Goal: Task Accomplishment & Management: Manage account settings

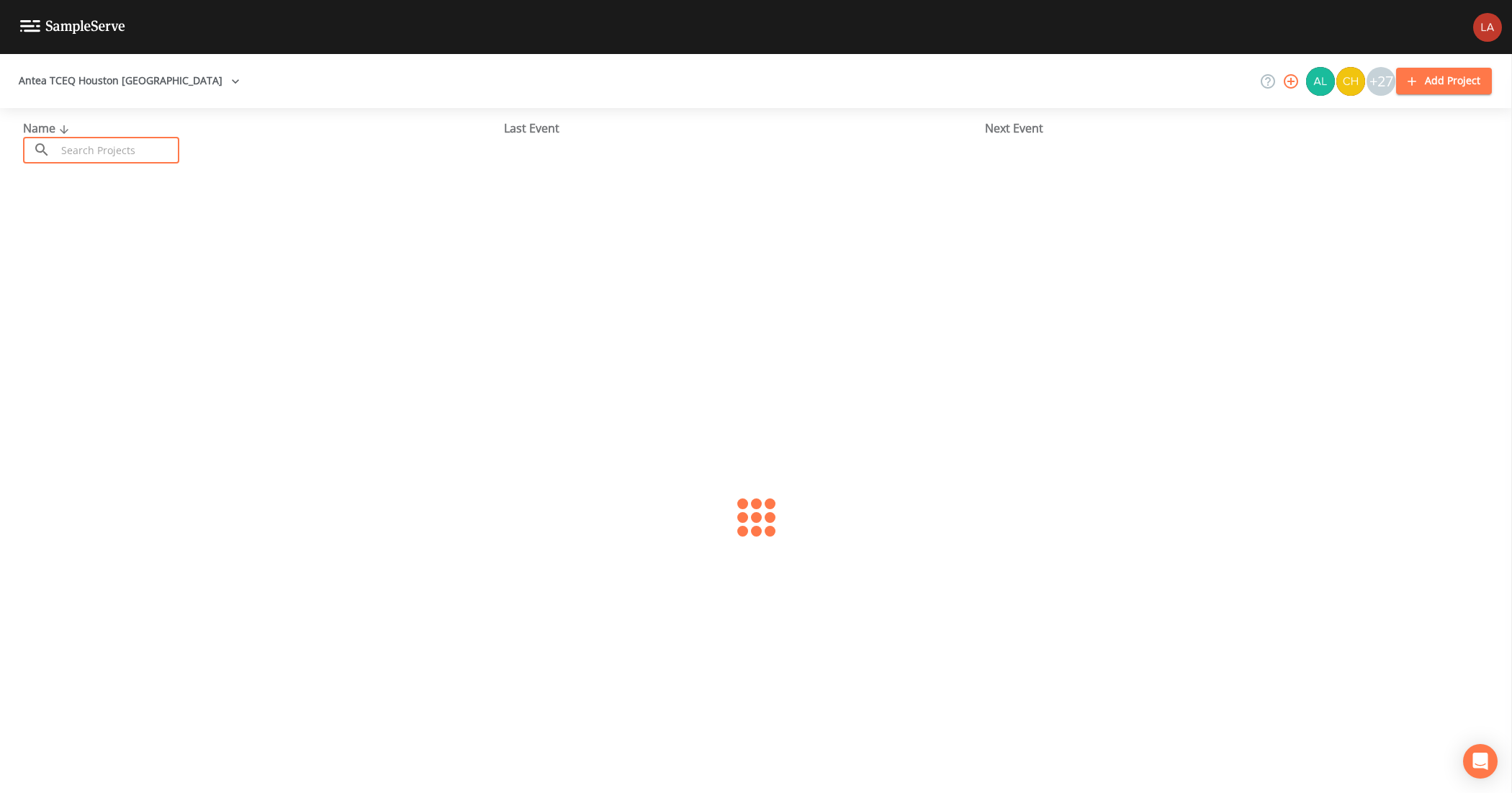
click at [174, 144] on input "text" at bounding box center [118, 150] width 123 height 27
type input "sooner pipe"
click at [73, 215] on link "SOONER PIPE [PERSON_NAME] (TX1013317)" at bounding box center [126, 221] width 207 height 16
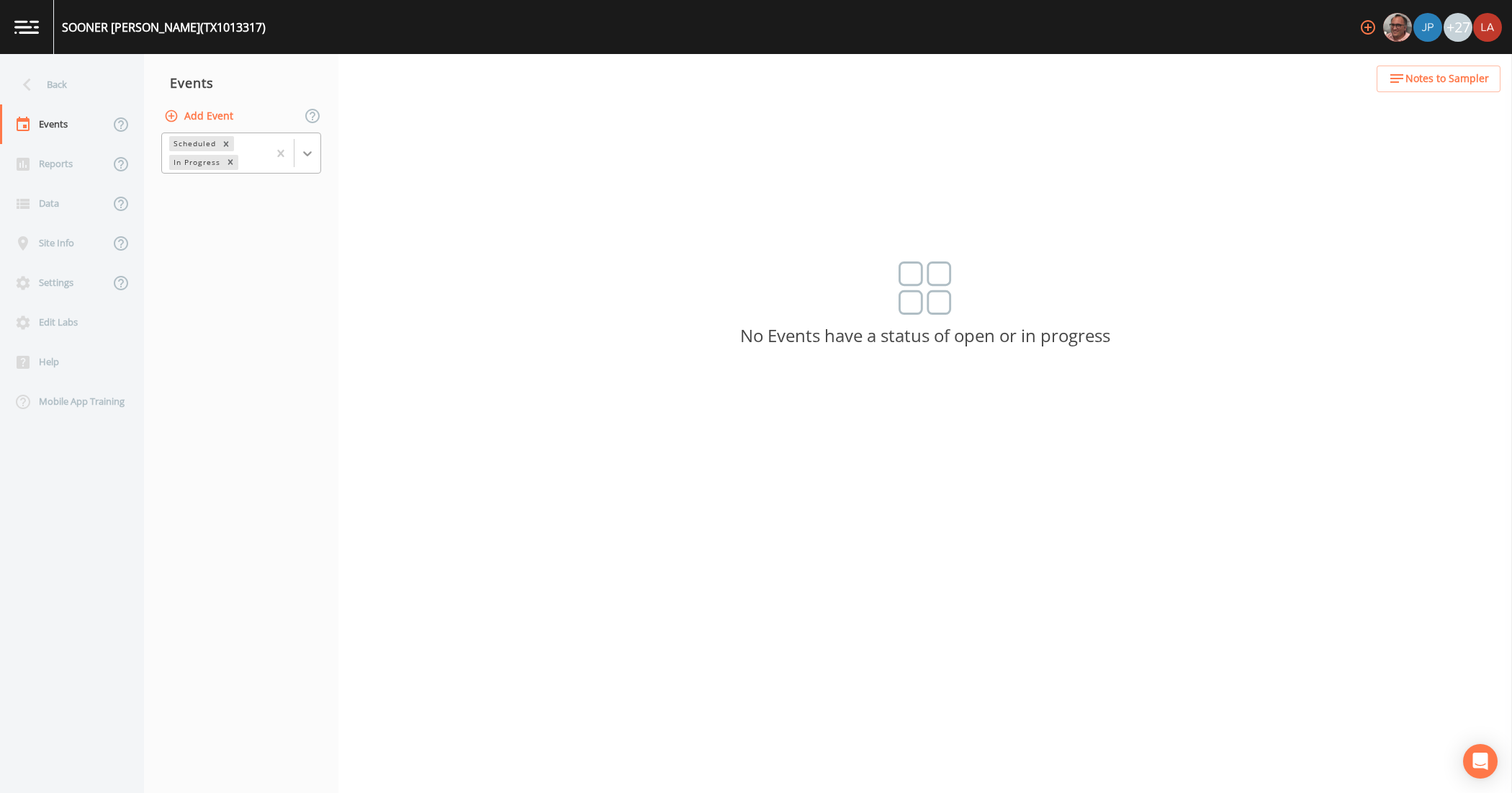
click at [303, 150] on icon at bounding box center [307, 153] width 15 height 15
click at [214, 191] on div "Completed" at bounding box center [241, 194] width 160 height 24
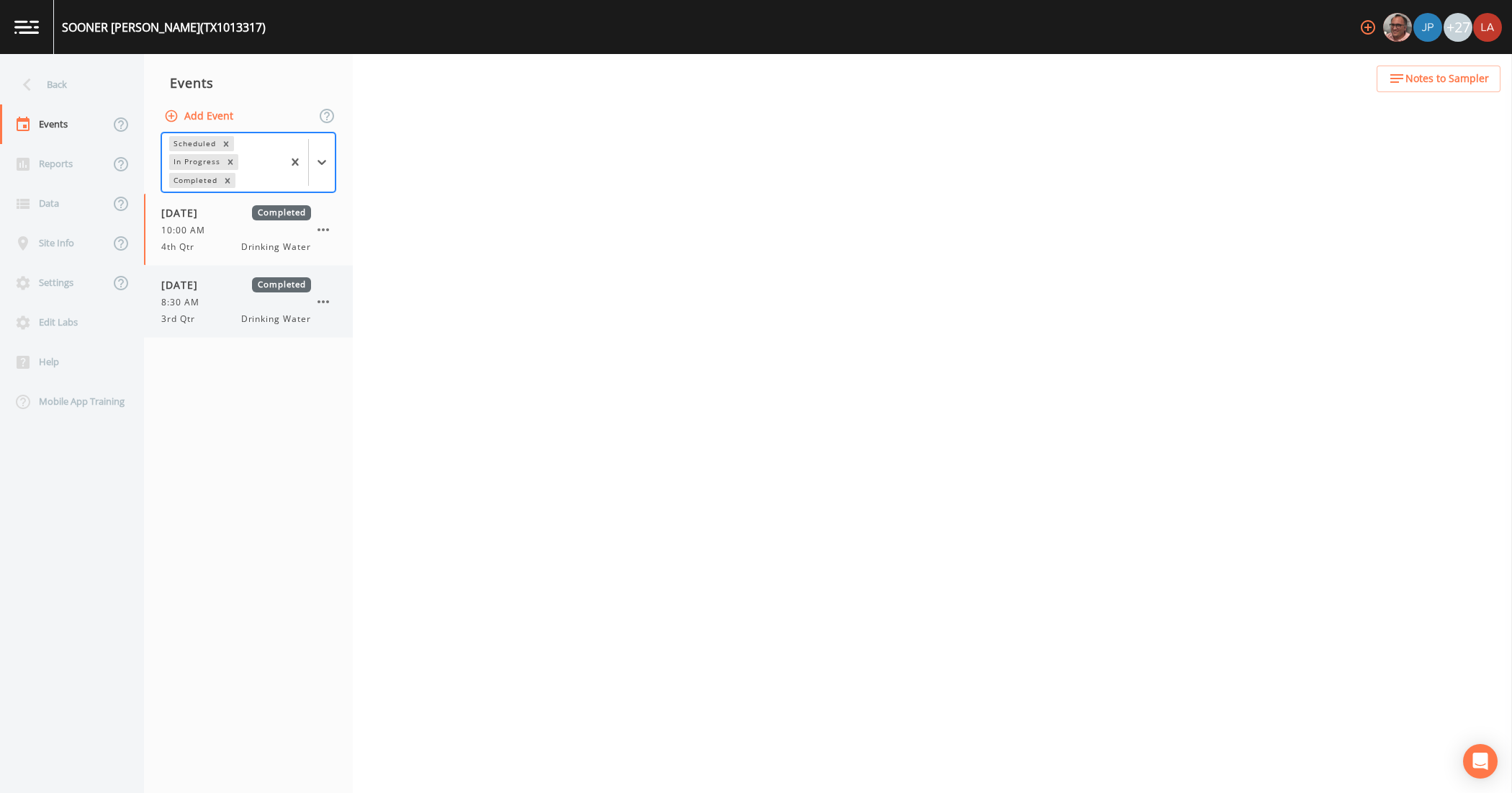
click at [208, 293] on span "[DATE]" at bounding box center [184, 285] width 47 height 15
click at [389, 76] on link "Schedule" at bounding box center [395, 74] width 49 height 40
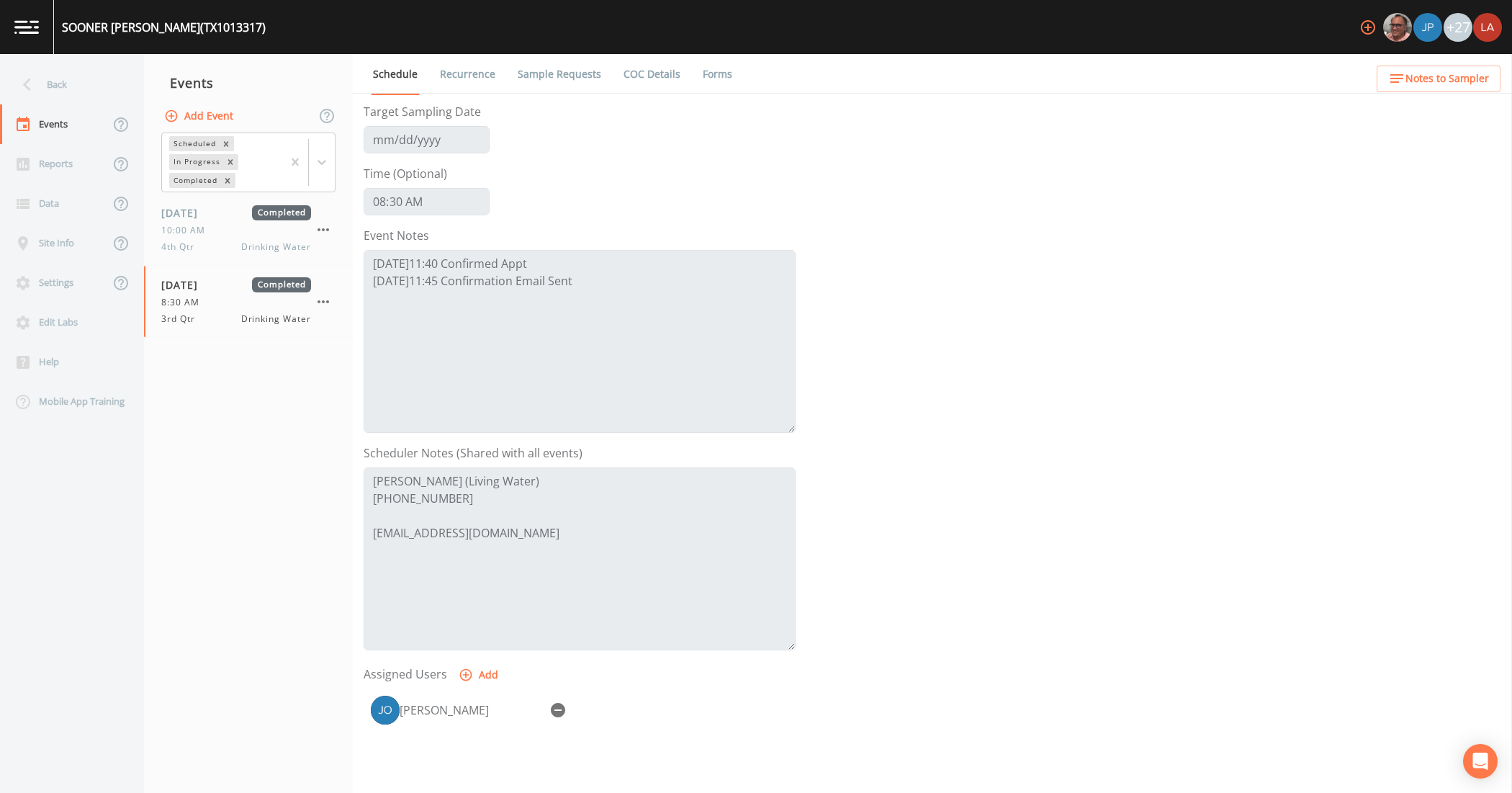
scroll to position [180, 0]
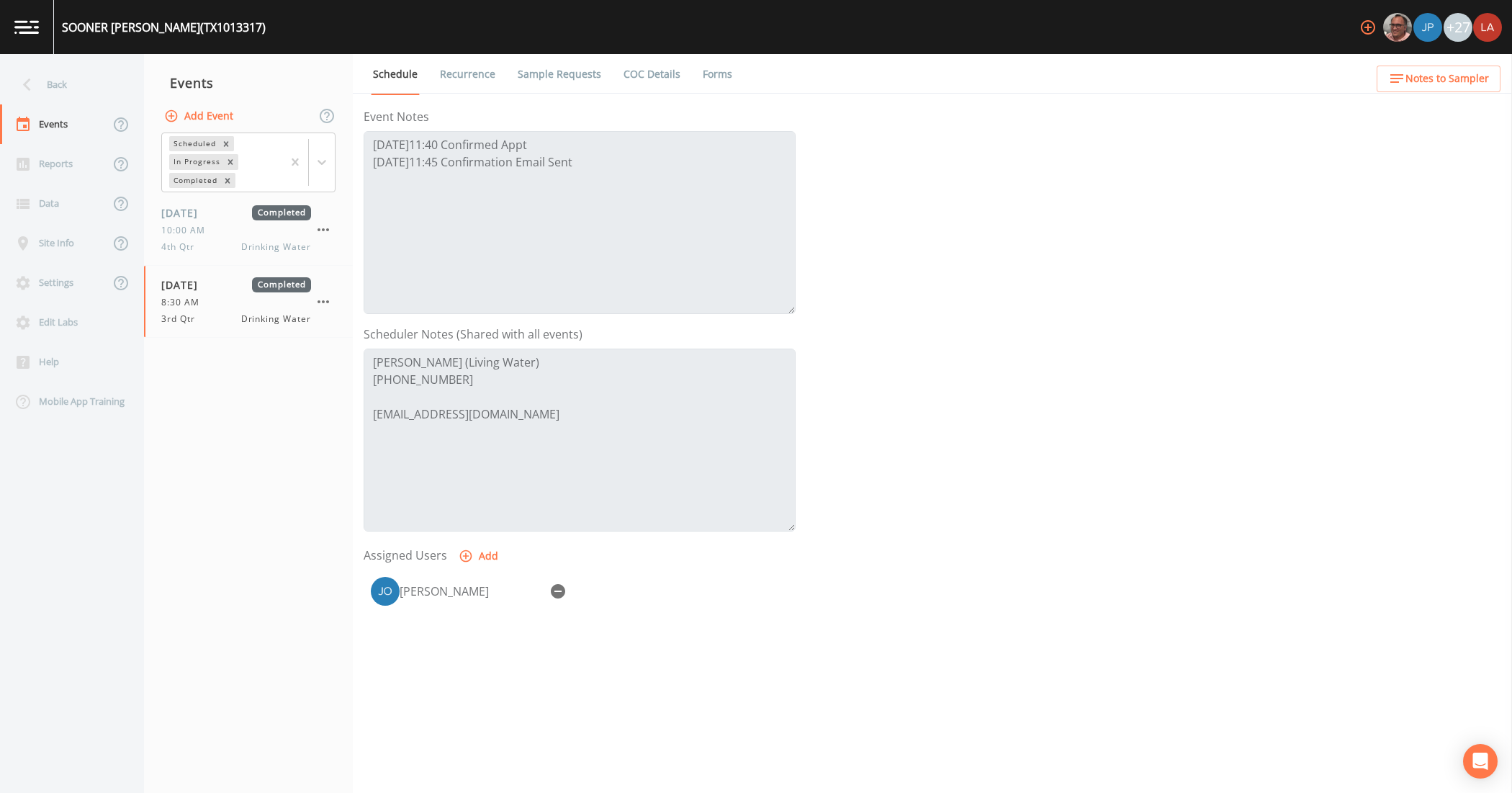
click at [36, 69] on div "Back" at bounding box center [65, 85] width 130 height 40
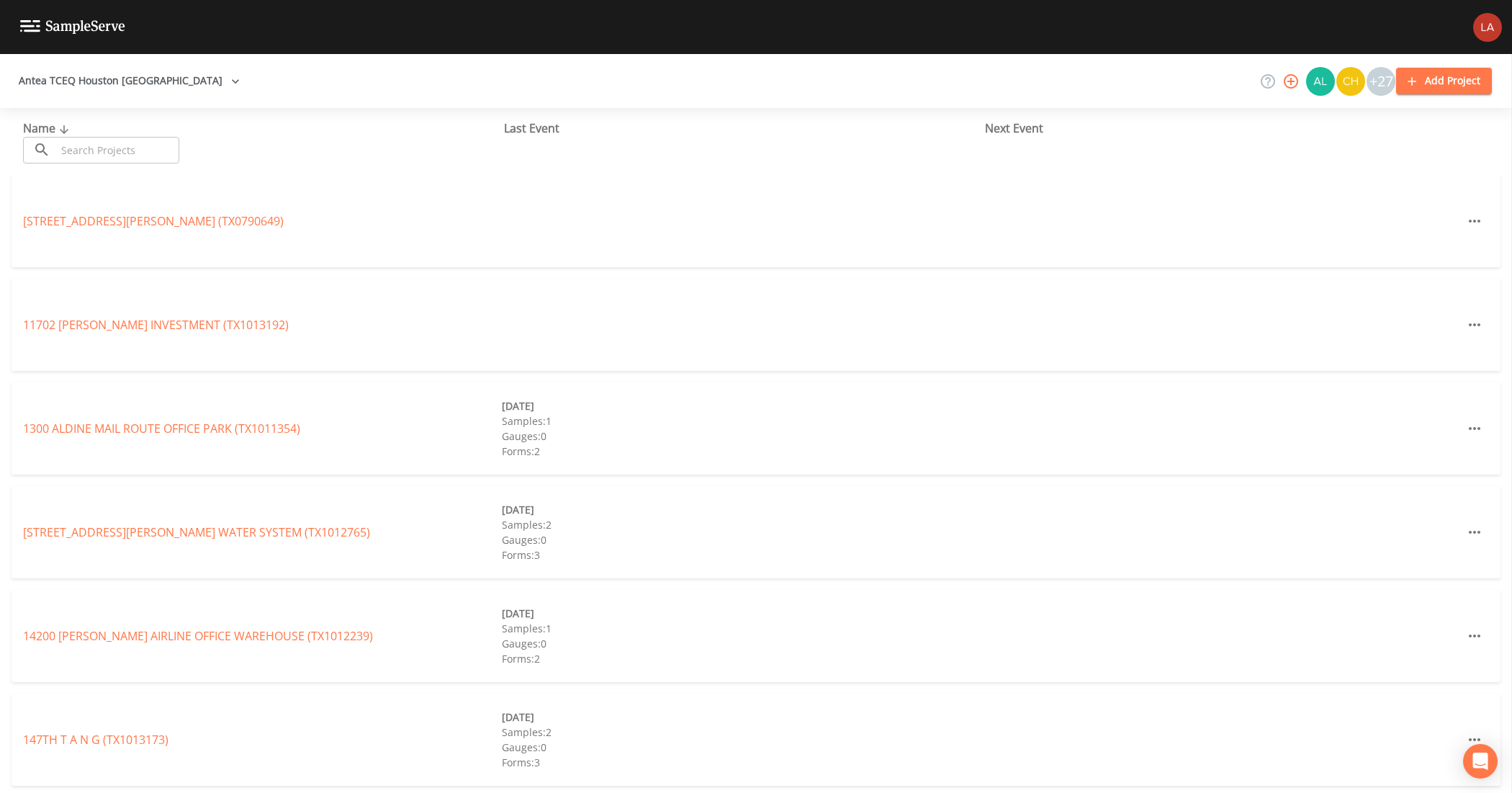
click at [134, 153] on input "text" at bounding box center [118, 150] width 123 height 27
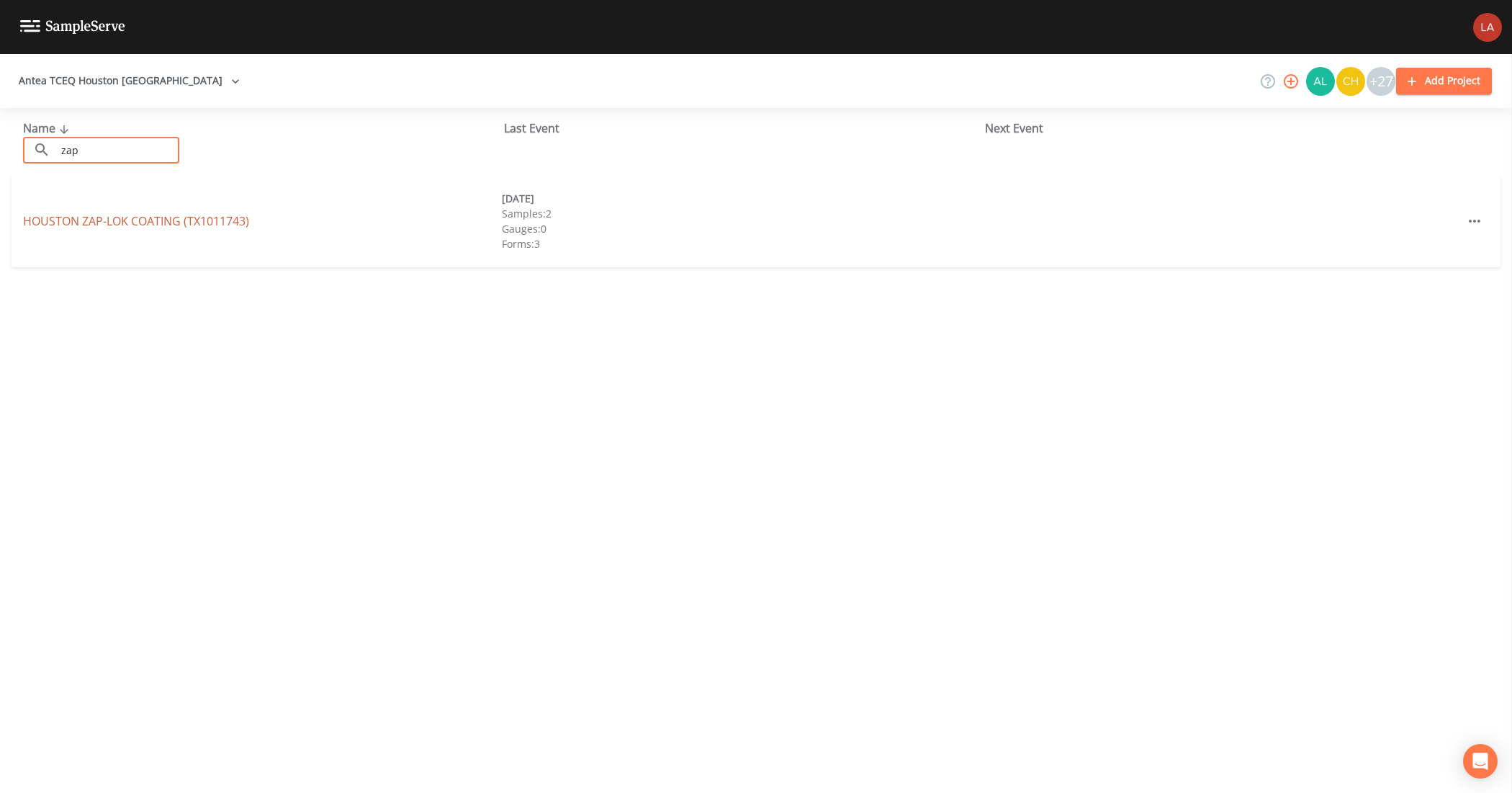
type input "zap"
click at [168, 220] on link "HOUSTON ZAP-LOK COATING (TX1011743)" at bounding box center [136, 221] width 226 height 16
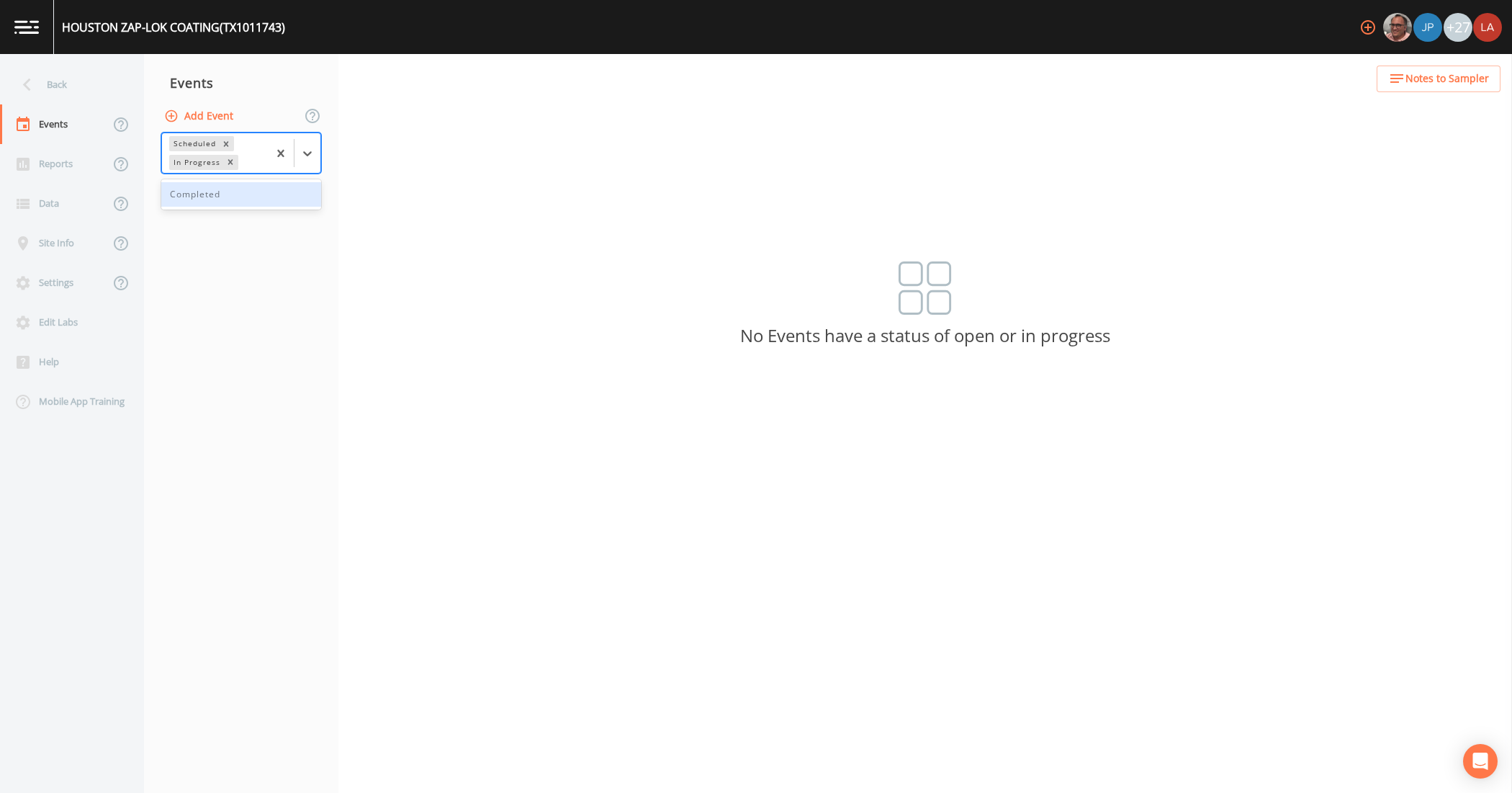
click at [308, 167] on div at bounding box center [294, 153] width 53 height 40
click at [207, 207] on div "Completed" at bounding box center [241, 194] width 160 height 24
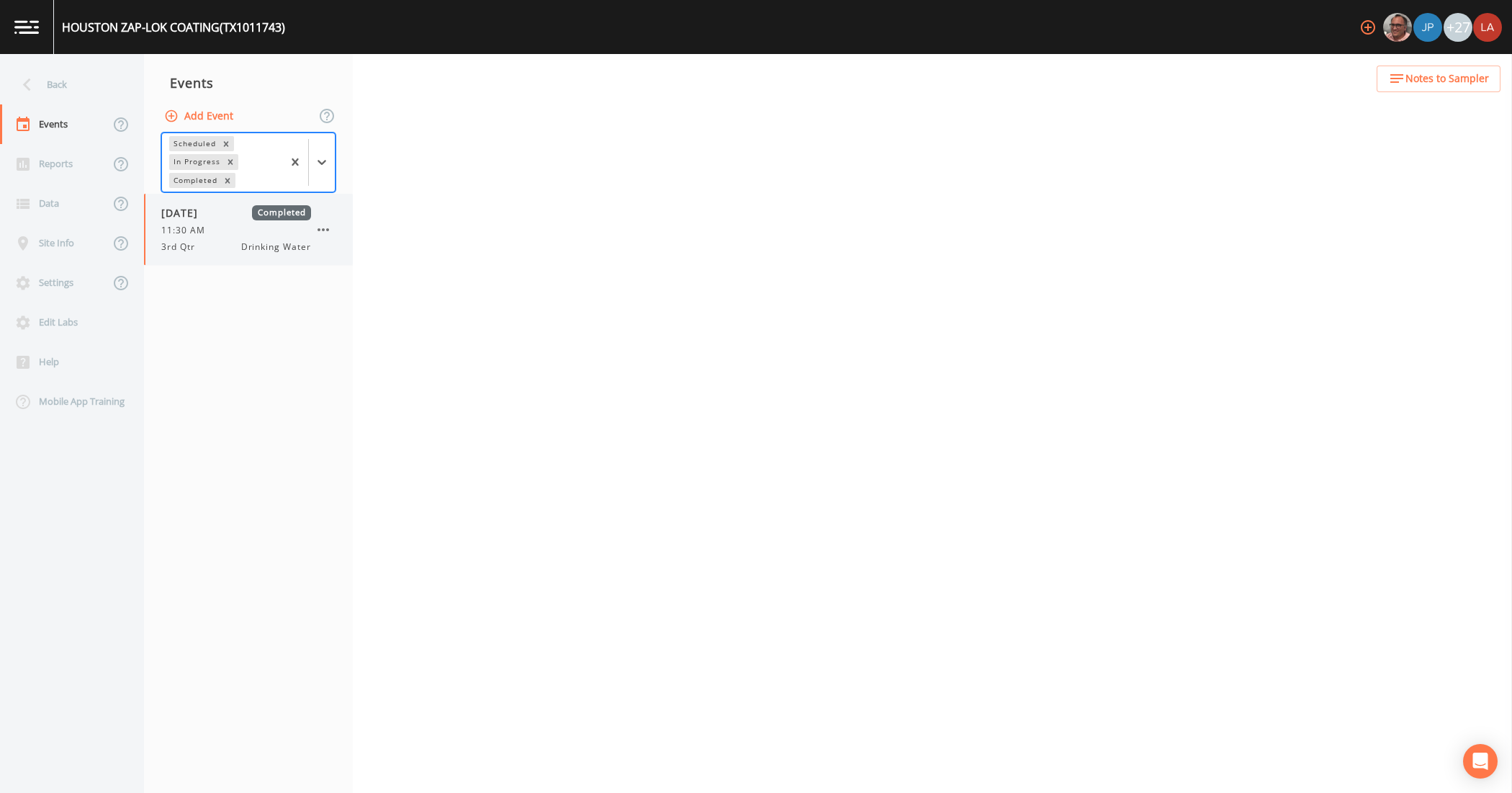
click at [210, 259] on div "[DATE] Completed 11:30 AM 3rd Qtr Drinking Water" at bounding box center [248, 229] width 208 height 71
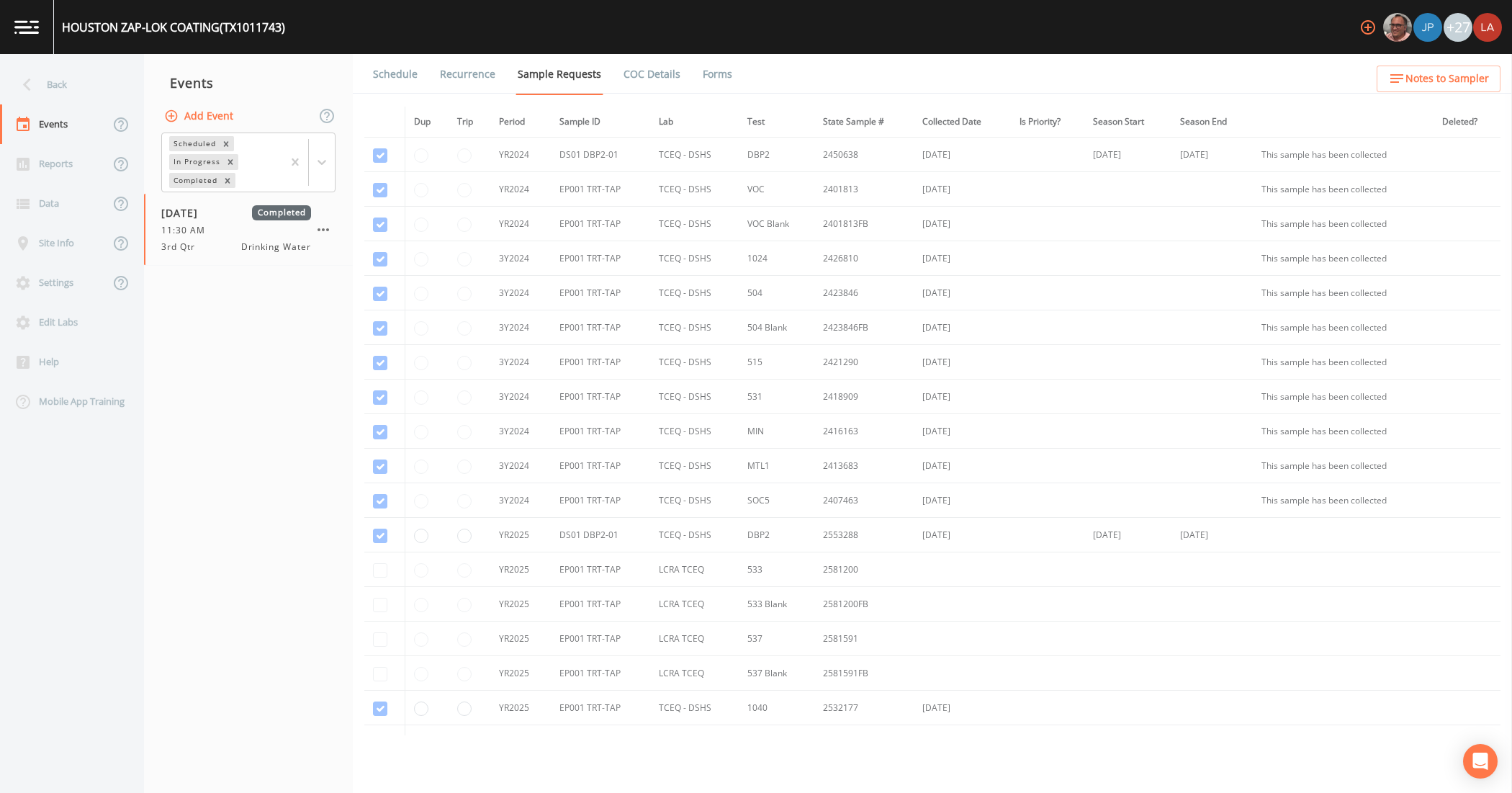
click at [402, 69] on link "Schedule" at bounding box center [395, 74] width 49 height 40
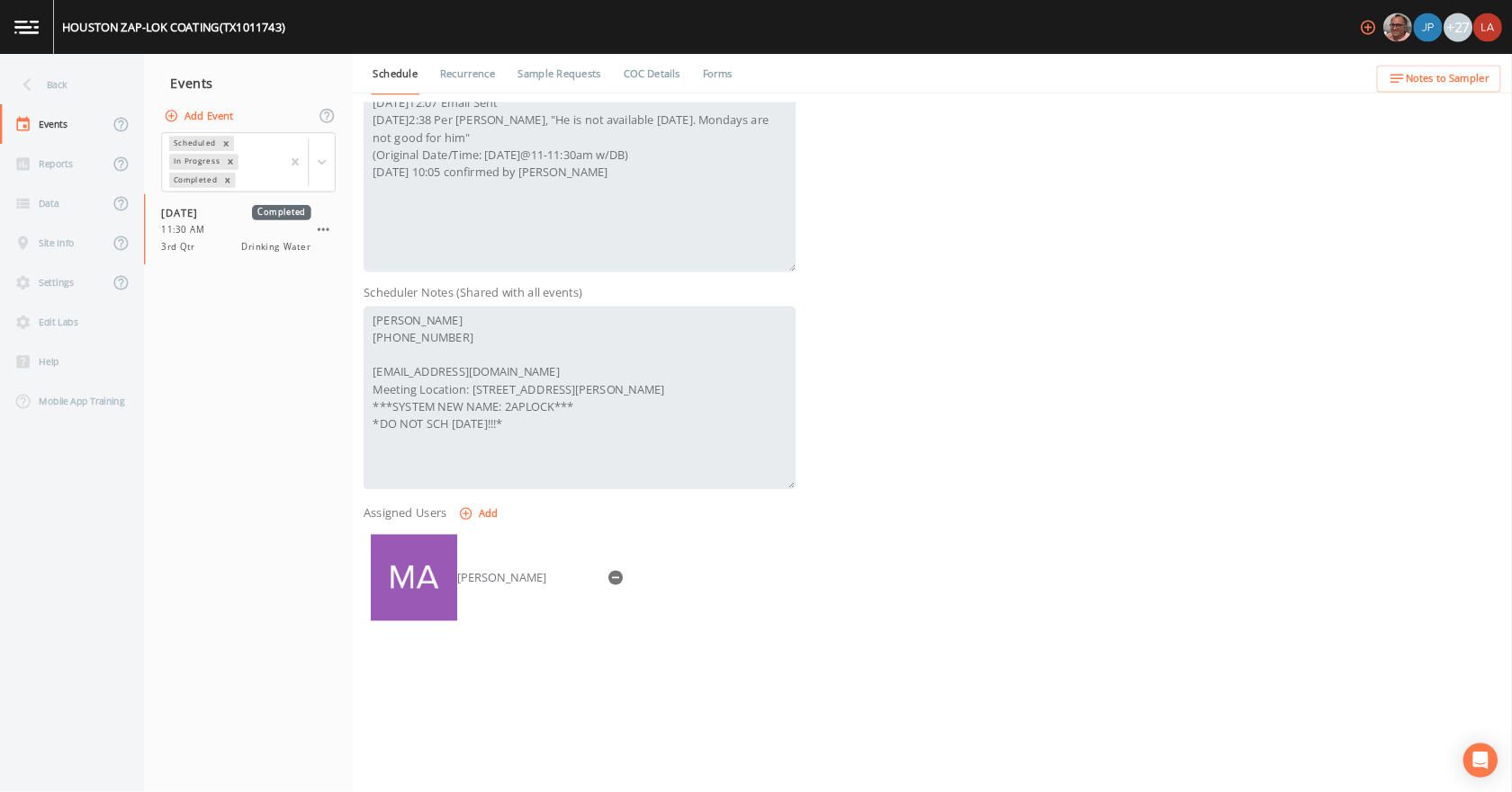
scroll to position [280, 0]
click at [59, 83] on nav "Back Events Reports Data Site Info Settings Edit Labs Help Mobile App Training" at bounding box center [90, 529] width 180 height 923
click at [59, 94] on div "Back" at bounding box center [81, 106] width 162 height 50
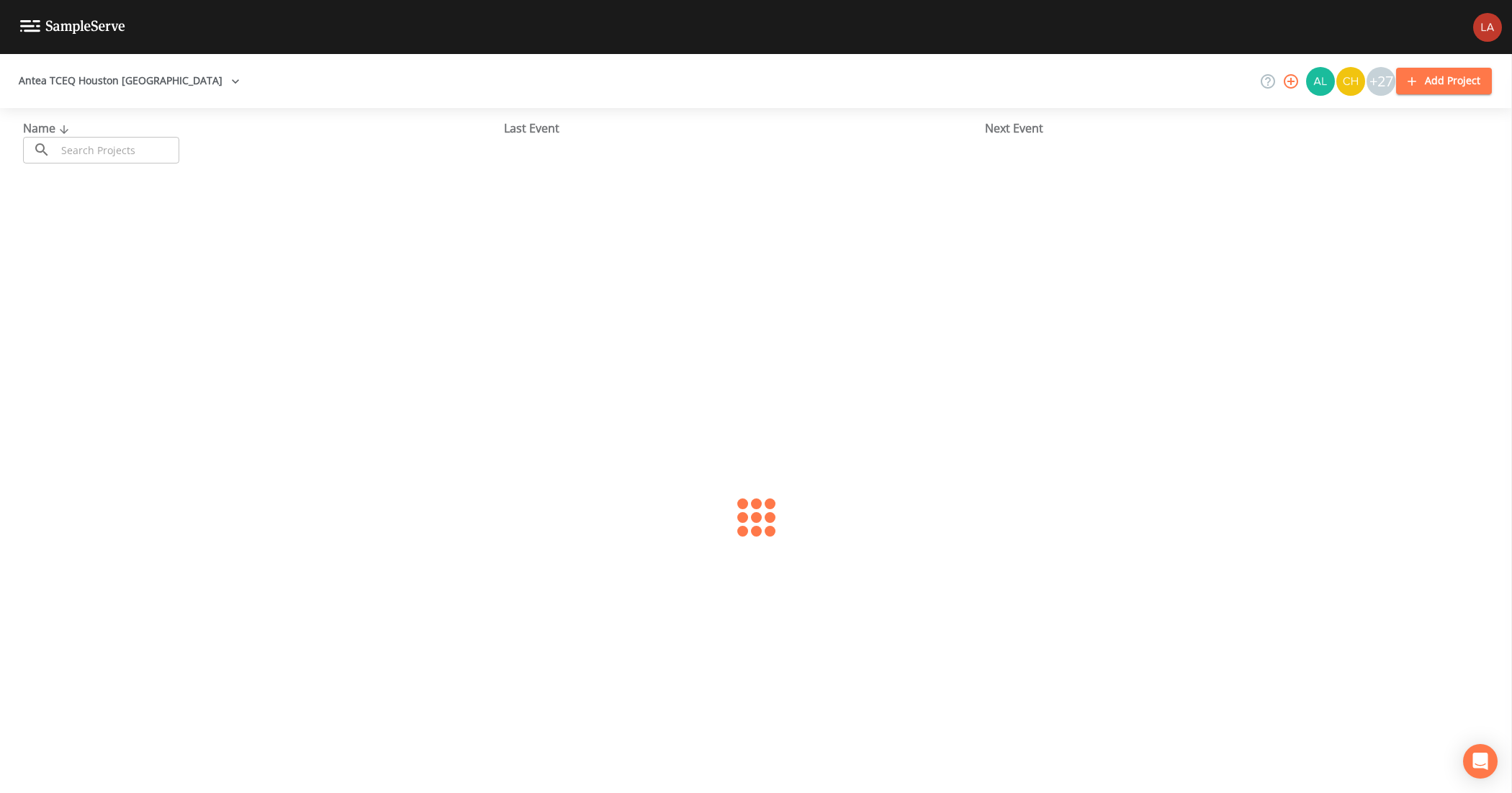
drag, startPoint x: 118, startPoint y: 160, endPoint x: 91, endPoint y: 143, distance: 31.9
click at [117, 160] on input "text" at bounding box center [118, 150] width 123 height 27
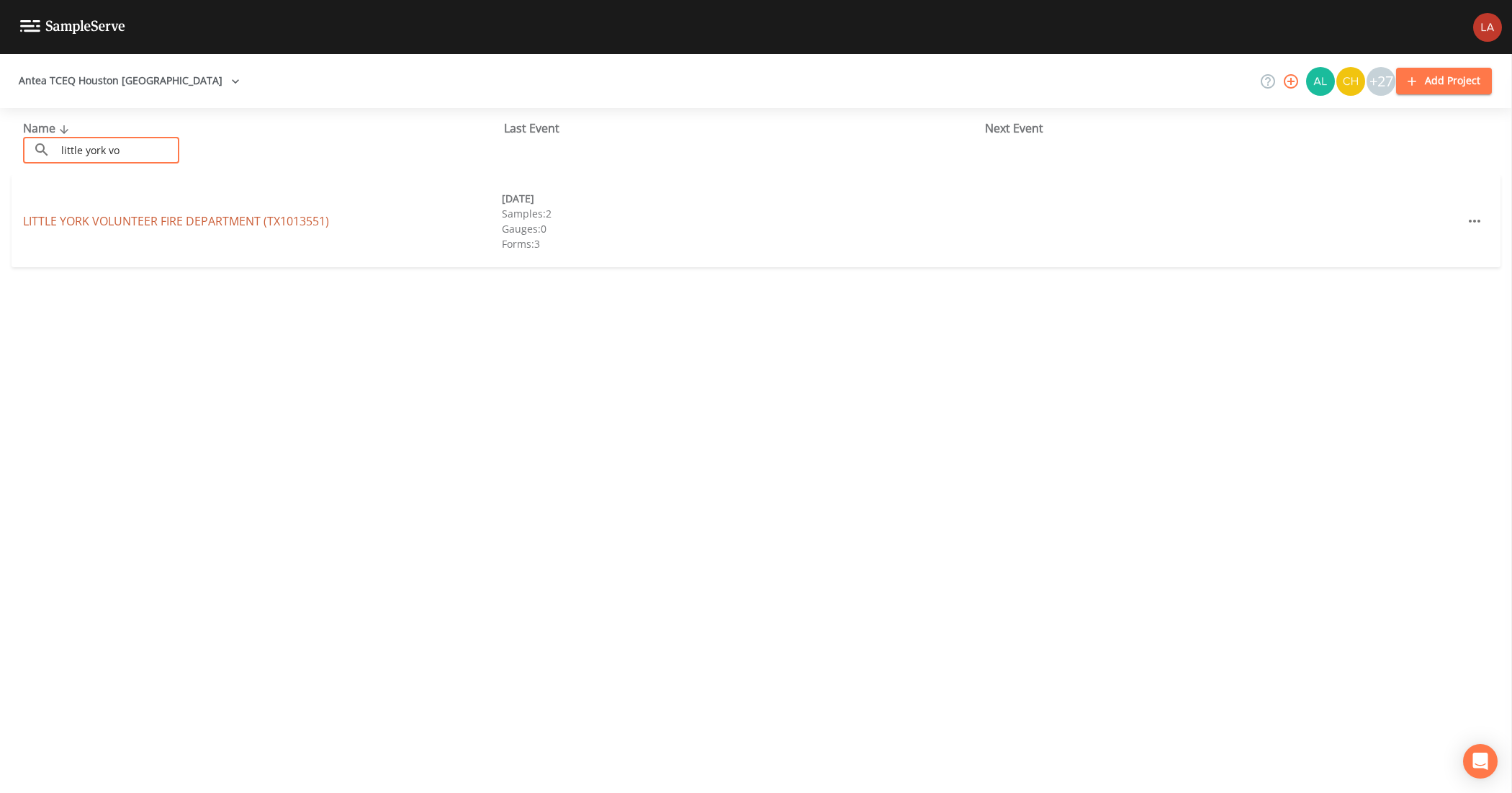
type input "little york vo"
click at [131, 228] on link "LITTLE YORK VOLUNTEER FIRE DEPARTMENT (TX1013551)" at bounding box center [176, 221] width 306 height 16
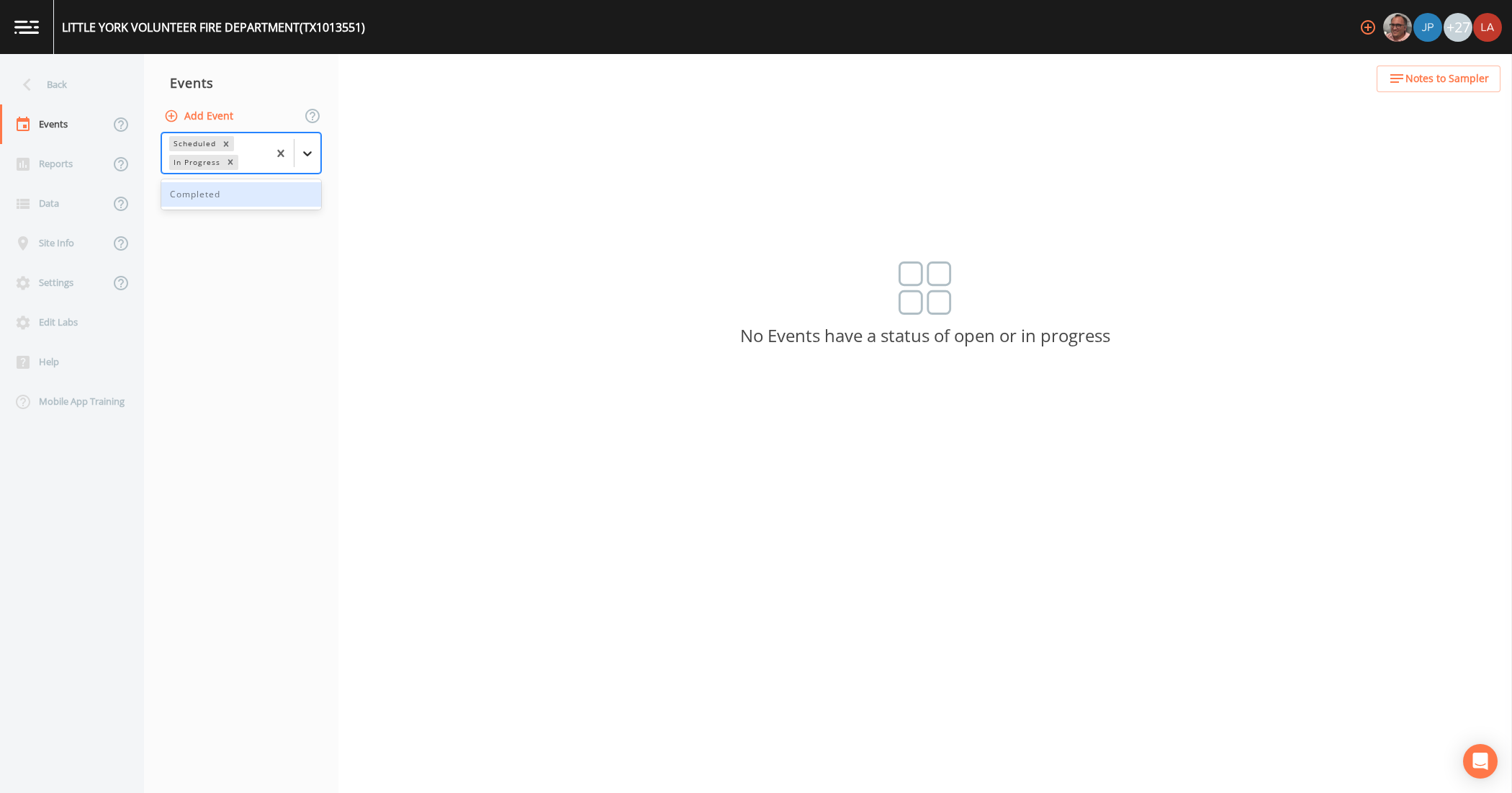
click at [308, 159] on icon at bounding box center [307, 153] width 15 height 15
click at [189, 195] on div "Completed" at bounding box center [241, 194] width 160 height 24
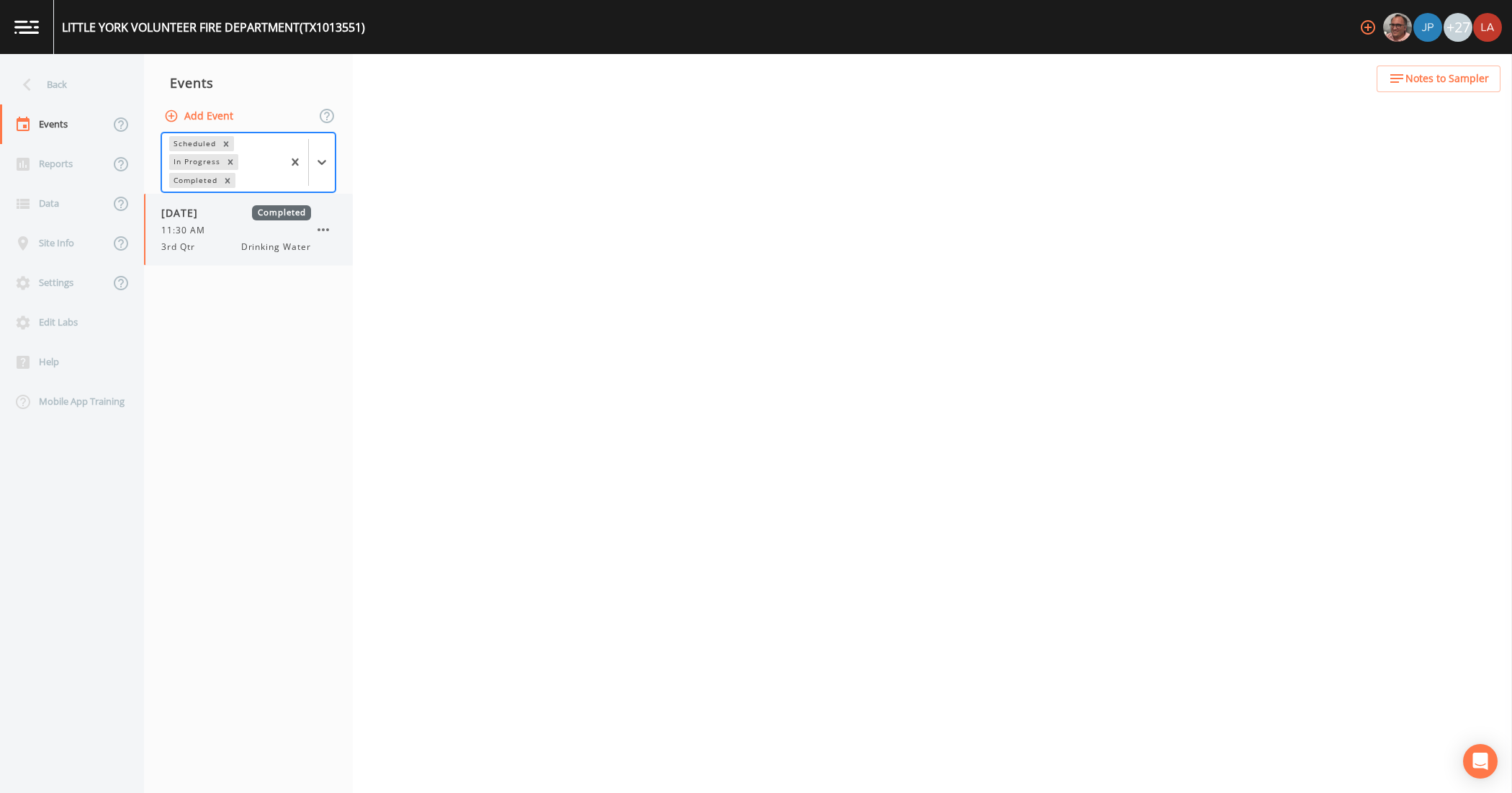
click at [198, 254] on div "[DATE] Completed 11:30 AM 3rd Qtr Drinking Water" at bounding box center [248, 229] width 208 height 71
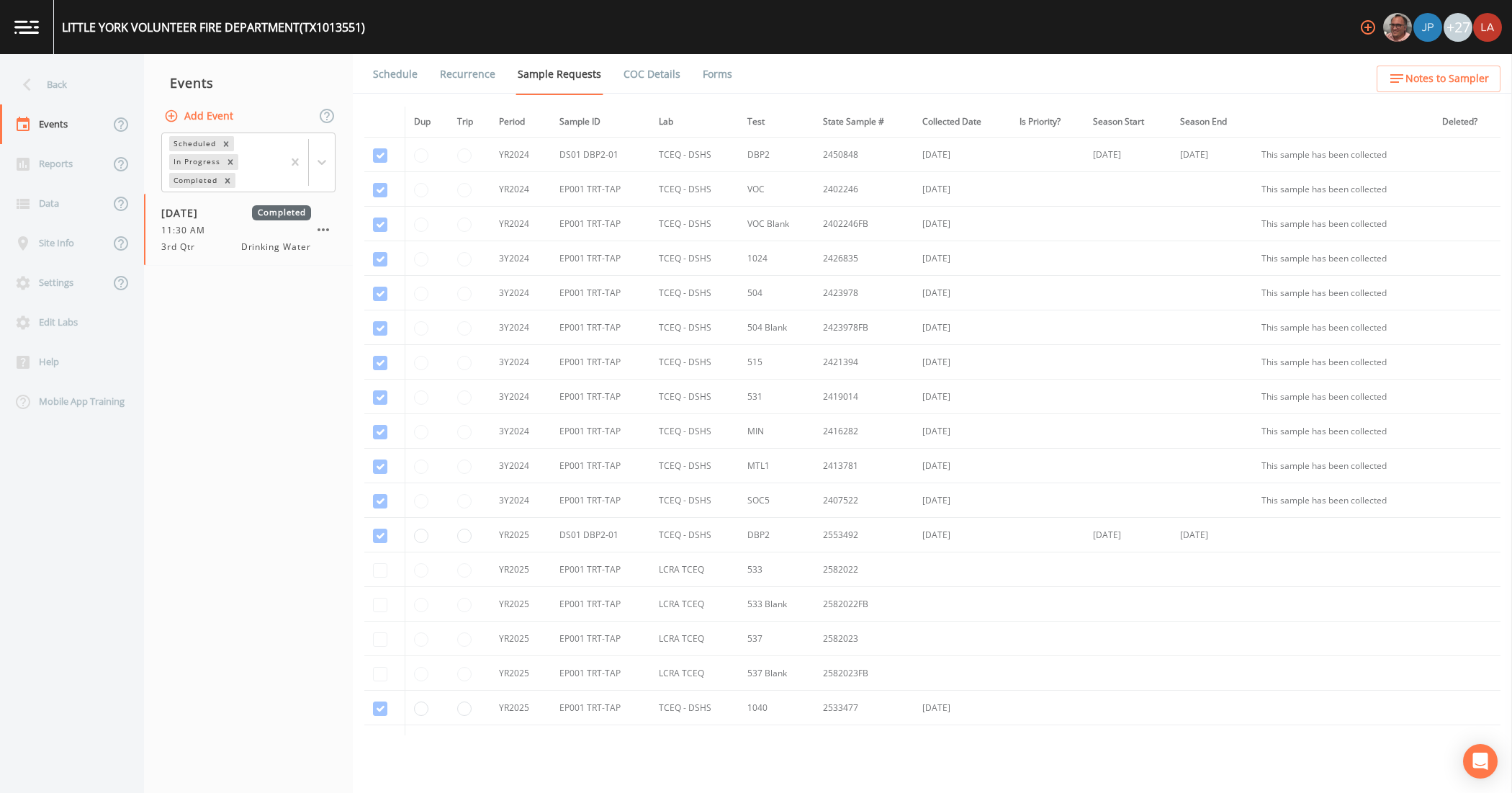
click at [176, 119] on icon "button" at bounding box center [172, 115] width 12 height 12
drag, startPoint x: 779, startPoint y: 373, endPoint x: 598, endPoint y: 364, distance: 181.2
type input "[DATE] PFAS"
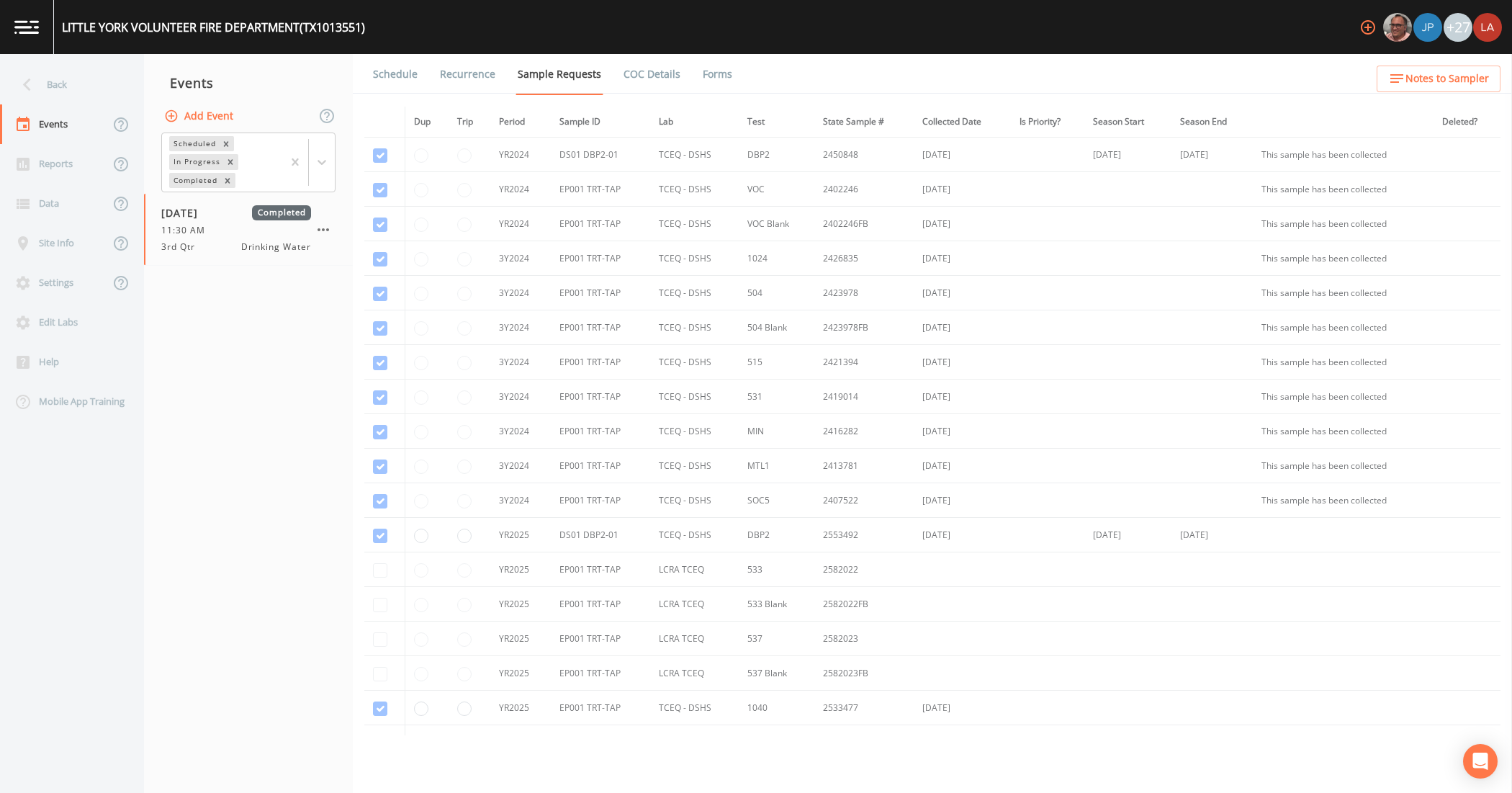
type input "[DATE]"
type input "08:15"
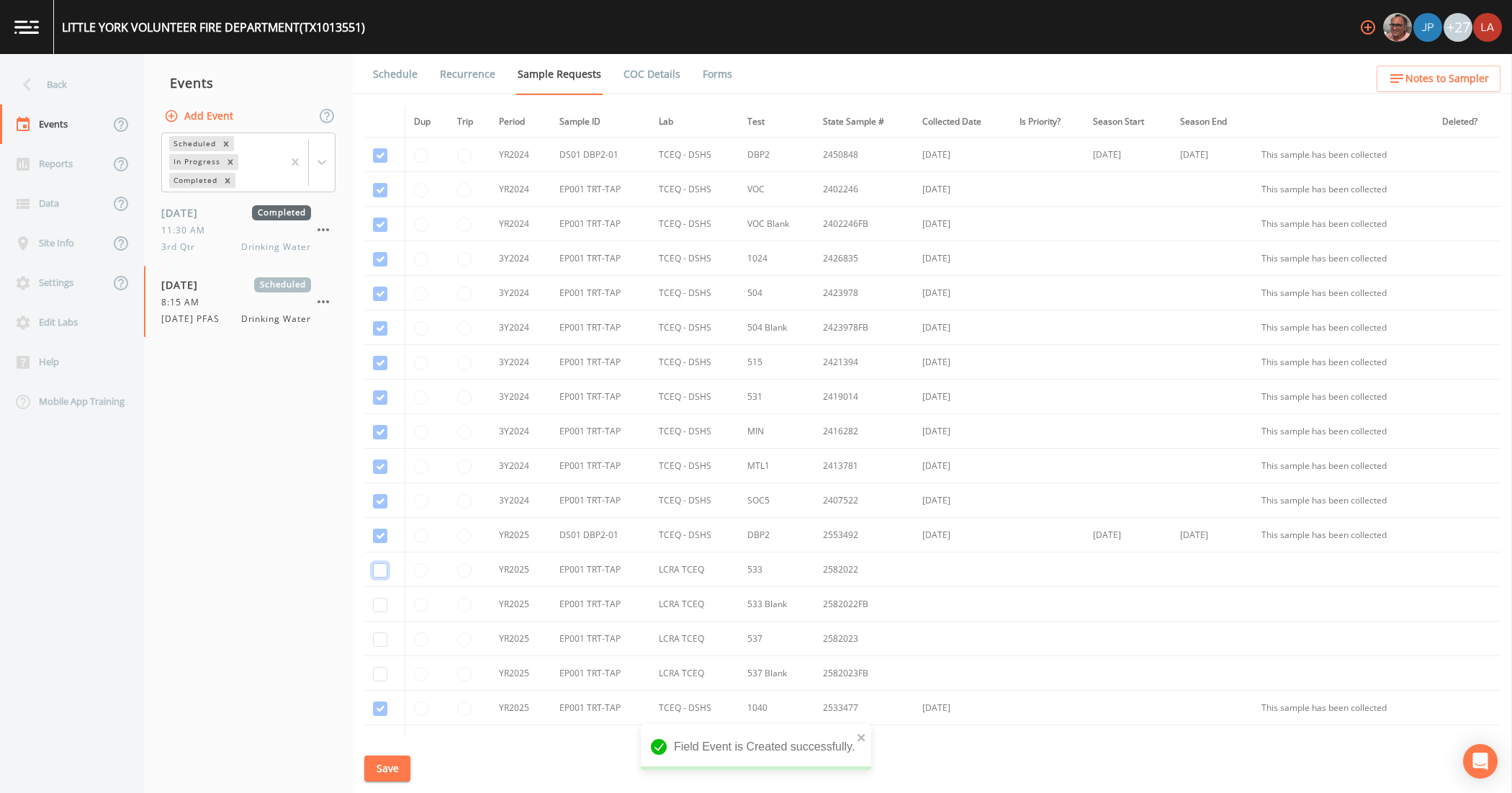
click at [383, 577] on input "checkbox" at bounding box center [380, 570] width 15 height 15
checkbox input "true"
click at [382, 605] on input "checkbox" at bounding box center [380, 604] width 15 height 15
checkbox input "true"
drag, startPoint x: 375, startPoint y: 636, endPoint x: 376, endPoint y: 663, distance: 27.0
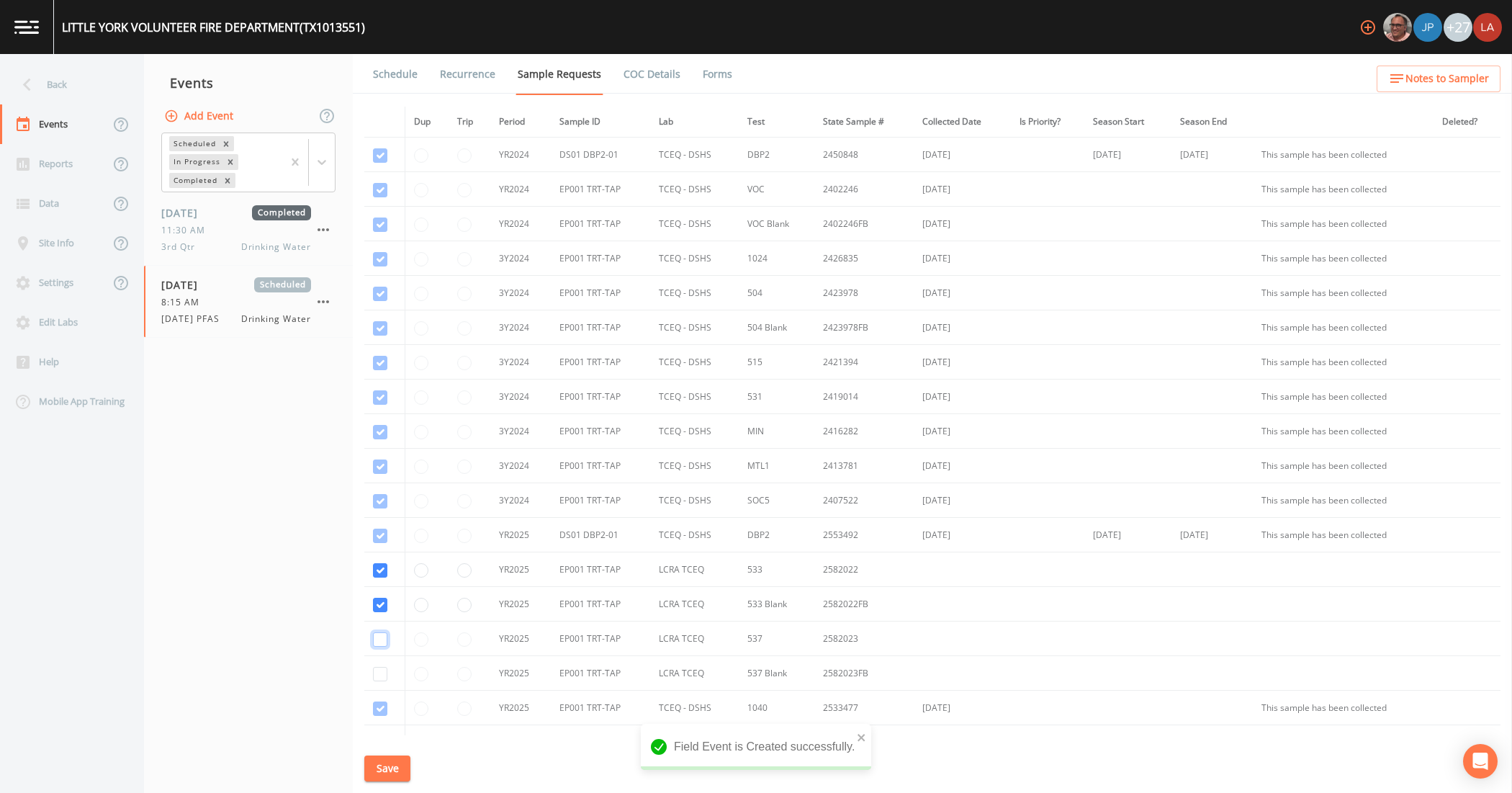
click at [375, 638] on input "checkbox" at bounding box center [380, 639] width 15 height 15
checkbox input "true"
drag, startPoint x: 376, startPoint y: 675, endPoint x: 415, endPoint y: 662, distance: 41.1
click at [378, 675] on input "checkbox" at bounding box center [380, 674] width 15 height 15
checkbox input "true"
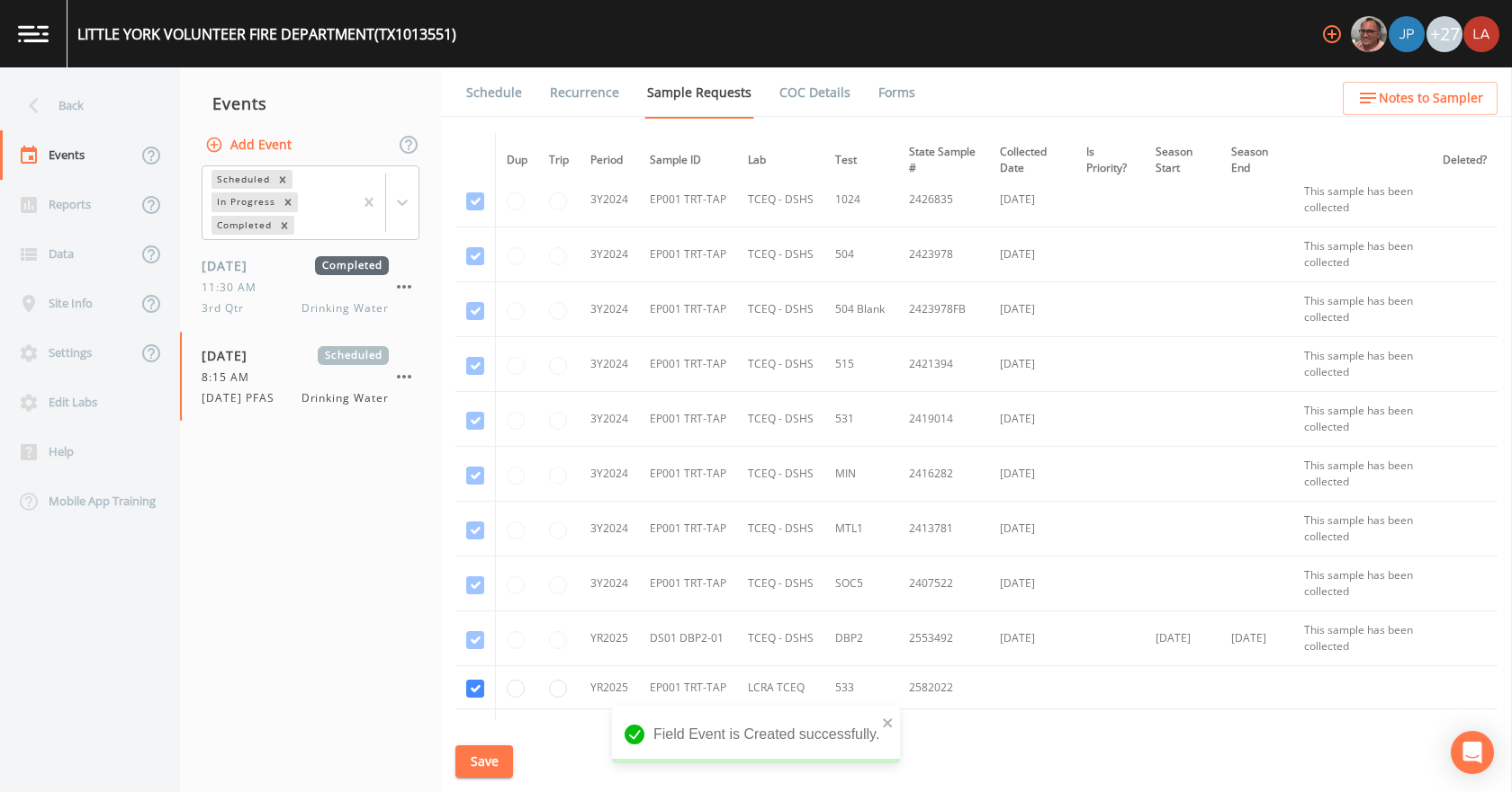
scroll to position [540, 0]
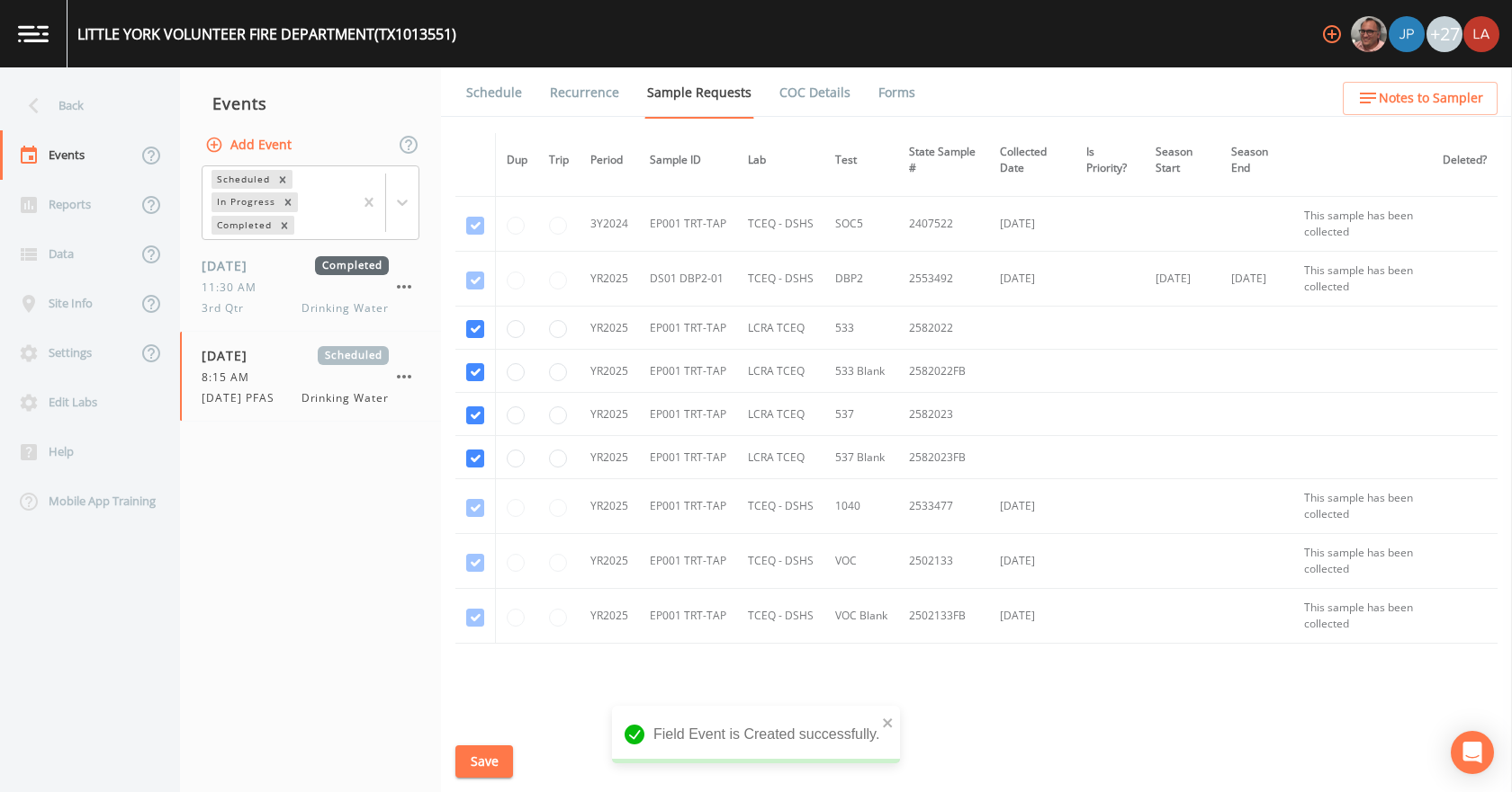
click at [511, 94] on link "Schedule" at bounding box center [494, 93] width 61 height 51
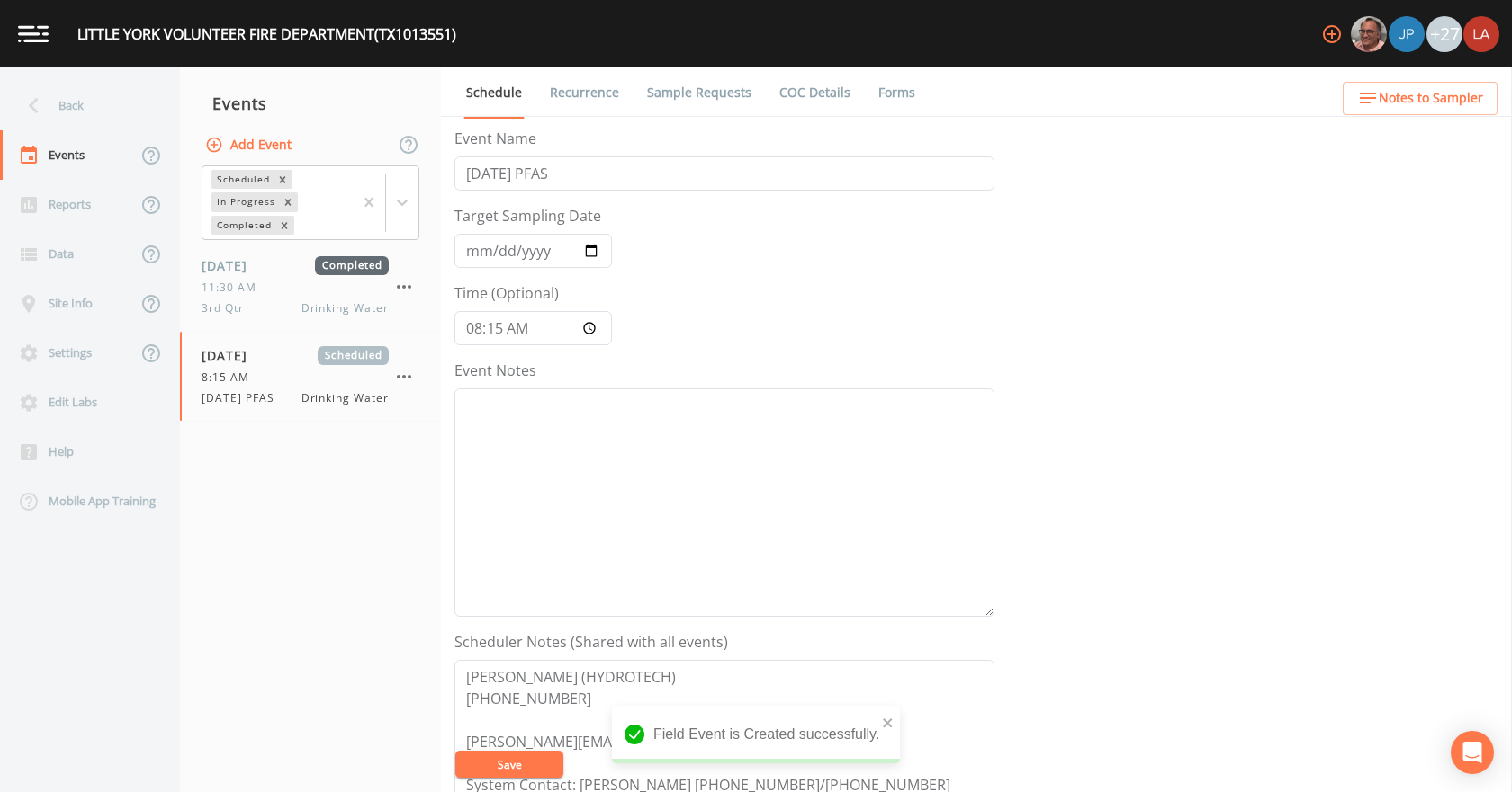
click at [616, 86] on link "Recurrence" at bounding box center [584, 93] width 74 height 51
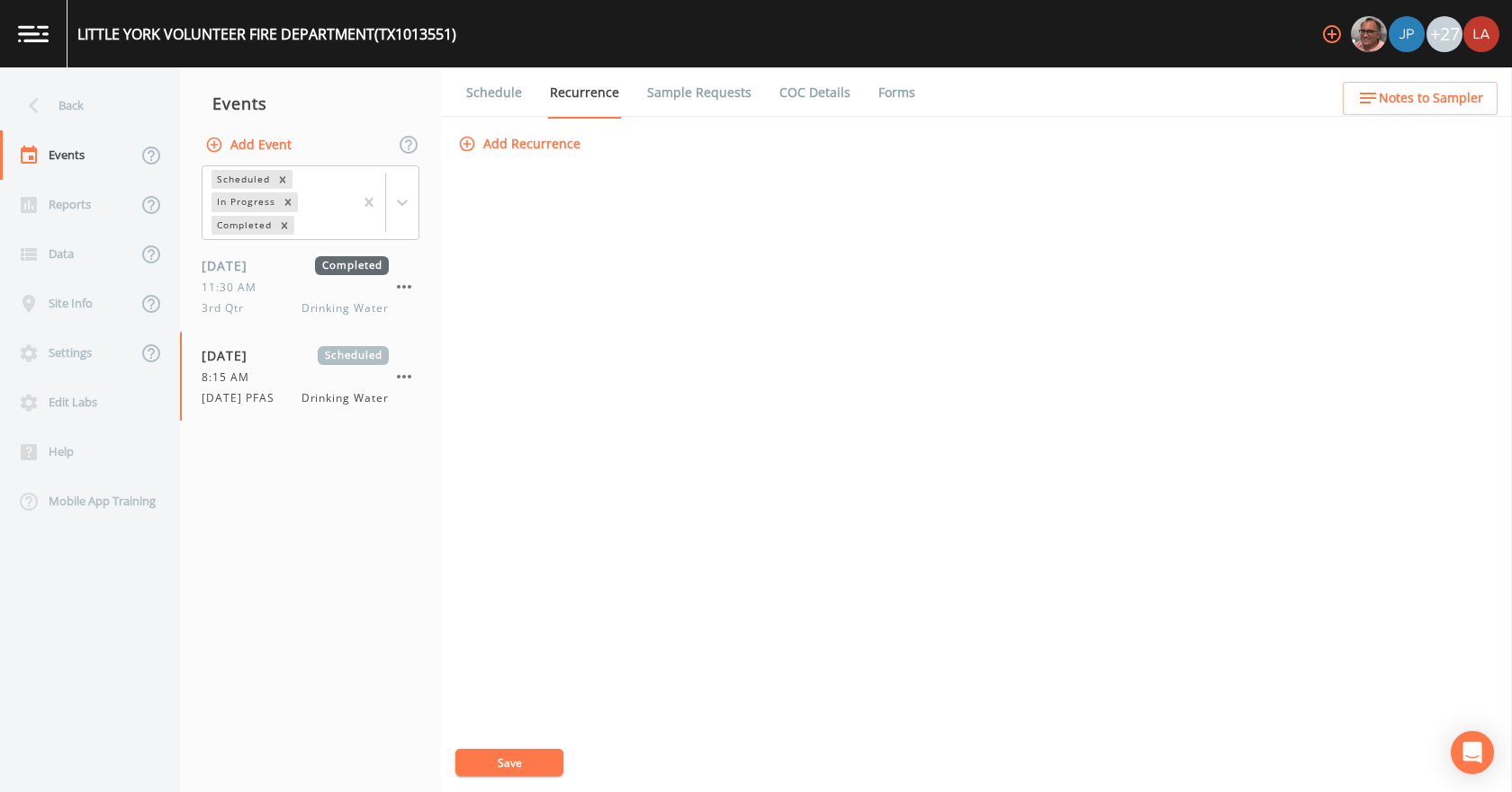
click at [714, 99] on link "Sample Requests" at bounding box center [699, 93] width 110 height 51
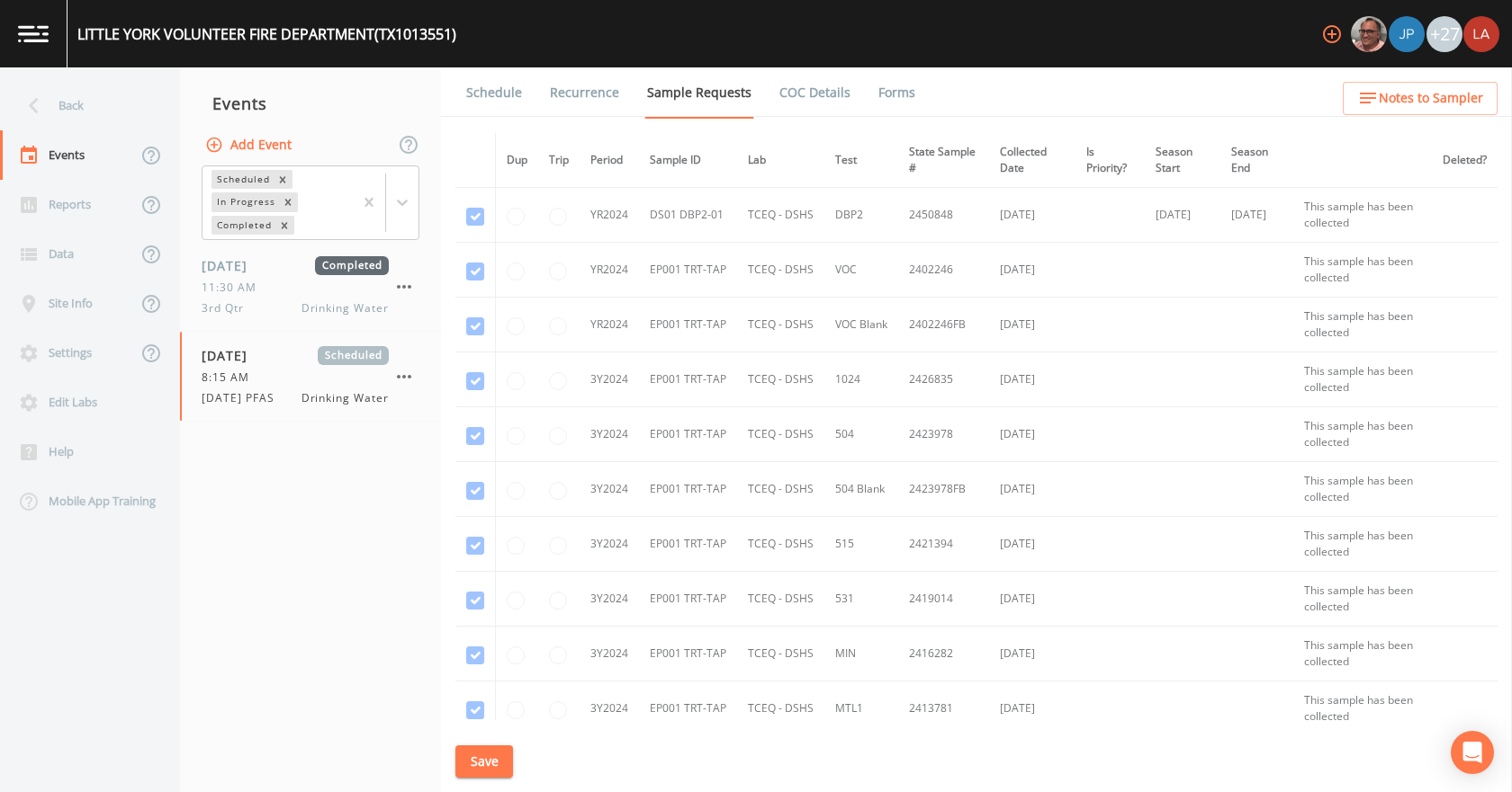
scroll to position [607, 0]
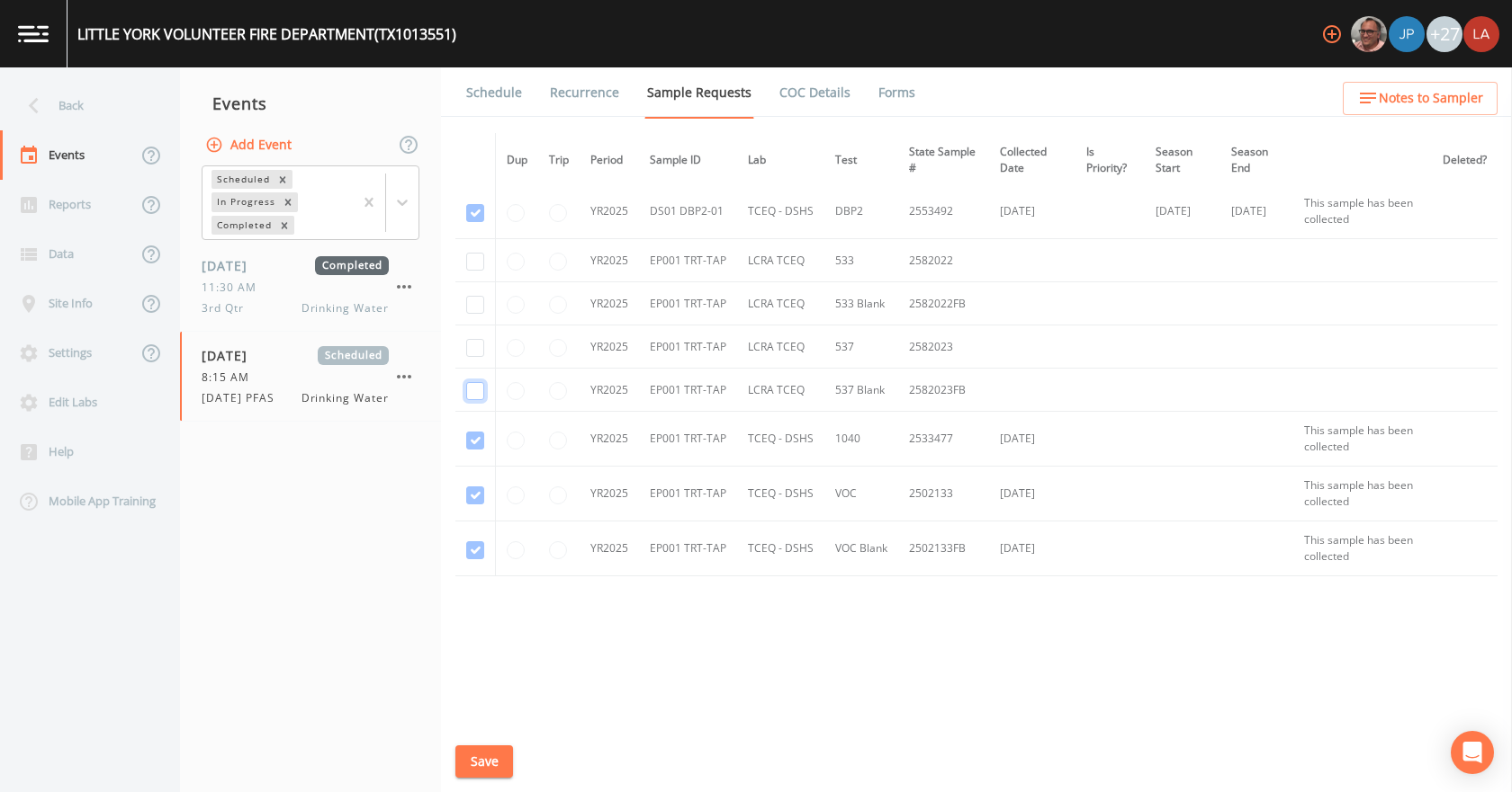
drag, startPoint x: 479, startPoint y: 397, endPoint x: 472, endPoint y: 382, distance: 16.6
click at [477, 394] on input "checkbox" at bounding box center [474, 391] width 18 height 18
checkbox input "true"
click at [475, 348] on input "checkbox" at bounding box center [474, 347] width 18 height 18
checkbox input "true"
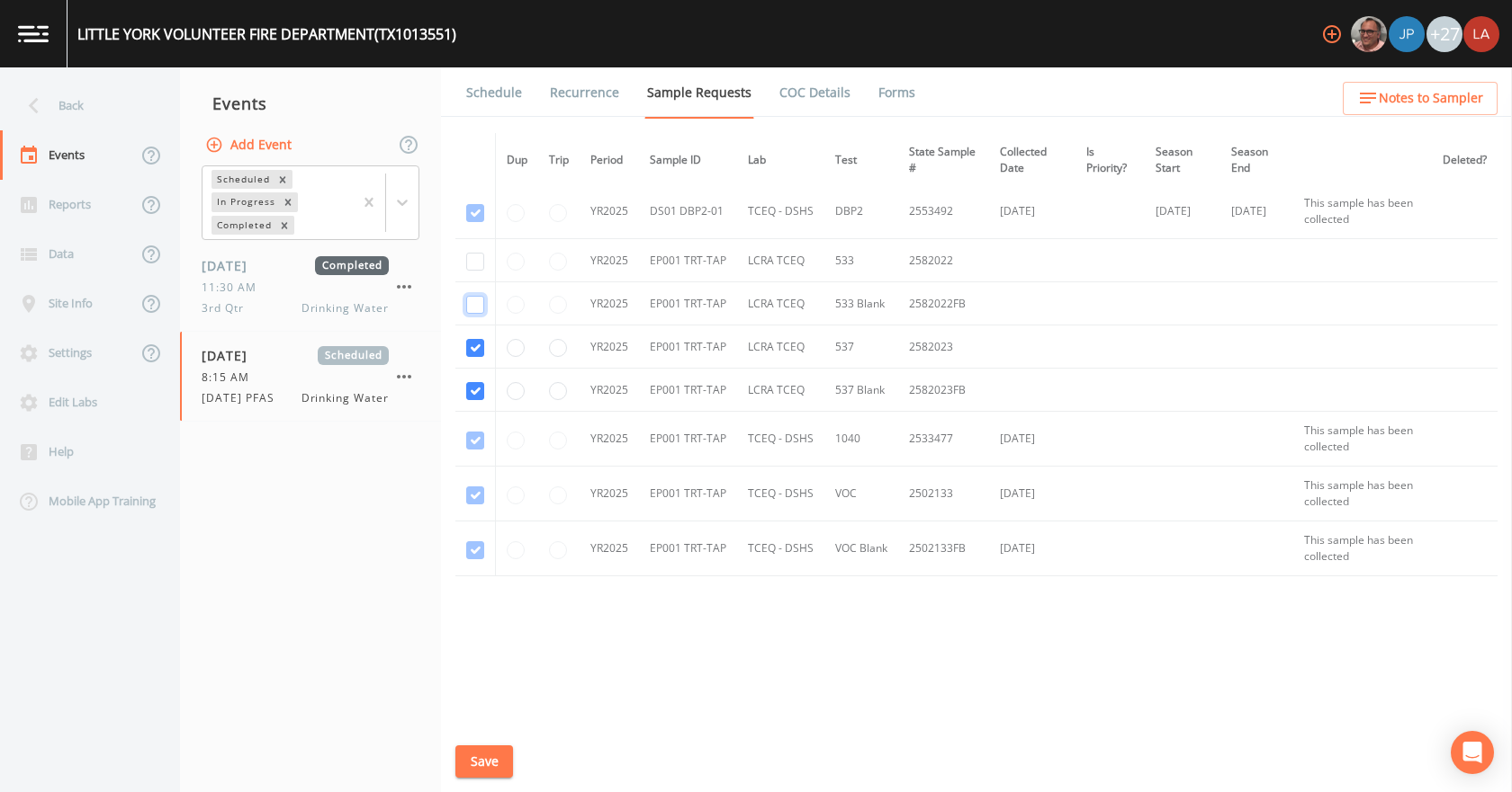
click at [471, 307] on input "checkbox" at bounding box center [474, 304] width 18 height 18
checkbox input "true"
click at [483, 263] on input "checkbox" at bounding box center [474, 261] width 18 height 18
checkbox input "true"
click at [494, 764] on button "Save" at bounding box center [484, 761] width 57 height 33
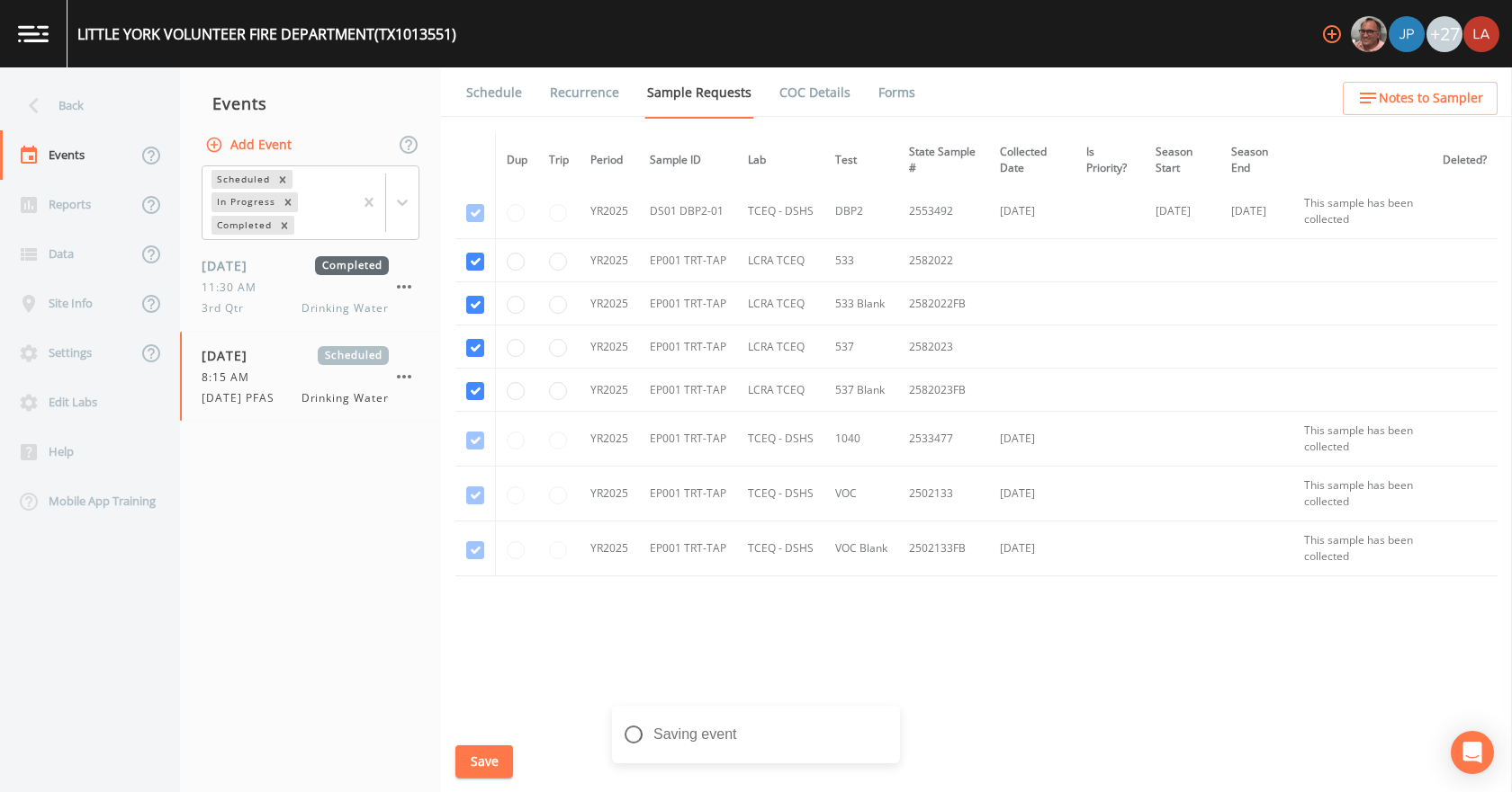
click at [510, 90] on link "Schedule" at bounding box center [494, 93] width 61 height 51
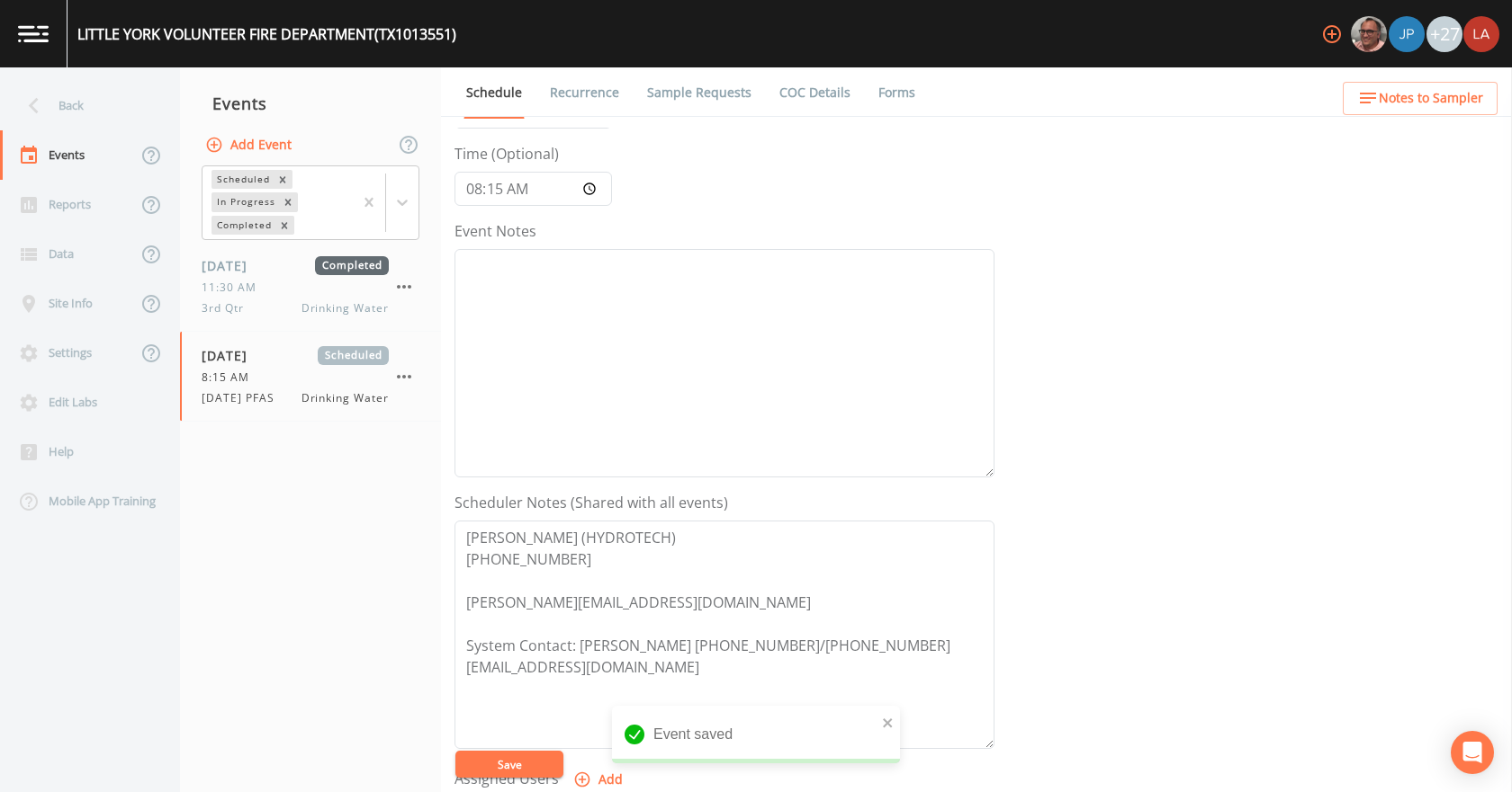
scroll to position [360, 0]
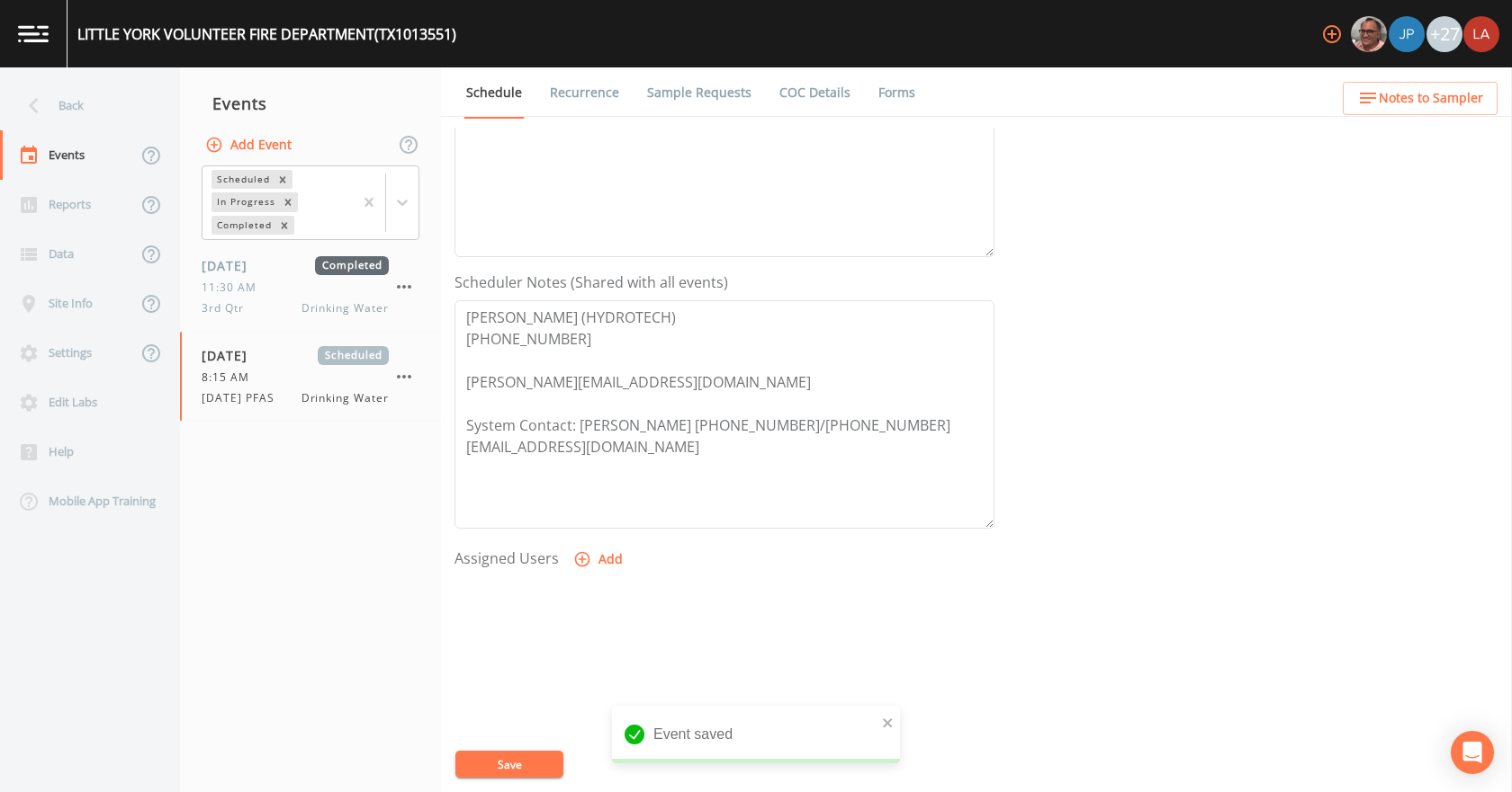
click at [597, 557] on button "Add" at bounding box center [599, 559] width 60 height 33
select select "0c4ac92a-2052-4971-af99-d49bdd27a7b1"
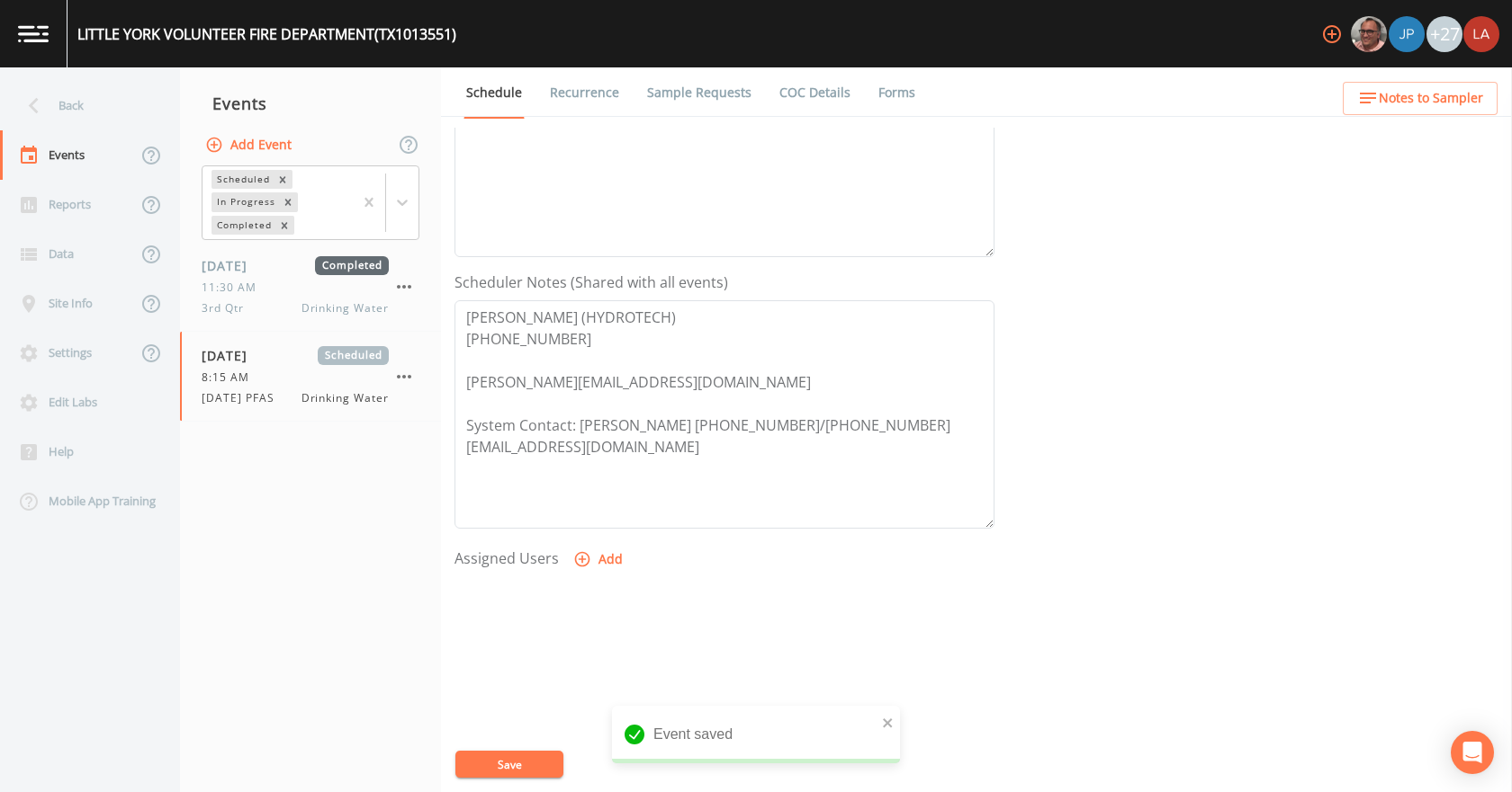
select select
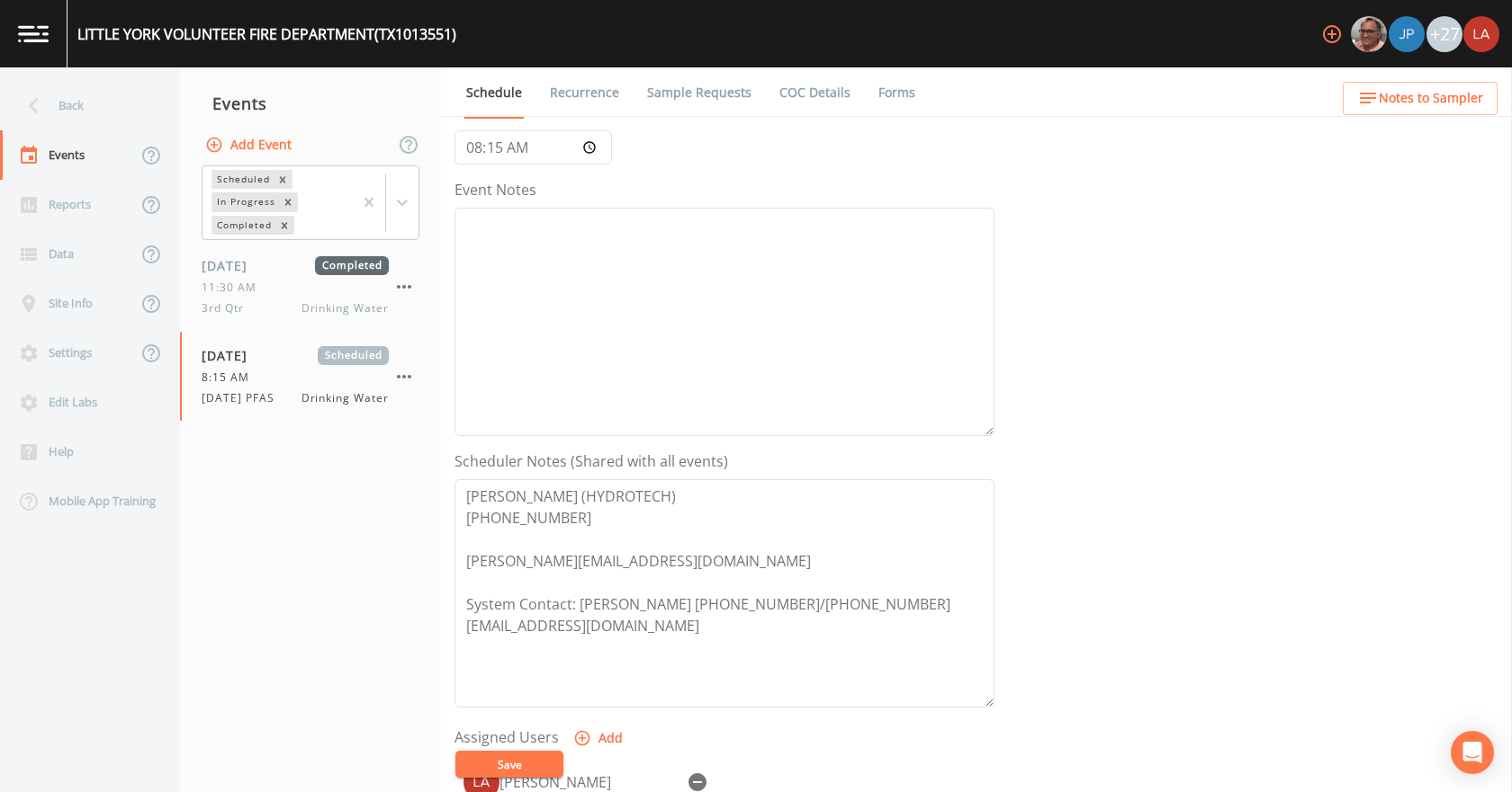
scroll to position [180, 0]
drag, startPoint x: 739, startPoint y: 385, endPoint x: 700, endPoint y: 378, distance: 39.6
click at [733, 384] on textarea "Event Notes" at bounding box center [724, 323] width 540 height 228
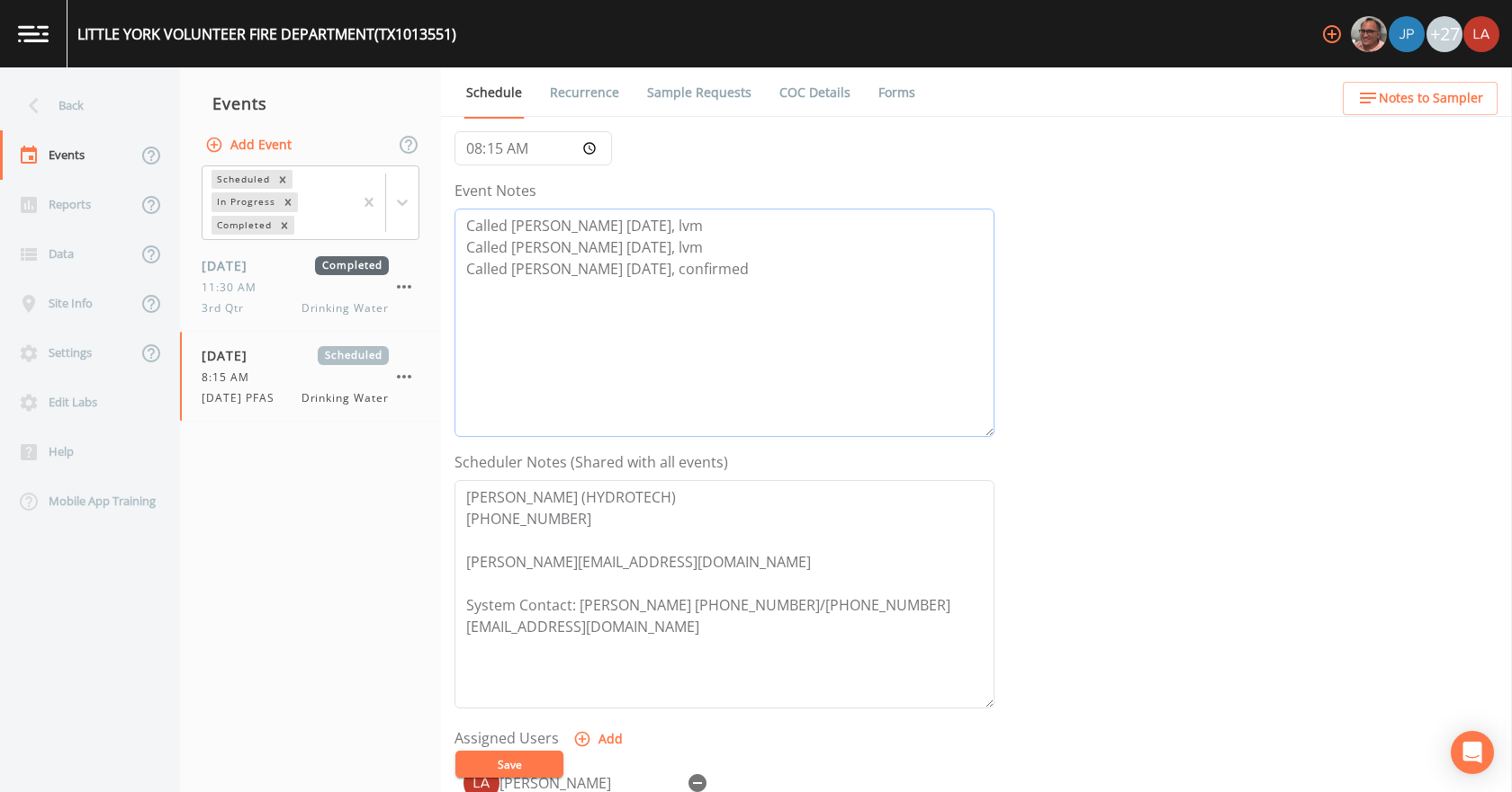
click at [648, 227] on textarea "Called [PERSON_NAME] [DATE], lvm Called [PERSON_NAME] [DATE], lvm Called [PERSO…" at bounding box center [724, 323] width 540 height 228
drag, startPoint x: 749, startPoint y: 226, endPoint x: 641, endPoint y: 229, distance: 108.0
click at [641, 229] on textarea "Called [PERSON_NAME] [DATE], lvm ([PHONE_NUMBER]) Called [PERSON_NAME] [DATE], …" at bounding box center [724, 323] width 540 height 228
click at [682, 247] on textarea "Called [PERSON_NAME] [DATE], lvm ([PHONE_NUMBER]) Called [PERSON_NAME] [DATE], …" at bounding box center [724, 323] width 540 height 228
paste textarea "(281-799-6148)"
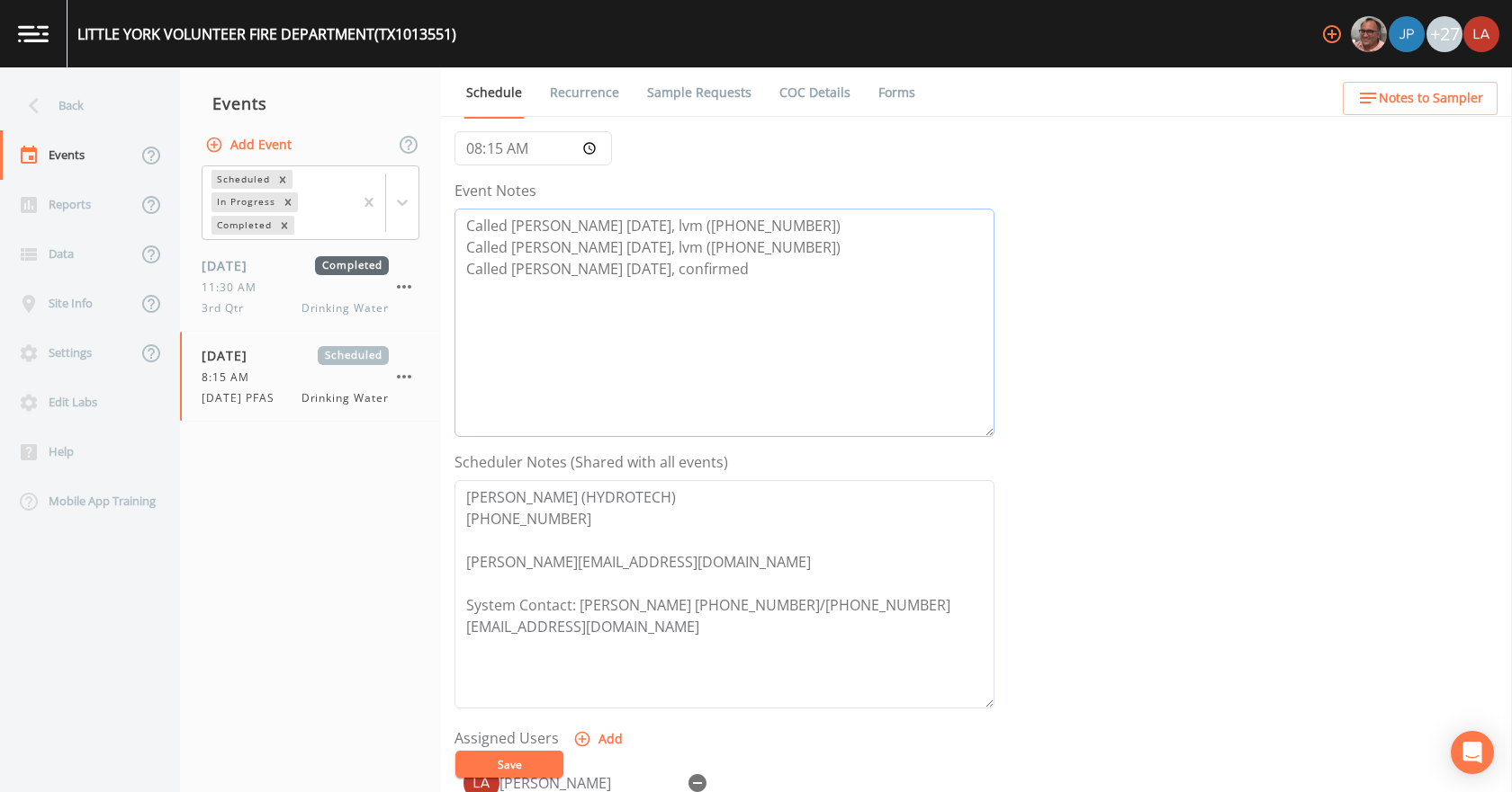
click at [713, 267] on textarea "Called [PERSON_NAME] [DATE], lvm ([PHONE_NUMBER]) Called [PERSON_NAME] [DATE], …" at bounding box center [724, 323] width 540 height 228
paste textarea "(281-799-6148)"
type textarea "Called [PERSON_NAME] [DATE], lvm ([PHONE_NUMBER]) Called [PERSON_NAME] [DATE], …"
click at [523, 753] on button "Save" at bounding box center [509, 764] width 108 height 27
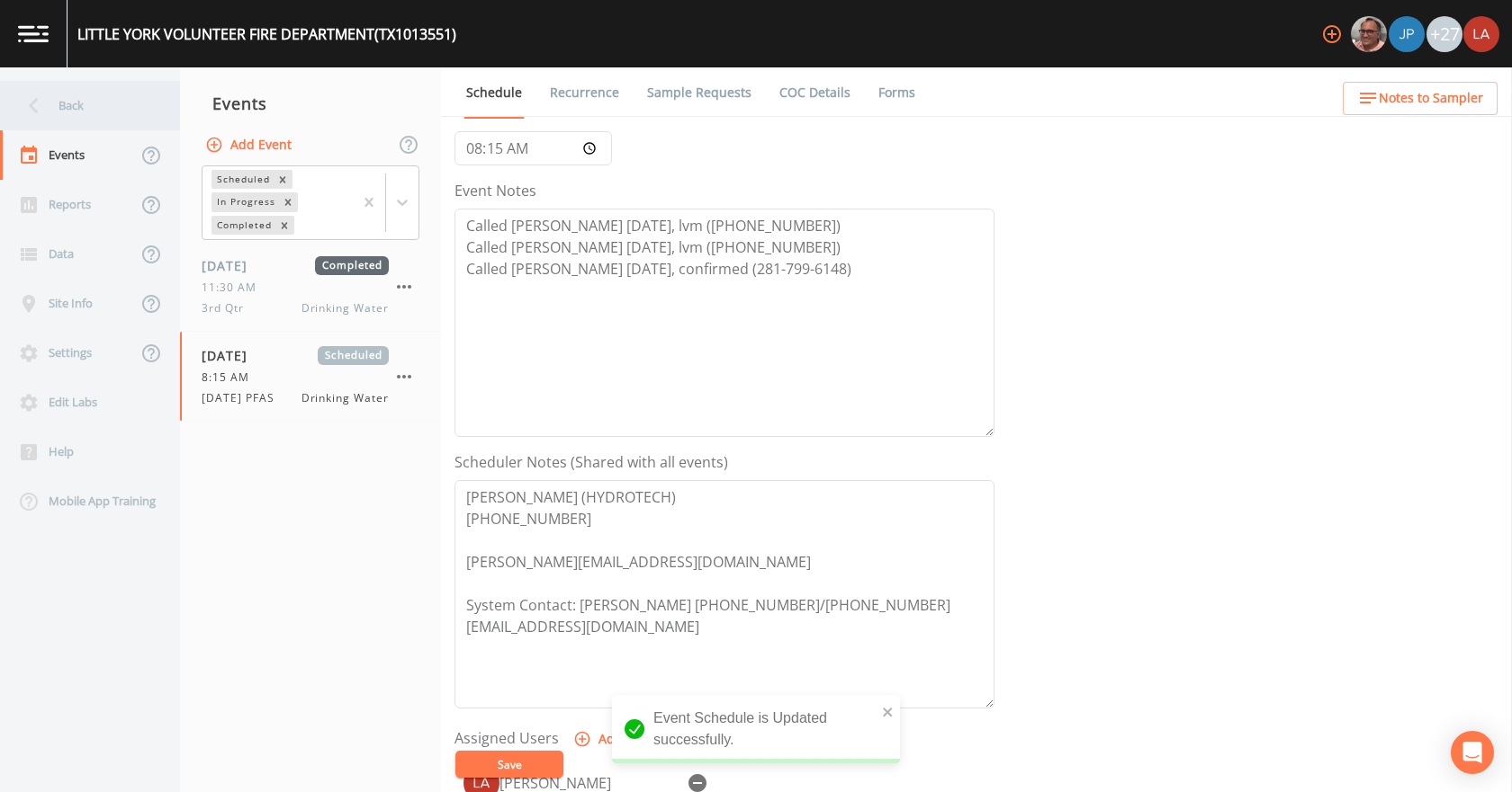
click at [95, 105] on div "Back" at bounding box center [81, 106] width 162 height 50
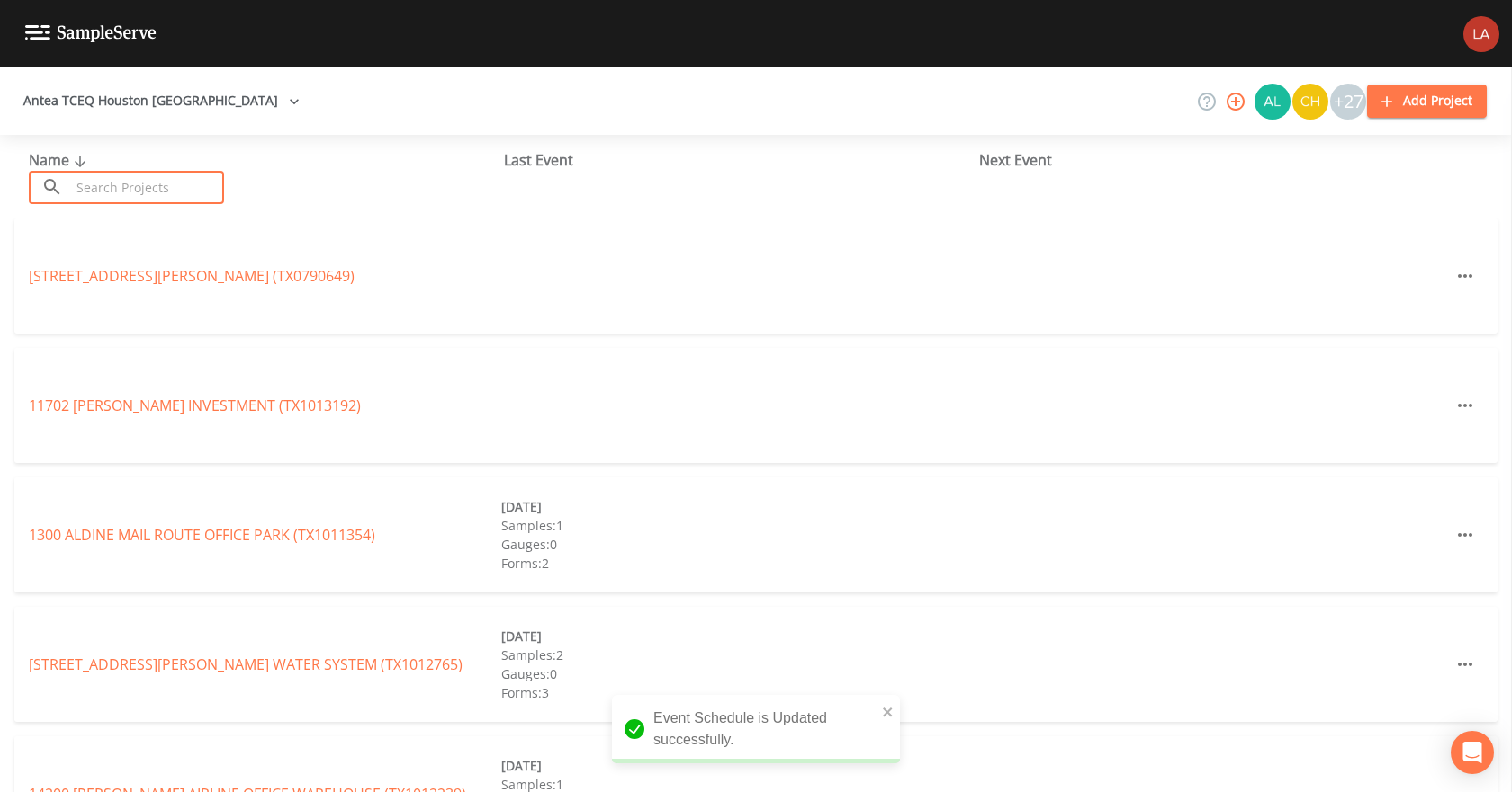
click at [182, 185] on input "text" at bounding box center [147, 187] width 154 height 33
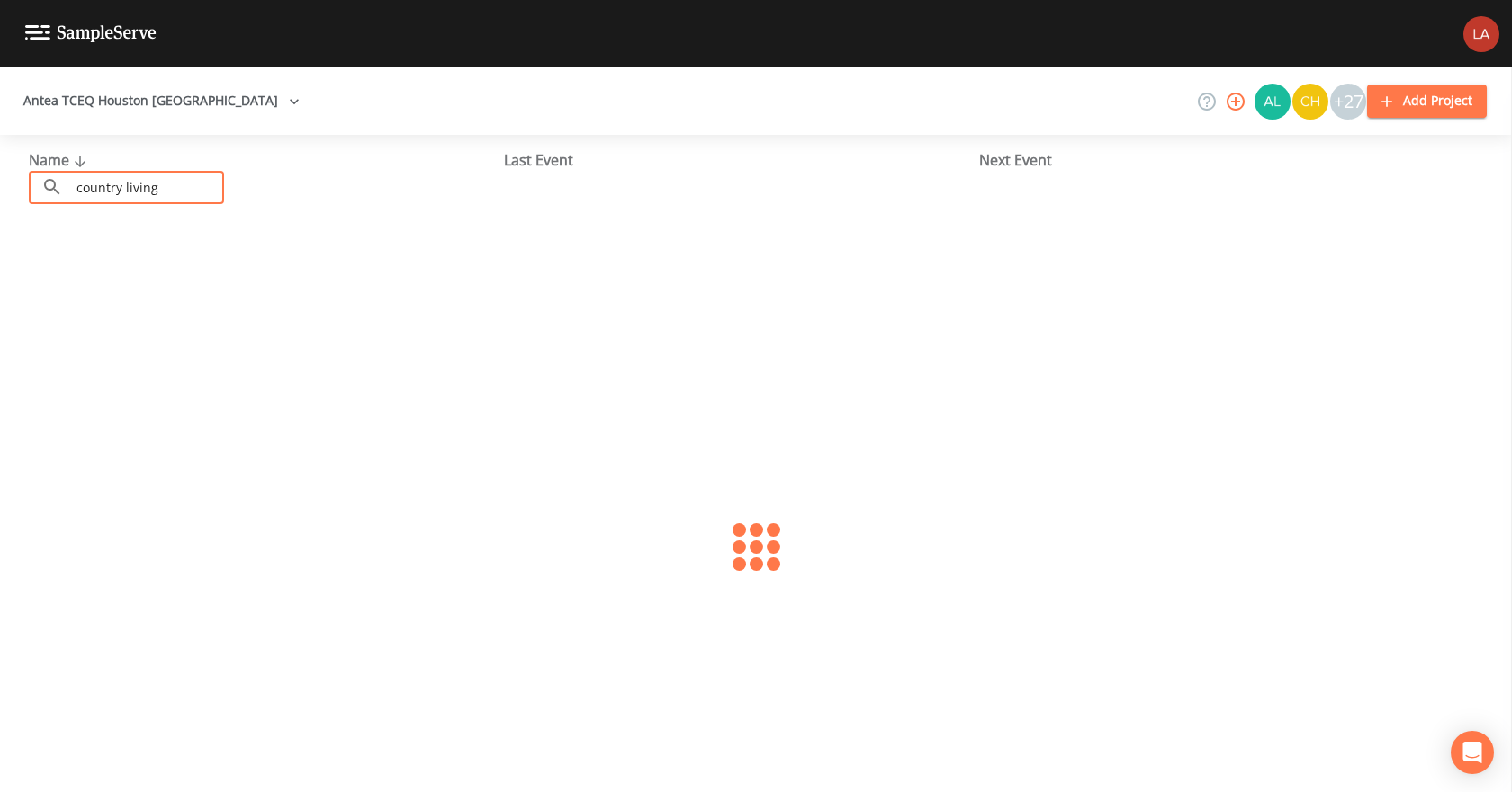
type input "country living"
click at [103, 281] on div at bounding box center [756, 547] width 1512 height 657
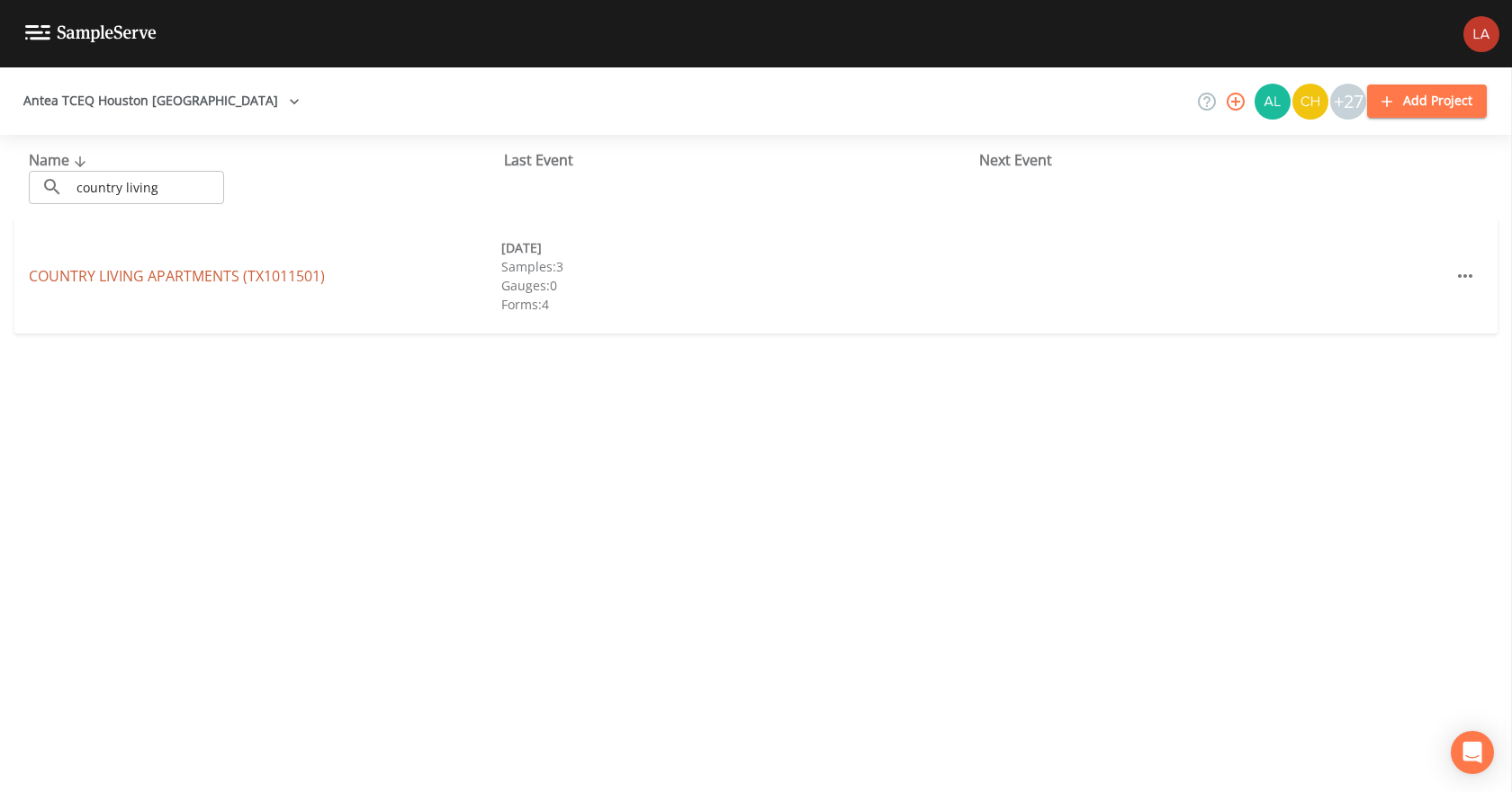
click at [116, 278] on link "COUNTRY LIVING APARTMENTS (TX1011501)" at bounding box center [177, 276] width 296 height 20
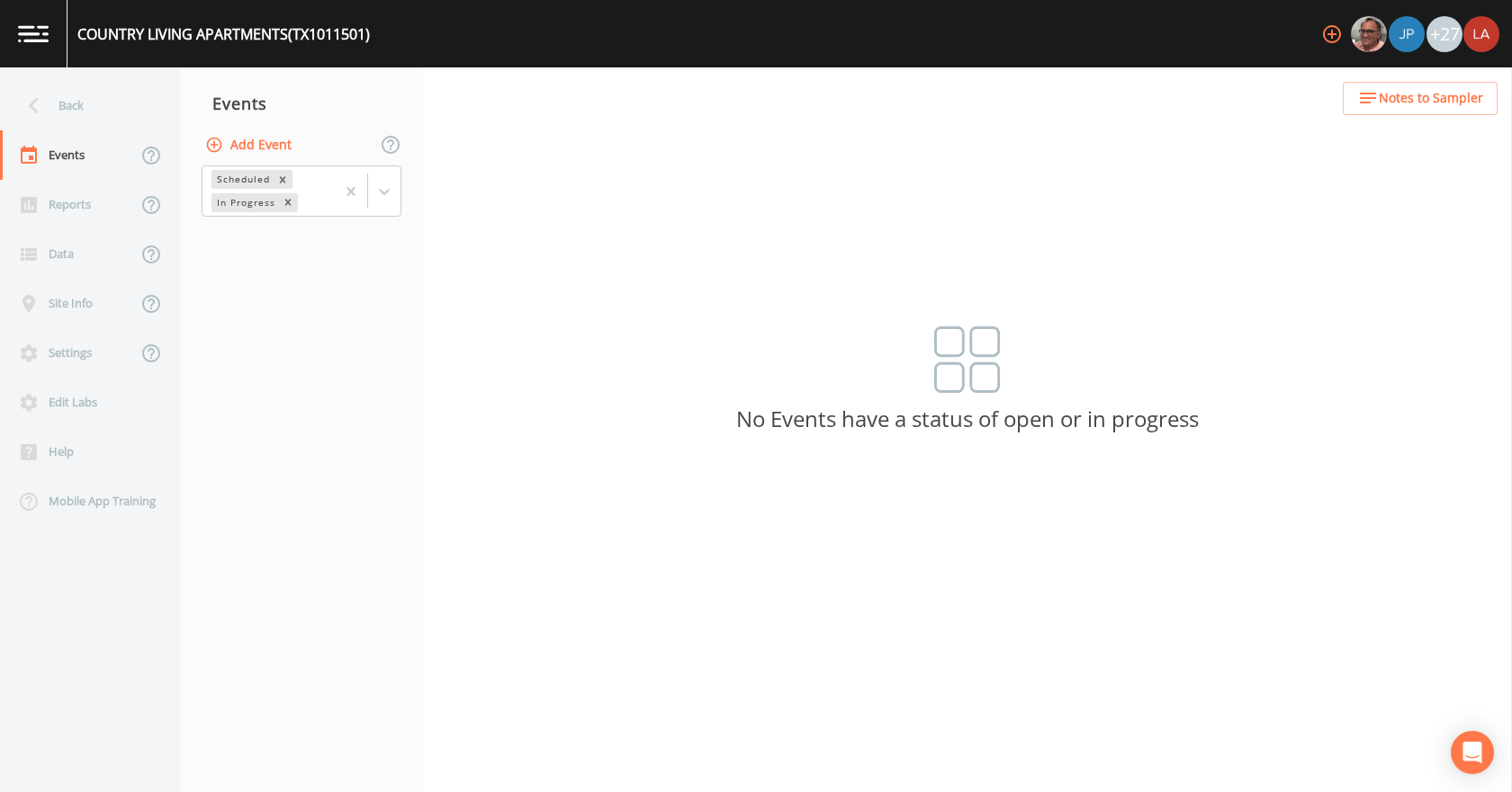
click at [224, 144] on button "Add Event" at bounding box center [250, 145] width 97 height 33
type input "[DATE] PFAS"
type input "[DATE]"
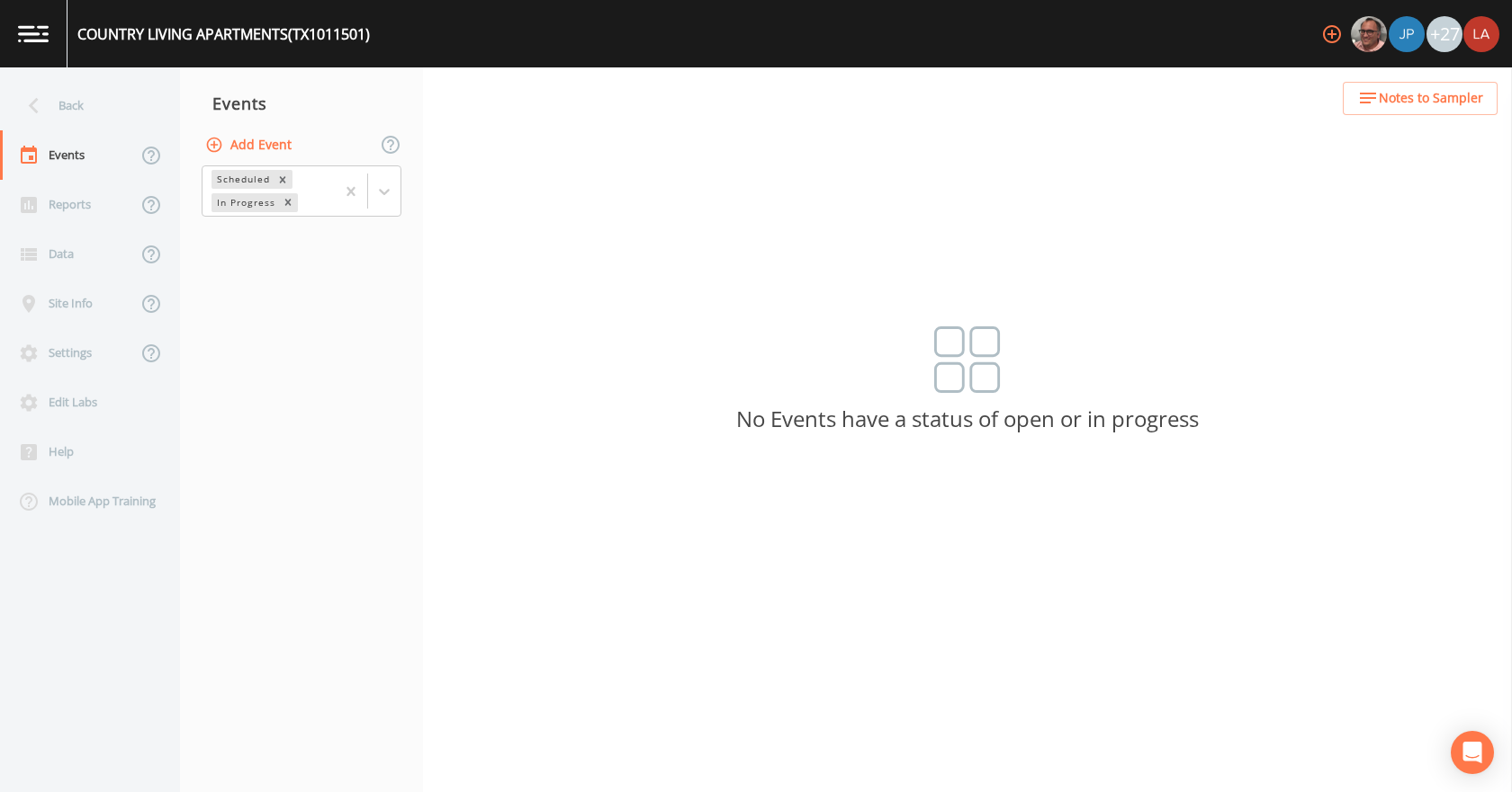
type input "08:45"
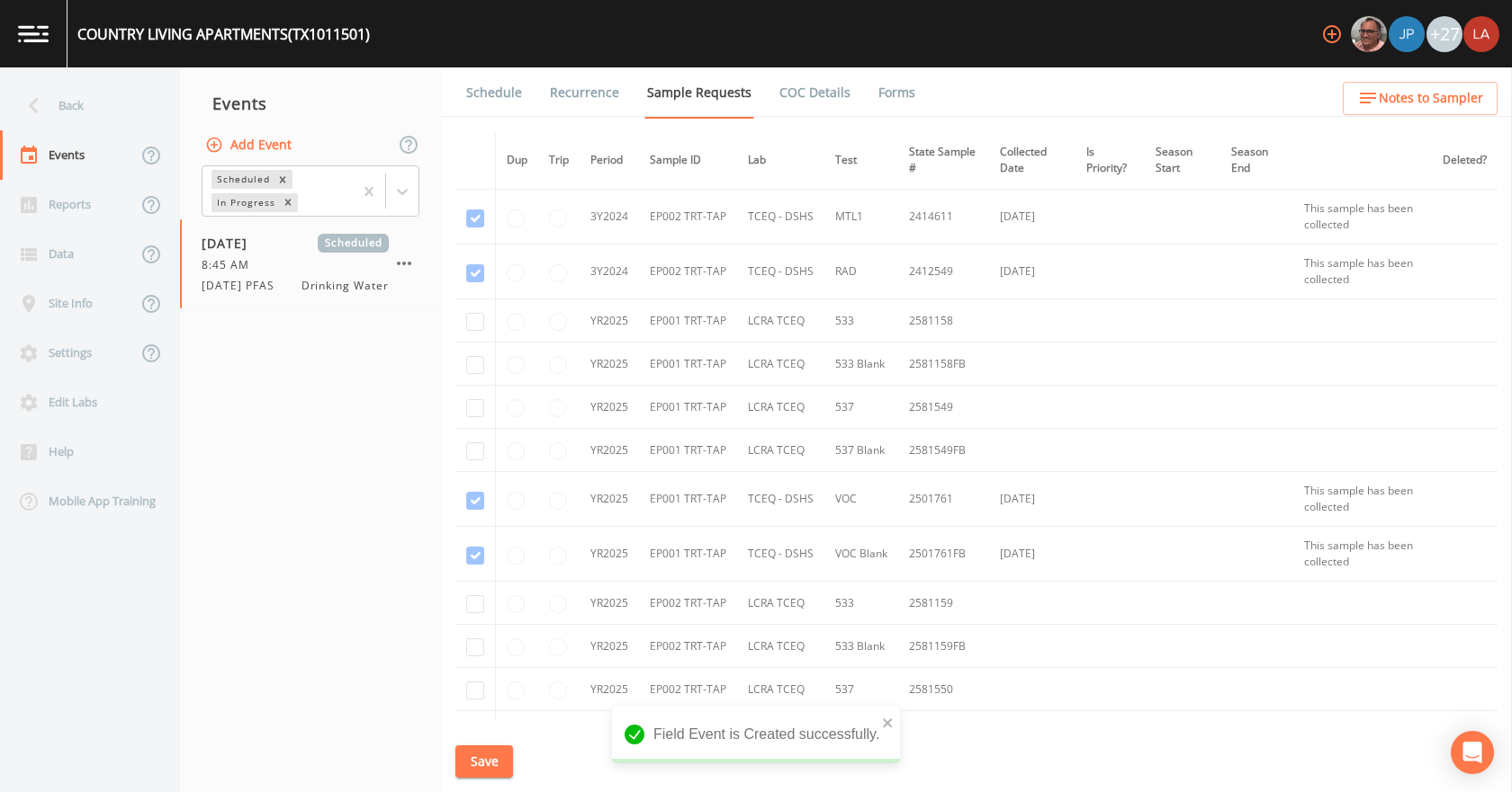
scroll to position [360, 0]
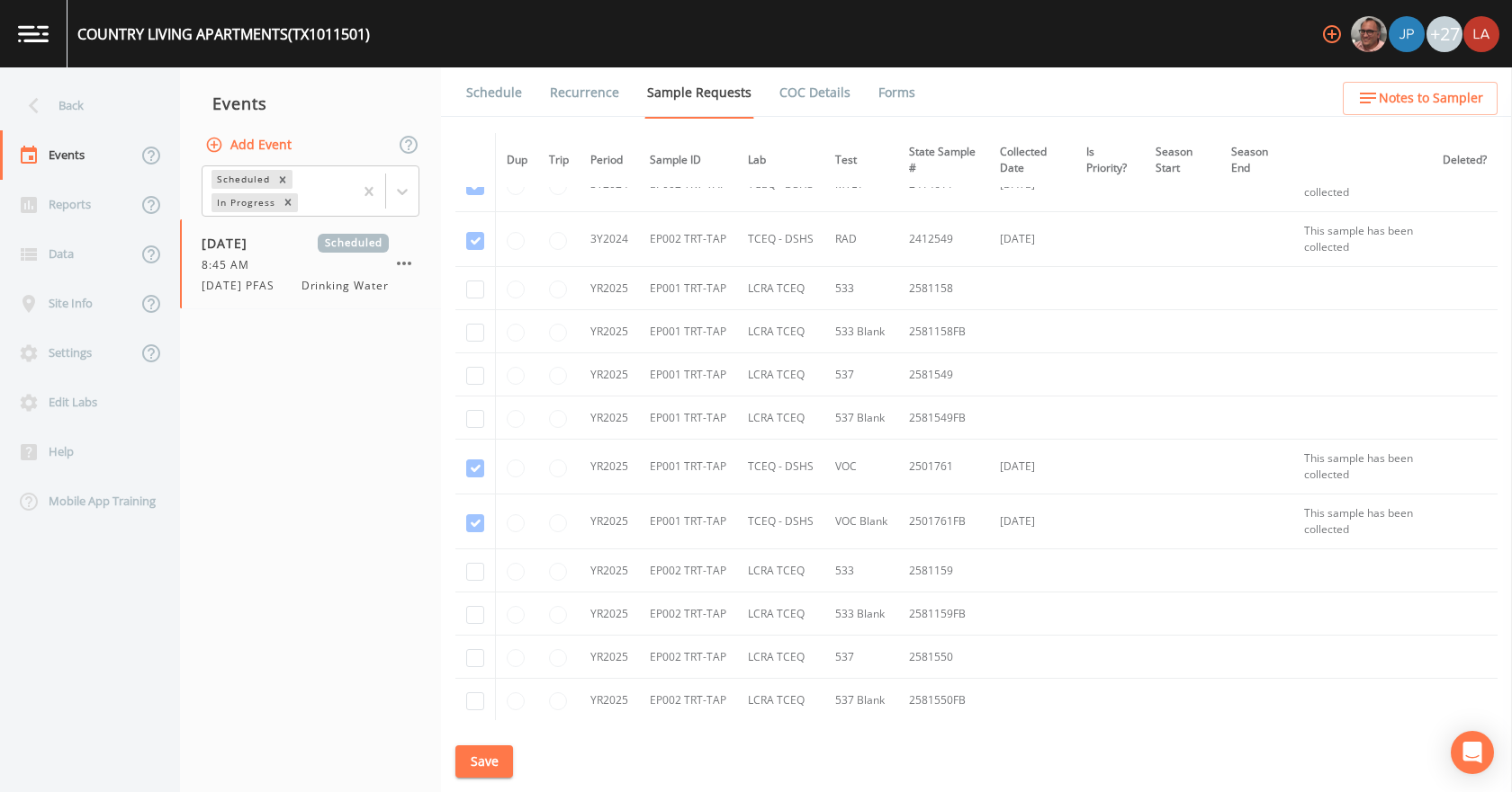
click at [478, 302] on td at bounding box center [475, 288] width 40 height 43
click at [472, 320] on td at bounding box center [475, 331] width 40 height 43
click at [478, 297] on input "checkbox" at bounding box center [474, 289] width 18 height 18
checkbox input "true"
click at [476, 337] on input "checkbox" at bounding box center [474, 332] width 18 height 18
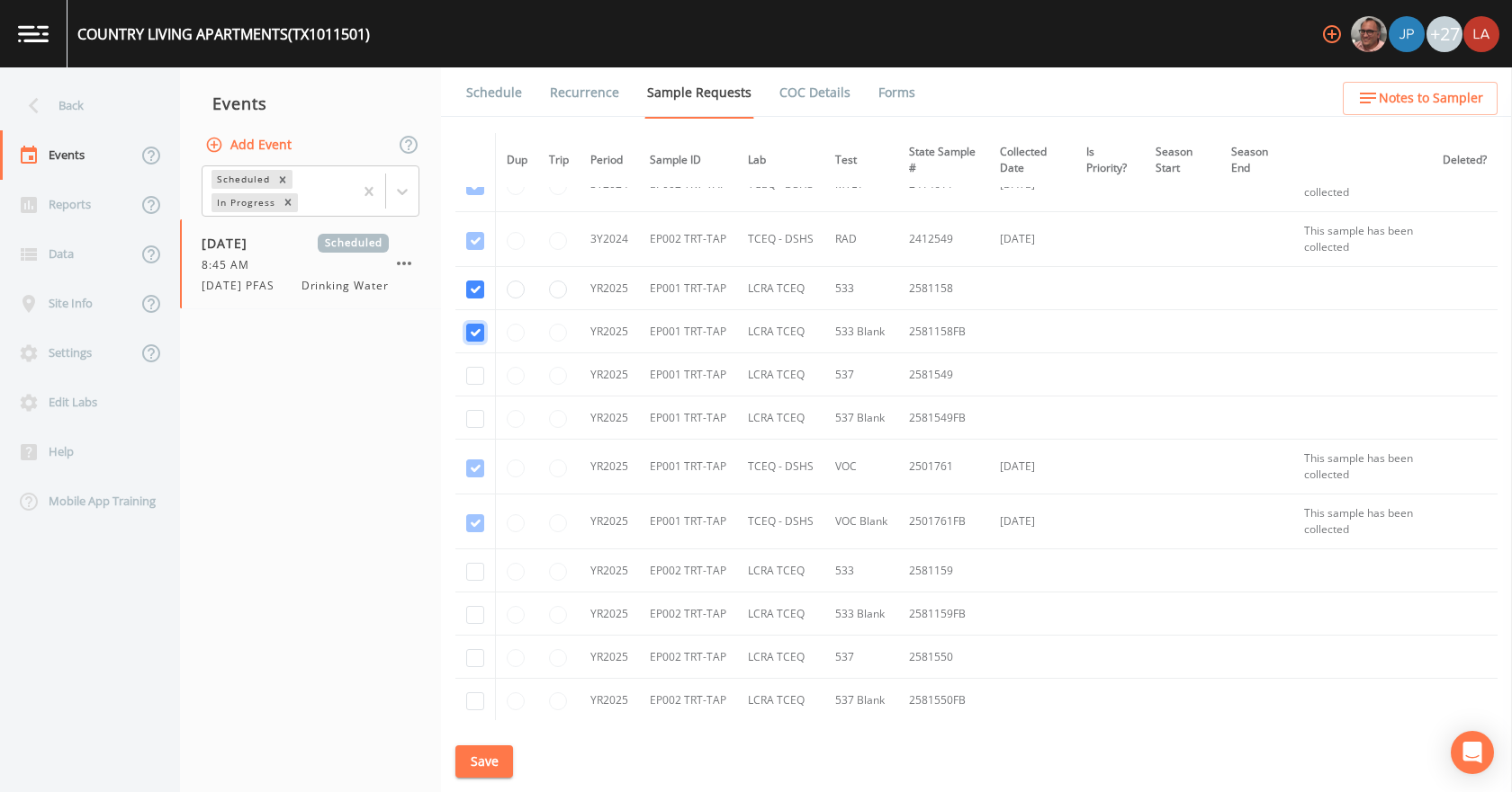
checkbox input "true"
click at [478, 387] on td at bounding box center [475, 374] width 40 height 43
click at [477, 381] on input "checkbox" at bounding box center [474, 376] width 18 height 18
checkbox input "true"
click at [475, 419] on input "checkbox" at bounding box center [474, 419] width 18 height 18
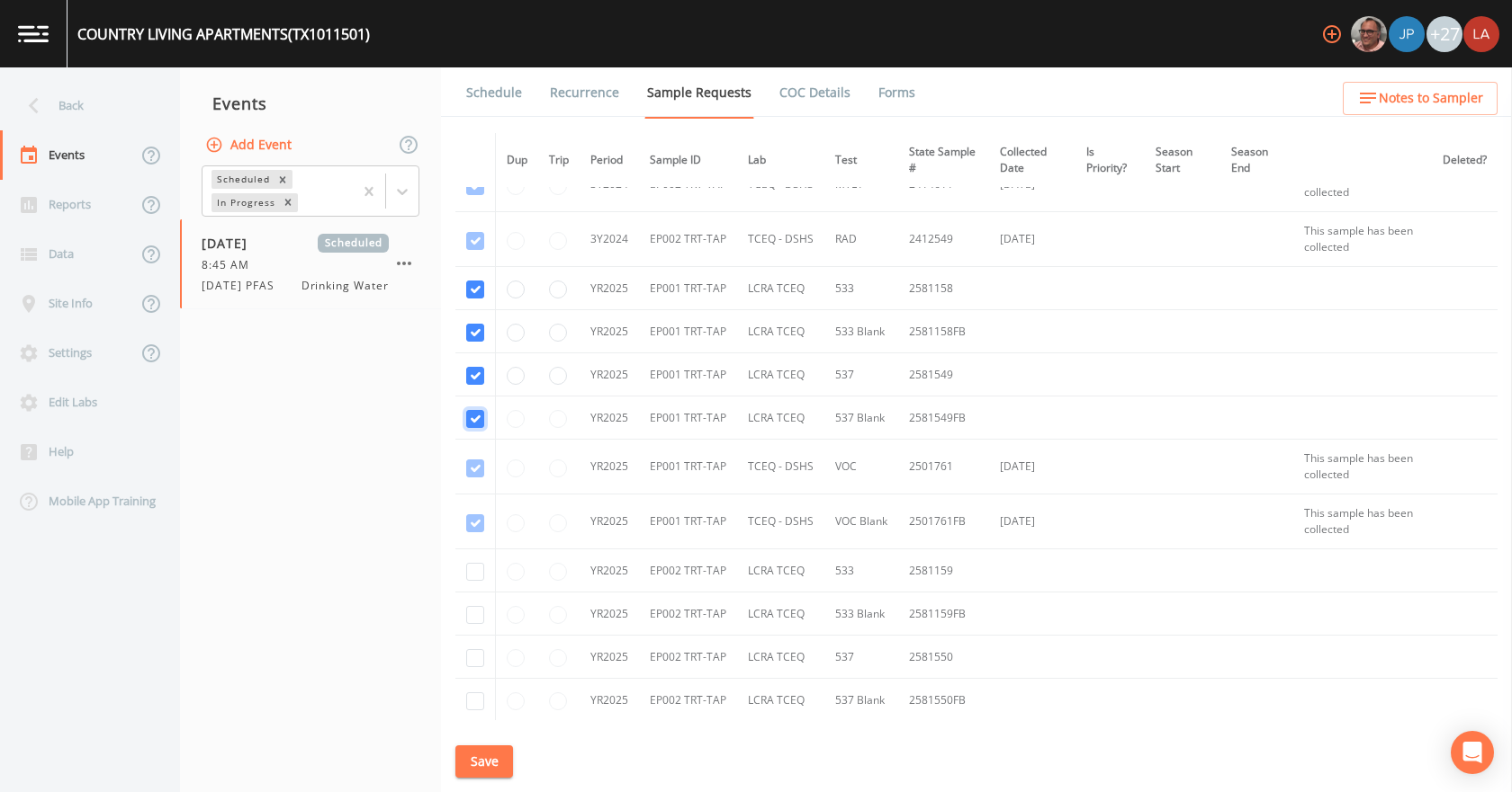
checkbox input "true"
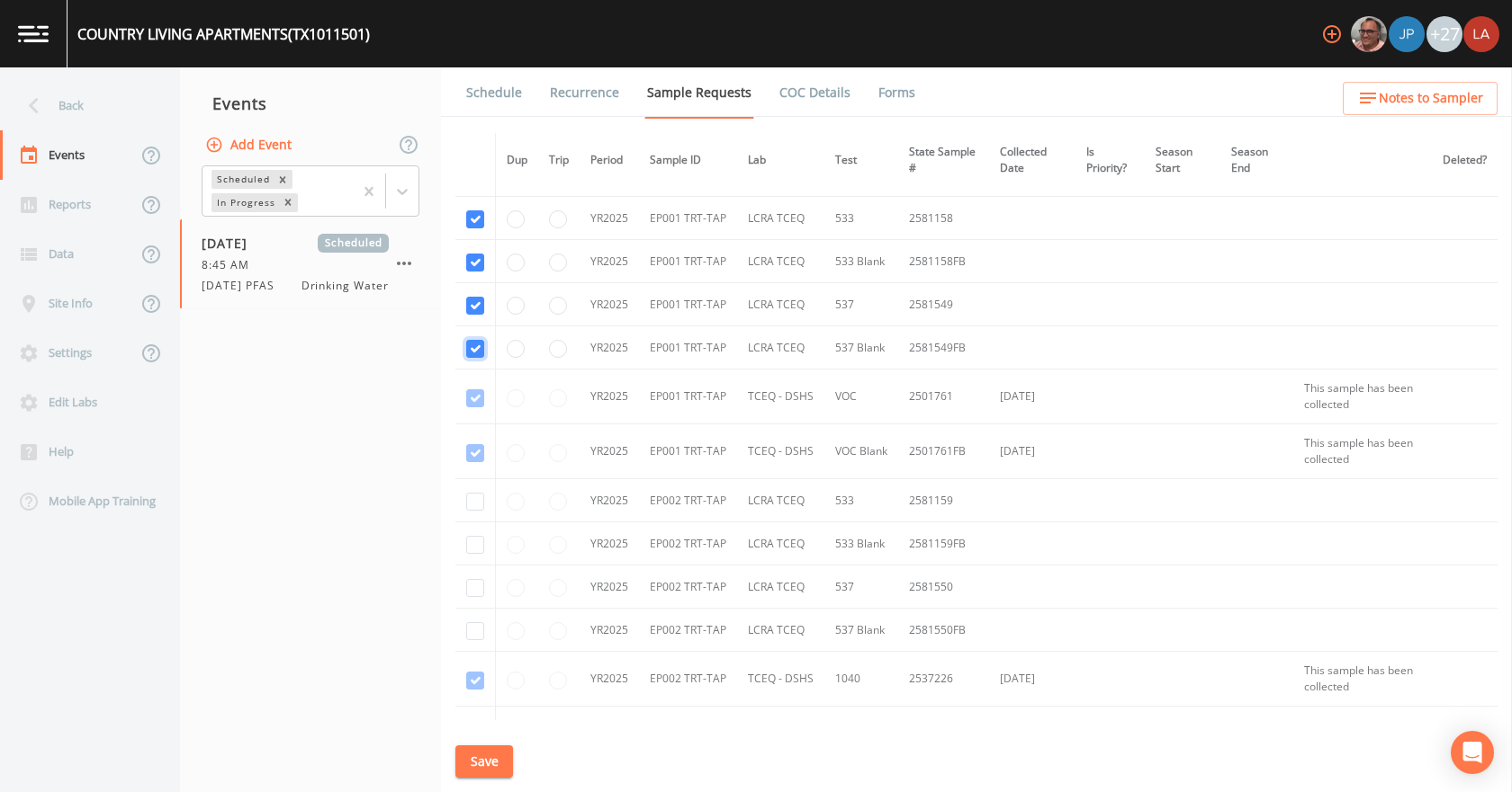
scroll to position [630, 0]
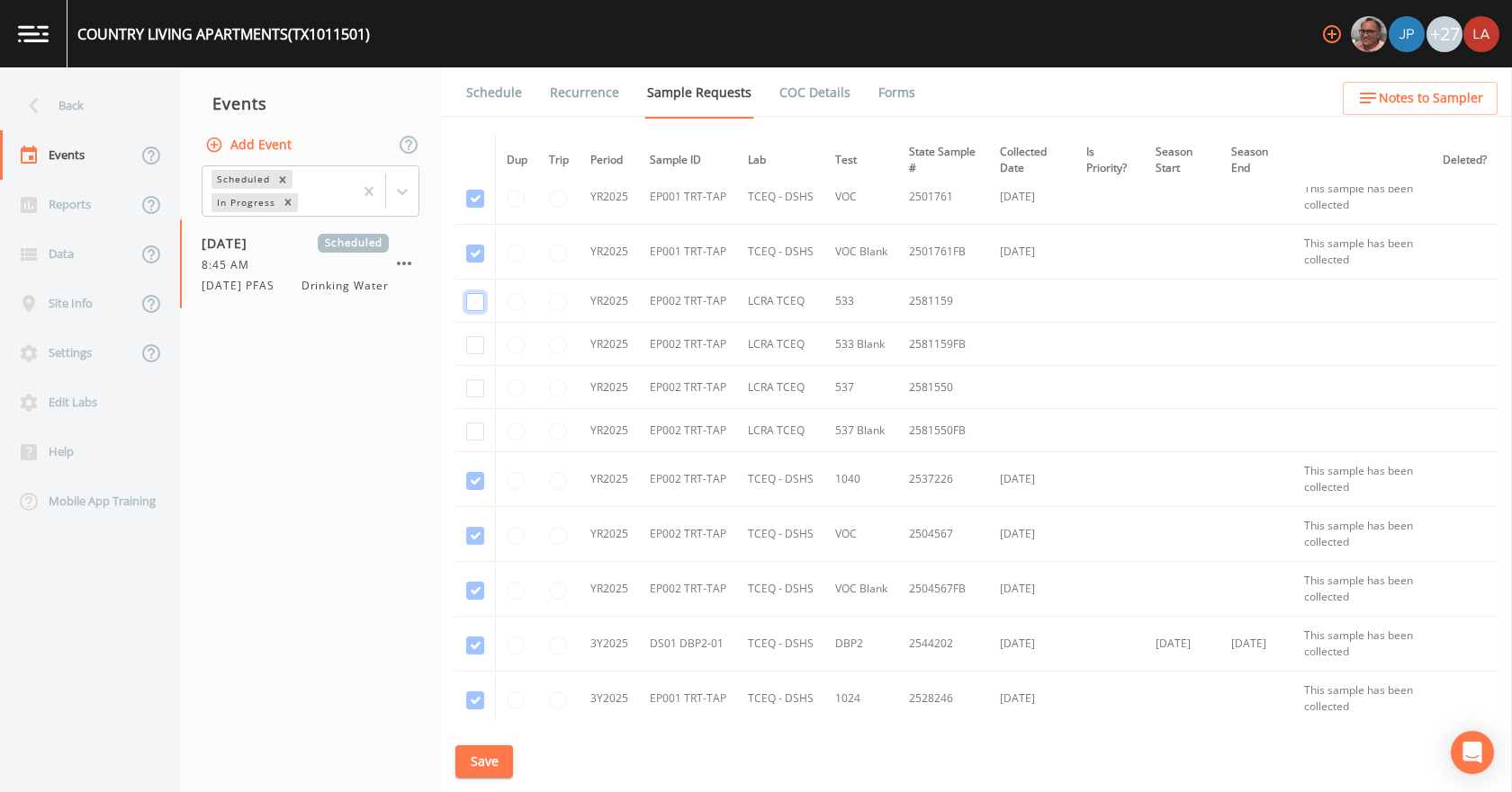
click at [477, 305] on input "checkbox" at bounding box center [474, 302] width 18 height 18
checkbox input "true"
click at [477, 341] on input "checkbox" at bounding box center [474, 345] width 18 height 18
checkbox input "true"
drag, startPoint x: 477, startPoint y: 387, endPoint x: 483, endPoint y: 429, distance: 42.4
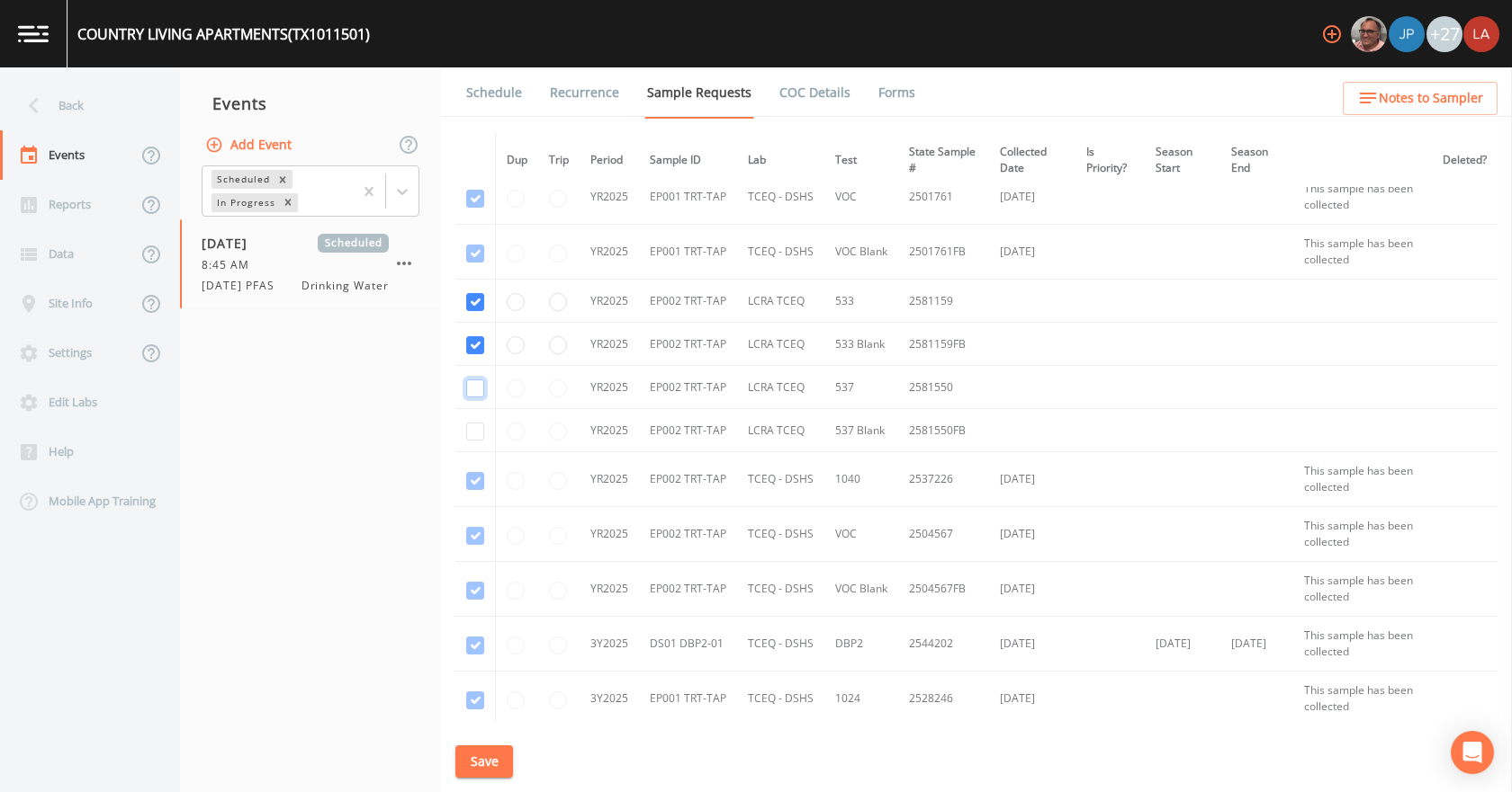
click at [477, 388] on input "checkbox" at bounding box center [474, 388] width 18 height 18
checkbox input "true"
click at [478, 433] on input "checkbox" at bounding box center [474, 431] width 18 height 18
checkbox input "true"
click at [472, 759] on button "Save" at bounding box center [484, 761] width 57 height 33
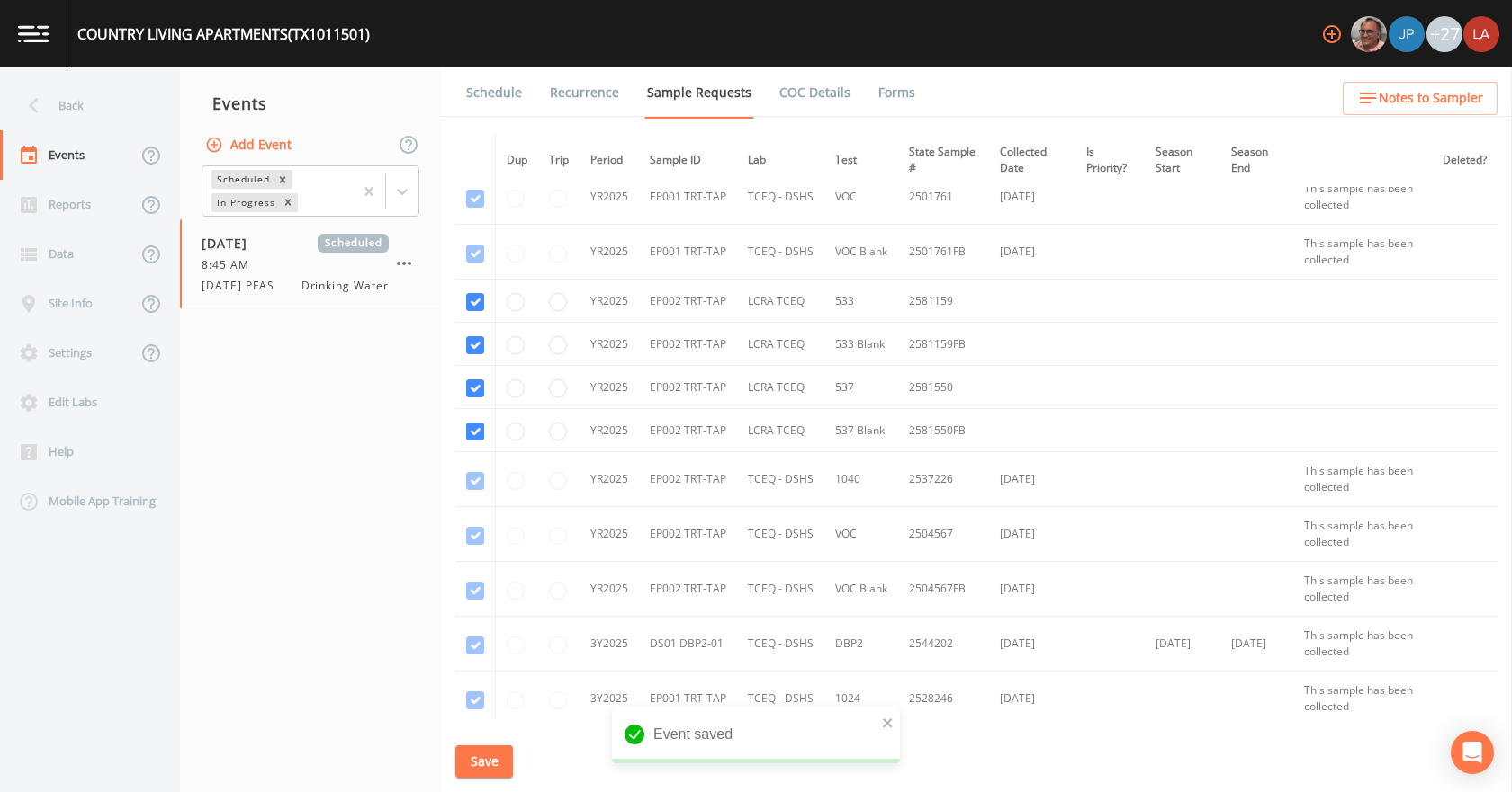
click at [481, 89] on link "Schedule" at bounding box center [494, 93] width 61 height 51
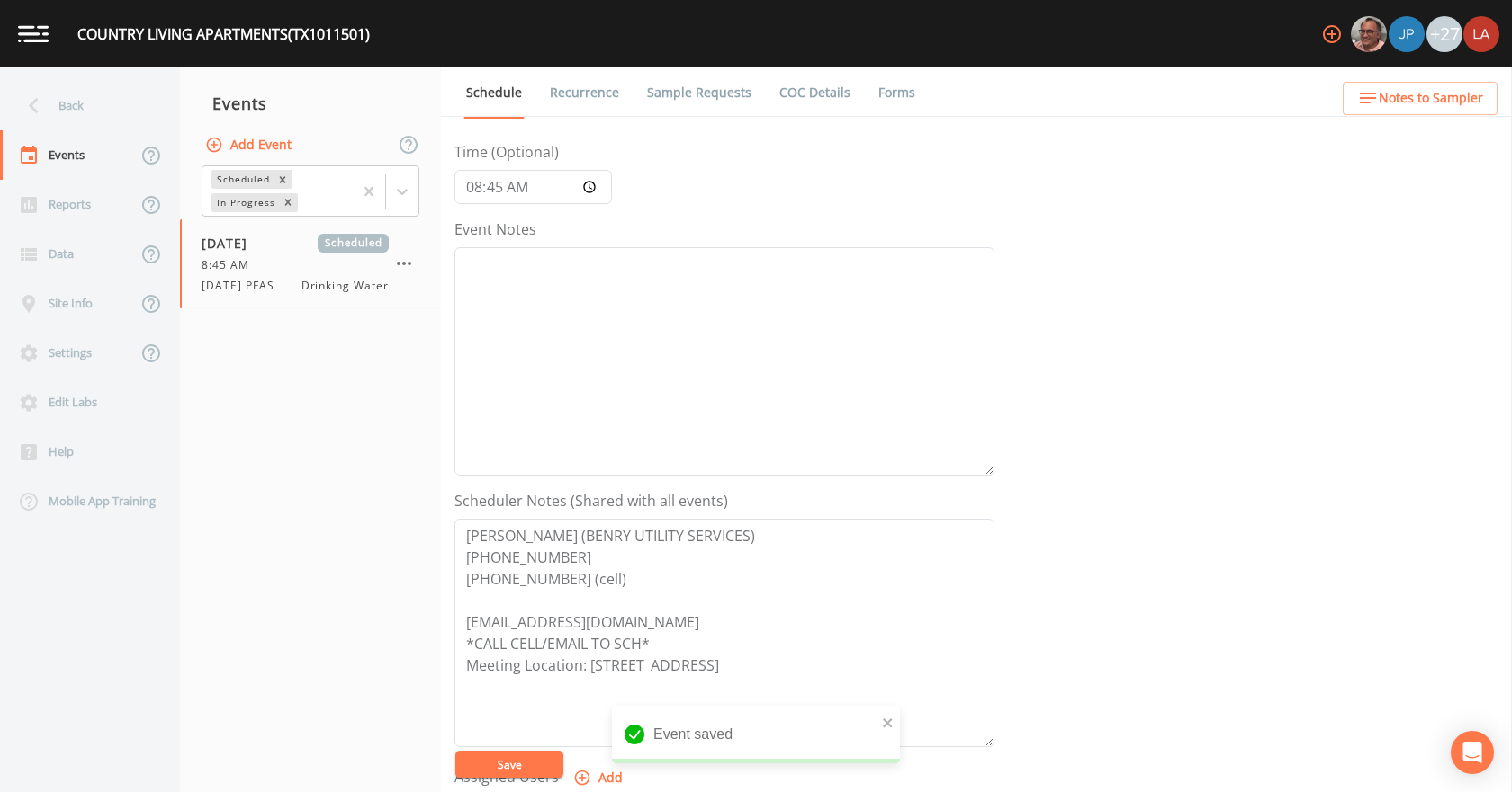
scroll to position [270, 0]
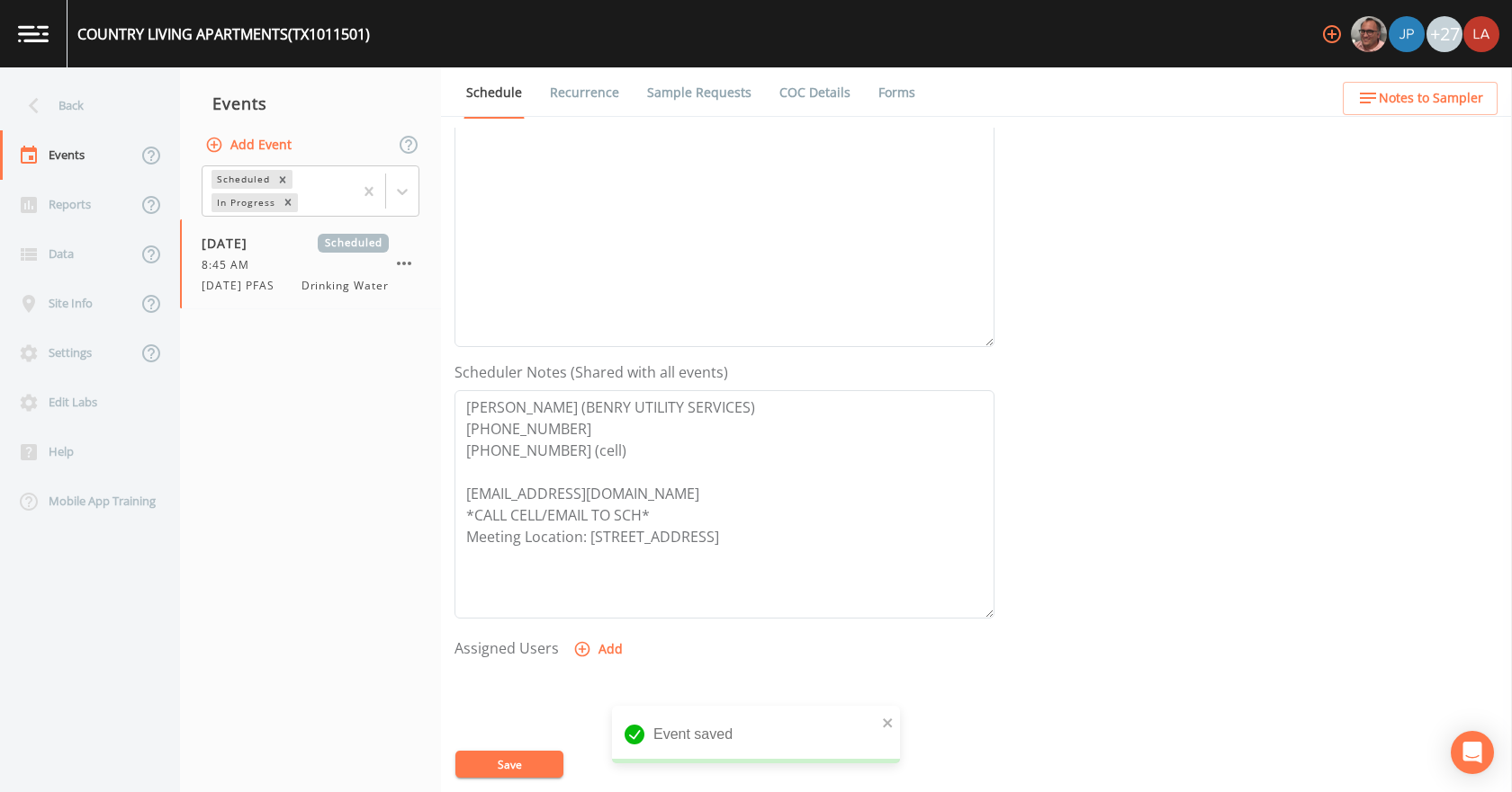
click at [602, 640] on button "Add" at bounding box center [599, 650] width 60 height 33
select select "0c4ac92a-2052-4971-af99-d49bdd27a7b1"
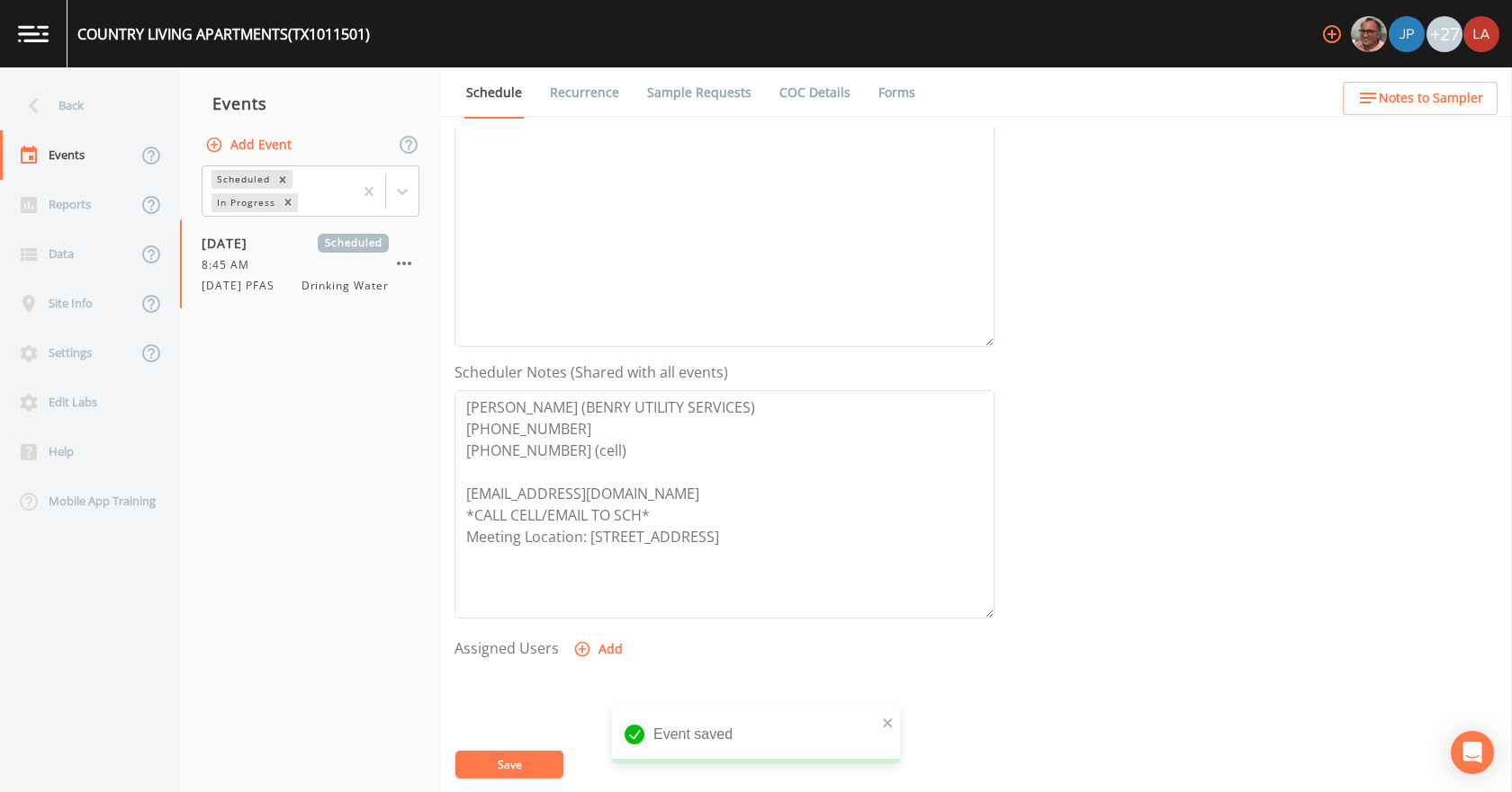
select select
click at [499, 766] on button "Save" at bounding box center [509, 764] width 108 height 27
click at [67, 103] on div "Back" at bounding box center [81, 106] width 162 height 50
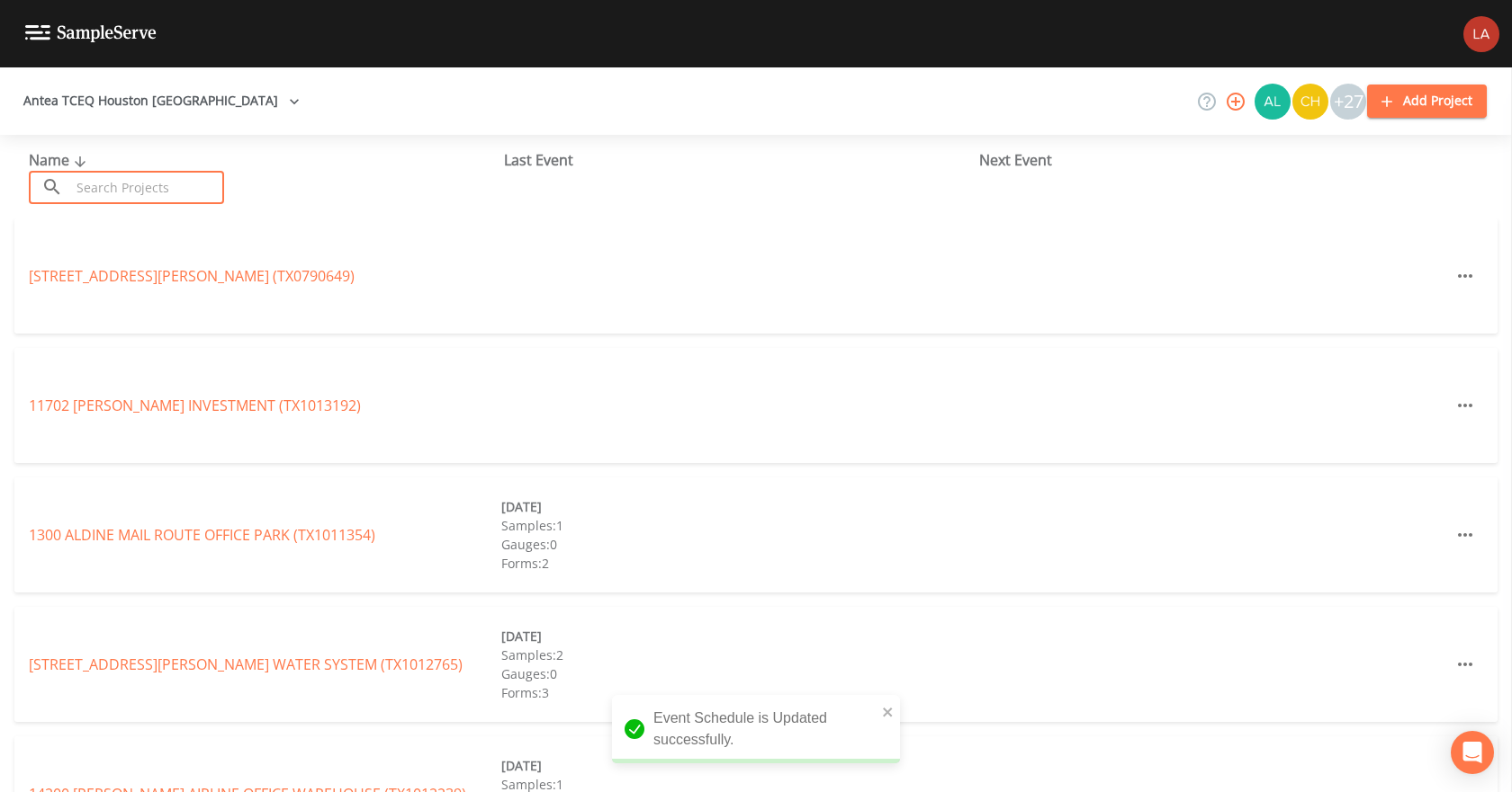
click at [134, 188] on input "text" at bounding box center [147, 187] width 154 height 33
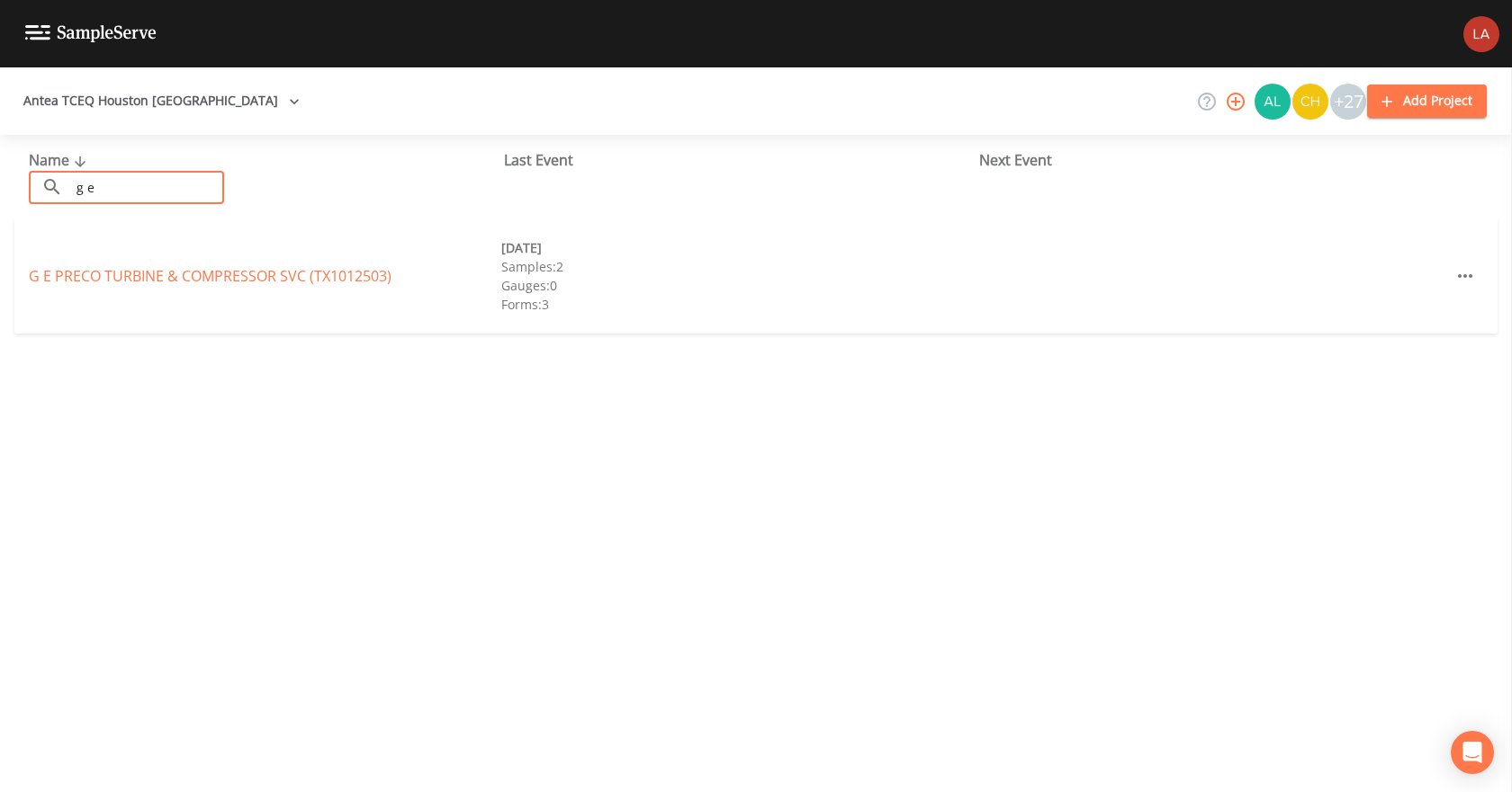
type input "g e"
click at [94, 270] on link "G E PRECO TURBINE & COMPRESSOR SVC (TX1012503)" at bounding box center [210, 276] width 363 height 20
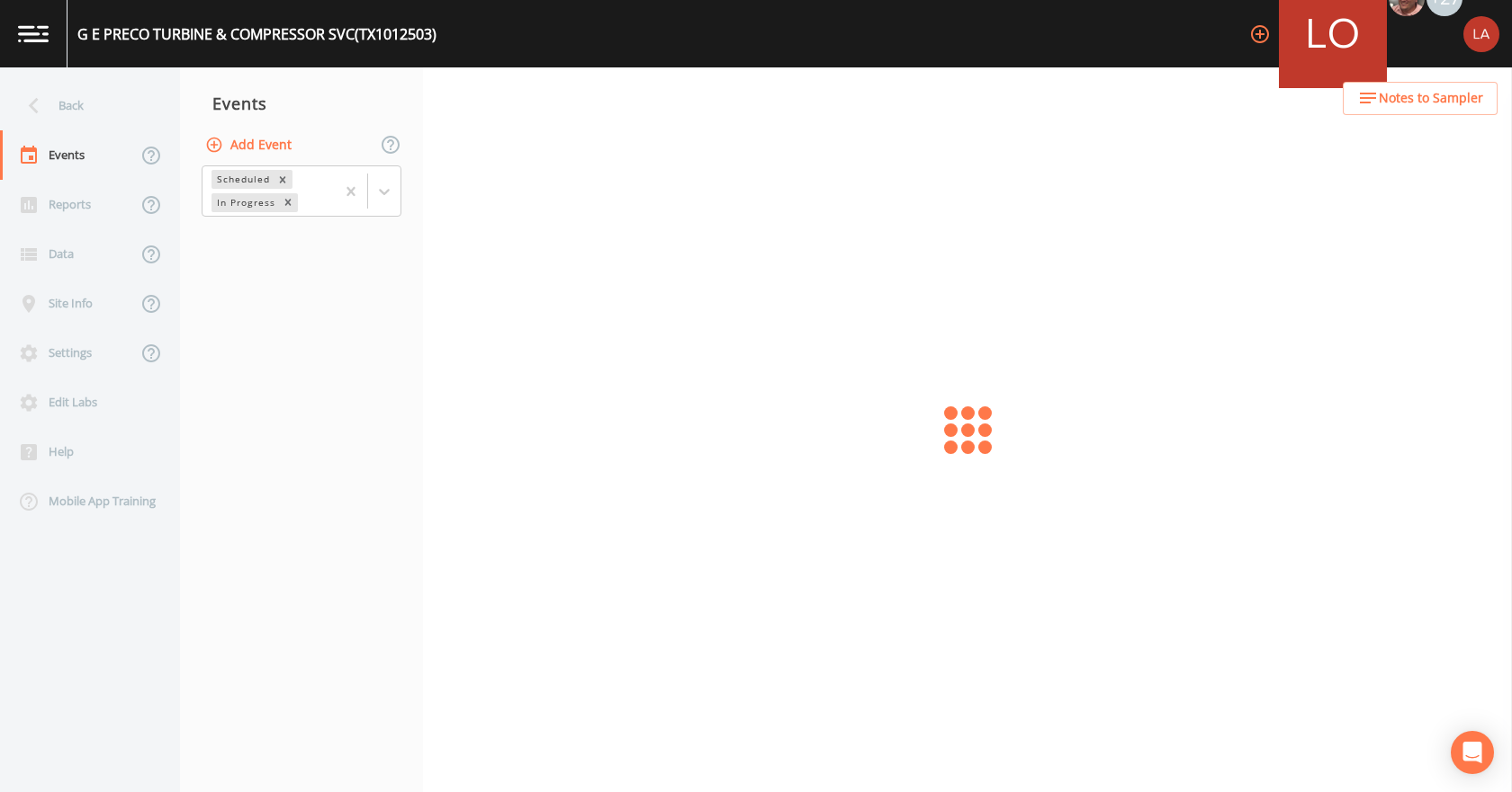
click at [225, 146] on button "Add Event" at bounding box center [250, 145] width 97 height 33
type input "10"
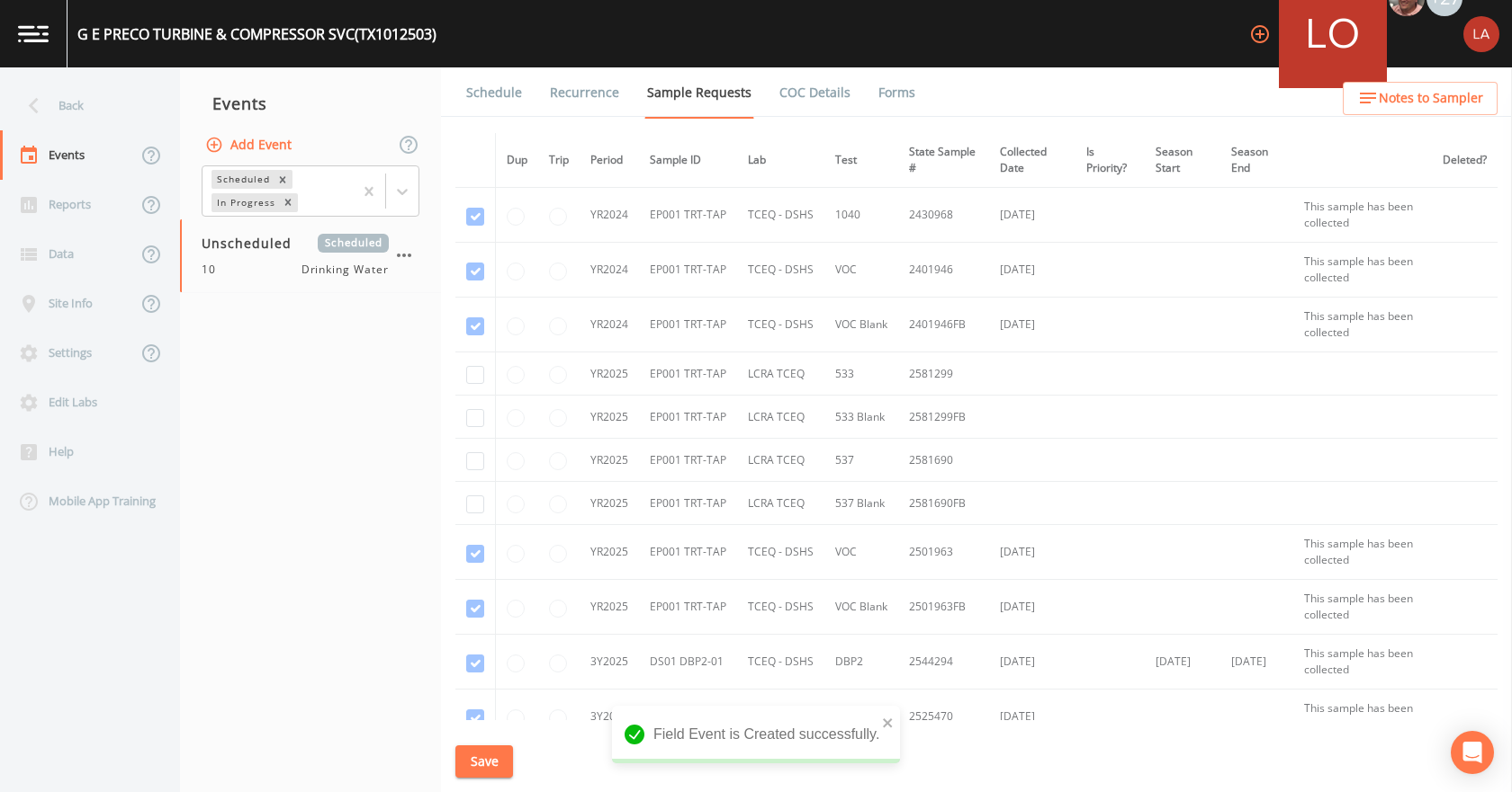
click at [495, 103] on link "Schedule" at bounding box center [494, 93] width 61 height 51
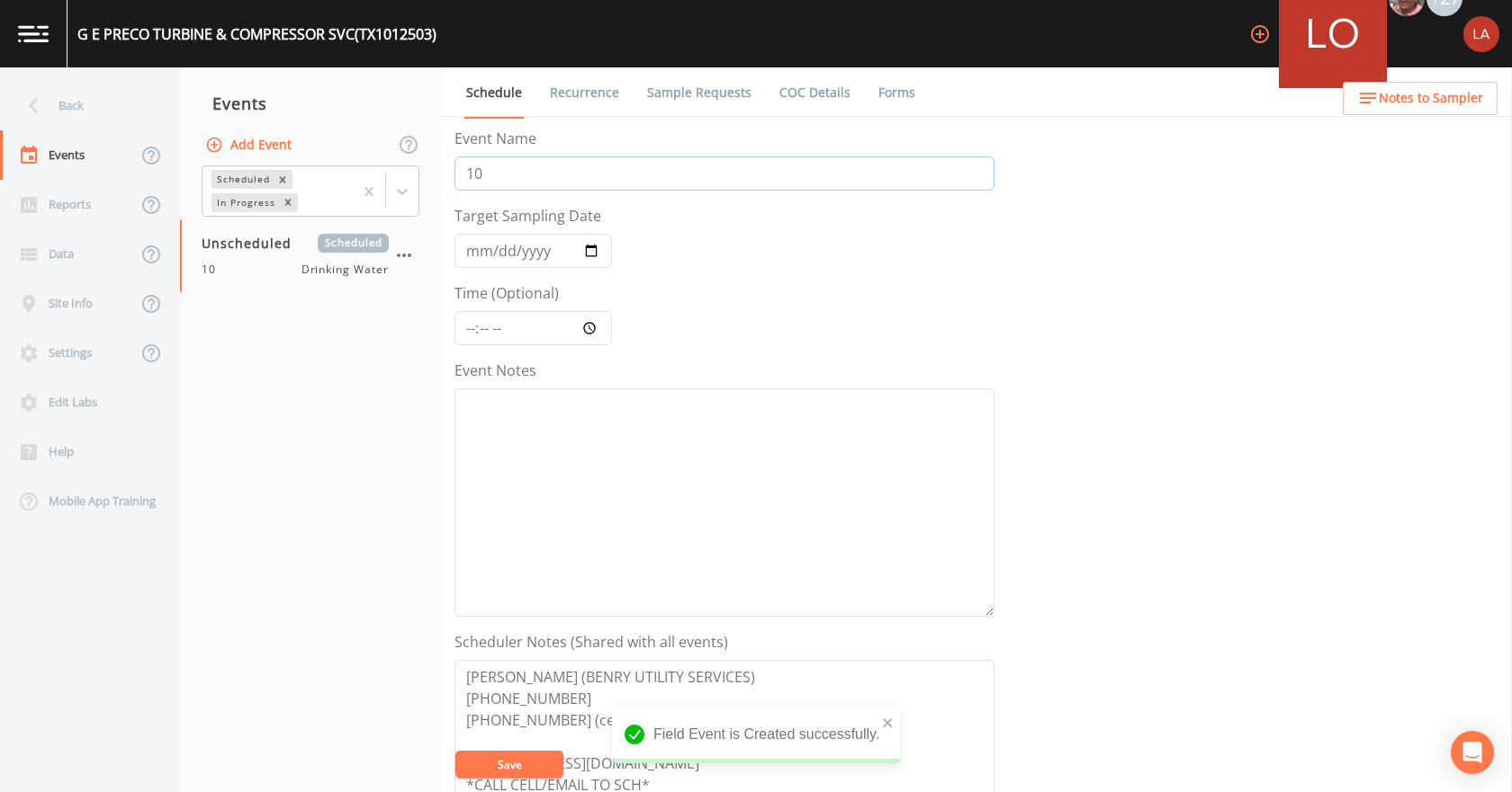
click at [493, 176] on input "10" at bounding box center [724, 174] width 540 height 34
type input "[DATE] PFAS"
click at [474, 247] on input "Target Sampling Date" at bounding box center [533, 251] width 158 height 34
type input "[DATE]"
type input "09:30"
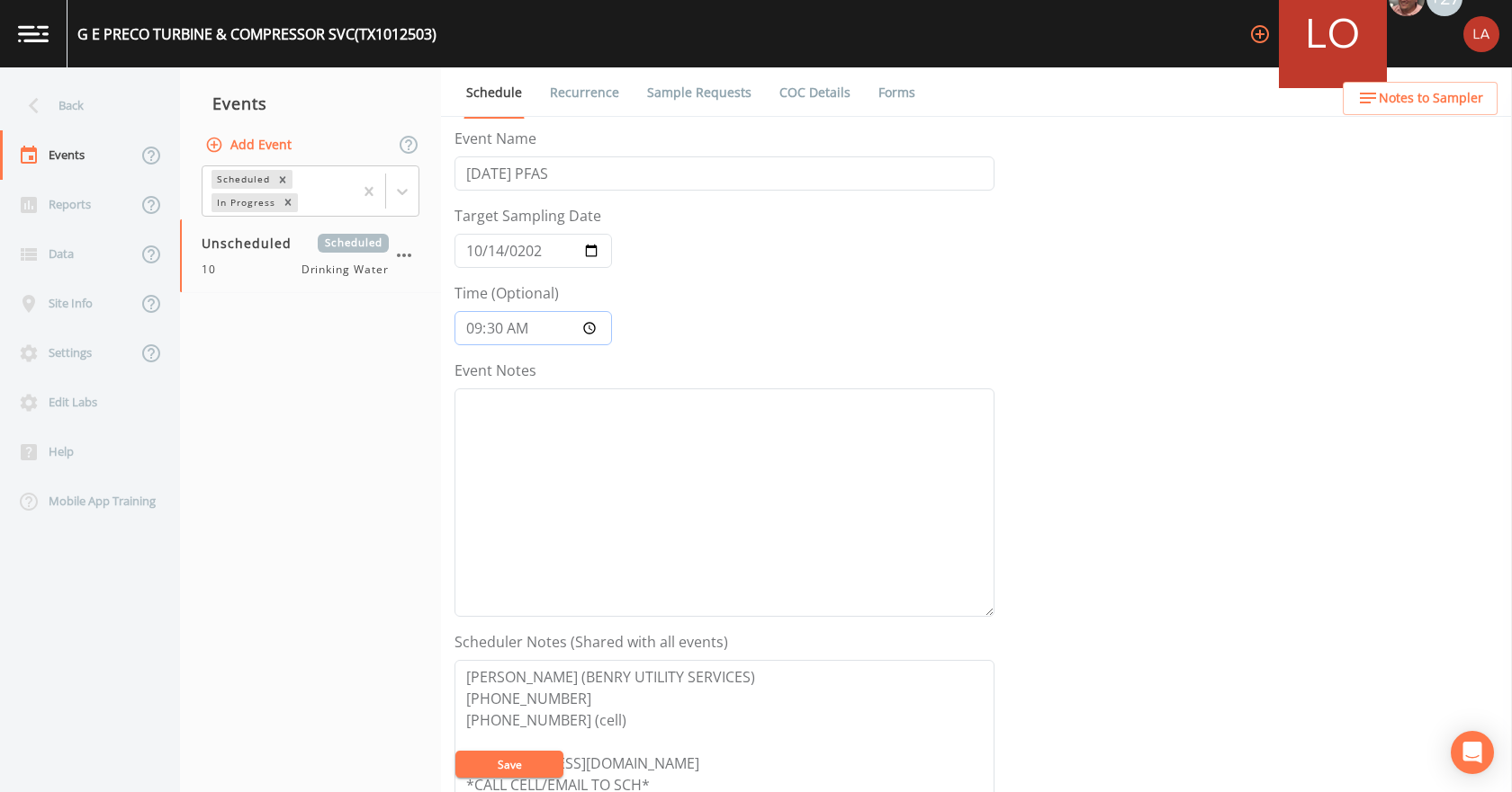
click at [455, 751] on button "Save" at bounding box center [509, 764] width 108 height 27
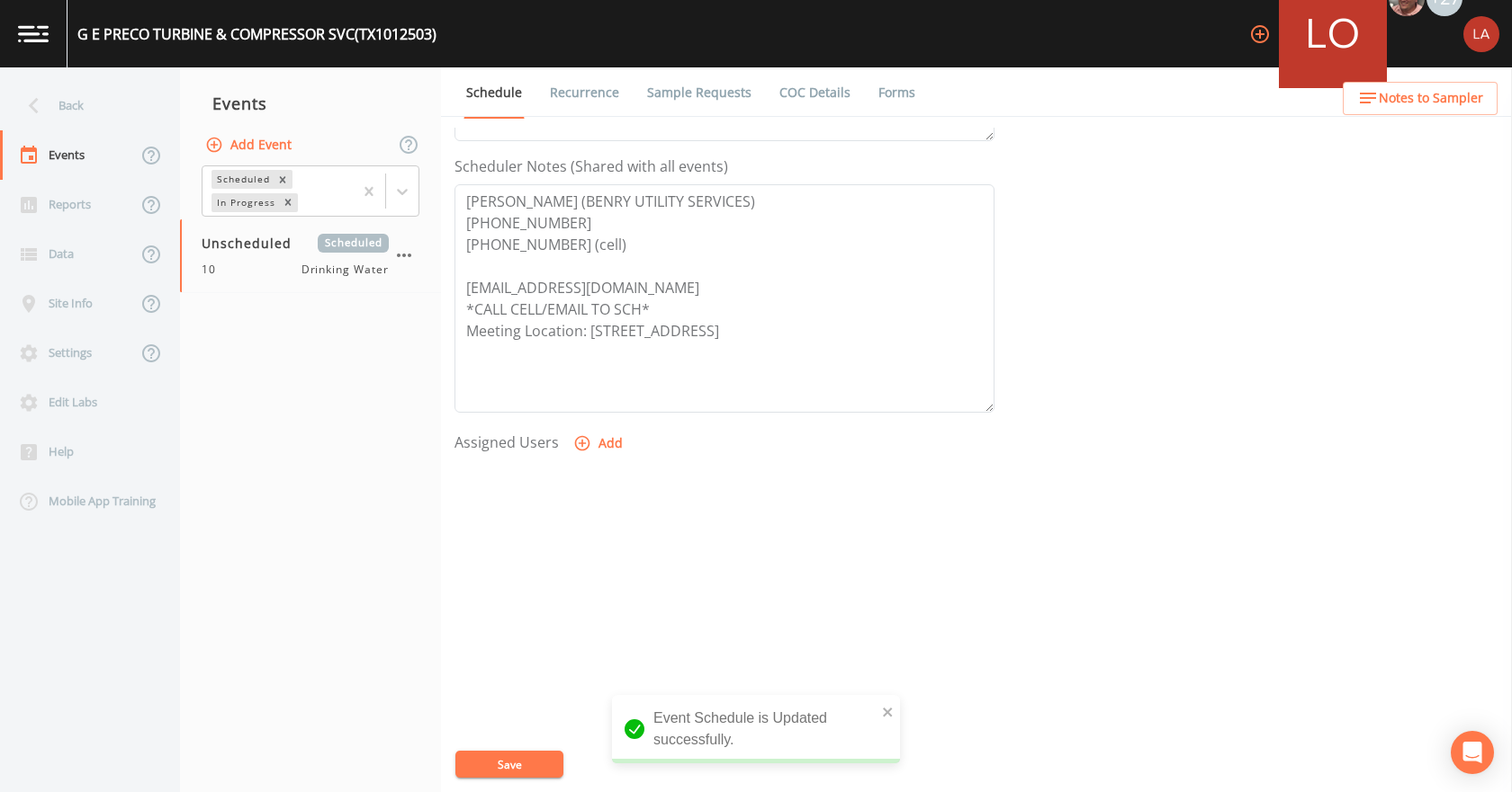
scroll to position [477, 0]
click at [579, 435] on icon "button" at bounding box center [582, 443] width 15 height 15
select select "0c4ac92a-2052-4971-af99-d49bdd27a7b1"
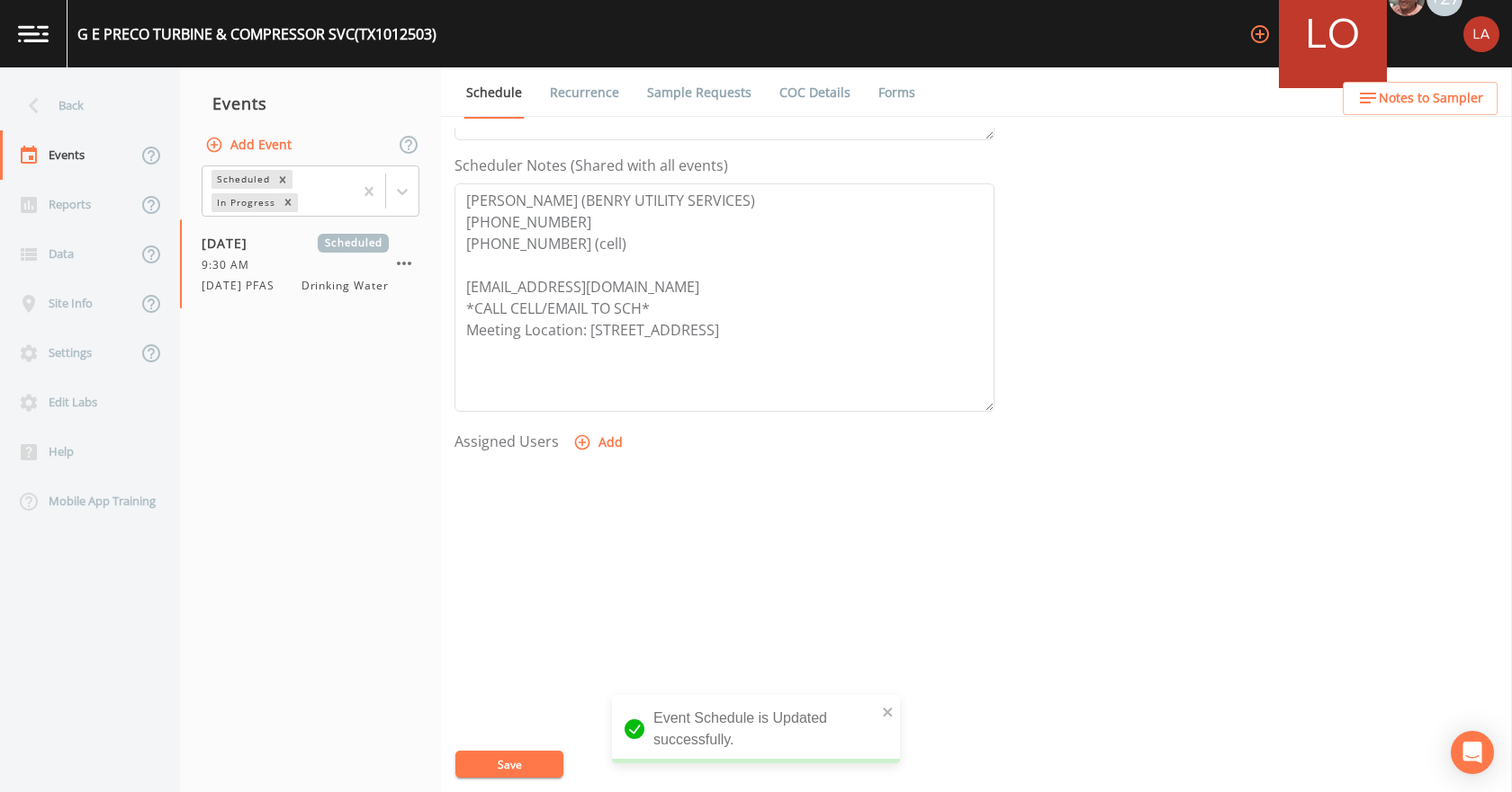
select select
click at [500, 769] on button "Save" at bounding box center [509, 764] width 108 height 27
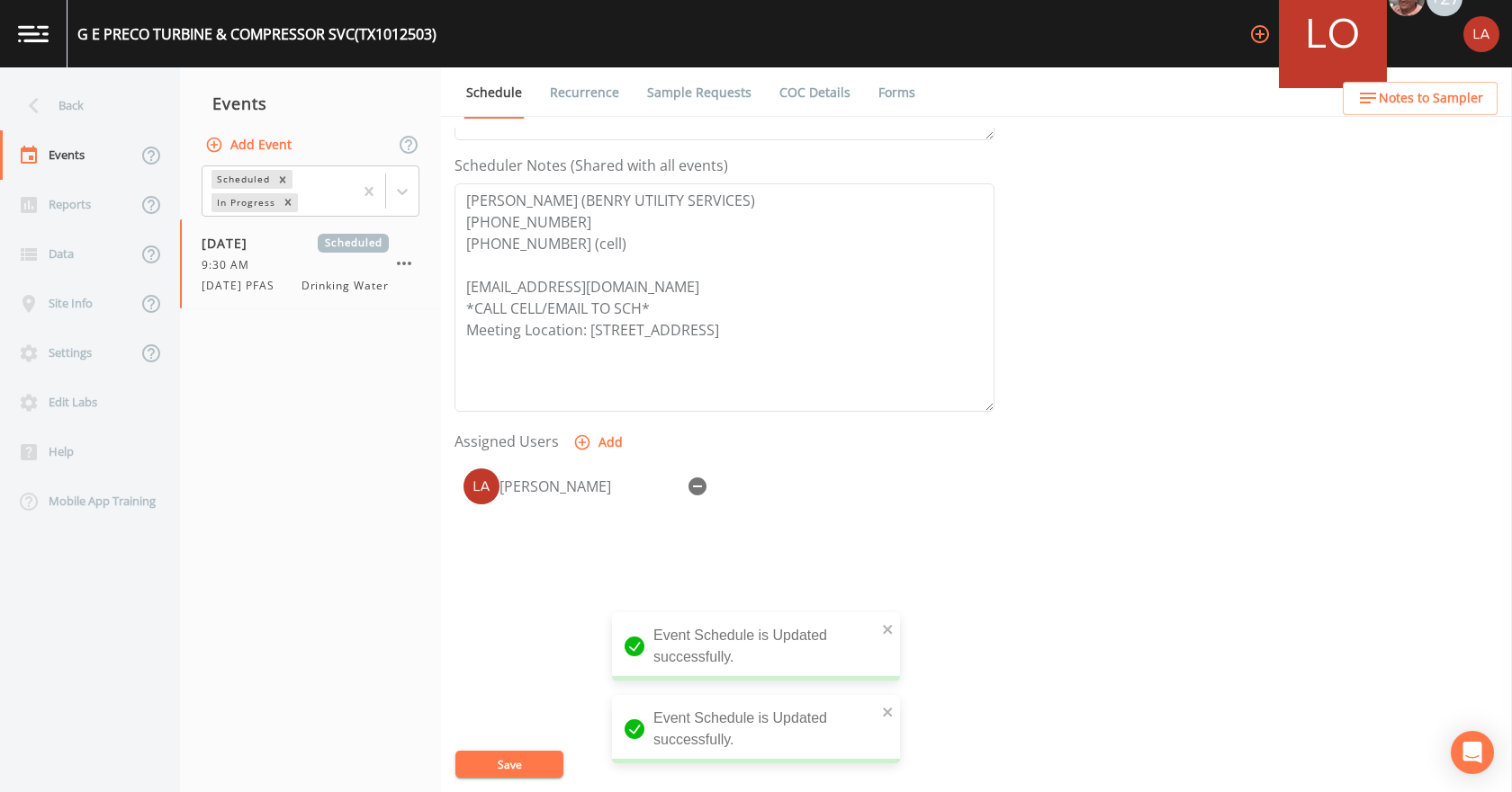
click at [605, 86] on link "Recurrence" at bounding box center [584, 93] width 74 height 51
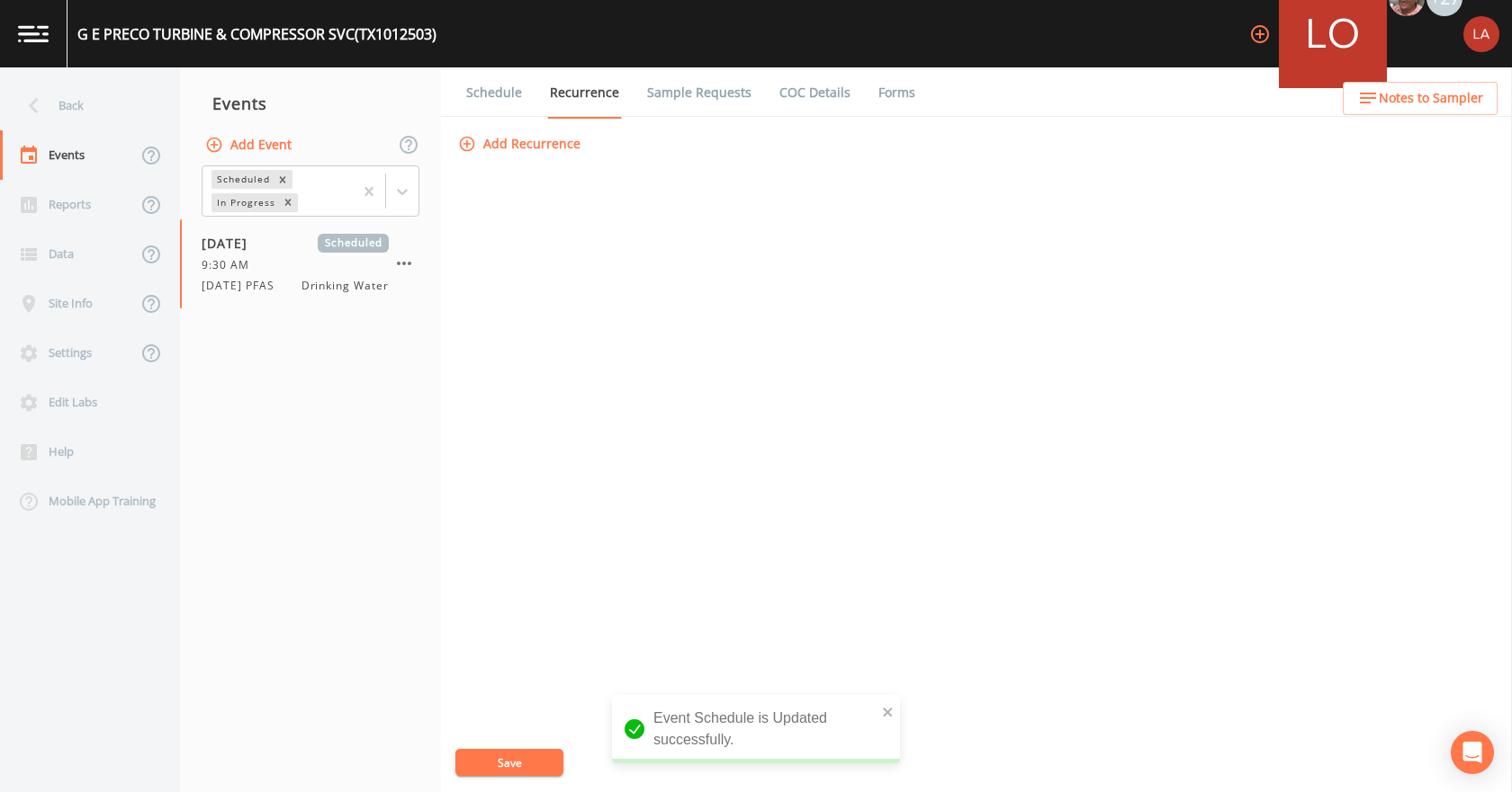
click at [694, 87] on link "Sample Requests" at bounding box center [699, 93] width 110 height 51
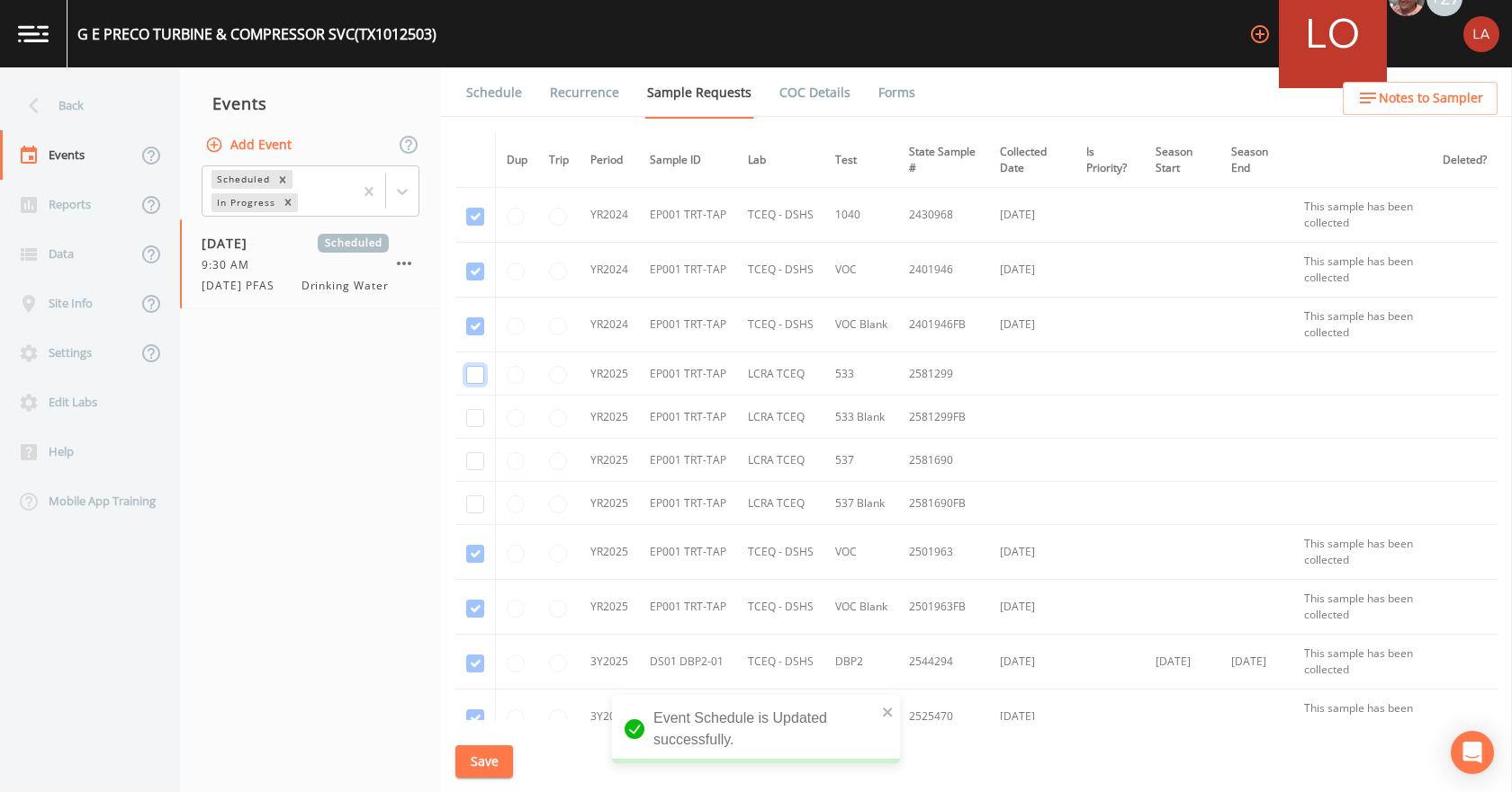
click at [473, 383] on input "checkbox" at bounding box center [474, 375] width 18 height 18
checkbox input "true"
click at [472, 417] on input "checkbox" at bounding box center [474, 418] width 18 height 18
checkbox input "true"
drag, startPoint x: 469, startPoint y: 455, endPoint x: 478, endPoint y: 478, distance: 24.7
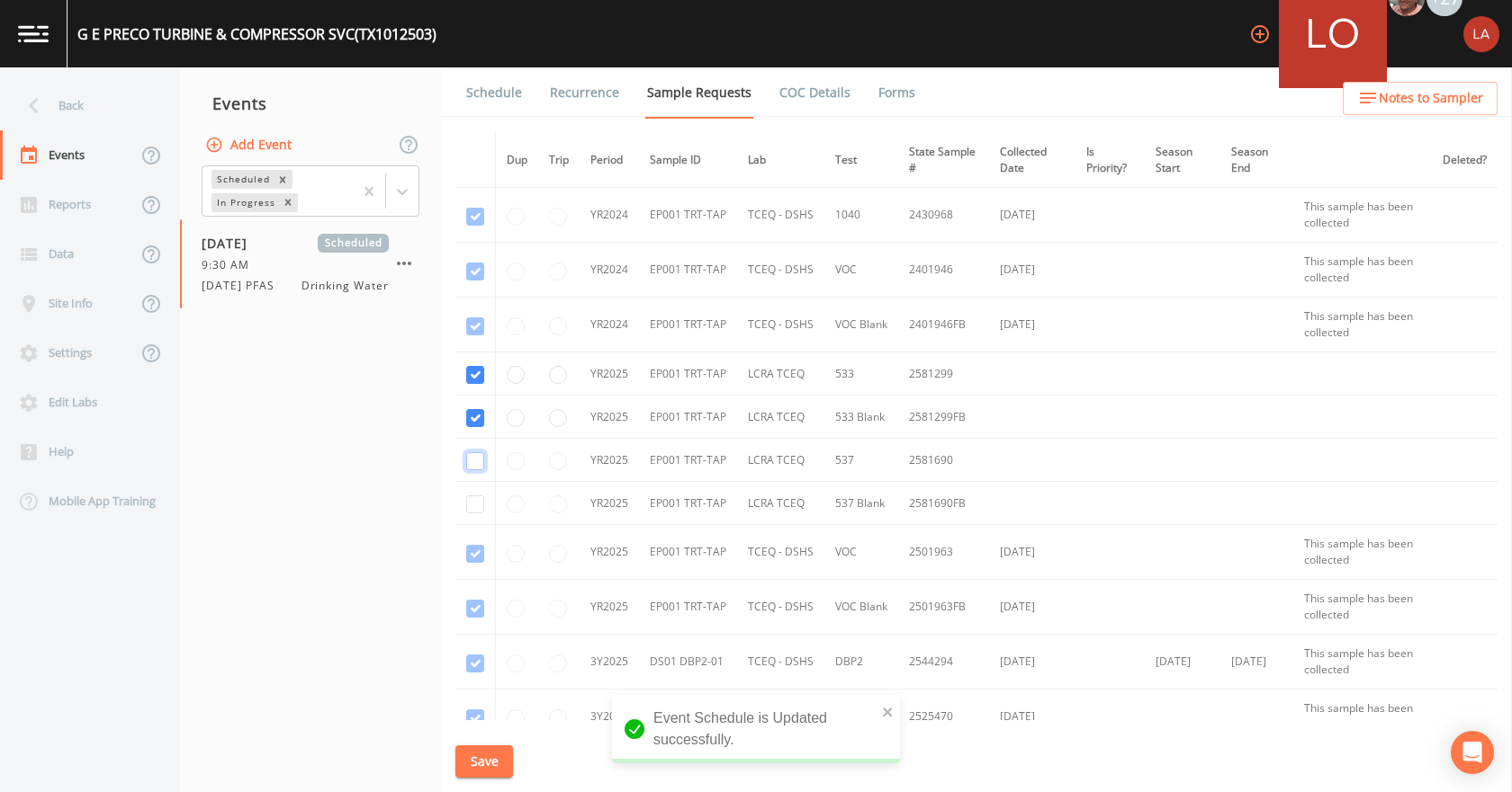
click at [470, 458] on input "checkbox" at bounding box center [474, 461] width 18 height 18
checkbox input "true"
click at [490, 502] on td at bounding box center [475, 503] width 40 height 43
click at [480, 504] on input "checkbox" at bounding box center [474, 504] width 18 height 18
checkbox input "true"
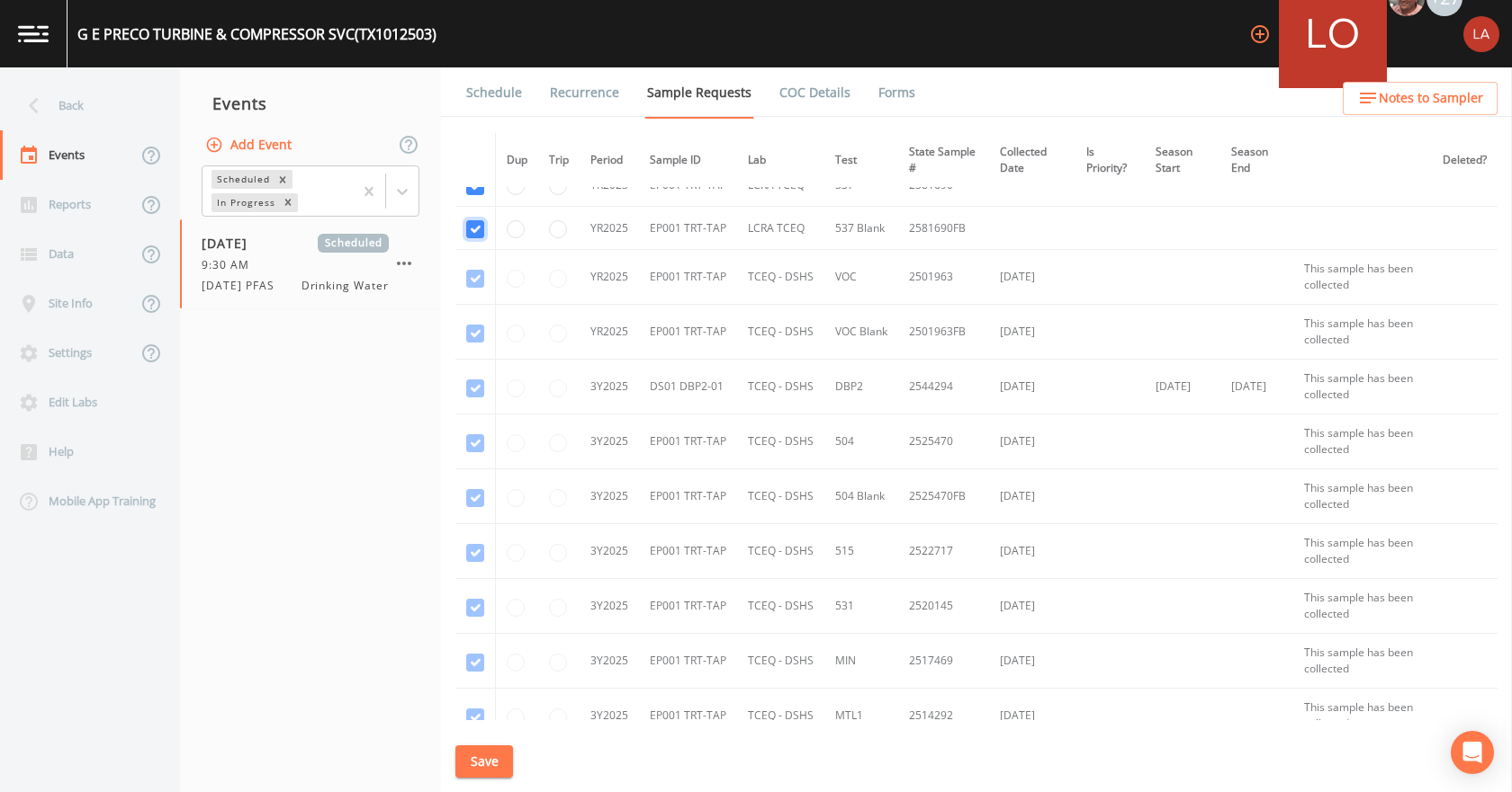
scroll to position [443, 0]
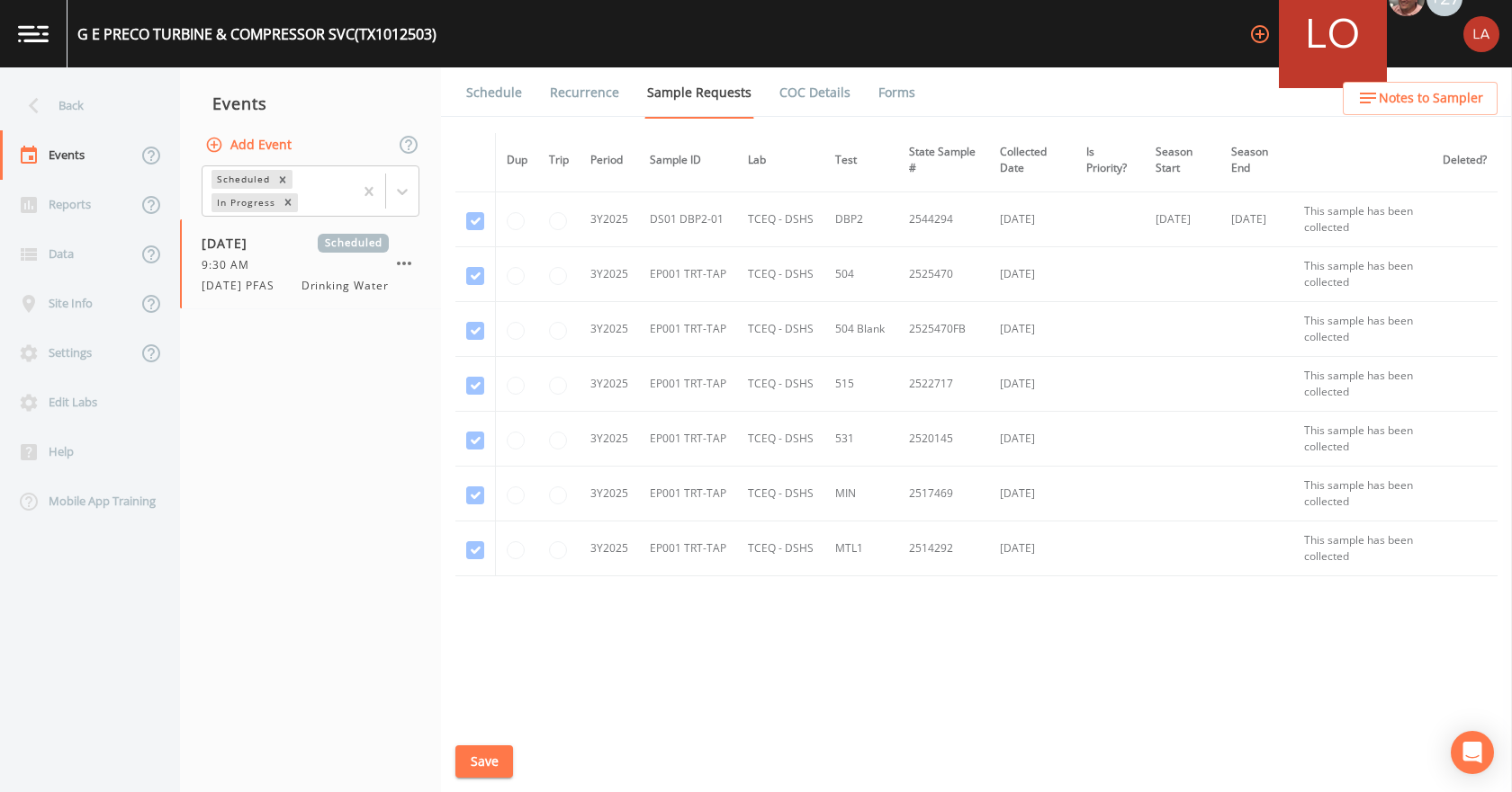
click at [482, 765] on button "Save" at bounding box center [484, 761] width 57 height 33
click at [505, 99] on link "Schedule" at bounding box center [494, 93] width 61 height 51
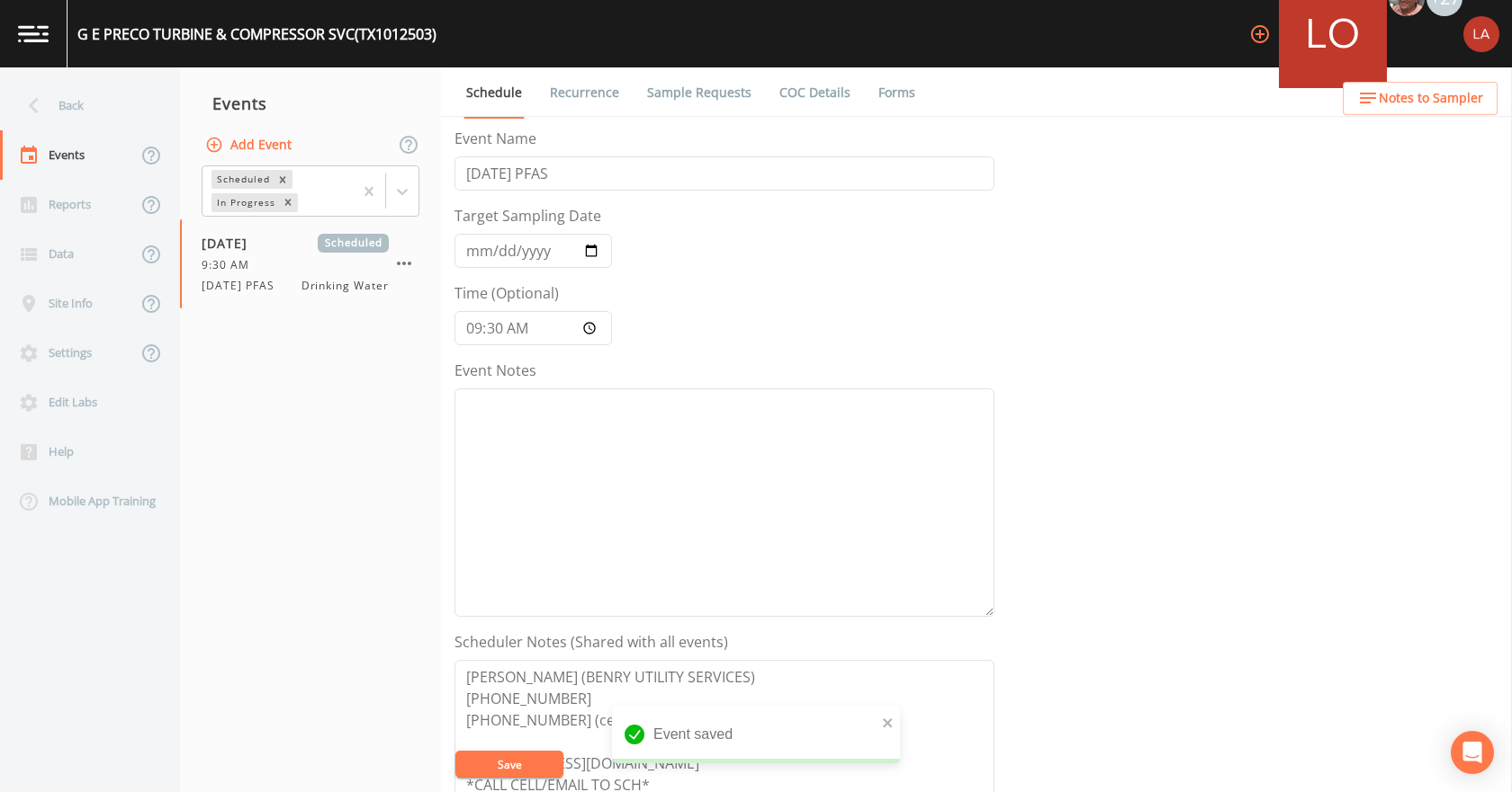
click at [645, 93] on link "Sample Requests" at bounding box center [699, 93] width 110 height 51
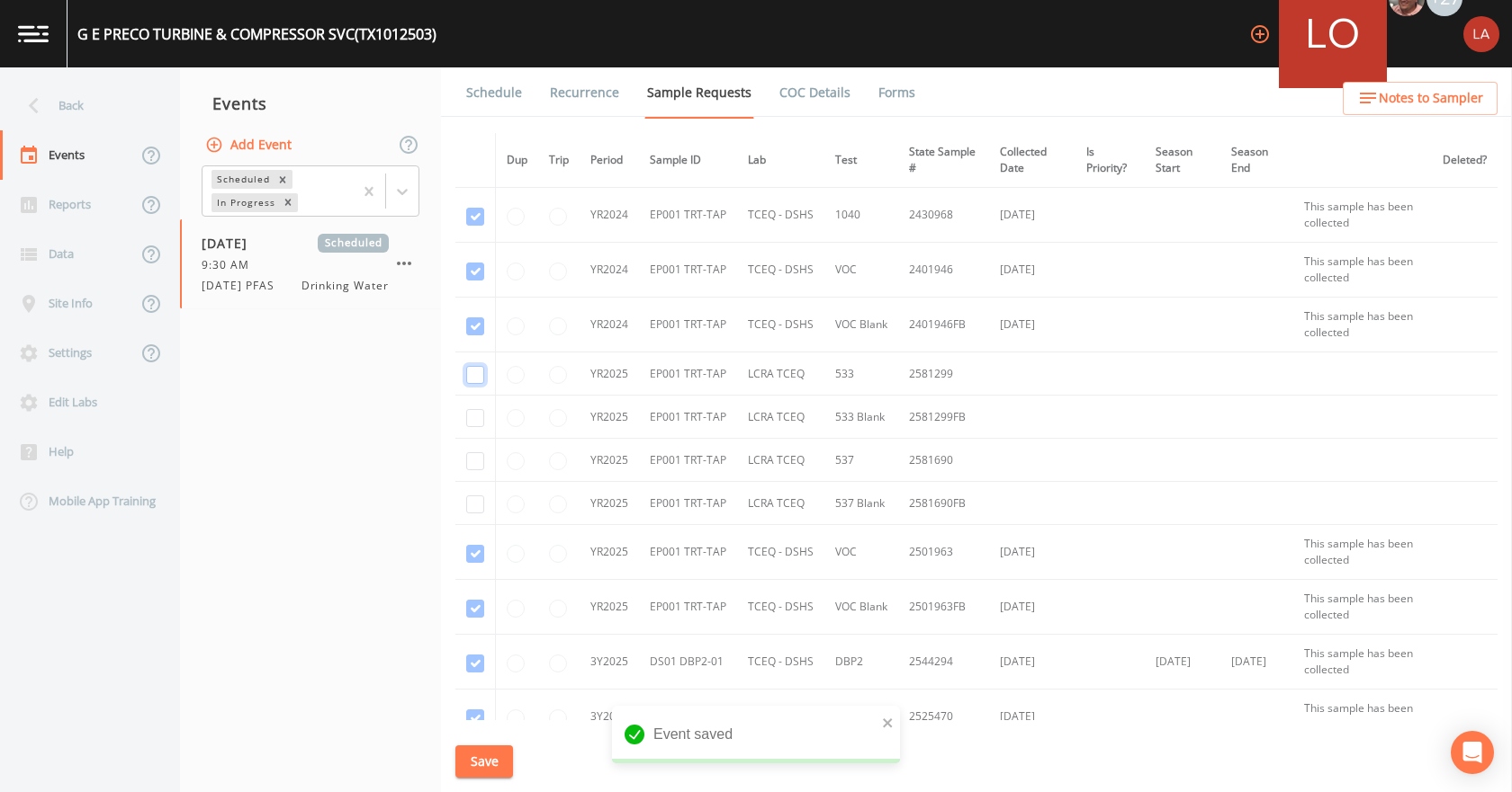
click at [472, 376] on input "checkbox" at bounding box center [474, 375] width 18 height 18
checkbox input "true"
click at [476, 424] on input "checkbox" at bounding box center [474, 418] width 18 height 18
checkbox input "true"
click at [470, 470] on td at bounding box center [475, 460] width 40 height 43
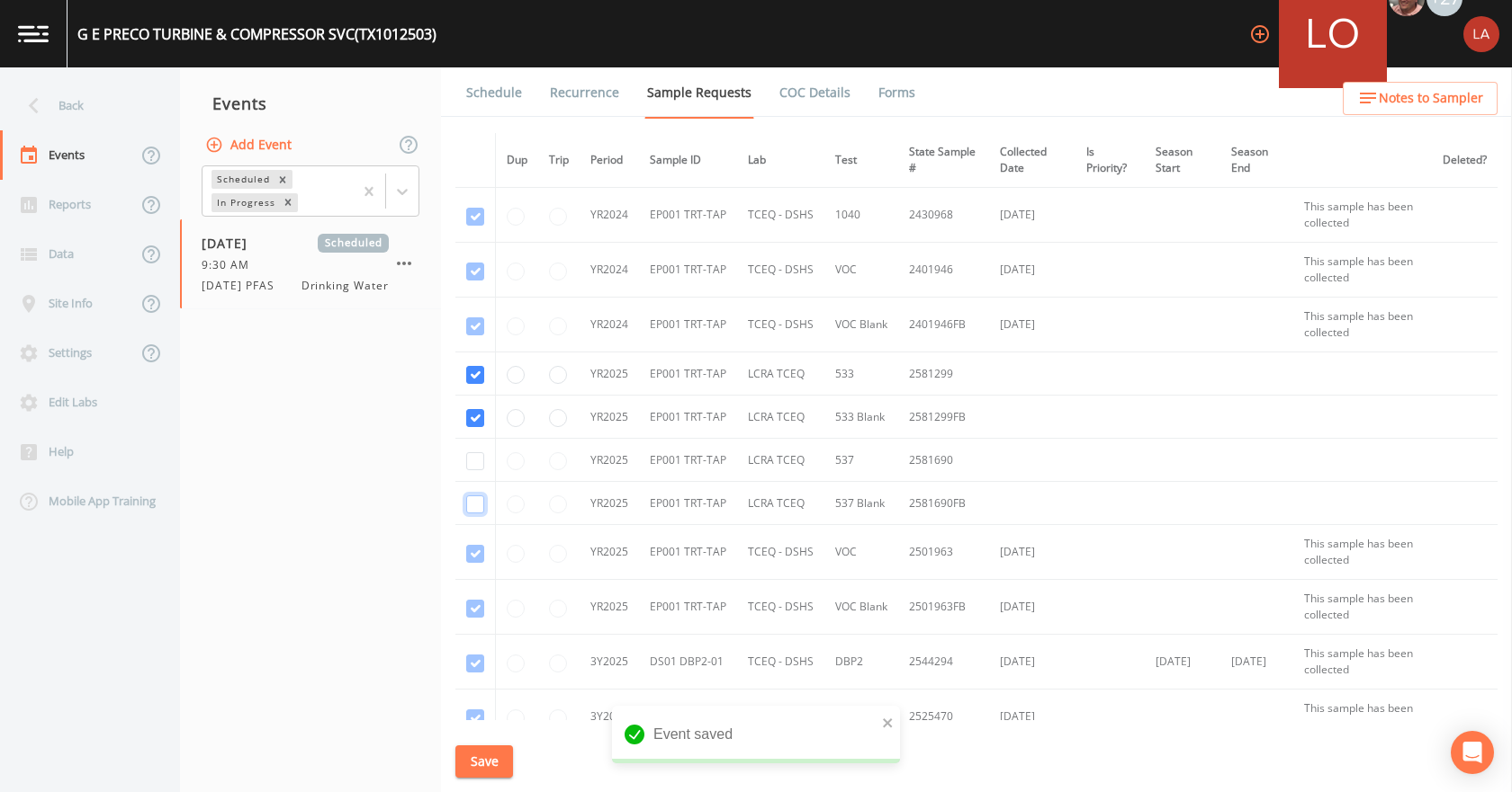
click at [477, 498] on input "checkbox" at bounding box center [474, 504] width 18 height 18
checkbox input "true"
drag, startPoint x: 475, startPoint y: 460, endPoint x: 493, endPoint y: 588, distance: 129.3
click at [476, 462] on input "checkbox" at bounding box center [474, 461] width 18 height 18
checkbox input "true"
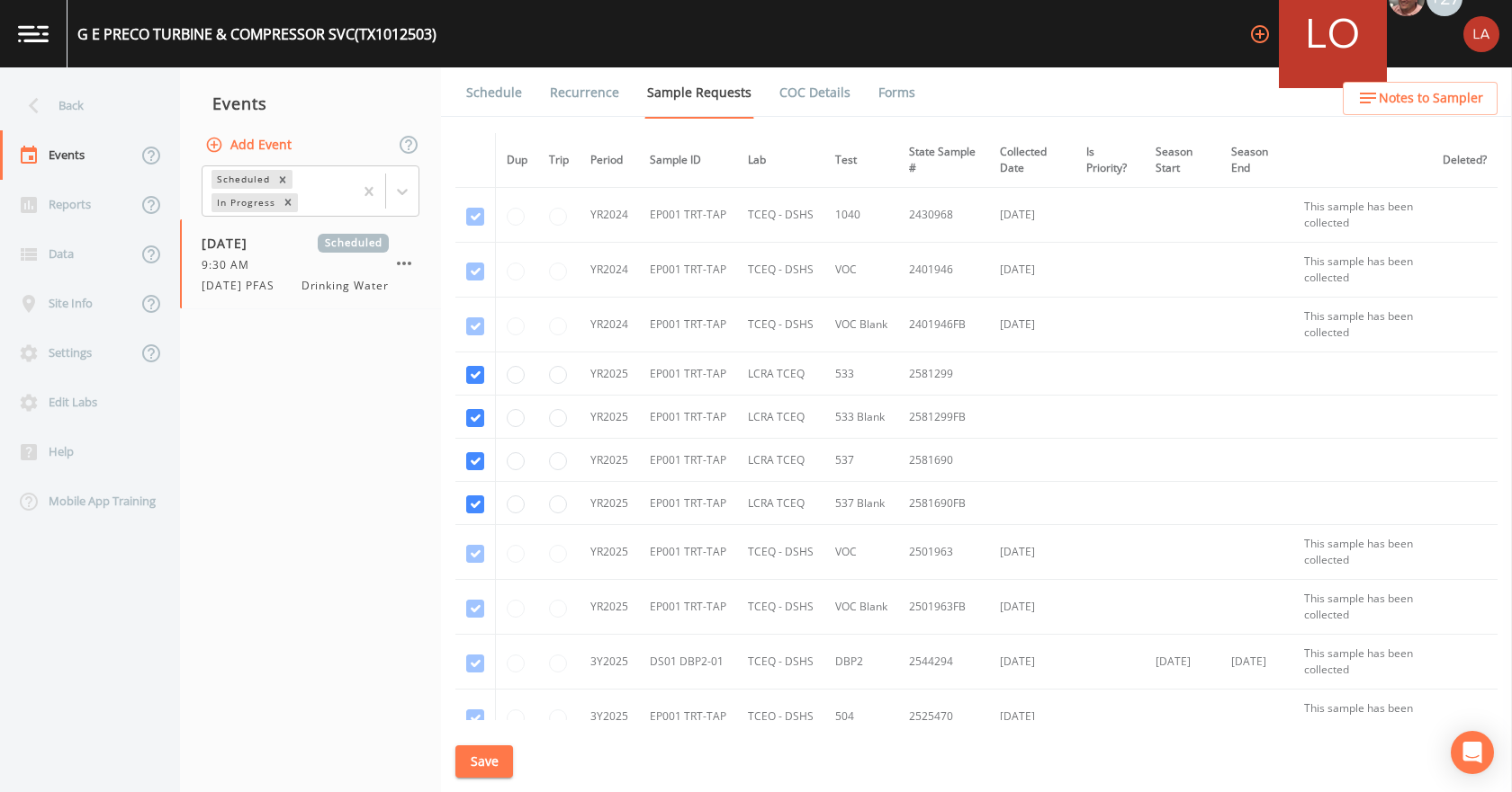
click at [493, 760] on button "Save" at bounding box center [484, 761] width 57 height 33
click at [512, 92] on link "Schedule" at bounding box center [494, 93] width 61 height 51
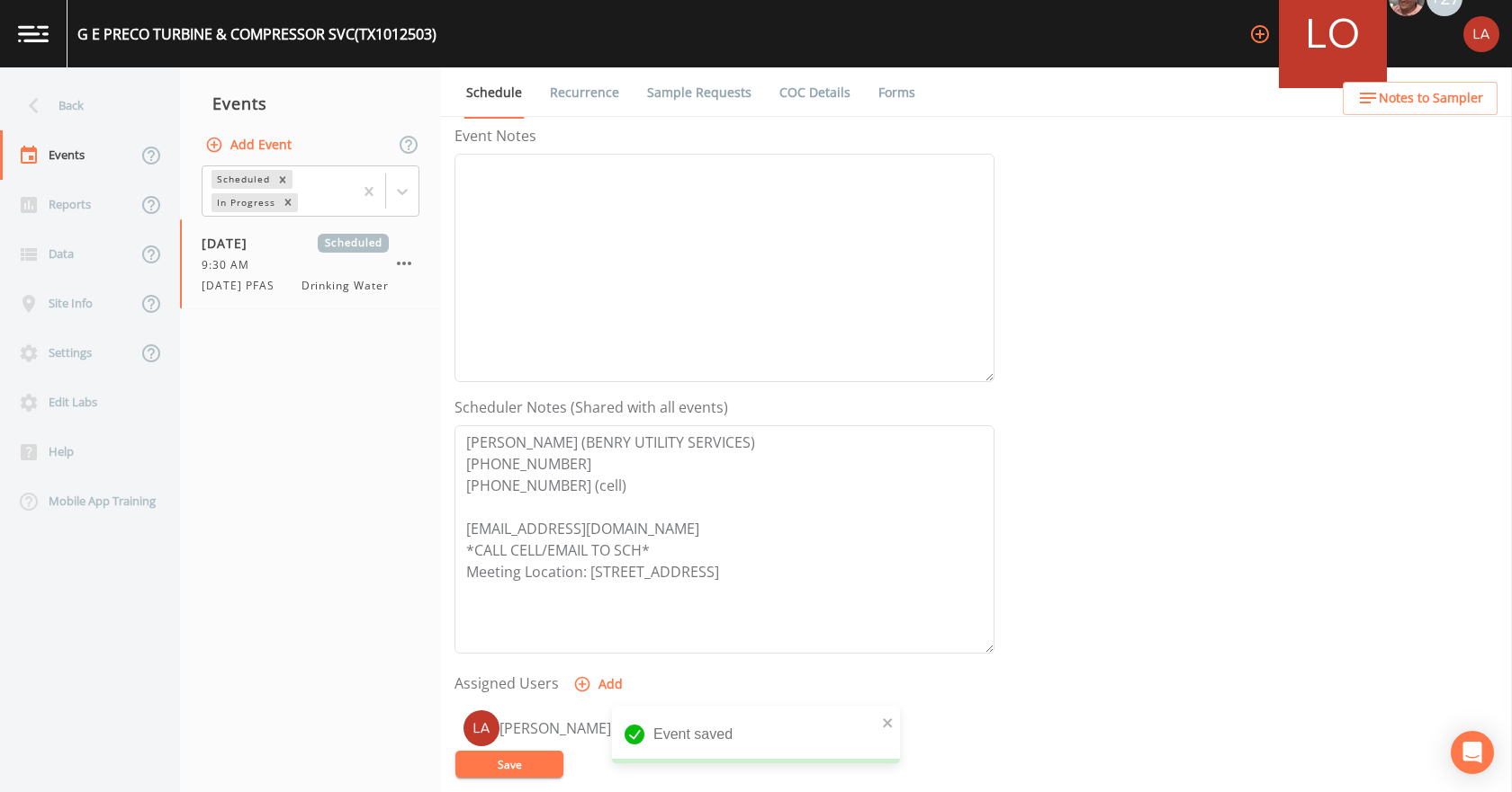
scroll to position [477, 0]
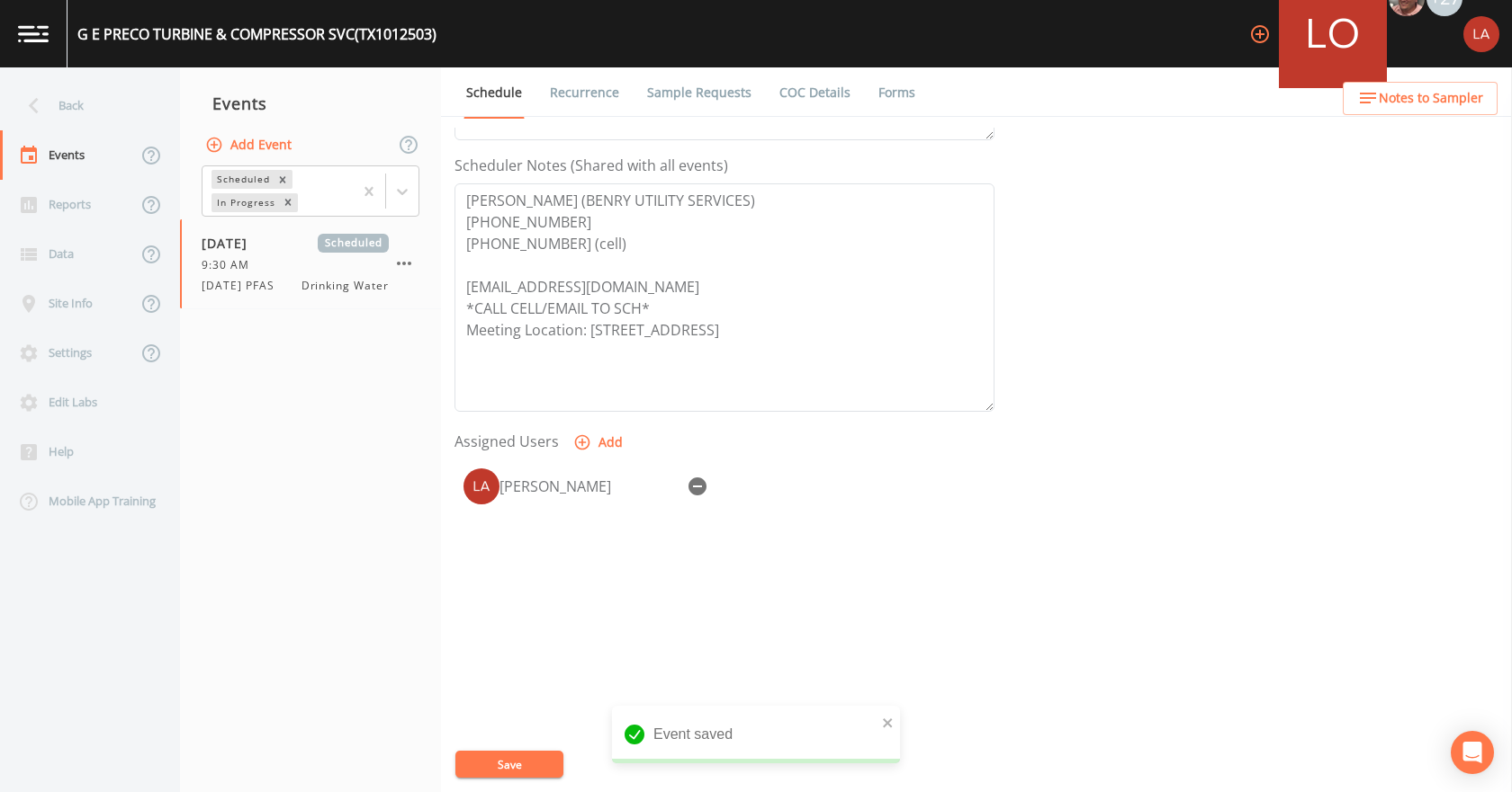
click at [677, 80] on link "Sample Requests" at bounding box center [699, 93] width 110 height 51
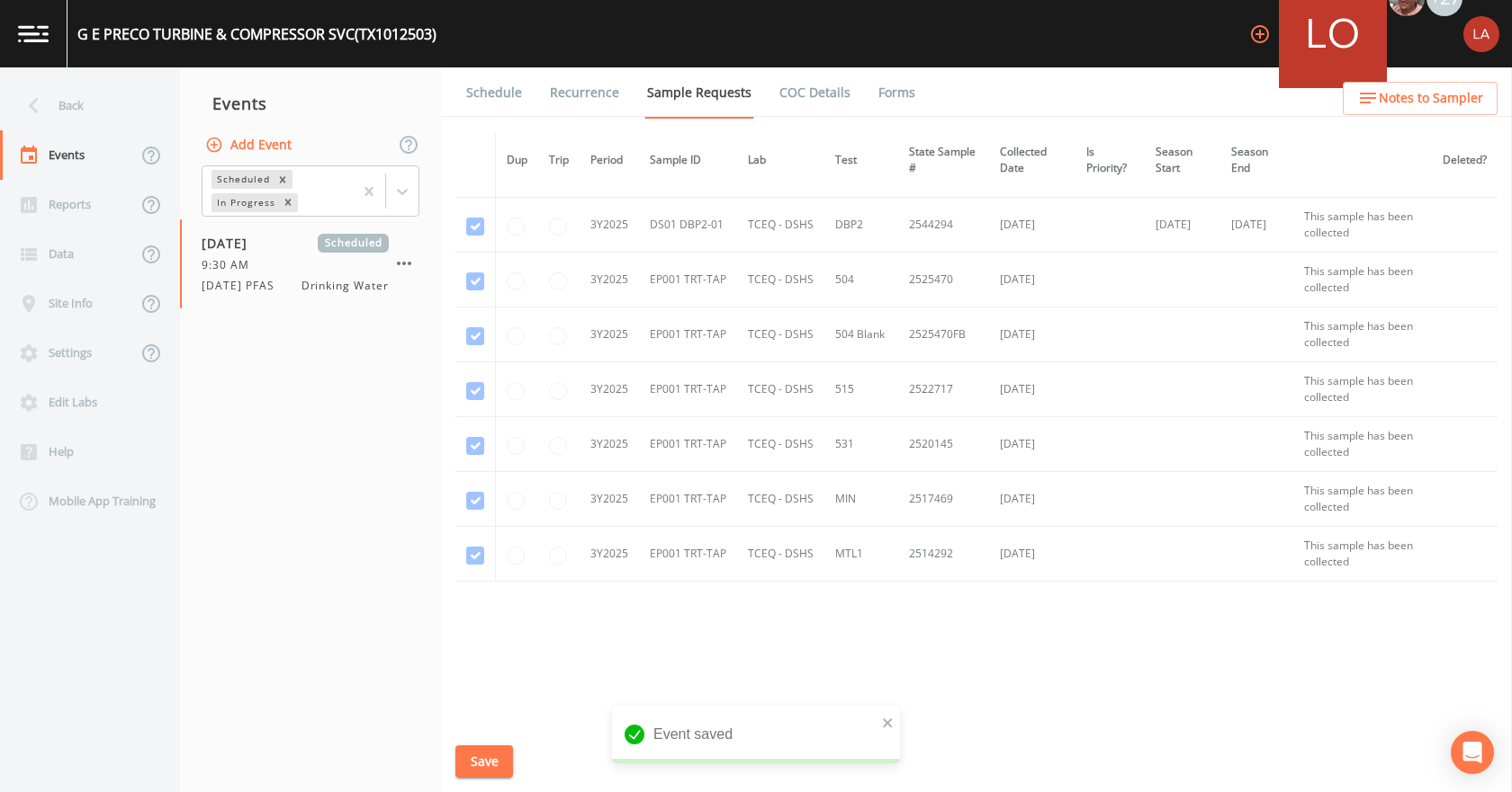
scroll to position [443, 0]
click at [81, 104] on div "Back" at bounding box center [81, 106] width 162 height 50
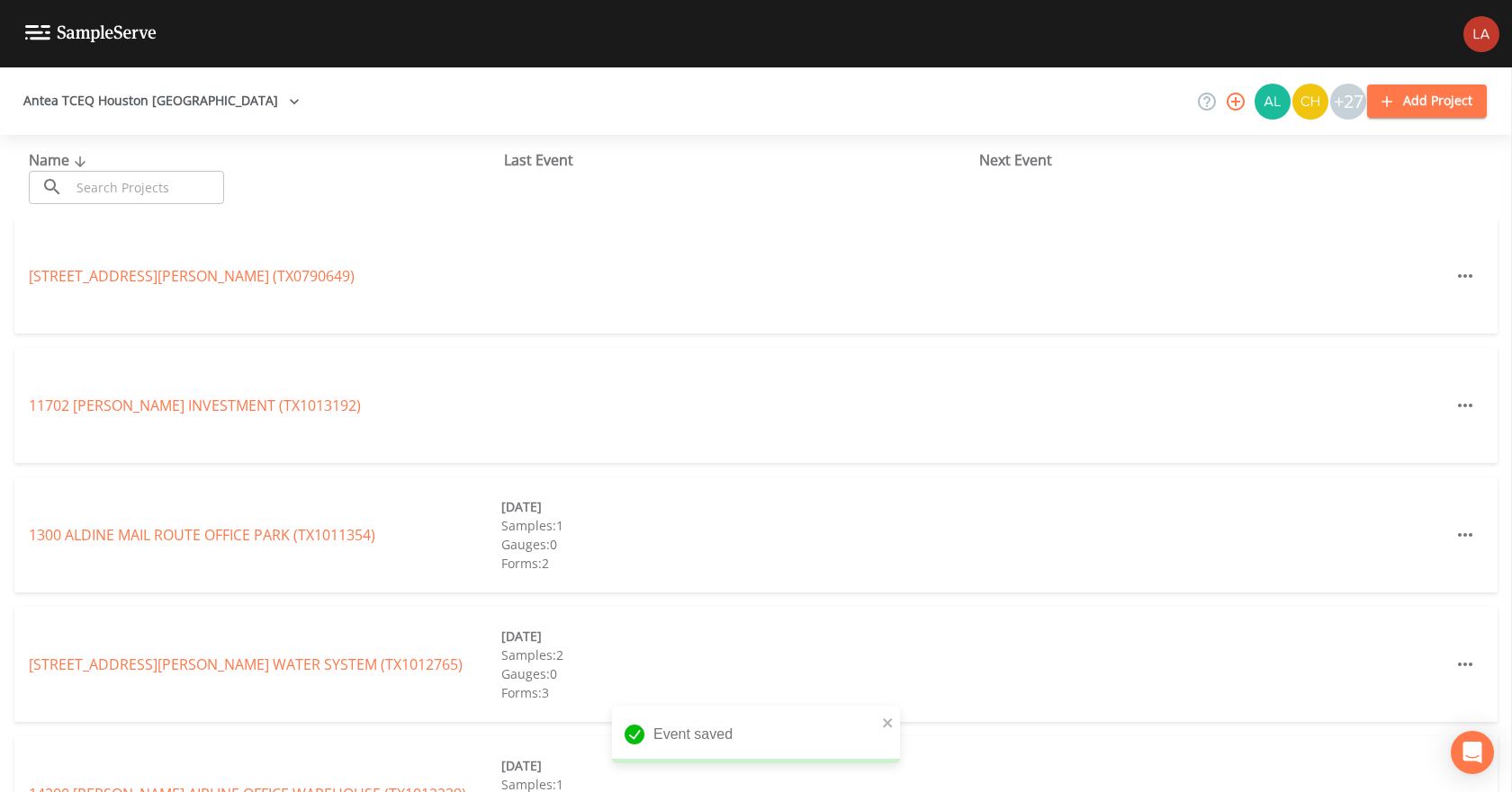
click at [176, 190] on input "text" at bounding box center [147, 187] width 154 height 33
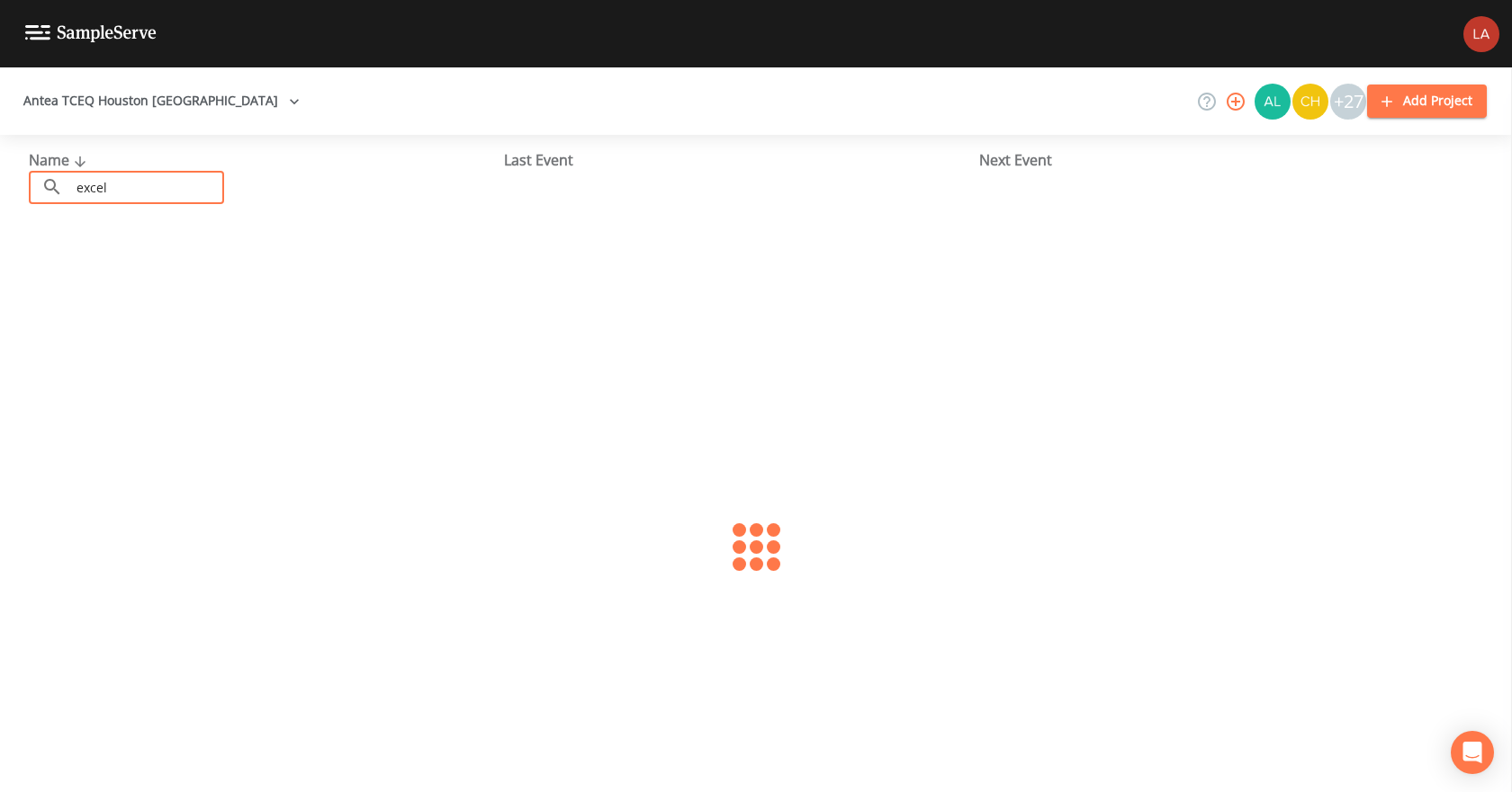
type input "excel"
click at [118, 300] on div at bounding box center [756, 547] width 1512 height 657
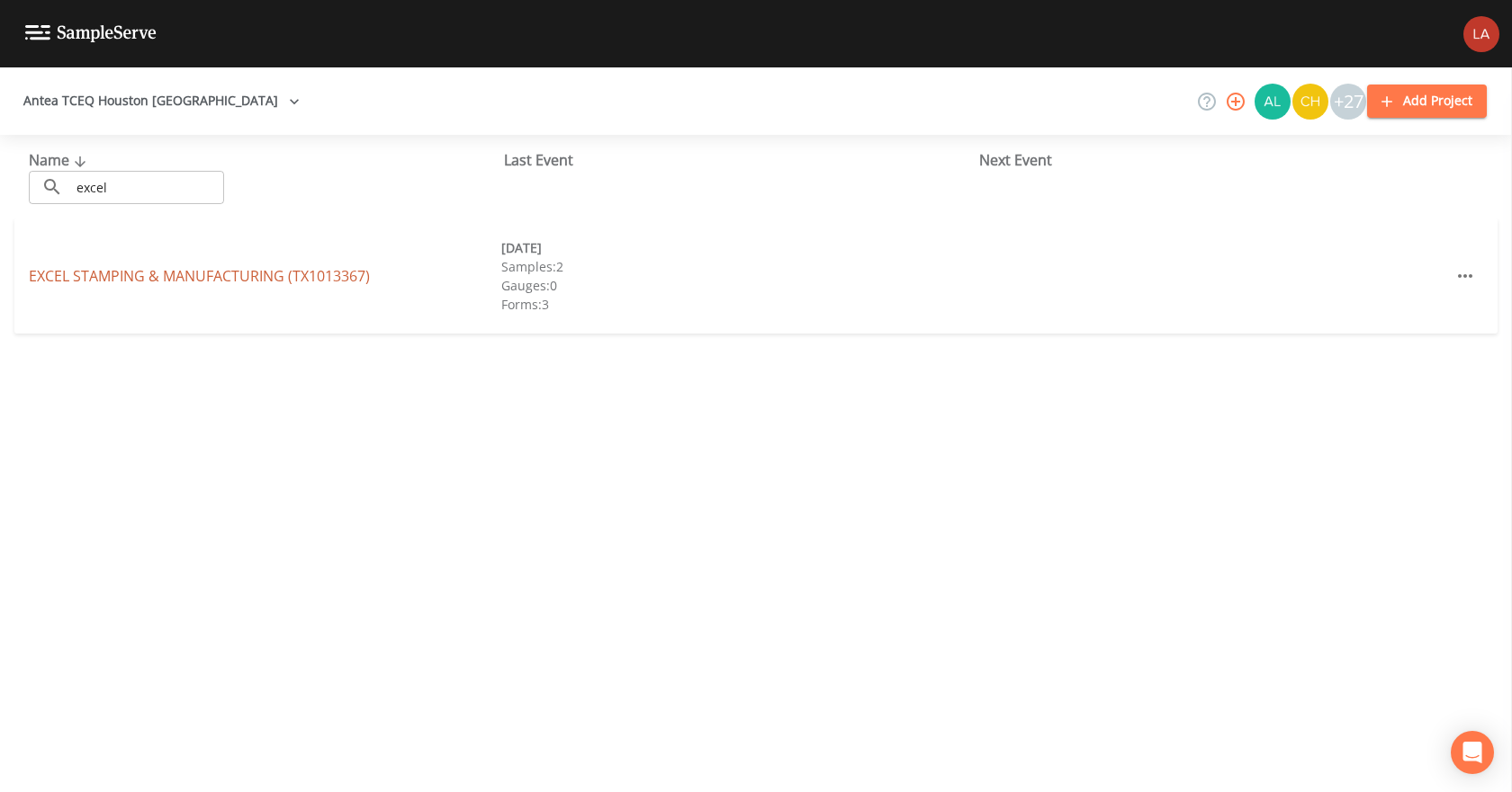
click at [174, 272] on link "EXCEL STAMPING & MANUFACTURING (TX1013367)" at bounding box center [199, 276] width 341 height 20
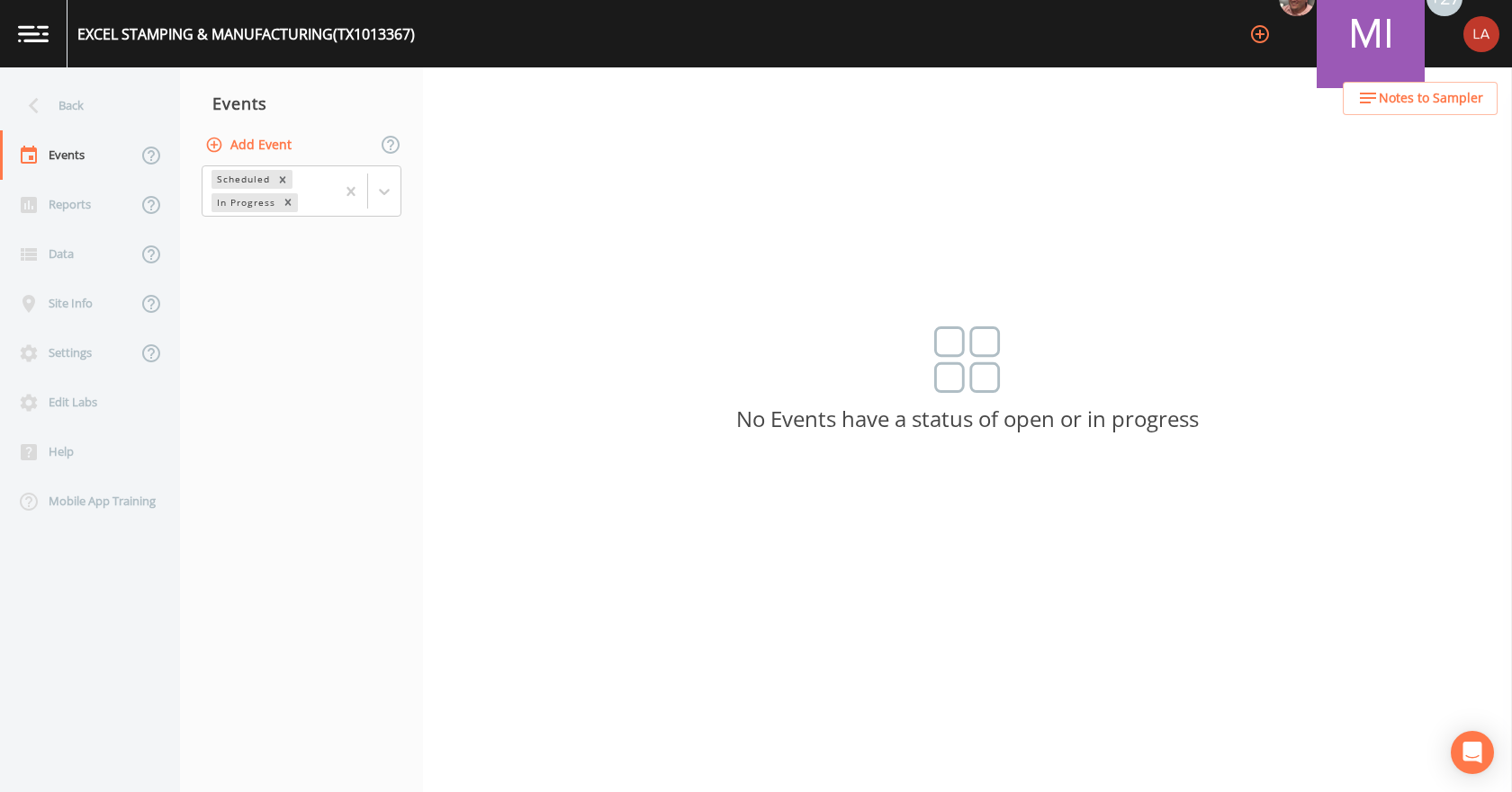
click at [254, 141] on button "Add Event" at bounding box center [250, 145] width 97 height 33
drag, startPoint x: 700, startPoint y: 357, endPoint x: 708, endPoint y: 370, distance: 15.3
type input "[DATE] PFAS"
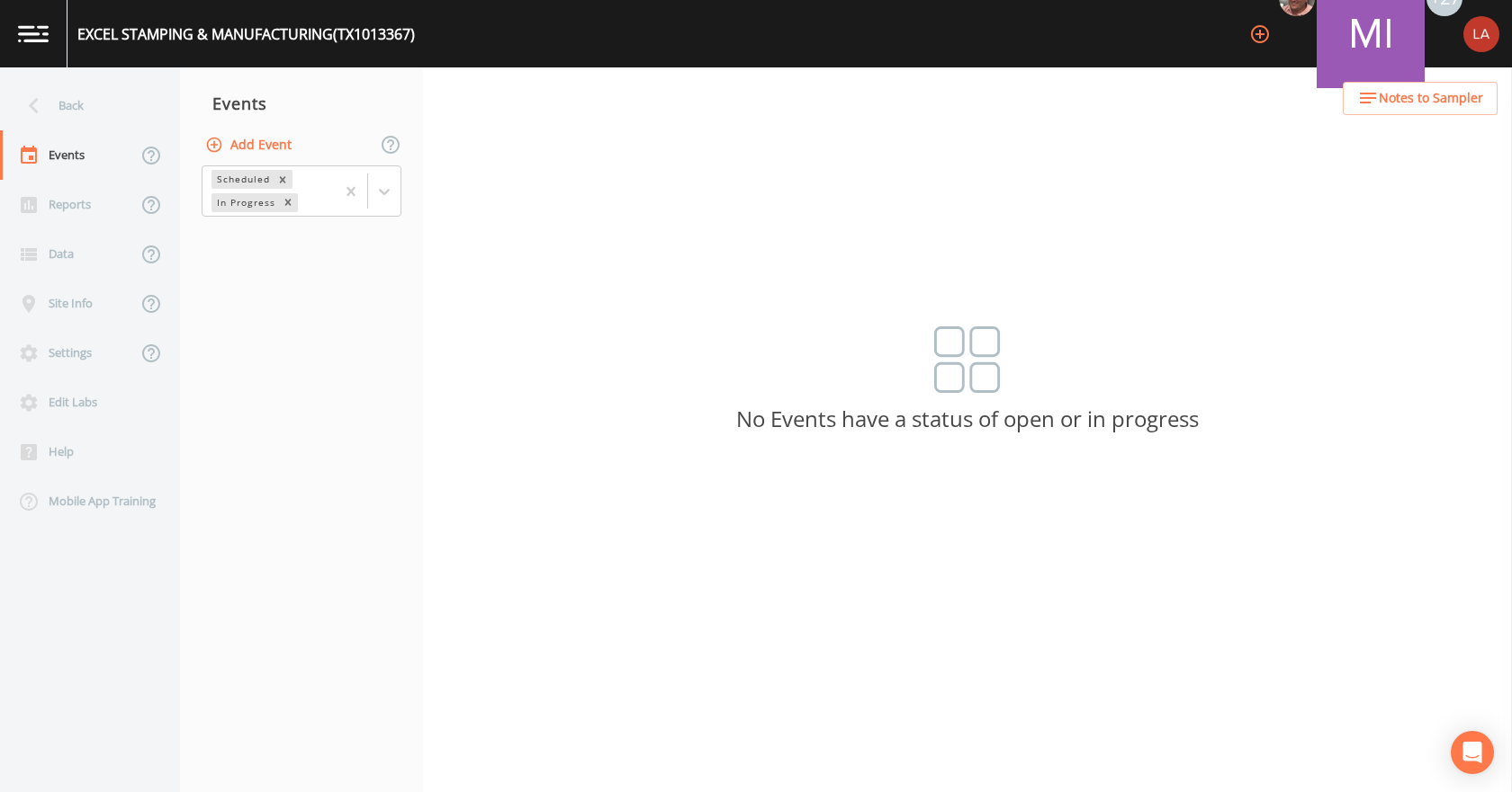
type input "[DATE]"
type input "09:55"
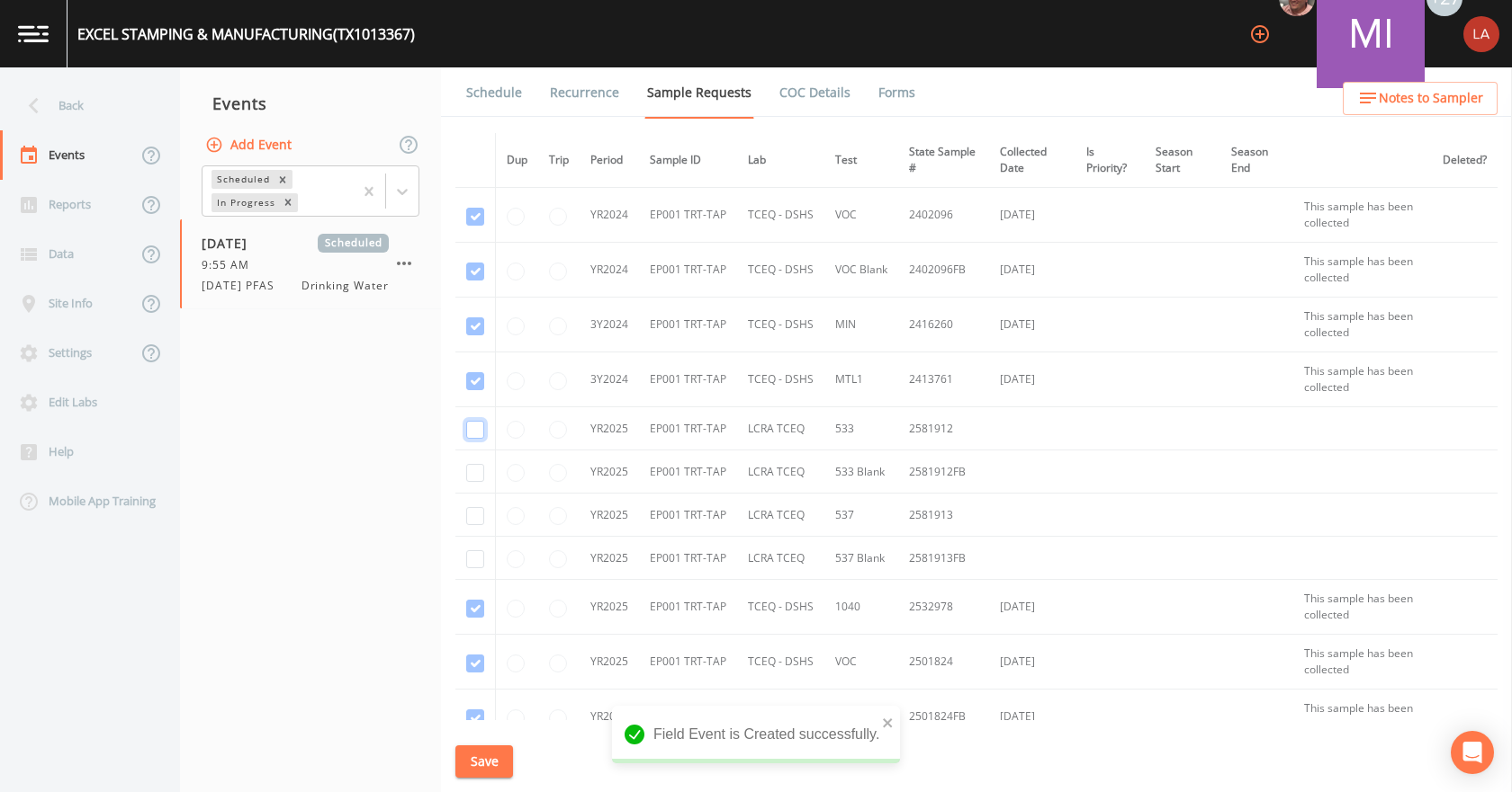
click at [476, 426] on input "checkbox" at bounding box center [474, 429] width 18 height 18
checkbox input "true"
click at [483, 469] on input "checkbox" at bounding box center [474, 472] width 18 height 18
checkbox input "true"
click at [488, 515] on td at bounding box center [475, 515] width 40 height 43
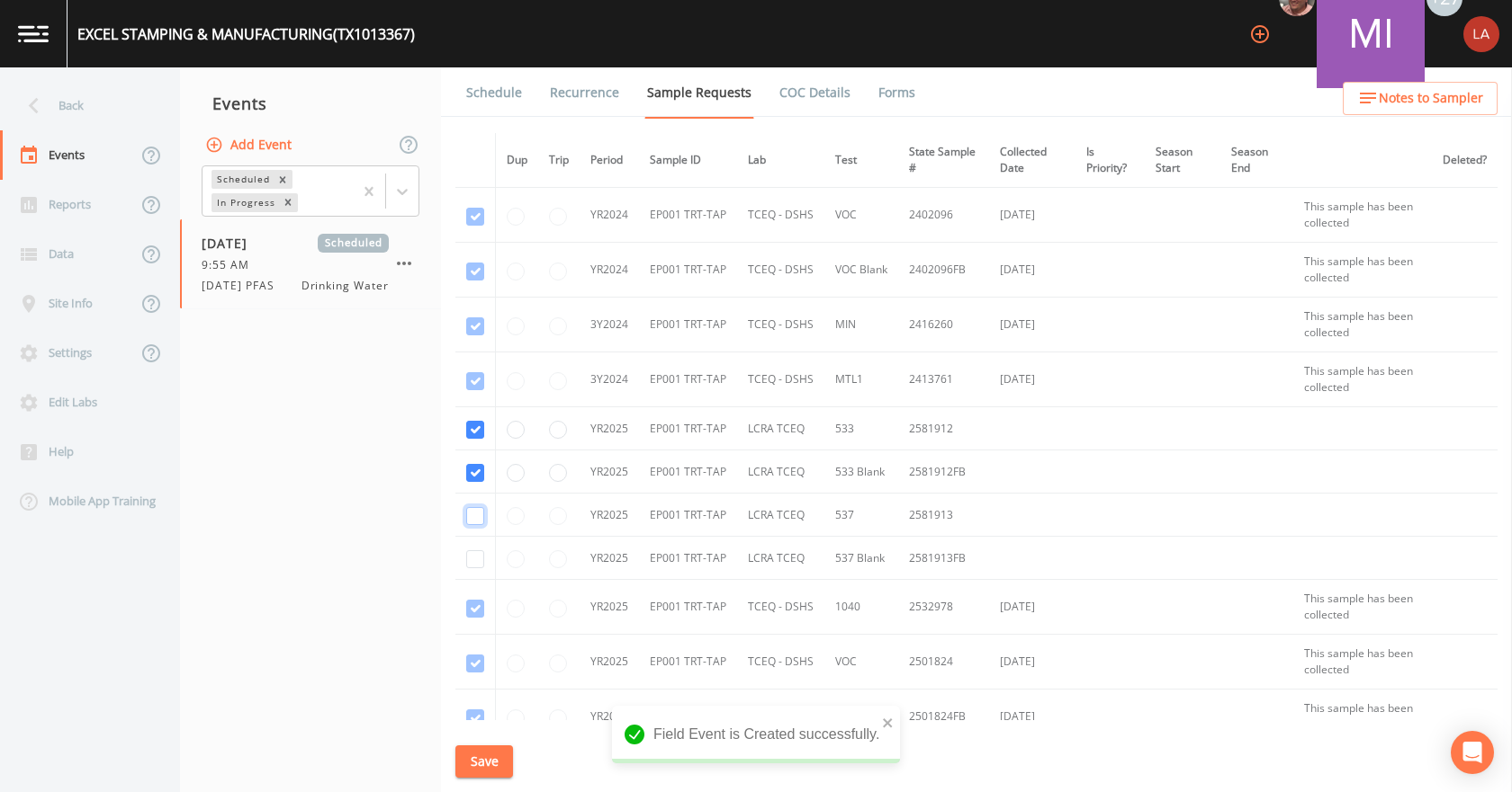
click at [474, 515] on input "checkbox" at bounding box center [474, 516] width 18 height 18
checkbox input "true"
click at [476, 566] on td at bounding box center [475, 558] width 40 height 43
drag, startPoint x: 476, startPoint y: 564, endPoint x: 480, endPoint y: 615, distance: 51.2
click at [476, 565] on input "checkbox" at bounding box center [474, 559] width 18 height 18
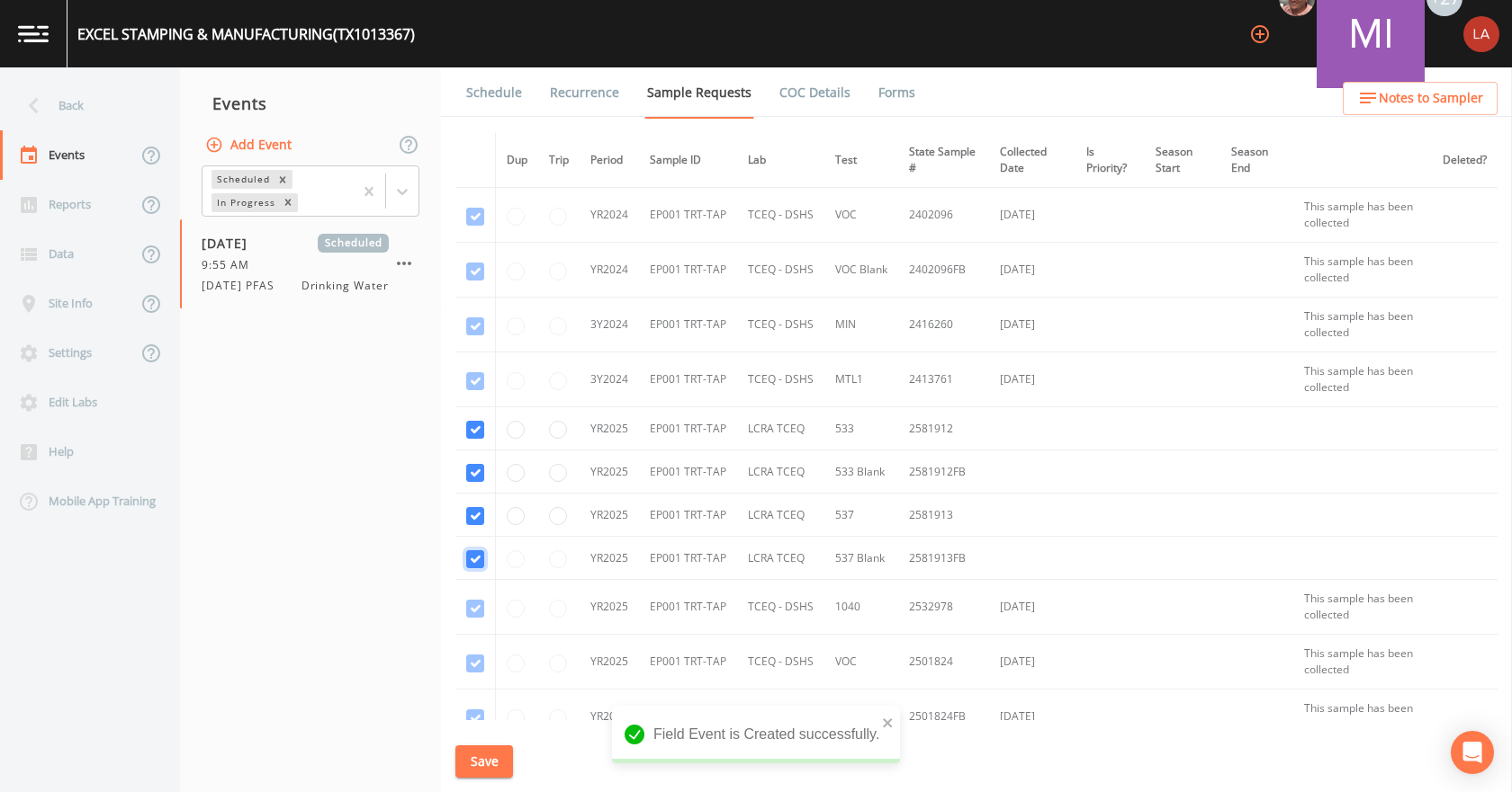
checkbox input "true"
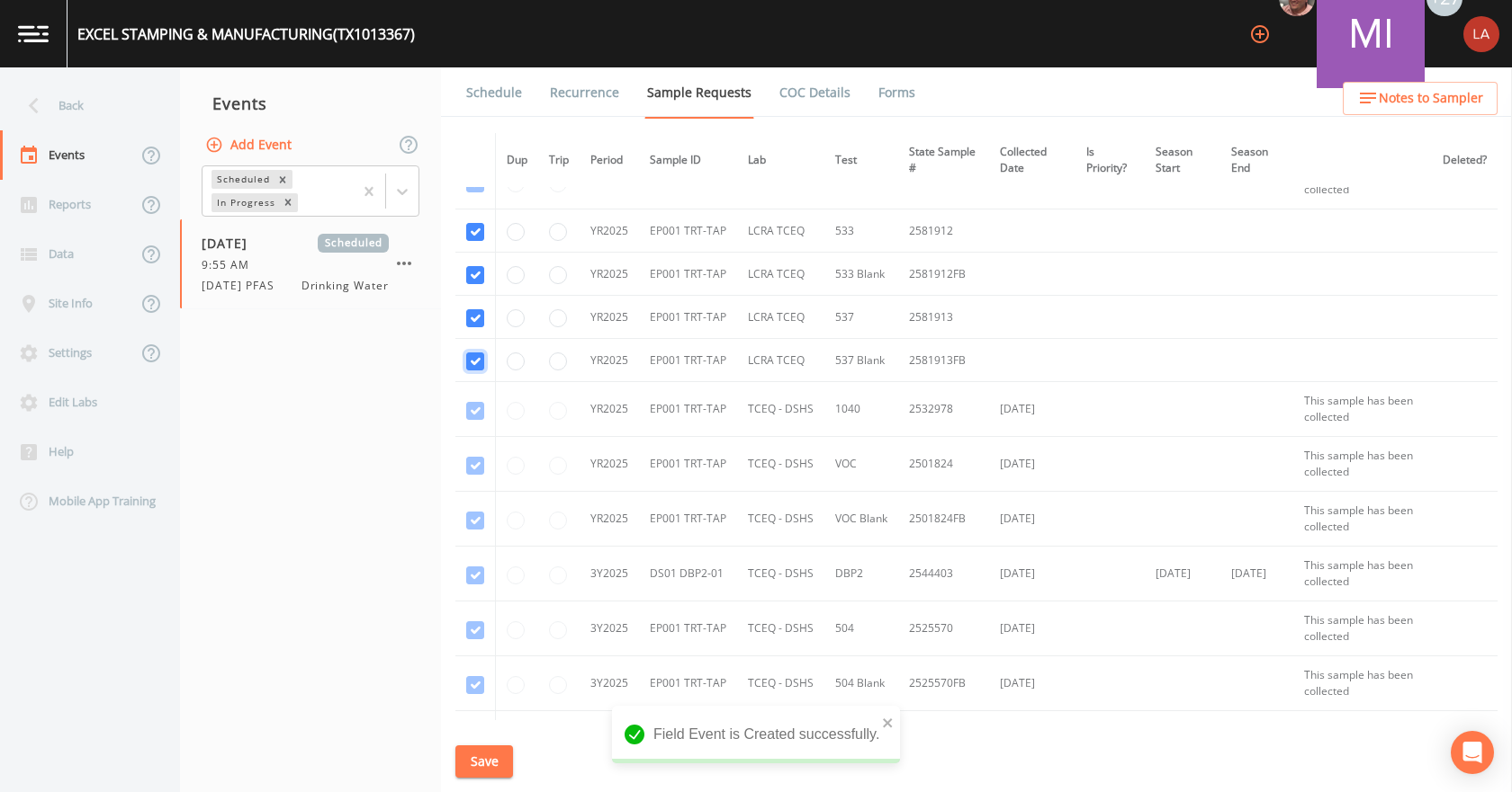
scroll to position [443, 0]
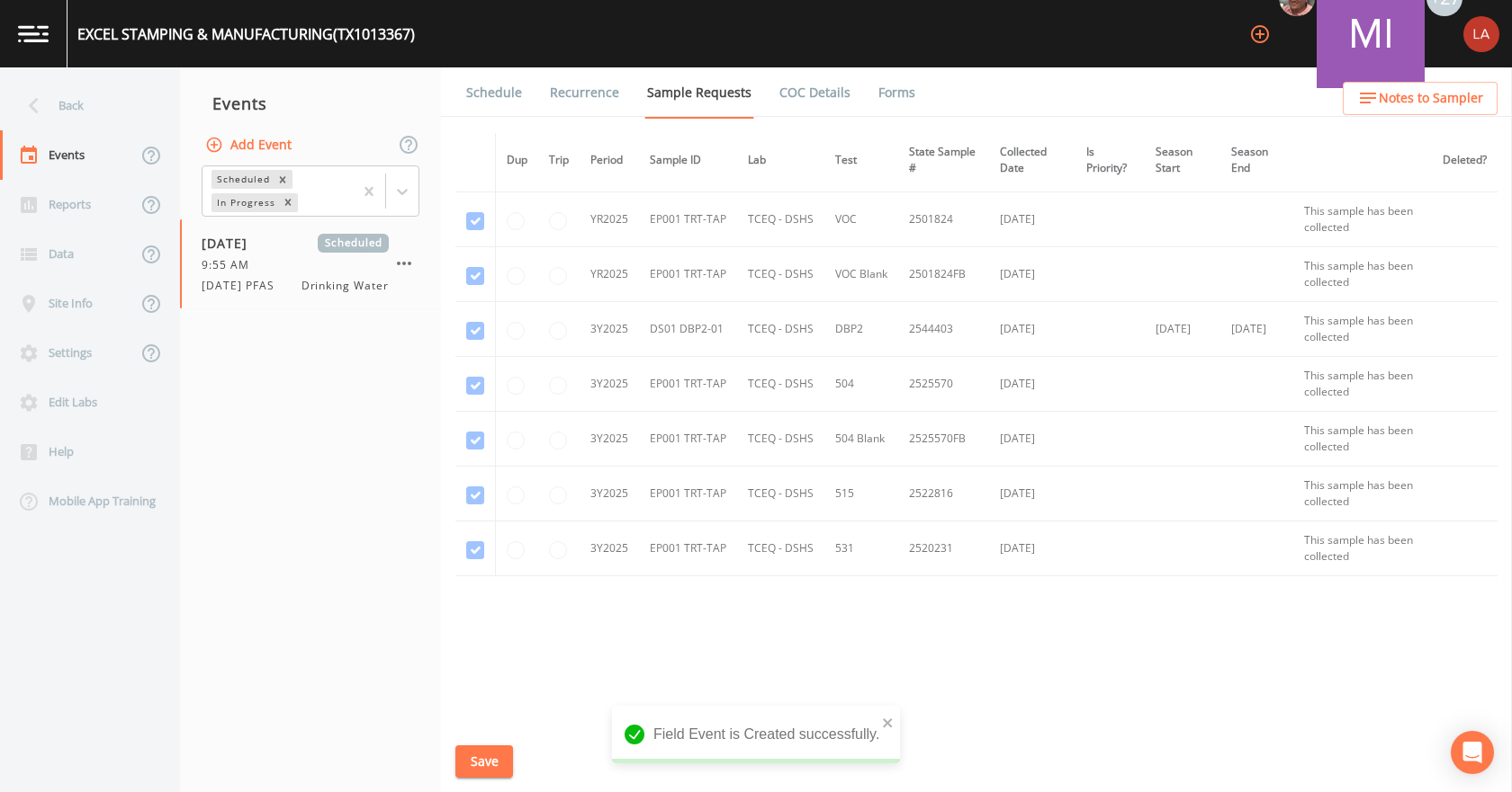
click at [482, 758] on button "Save" at bounding box center [484, 761] width 57 height 33
click at [480, 100] on link "Schedule" at bounding box center [494, 93] width 61 height 51
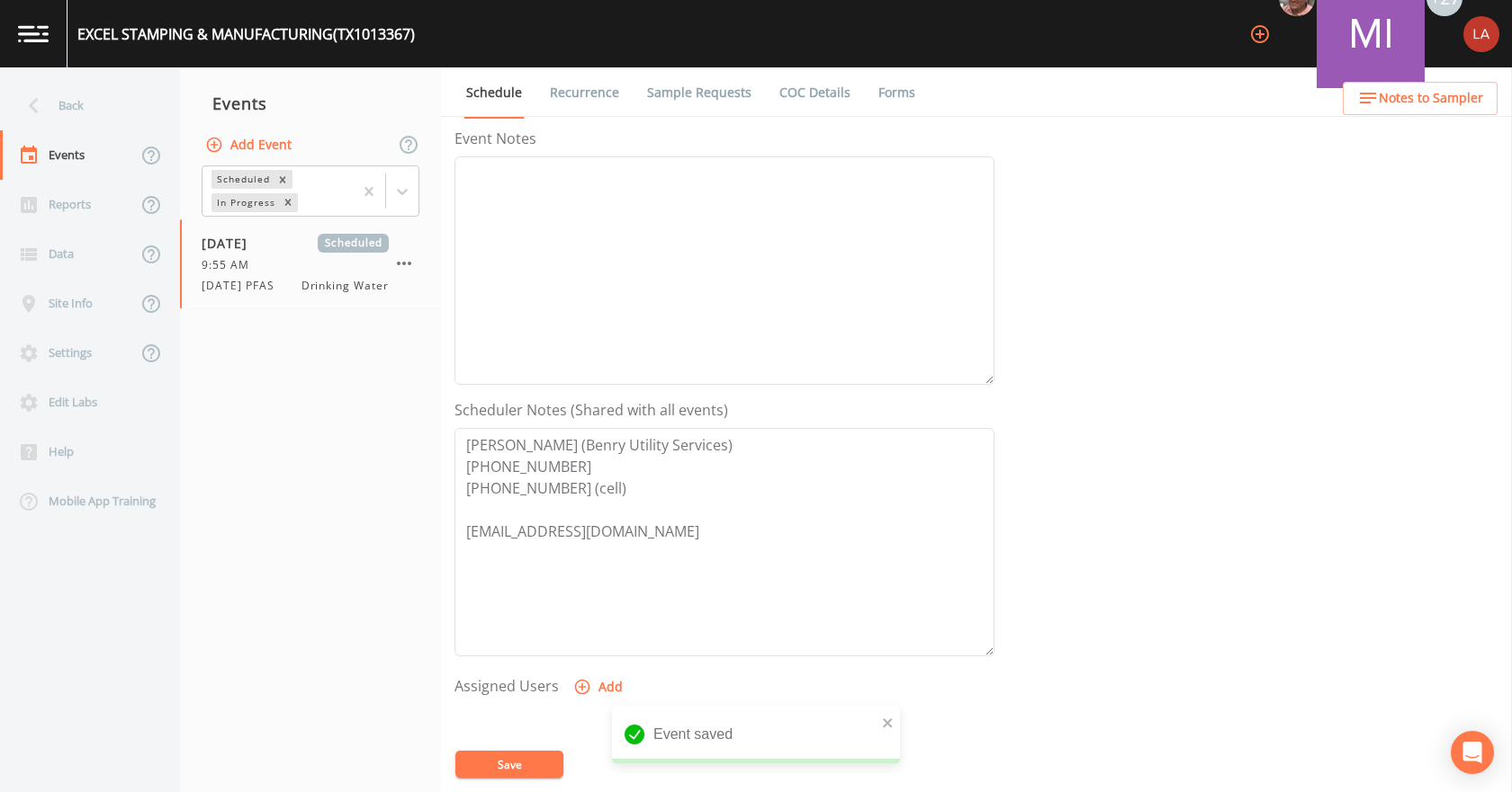
scroll to position [449, 0]
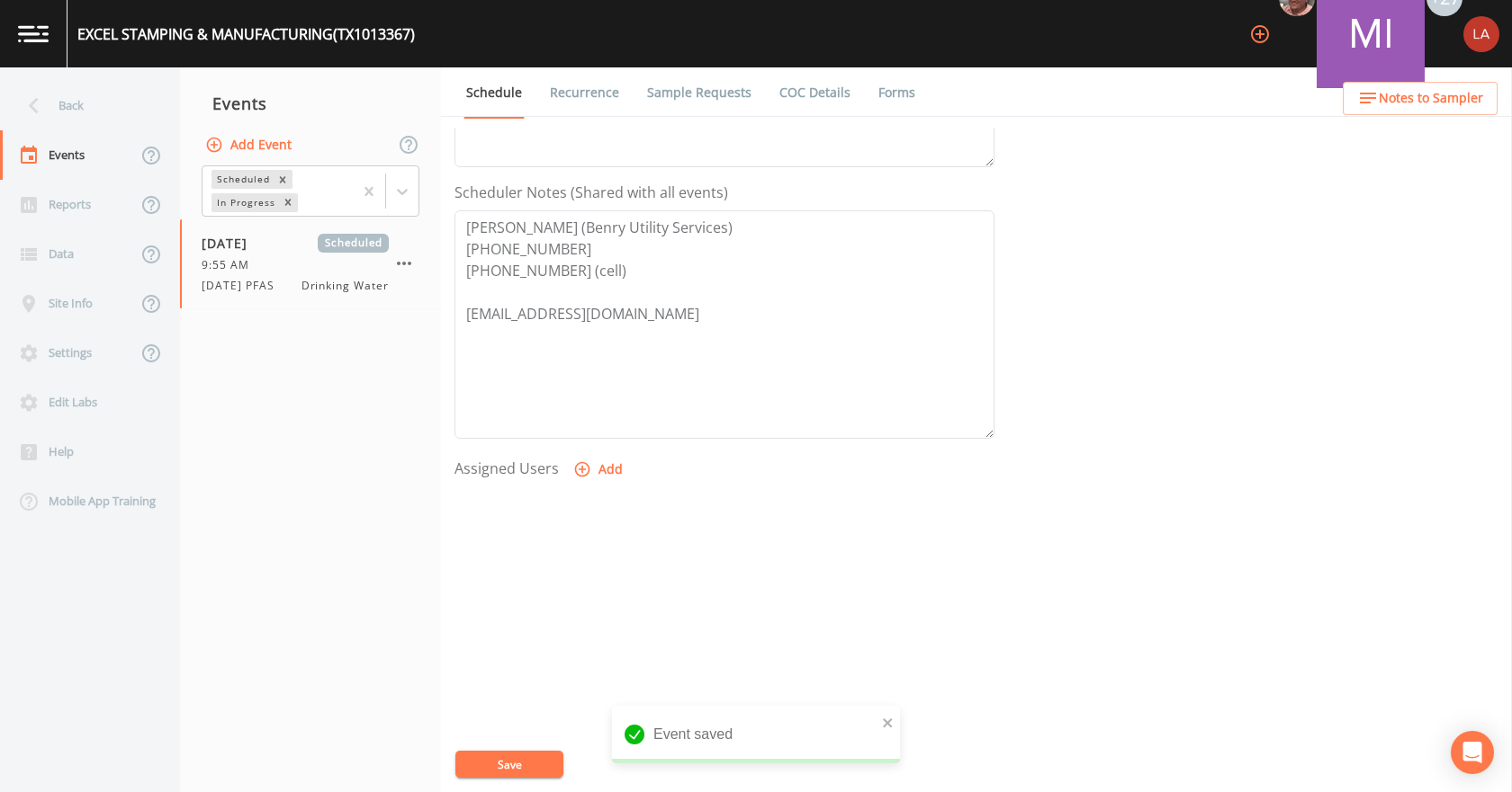
click at [577, 471] on icon "button" at bounding box center [581, 469] width 18 height 18
select select "0c4ac92a-2052-4971-af99-d49bdd27a7b1"
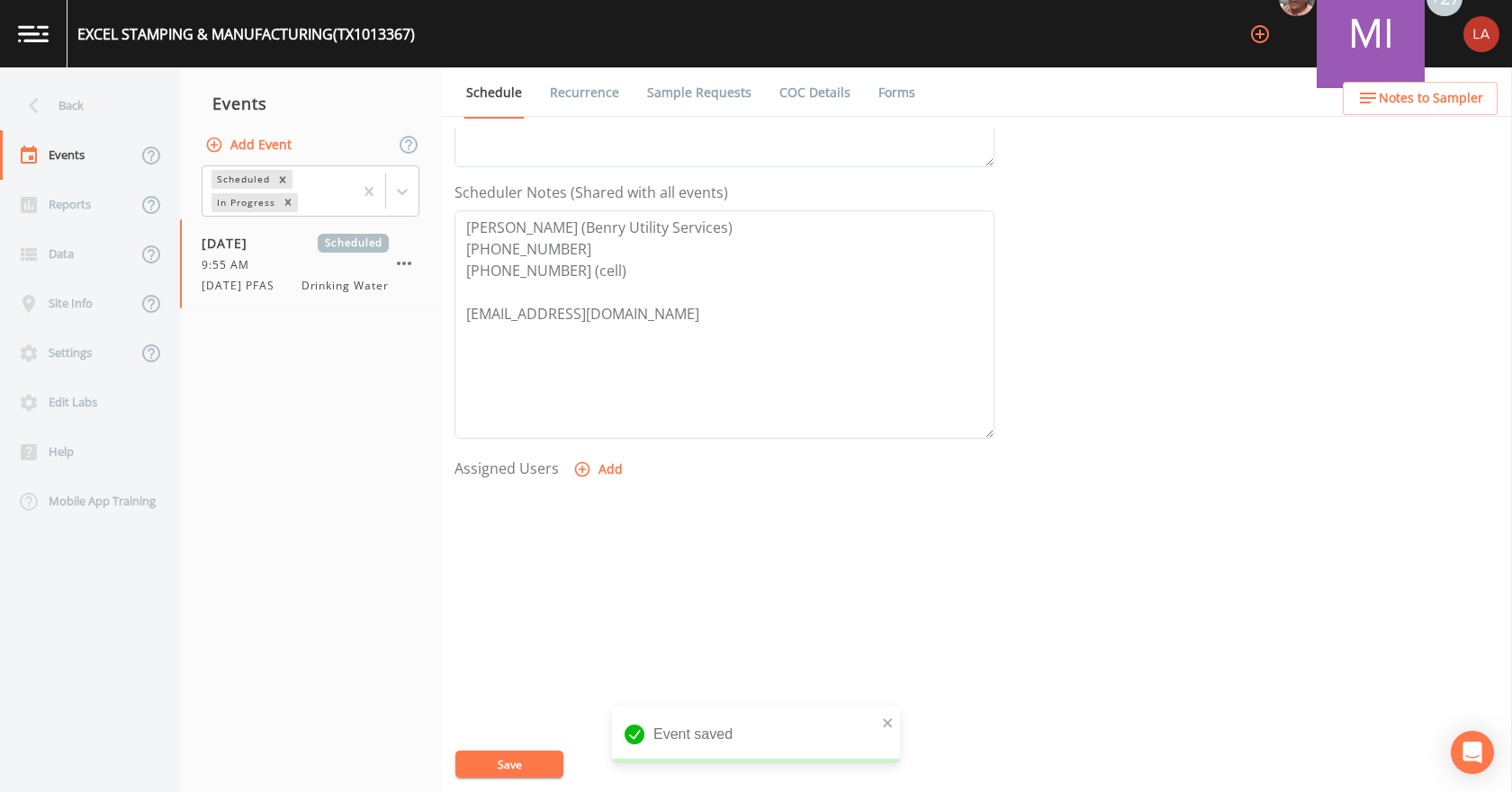
select select
click at [496, 756] on button "Save" at bounding box center [509, 764] width 108 height 27
click at [47, 106] on icon at bounding box center [33, 105] width 32 height 31
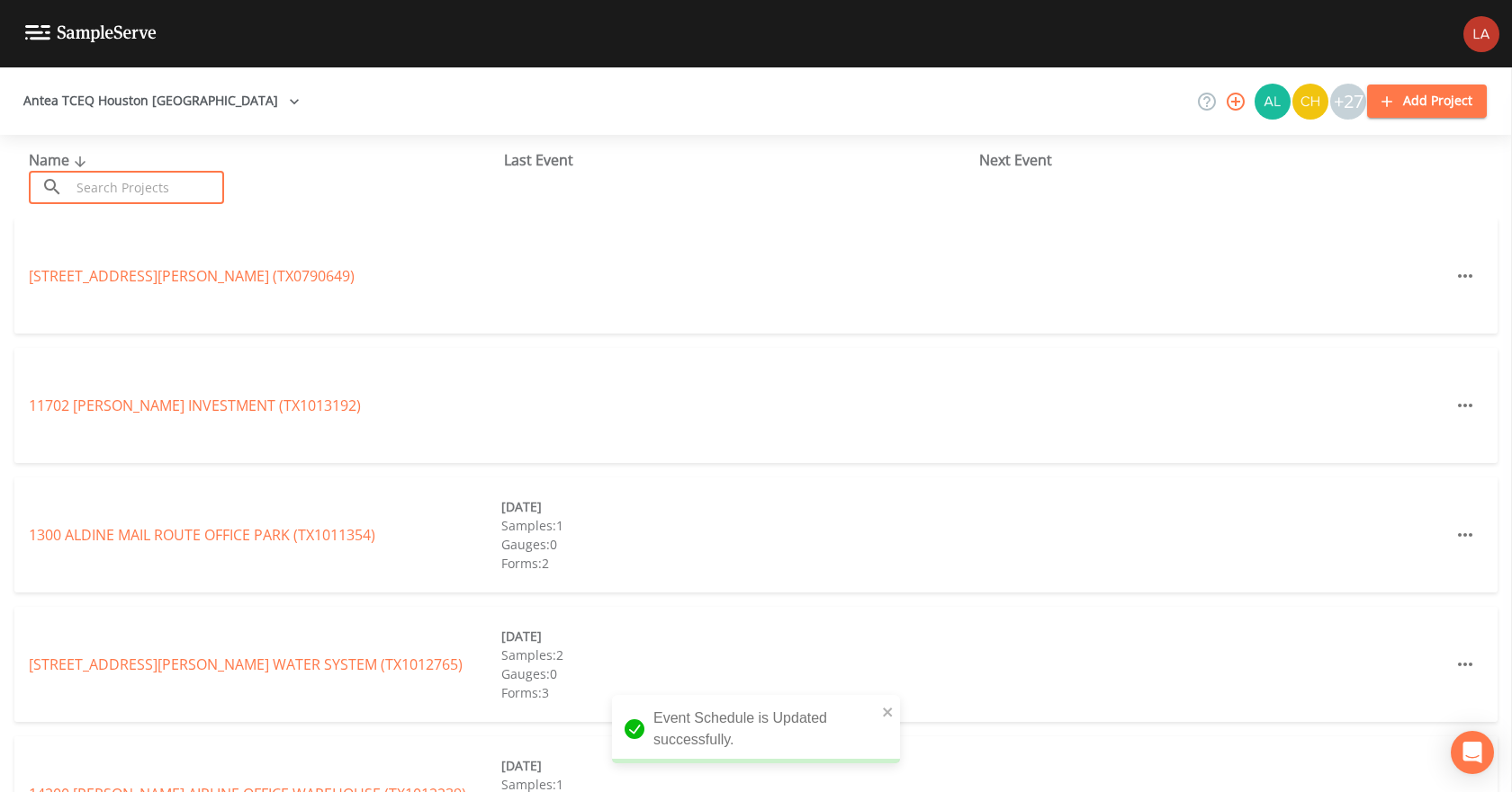
click at [147, 187] on input "text" at bounding box center [147, 187] width 154 height 33
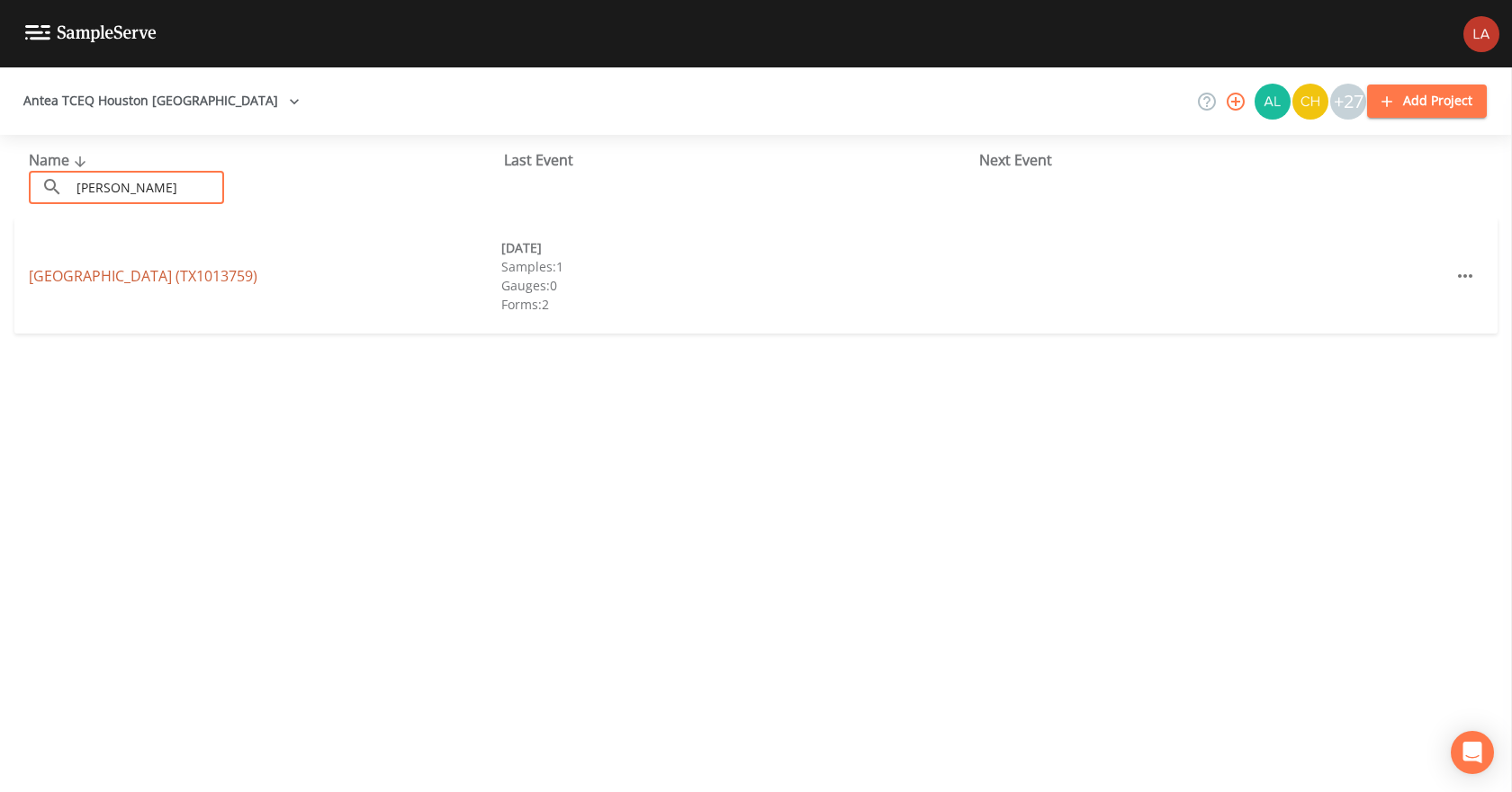
type input "[PERSON_NAME]"
click at [57, 281] on link "[GEOGRAPHIC_DATA] (TX1013759)" at bounding box center [142, 276] width 228 height 20
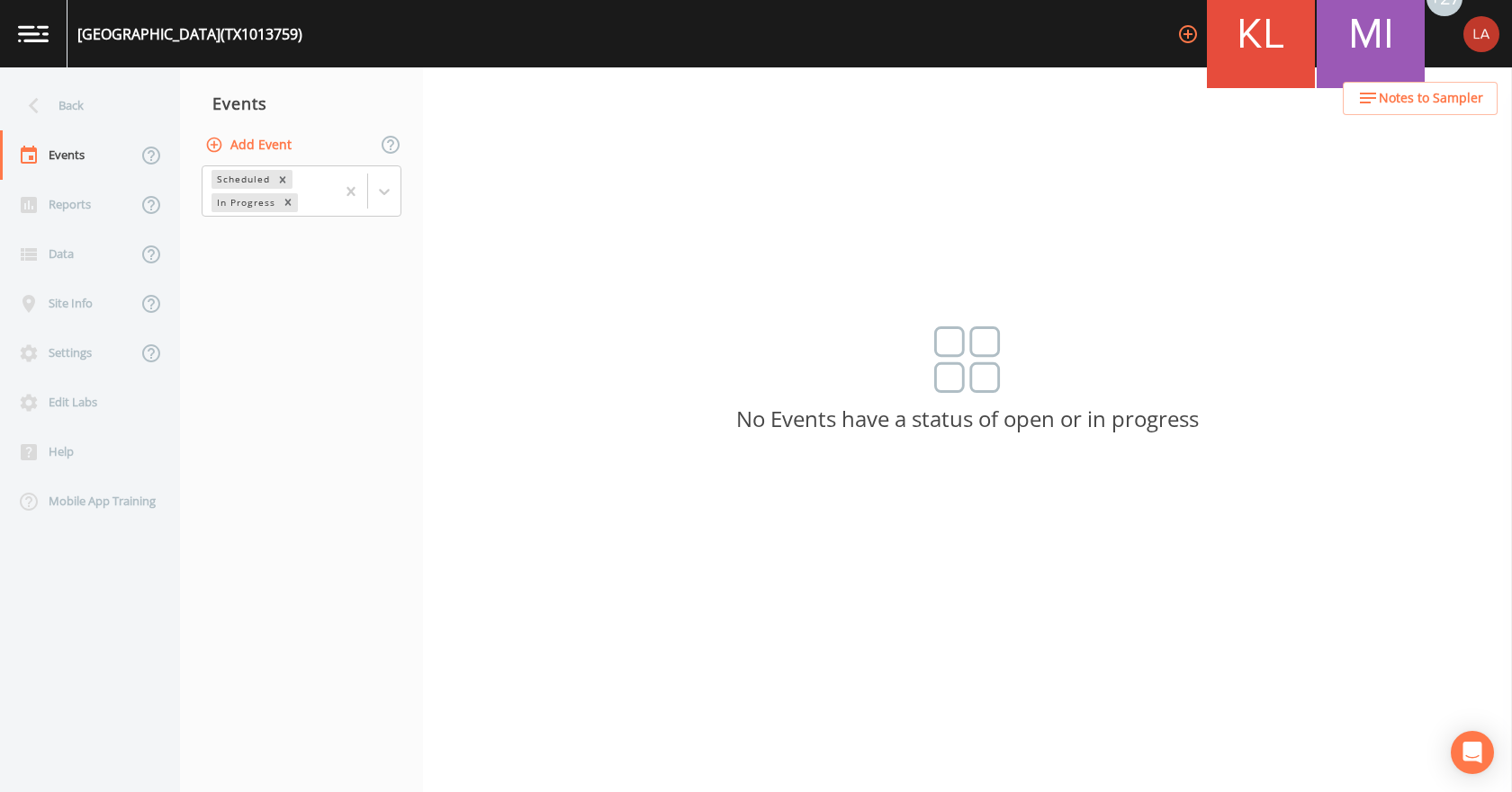
click at [233, 148] on button "Add Event" at bounding box center [250, 145] width 97 height 33
type input "[DATE]"
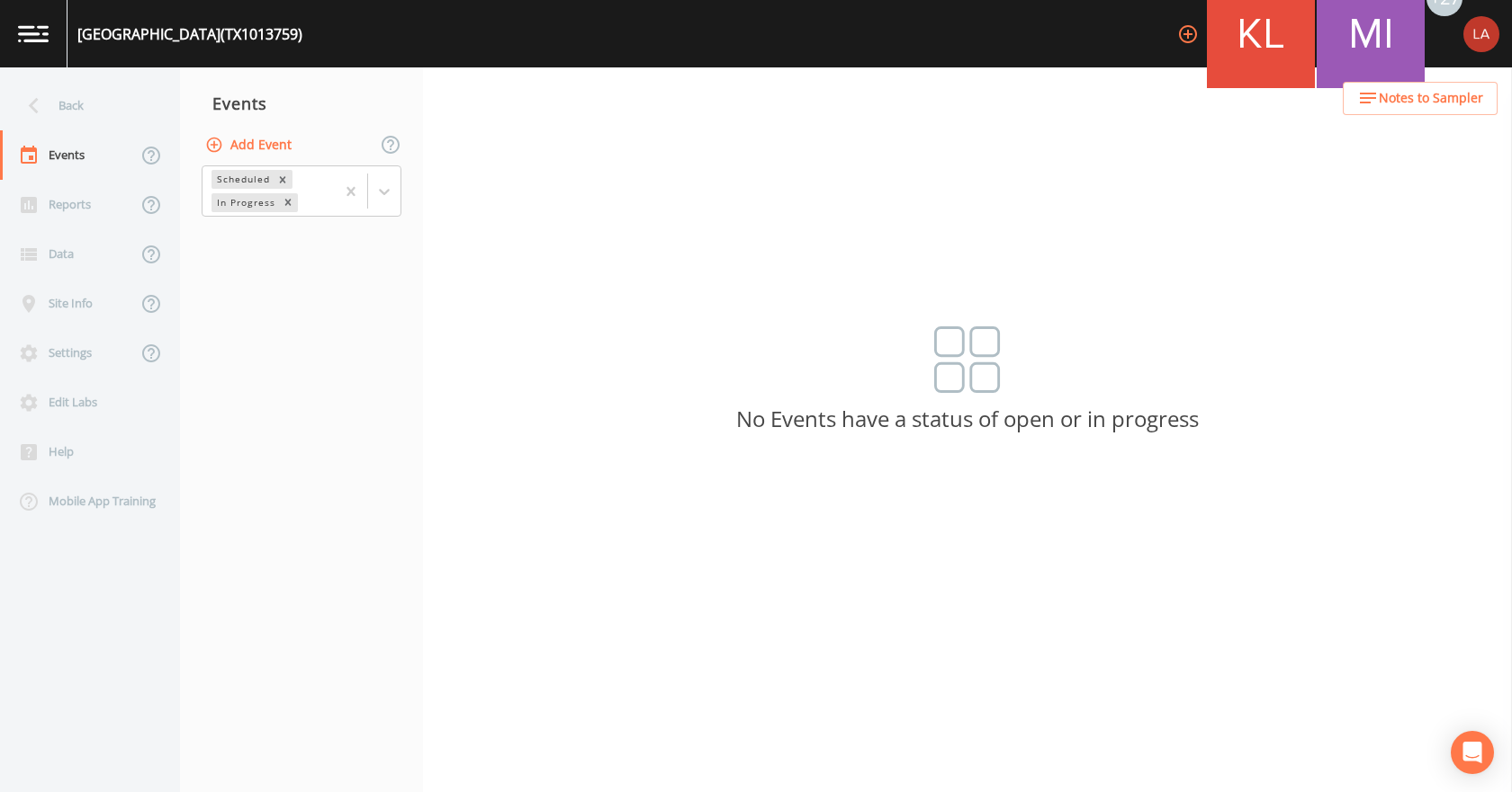
type input "[DATE] PFAS"
type input "10:30"
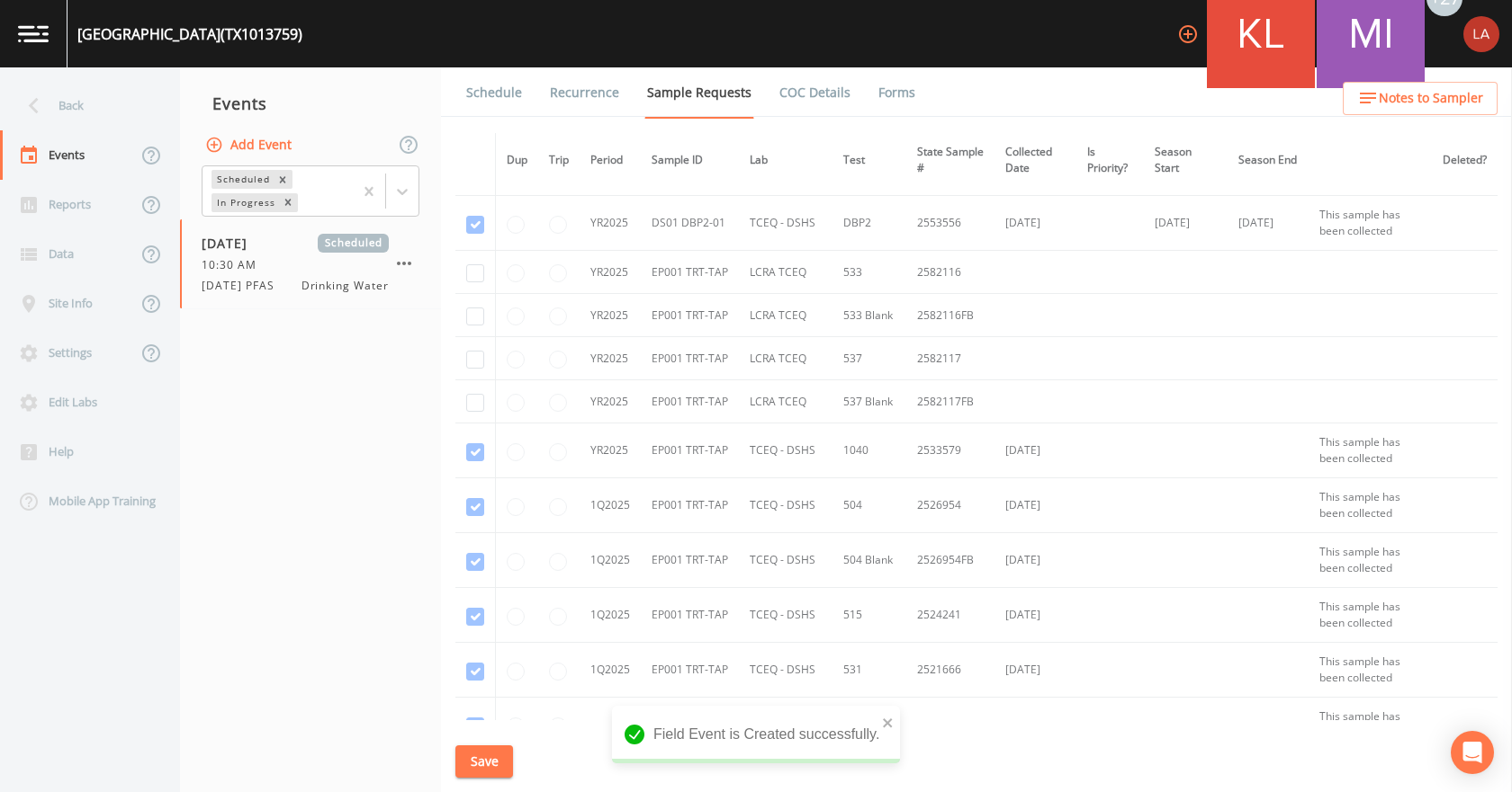
scroll to position [1169, 0]
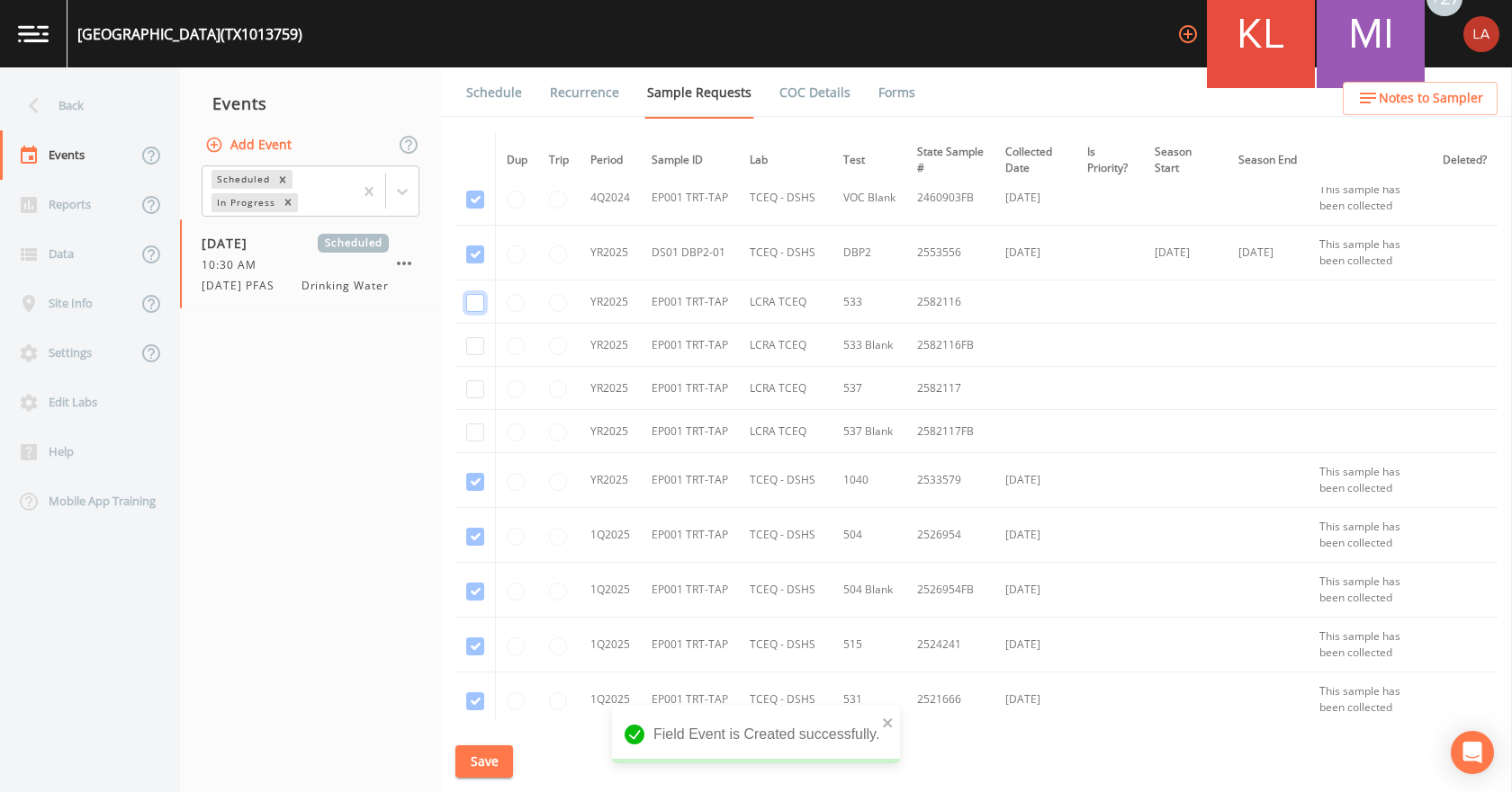
click at [478, 300] on input "checkbox" at bounding box center [474, 302] width 18 height 18
checkbox input "true"
drag, startPoint x: 472, startPoint y: 342, endPoint x: 475, endPoint y: 352, distance: 10.4
click at [472, 343] on input "checkbox" at bounding box center [474, 345] width 18 height 18
checkbox input "true"
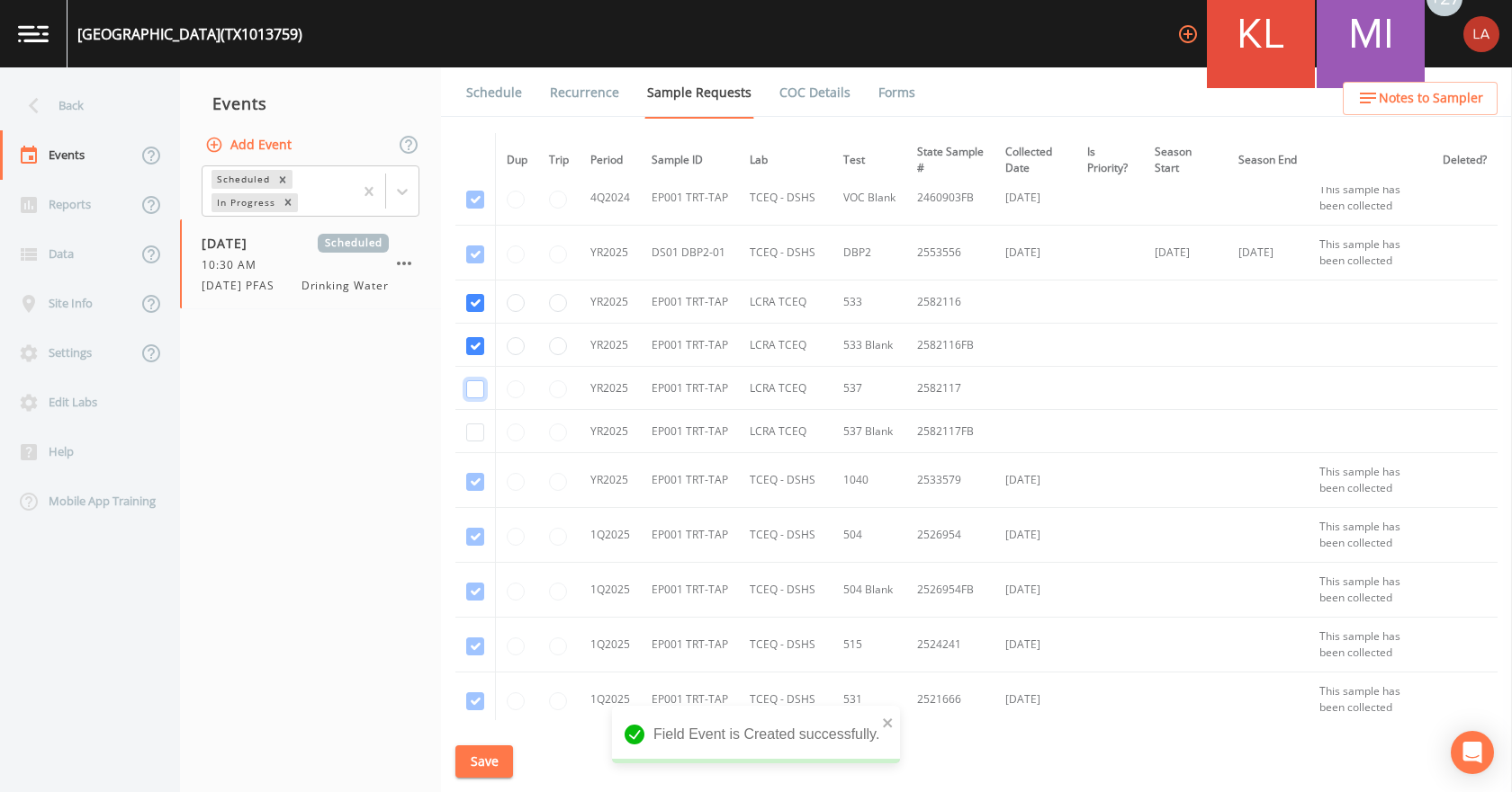
click at [479, 389] on input "checkbox" at bounding box center [474, 389] width 18 height 18
checkbox input "true"
click at [477, 433] on input "checkbox" at bounding box center [474, 432] width 18 height 18
checkbox input "true"
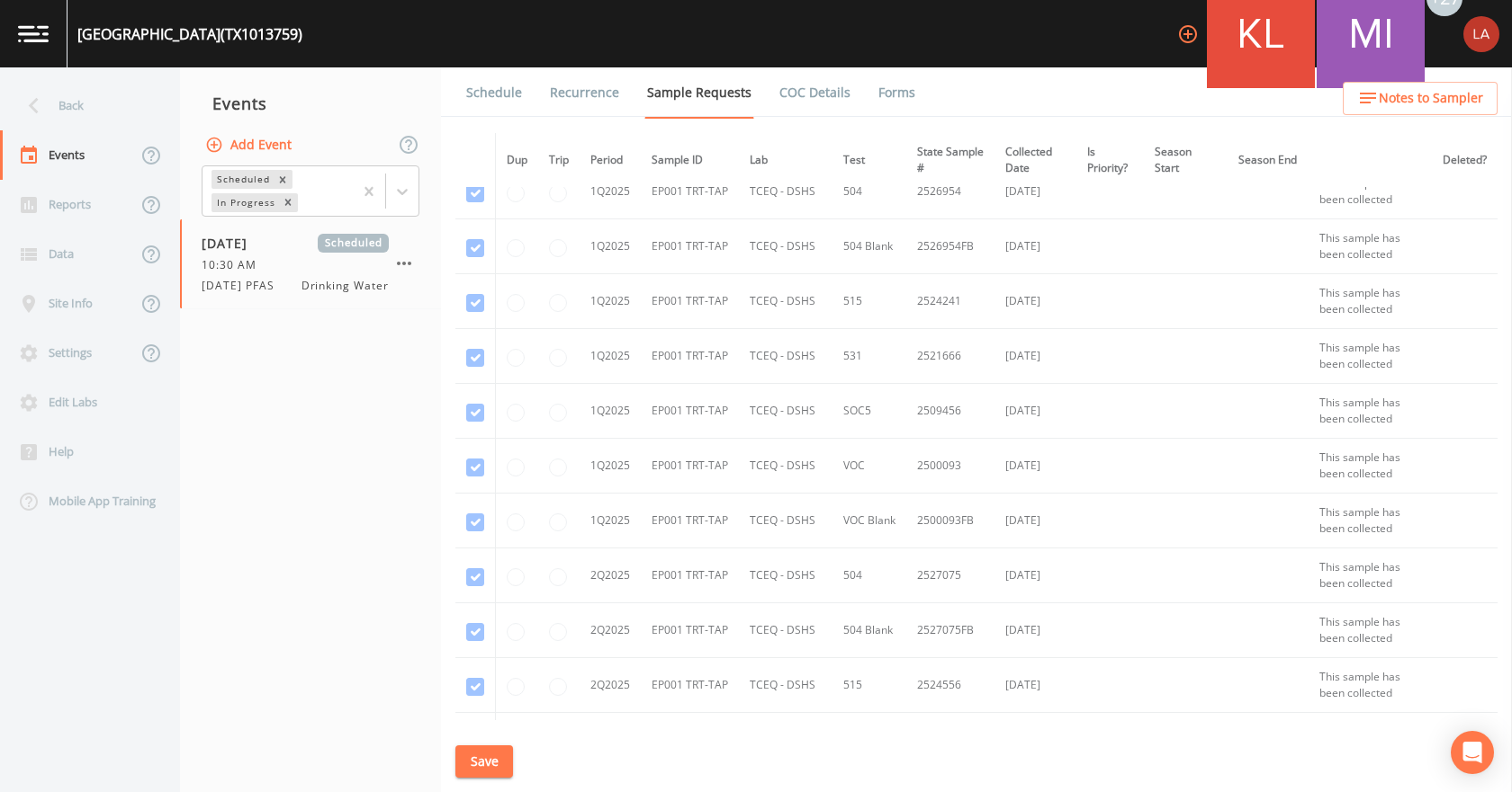
scroll to position [1799, 0]
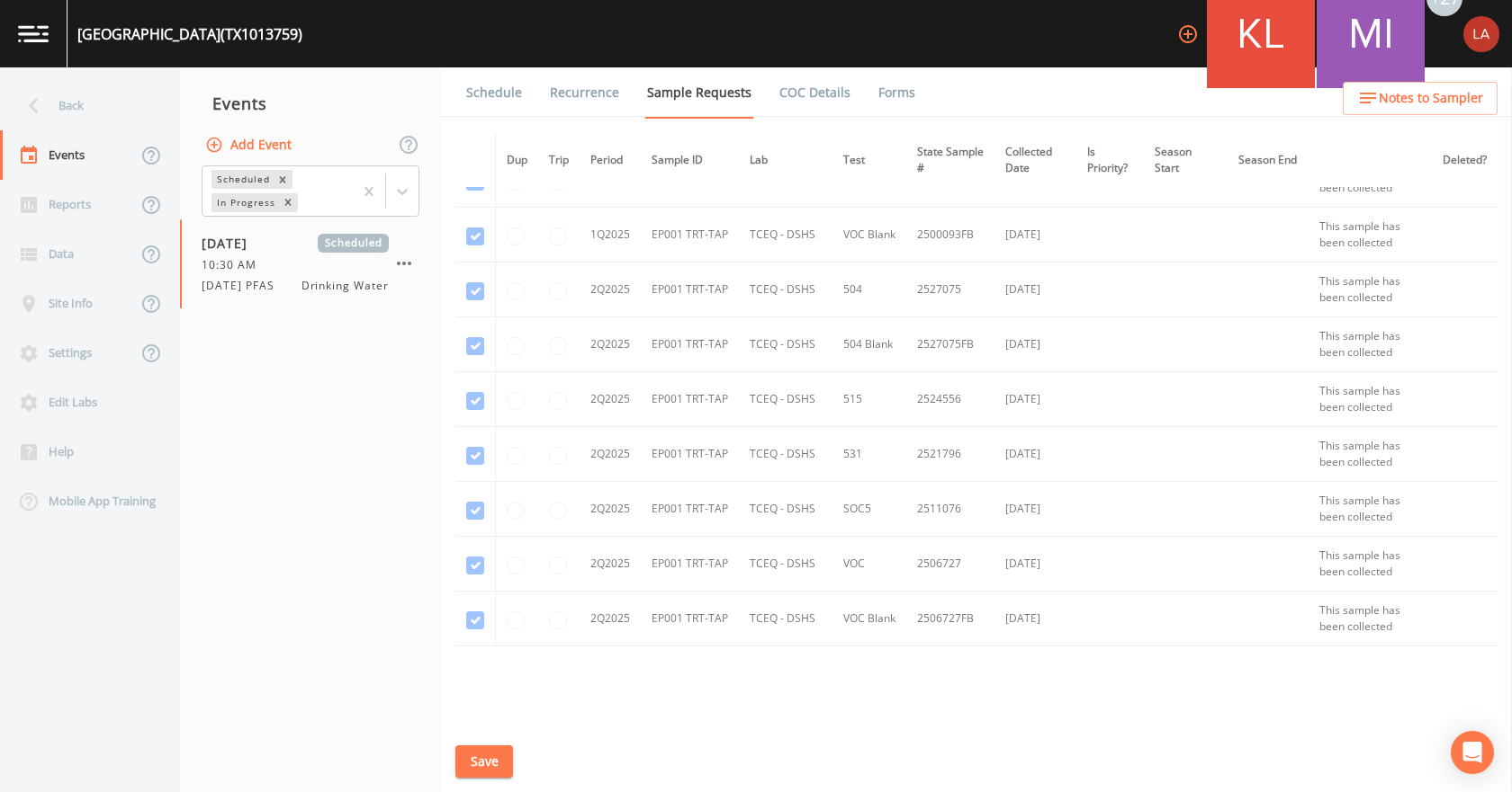
click at [478, 759] on button "Save" at bounding box center [484, 761] width 57 height 33
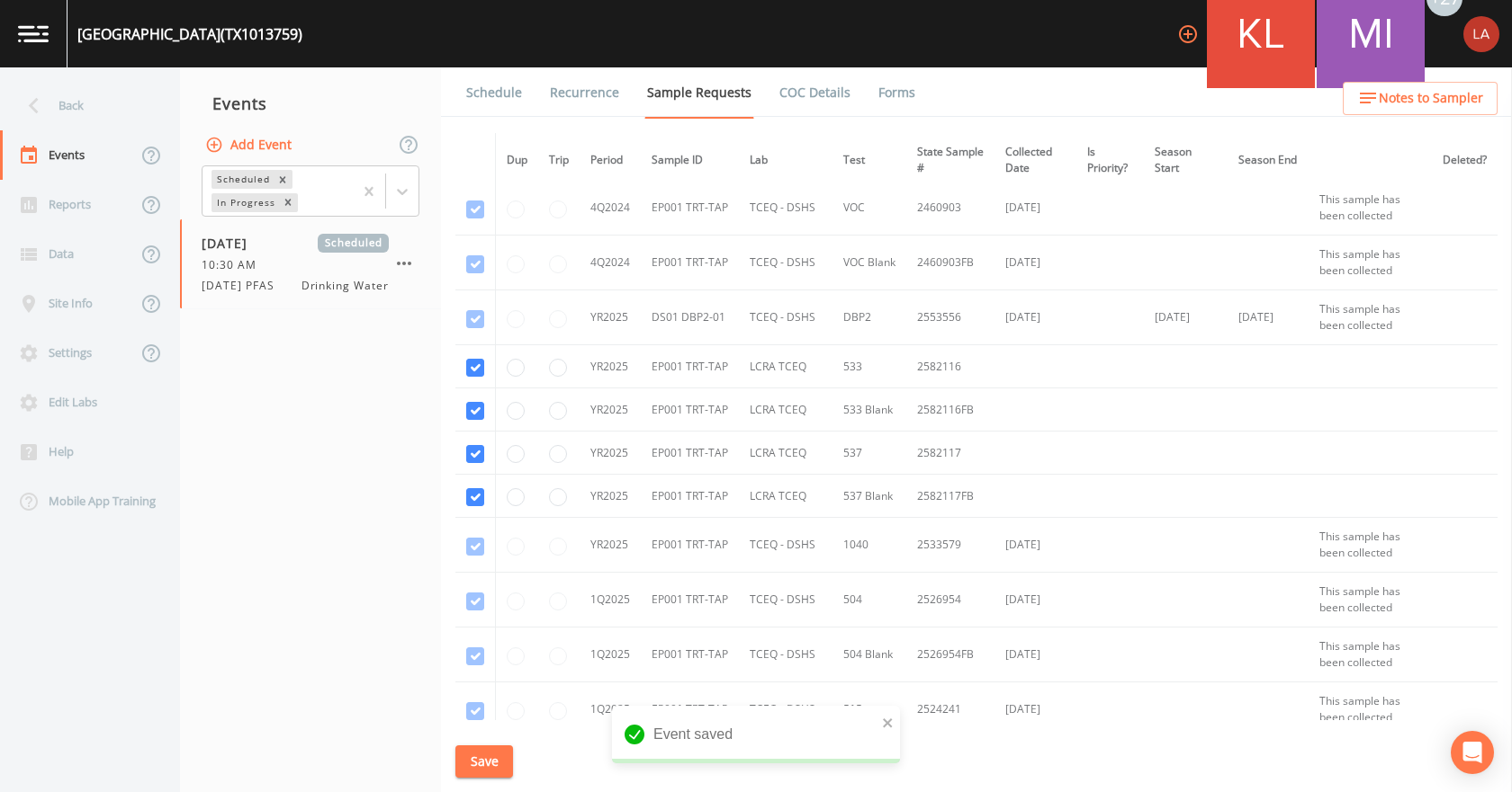
scroll to position [1079, 0]
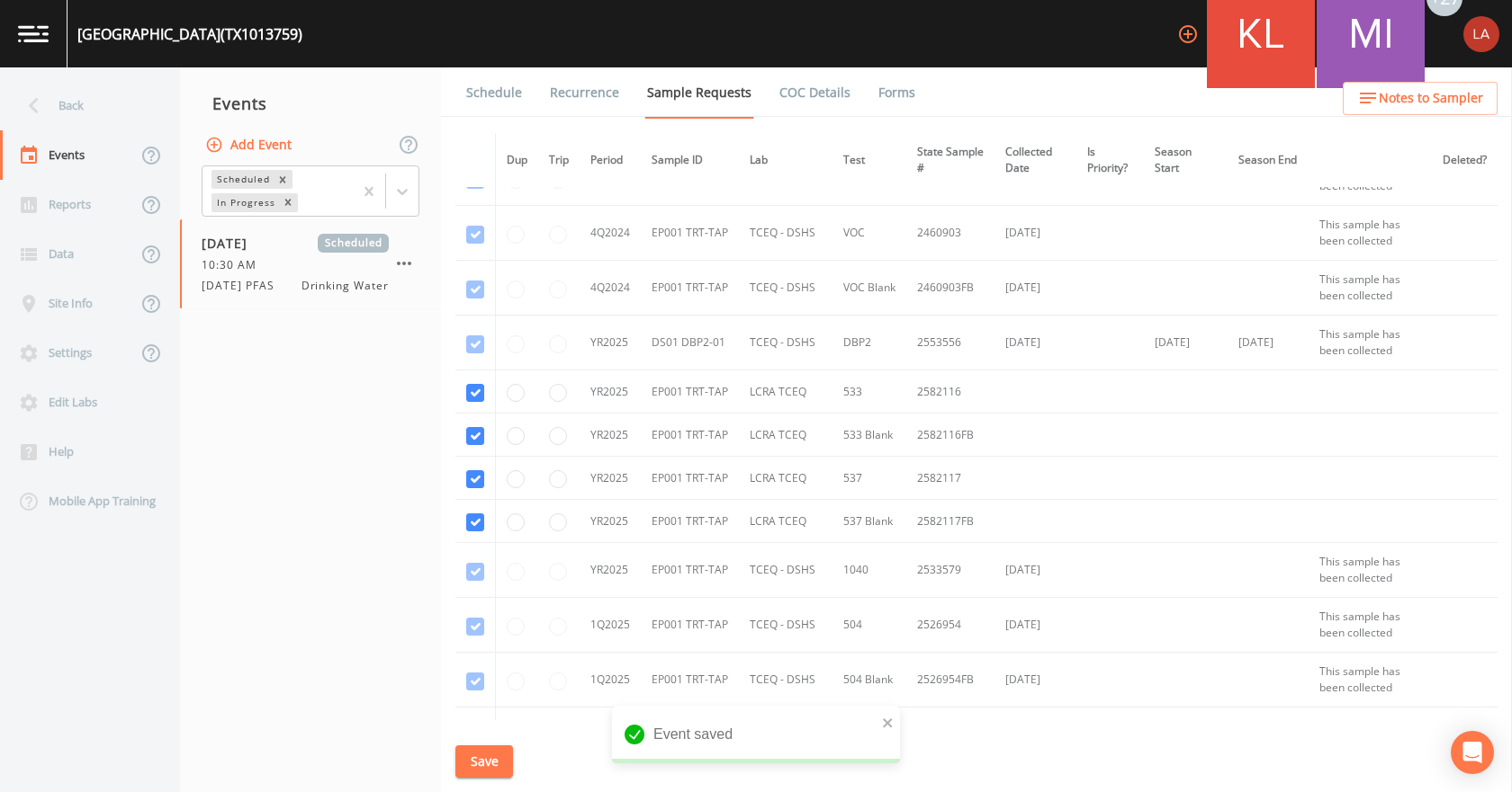
click at [491, 108] on link "Schedule" at bounding box center [494, 93] width 61 height 51
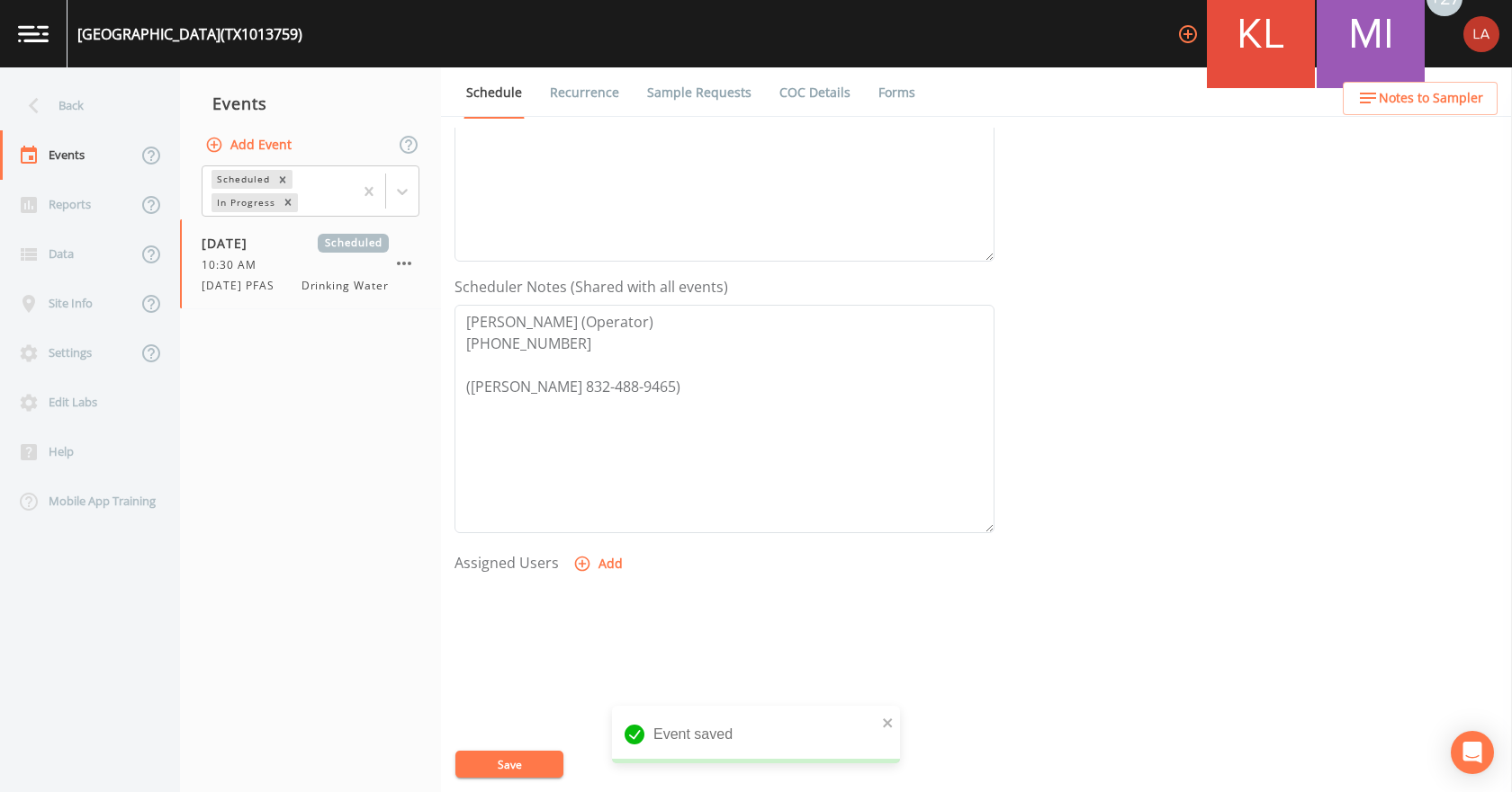
scroll to position [477, 0]
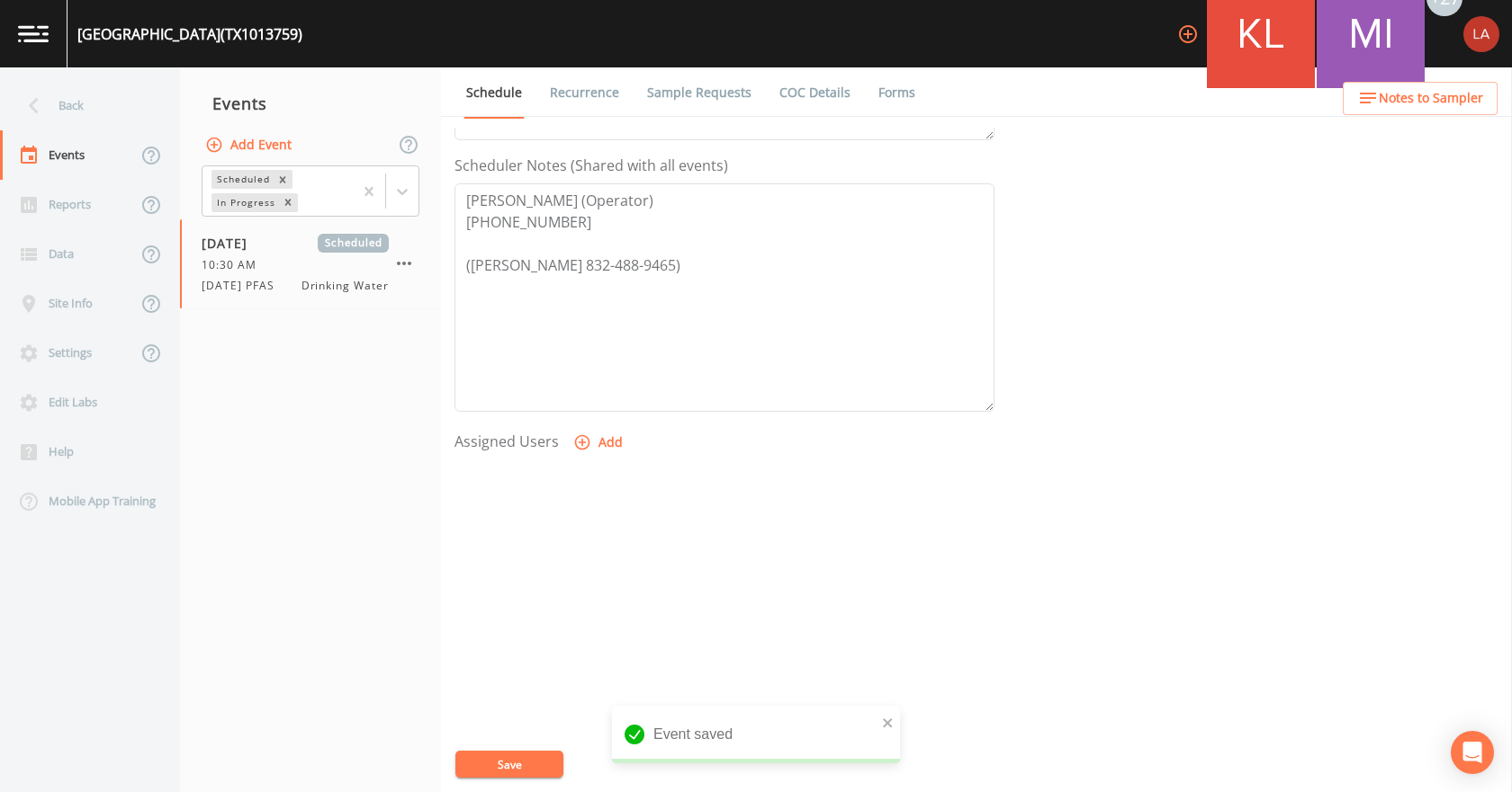
click at [585, 440] on icon "button" at bounding box center [581, 442] width 18 height 18
select select "0c4ac92a-2052-4971-af99-d49bdd27a7b1"
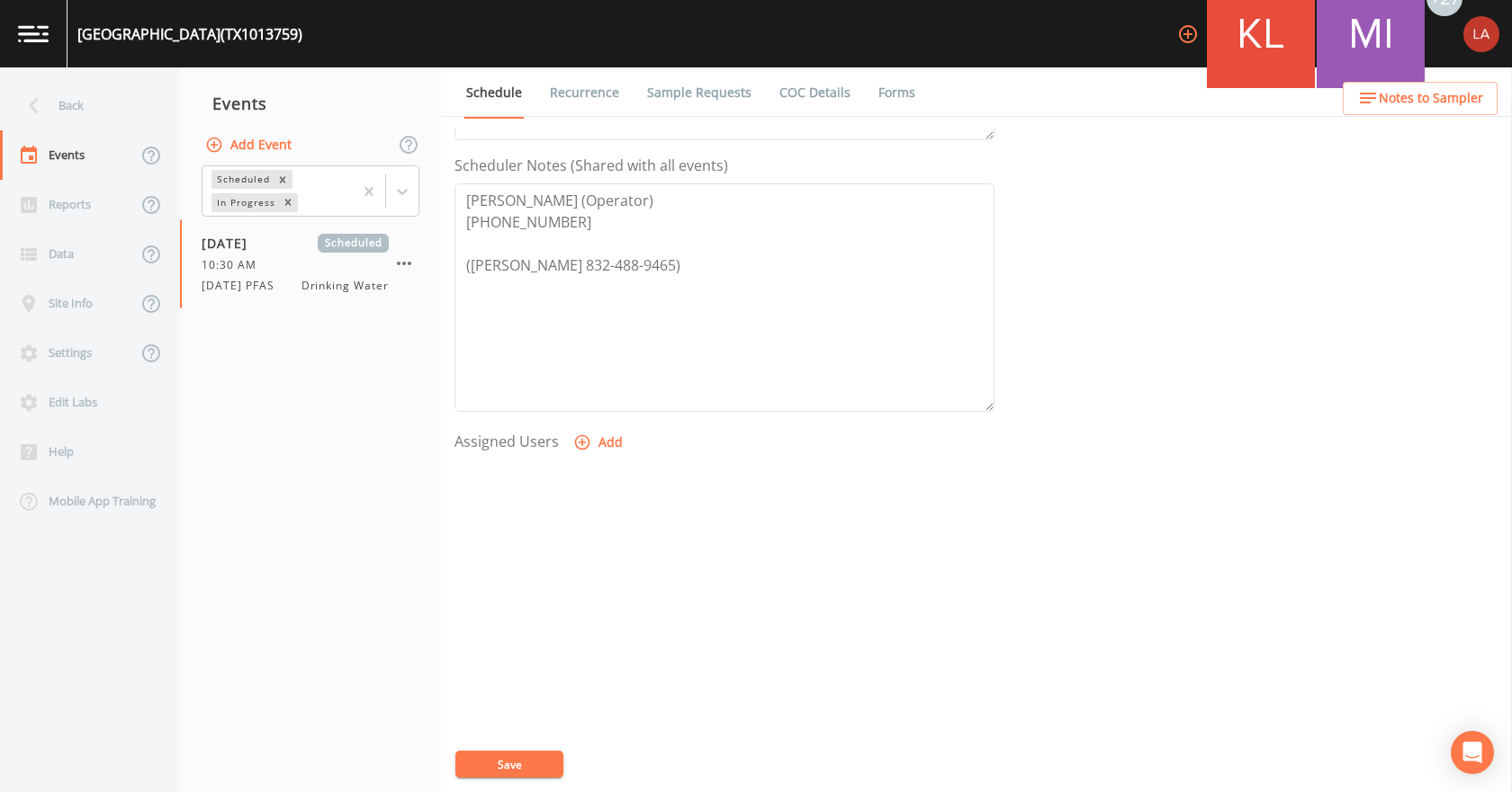
select select
click at [509, 763] on button "Save" at bounding box center [509, 764] width 108 height 27
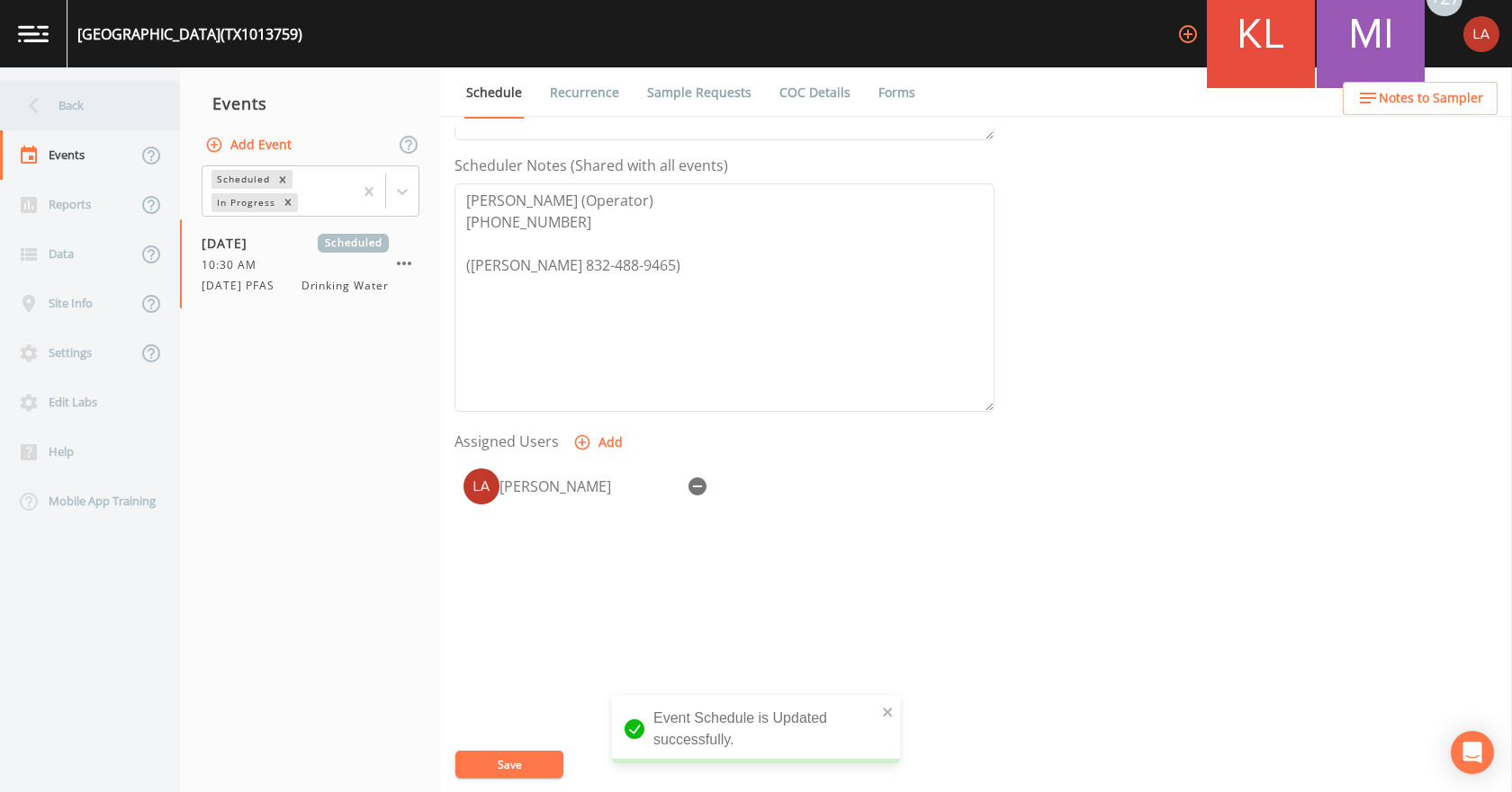
click at [97, 105] on div "Back" at bounding box center [81, 106] width 162 height 50
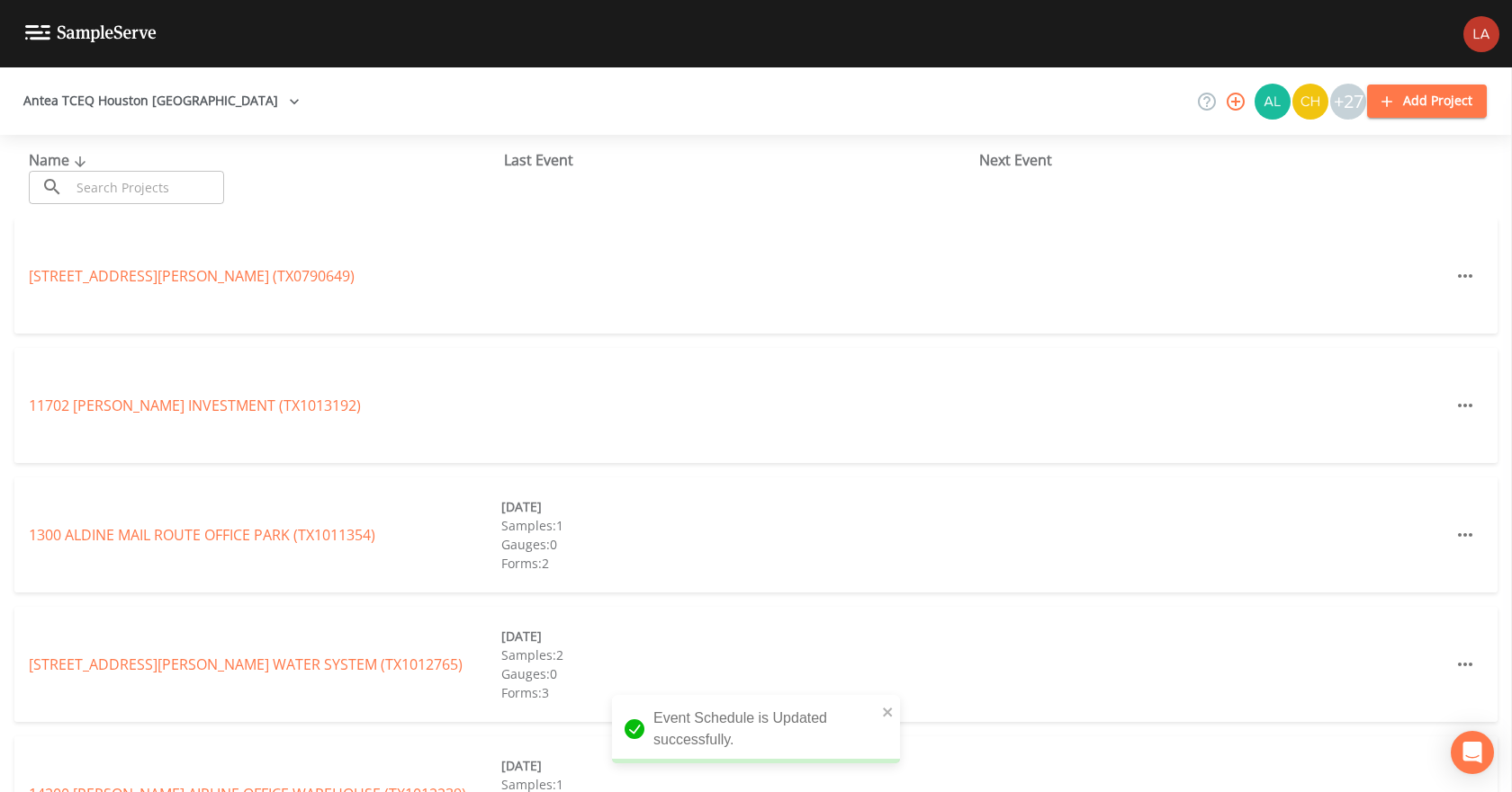
click at [165, 199] on input "text" at bounding box center [147, 187] width 154 height 33
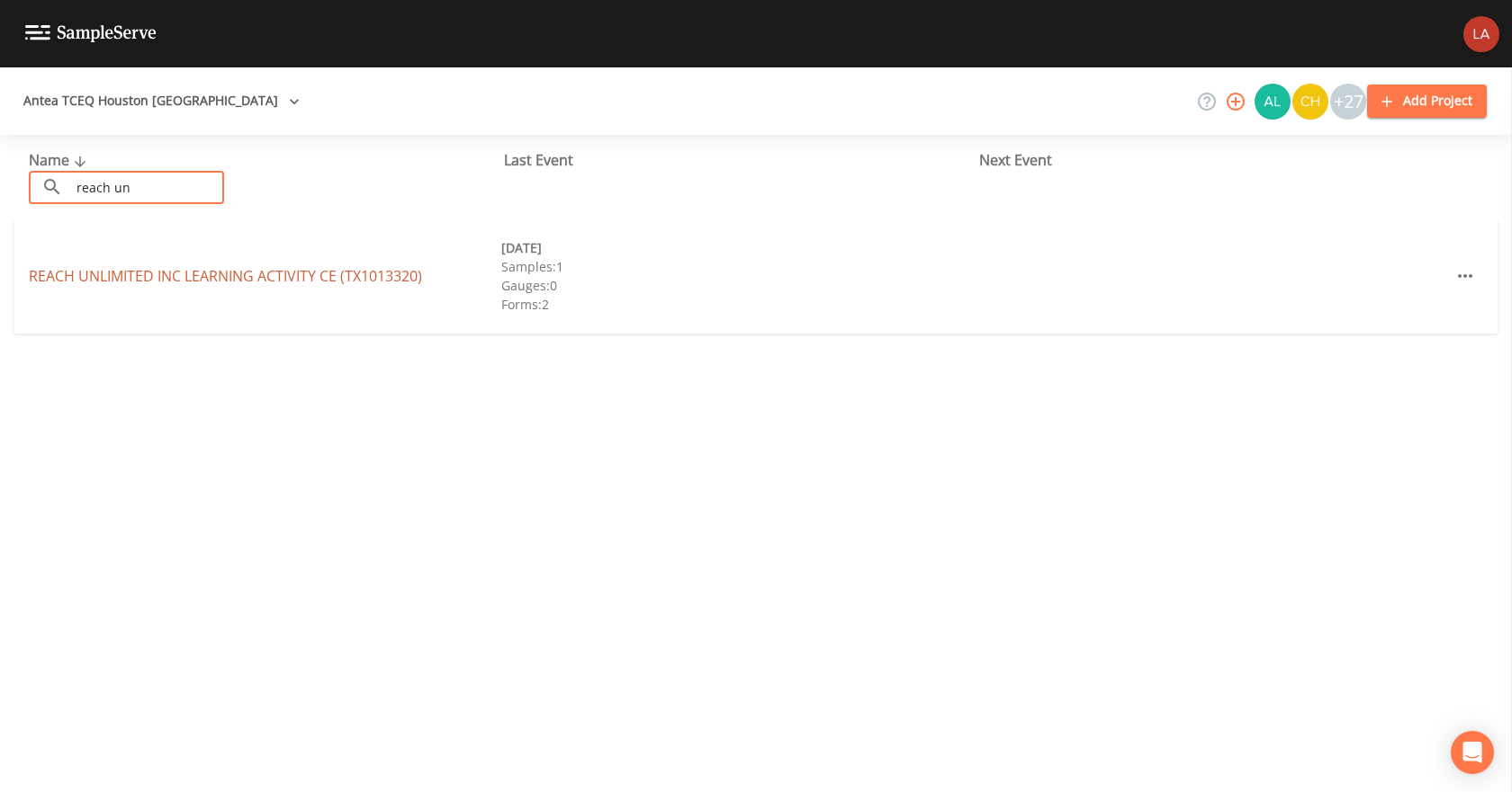
type input "reach un"
click at [78, 271] on link "REACH UNLIMITED INC LEARNING ACTIVITY CE (TX1013320)" at bounding box center [225, 276] width 393 height 20
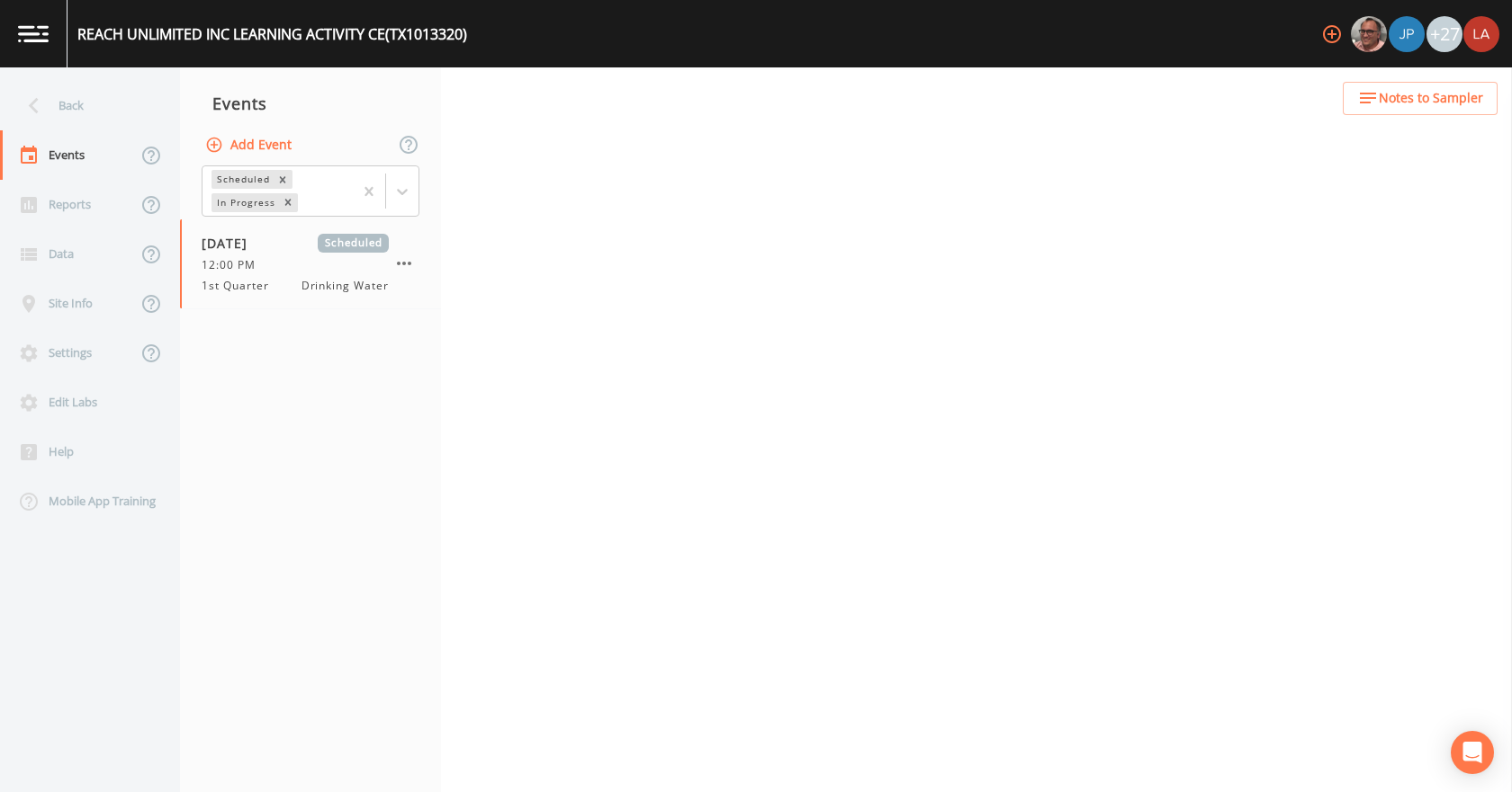
click at [242, 150] on button "Add Event" at bounding box center [250, 145] width 97 height 33
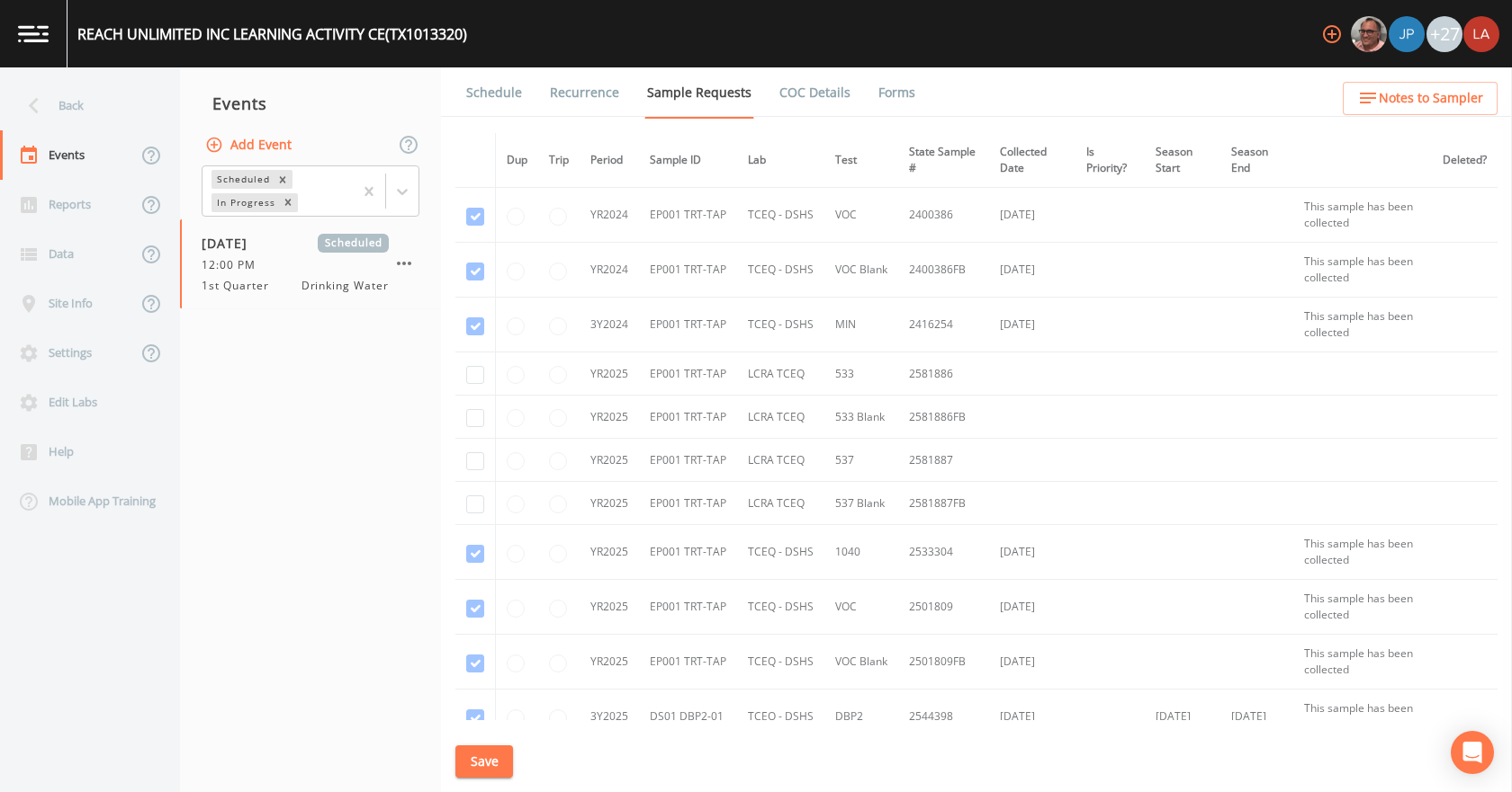
type input "[DATE] PFAS"
type input "[DATE]"
type input "11:15"
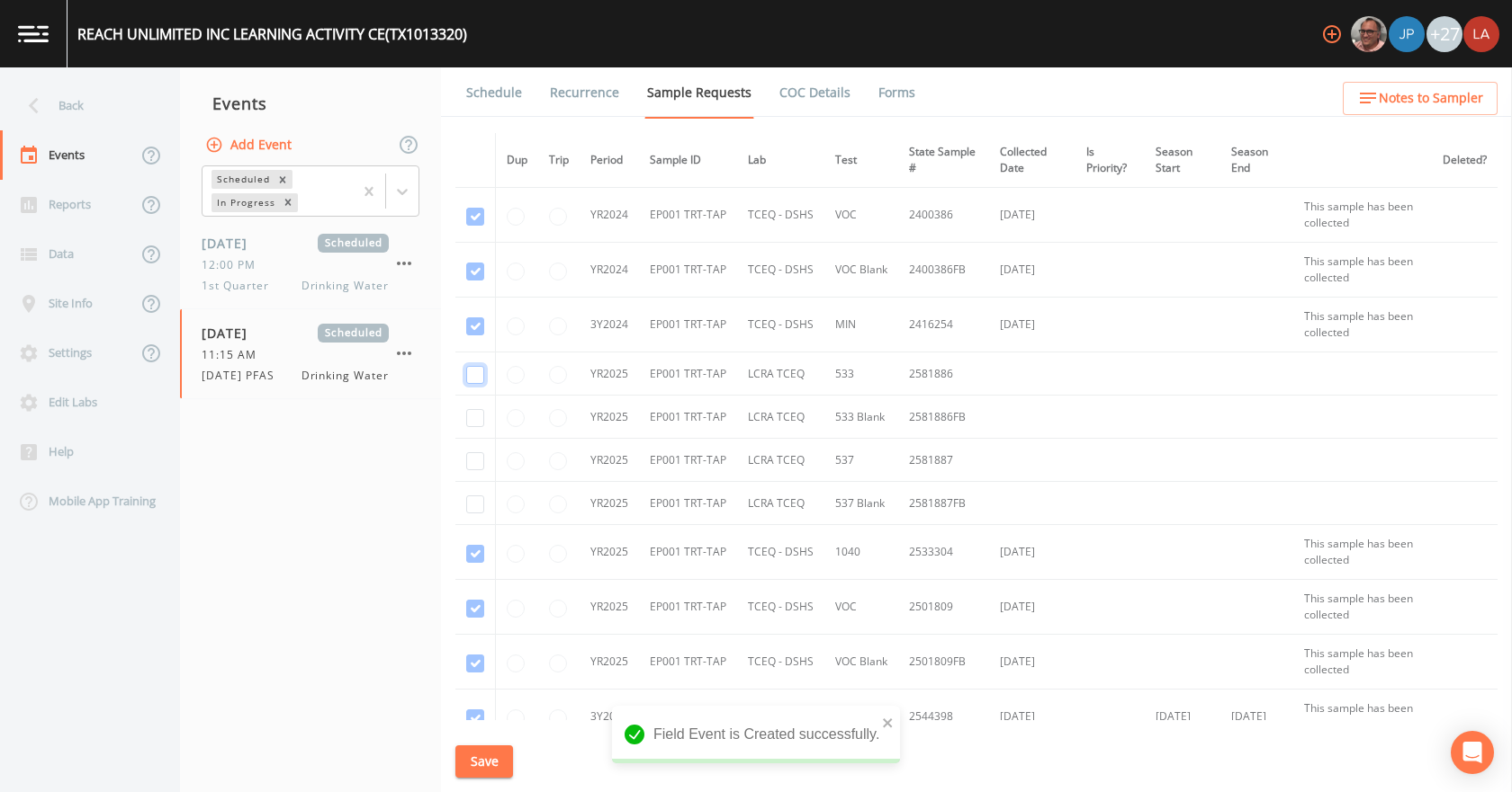
click at [468, 381] on input "checkbox" at bounding box center [474, 375] width 18 height 18
checkbox input "true"
click at [475, 431] on td at bounding box center [475, 417] width 40 height 43
click at [477, 418] on input "checkbox" at bounding box center [474, 418] width 18 height 18
checkbox input "true"
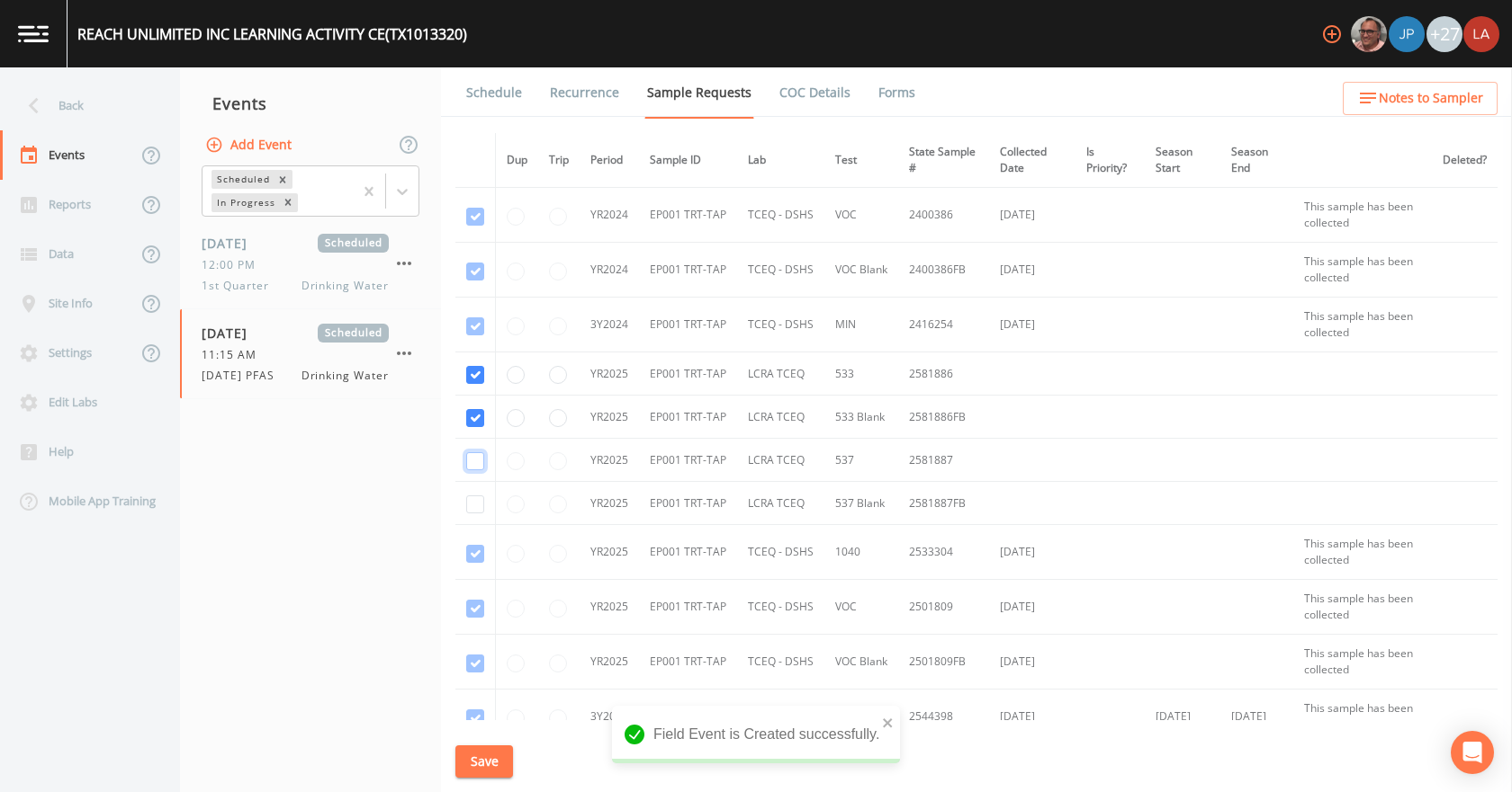
drag, startPoint x: 470, startPoint y: 452, endPoint x: 473, endPoint y: 463, distance: 11.4
click at [471, 456] on input "checkbox" at bounding box center [474, 461] width 18 height 18
checkbox input "true"
click at [480, 504] on input "checkbox" at bounding box center [474, 504] width 18 height 18
checkbox input "true"
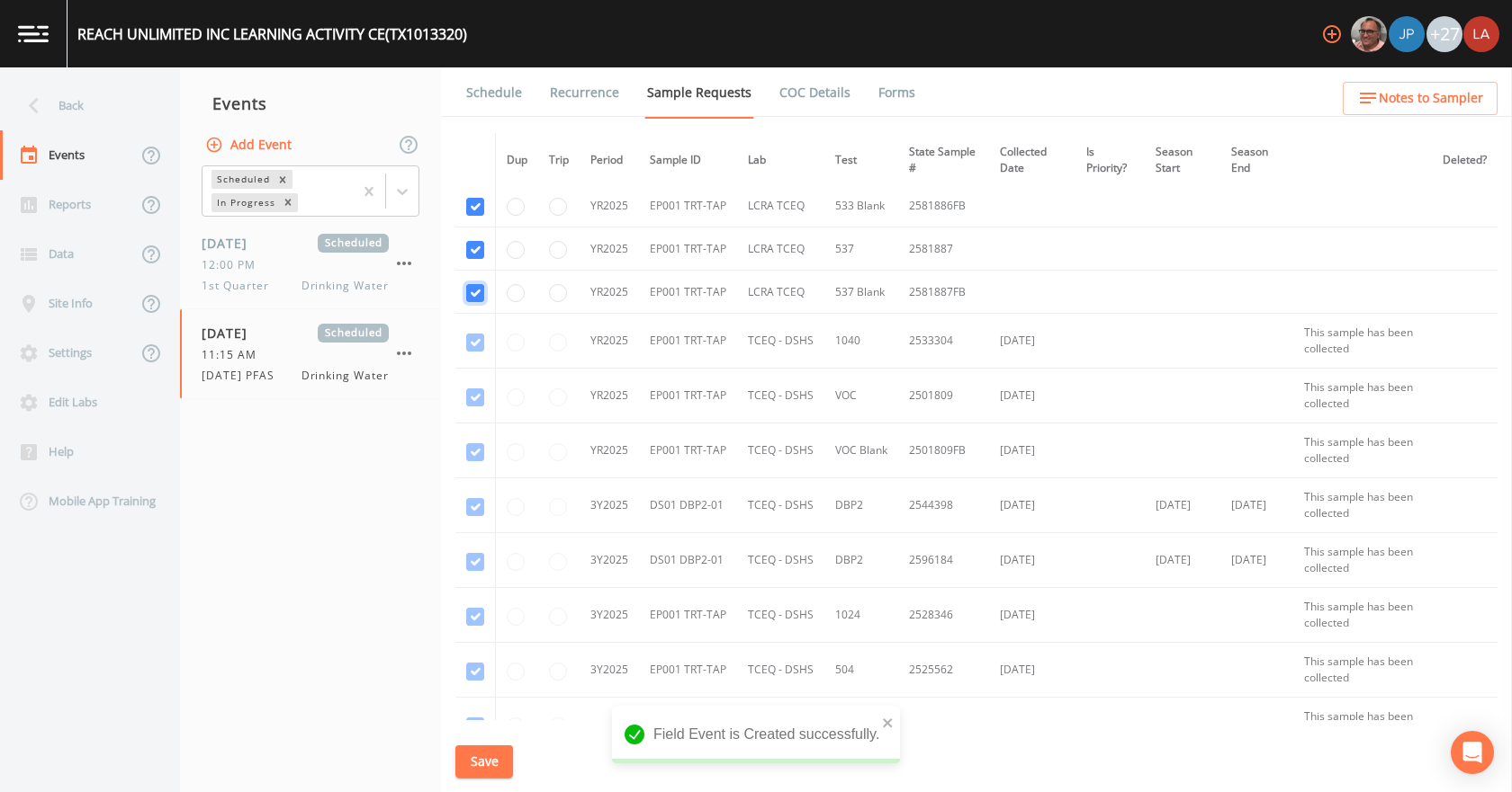
scroll to position [540, 0]
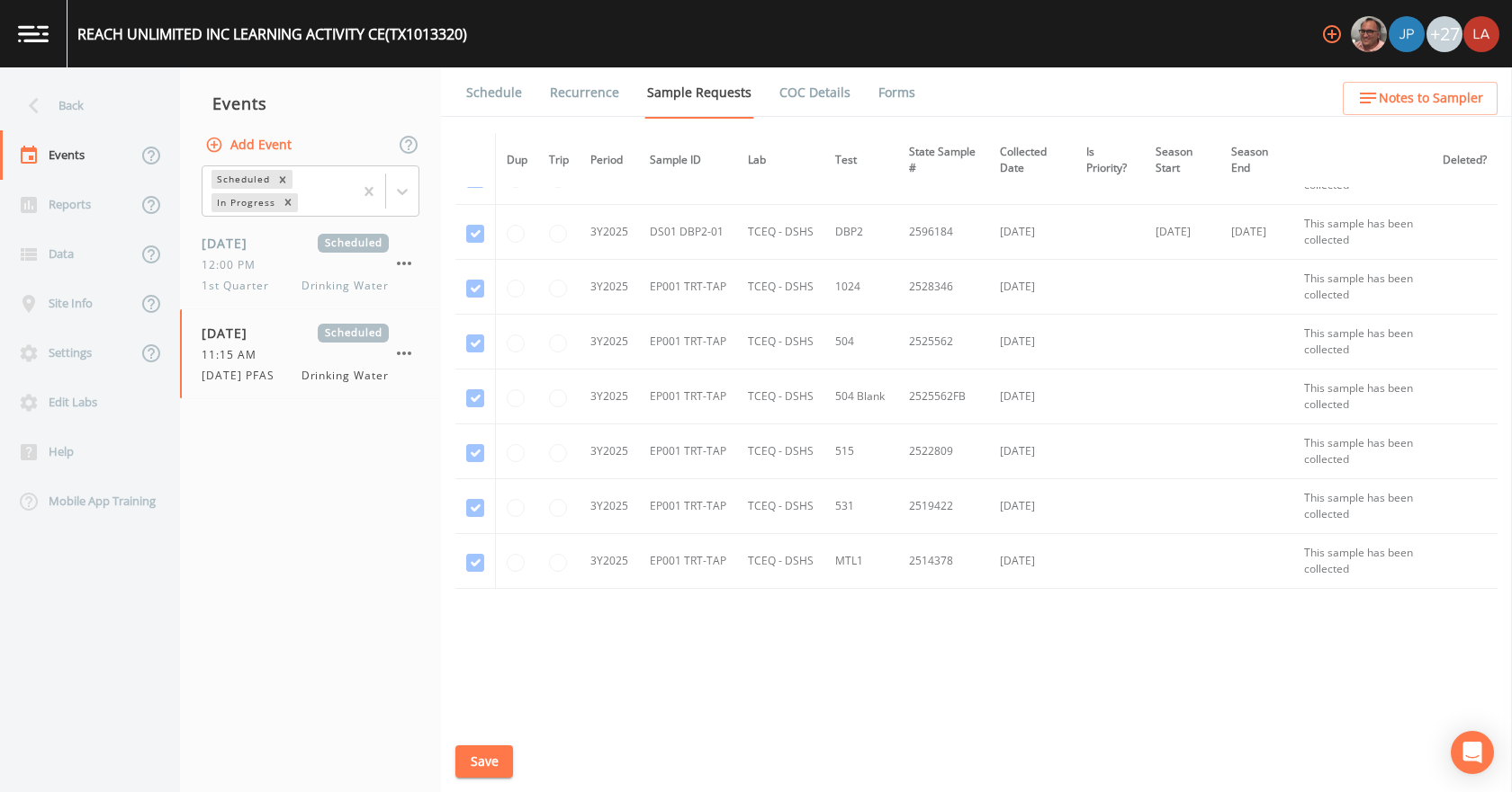
click at [474, 759] on button "Save" at bounding box center [484, 761] width 57 height 33
click at [499, 96] on link "Schedule" at bounding box center [494, 93] width 61 height 51
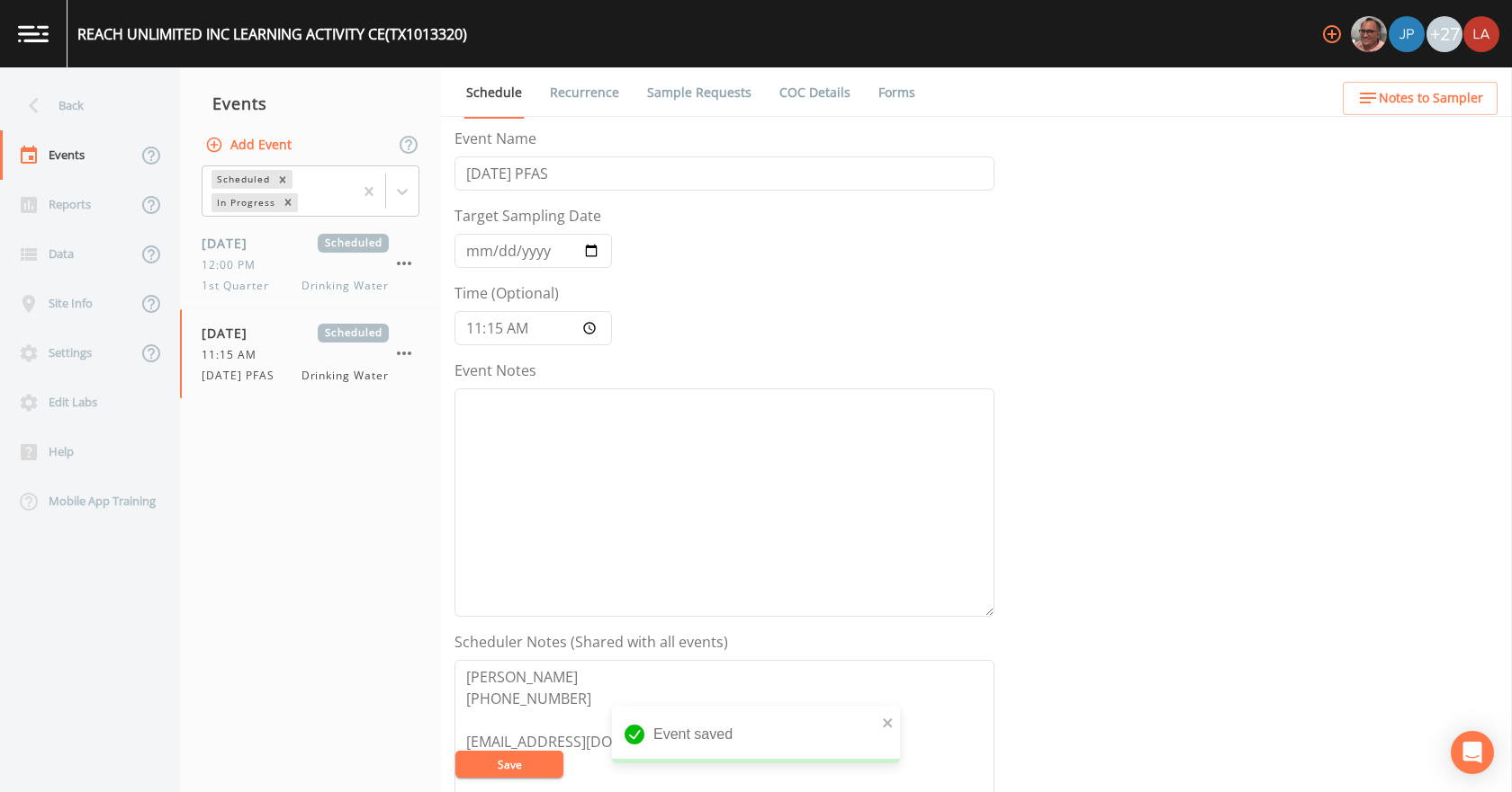
scroll to position [449, 0]
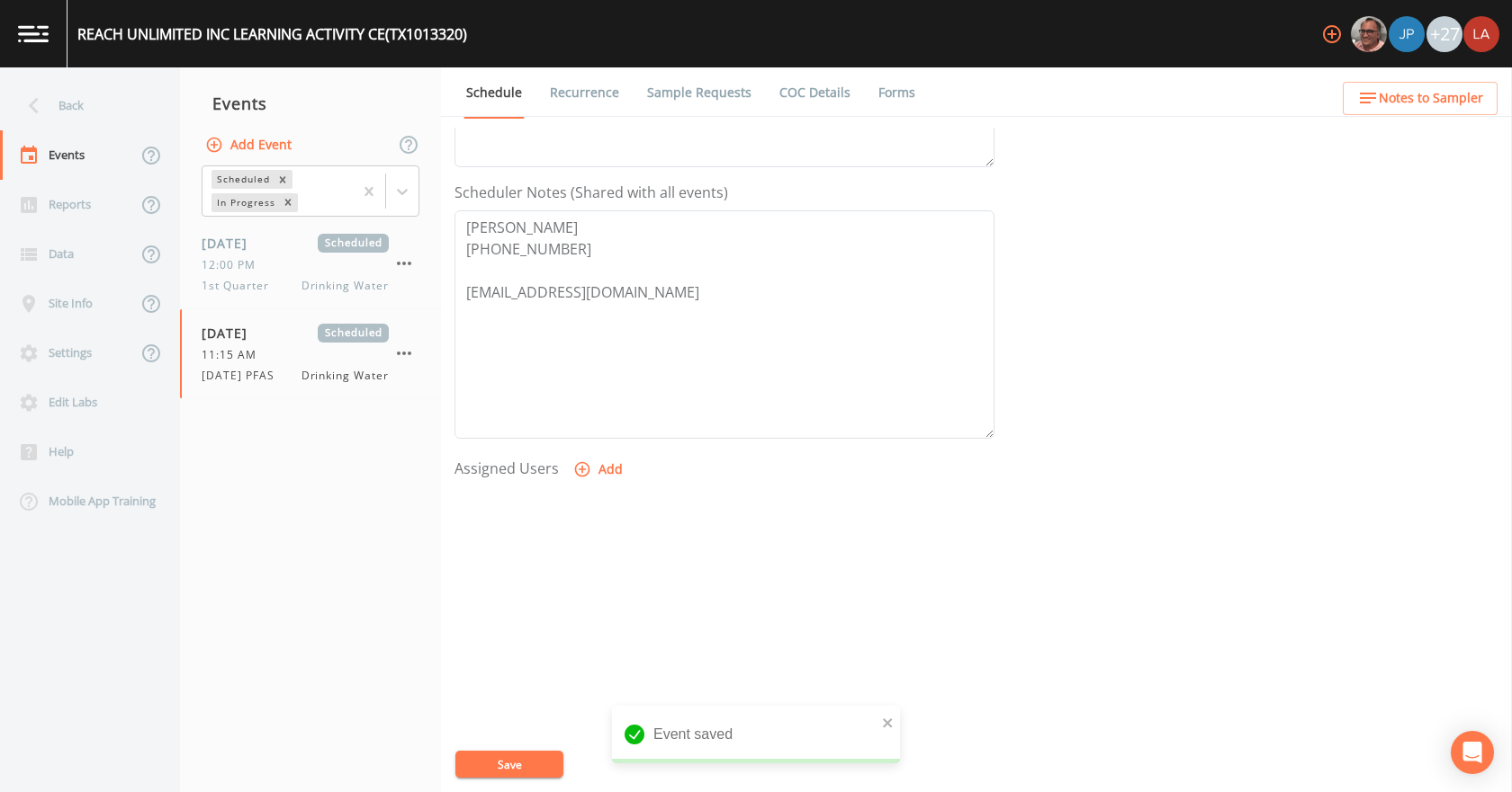
click at [587, 473] on icon "button" at bounding box center [581, 469] width 18 height 18
select select "0c4ac92a-2052-4971-af99-d49bdd27a7b1"
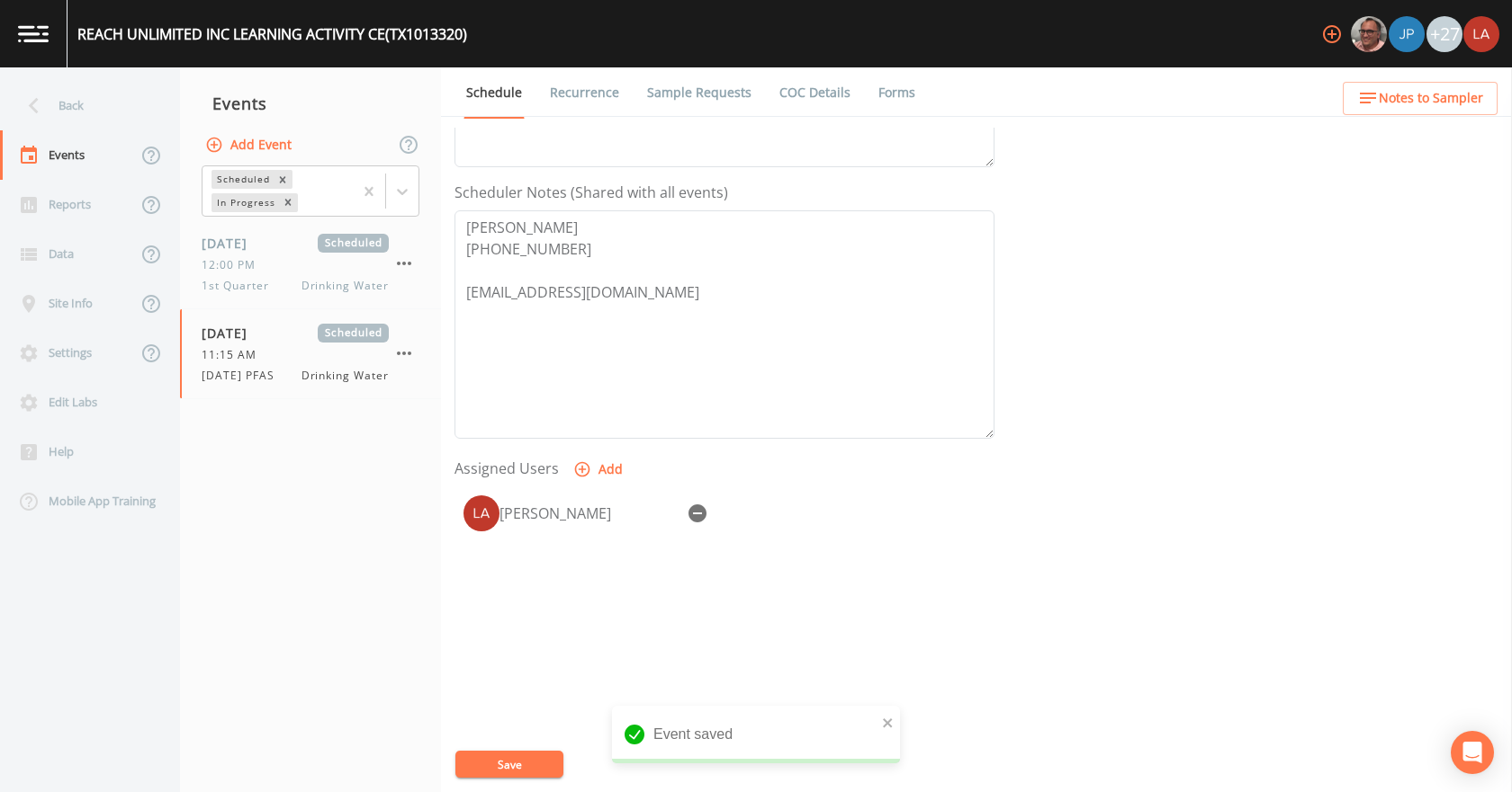
select select
click at [520, 761] on button "Save" at bounding box center [509, 764] width 108 height 27
click at [49, 75] on nav "Back Events Reports Data Site Info Settings Edit Labs Help Mobile App Training" at bounding box center [90, 430] width 180 height 725
click at [59, 100] on div "Back" at bounding box center [81, 106] width 162 height 50
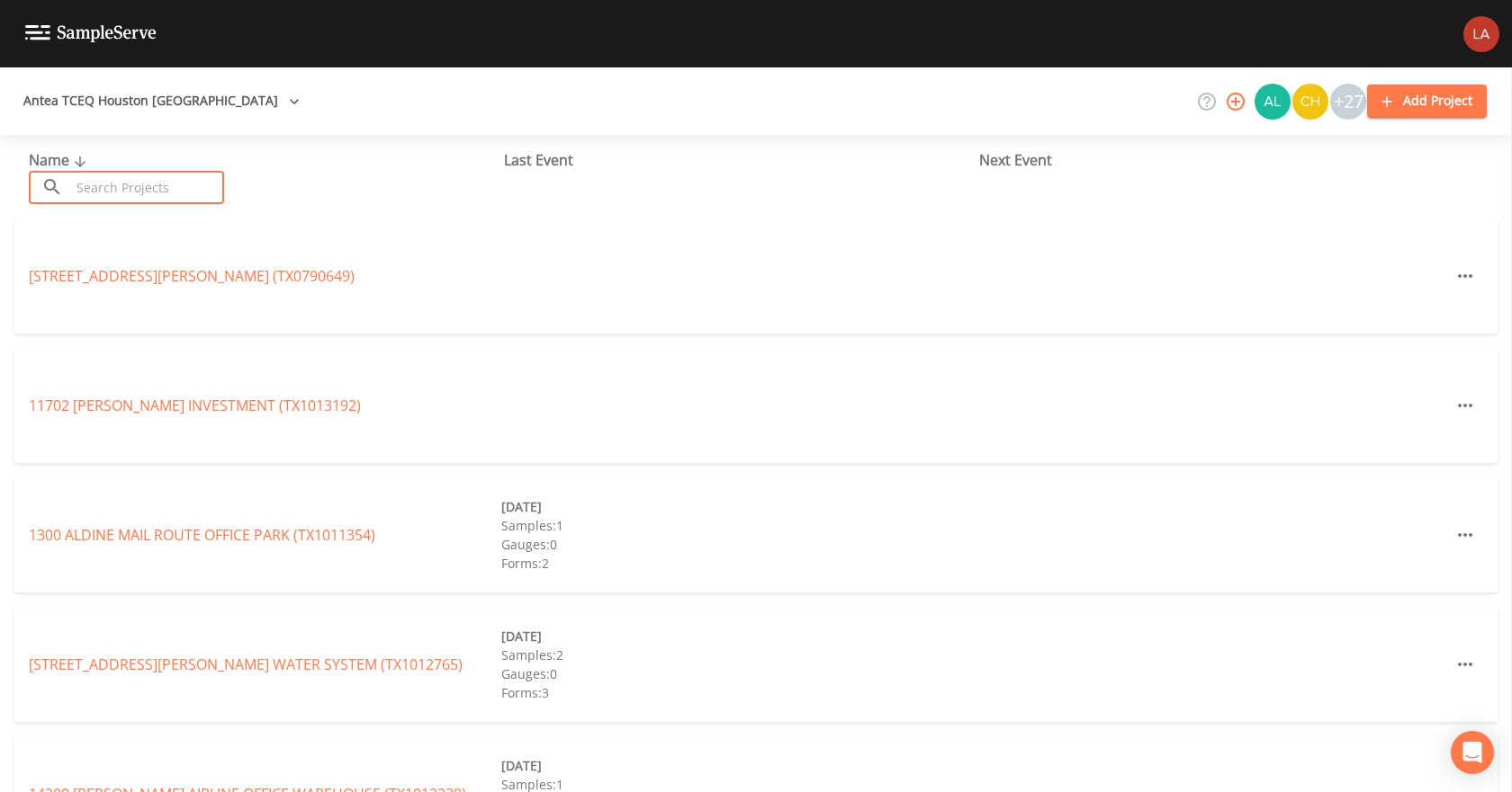
click at [149, 188] on input "text" at bounding box center [147, 187] width 154 height 33
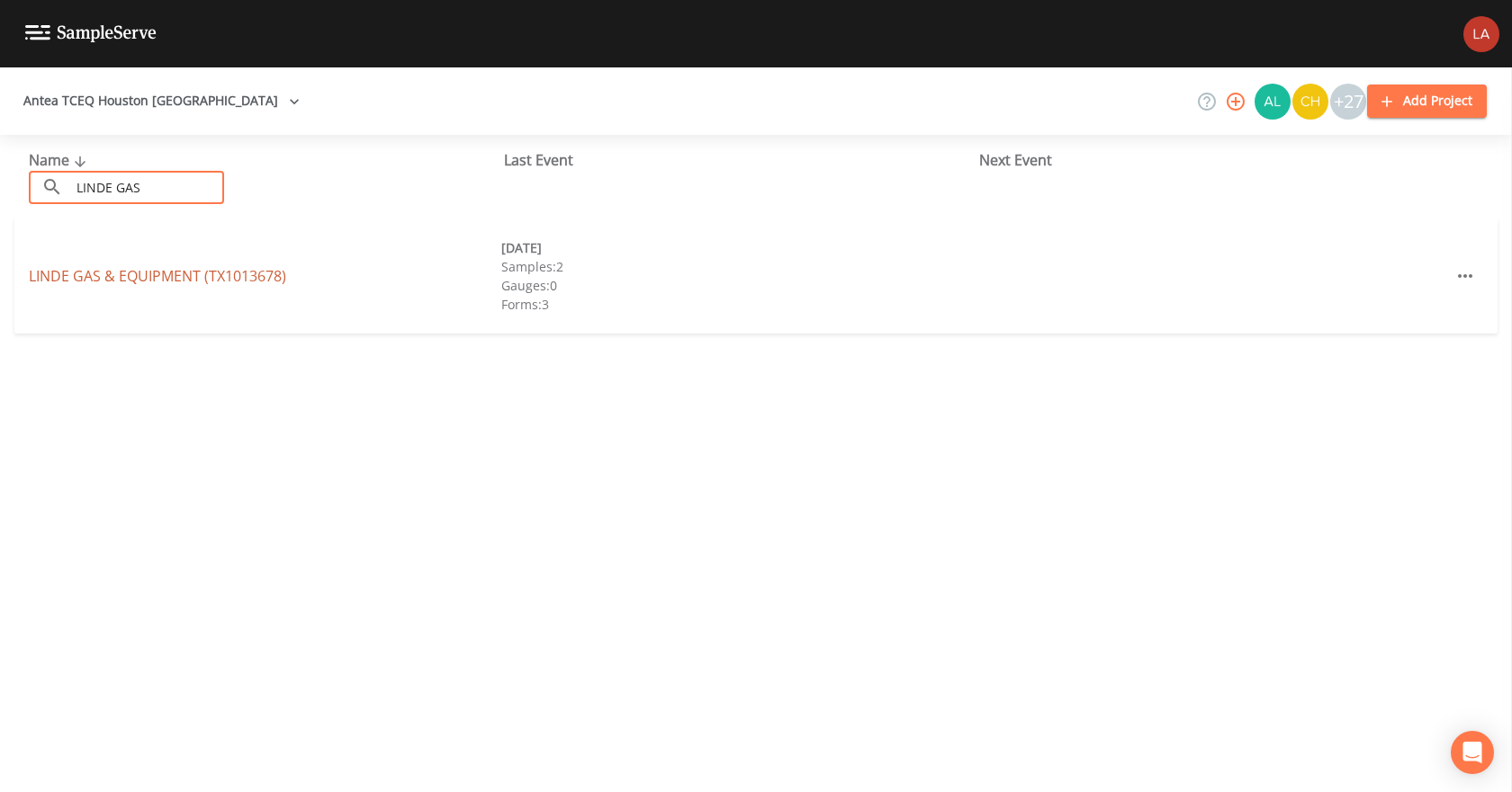
type input "LINDE GAS"
click at [143, 275] on link "LINDE GAS & EQUIPMENT (TX1013678)" at bounding box center [158, 276] width 258 height 20
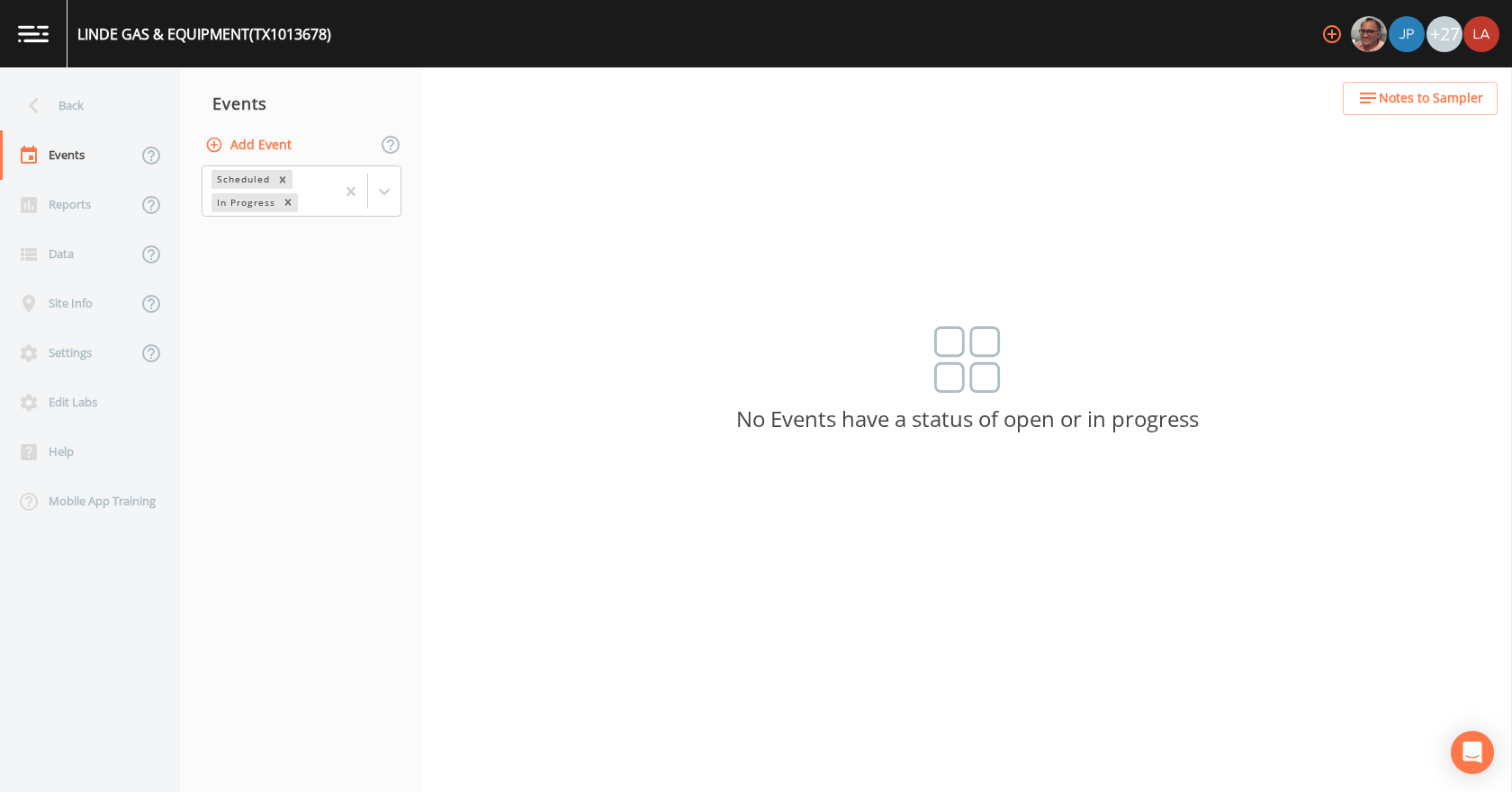
click at [252, 149] on button "Add Event" at bounding box center [250, 145] width 97 height 33
drag, startPoint x: 750, startPoint y: 364, endPoint x: 636, endPoint y: 358, distance: 114.2
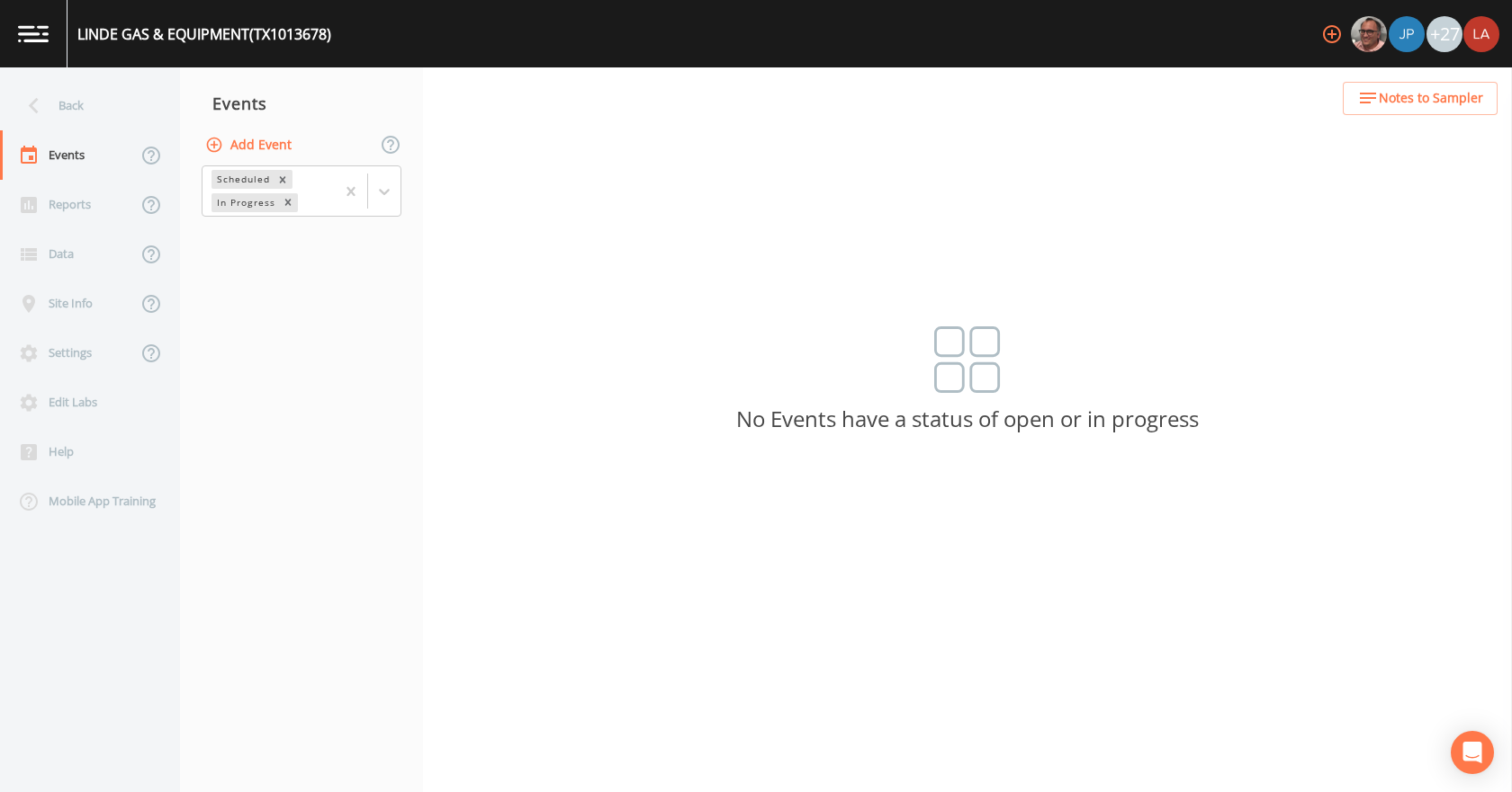
drag, startPoint x: 773, startPoint y: 363, endPoint x: 640, endPoint y: 353, distance: 133.4
type input "[DATE] PFAS"
type input "[DATE]"
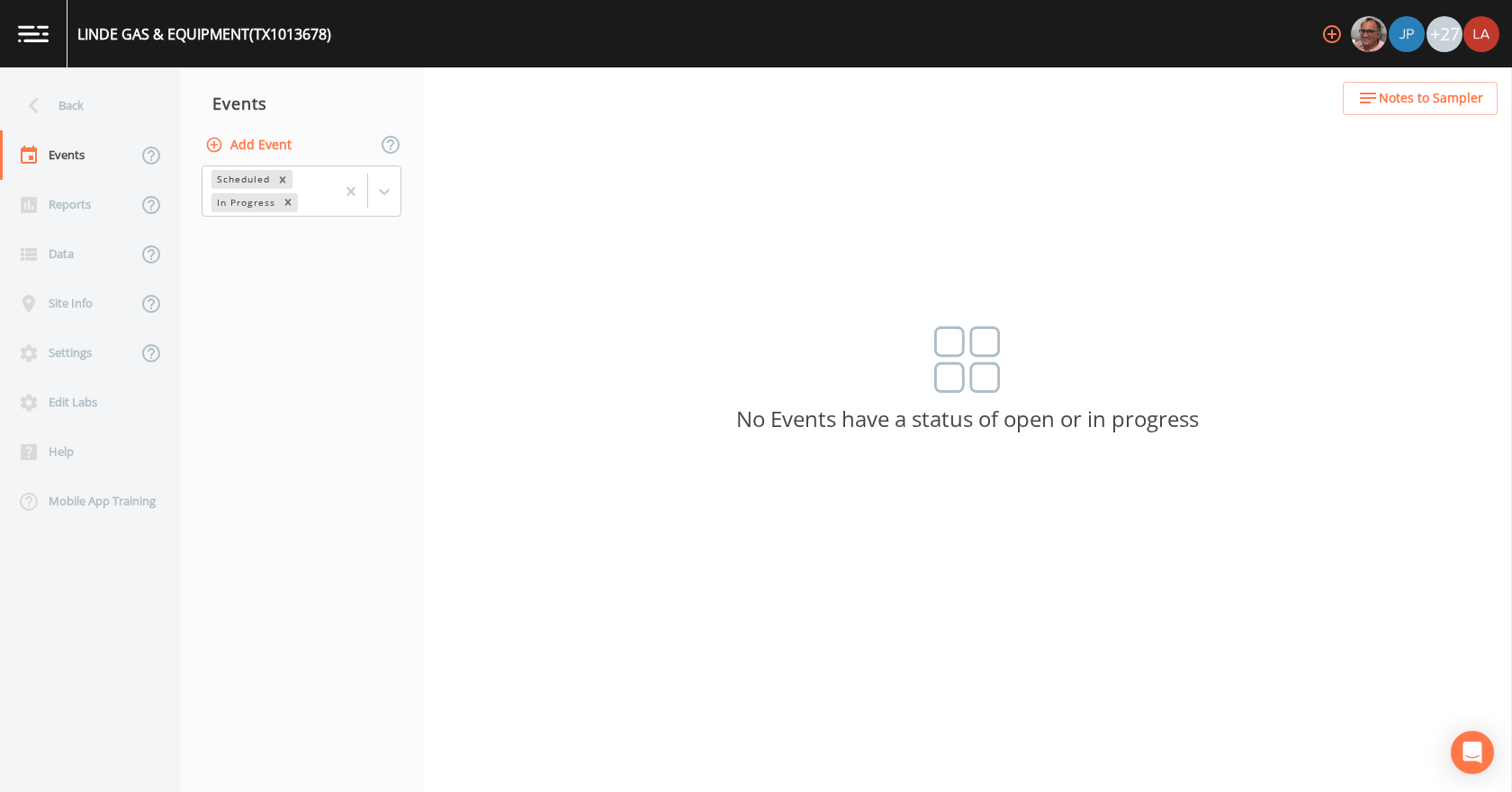
type input "08:15"
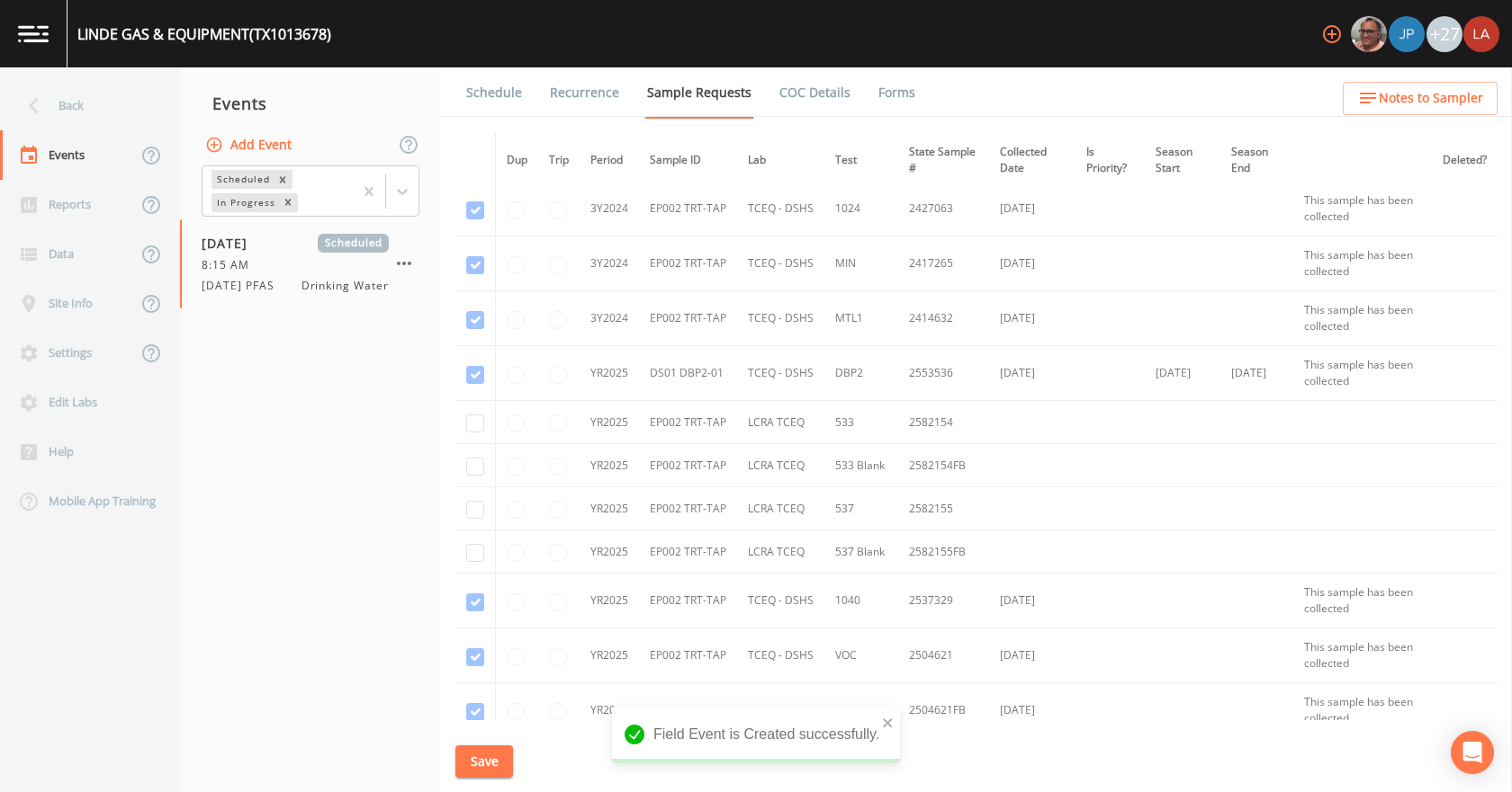
scroll to position [270, 0]
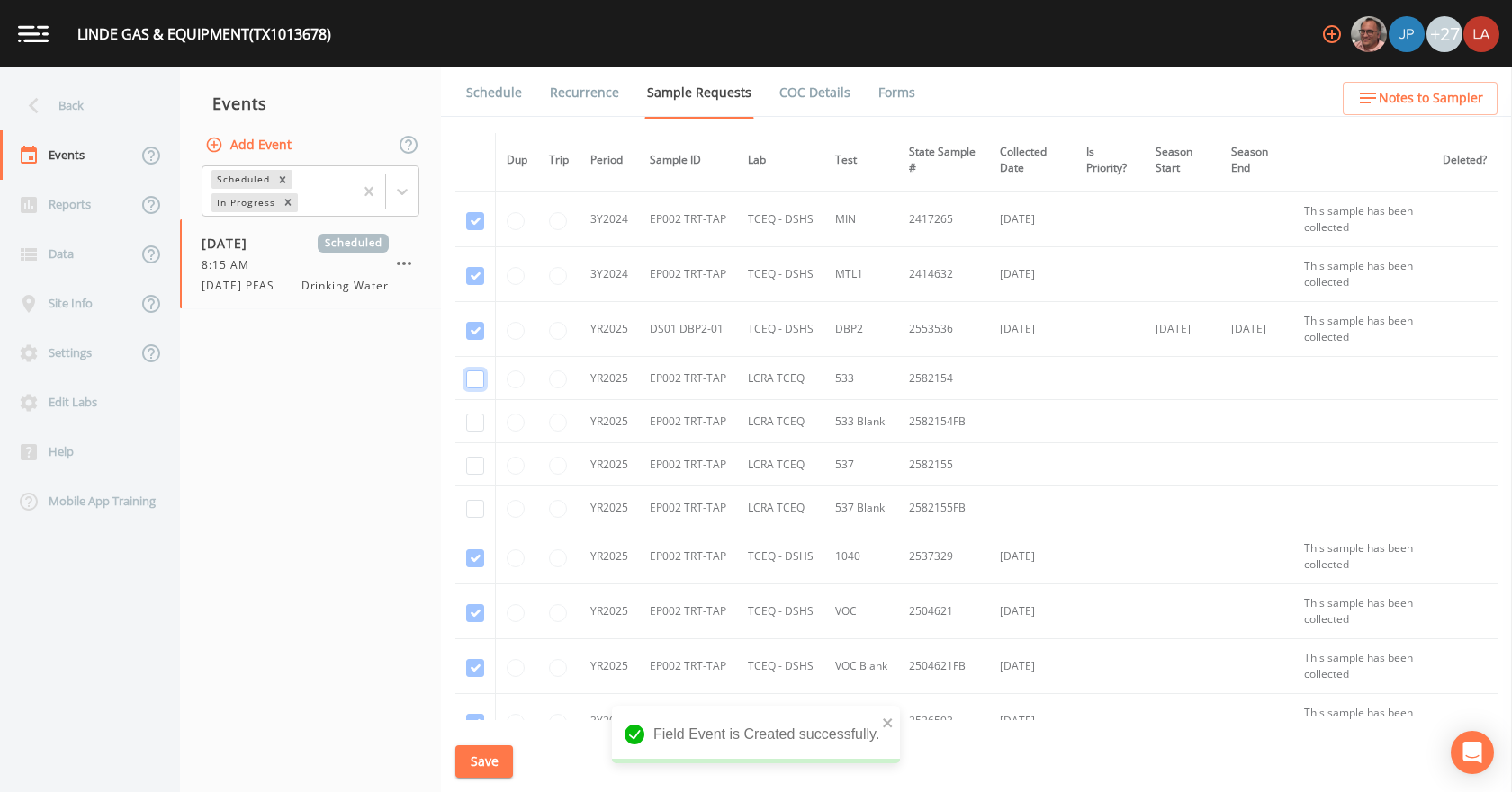
click at [478, 378] on input "checkbox" at bounding box center [474, 379] width 18 height 18
checkbox input "true"
click at [470, 424] on input "checkbox" at bounding box center [474, 423] width 18 height 18
checkbox input "true"
click at [476, 458] on input "checkbox" at bounding box center [474, 466] width 18 height 18
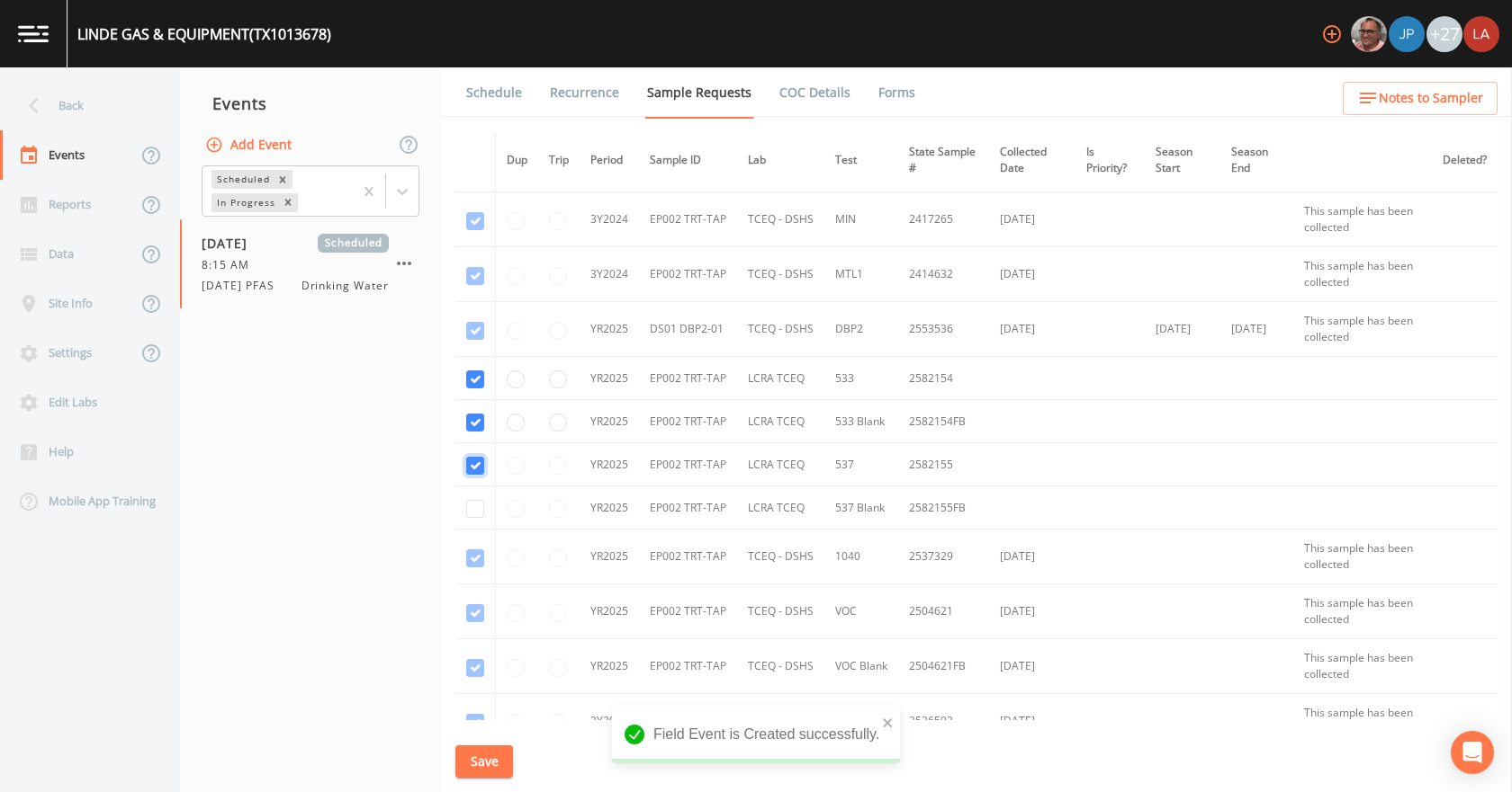
checkbox input "true"
click at [478, 514] on input "checkbox" at bounding box center [474, 509] width 18 height 18
checkbox input "true"
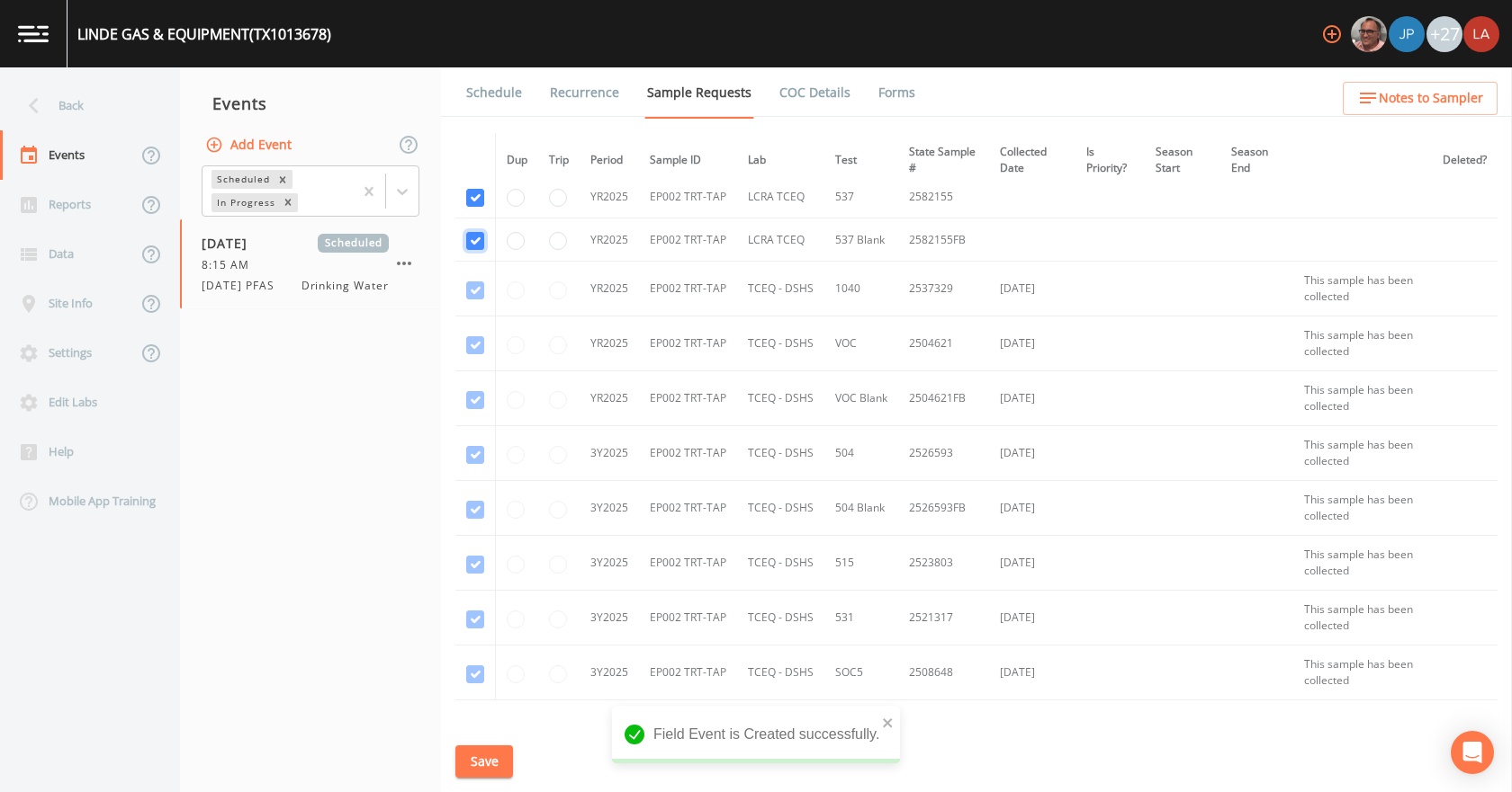
scroll to position [540, 0]
click at [484, 757] on button "Save" at bounding box center [484, 761] width 57 height 33
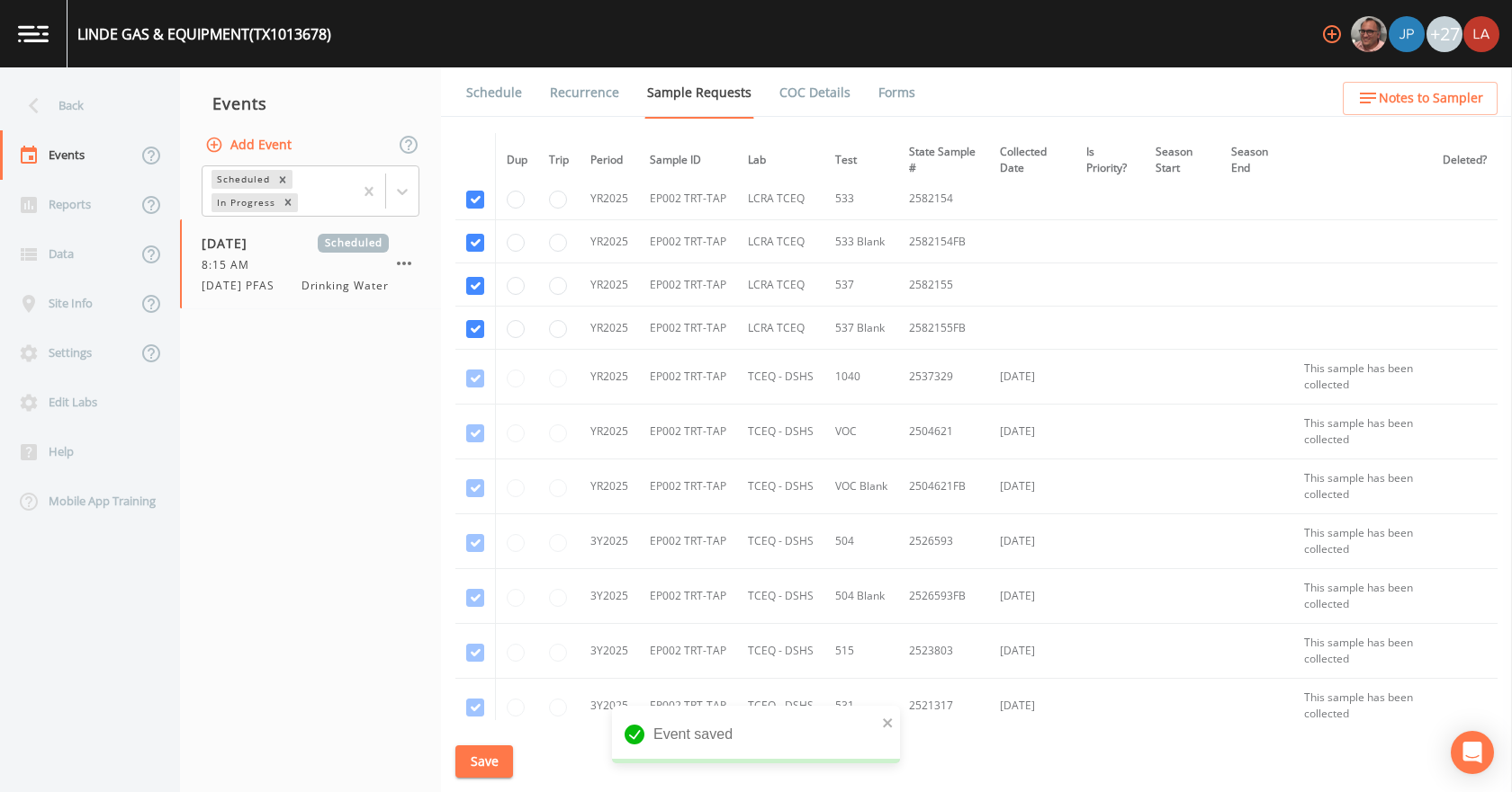
click at [485, 88] on link "Schedule" at bounding box center [494, 93] width 61 height 51
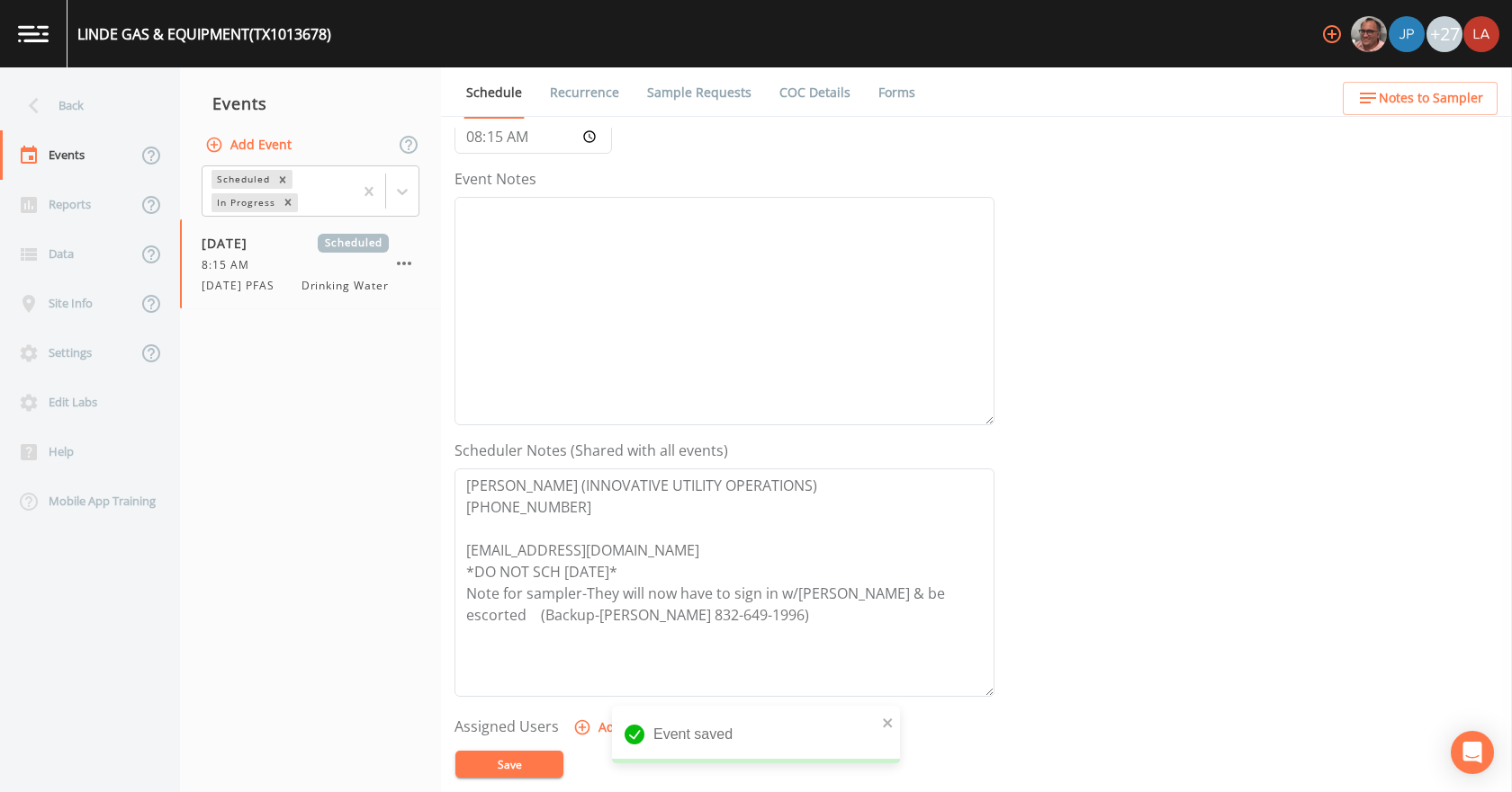
scroll to position [449, 0]
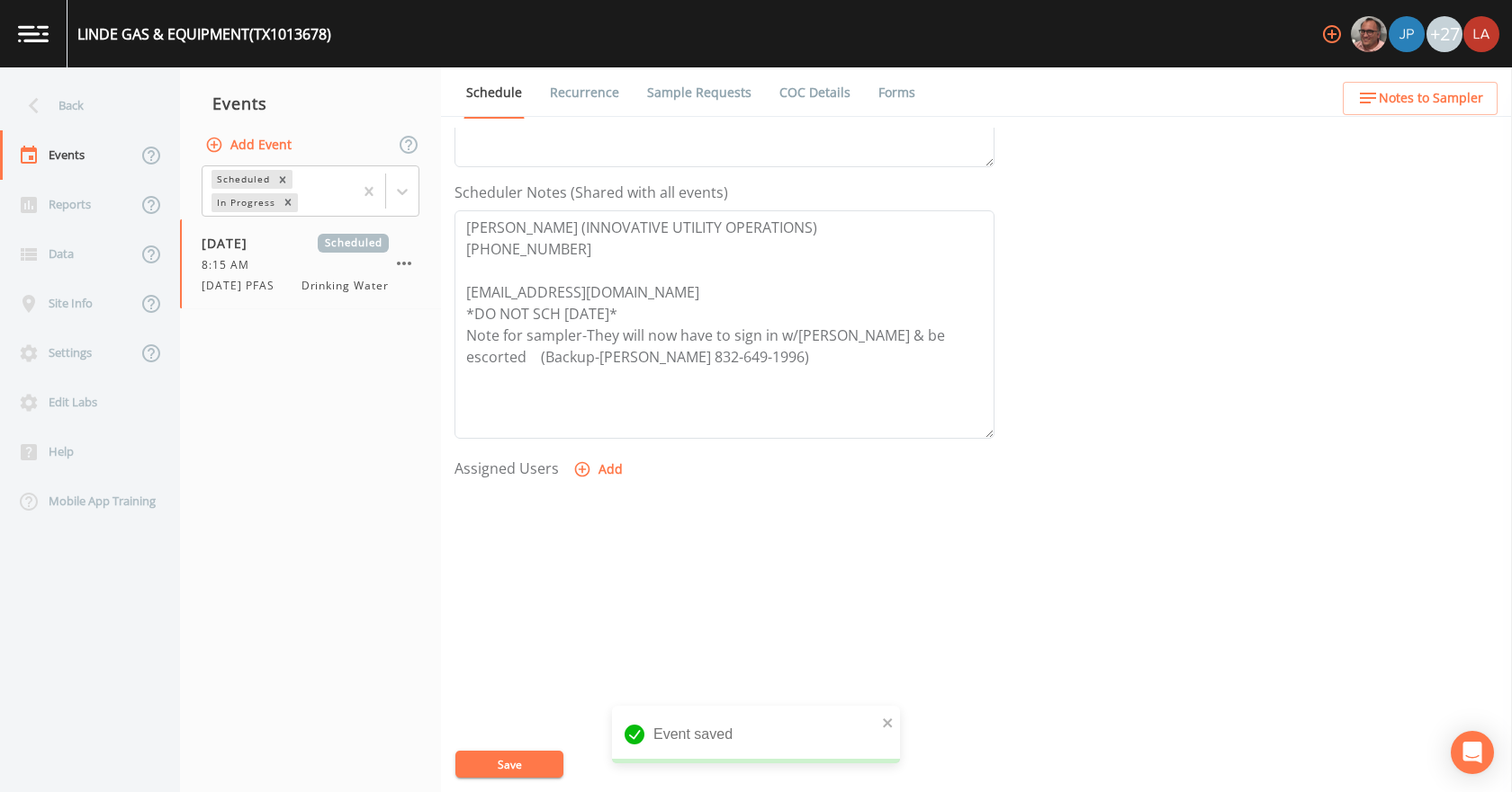
click at [586, 471] on icon "button" at bounding box center [582, 470] width 15 height 15
select select "0c4ac92a-2052-4971-af99-d49bdd27a7b1"
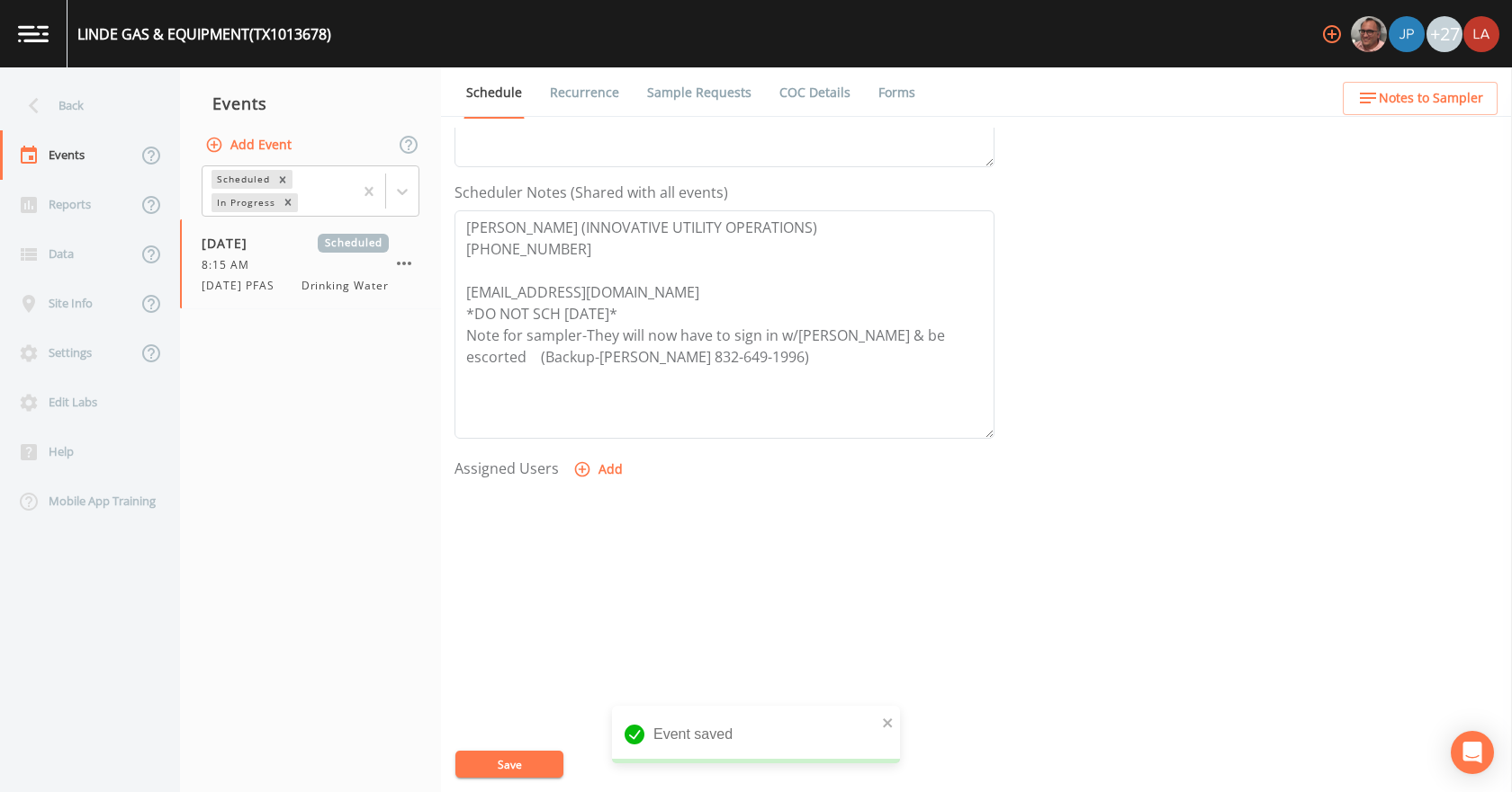
select select
click at [504, 772] on button "Save" at bounding box center [509, 764] width 108 height 27
click at [84, 104] on div "Back" at bounding box center [81, 106] width 162 height 50
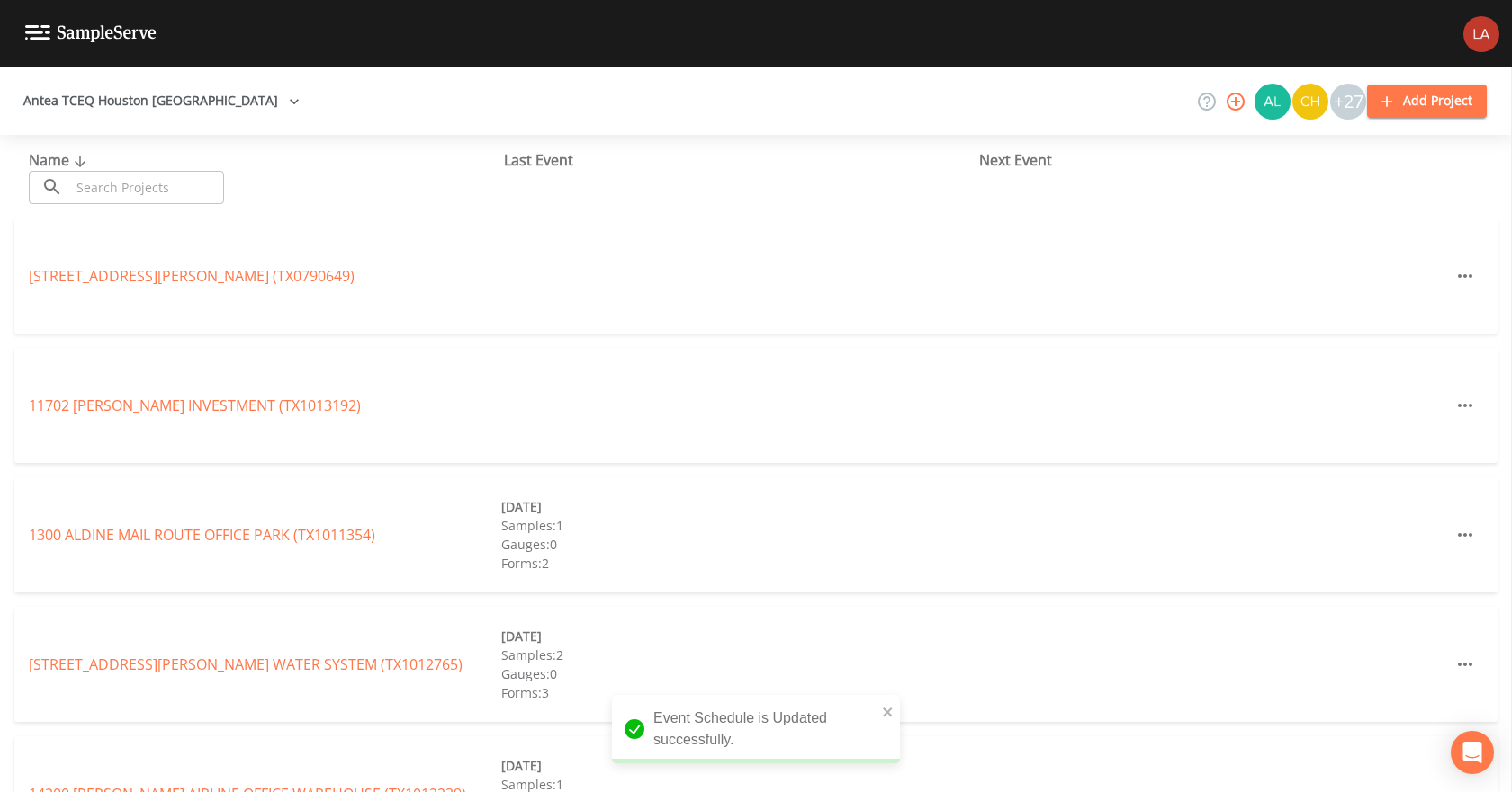
click at [201, 199] on input "text" at bounding box center [147, 187] width 154 height 33
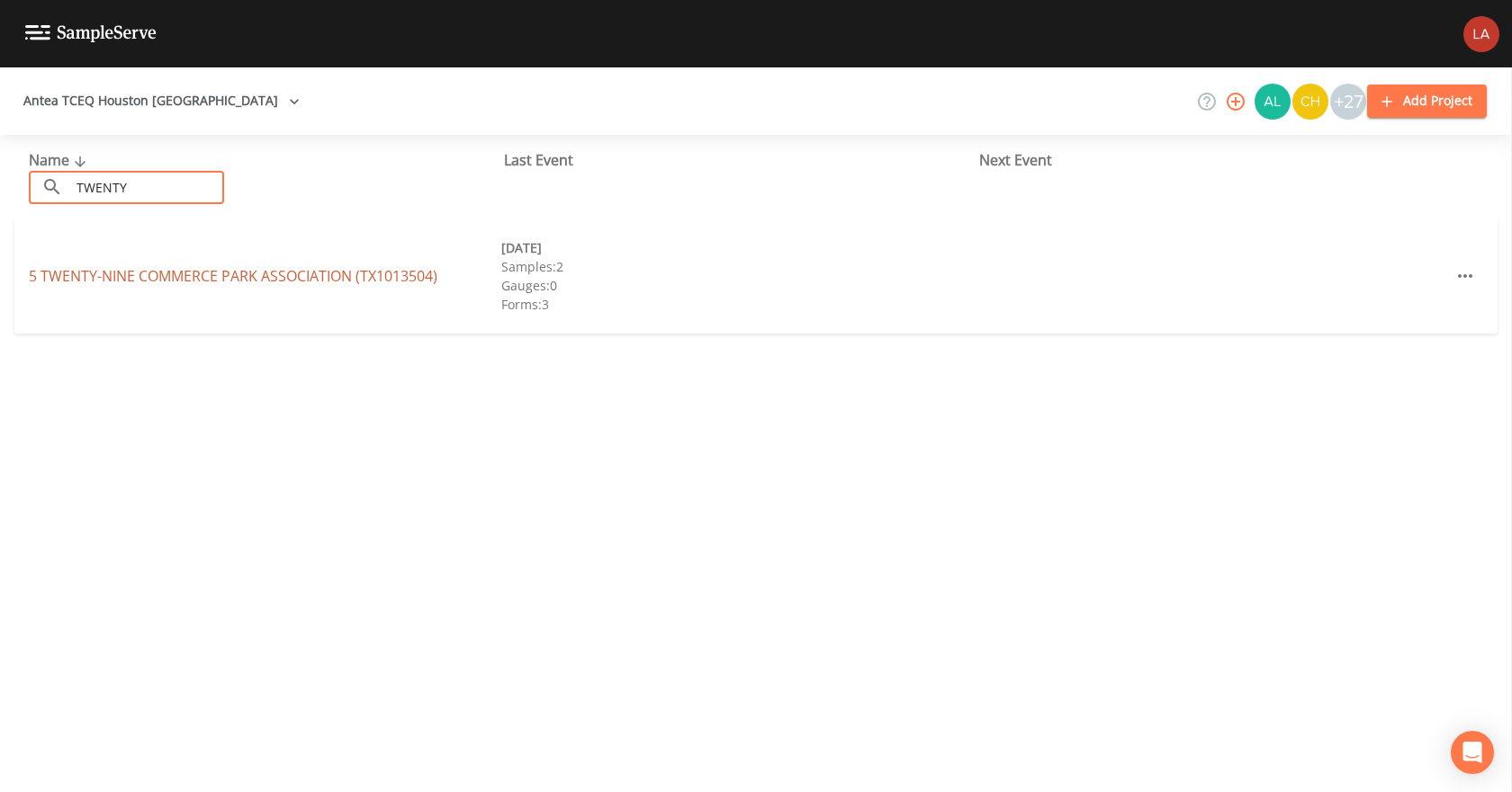
type input "TWENTY"
click at [155, 271] on link "5 TWENTY-NINE COMMERCE PARK ASSOCIATION (TX1013504)" at bounding box center [233, 276] width 409 height 20
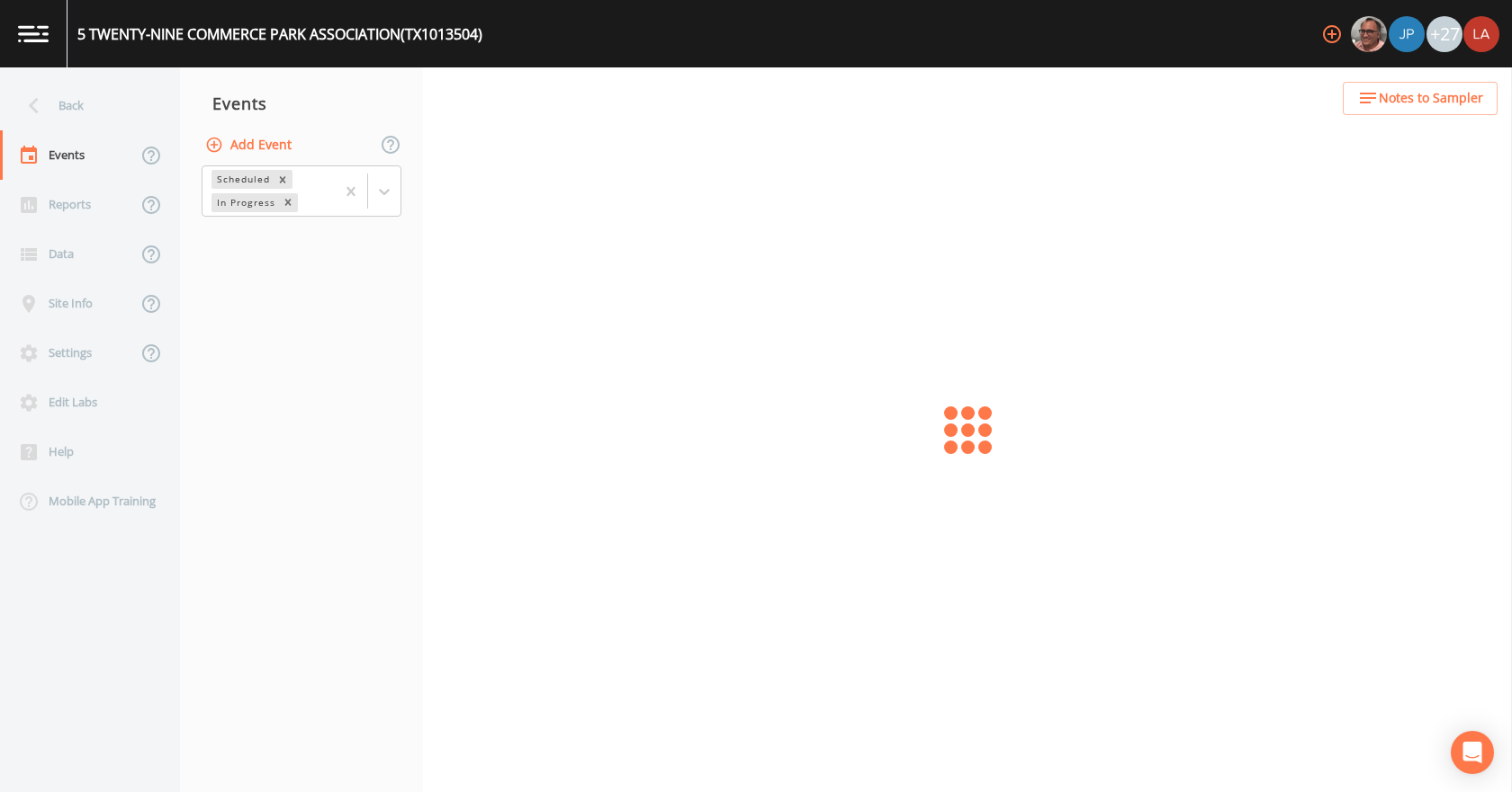
click at [246, 135] on button "Add Event" at bounding box center [250, 145] width 97 height 33
paste input "[DATE] PFAS"
type input "[DATE] PFAS"
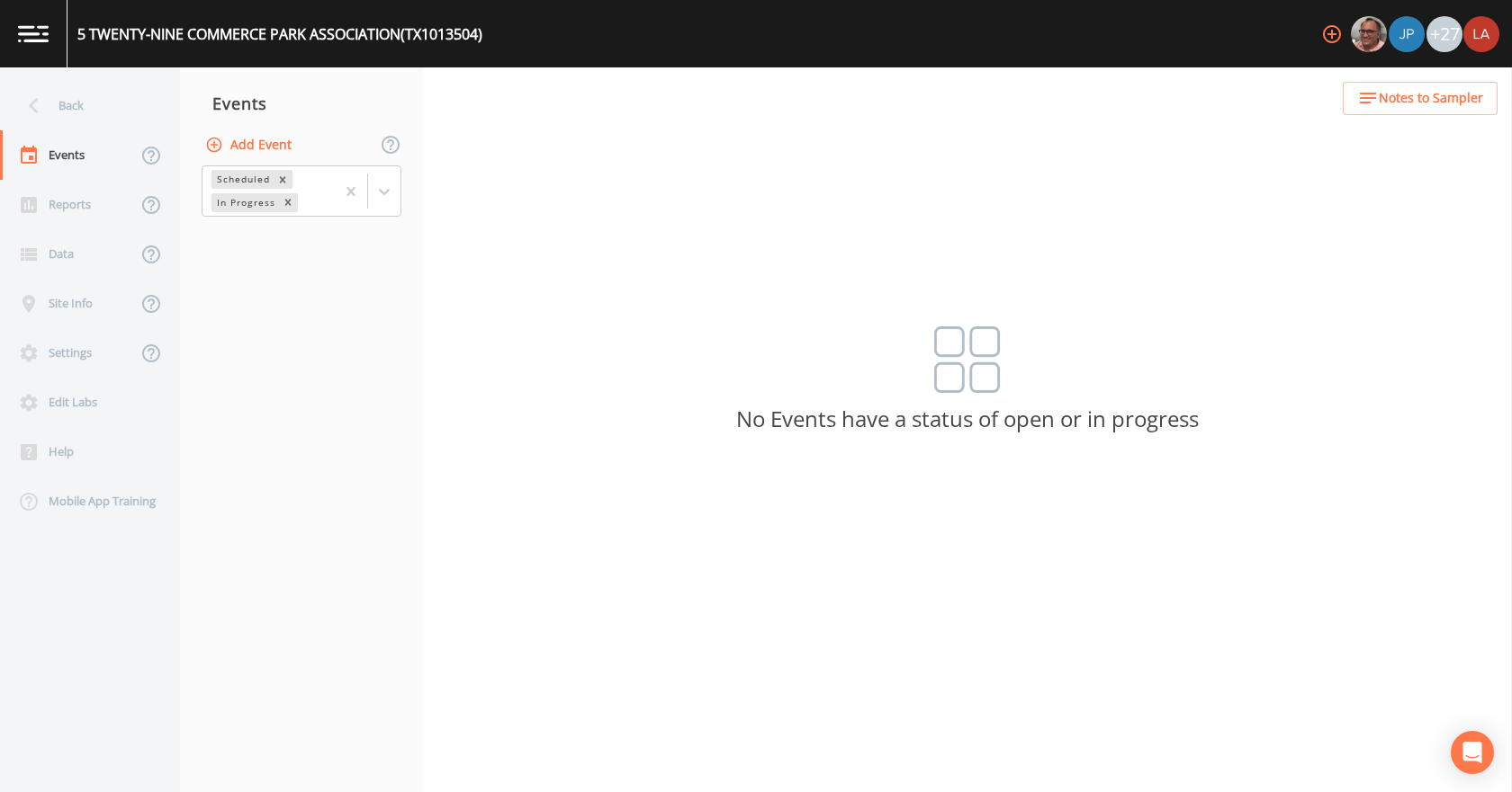
type input "[DATE]"
type input "08:40"
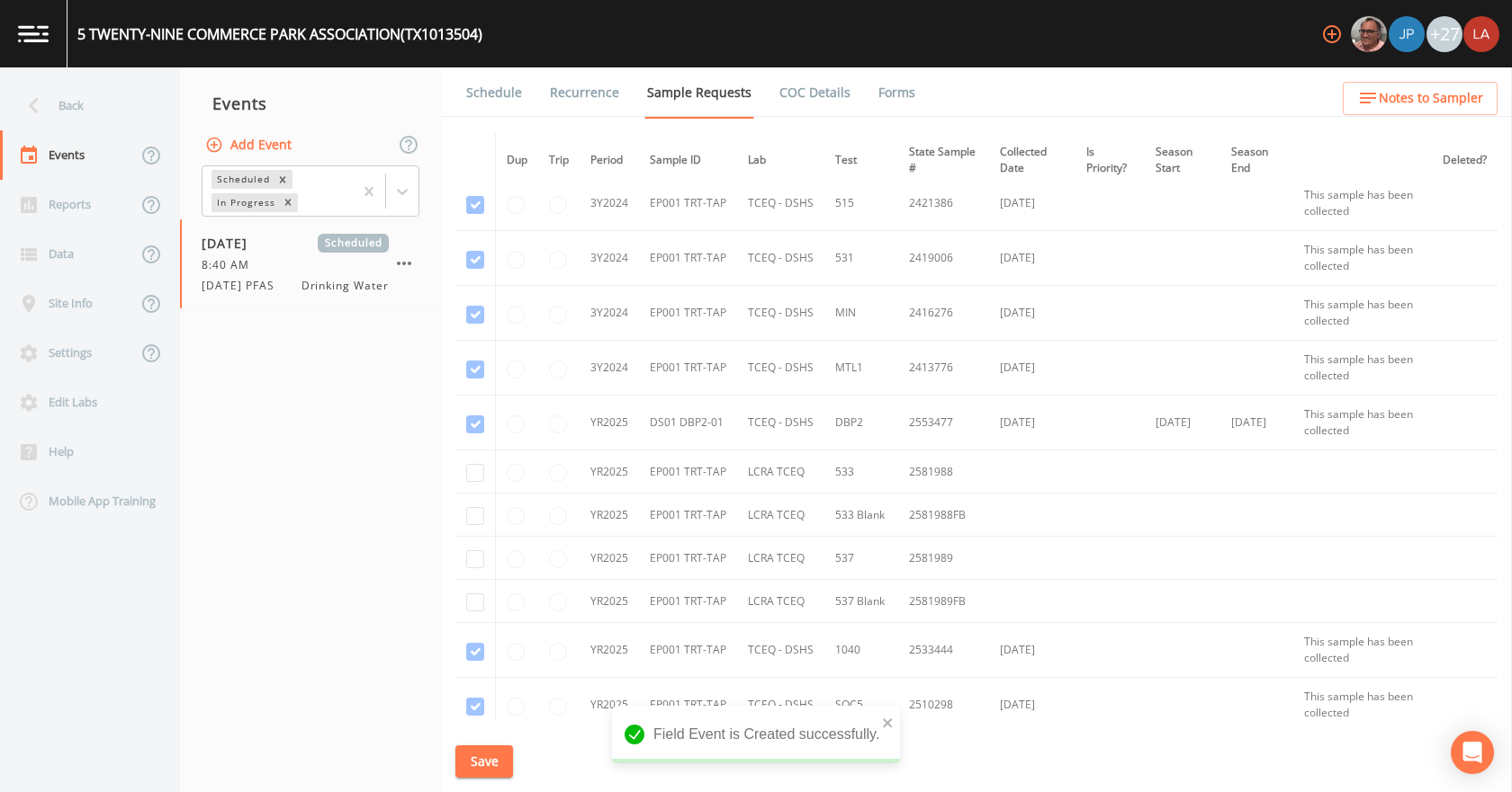
scroll to position [337, 0]
click at [476, 478] on input "checkbox" at bounding box center [474, 476] width 18 height 18
checkbox input "true"
drag, startPoint x: 477, startPoint y: 522, endPoint x: 477, endPoint y: 557, distance: 35.0
click at [477, 526] on input "checkbox" at bounding box center [474, 519] width 18 height 18
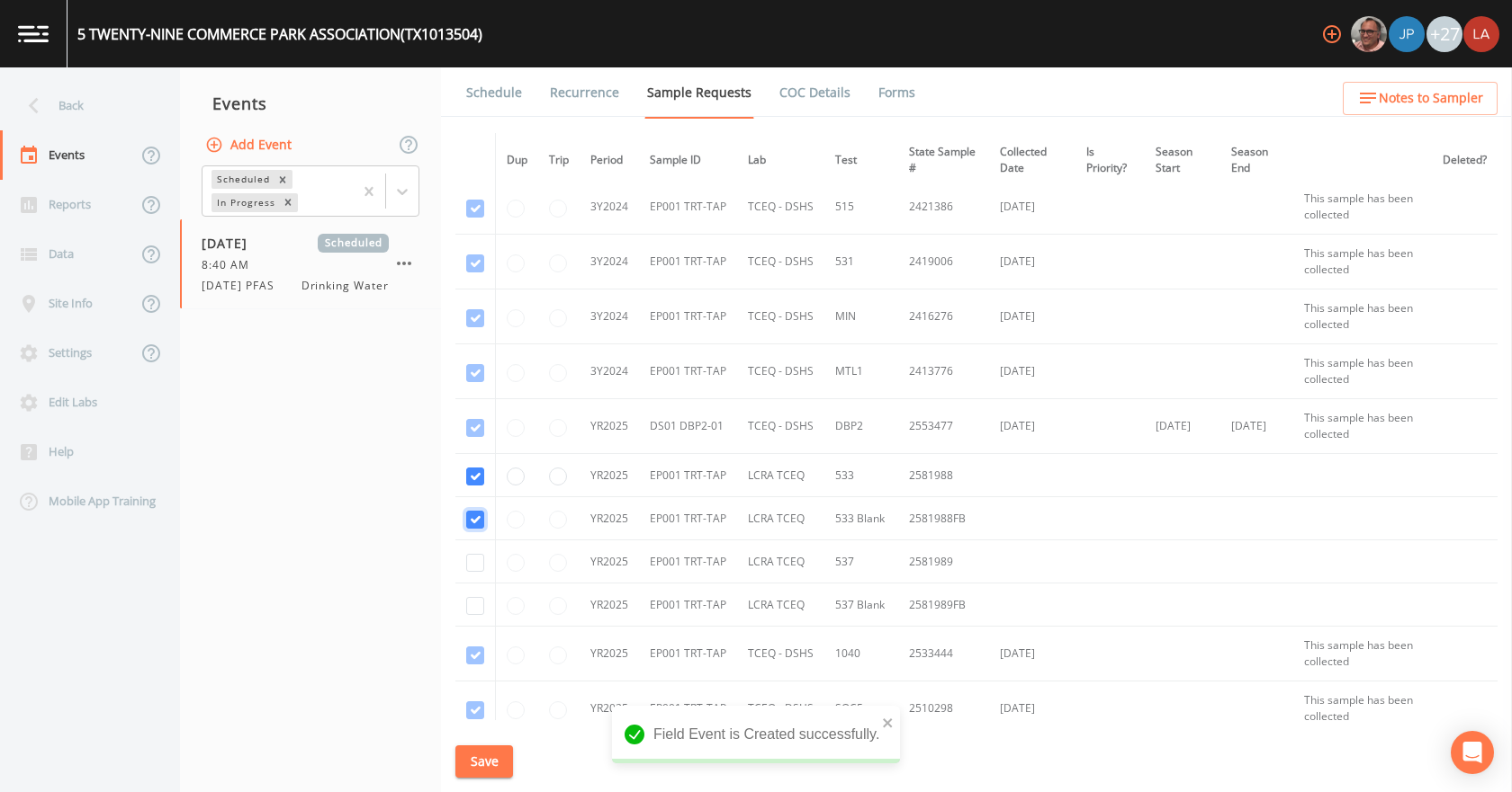
checkbox input "true"
click at [474, 562] on input "checkbox" at bounding box center [474, 563] width 18 height 18
checkbox input "true"
click at [474, 602] on input "checkbox" at bounding box center [474, 606] width 18 height 18
checkbox input "true"
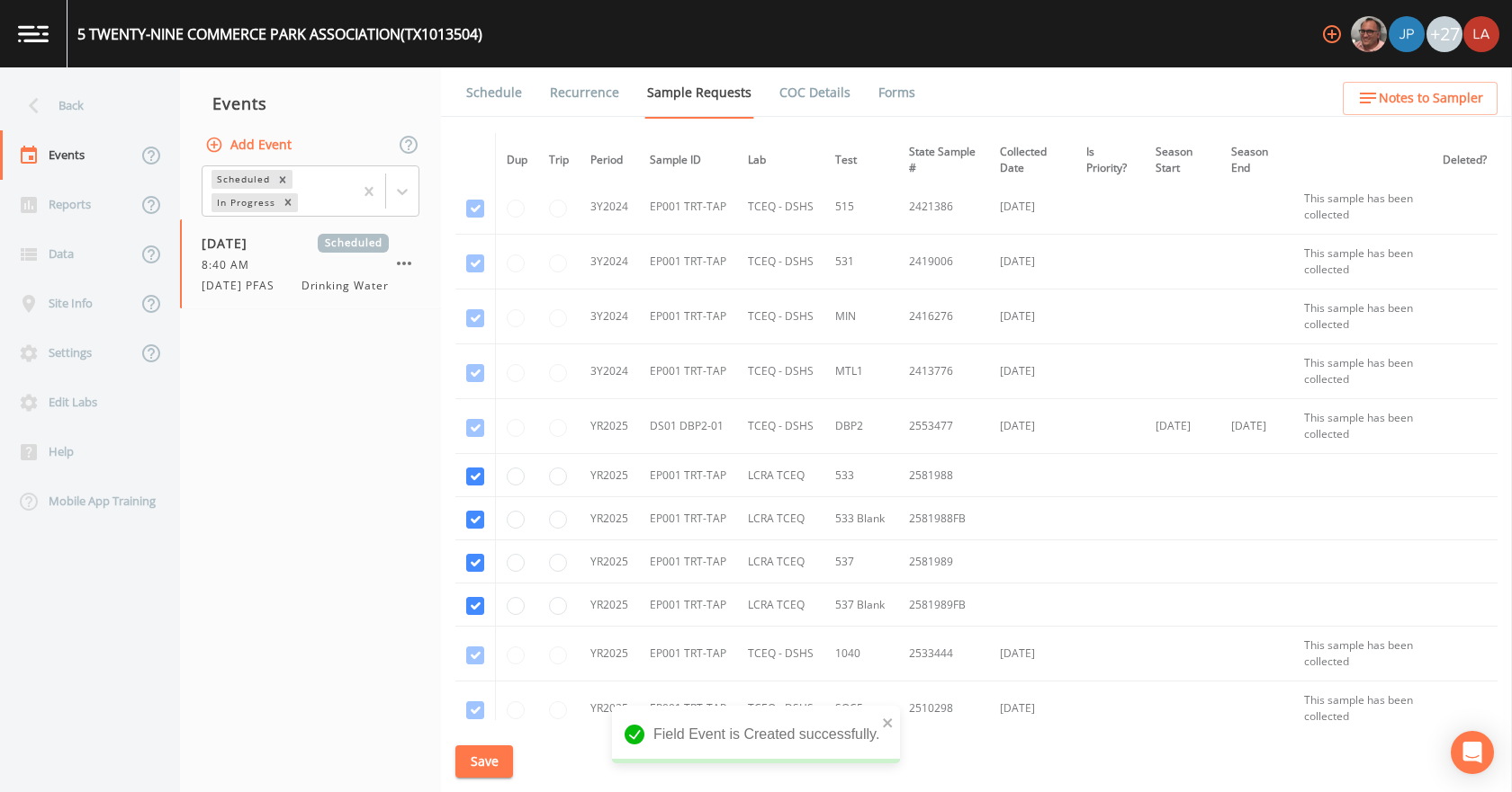
click at [462, 756] on button "Save" at bounding box center [484, 761] width 57 height 33
click at [479, 91] on link "Schedule" at bounding box center [494, 93] width 61 height 51
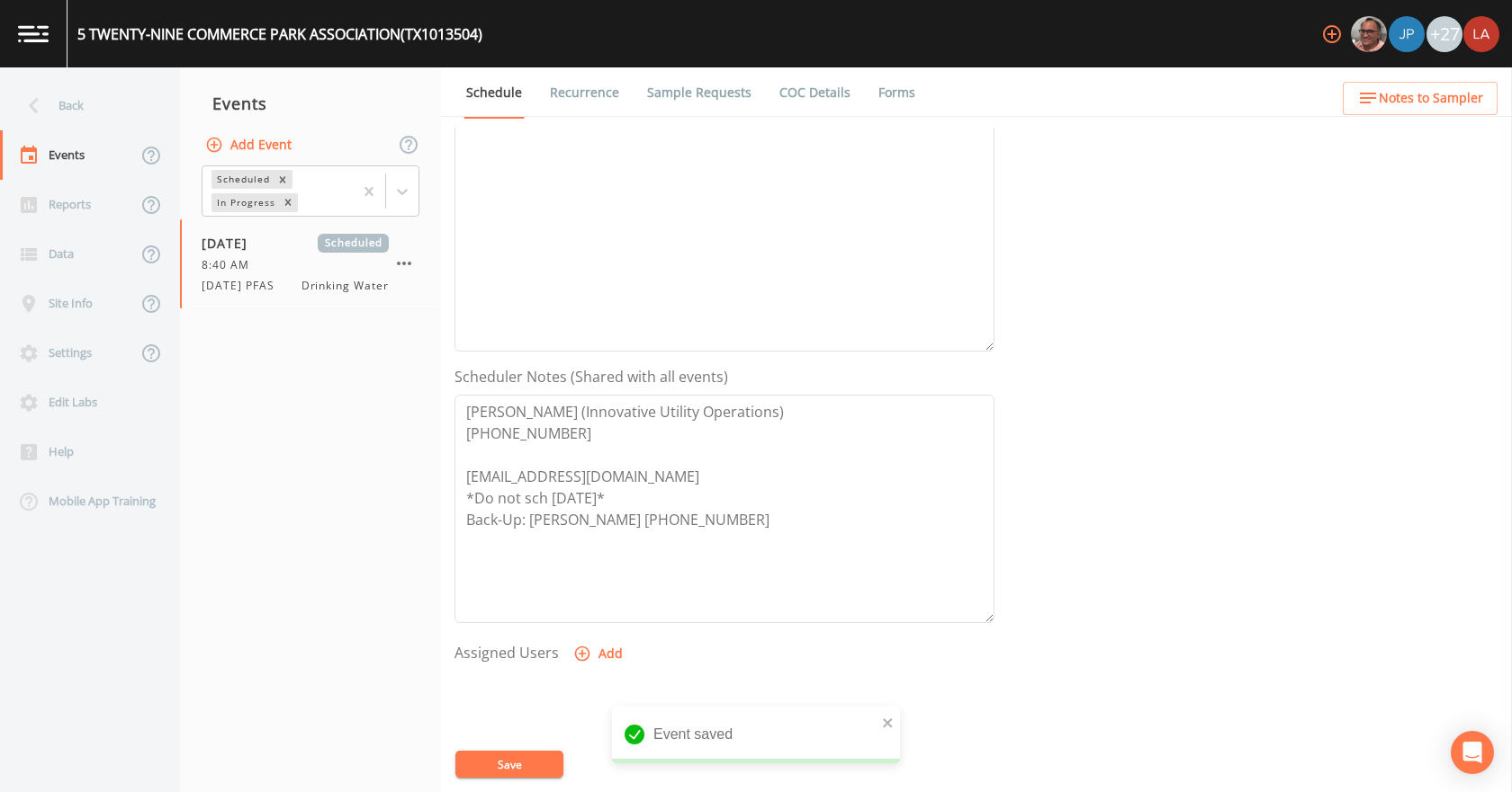
scroll to position [449, 0]
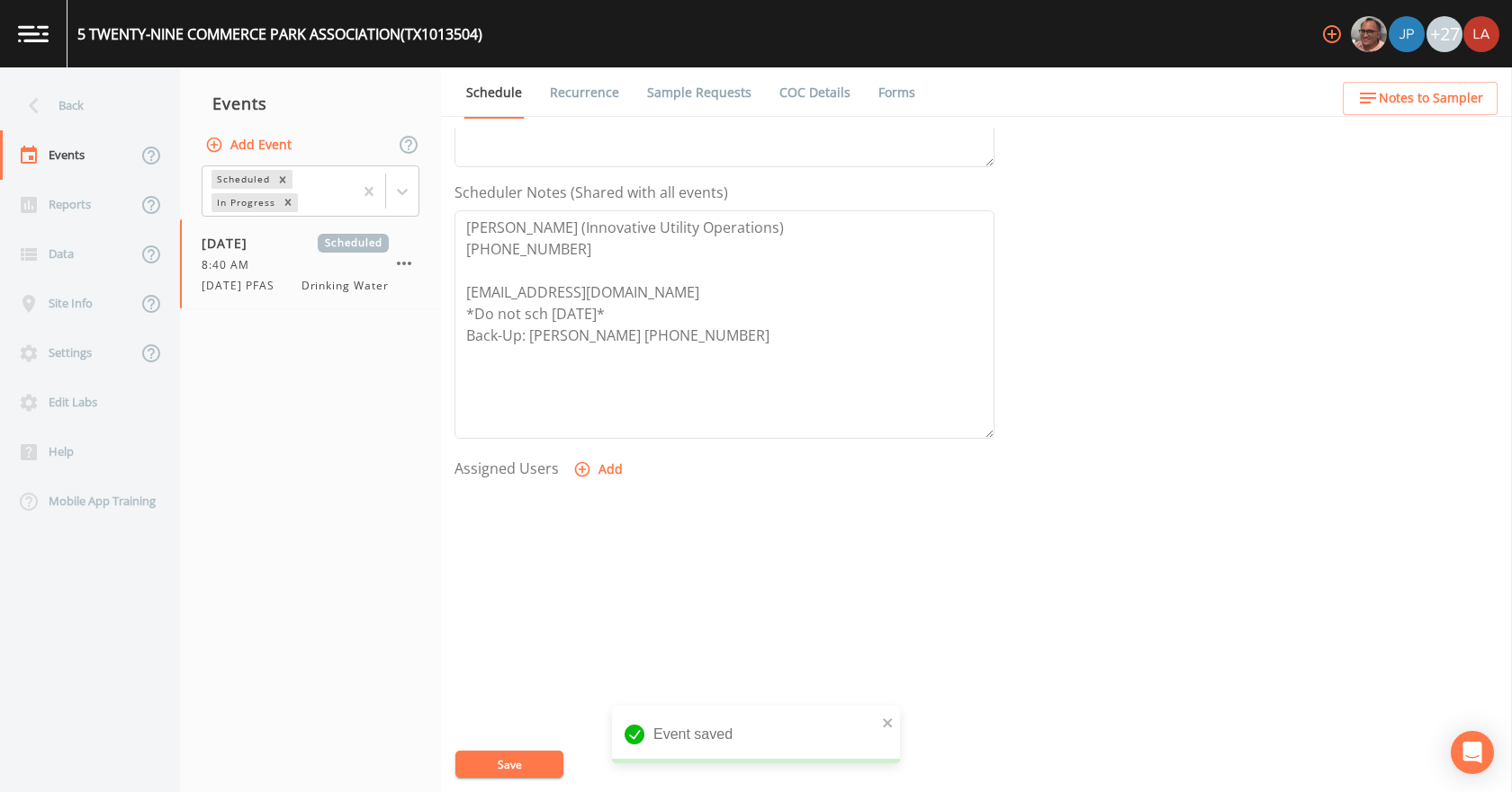
click at [608, 467] on button "Add" at bounding box center [599, 469] width 60 height 33
select select "0c4ac92a-2052-4971-af99-d49bdd27a7b1"
drag, startPoint x: 856, startPoint y: 457, endPoint x: 847, endPoint y: 460, distance: 9.5
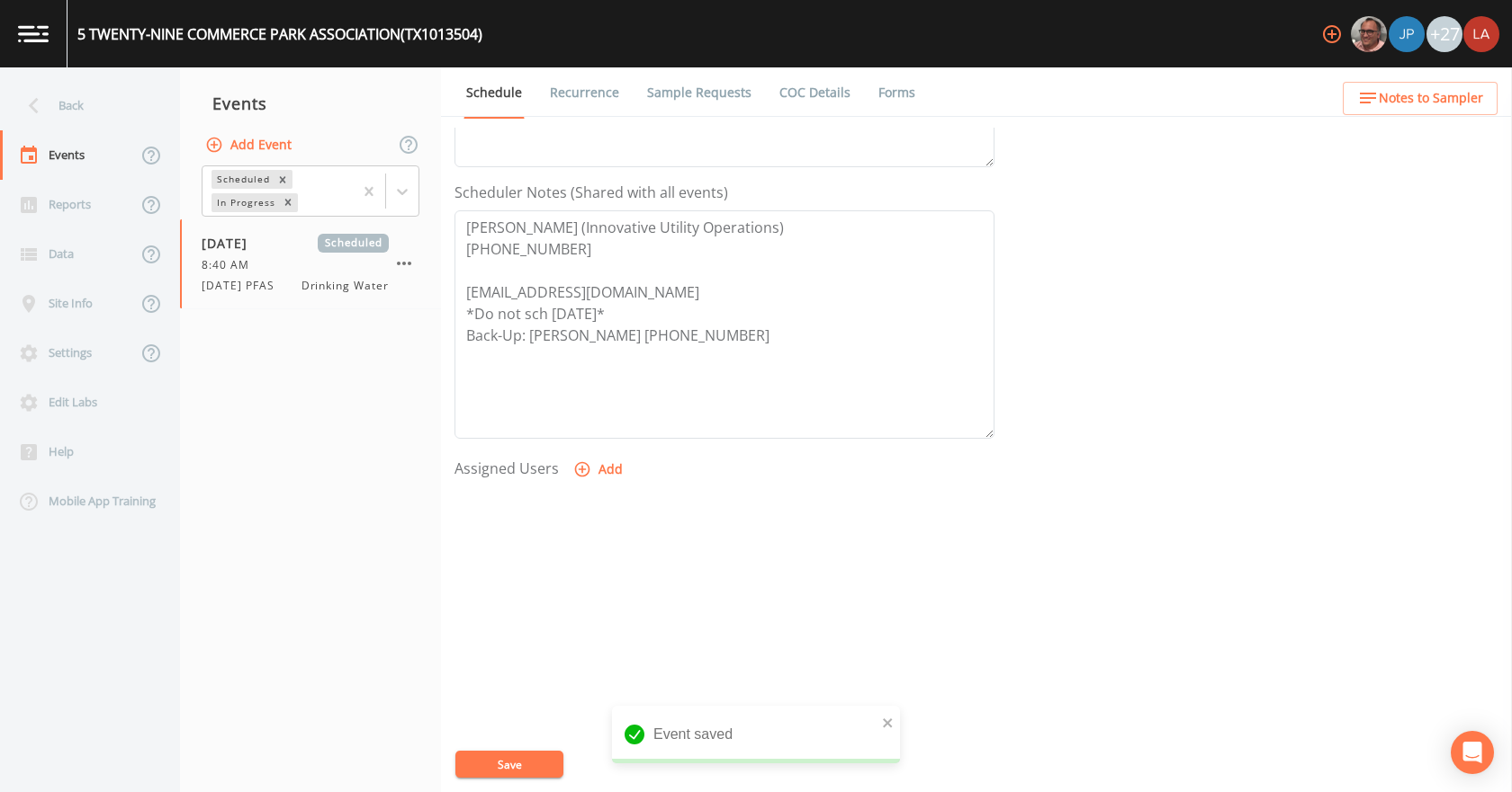
select select
click at [538, 752] on button "Save" at bounding box center [509, 764] width 108 height 27
click at [75, 94] on div "Back" at bounding box center [81, 106] width 162 height 50
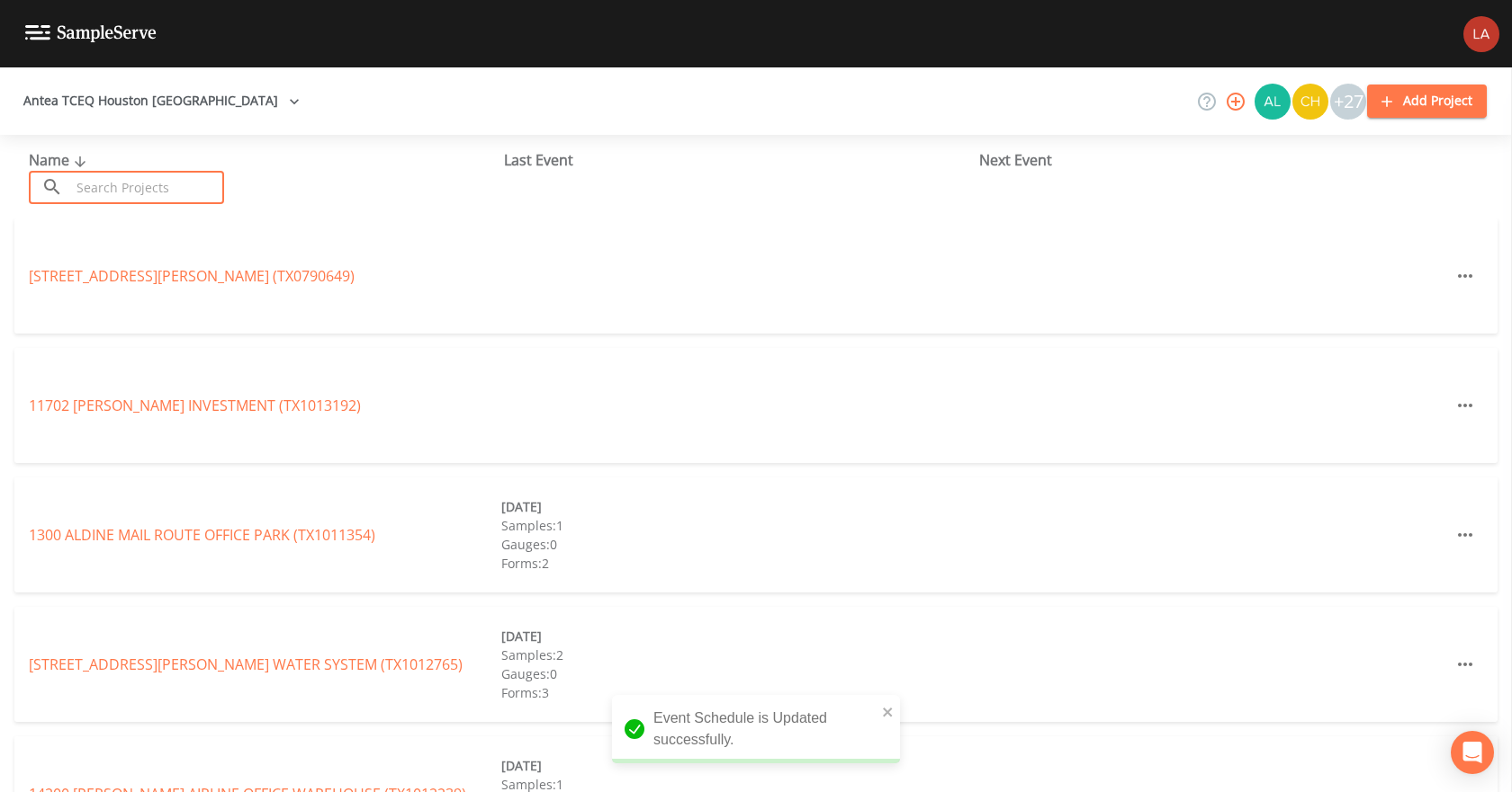
click at [190, 180] on input "text" at bounding box center [147, 187] width 154 height 33
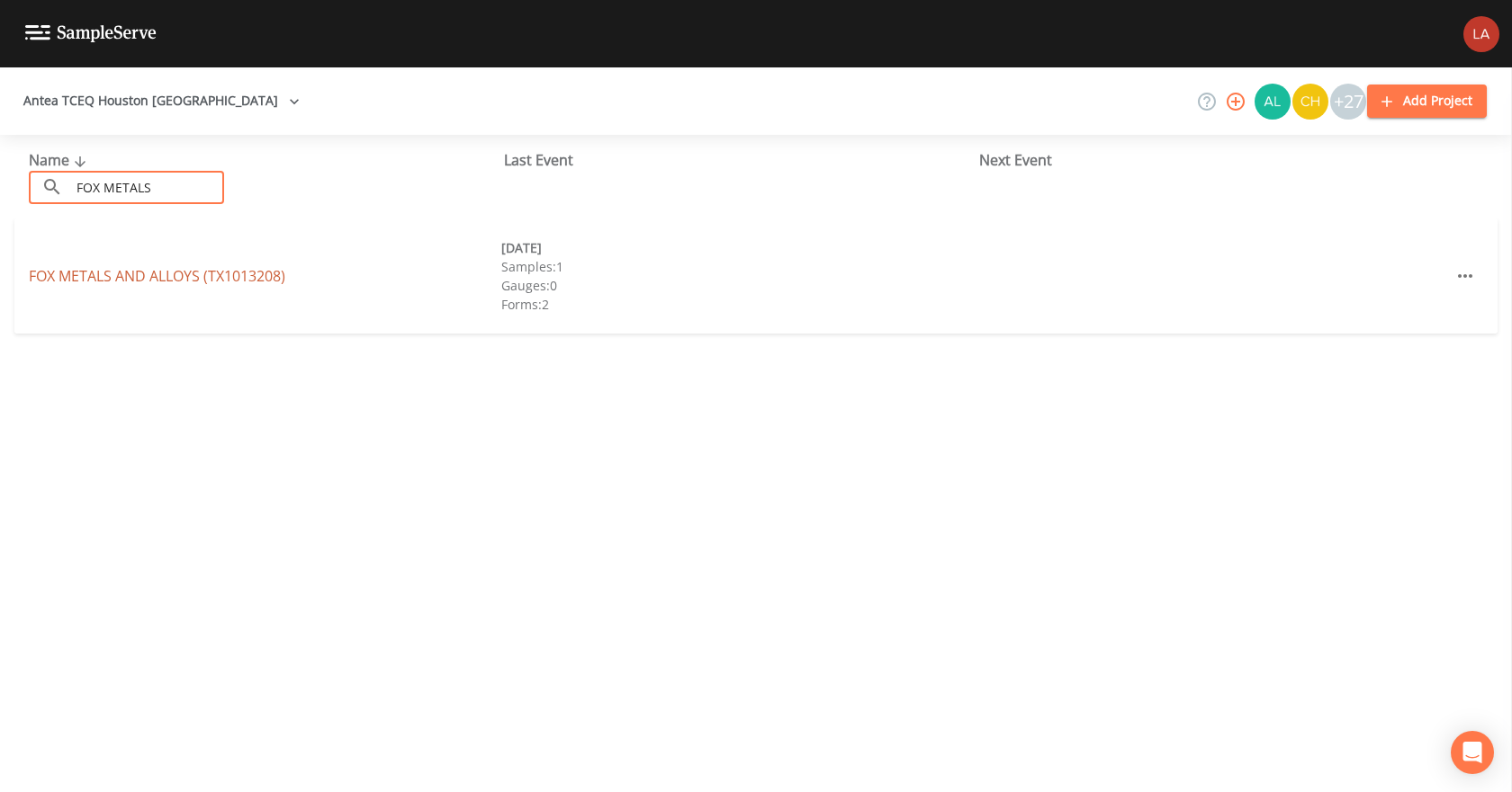
type input "FOX METALS"
click at [91, 281] on link "FOX METALS AND ALLOYS (TX1013208)" at bounding box center [157, 276] width 257 height 20
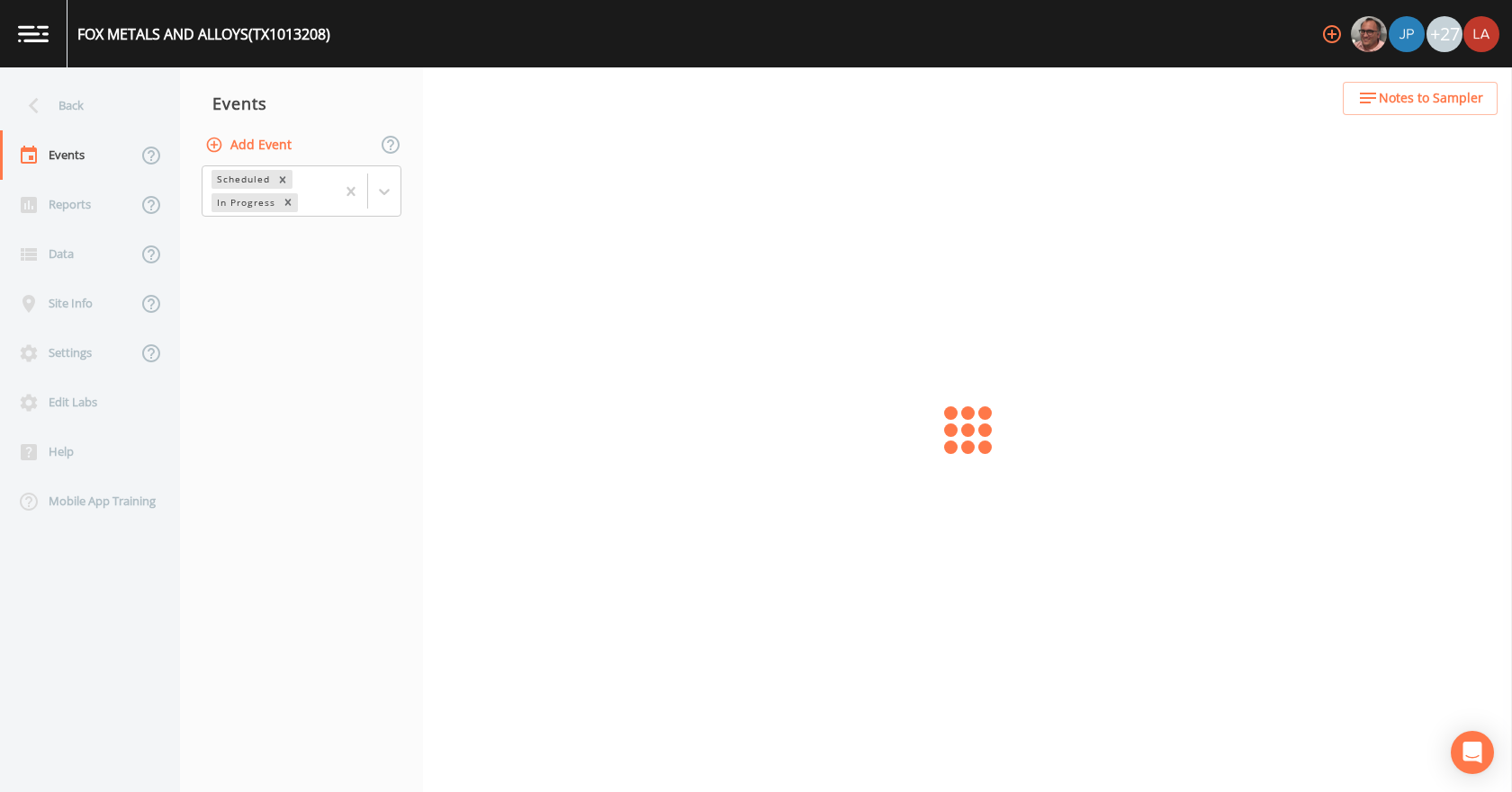
click at [276, 143] on button "Add Event" at bounding box center [250, 145] width 97 height 33
paste input "[DATE] PFAS"
type input "[DATE] PFAS"
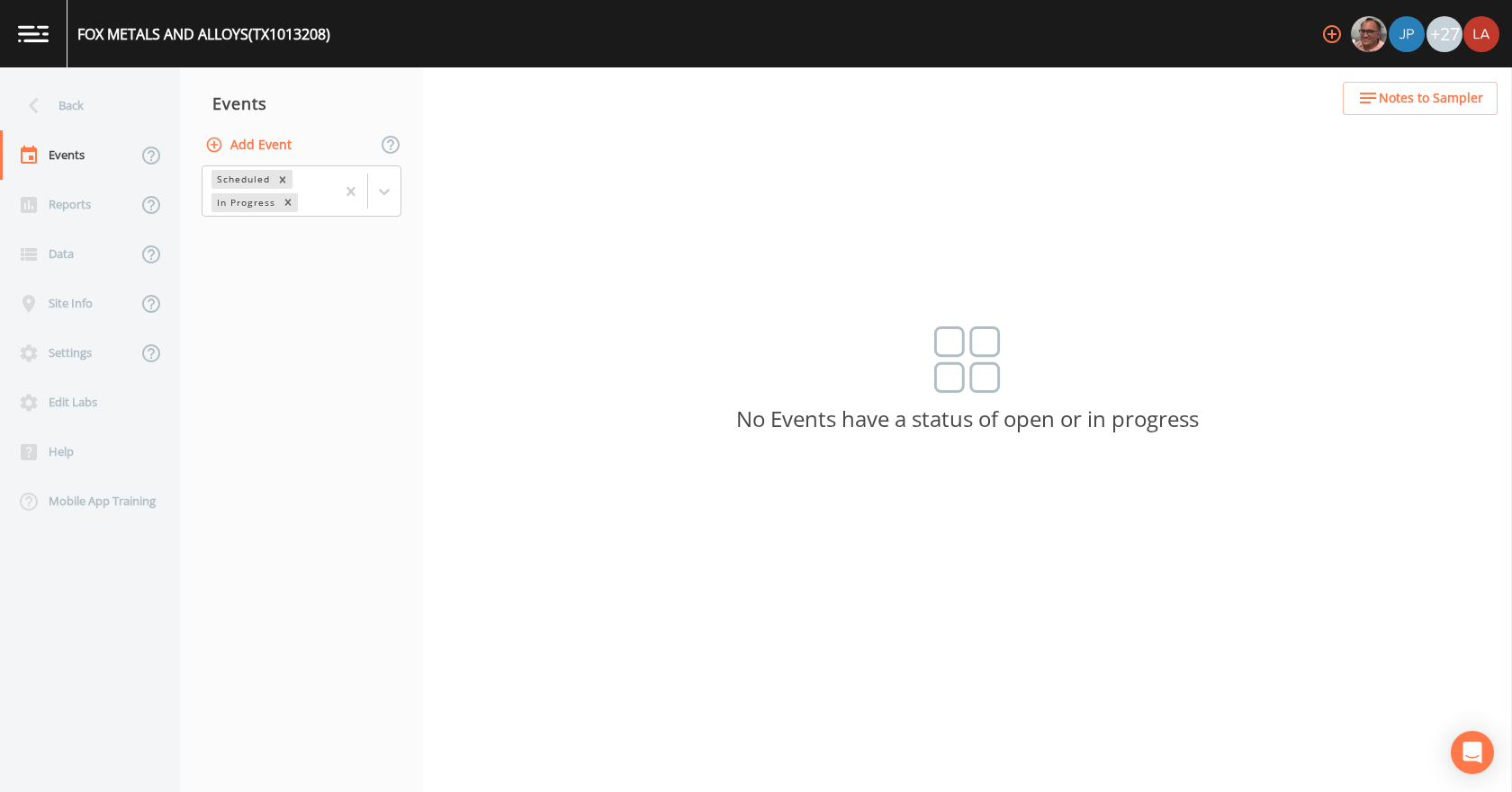
type input "[DATE]"
type input "09:15"
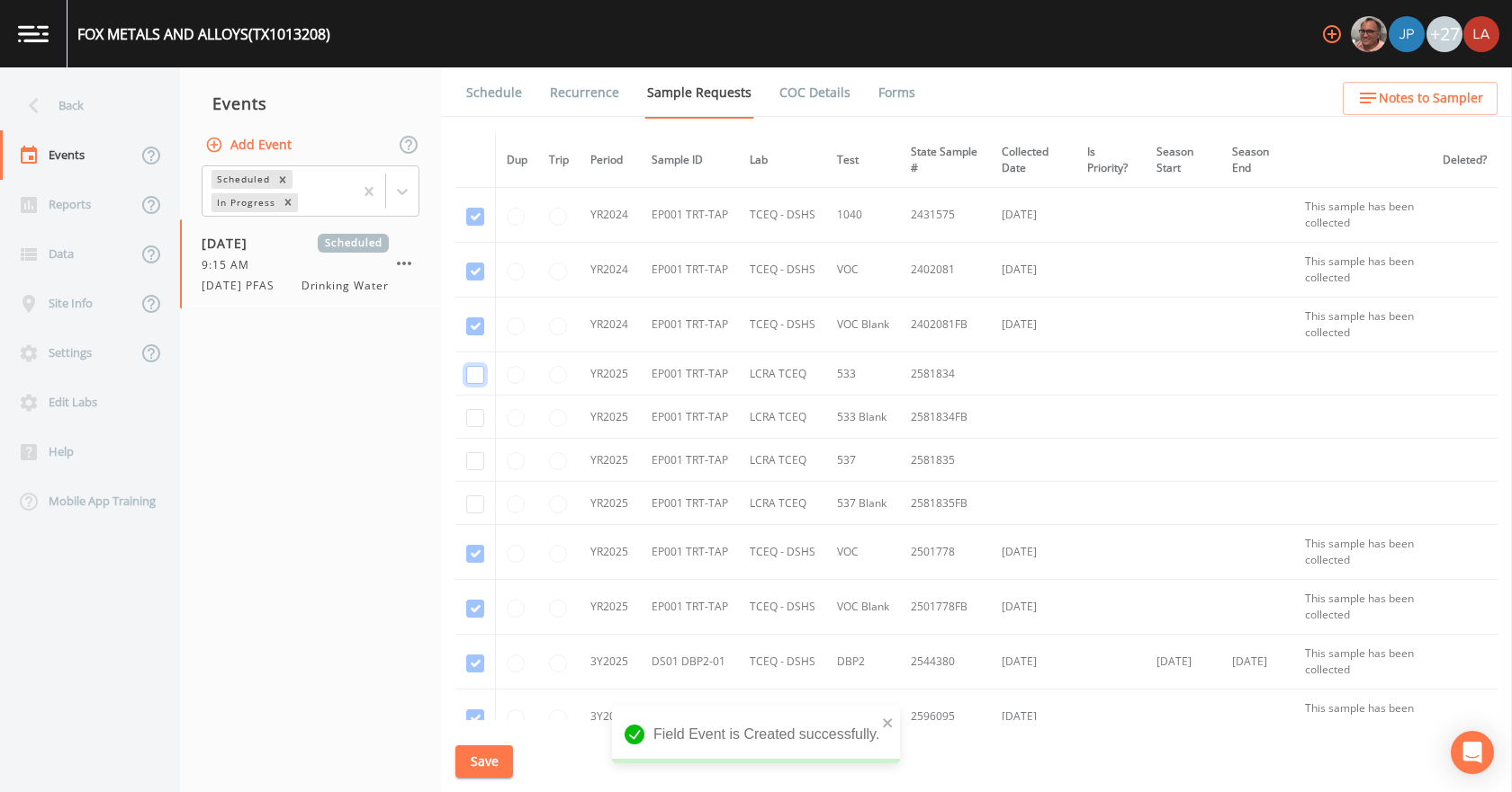
click at [477, 379] on input "checkbox" at bounding box center [474, 375] width 18 height 18
checkbox input "true"
drag, startPoint x: 474, startPoint y: 413, endPoint x: 475, endPoint y: 427, distance: 14.0
click at [474, 414] on input "checkbox" at bounding box center [474, 418] width 18 height 18
checkbox input "true"
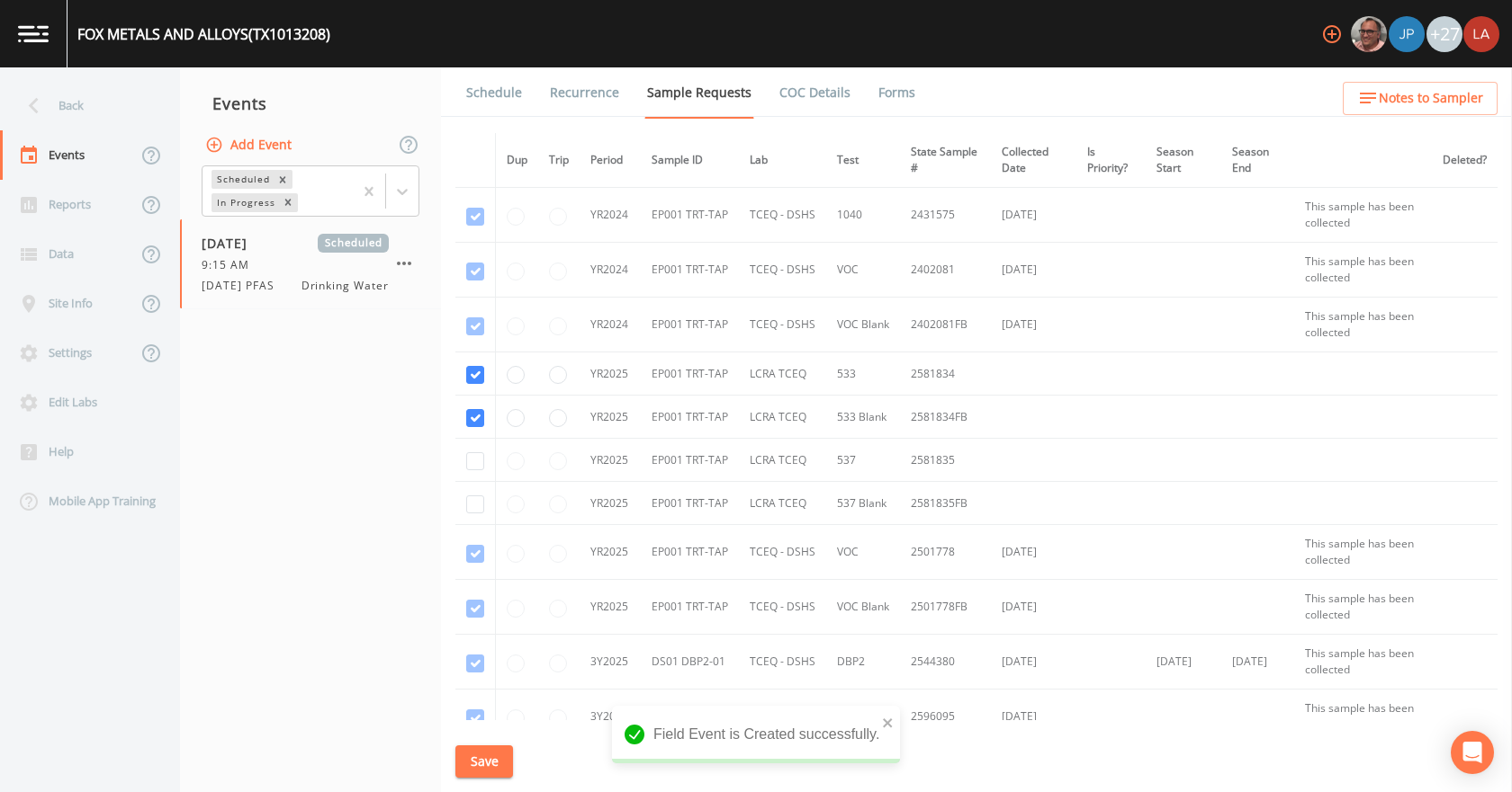
click at [476, 444] on td at bounding box center [475, 460] width 40 height 43
click at [476, 456] on input "checkbox" at bounding box center [474, 461] width 18 height 18
checkbox input "true"
click at [478, 506] on input "checkbox" at bounding box center [474, 504] width 18 height 18
checkbox input "true"
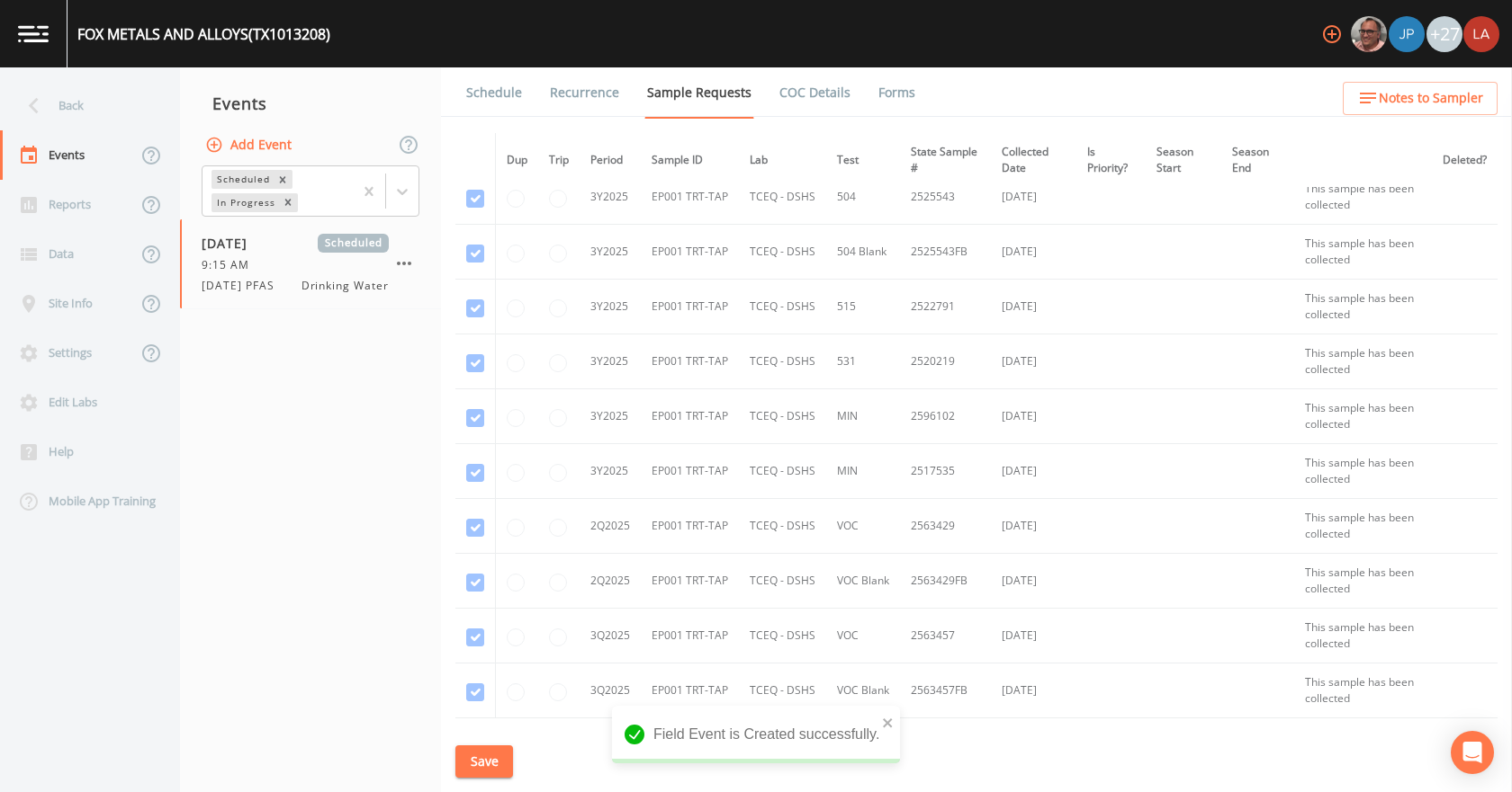
click at [500, 755] on button "Save" at bounding box center [484, 761] width 57 height 33
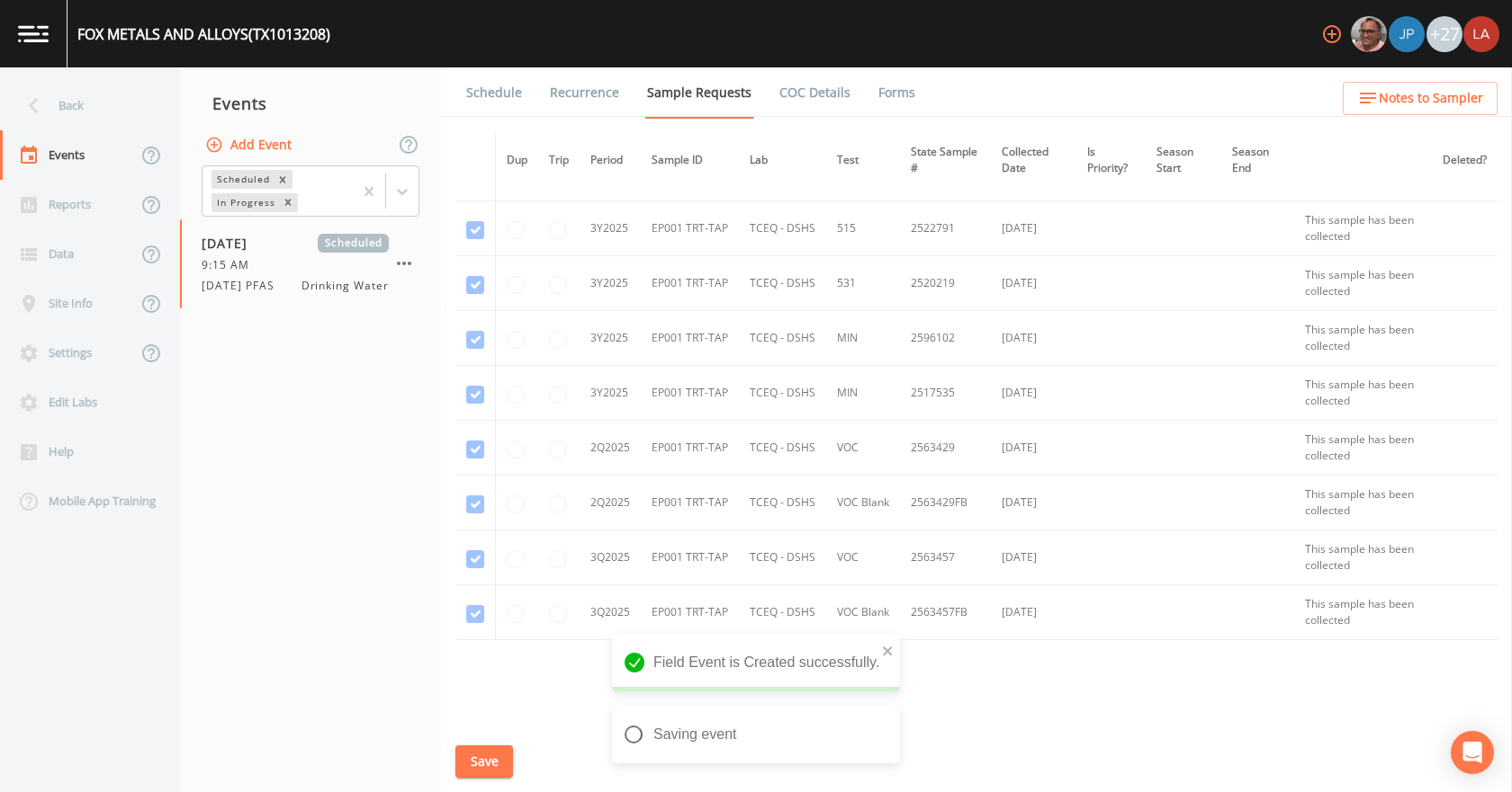
scroll to position [772, 0]
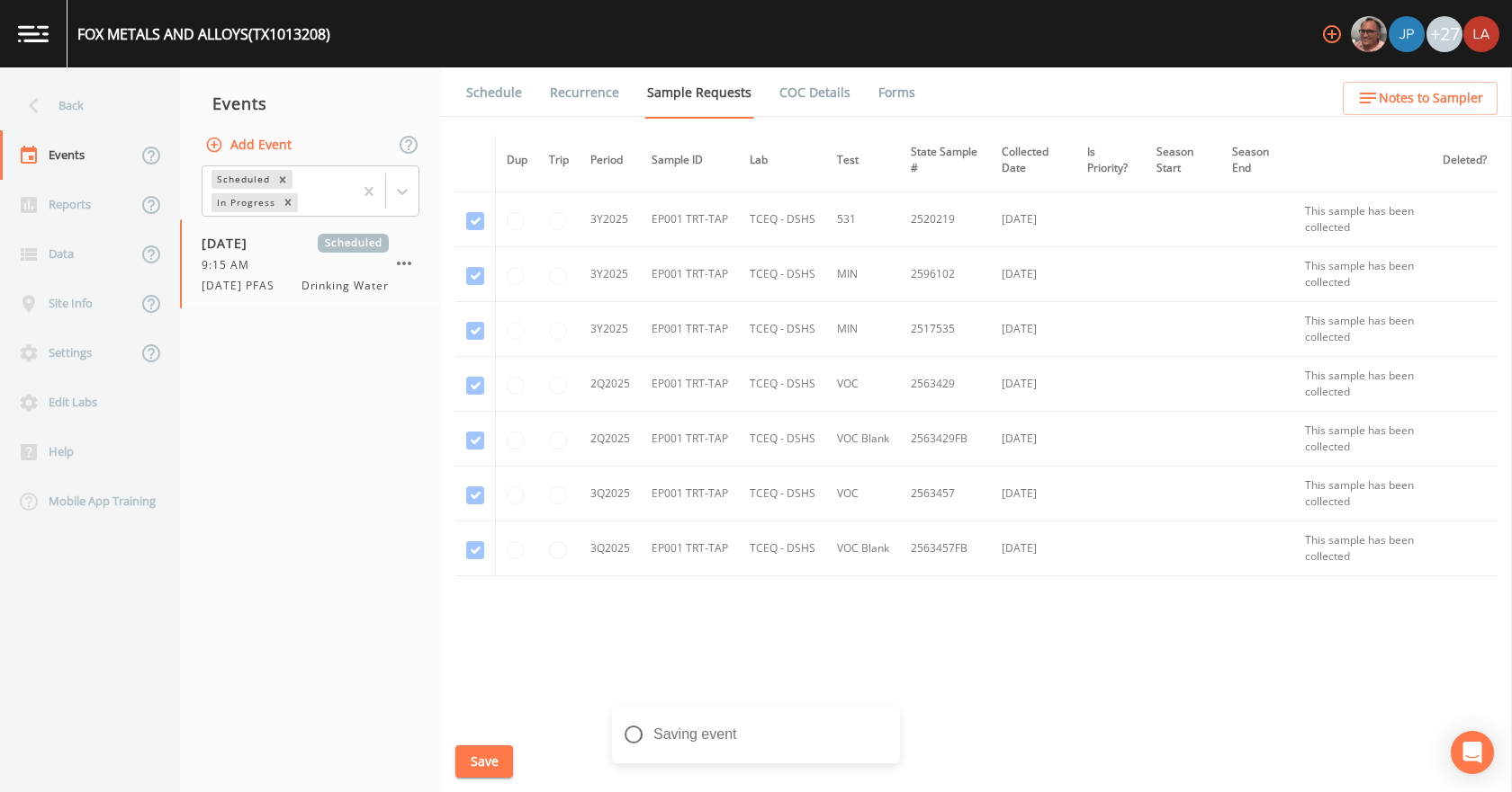
click at [498, 97] on link "Schedule" at bounding box center [494, 93] width 61 height 51
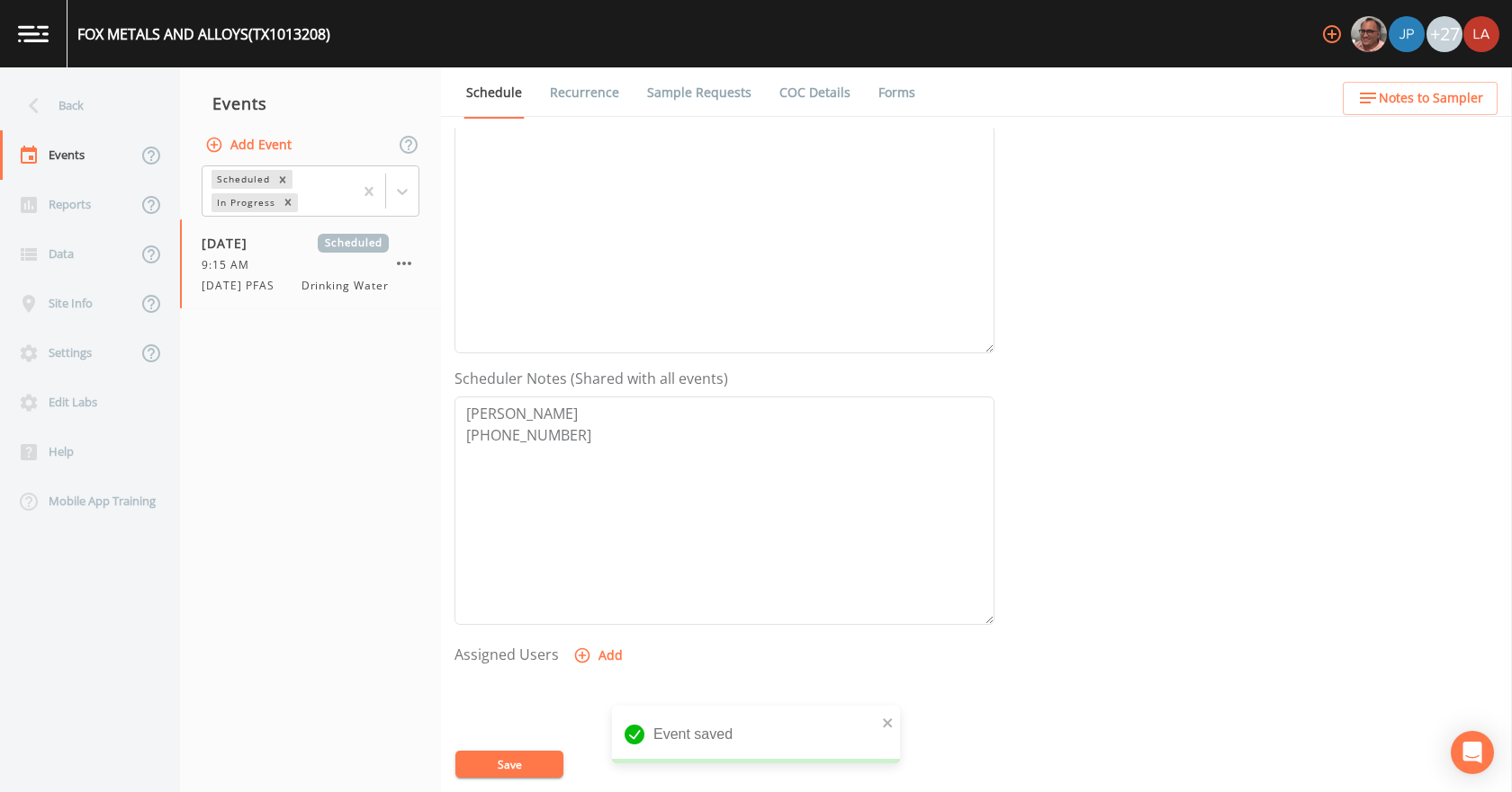
scroll to position [449, 0]
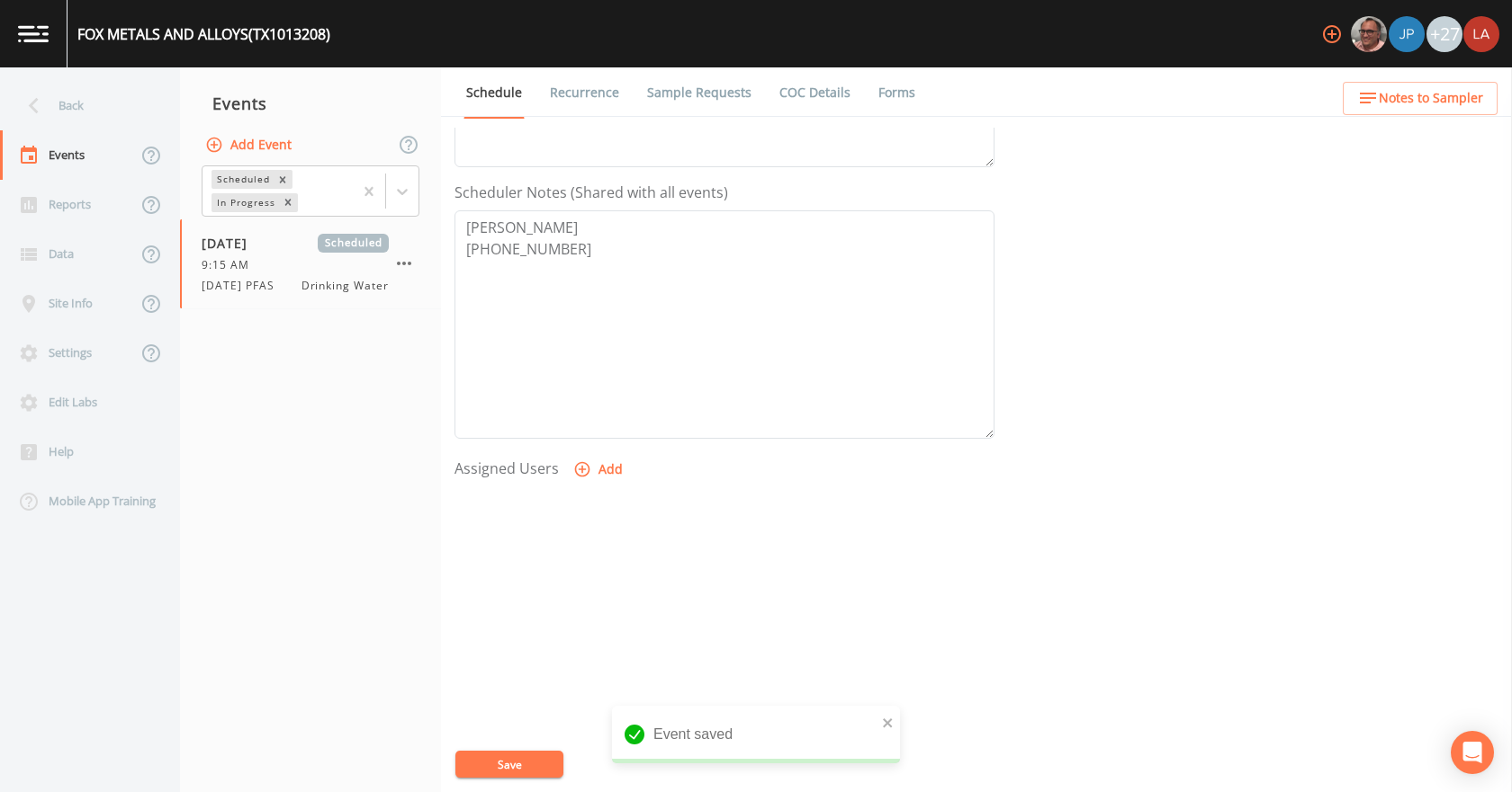
click at [582, 476] on icon "button" at bounding box center [582, 470] width 15 height 15
select select "0c4ac92a-2052-4971-af99-d49bdd27a7b1"
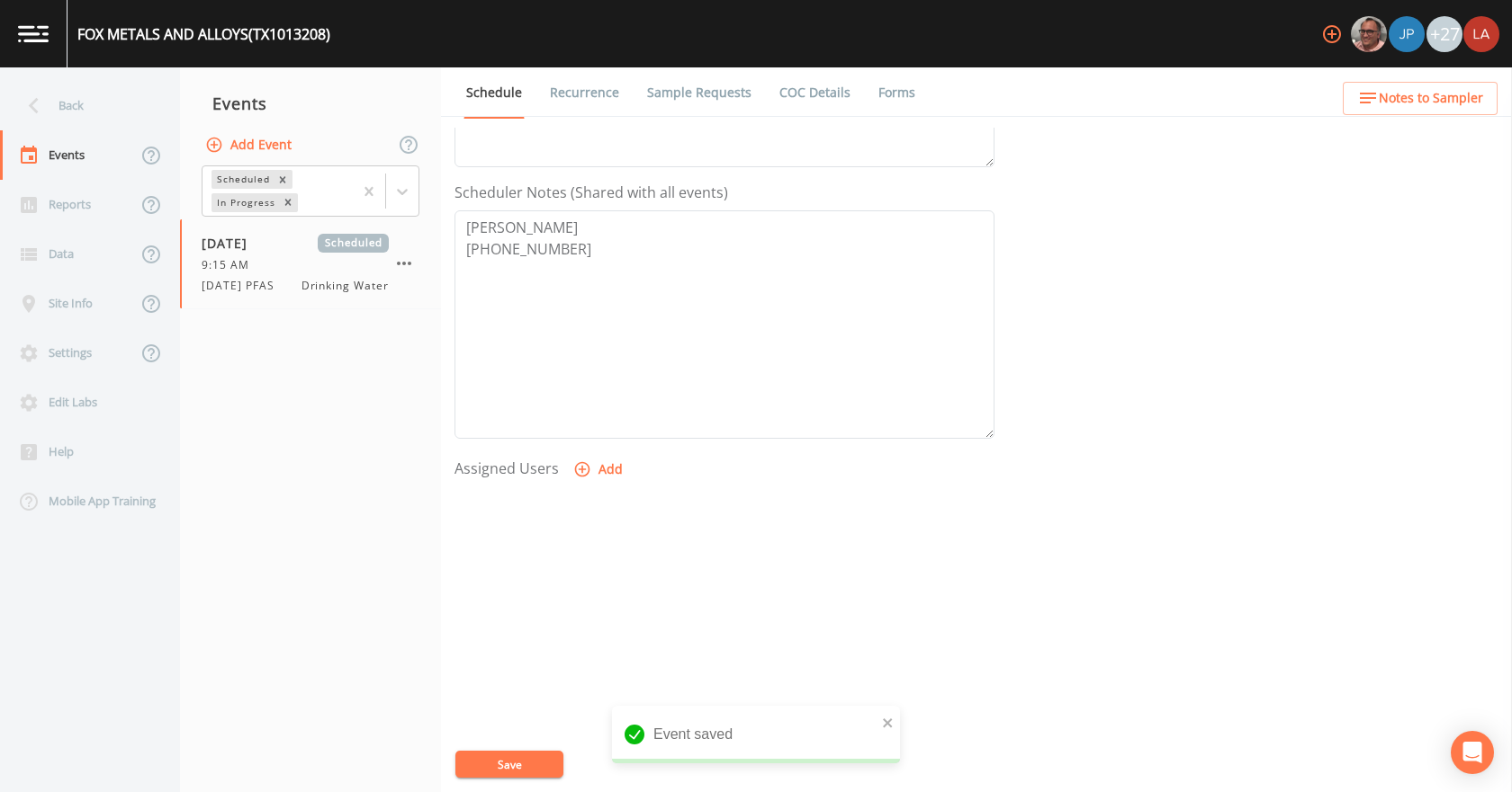
select select
click at [513, 764] on button "Save" at bounding box center [509, 764] width 108 height 27
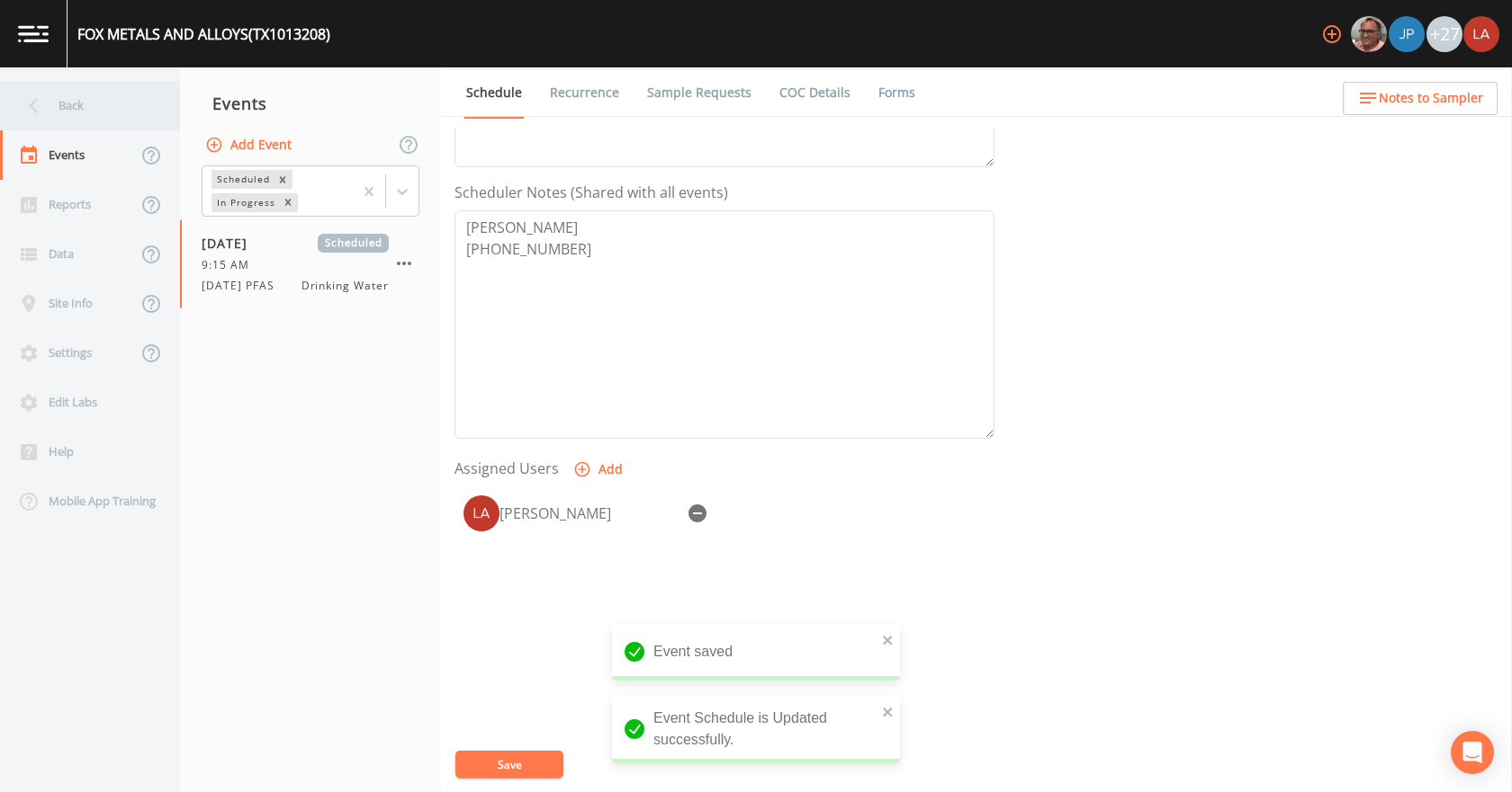
click at [92, 87] on div "Back" at bounding box center [81, 106] width 162 height 50
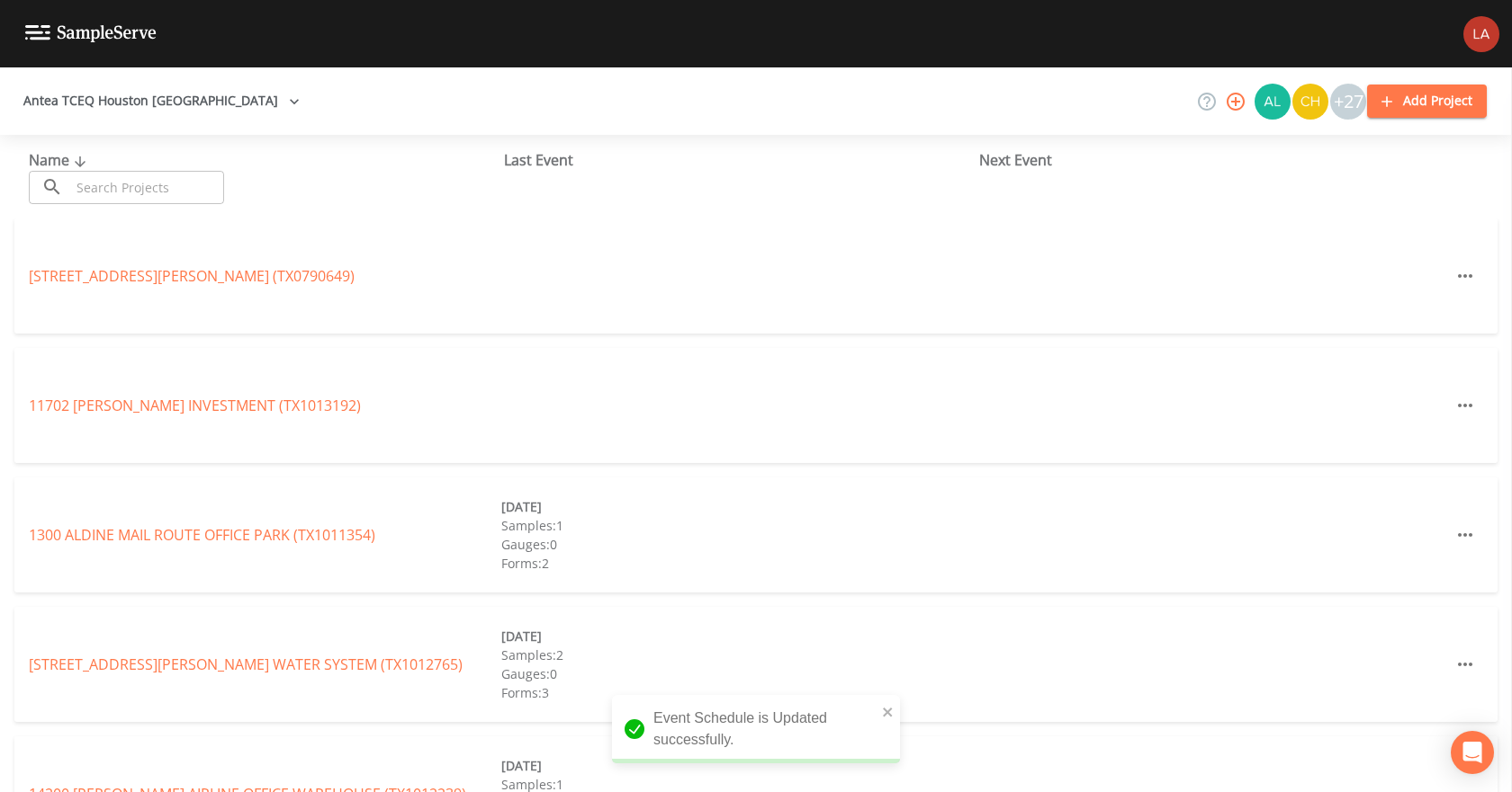
click at [159, 187] on input "text" at bounding box center [147, 187] width 154 height 33
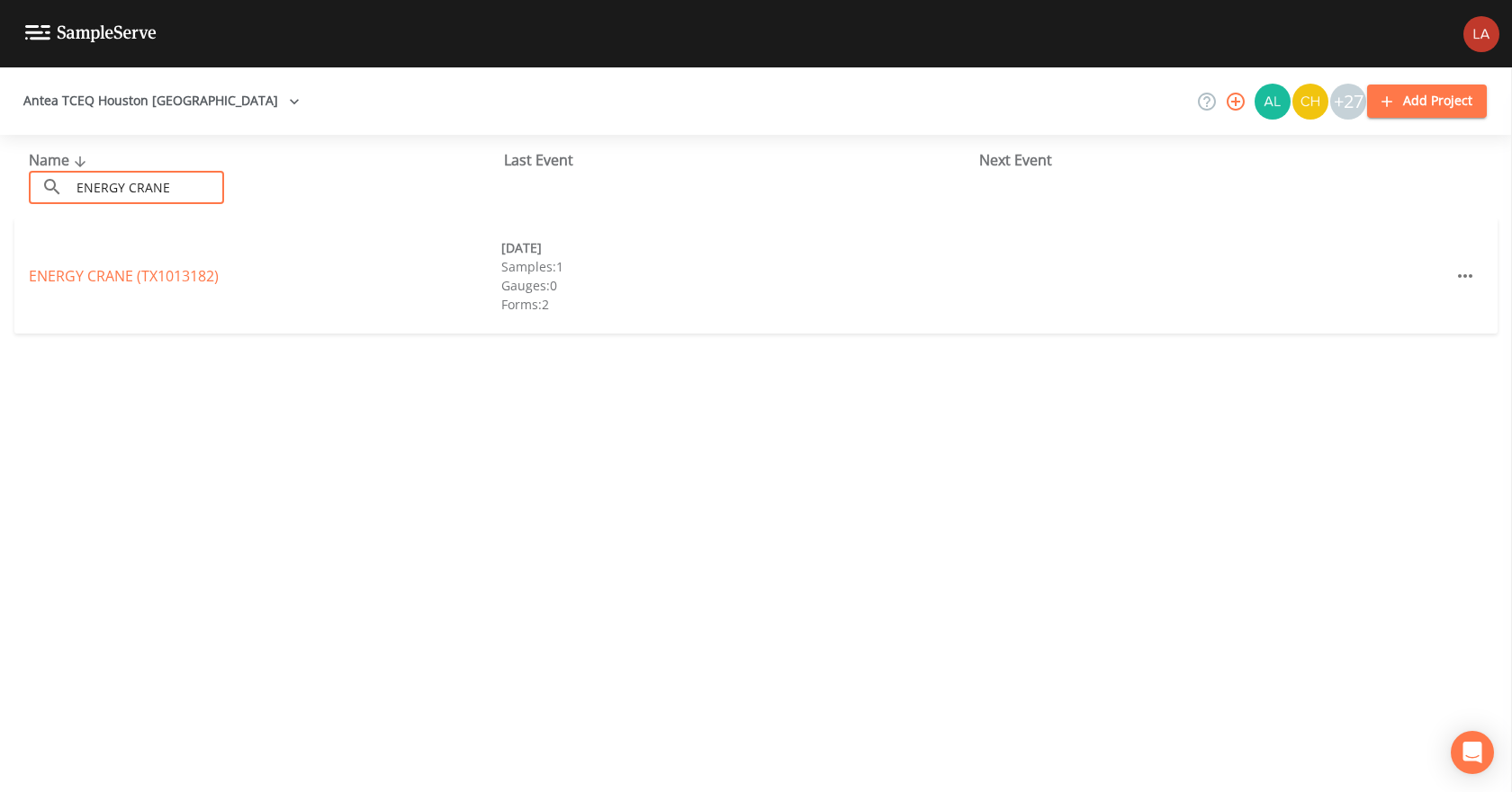
type input "ENERGY CRANE"
click at [96, 272] on link "ENERGY CRANE (TX1013182)" at bounding box center [123, 276] width 190 height 20
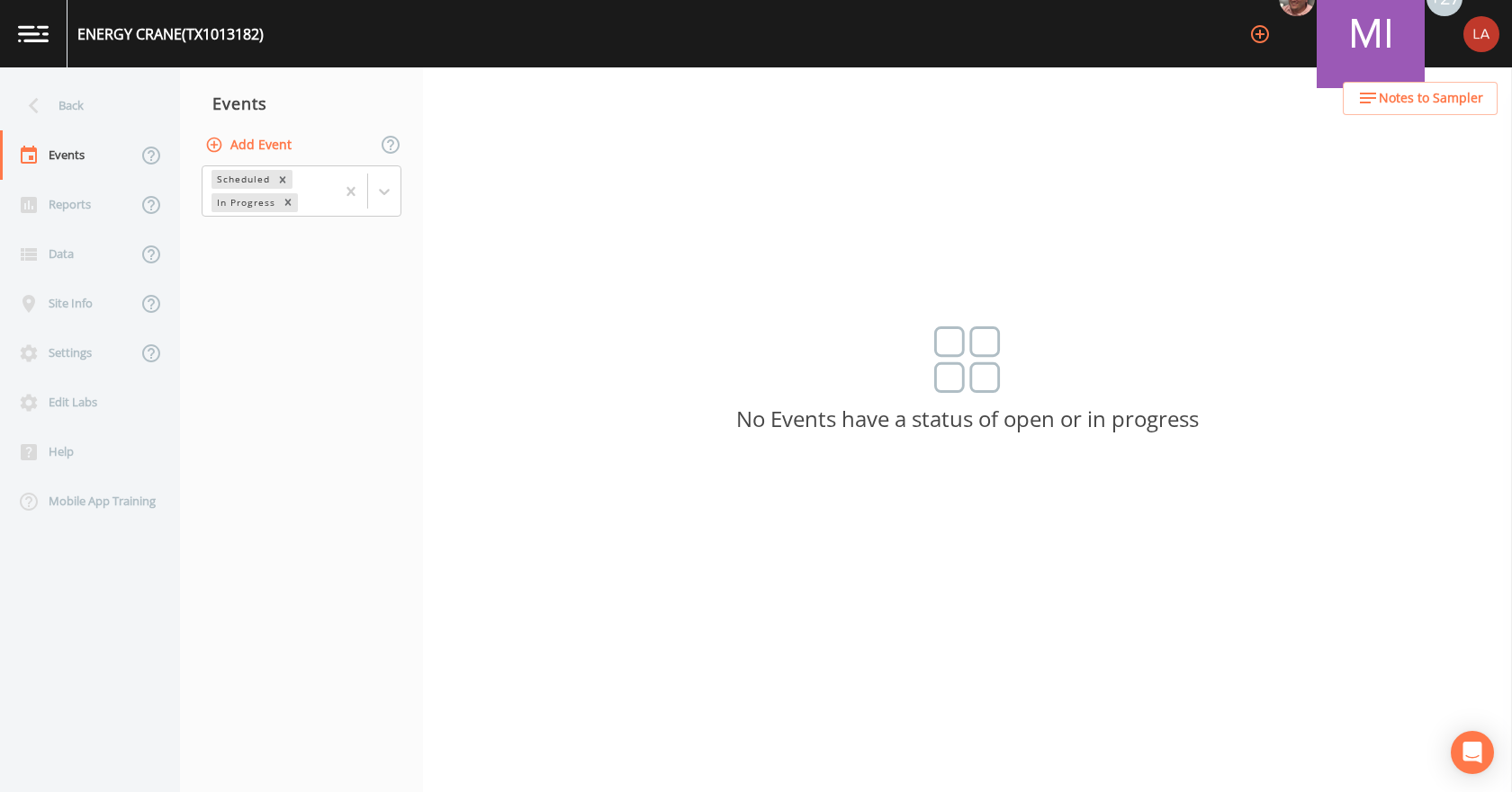
click at [242, 149] on button "Add Event" at bounding box center [250, 145] width 97 height 33
paste input "[DATE] PFAS"
type input "[DATE] PFAS"
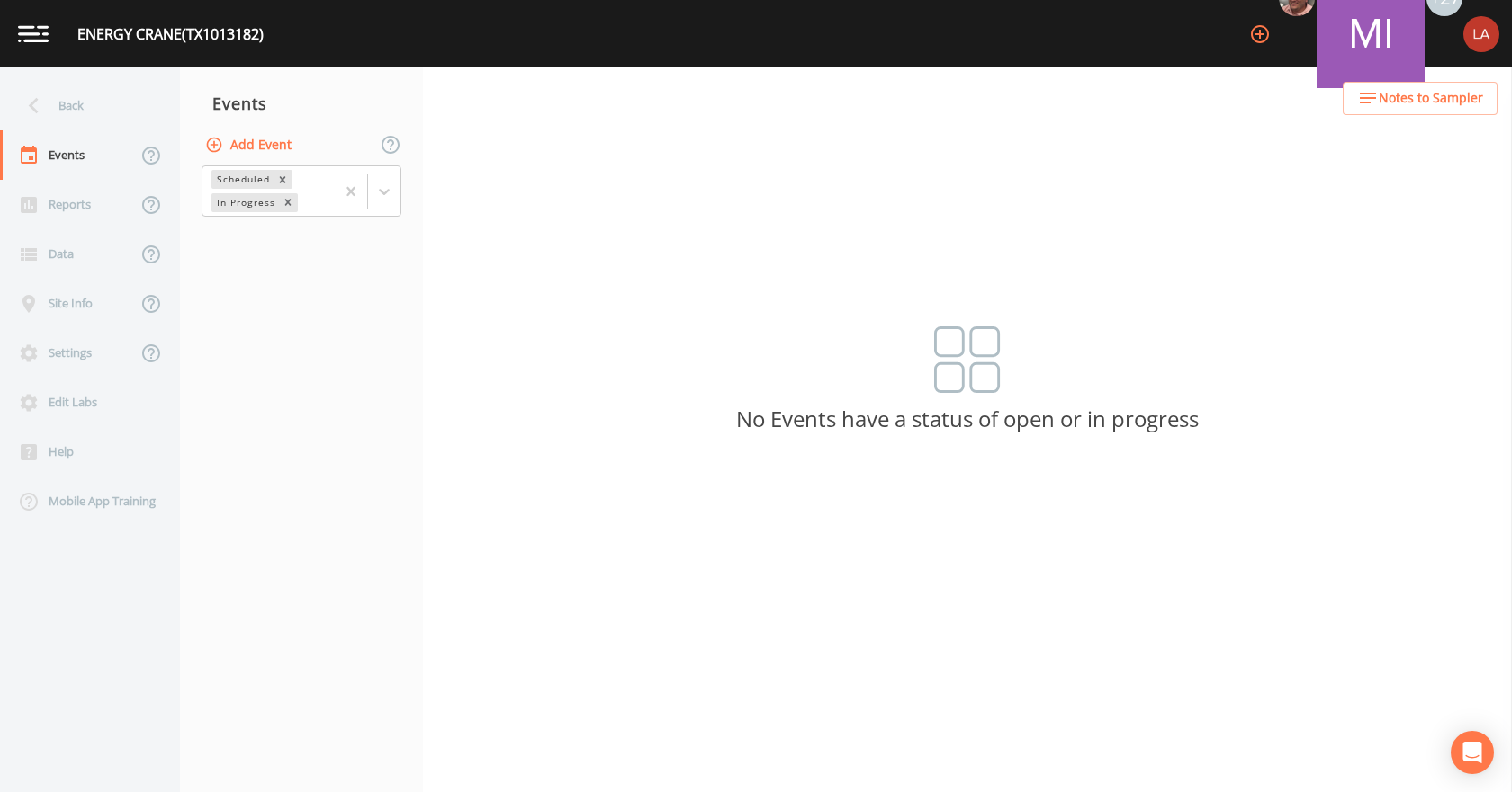
type input "[DATE]"
type input "09:45"
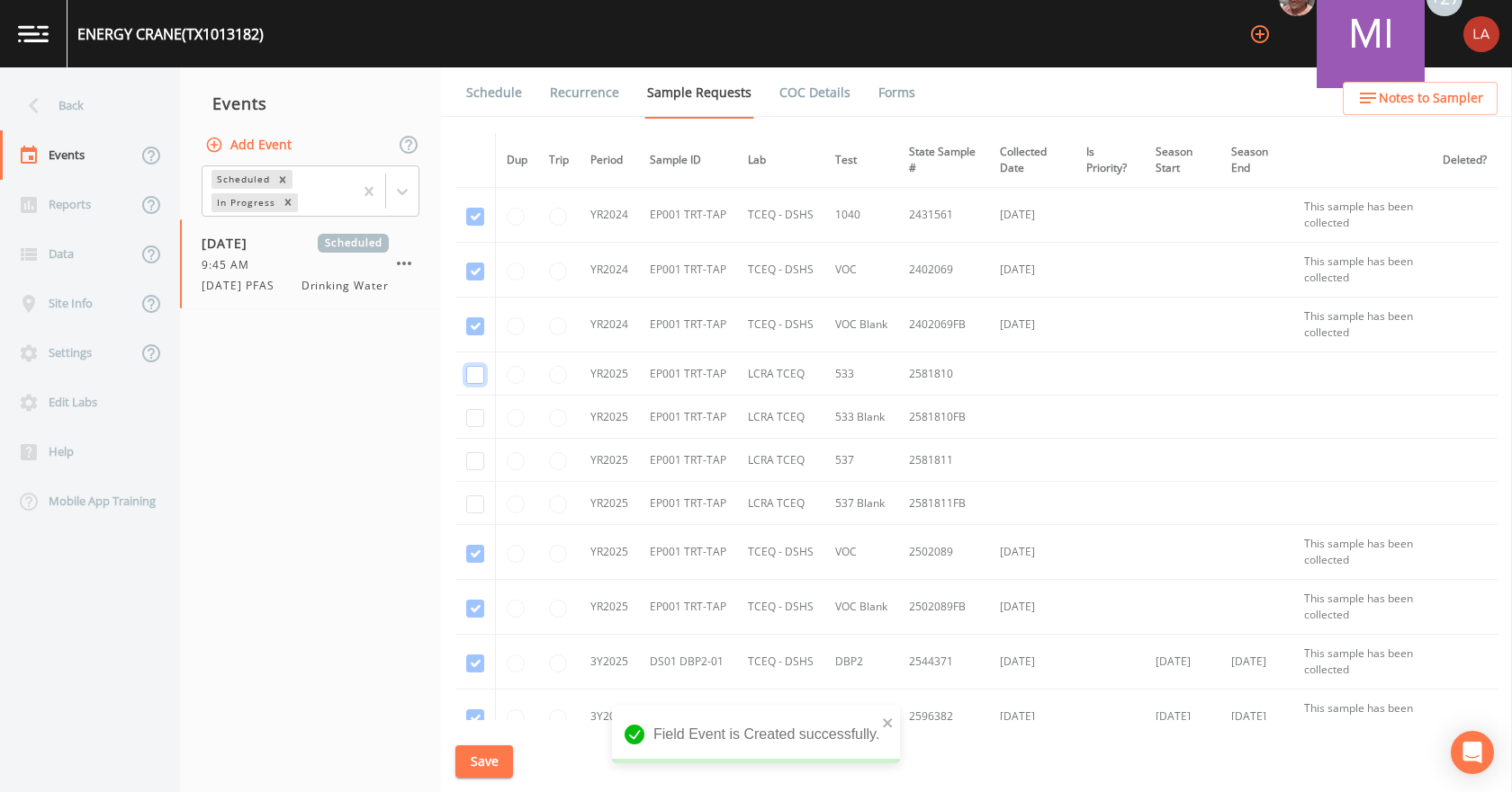
click at [473, 373] on input "checkbox" at bounding box center [474, 375] width 18 height 18
checkbox input "true"
click at [488, 429] on td at bounding box center [475, 417] width 40 height 43
drag, startPoint x: 478, startPoint y: 419, endPoint x: 485, endPoint y: 470, distance: 51.5
click at [478, 421] on input "checkbox" at bounding box center [474, 418] width 18 height 18
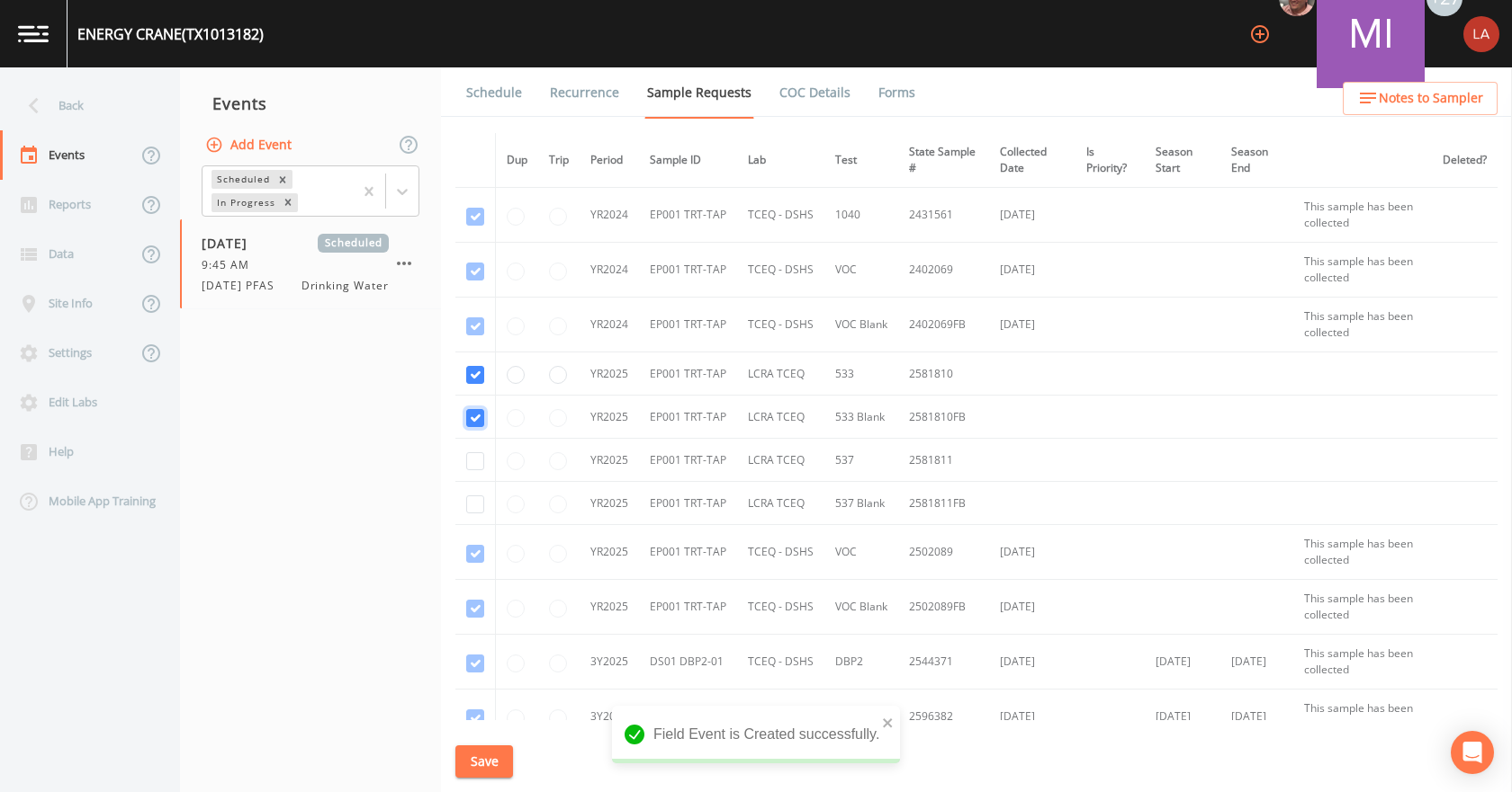
checkbox input "true"
click at [484, 471] on td at bounding box center [475, 460] width 40 height 43
drag, startPoint x: 477, startPoint y: 467, endPoint x: 482, endPoint y: 511, distance: 44.3
click at [477, 469] on input "checkbox" at bounding box center [474, 461] width 18 height 18
checkbox input "true"
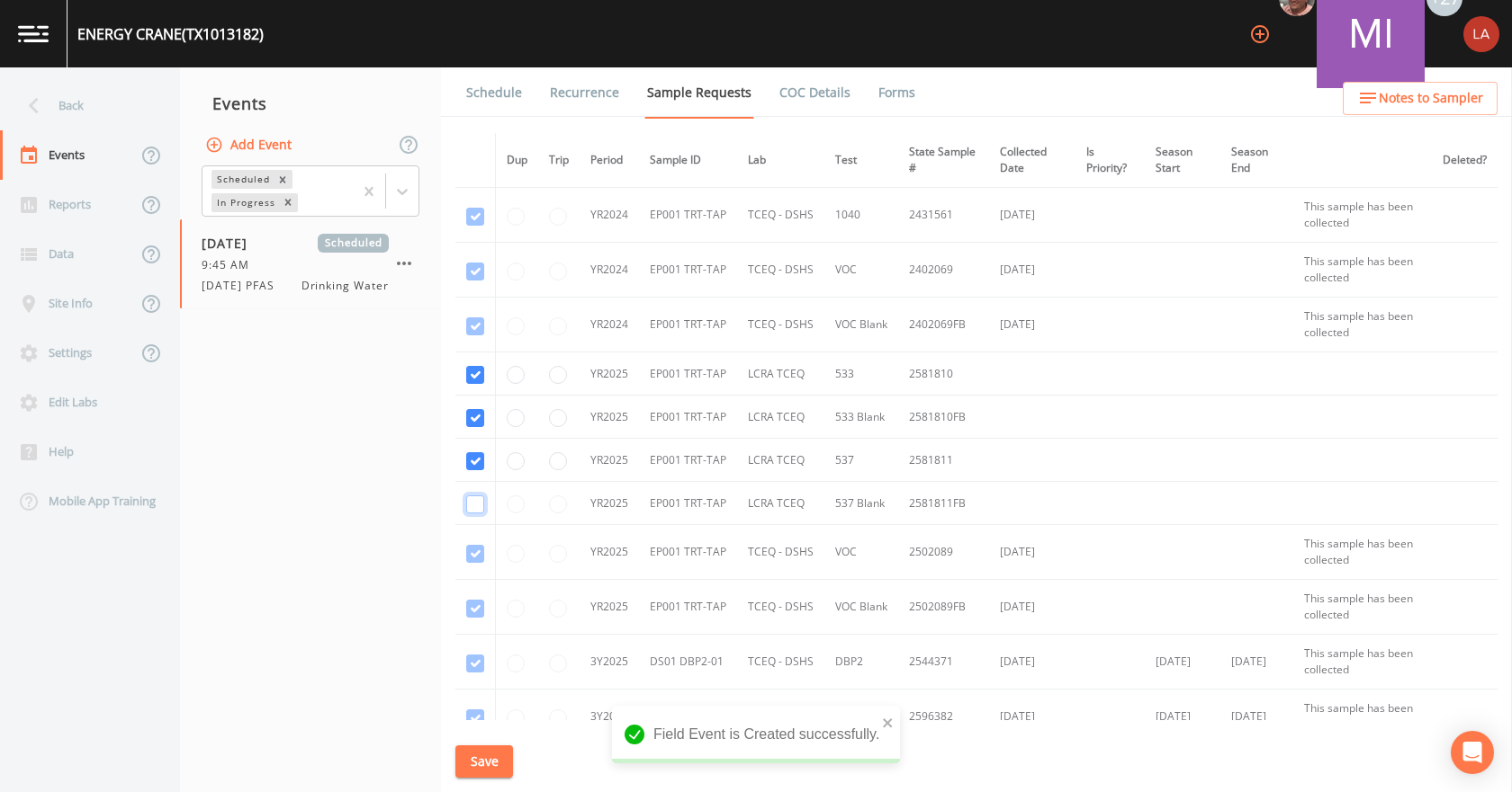
click at [482, 512] on input "checkbox" at bounding box center [474, 504] width 18 height 18
checkbox input "true"
click at [476, 749] on button "Save" at bounding box center [484, 761] width 57 height 33
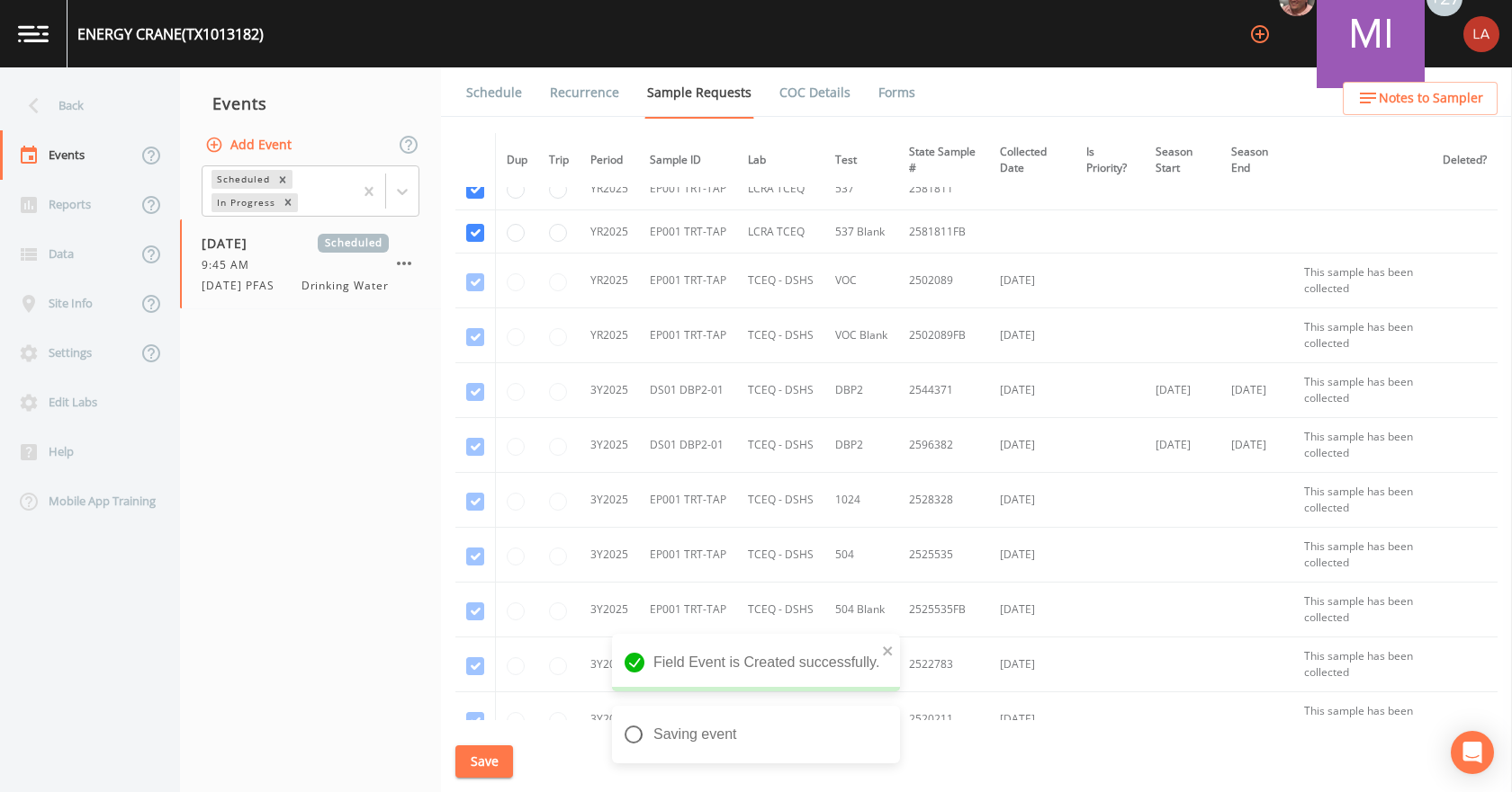
scroll to position [552, 0]
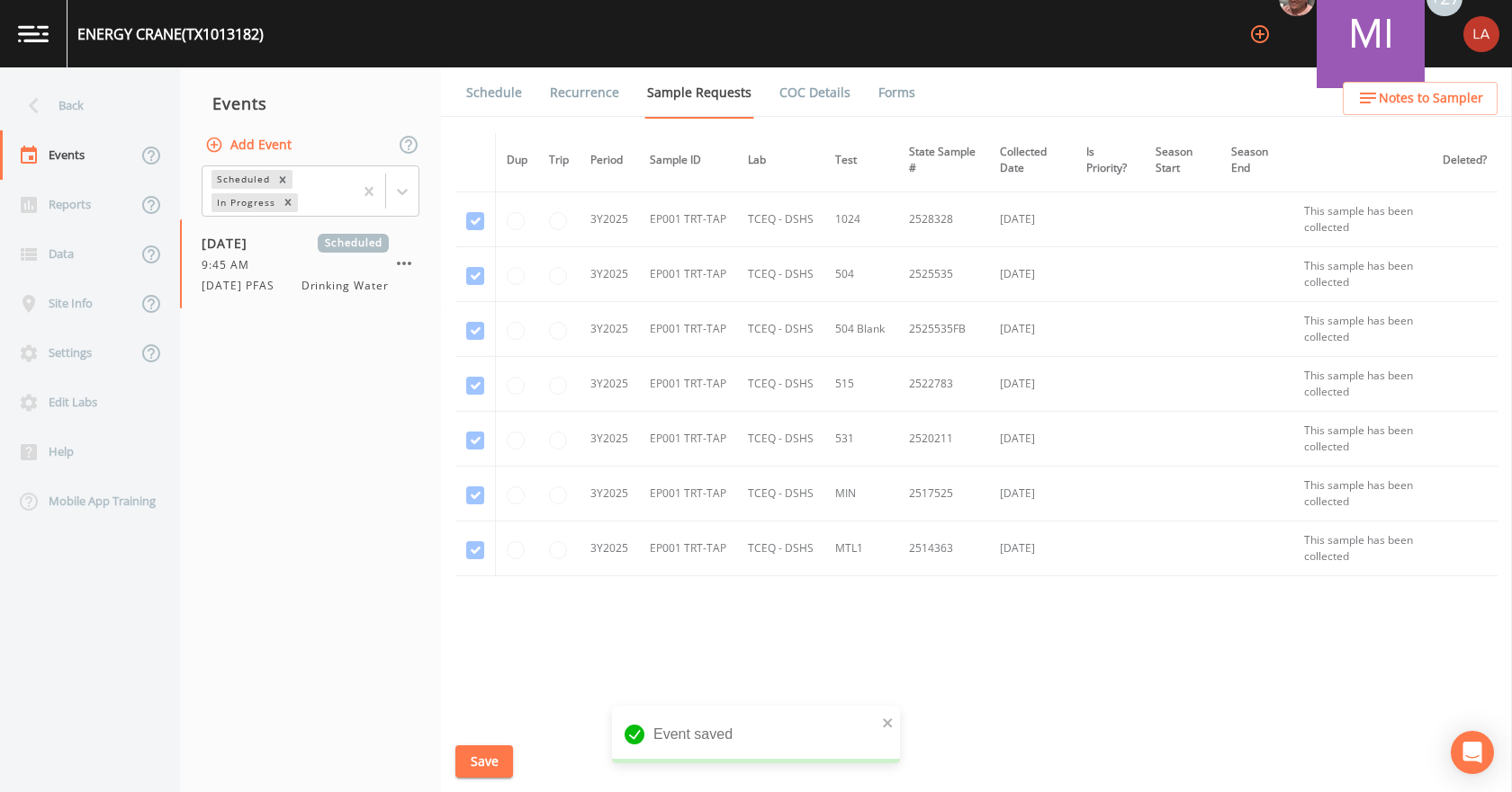
click at [492, 101] on link "Schedule" at bounding box center [494, 93] width 61 height 51
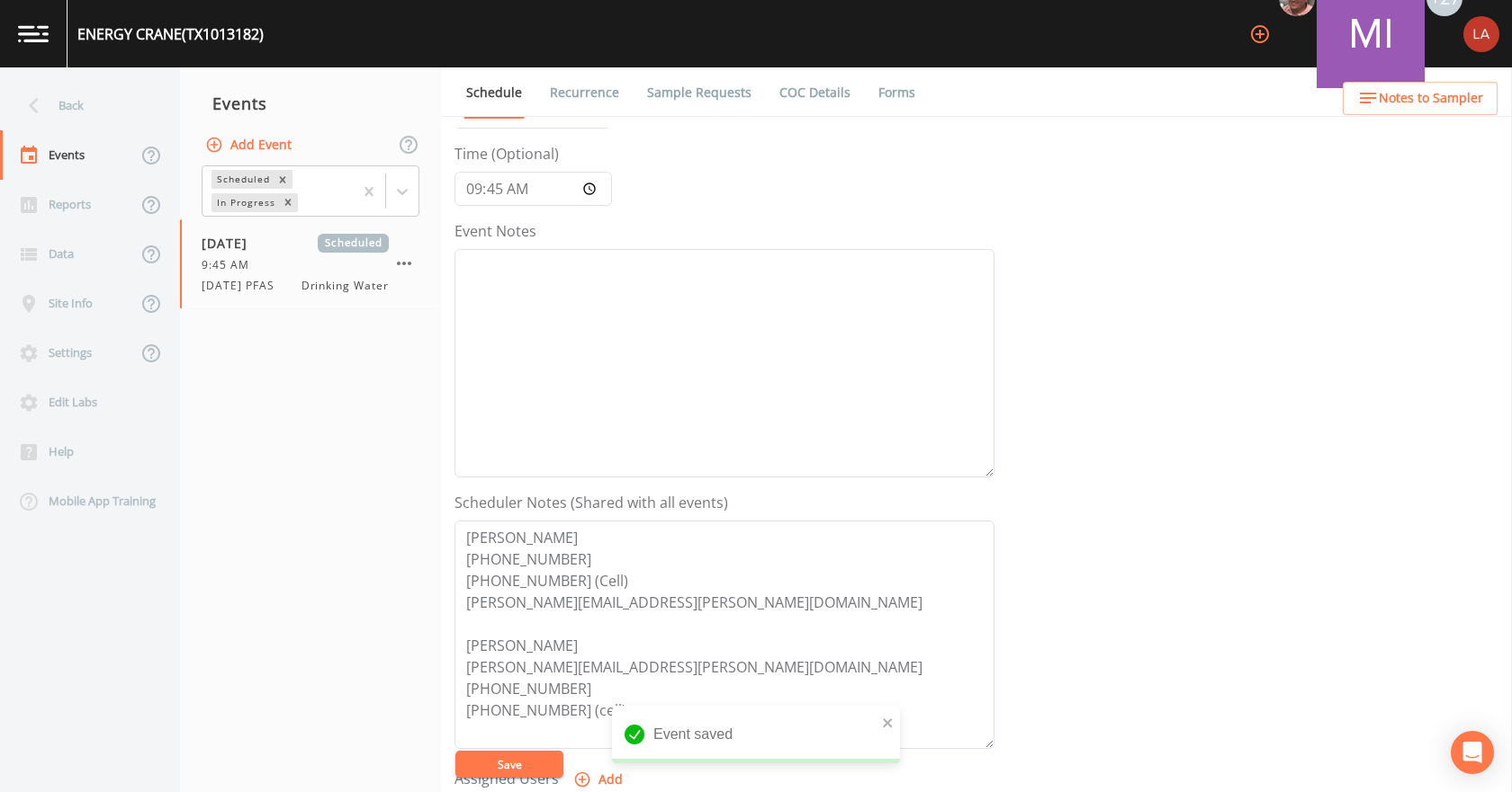
scroll to position [360, 0]
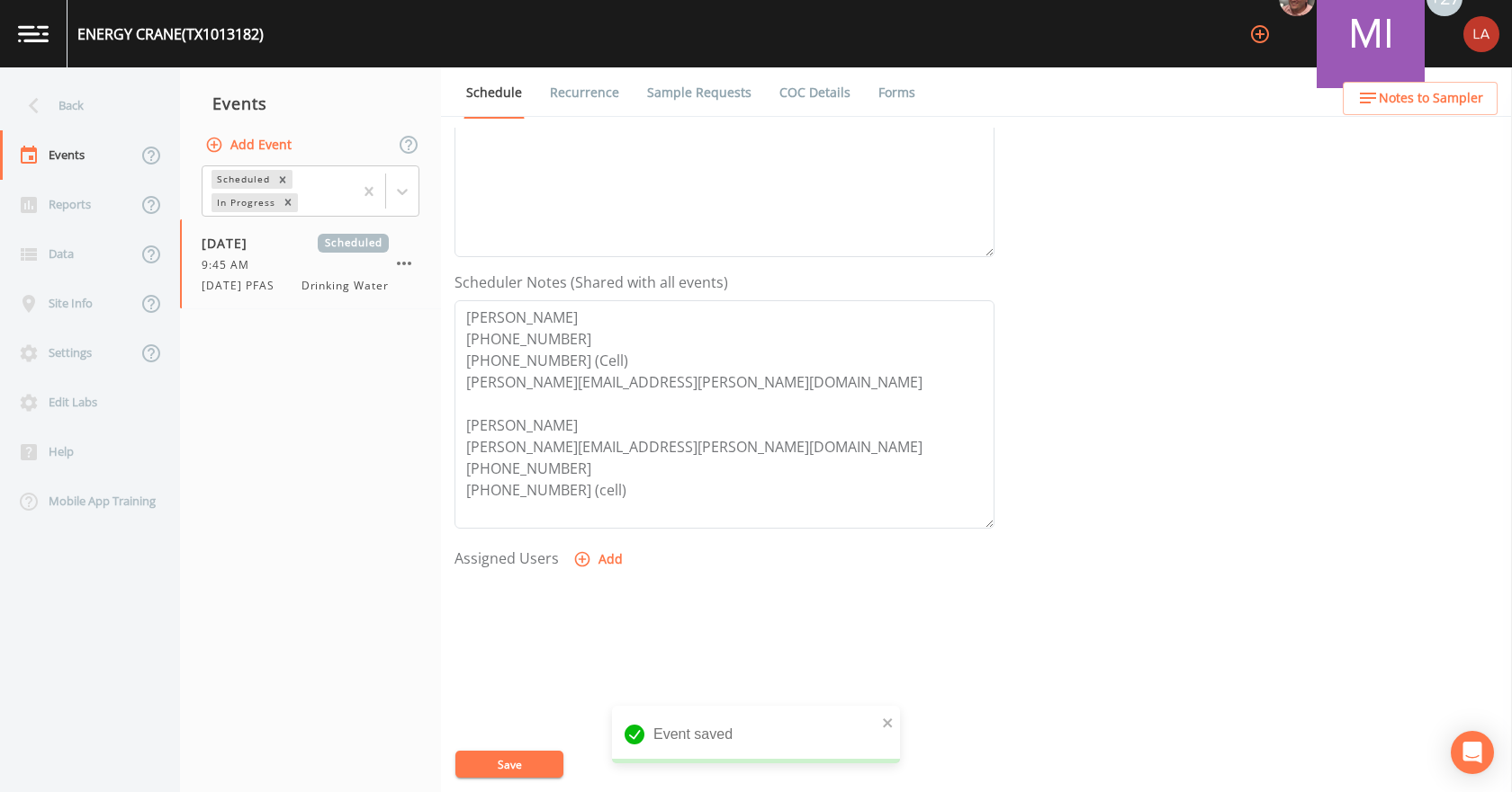
click at [605, 568] on button "Add" at bounding box center [599, 559] width 60 height 33
select select "0c4ac92a-2052-4971-af99-d49bdd27a7b1"
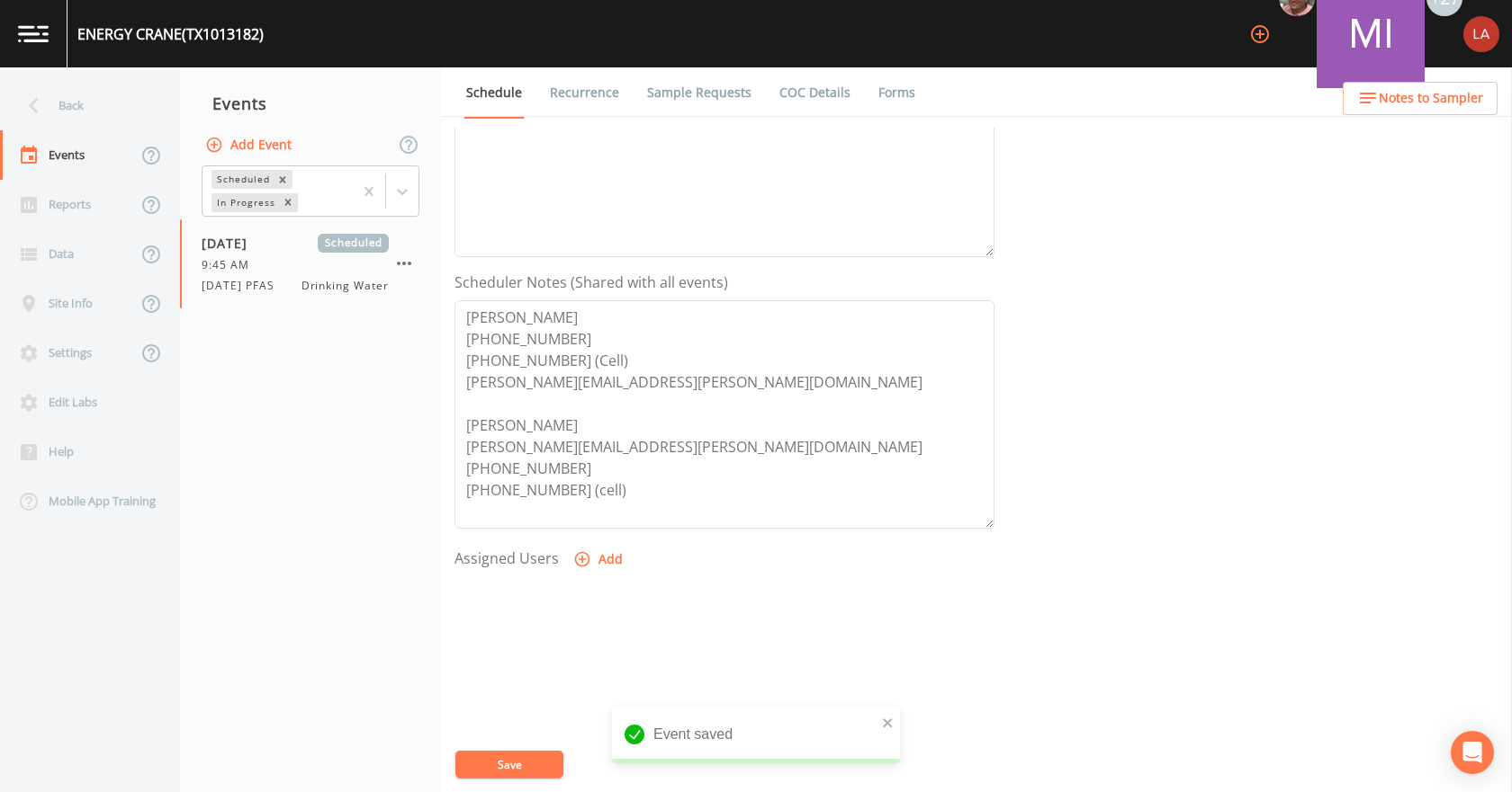
select select
click at [542, 764] on button "Save" at bounding box center [509, 764] width 108 height 27
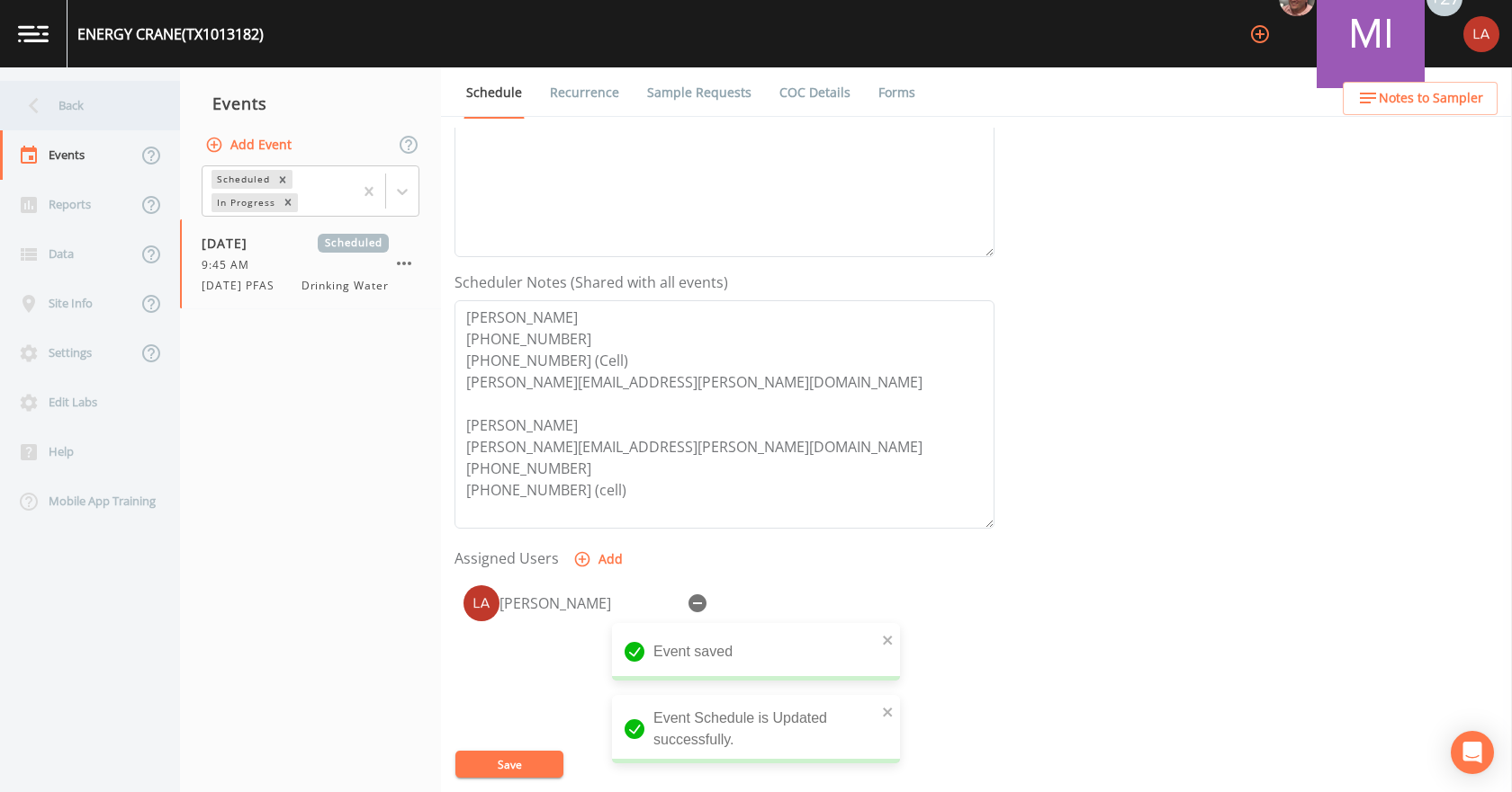
click at [90, 104] on div "Back" at bounding box center [81, 106] width 162 height 50
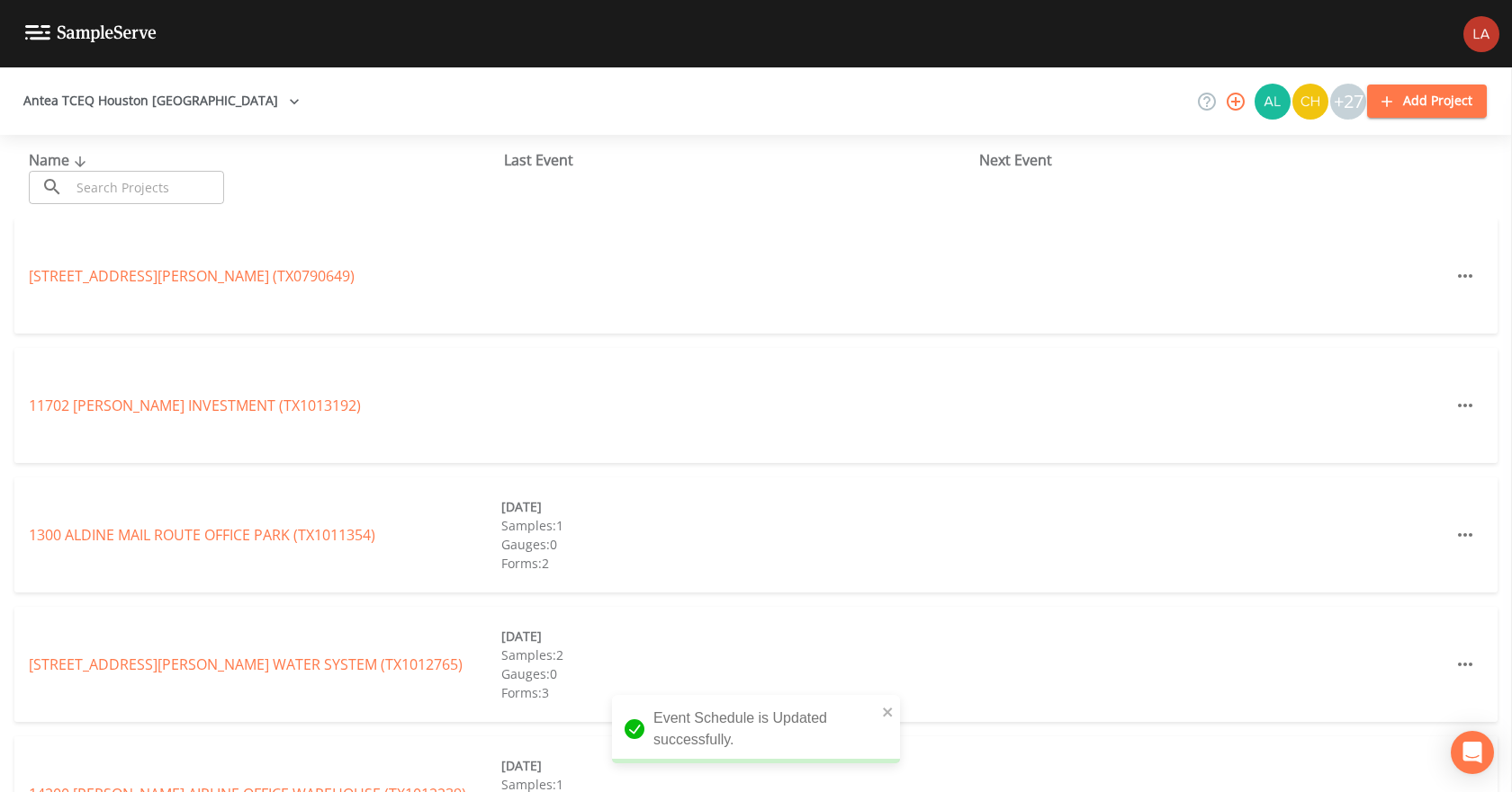
click at [146, 193] on input "text" at bounding box center [147, 187] width 154 height 33
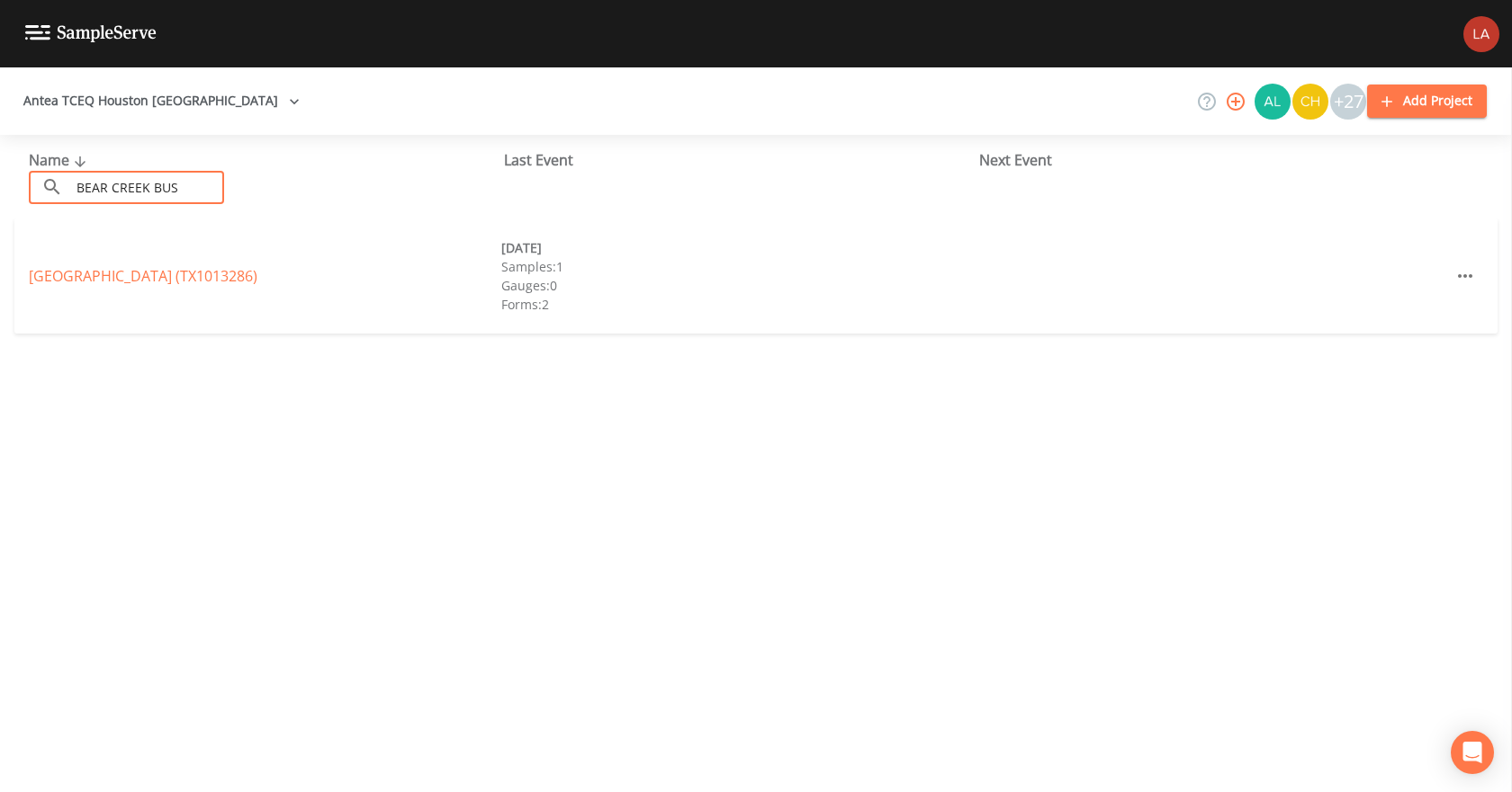
type input "BEAR CREEK BUS"
click at [115, 276] on link "[GEOGRAPHIC_DATA] (TX1013286)" at bounding box center [142, 276] width 228 height 20
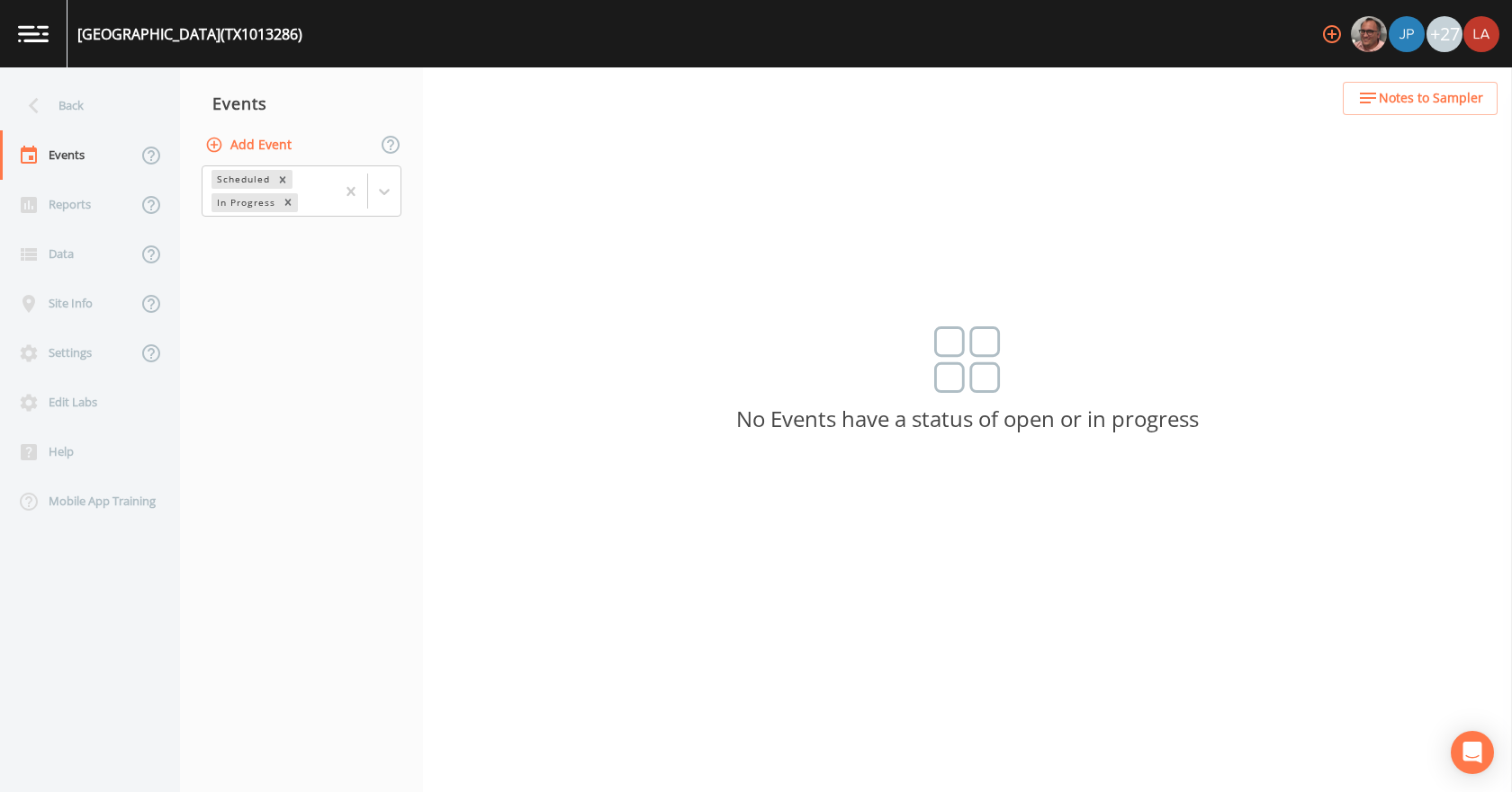
click at [270, 136] on button "Add Event" at bounding box center [250, 145] width 97 height 33
paste input "[DATE] PFAS"
type input "[DATE] PFAS"
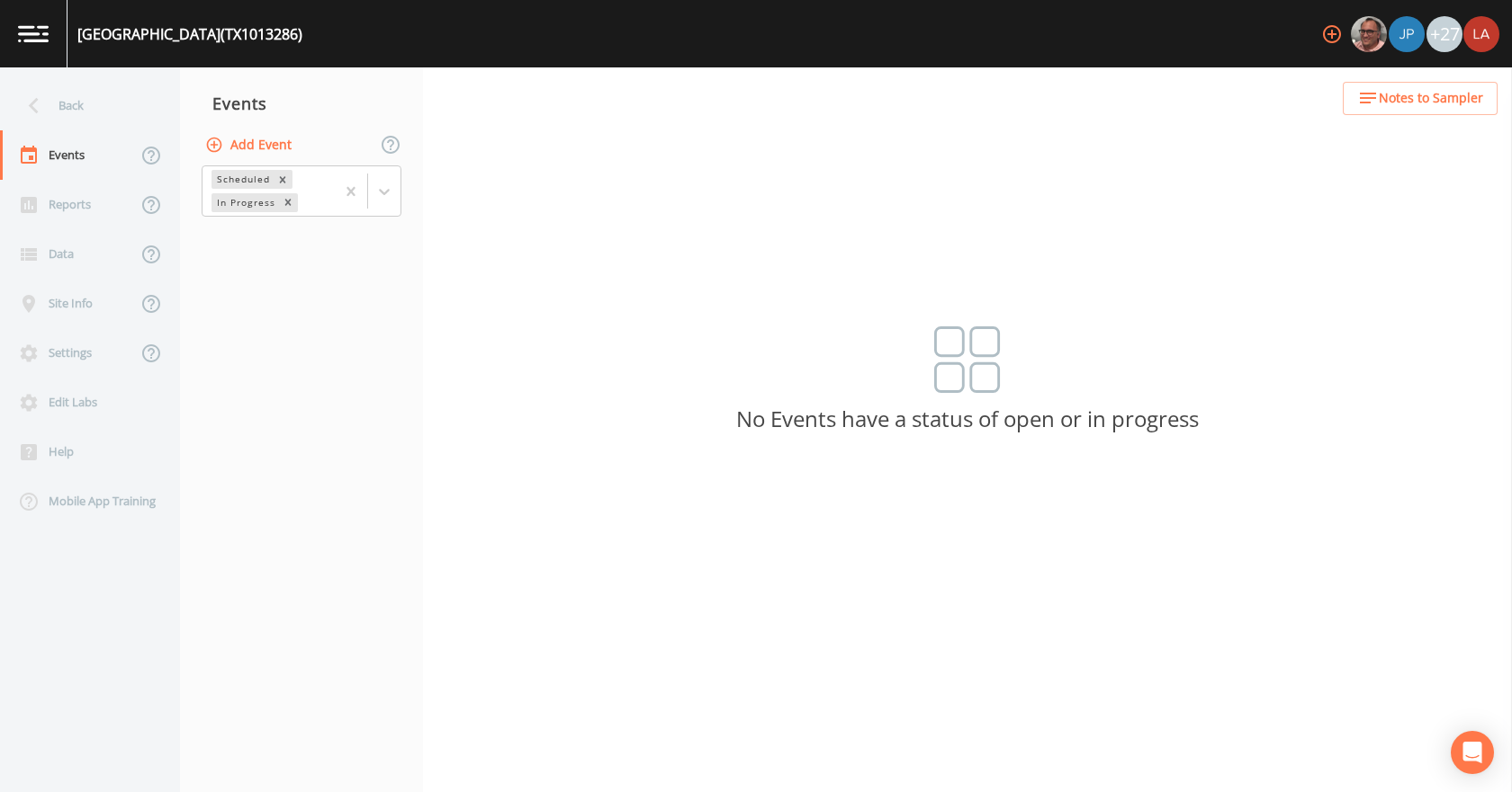
type input "[DATE]"
type input "10:30"
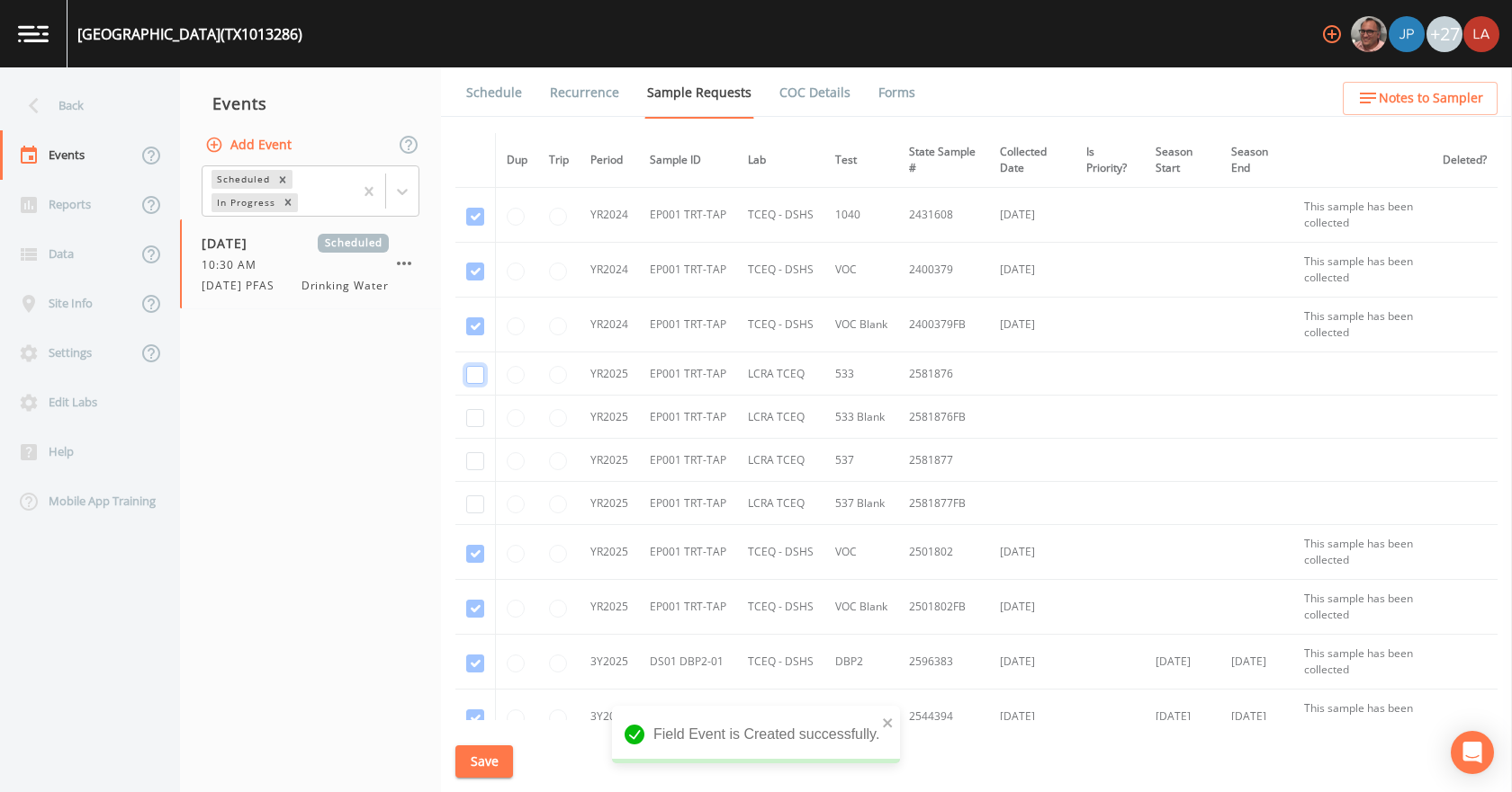
click at [471, 370] on input "checkbox" at bounding box center [474, 375] width 18 height 18
checkbox input "true"
click at [483, 420] on input "checkbox" at bounding box center [474, 418] width 18 height 18
checkbox input "true"
click at [477, 468] on input "checkbox" at bounding box center [474, 461] width 18 height 18
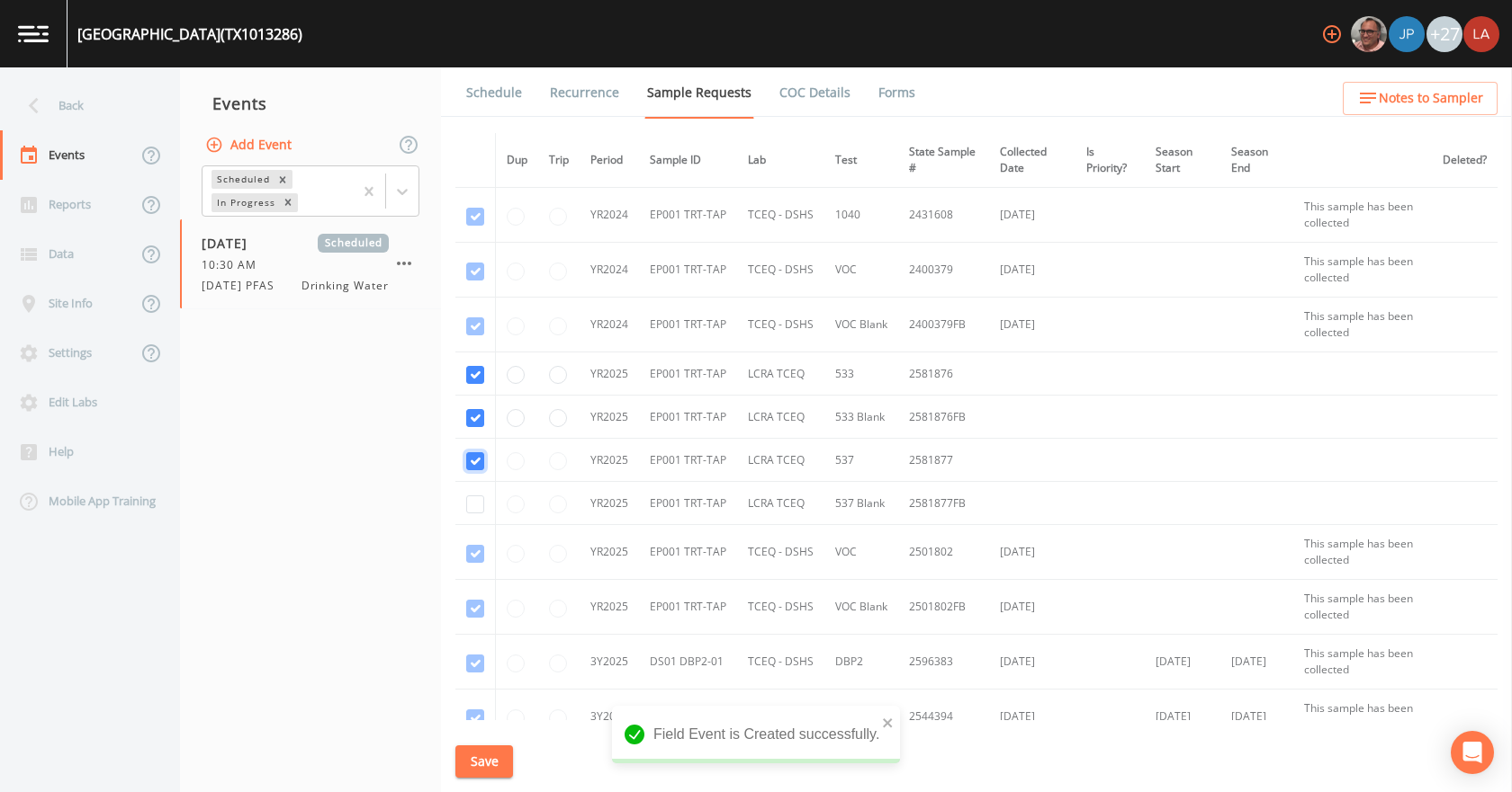
checkbox input "true"
click at [476, 502] on input "checkbox" at bounding box center [474, 504] width 18 height 18
checkbox input "true"
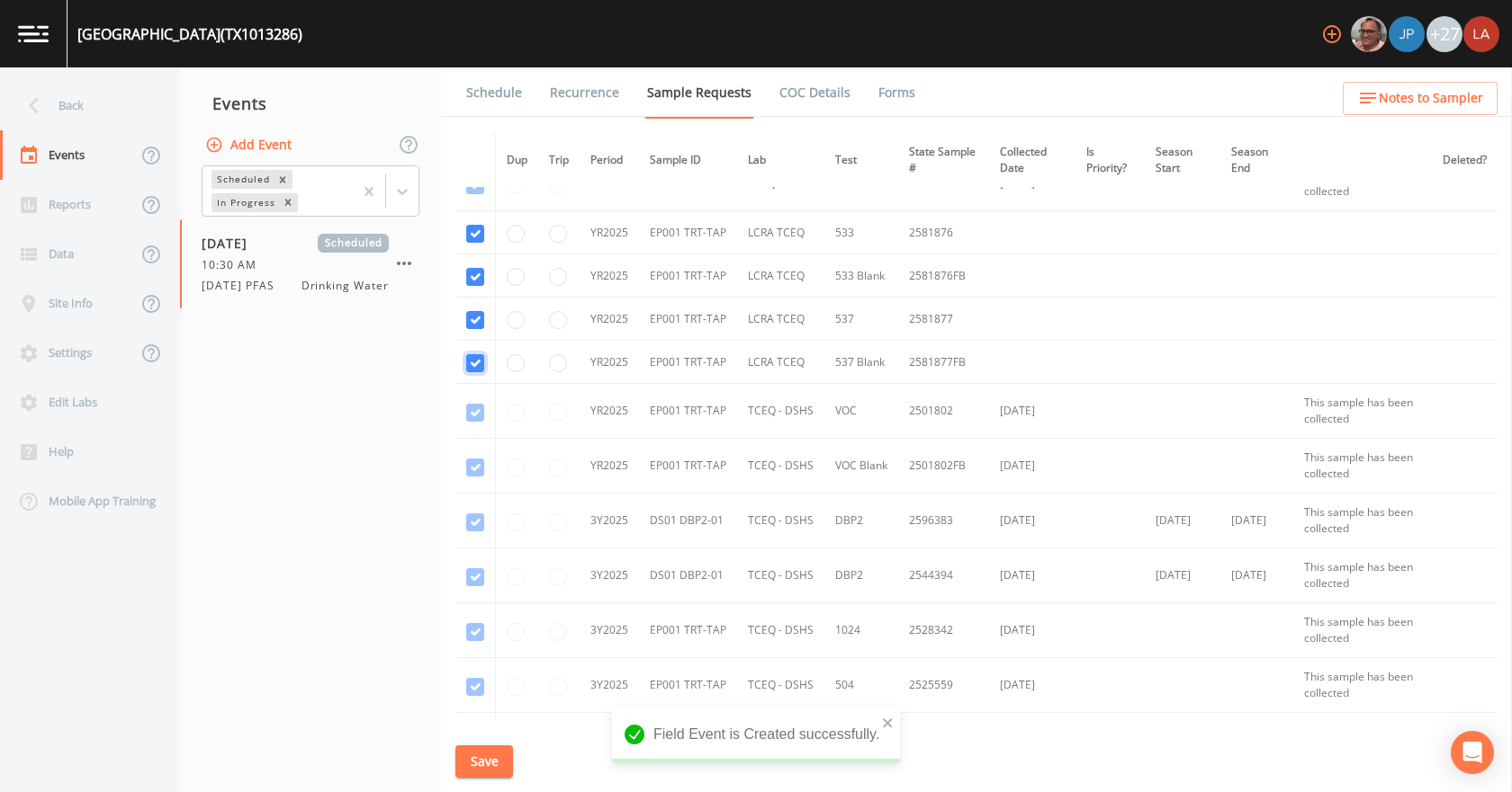
scroll to position [449, 0]
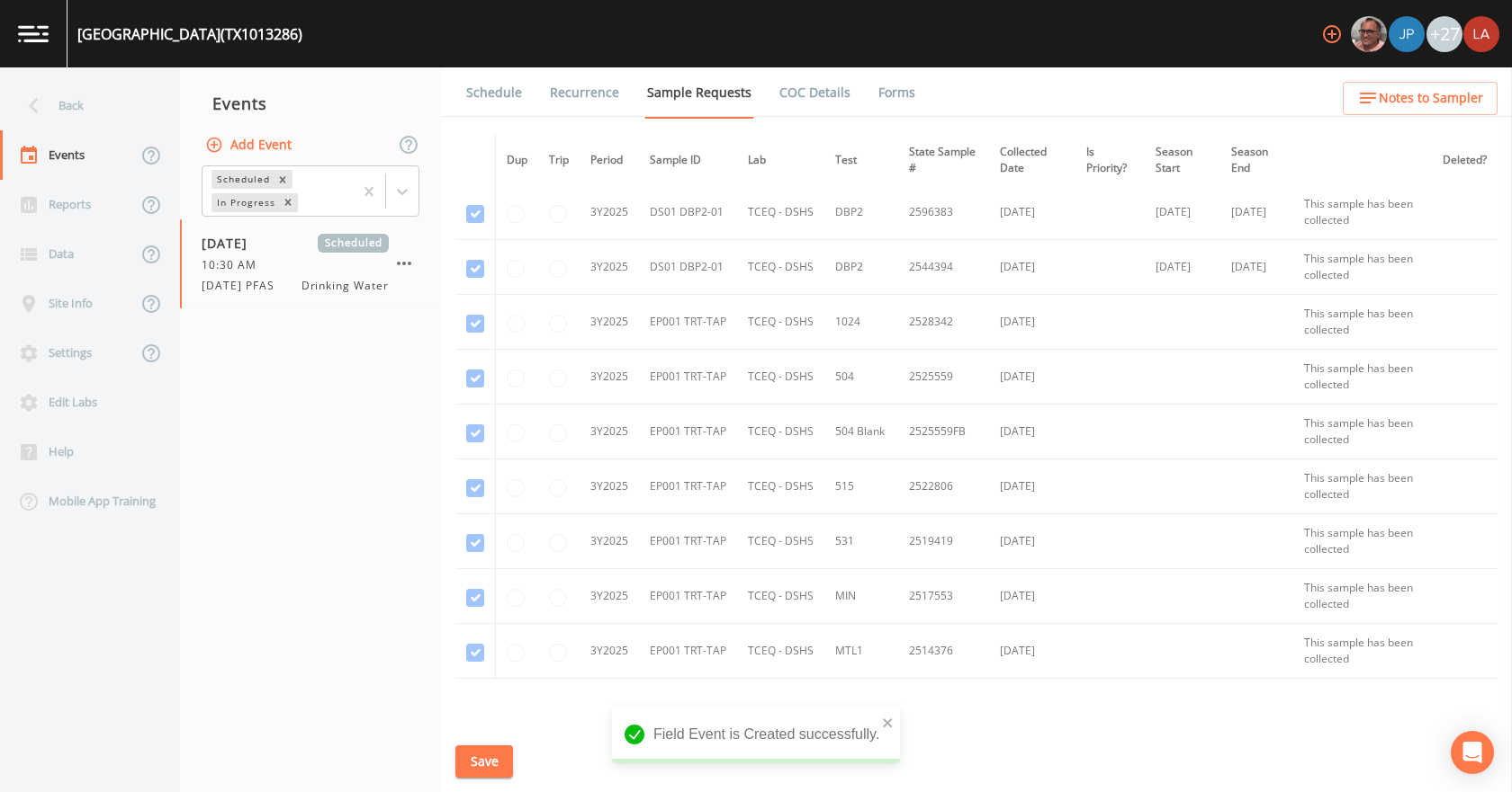
click at [482, 753] on button "Save" at bounding box center [484, 761] width 57 height 33
click at [499, 96] on link "Schedule" at bounding box center [494, 93] width 61 height 51
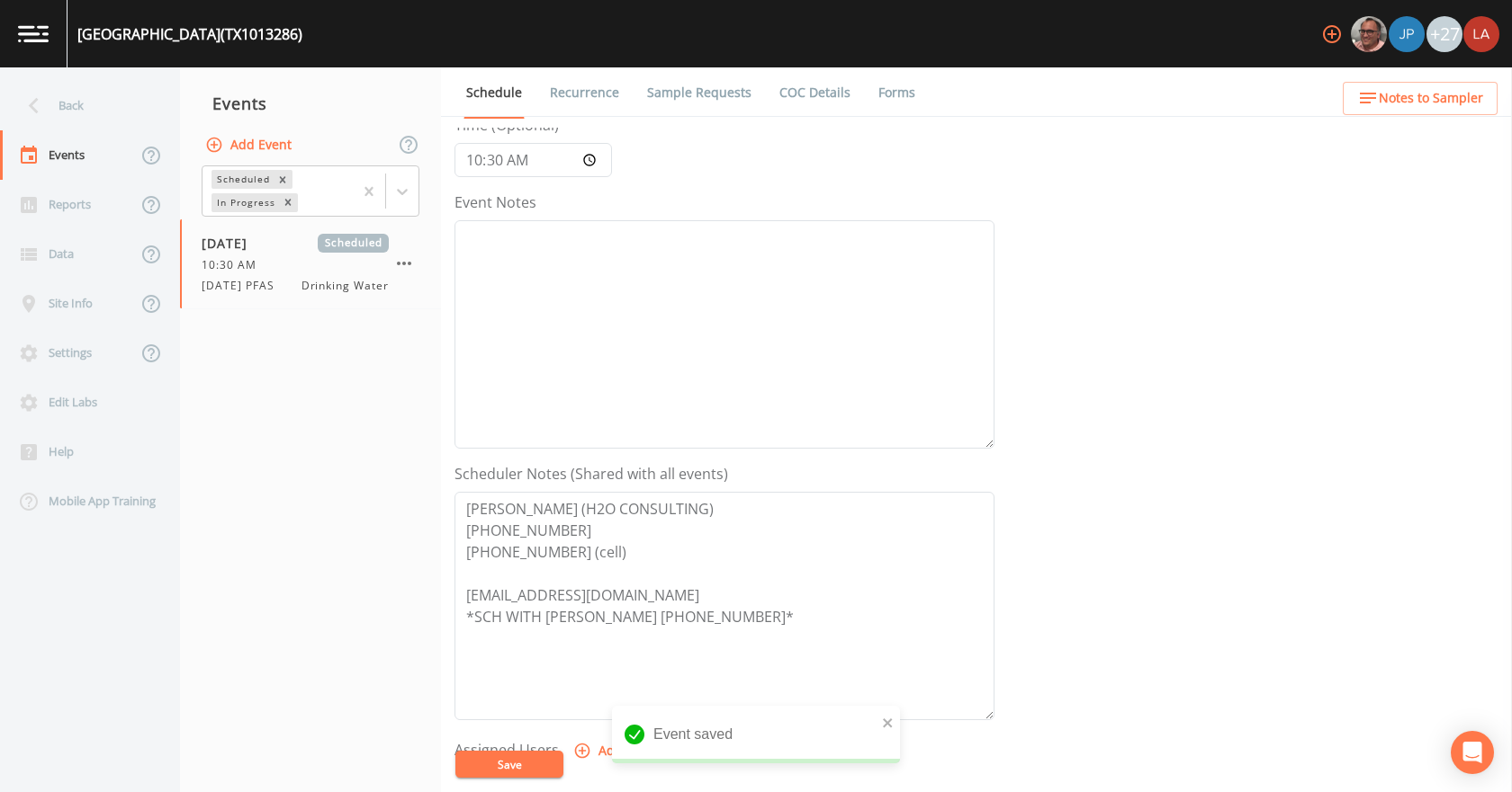
scroll to position [449, 0]
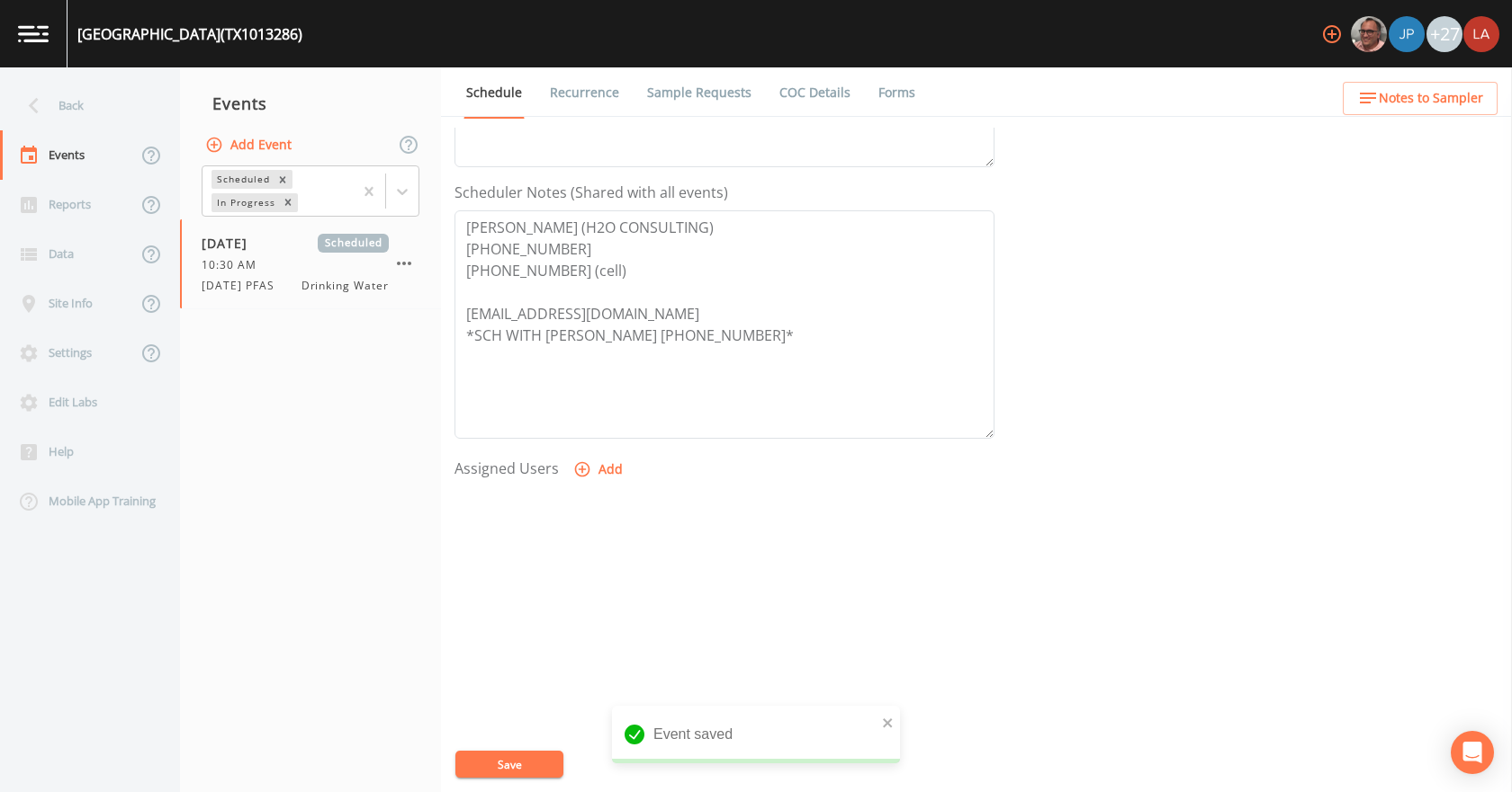
click at [583, 462] on icon "button" at bounding box center [581, 469] width 18 height 18
select select "0c4ac92a-2052-4971-af99-d49bdd27a7b1"
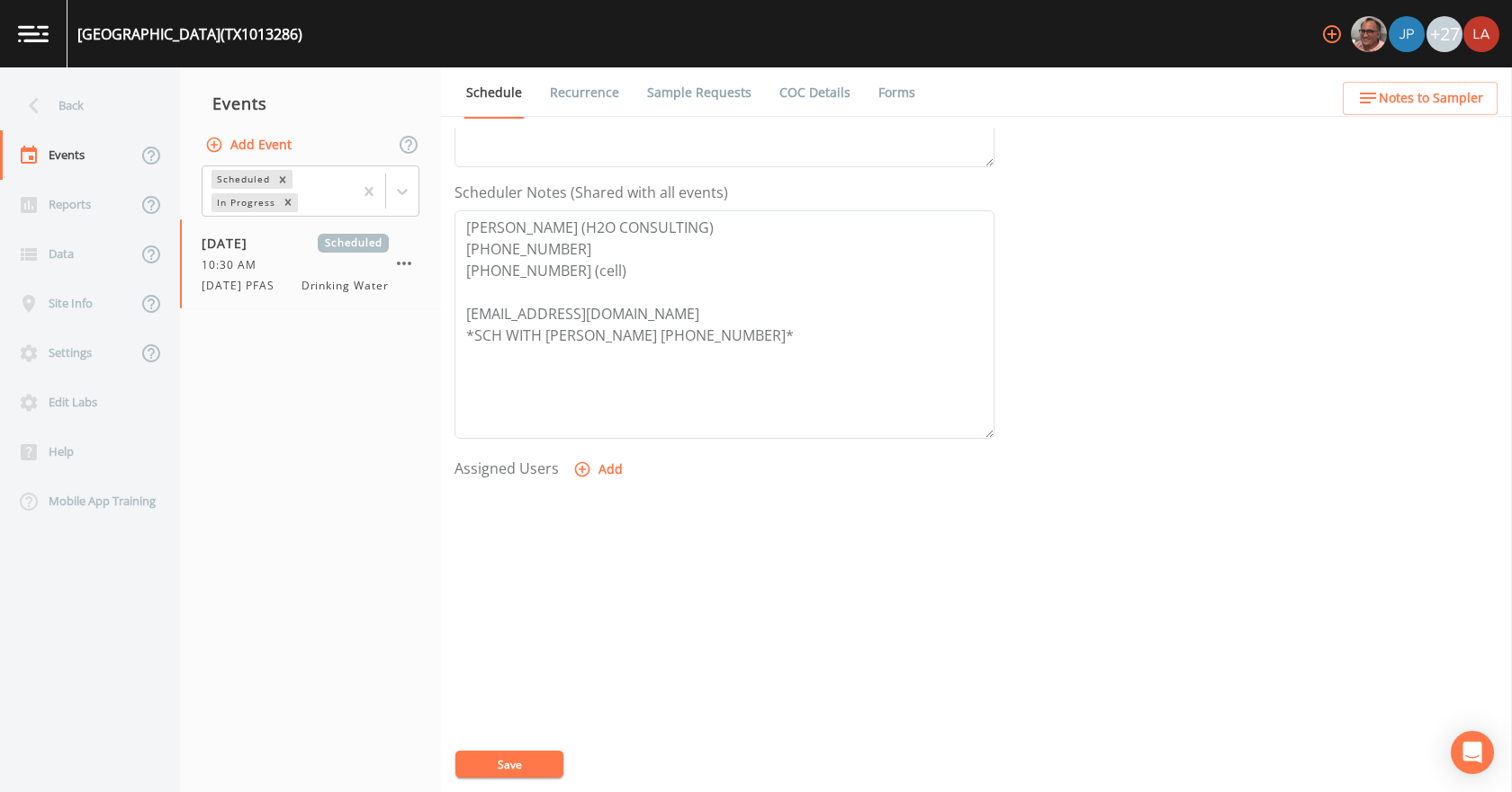
select select
click at [541, 762] on button "Save" at bounding box center [509, 764] width 108 height 27
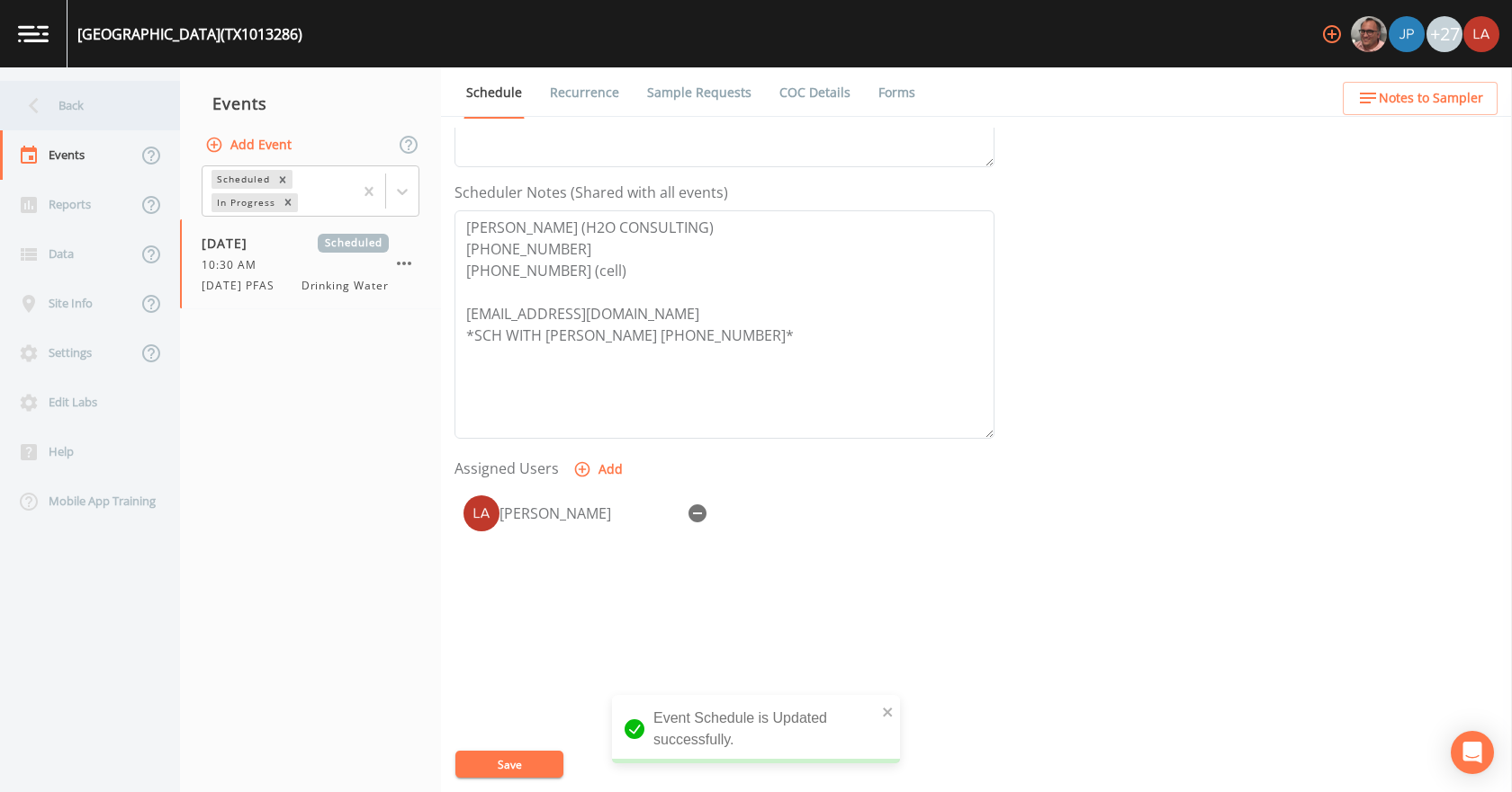
click at [103, 109] on div "Back" at bounding box center [81, 106] width 162 height 50
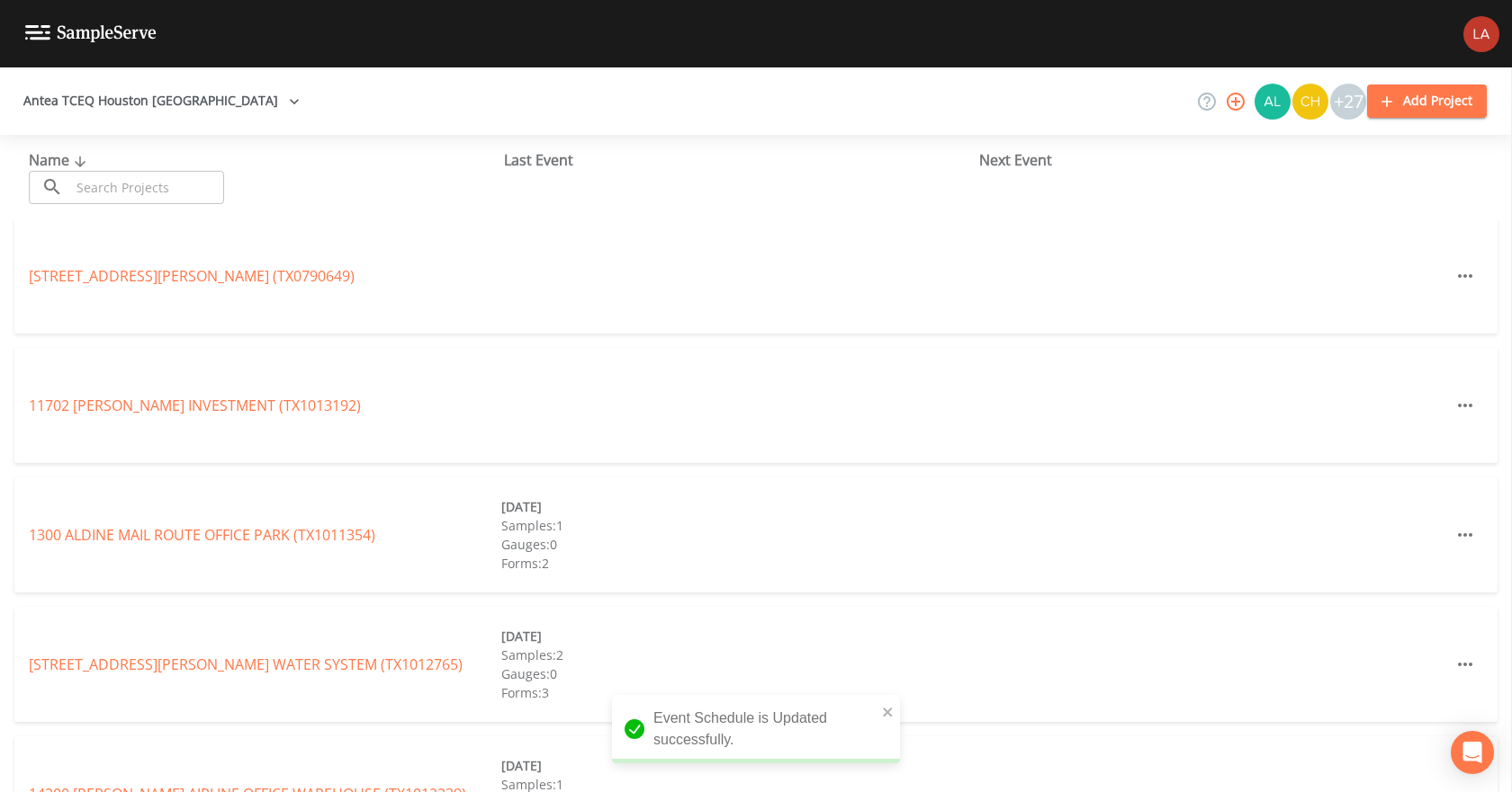
click at [157, 186] on input "text" at bounding box center [147, 187] width 154 height 33
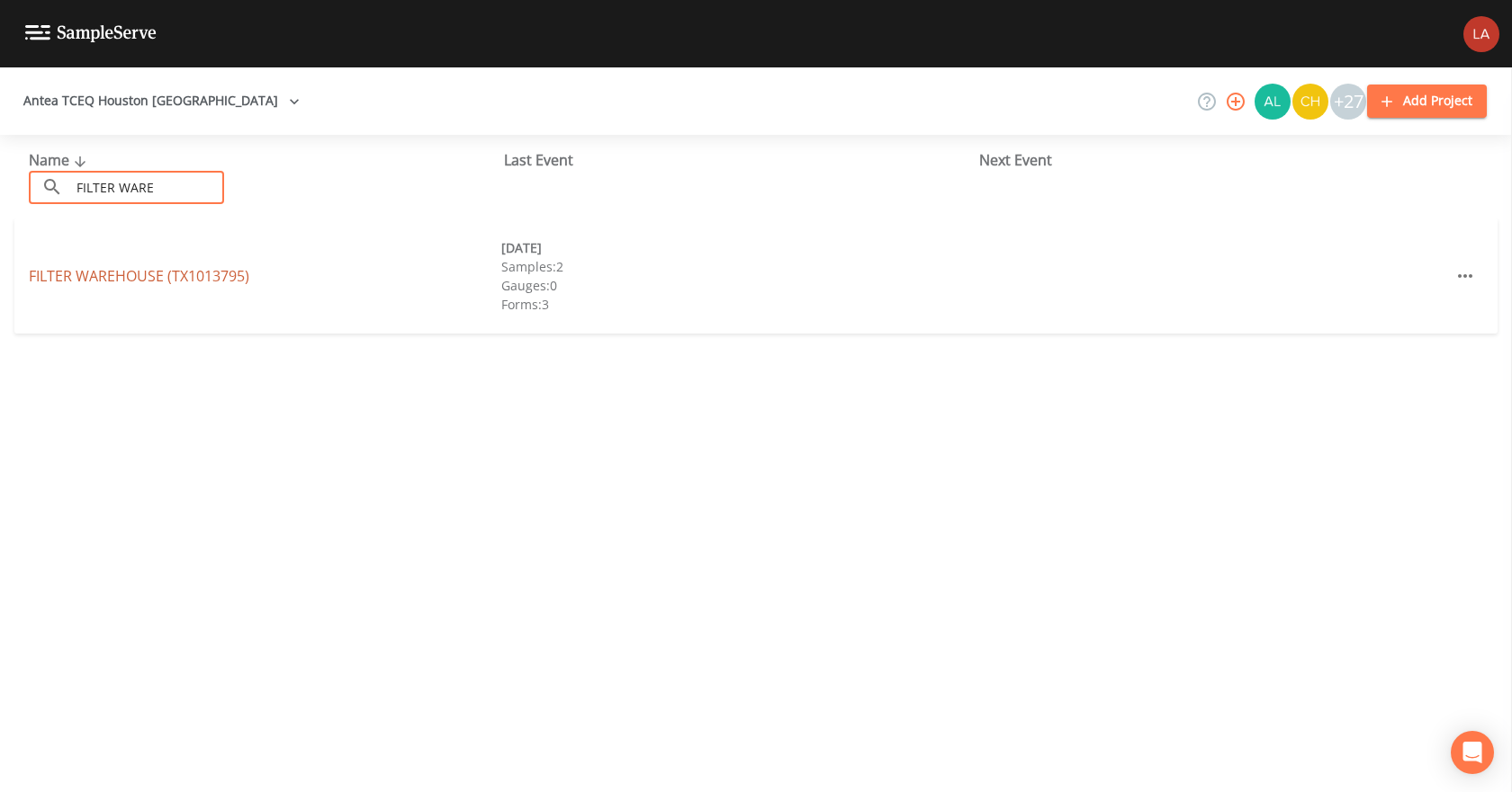
type input "FILTER WARE"
click at [82, 279] on link "FILTER WAREHOUSE (TX1013795)" at bounding box center [138, 276] width 220 height 20
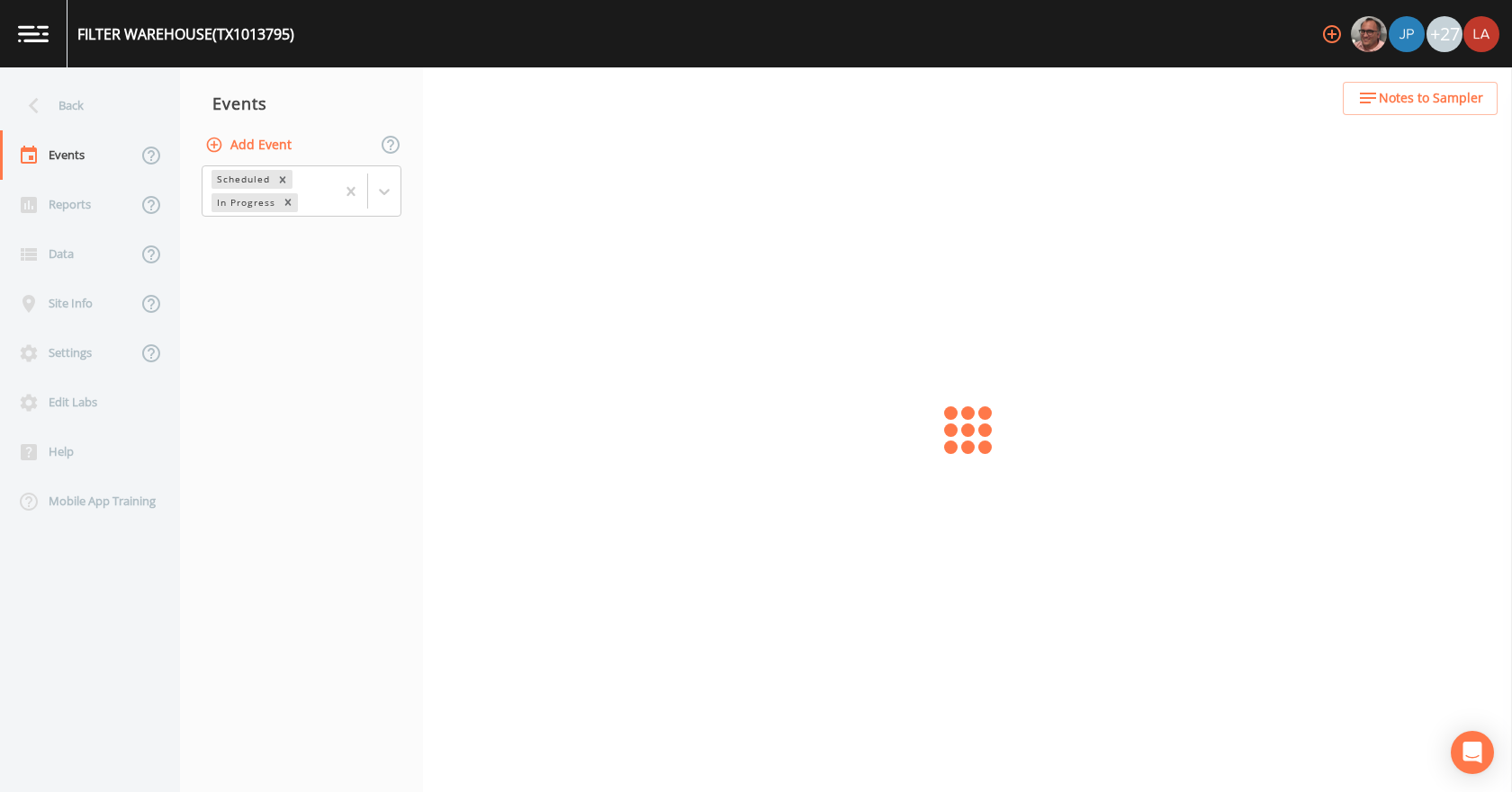
click at [262, 135] on button "Add Event" at bounding box center [250, 145] width 97 height 33
paste input "[DATE] PFAS"
type input "[DATE] PFAS"
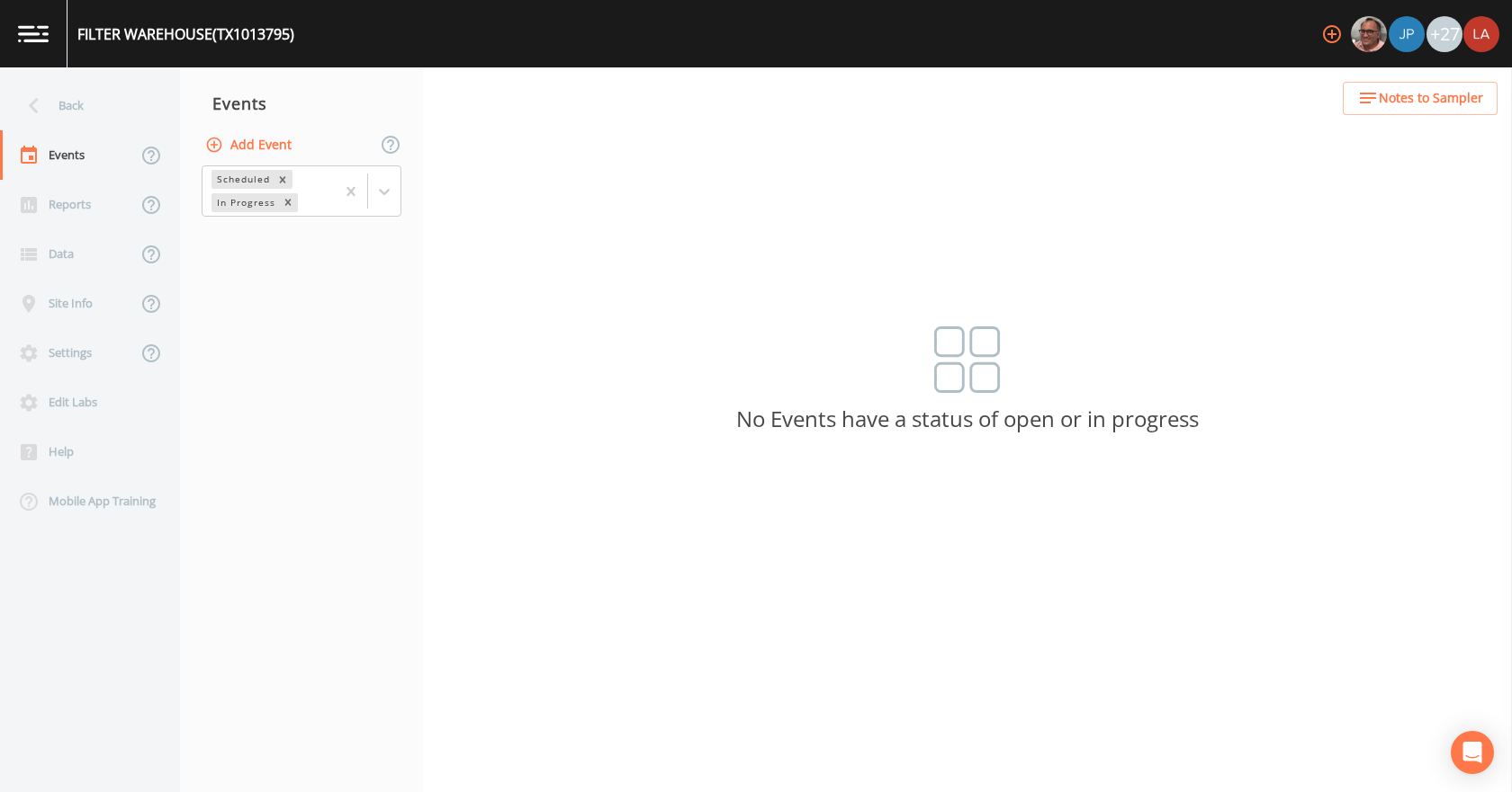
type input "[DATE]"
type input "11:15"
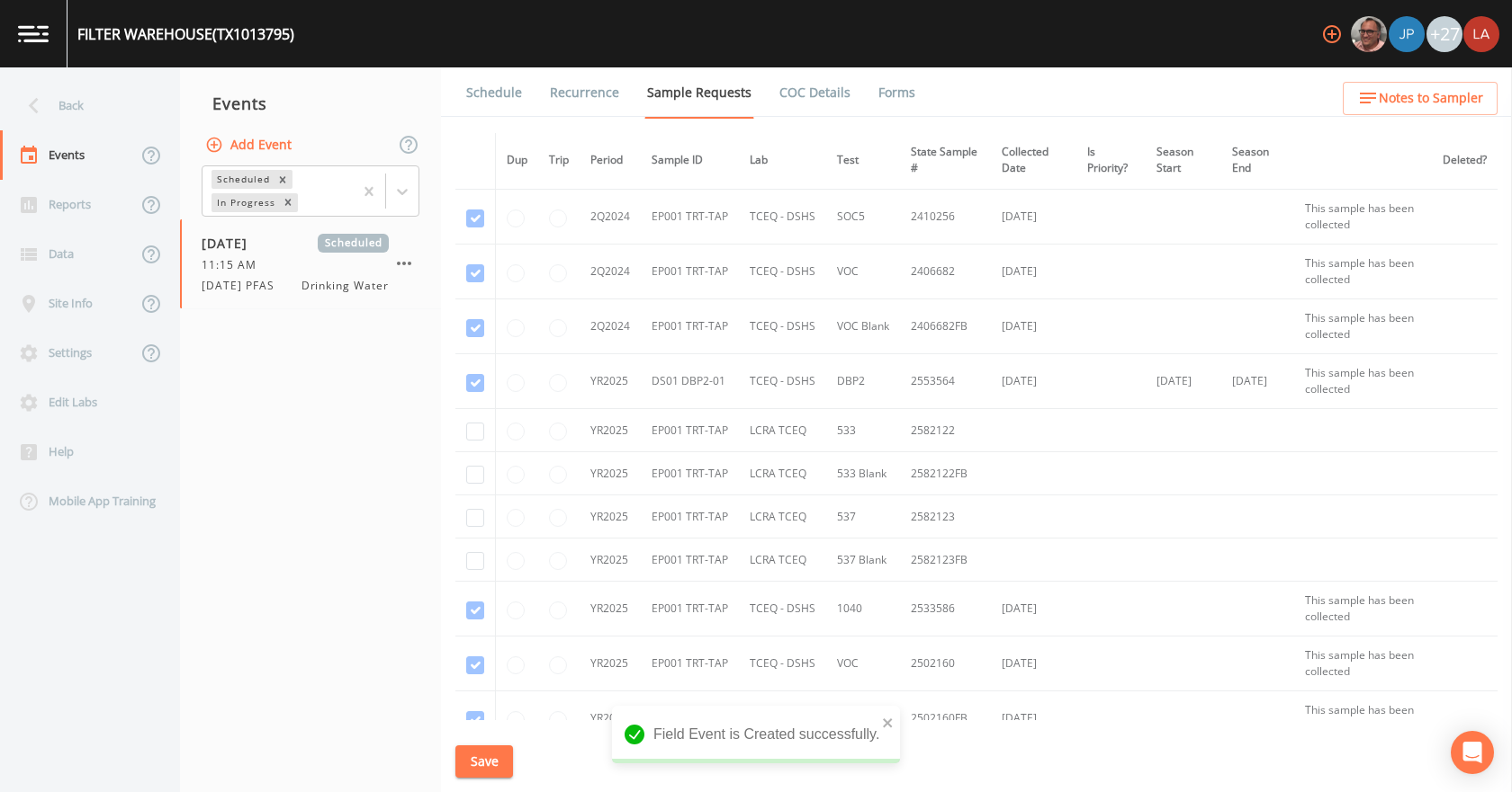
scroll to position [701, 0]
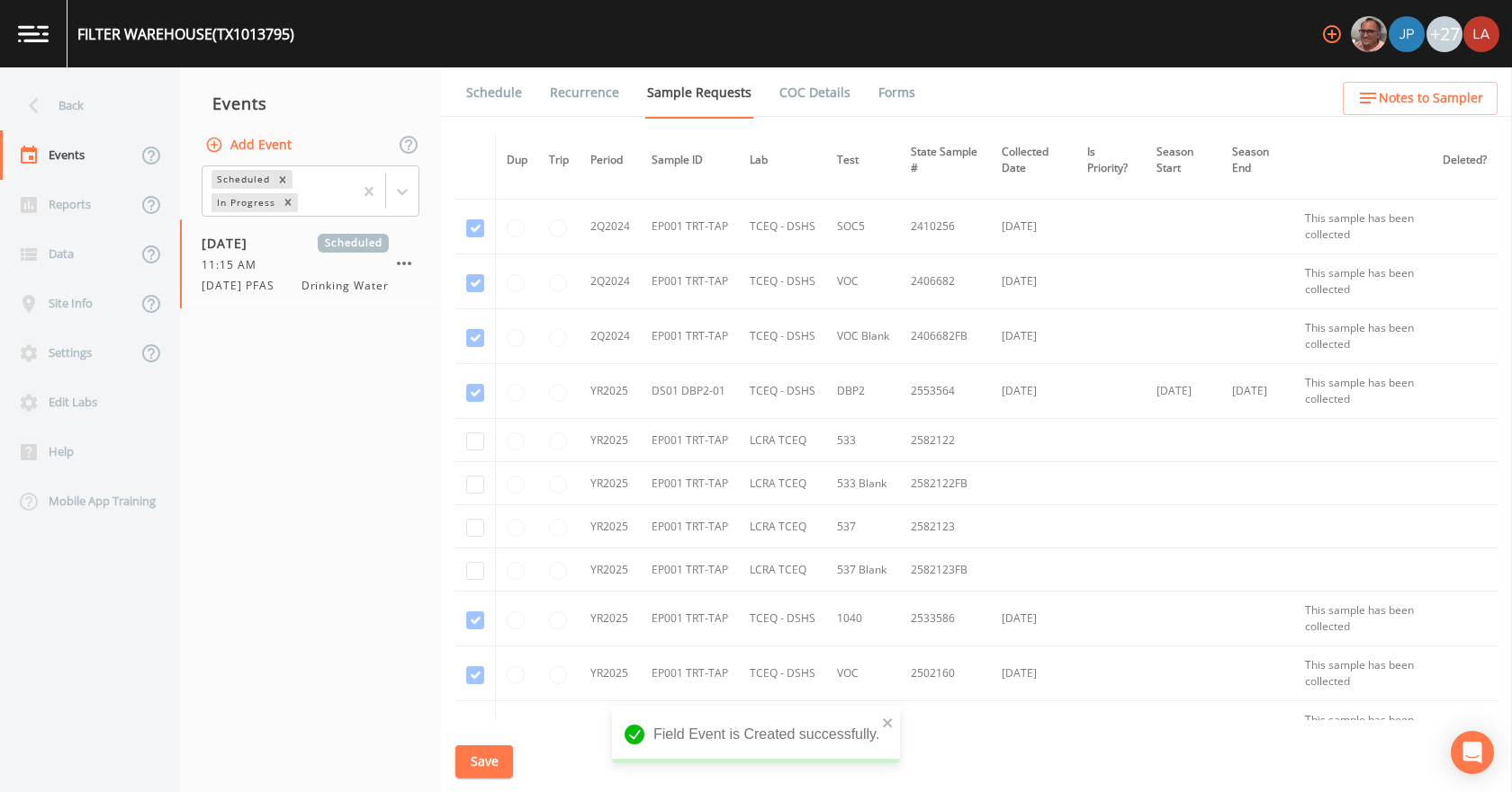
drag, startPoint x: 472, startPoint y: 431, endPoint x: 473, endPoint y: 454, distance: 23.0
click at [472, 433] on td at bounding box center [475, 440] width 40 height 43
click at [474, 456] on td at bounding box center [475, 440] width 40 height 43
click at [473, 448] on input "checkbox" at bounding box center [474, 441] width 18 height 18
checkbox input "true"
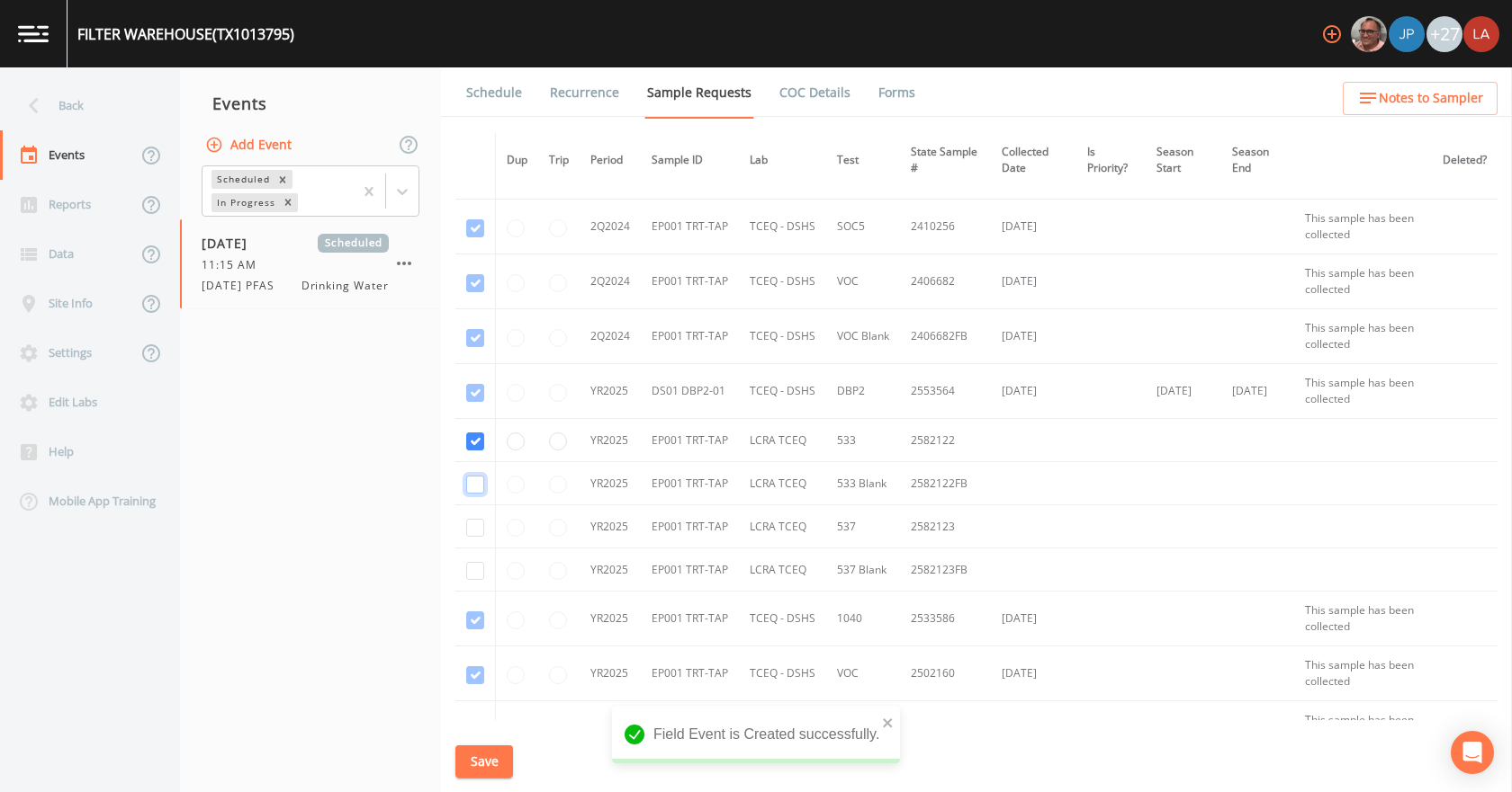
click at [474, 489] on input "checkbox" at bounding box center [474, 485] width 18 height 18
checkbox input "true"
click at [476, 527] on input "checkbox" at bounding box center [474, 528] width 18 height 18
checkbox input "true"
click at [476, 573] on input "checkbox" at bounding box center [474, 571] width 18 height 18
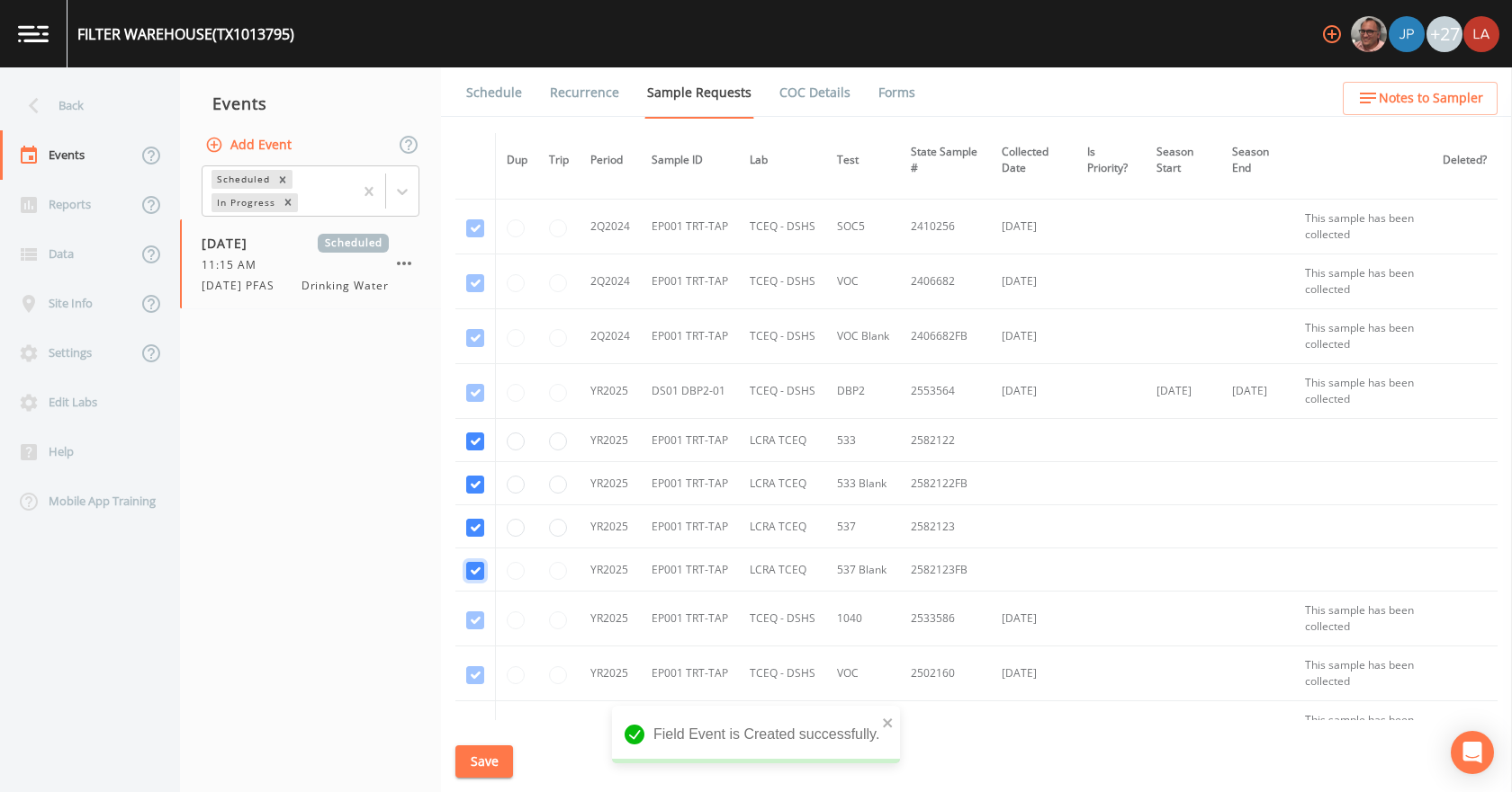
checkbox input "true"
click at [492, 768] on button "Save" at bounding box center [484, 761] width 57 height 33
click at [488, 91] on link "Schedule" at bounding box center [494, 93] width 61 height 51
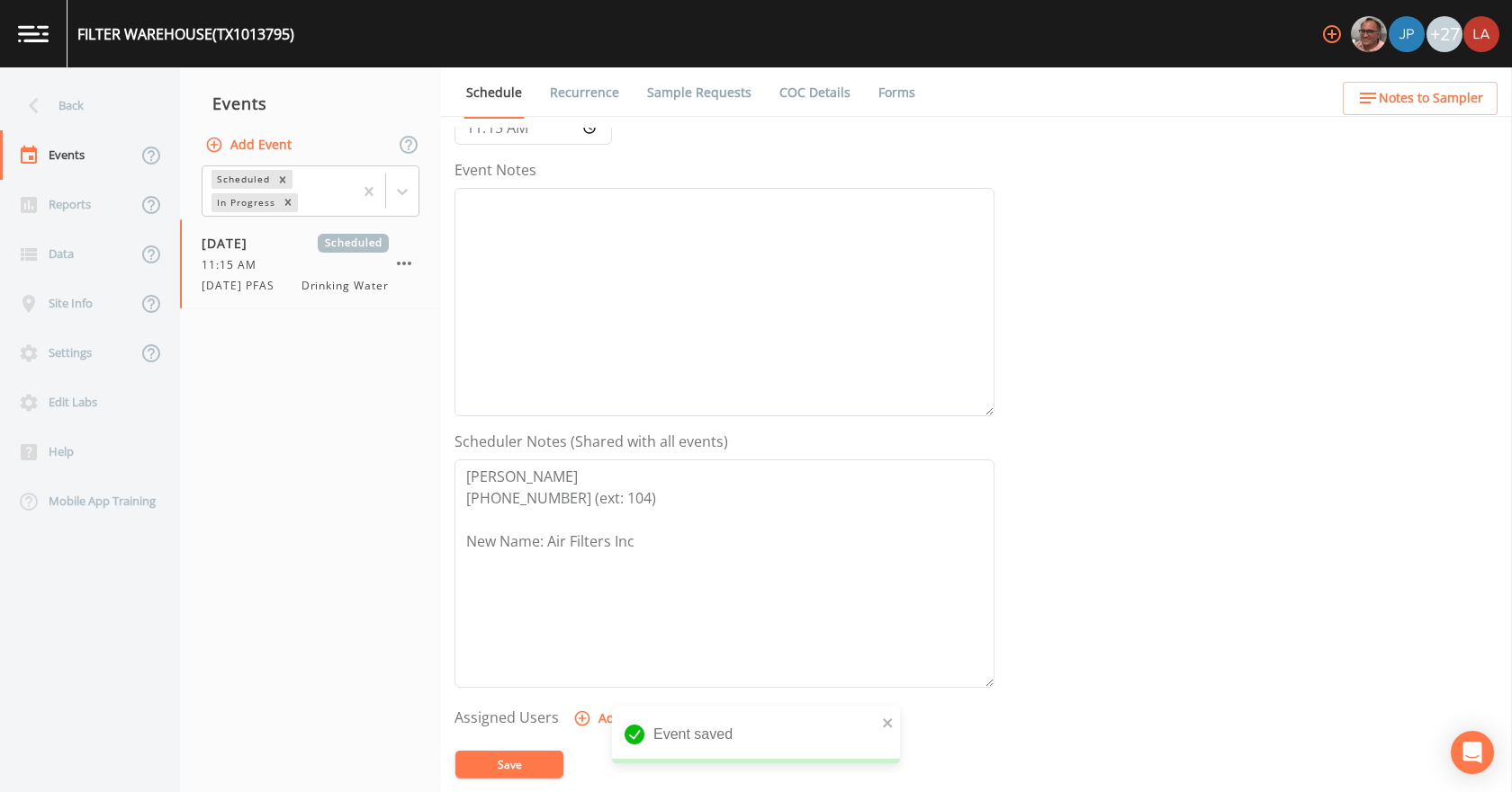
scroll to position [477, 0]
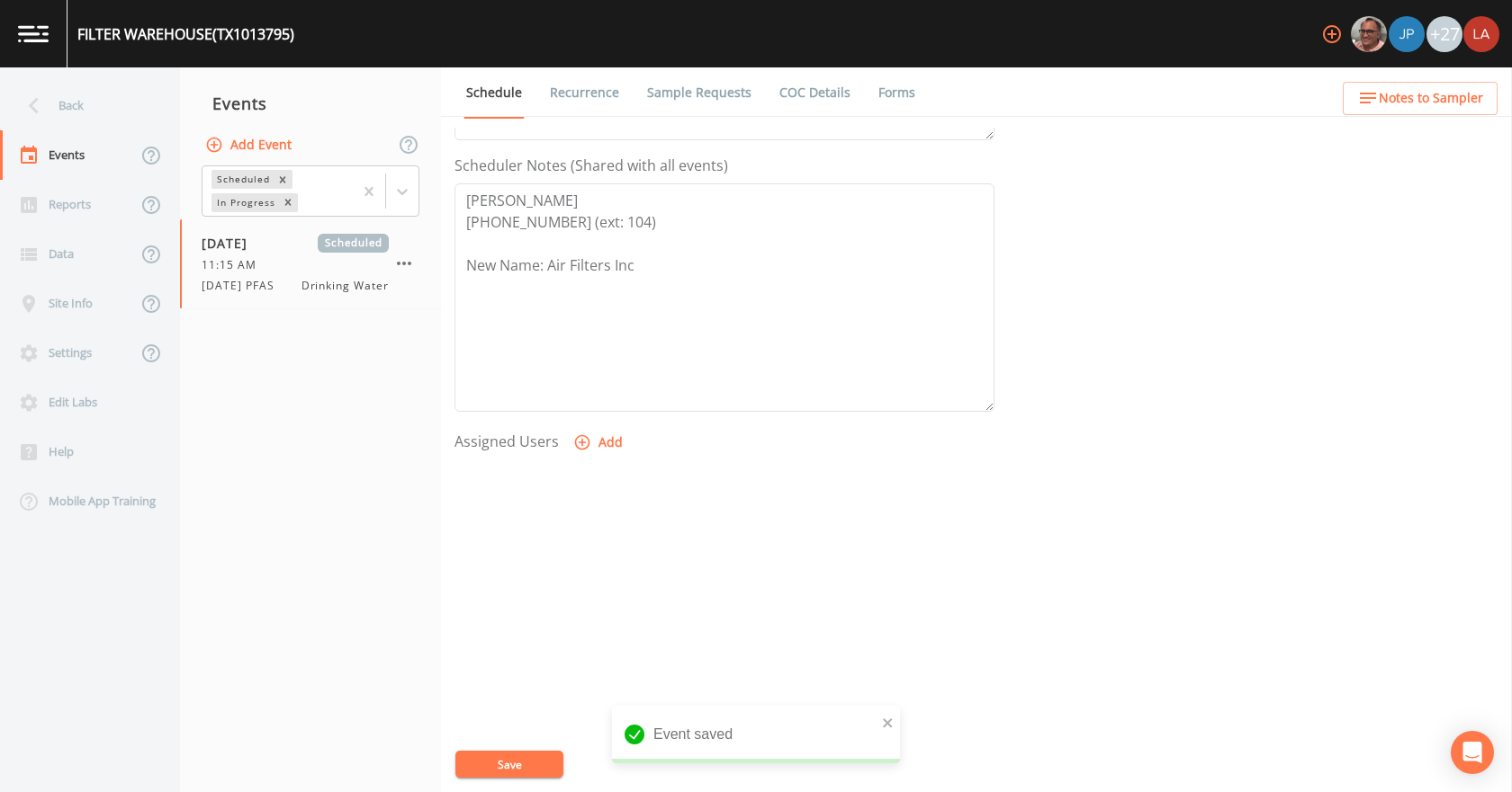
click at [596, 438] on button "Add" at bounding box center [599, 443] width 60 height 33
select select "0c4ac92a-2052-4971-af99-d49bdd27a7b1"
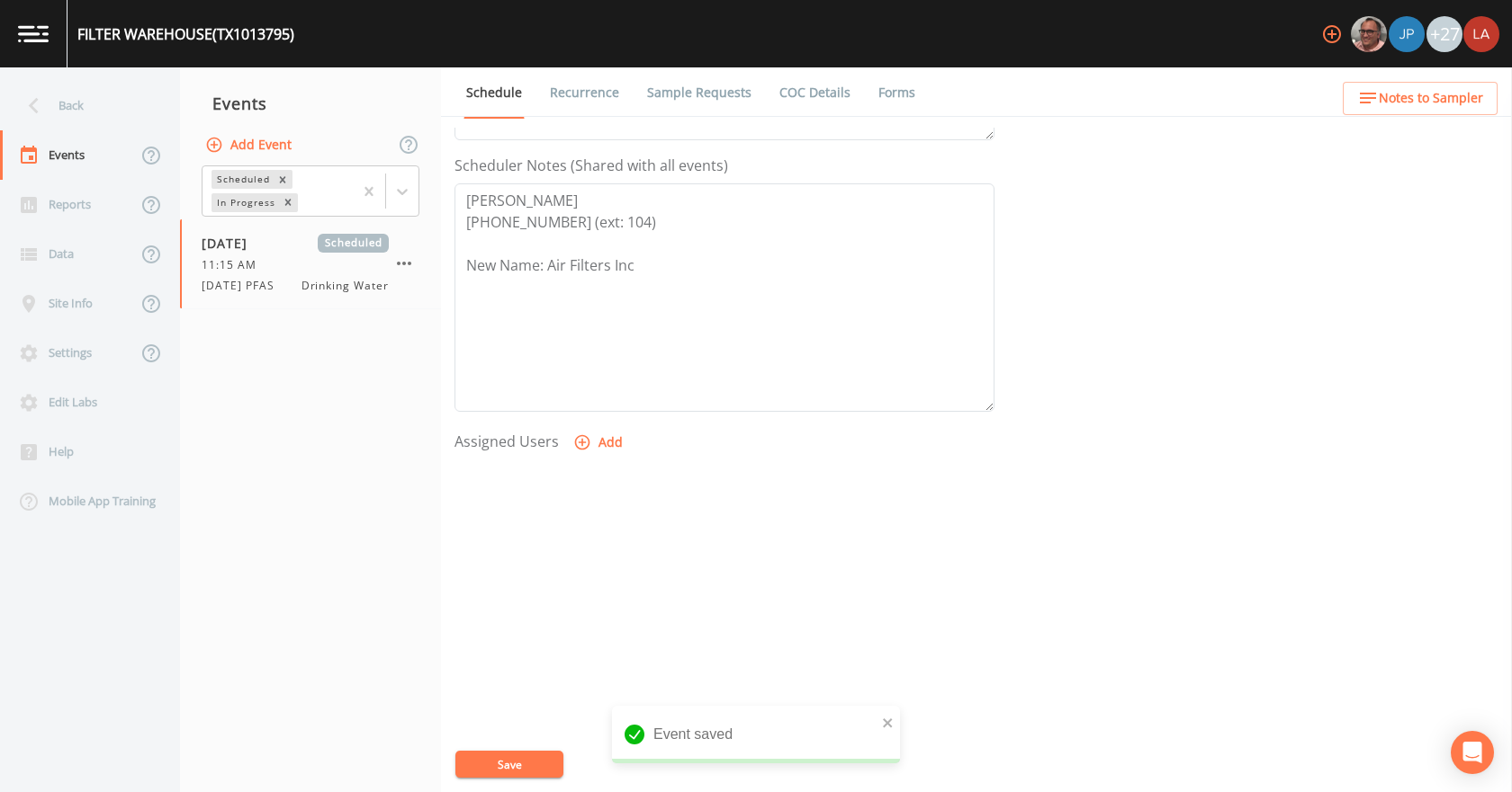
select select
click at [503, 758] on button "Save" at bounding box center [509, 764] width 108 height 27
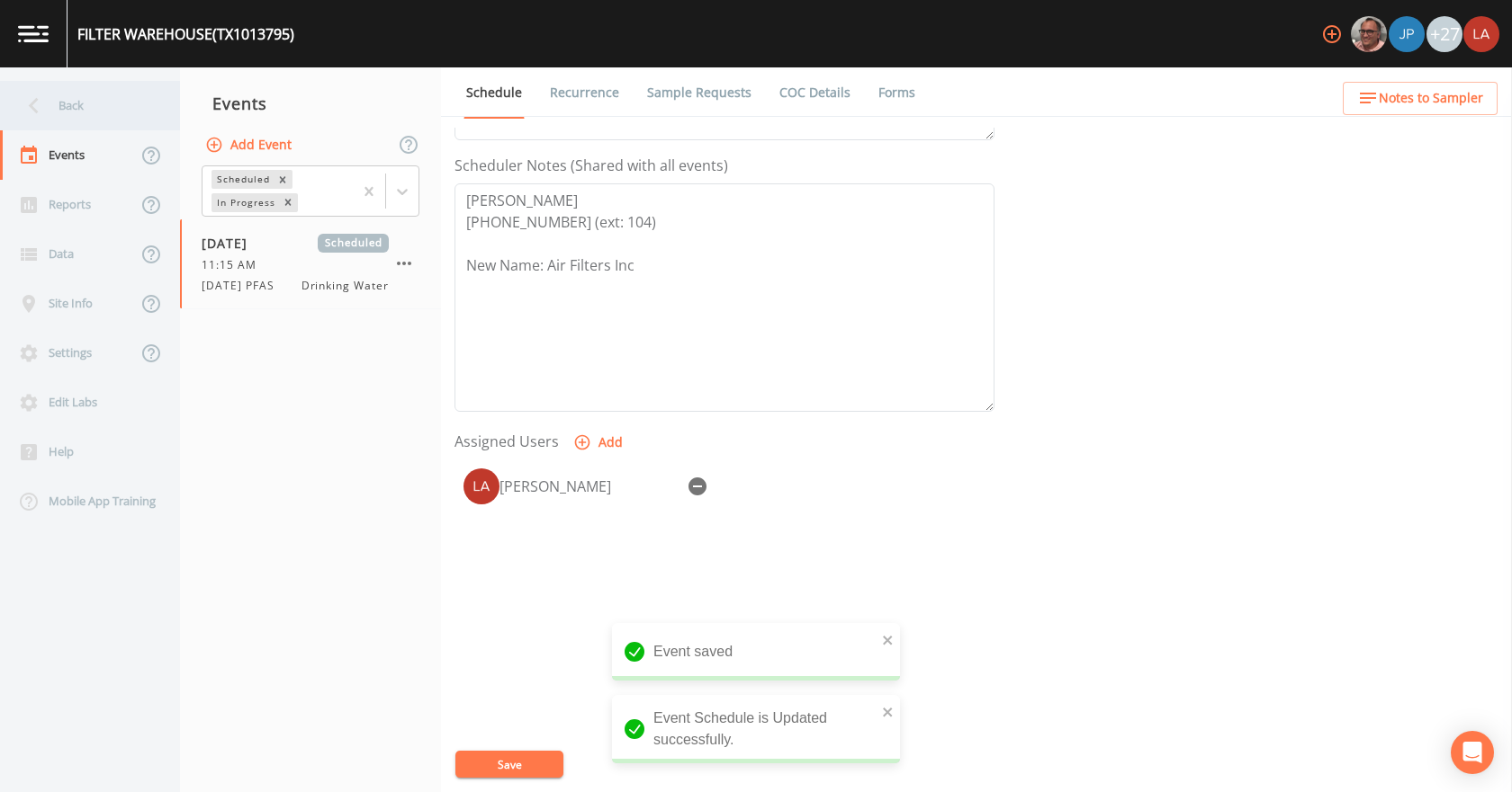
click at [53, 99] on div "Back" at bounding box center [81, 106] width 162 height 50
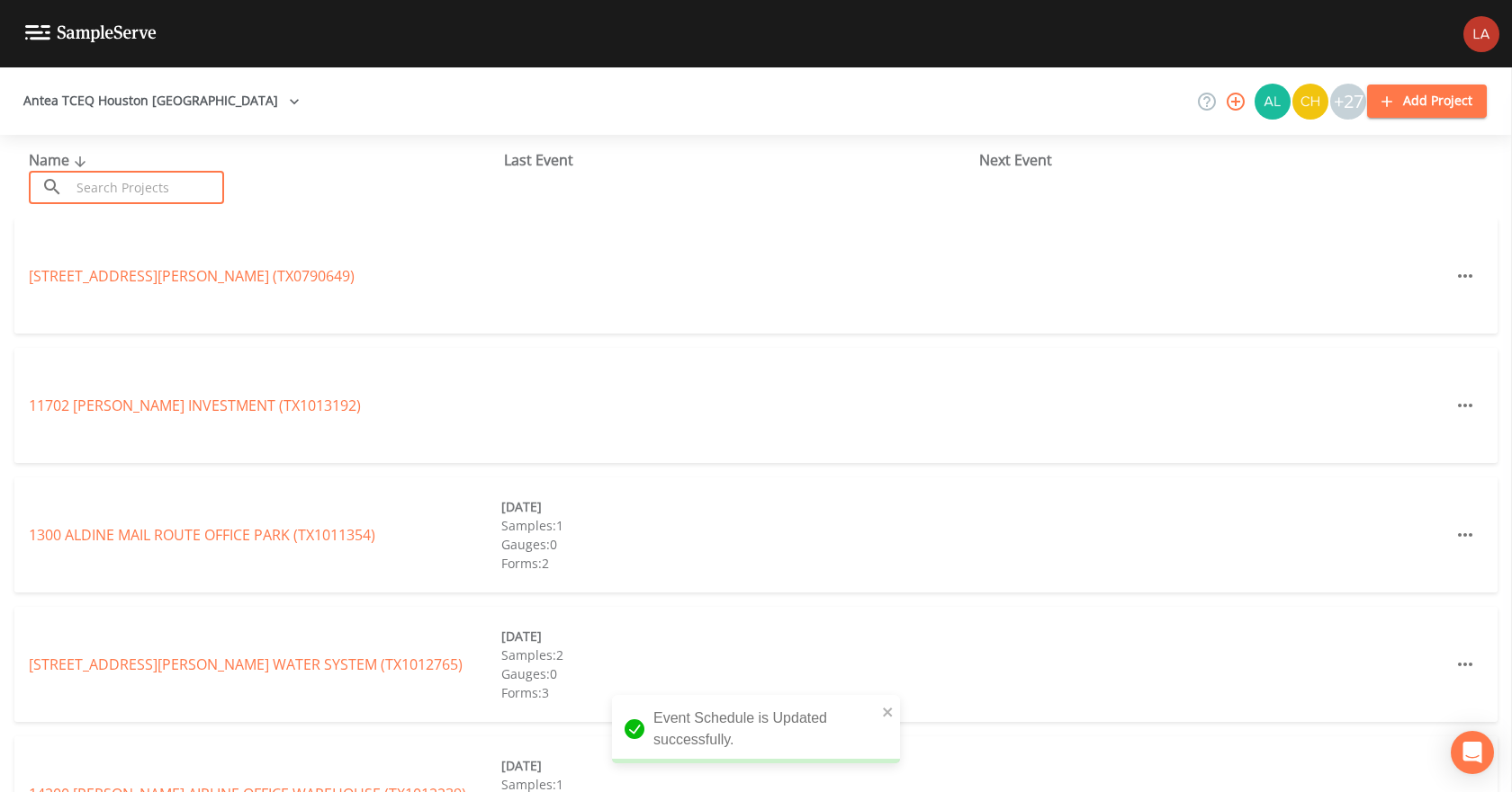
click at [164, 190] on input "text" at bounding box center [147, 187] width 154 height 33
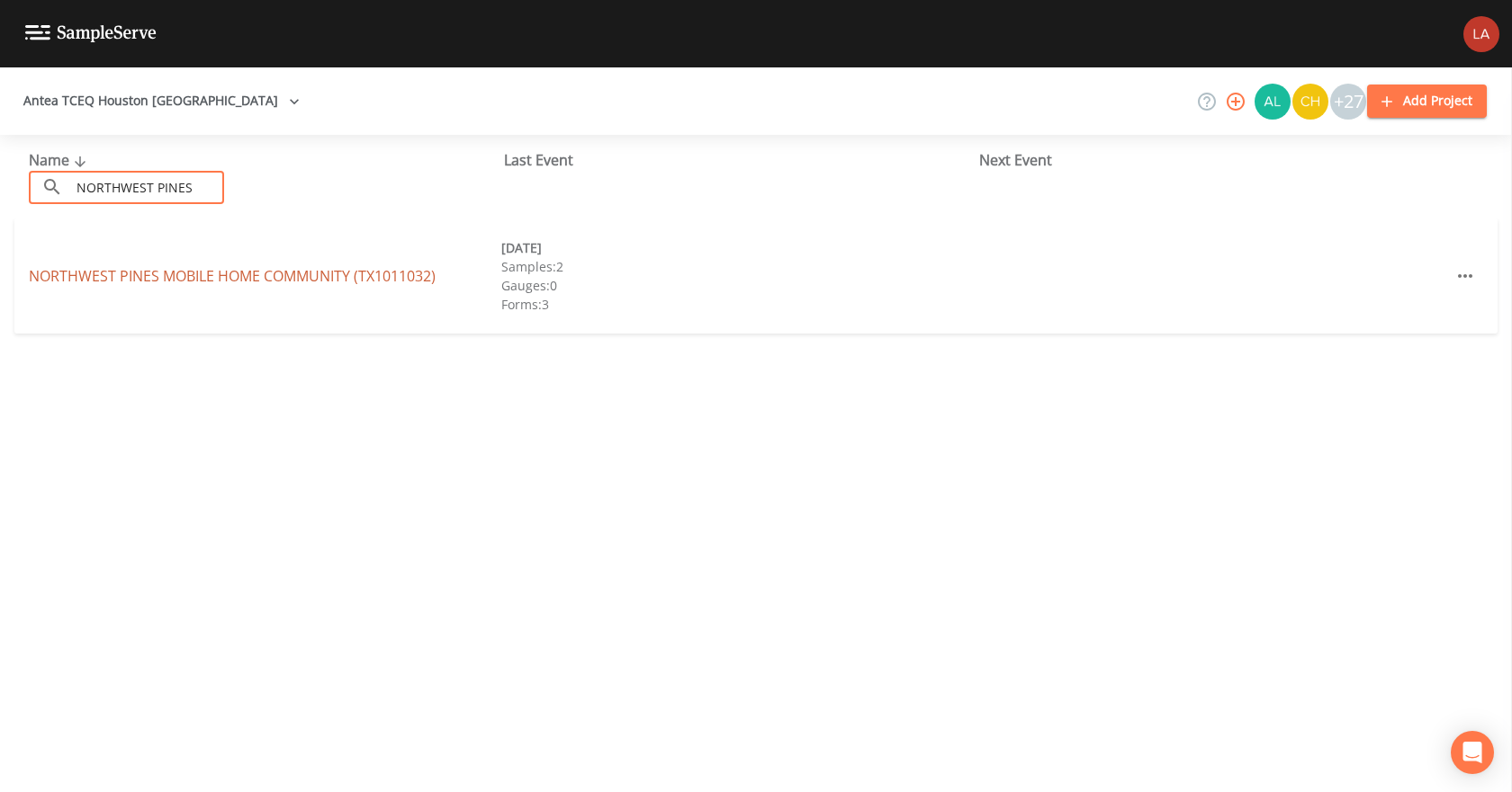
type input "NORTHWEST PINES"
click at [87, 281] on link "NORTHWEST PINES MOBILE HOME COMMUNITY (TX1011032)" at bounding box center [232, 276] width 407 height 20
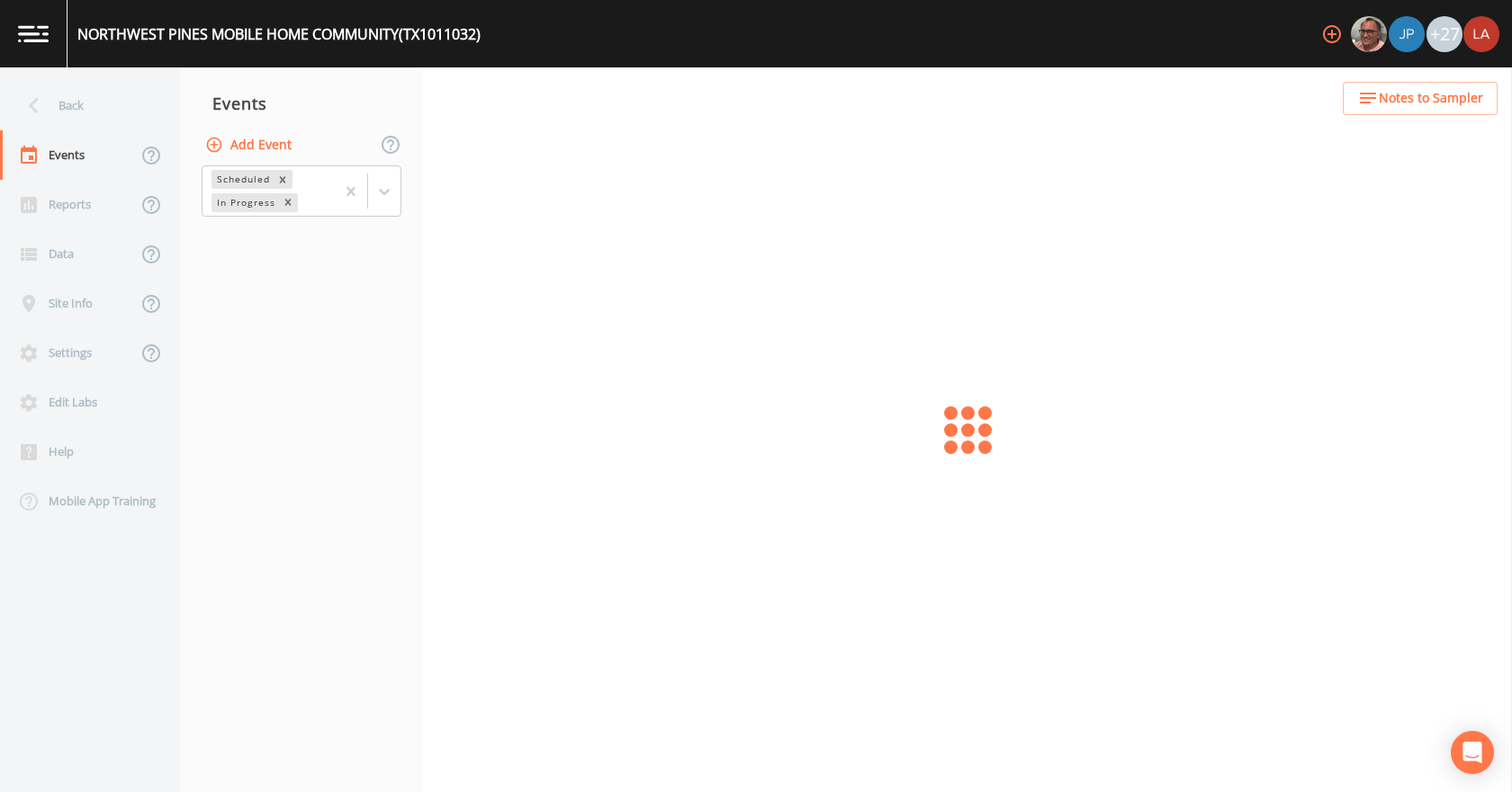
click at [222, 146] on icon "button" at bounding box center [214, 144] width 18 height 18
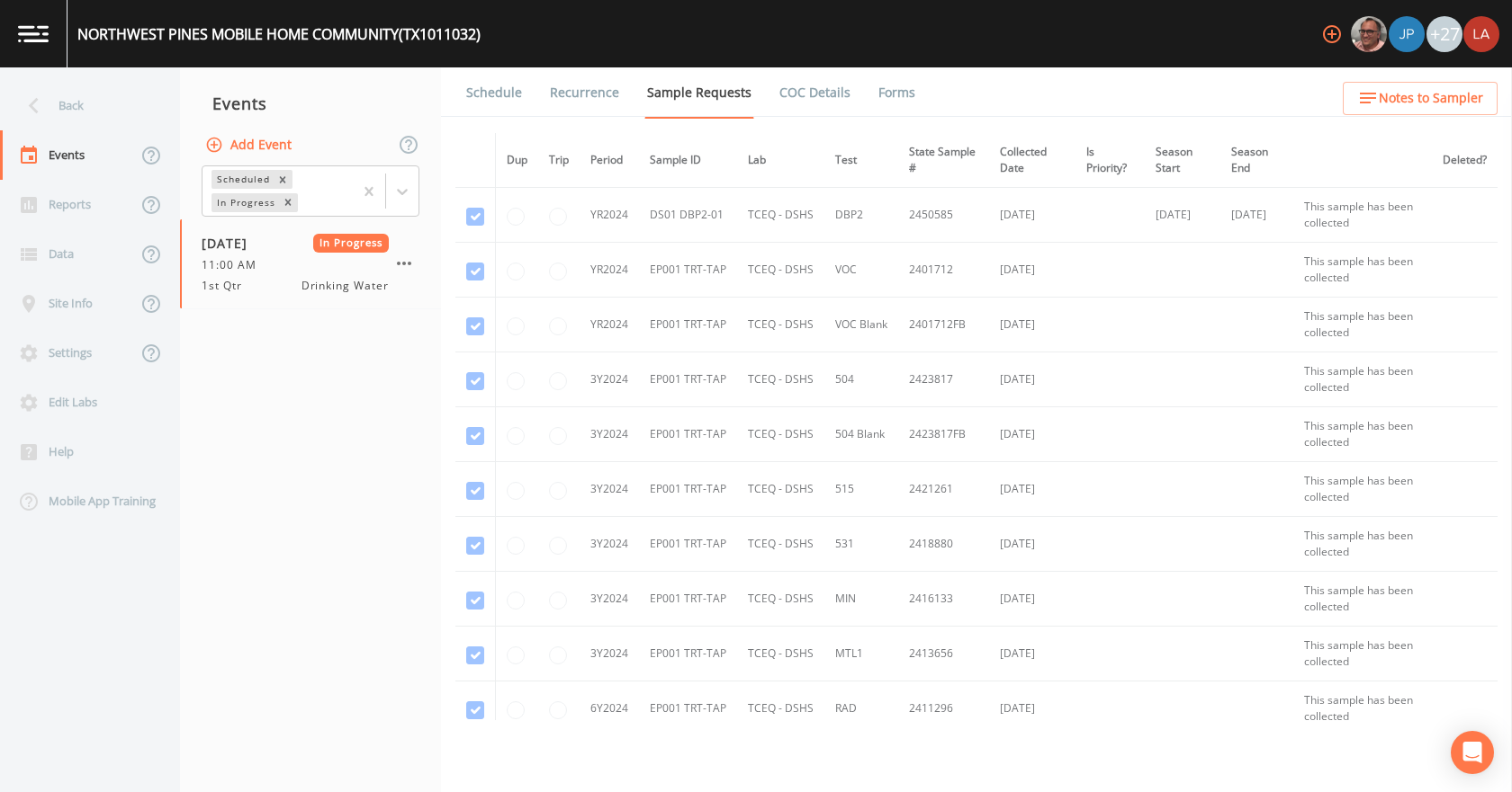
paste input "[DATE] PFAS"
type input "[DATE] PFAS"
type input "[DATE]"
type input "12:15"
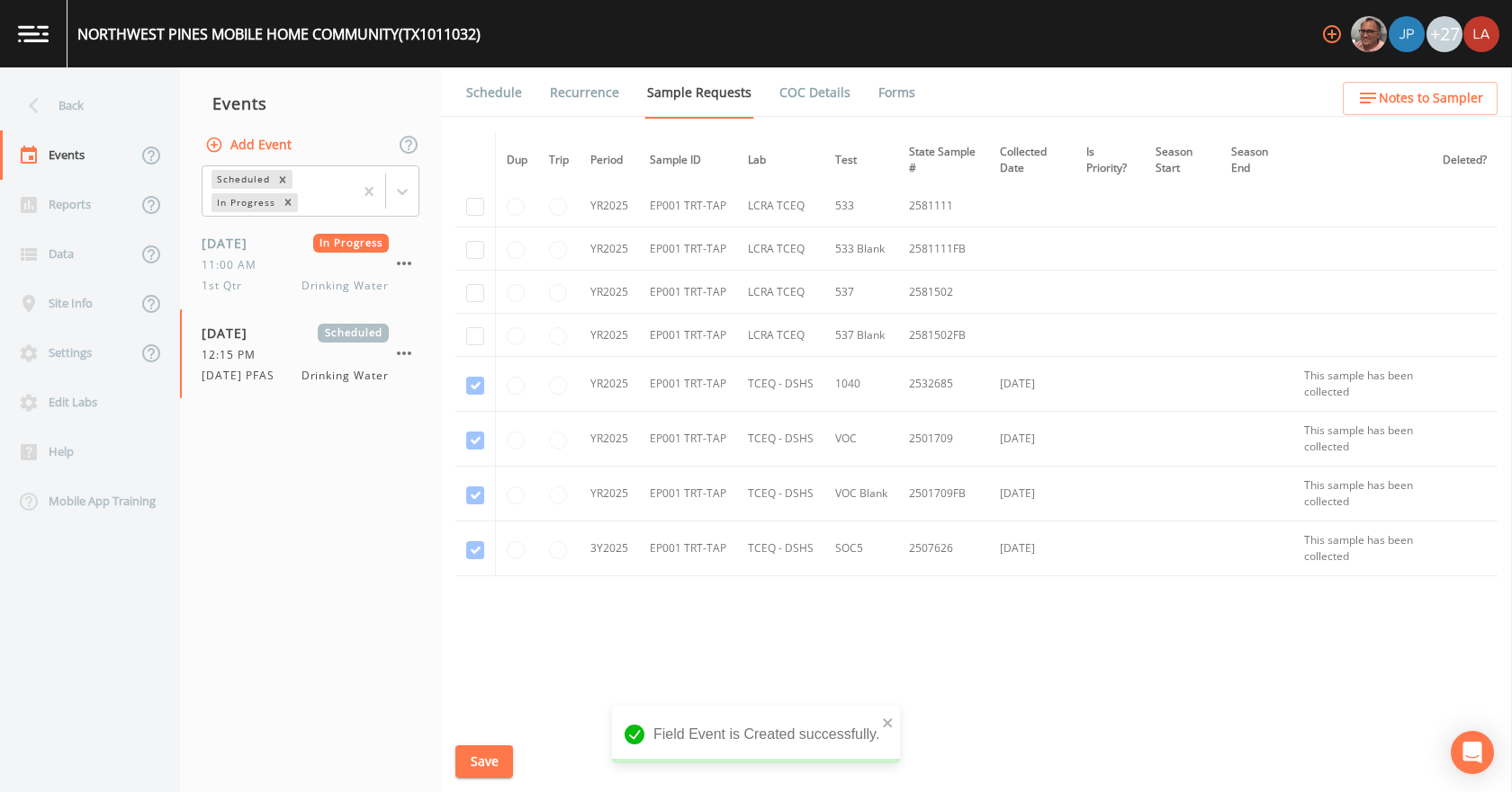
scroll to position [463, 0]
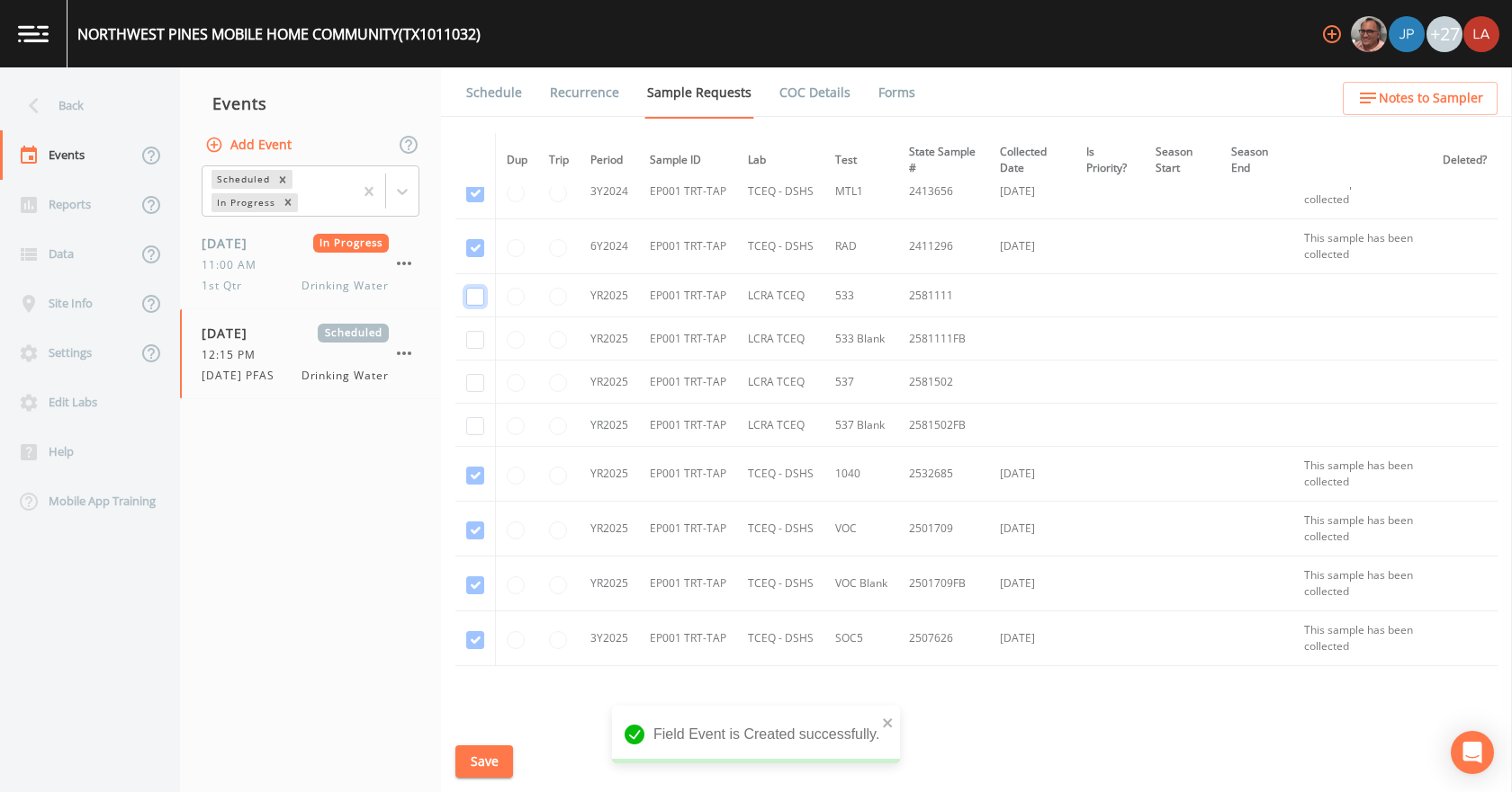
click at [472, 290] on input "checkbox" at bounding box center [474, 297] width 18 height 18
checkbox input "true"
click at [474, 335] on input "checkbox" at bounding box center [474, 340] width 18 height 18
checkbox input "true"
drag, startPoint x: 472, startPoint y: 384, endPoint x: 472, endPoint y: 409, distance: 25.0
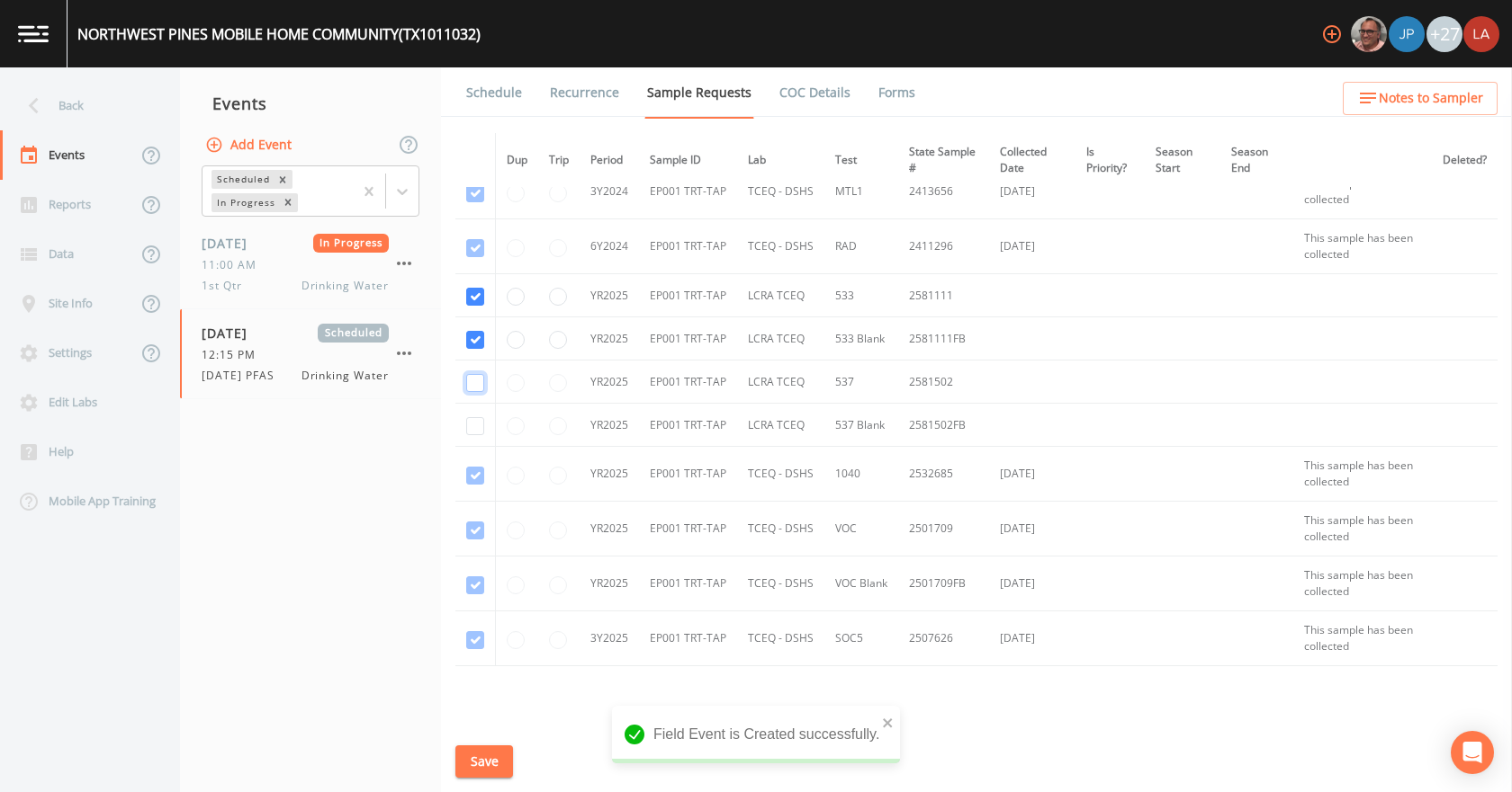
click at [472, 385] on input "checkbox" at bounding box center [474, 383] width 18 height 18
checkbox input "true"
click at [472, 416] on td at bounding box center [475, 425] width 40 height 43
click at [474, 428] on input "checkbox" at bounding box center [474, 426] width 18 height 18
checkbox input "true"
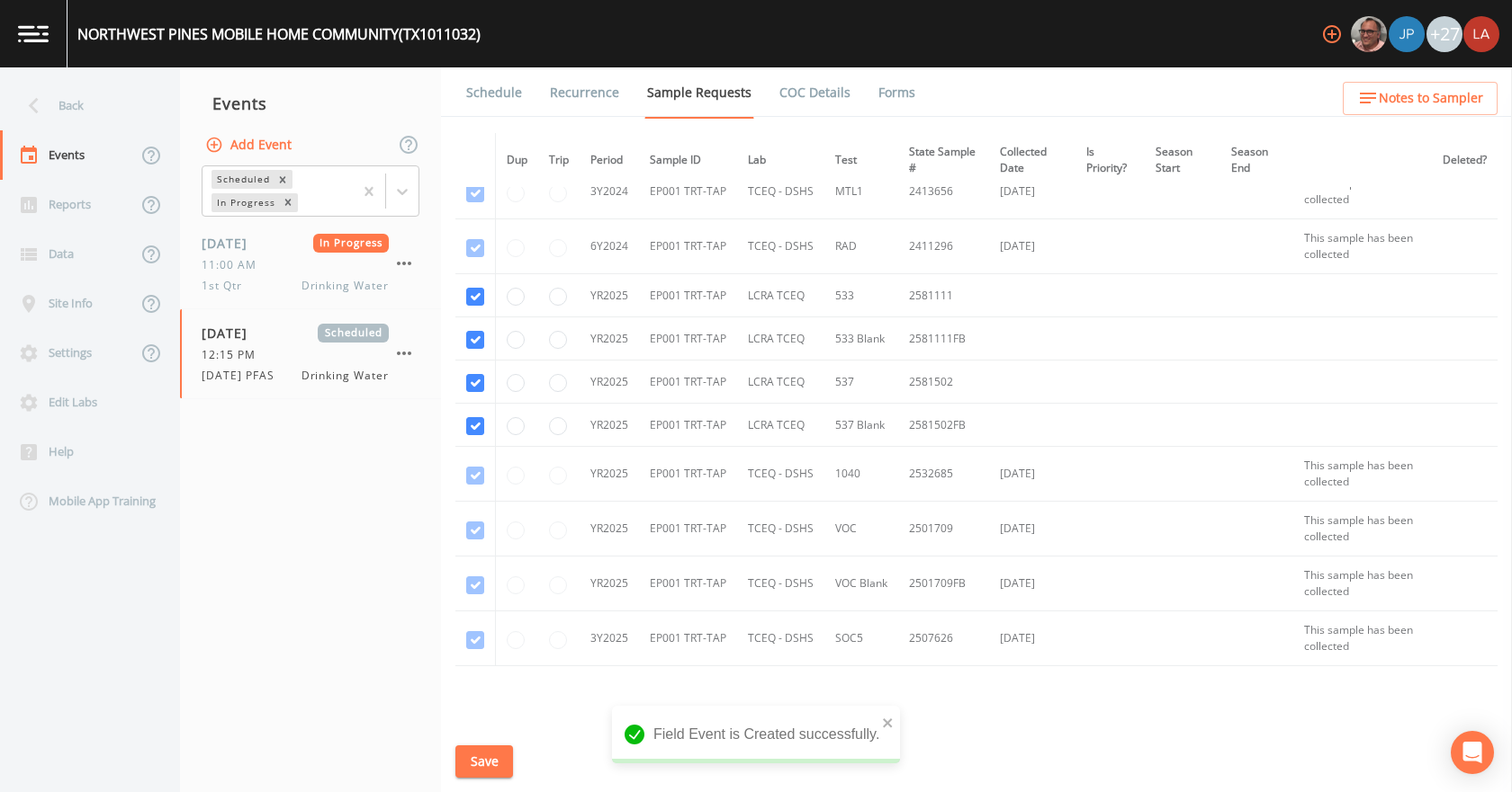
click at [498, 763] on button "Save" at bounding box center [484, 761] width 57 height 33
click at [504, 91] on link "Schedule" at bounding box center [494, 93] width 61 height 51
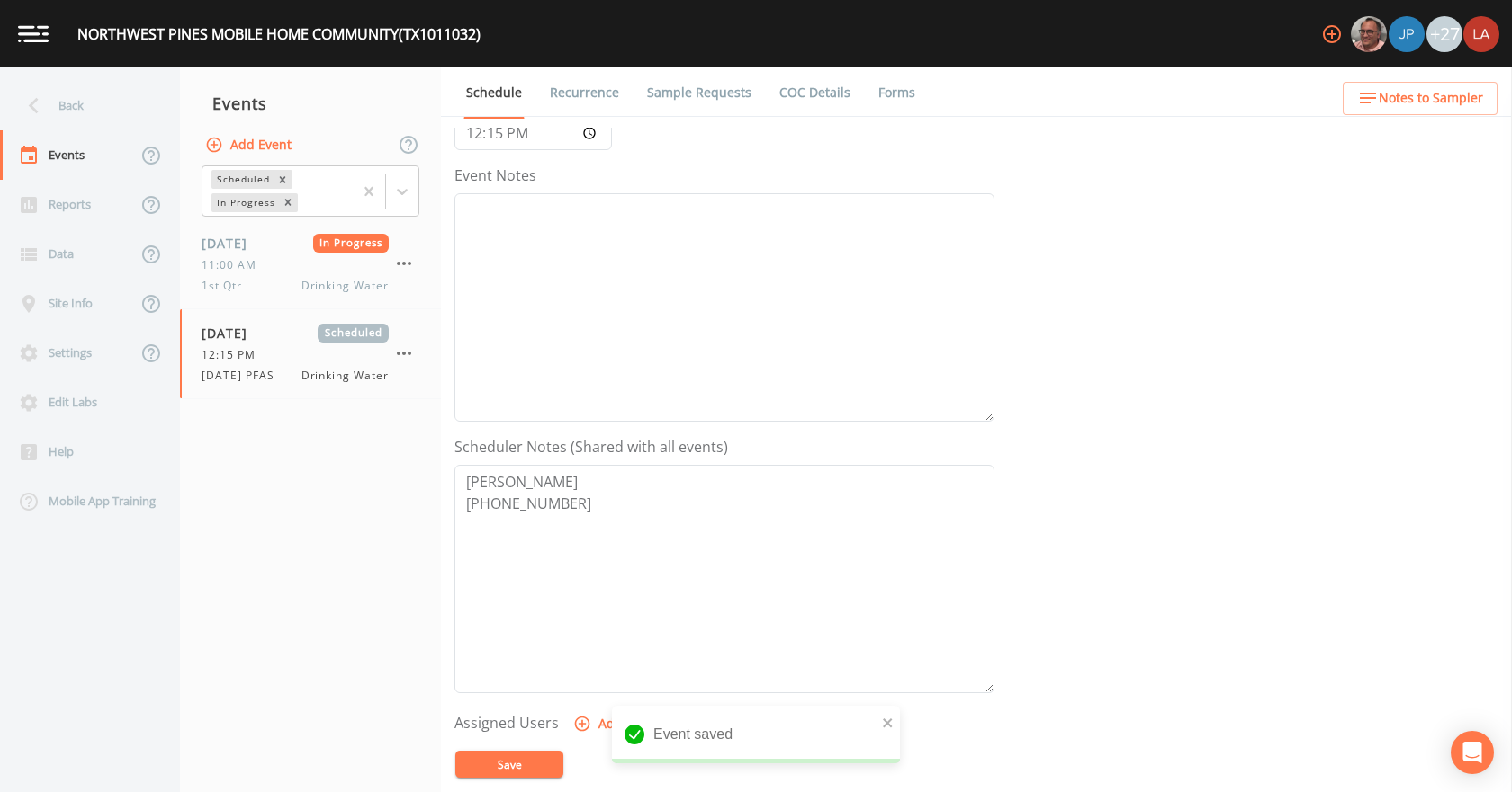
scroll to position [477, 0]
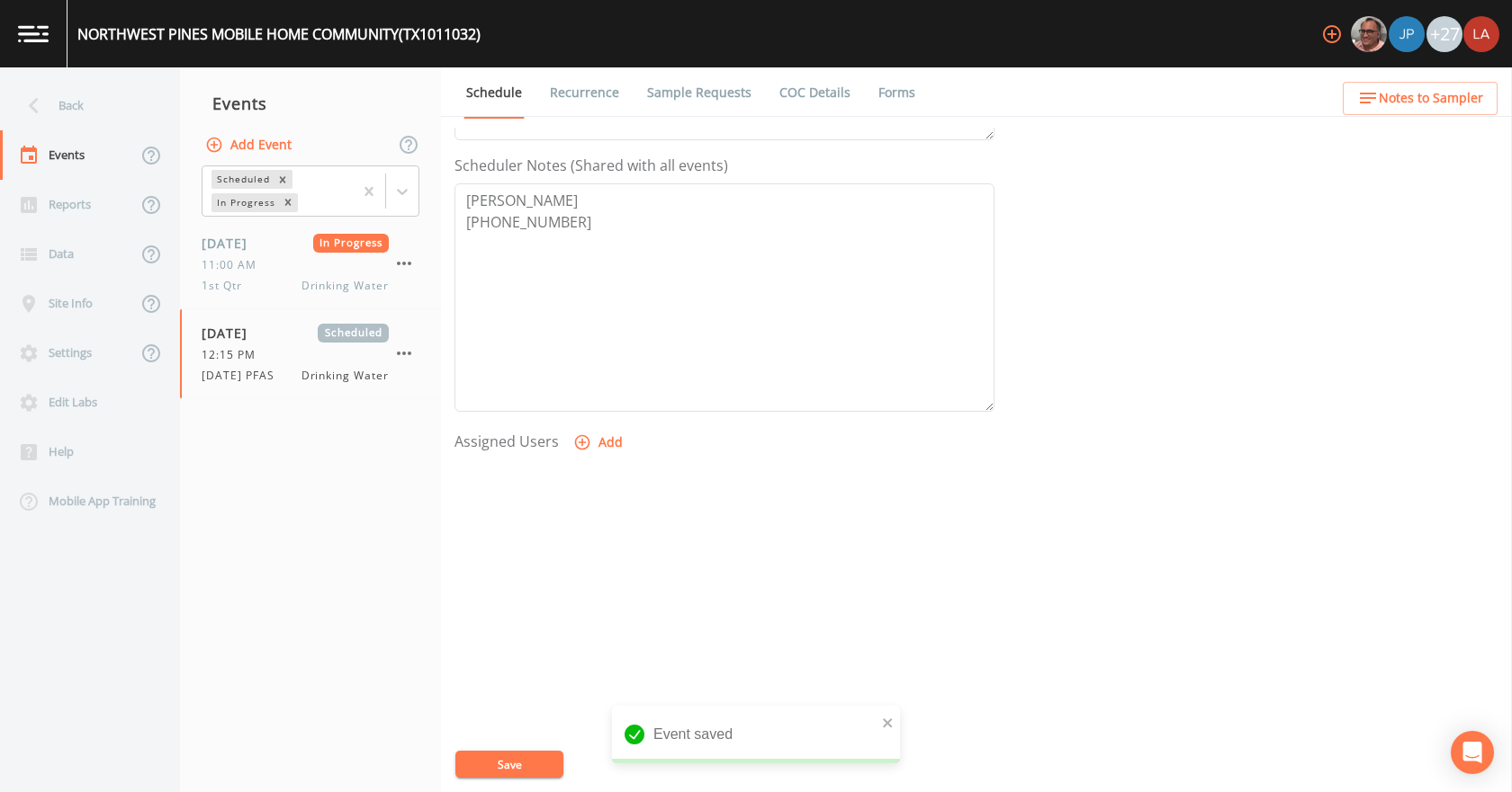
click at [588, 439] on icon "button" at bounding box center [581, 442] width 18 height 18
select select "0c4ac92a-2052-4971-af99-d49bdd27a7b1"
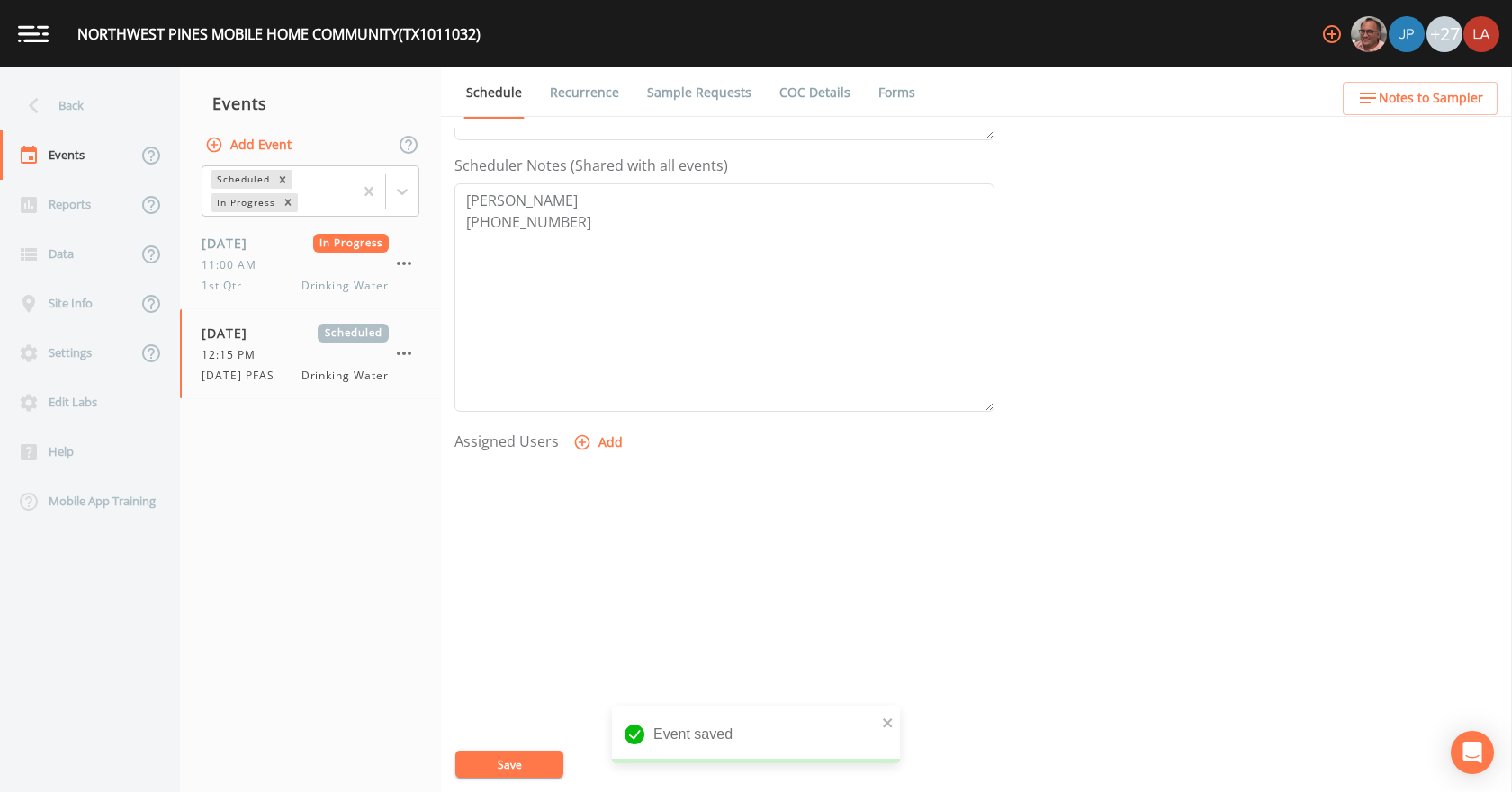
select select
click at [510, 759] on button "Save" at bounding box center [509, 764] width 108 height 27
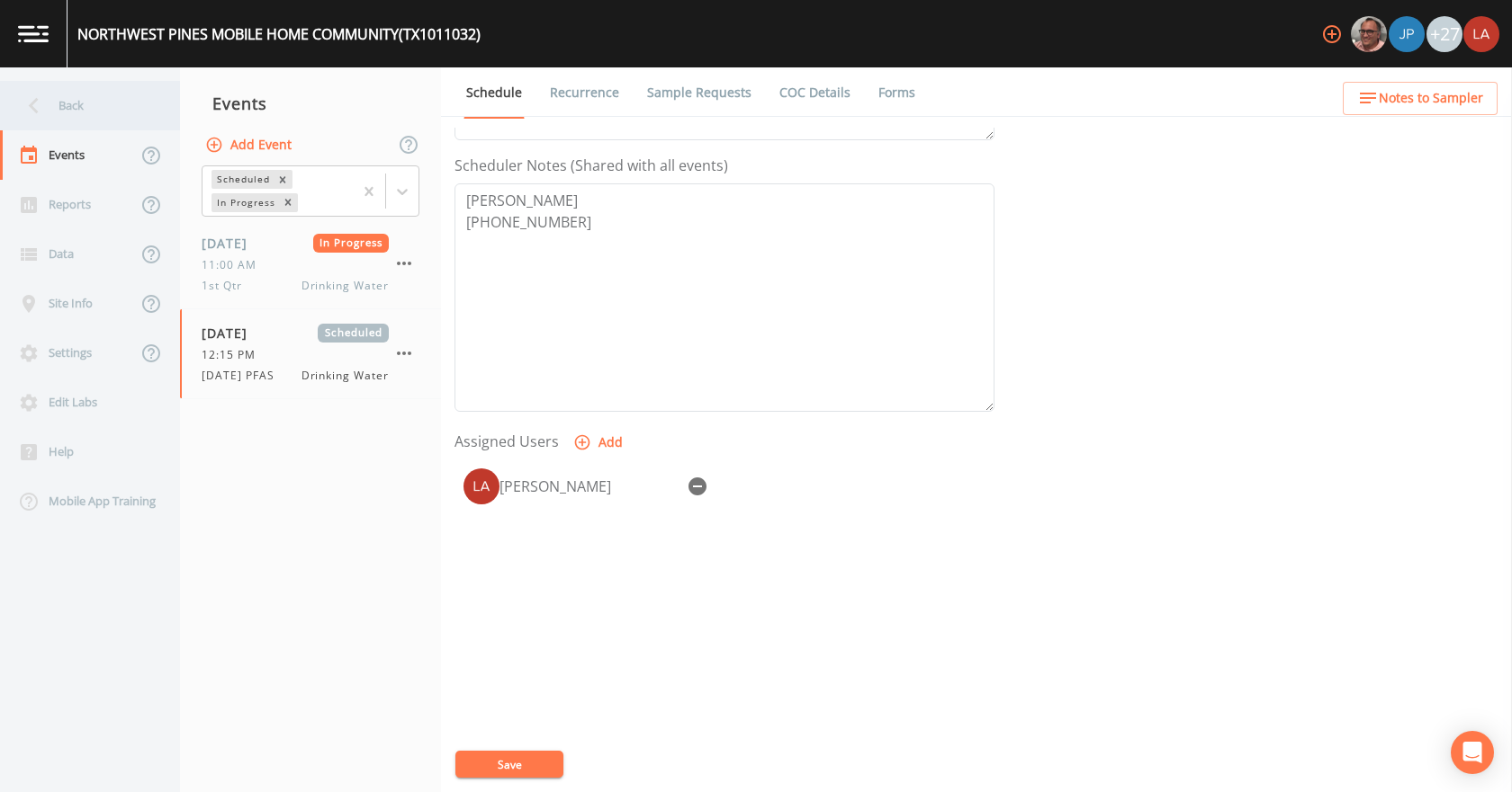
click at [69, 88] on div "Back" at bounding box center [81, 106] width 162 height 50
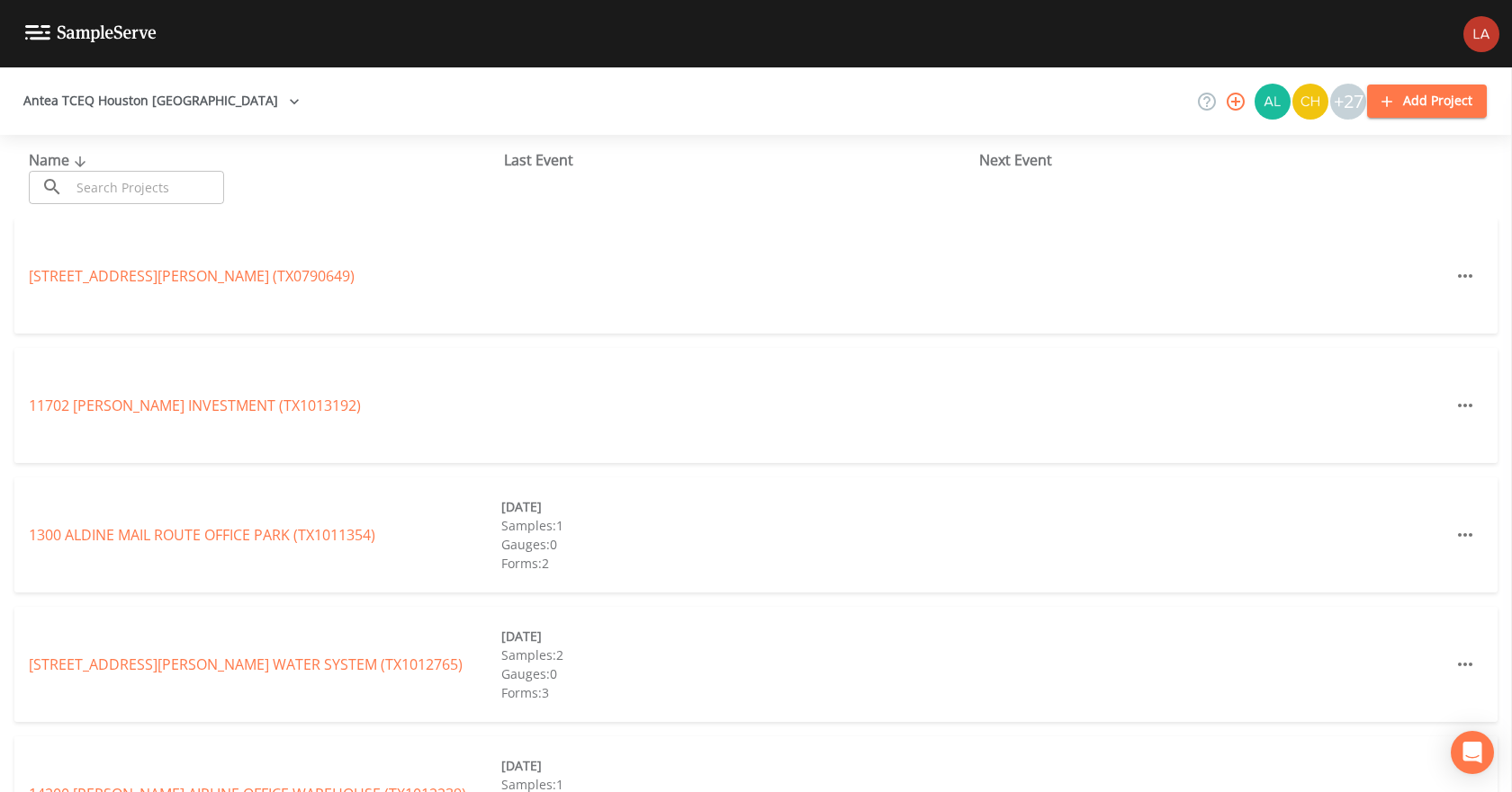
click at [177, 178] on input "text" at bounding box center [147, 187] width 154 height 33
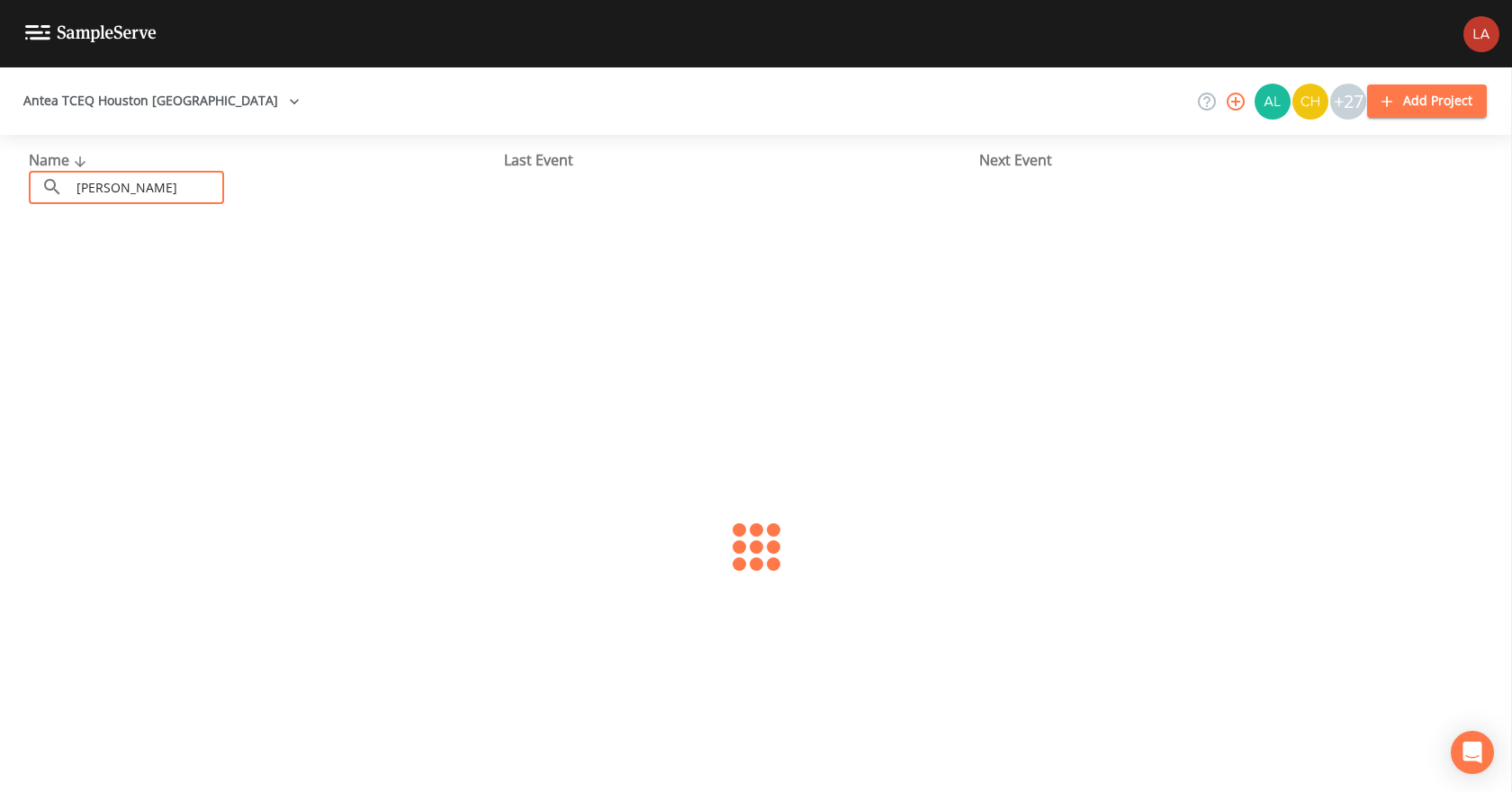
type input "[PERSON_NAME] B"
click at [180, 275] on link "[PERSON_NAME][GEOGRAPHIC_DATA] (TX1010378)" at bounding box center [170, 276] width 283 height 20
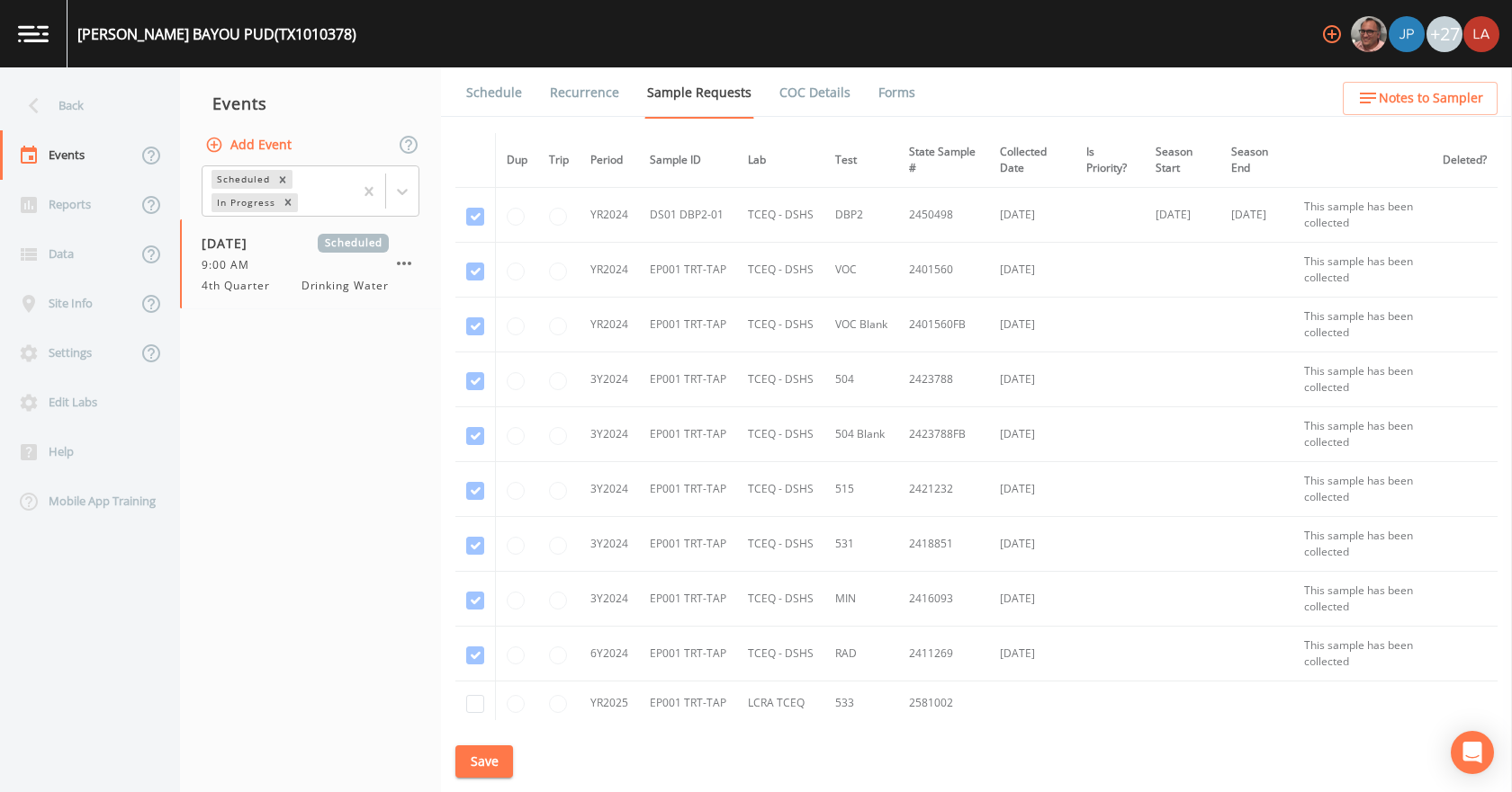
click at [261, 140] on button "Add Event" at bounding box center [250, 145] width 97 height 33
drag, startPoint x: 769, startPoint y: 356, endPoint x: 575, endPoint y: 379, distance: 195.4
type input "[DATE] PFAS"
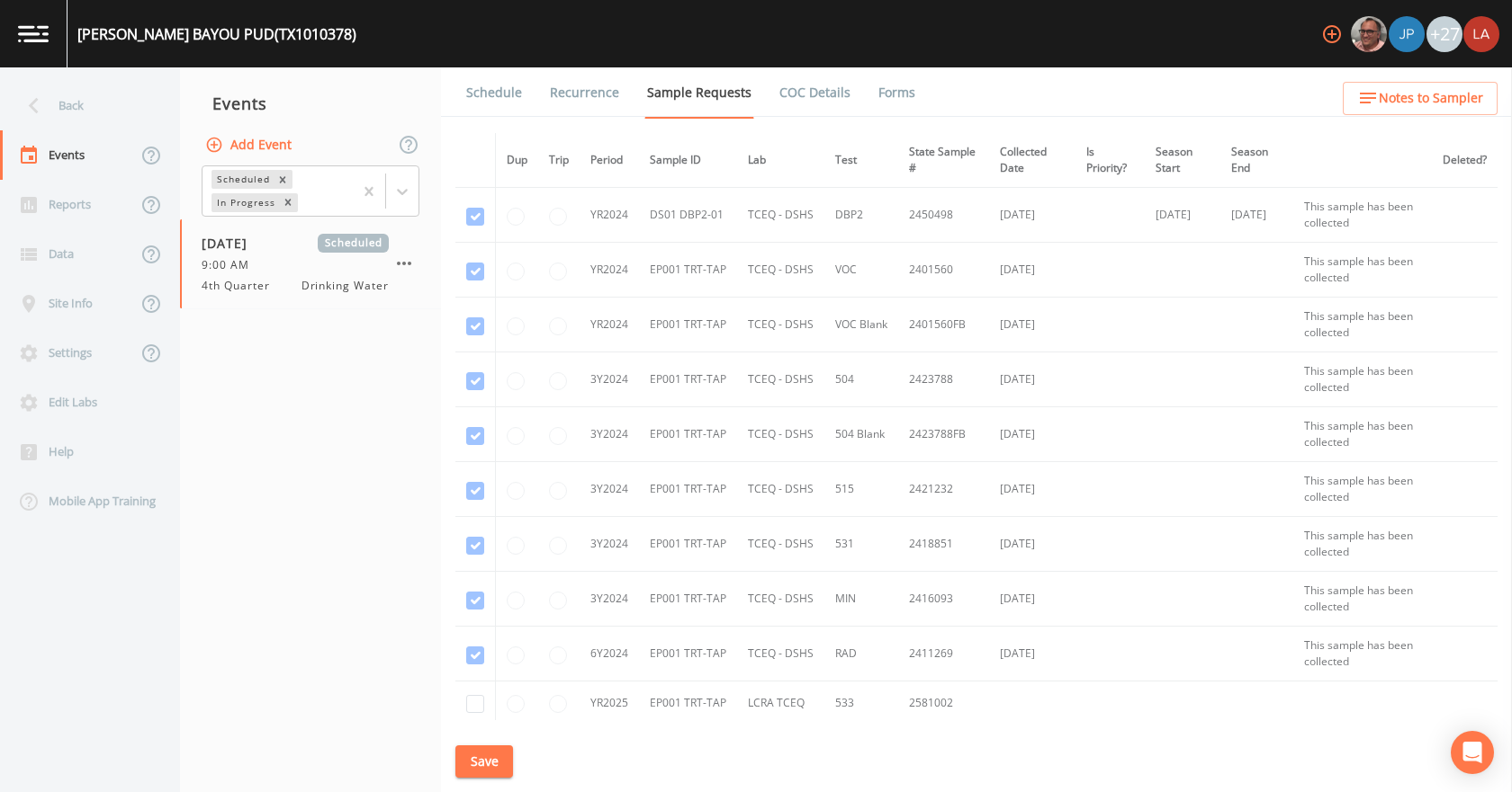
type input "[DATE]"
type input "08:30"
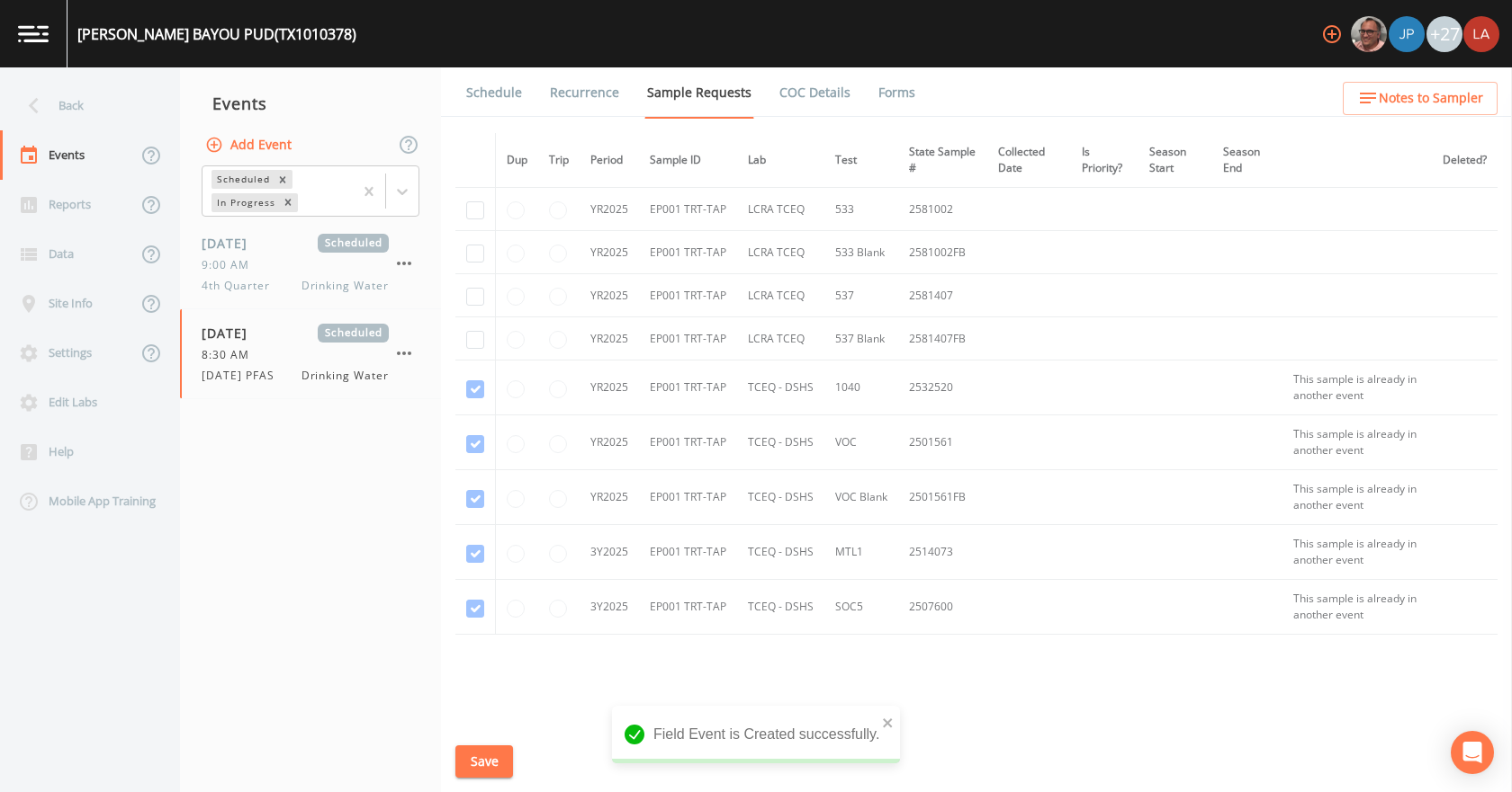
scroll to position [372, 0]
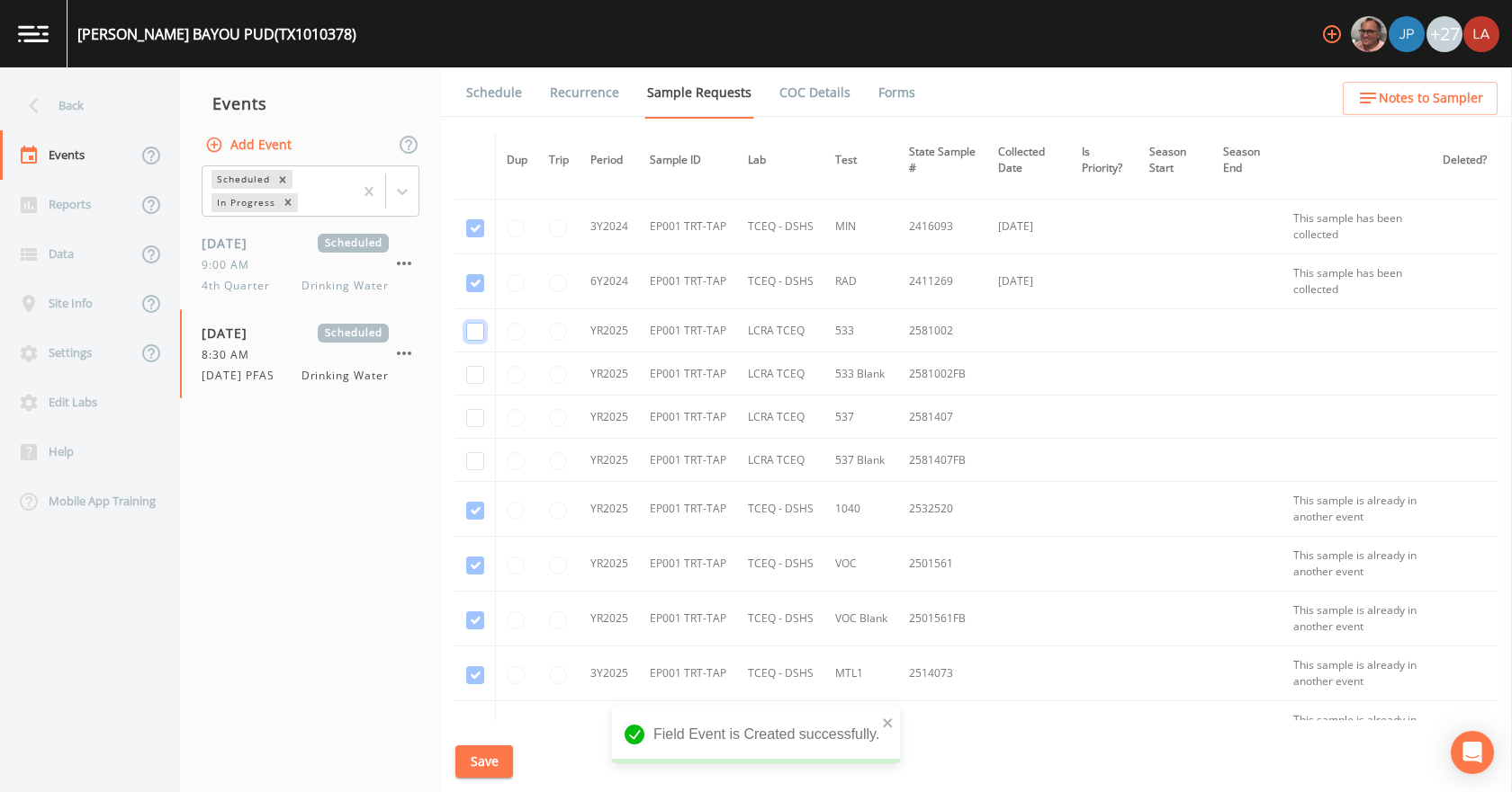
click at [467, 331] on input "checkbox" at bounding box center [474, 331] width 18 height 18
checkbox input "true"
click at [471, 368] on input "checkbox" at bounding box center [474, 375] width 18 height 18
checkbox input "true"
click at [469, 420] on input "checkbox" at bounding box center [474, 418] width 18 height 18
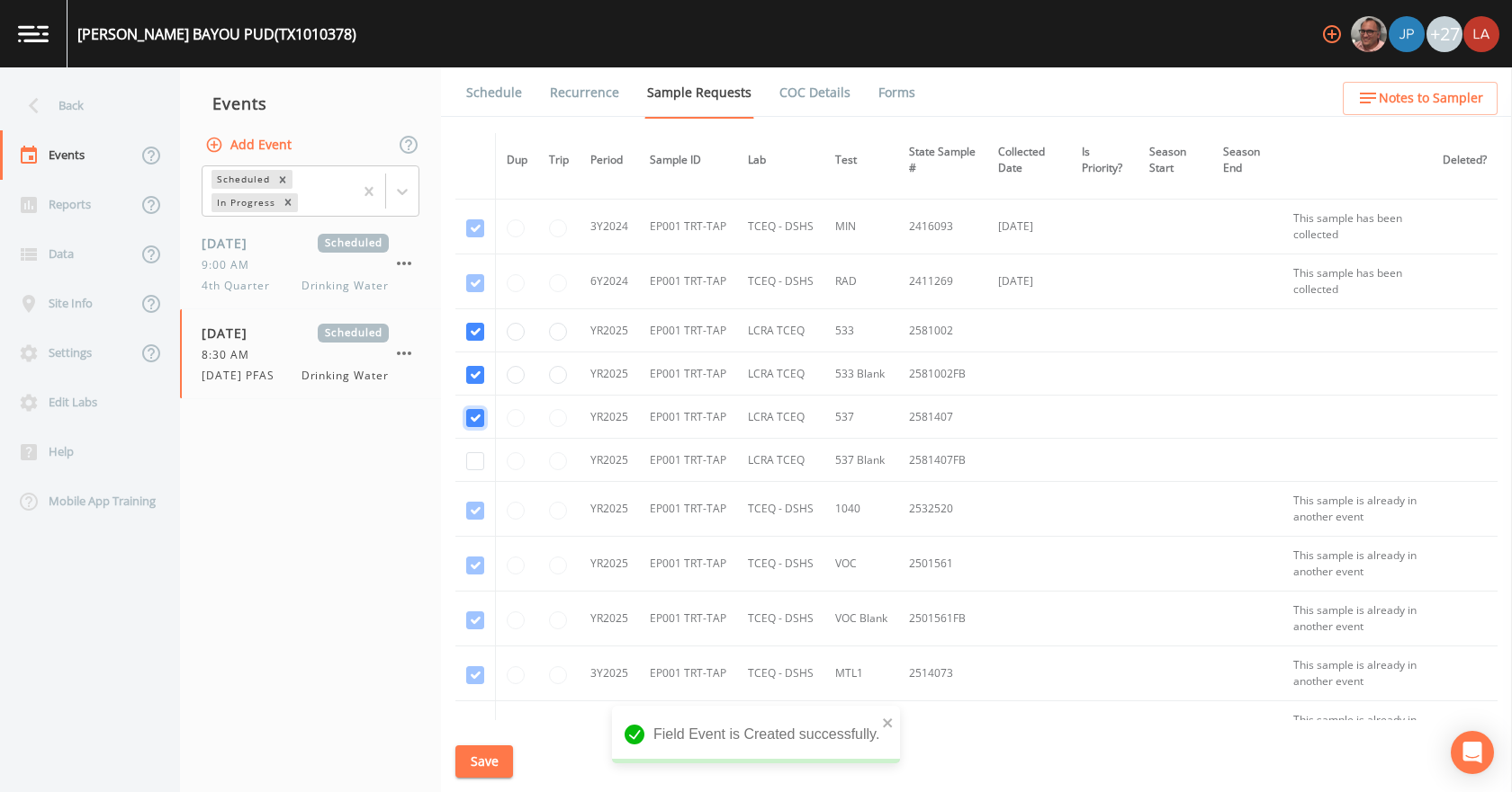
checkbox input "true"
click at [472, 460] on input "checkbox" at bounding box center [474, 461] width 18 height 18
checkbox input "true"
click at [486, 759] on button "Save" at bounding box center [484, 761] width 57 height 33
click at [492, 87] on link "Schedule" at bounding box center [494, 93] width 61 height 51
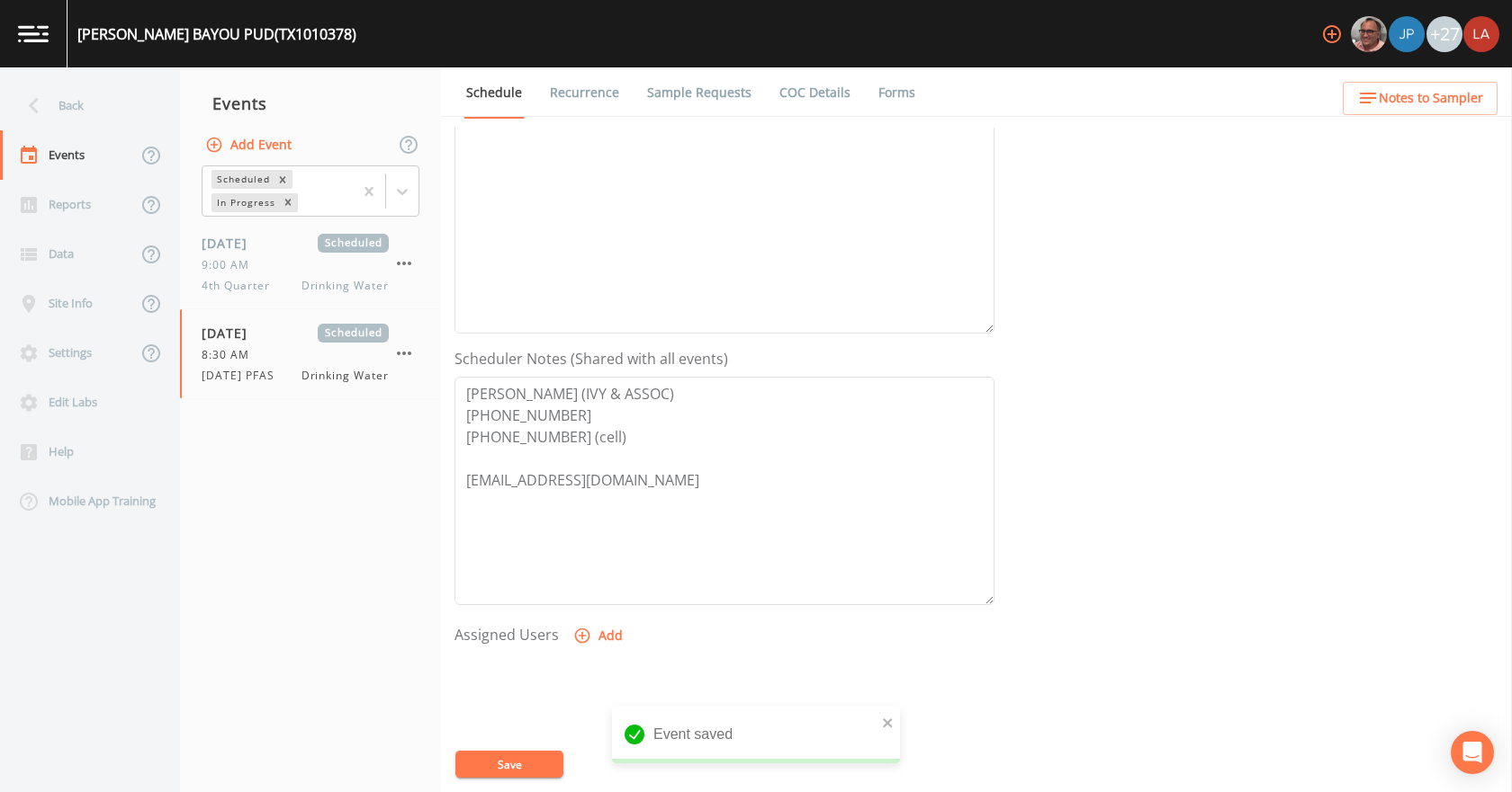
scroll to position [477, 0]
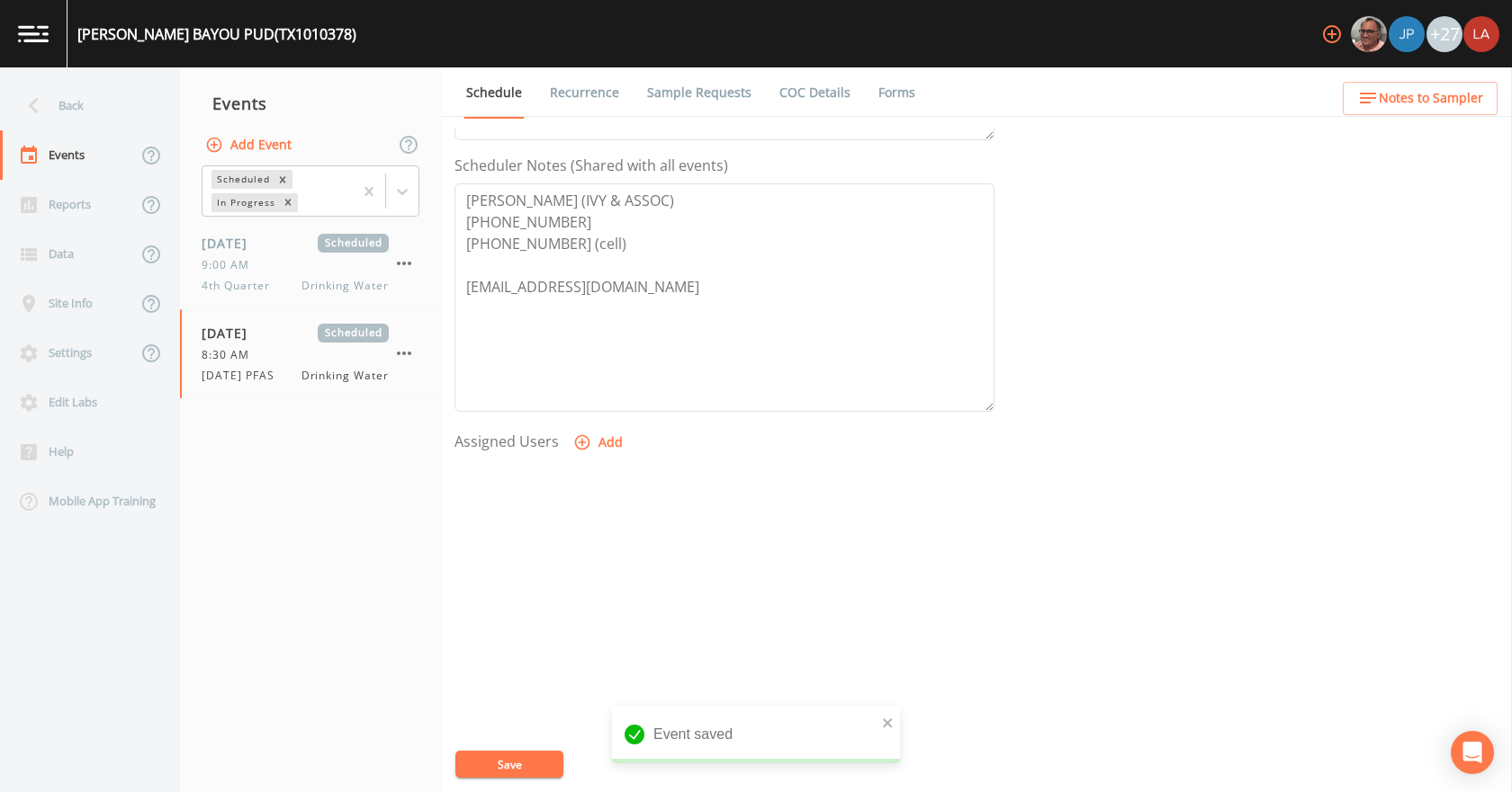
click at [593, 425] on form "Event Name [DATE] PFAS Target Sampling Date [DATE] Time (Optional) 08:30:00 Eve…" at bounding box center [724, 149] width 540 height 997
click at [602, 446] on button "Add" at bounding box center [599, 443] width 60 height 33
drag, startPoint x: 717, startPoint y: 394, endPoint x: 701, endPoint y: 392, distance: 16.1
select select "0c4ac92a-2052-4971-af99-d49bdd27a7b1"
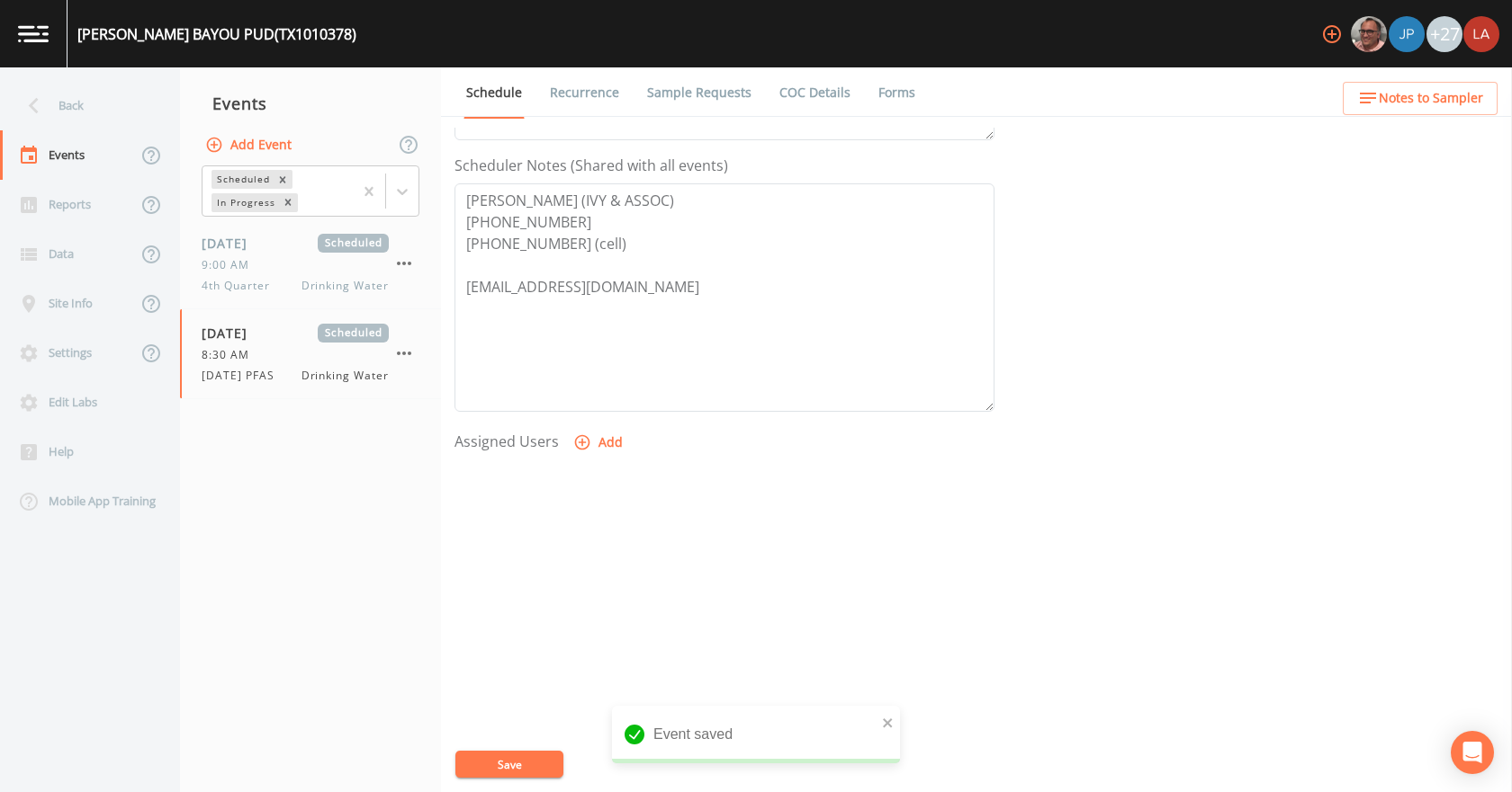
select select
click at [508, 771] on button "Save" at bounding box center [509, 764] width 108 height 27
click at [78, 117] on div "Back" at bounding box center [81, 106] width 162 height 50
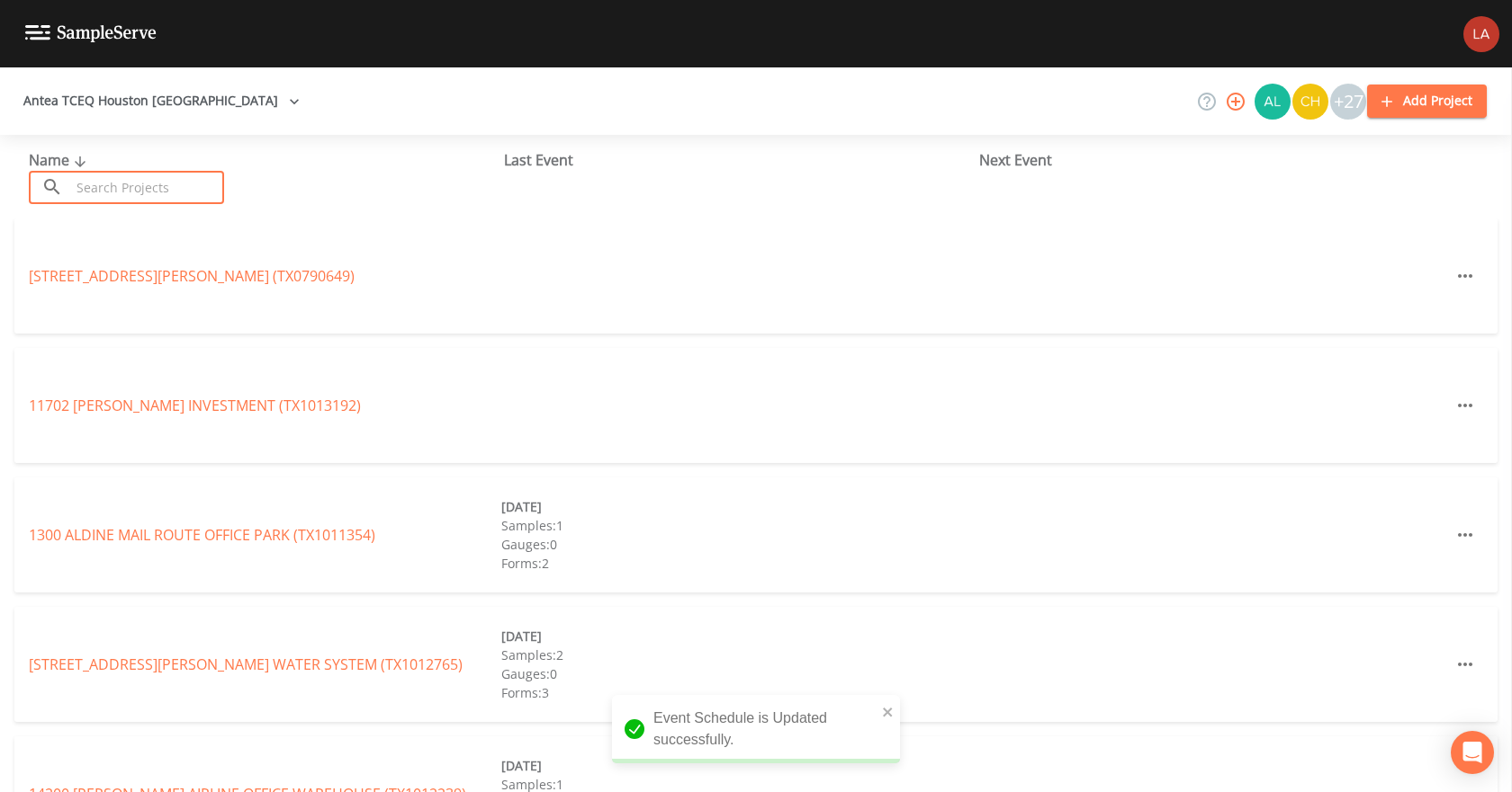
drag, startPoint x: 78, startPoint y: 117, endPoint x: 134, endPoint y: 180, distance: 84.3
click at [134, 180] on input "text" at bounding box center [147, 187] width 154 height 33
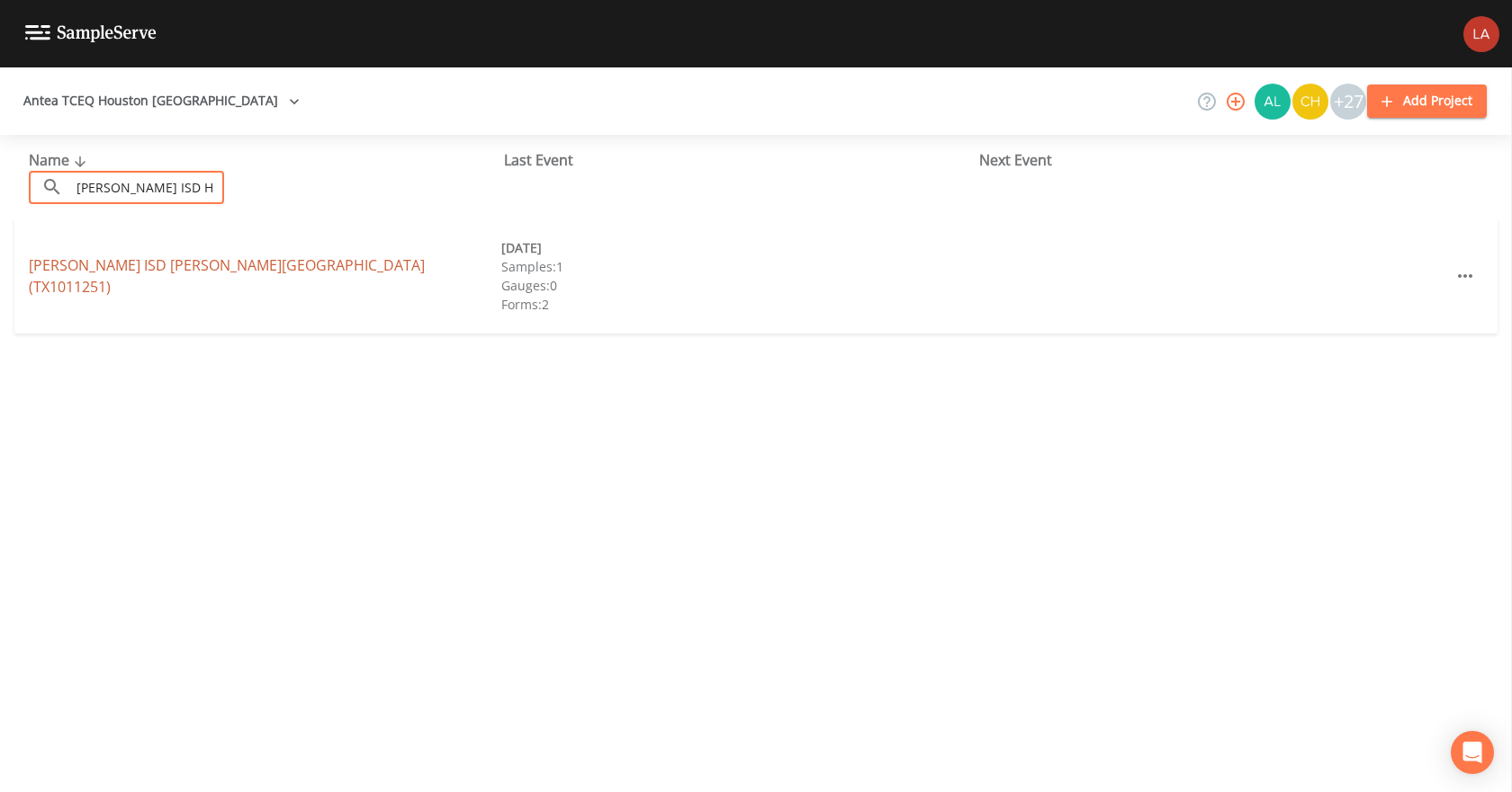
type input "[PERSON_NAME] ISD H"
click at [154, 283] on link "[PERSON_NAME] ISD [PERSON_NAME][GEOGRAPHIC_DATA] (TX1011251)" at bounding box center [226, 276] width 396 height 41
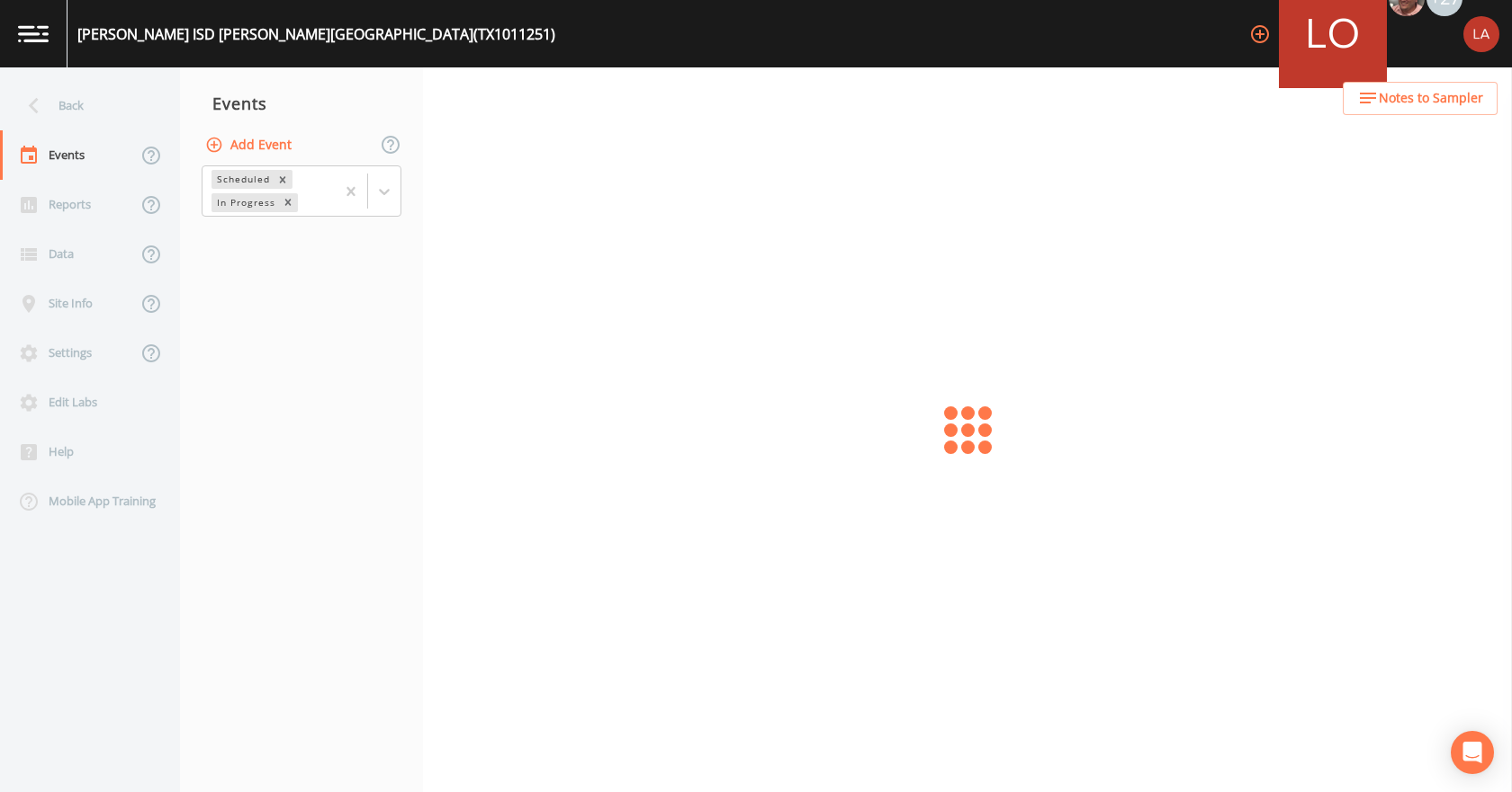
click at [232, 145] on button "Add Event" at bounding box center [250, 145] width 97 height 33
paste input "[DATE] PFAS"
type input "[DATE] PFAS"
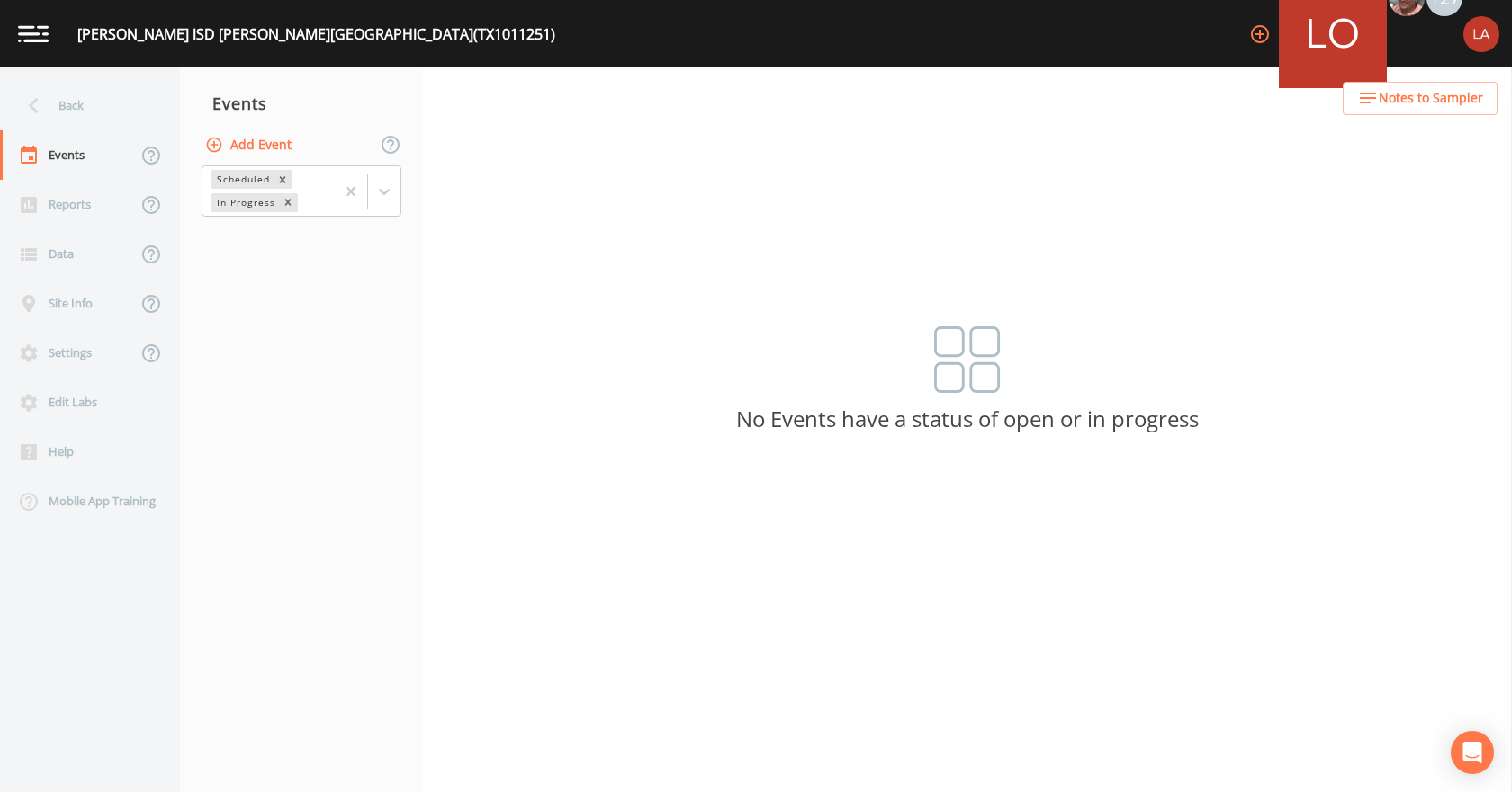
type input "[DATE]"
type input "09:00"
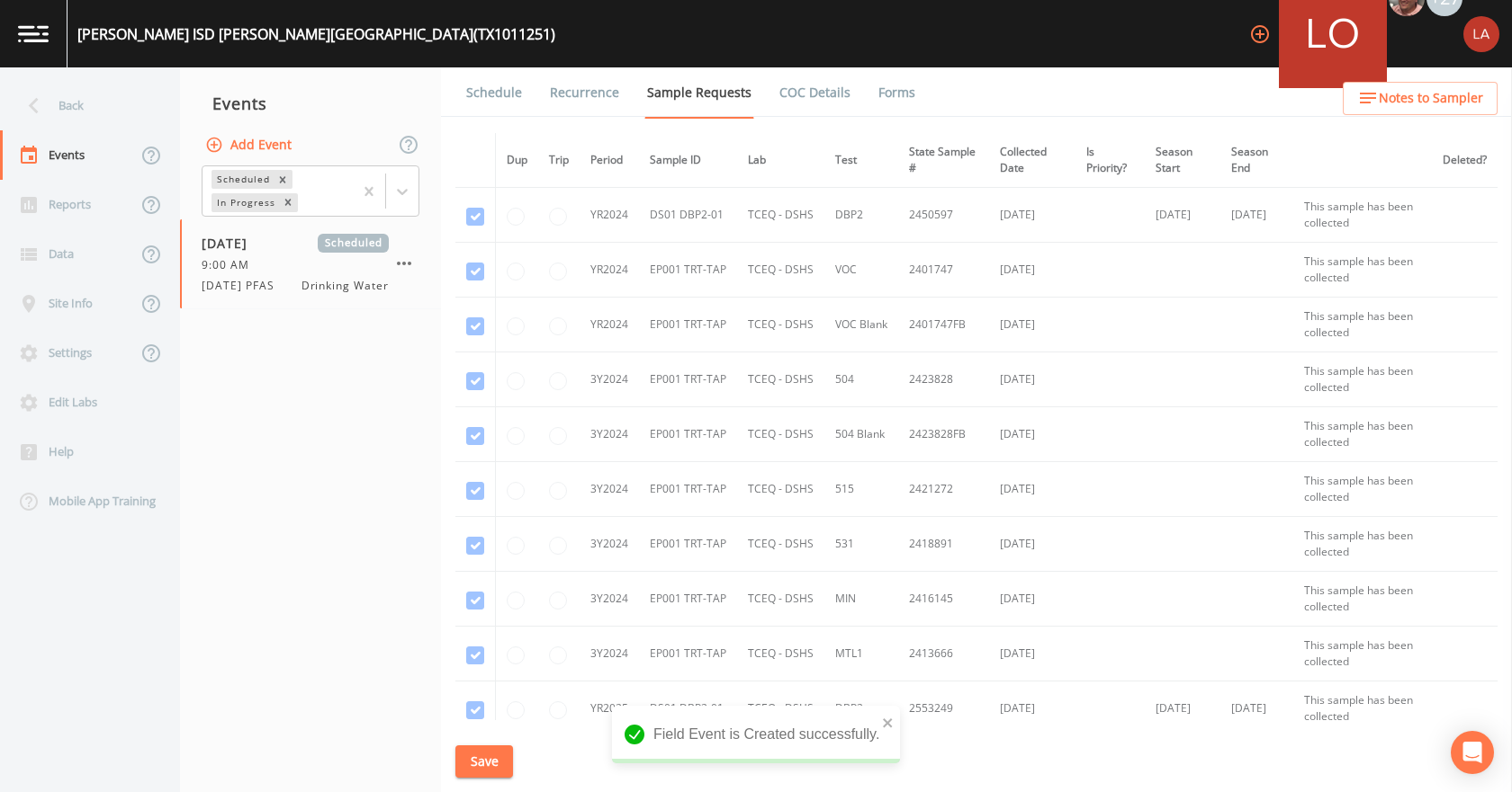
scroll to position [552, 0]
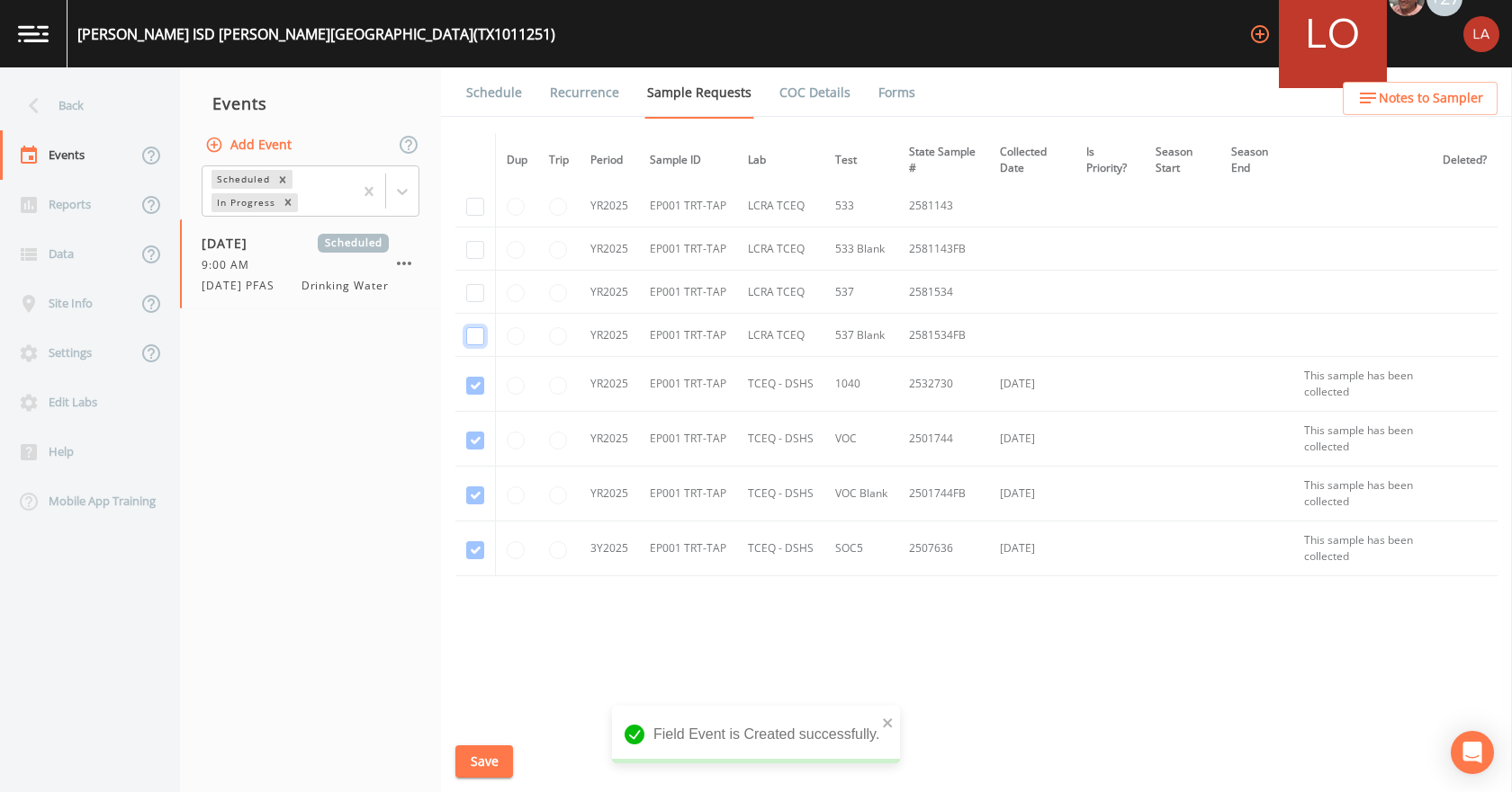
click at [475, 337] on input "checkbox" at bounding box center [474, 336] width 18 height 18
checkbox input "true"
click at [477, 284] on input "checkbox" at bounding box center [474, 293] width 18 height 18
checkbox input "true"
click at [473, 262] on td at bounding box center [475, 248] width 40 height 43
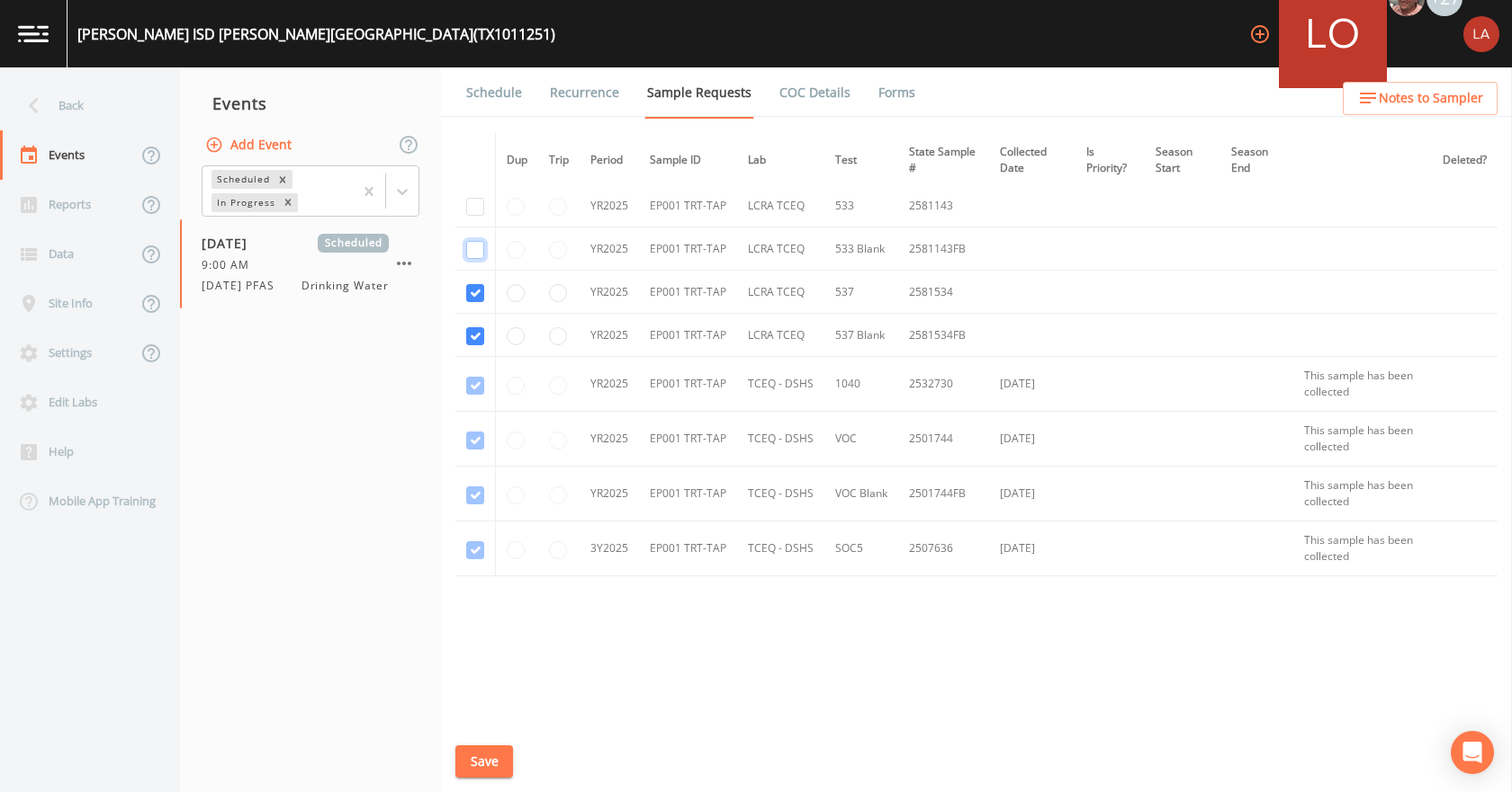
drag, startPoint x: 473, startPoint y: 251, endPoint x: 478, endPoint y: 201, distance: 50.2
click at [473, 249] on input "checkbox" at bounding box center [474, 250] width 18 height 18
checkbox input "true"
click at [478, 198] on input "checkbox" at bounding box center [474, 206] width 18 height 18
checkbox input "true"
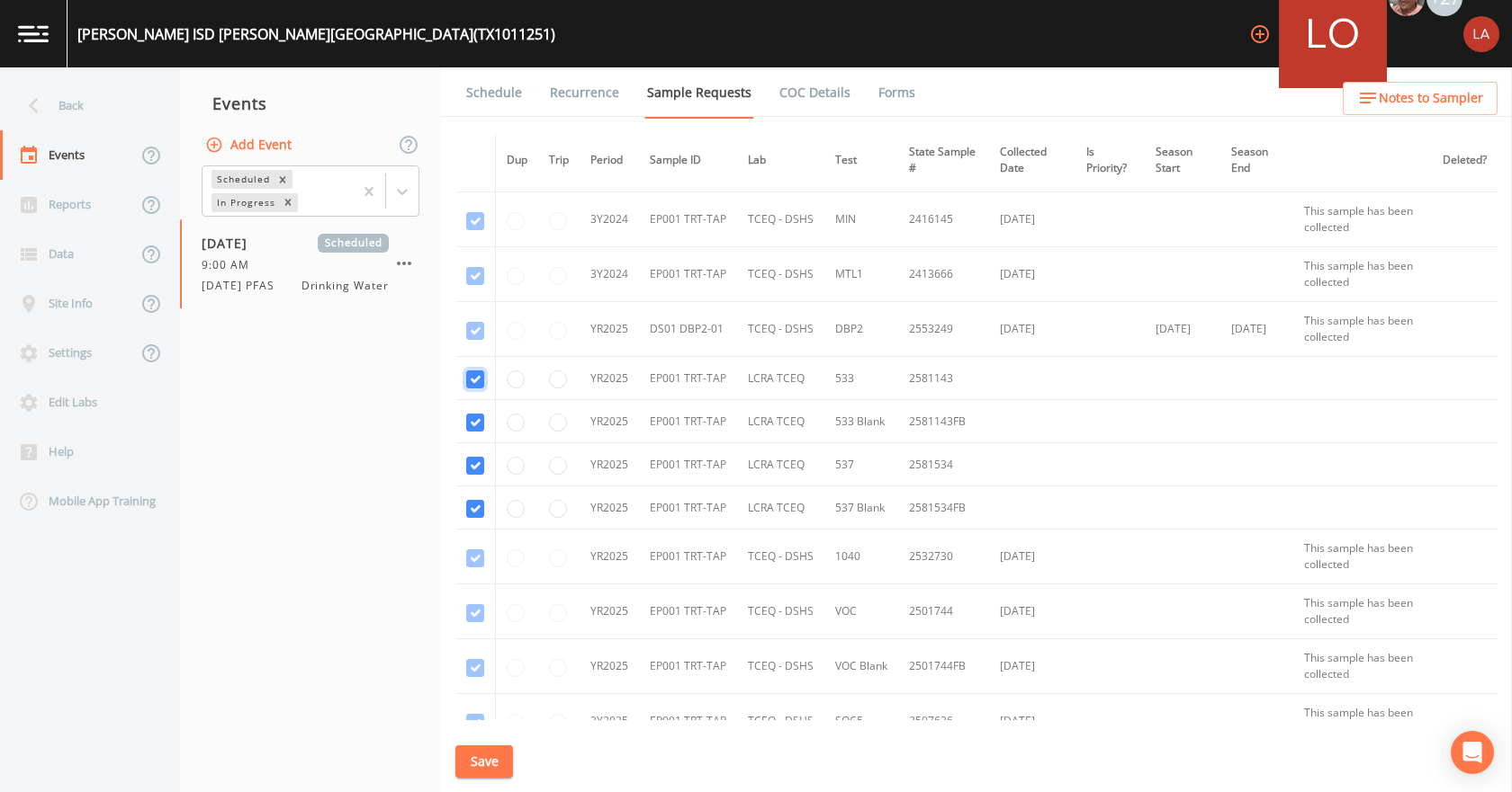
scroll to position [372, 0]
click at [473, 769] on button "Save" at bounding box center [484, 761] width 57 height 33
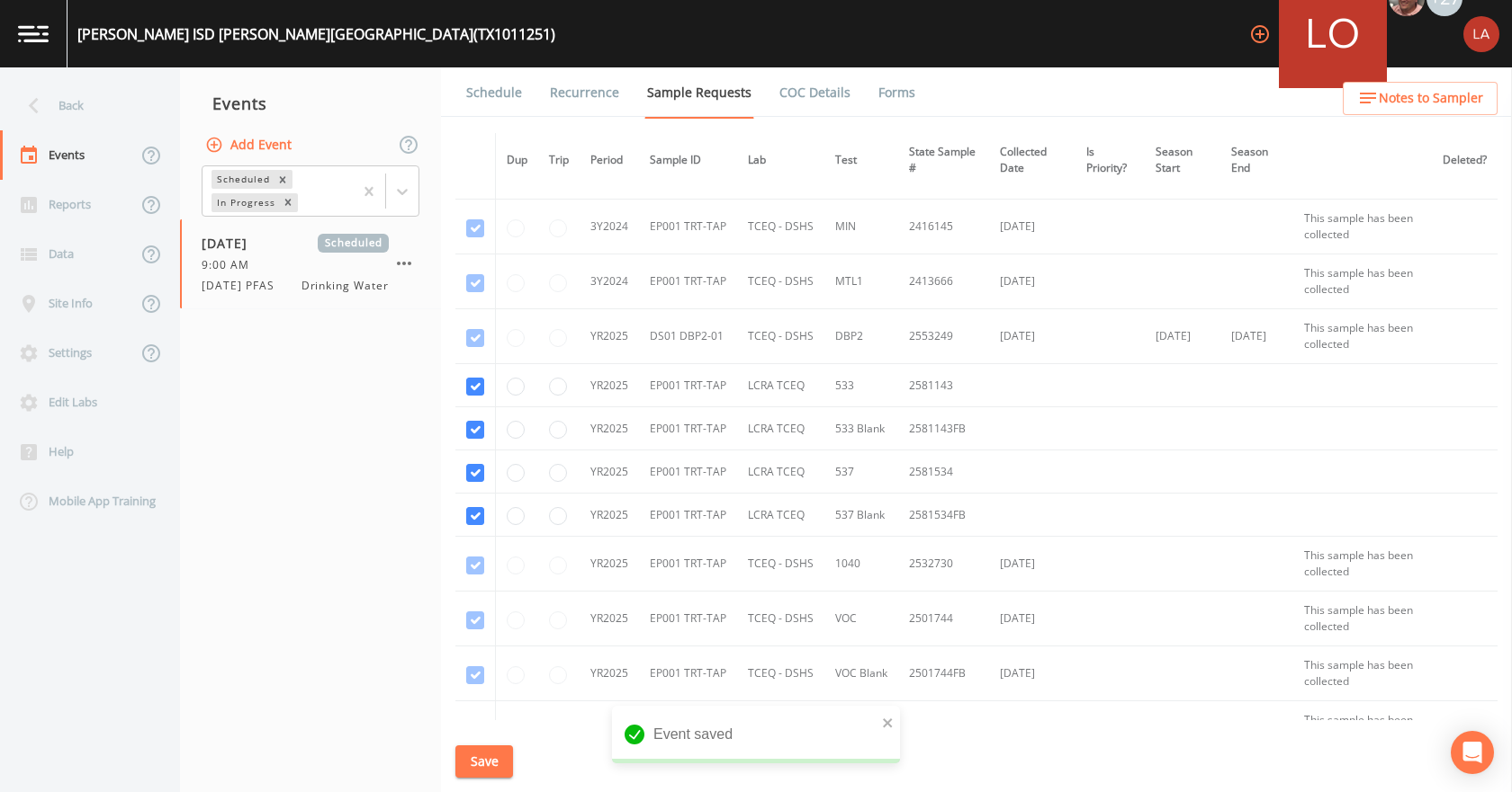
drag, startPoint x: 503, startPoint y: 83, endPoint x: 515, endPoint y: 109, distance: 28.6
click at [503, 83] on link "Schedule" at bounding box center [494, 93] width 61 height 51
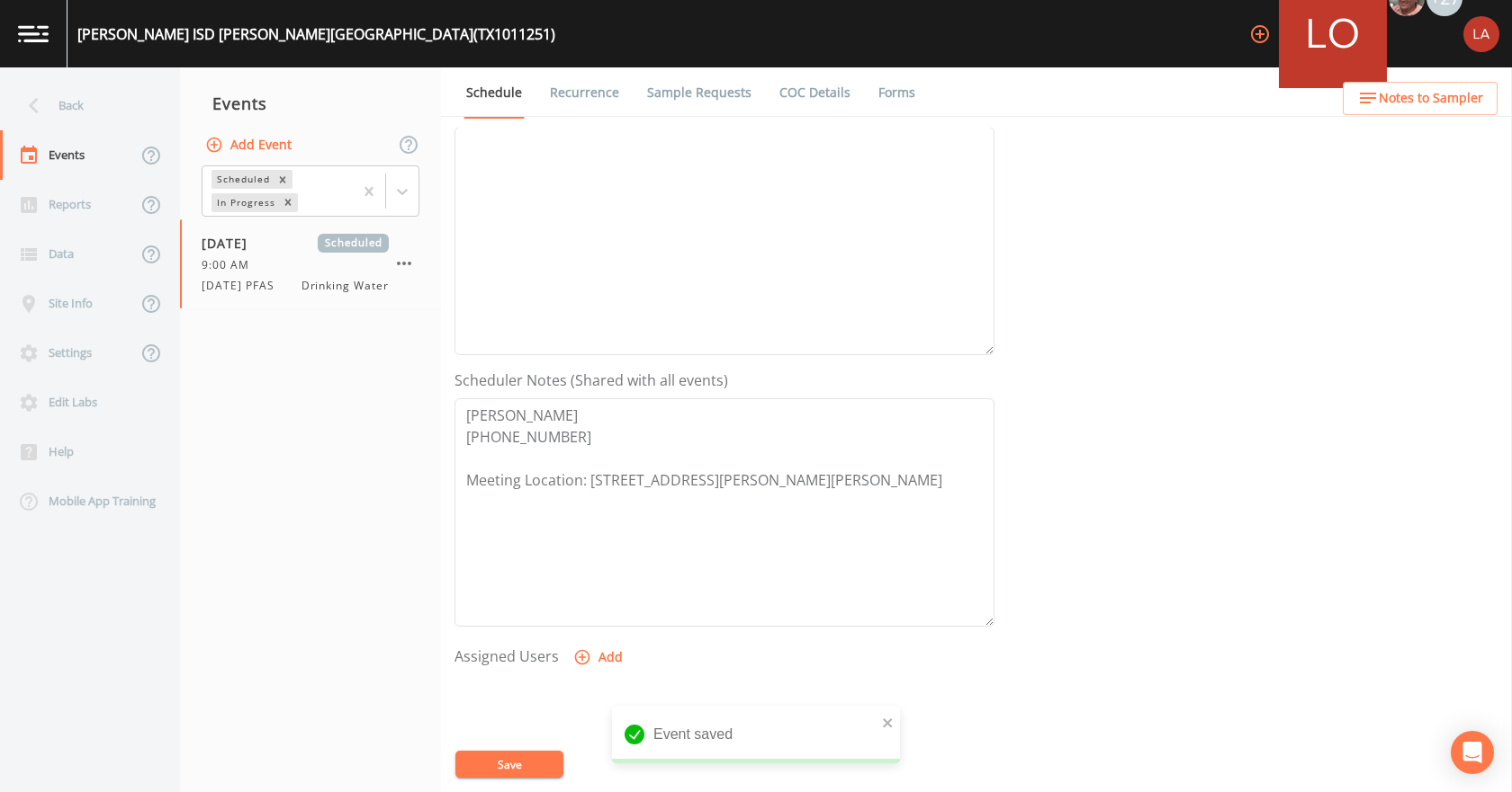
scroll to position [477, 0]
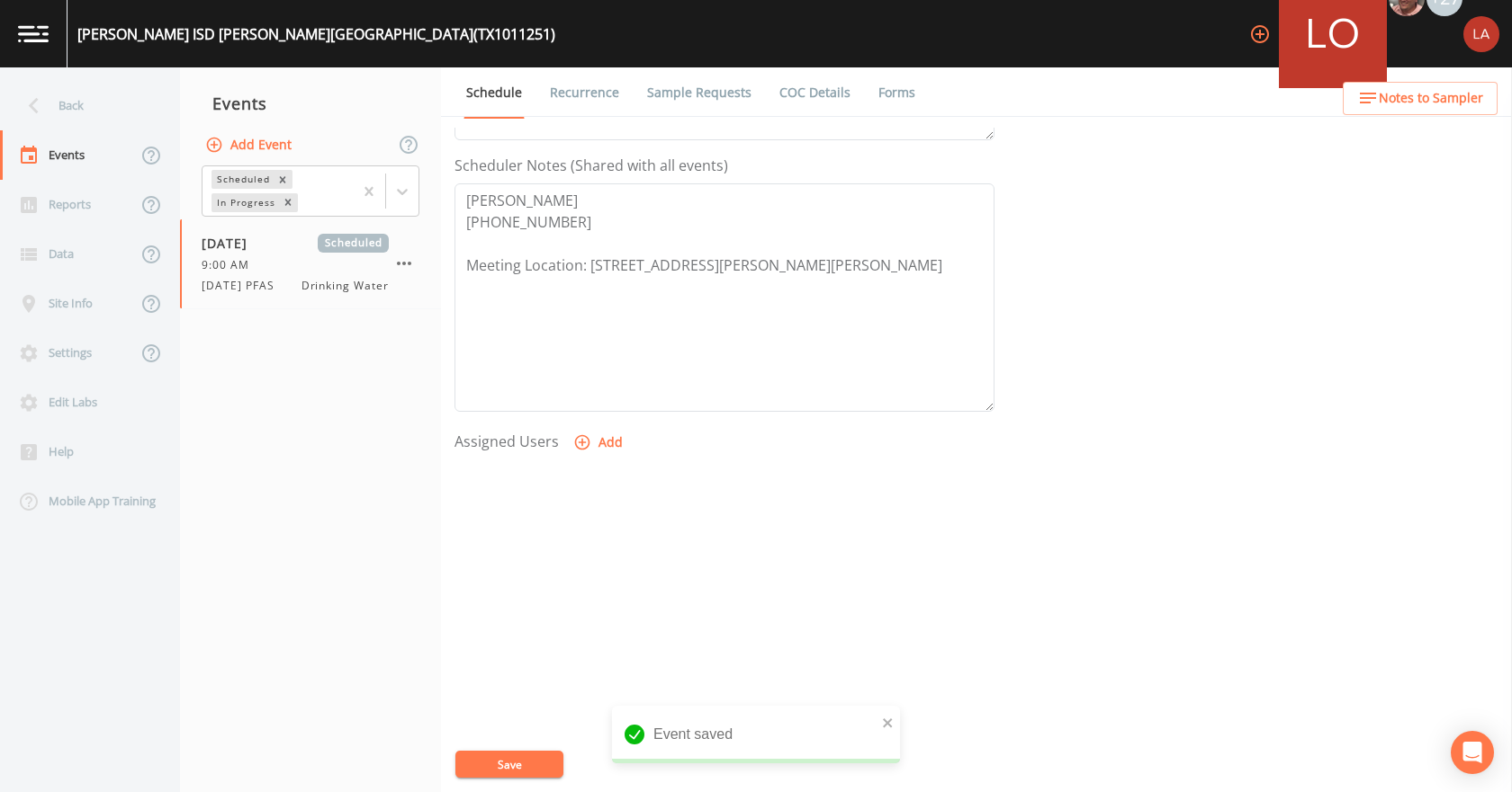
click at [599, 448] on button "Add" at bounding box center [599, 443] width 60 height 33
select select "0c4ac92a-2052-4971-af99-d49bdd27a7b1"
drag, startPoint x: 842, startPoint y: 431, endPoint x: 852, endPoint y: 448, distance: 19.7
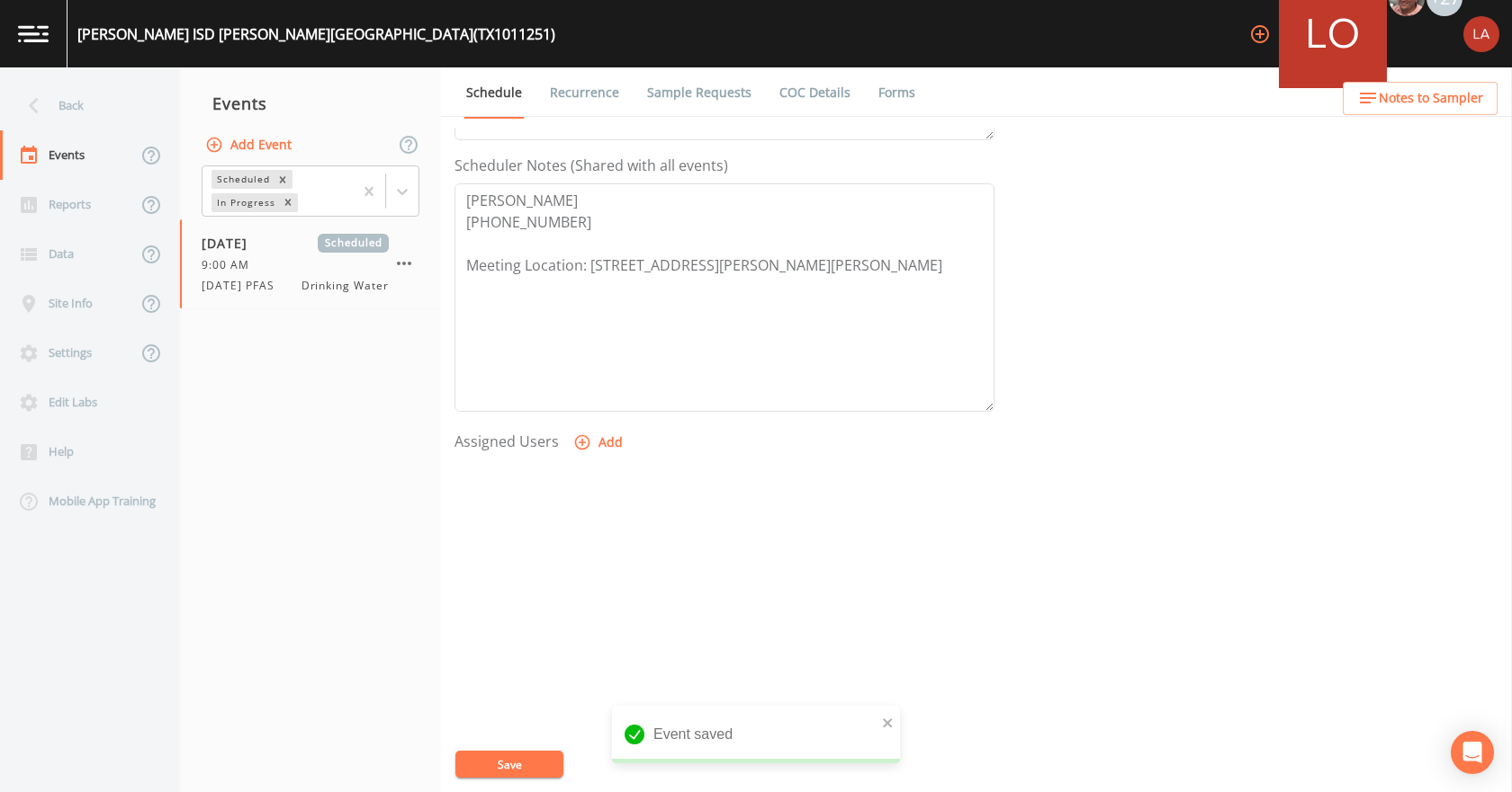
select select
click at [517, 775] on button "Save" at bounding box center [509, 764] width 108 height 27
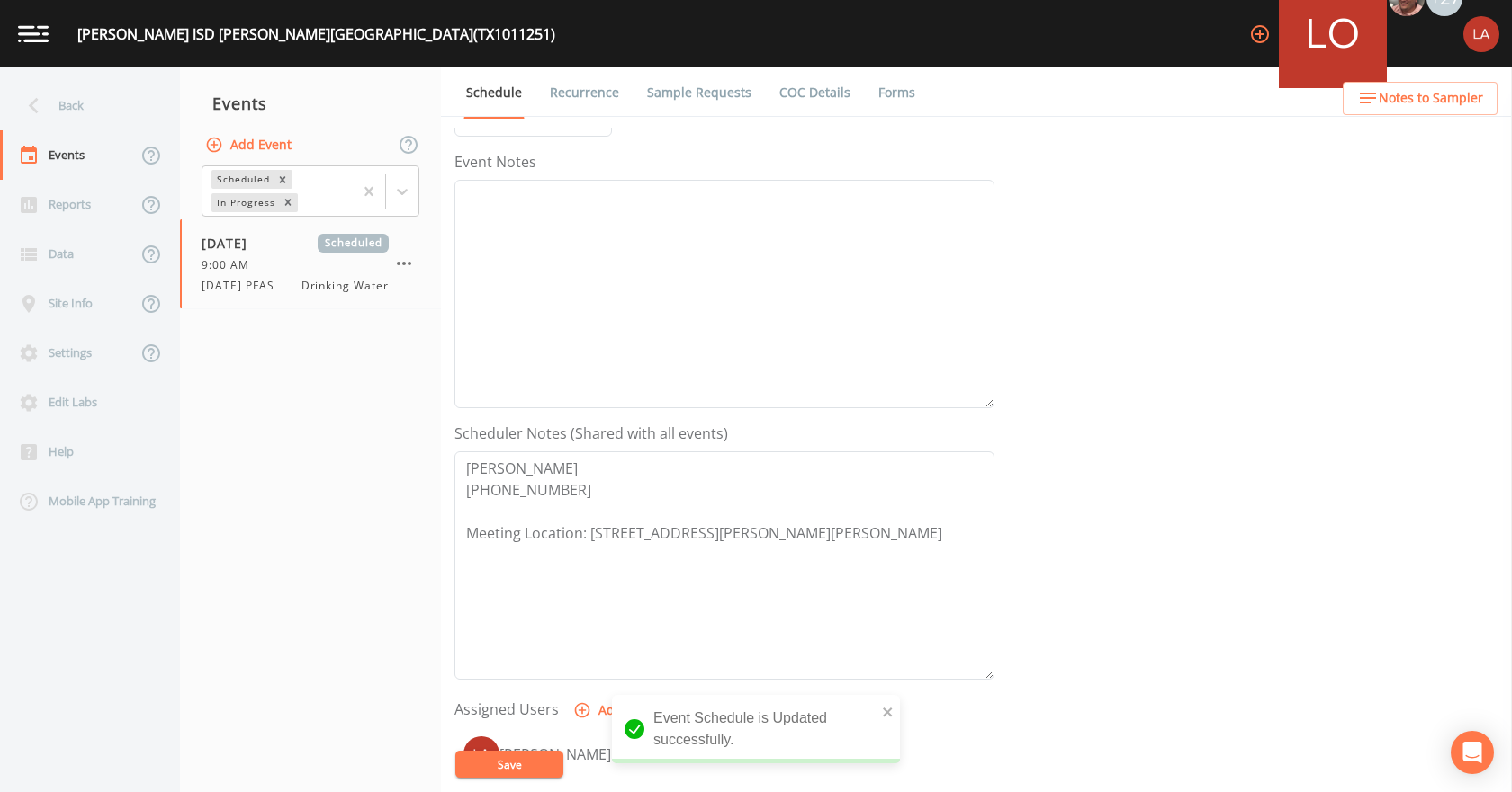
scroll to position [207, 0]
click at [570, 105] on link "Recurrence" at bounding box center [584, 93] width 74 height 51
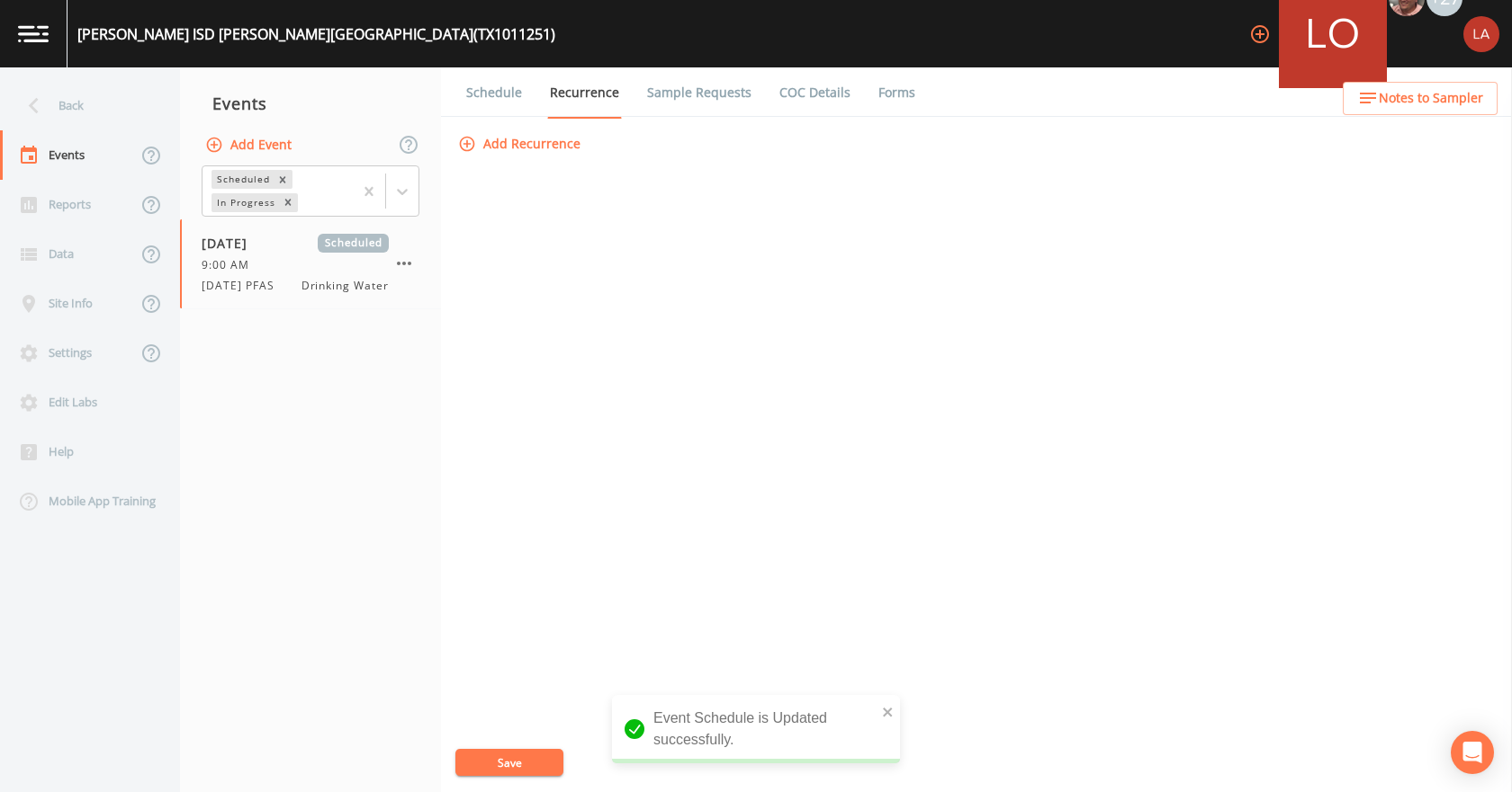
click at [722, 96] on link "Sample Requests" at bounding box center [699, 93] width 110 height 51
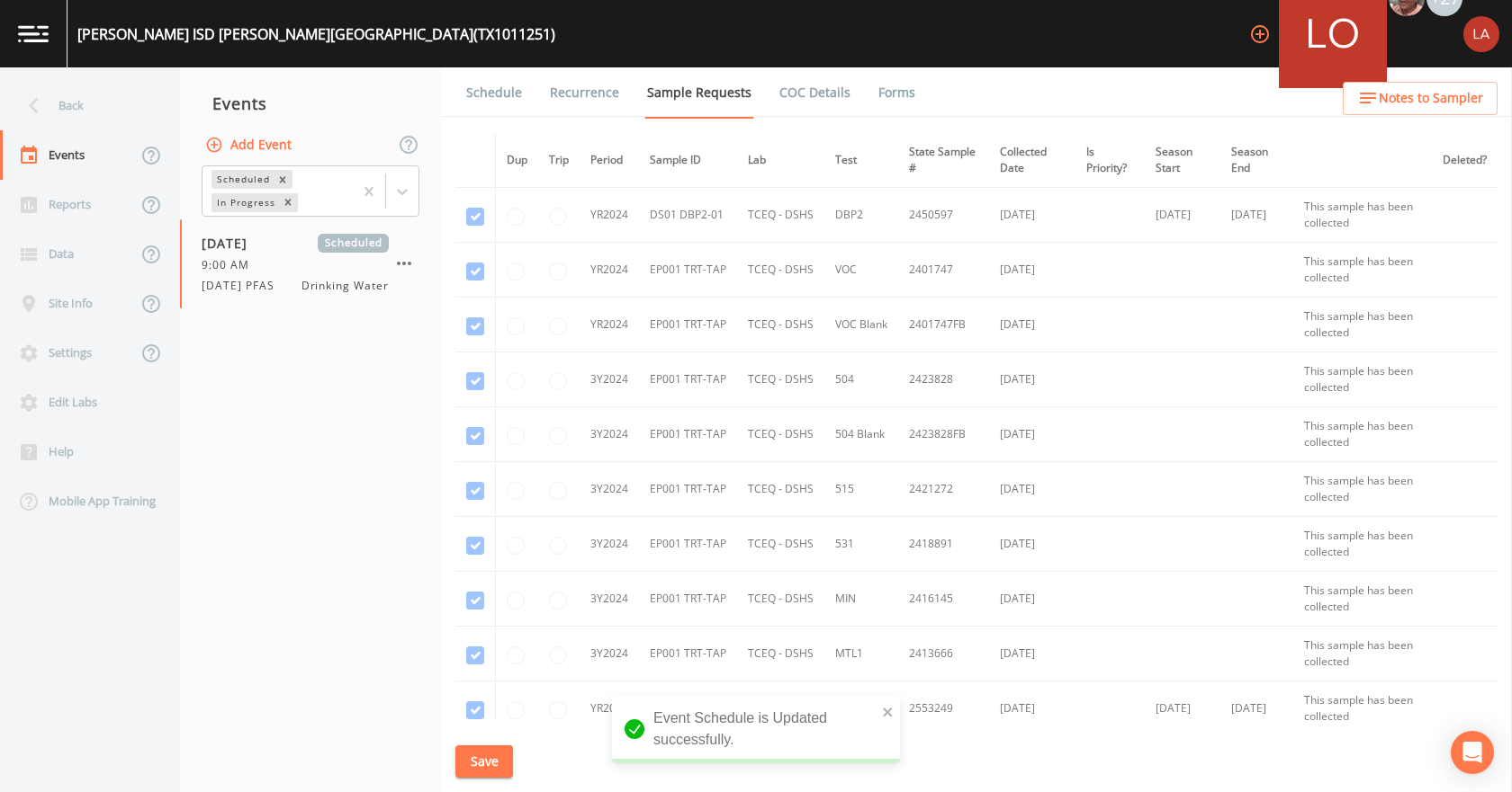
scroll to position [552, 0]
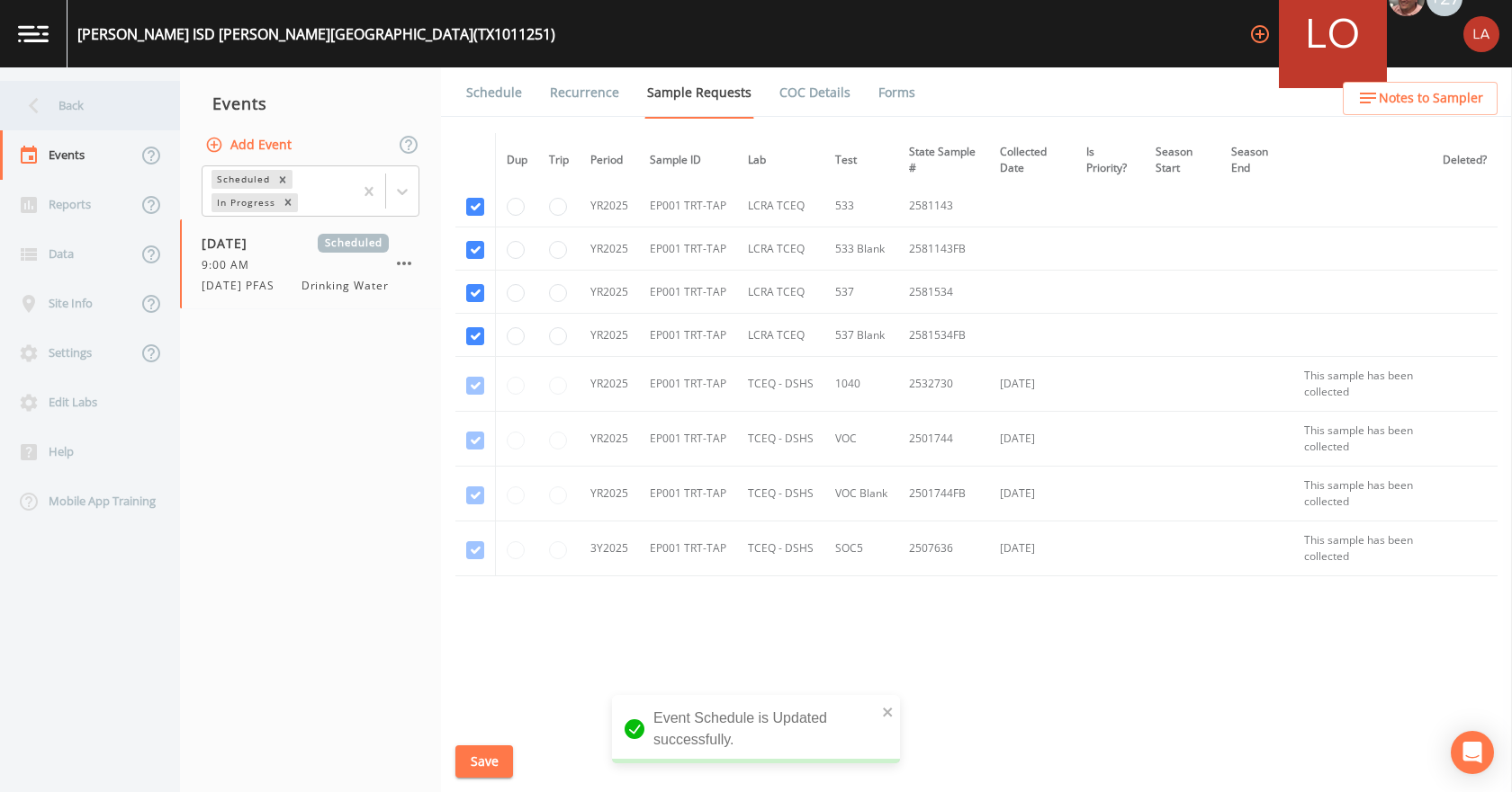
click at [64, 115] on div "Back" at bounding box center [81, 106] width 162 height 50
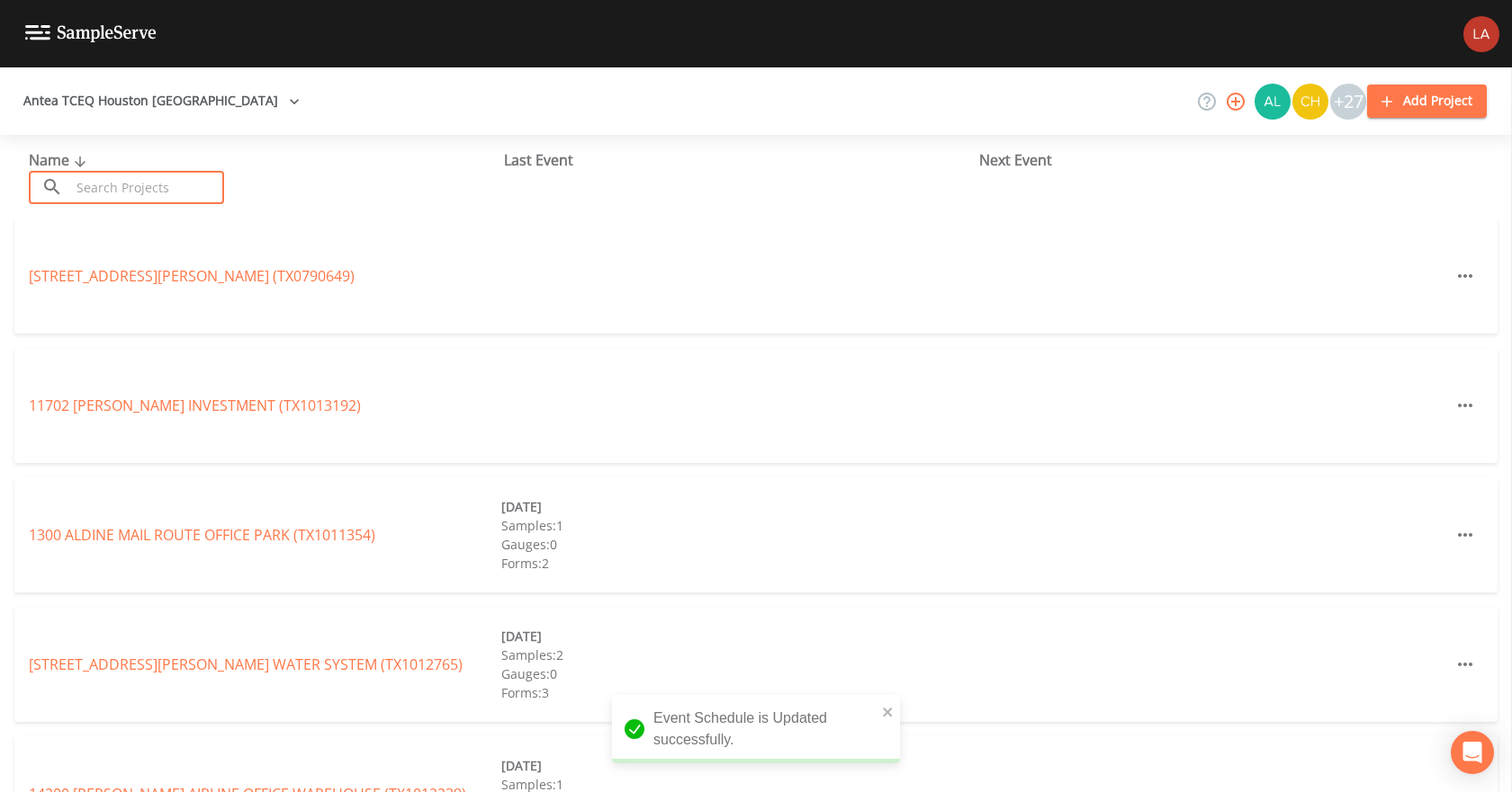
click at [199, 193] on input "text" at bounding box center [147, 187] width 154 height 33
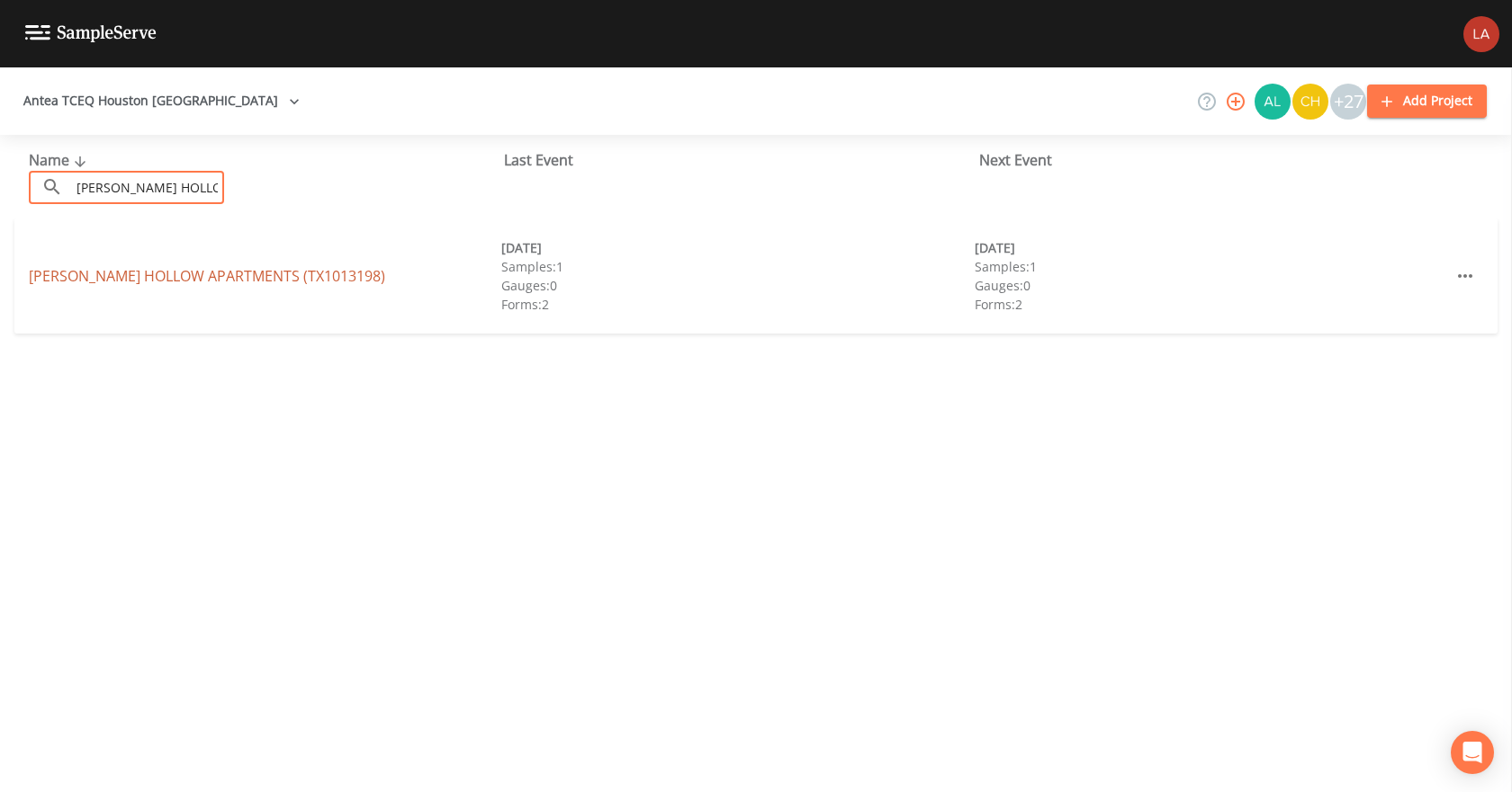
type input "[PERSON_NAME] HOLLOW"
click at [86, 283] on link "[PERSON_NAME][GEOGRAPHIC_DATA] (TX1013198)" at bounding box center [206, 276] width 356 height 20
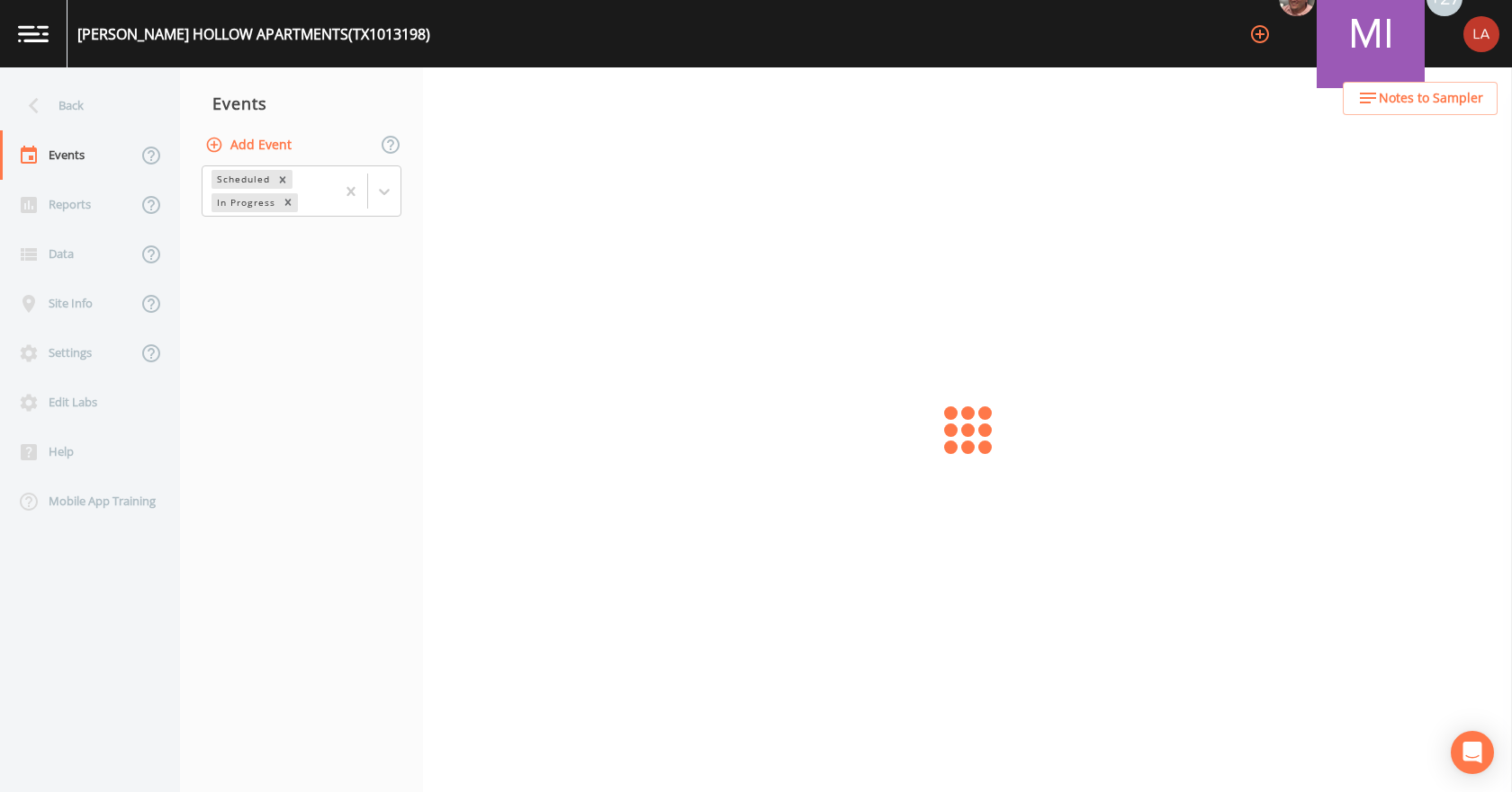
click at [241, 148] on button "Add Event" at bounding box center [250, 145] width 97 height 33
paste input "[DATE] PFAS"
type input "[DATE] PFAS"
drag, startPoint x: 677, startPoint y: 441, endPoint x: 716, endPoint y: 422, distance: 43.4
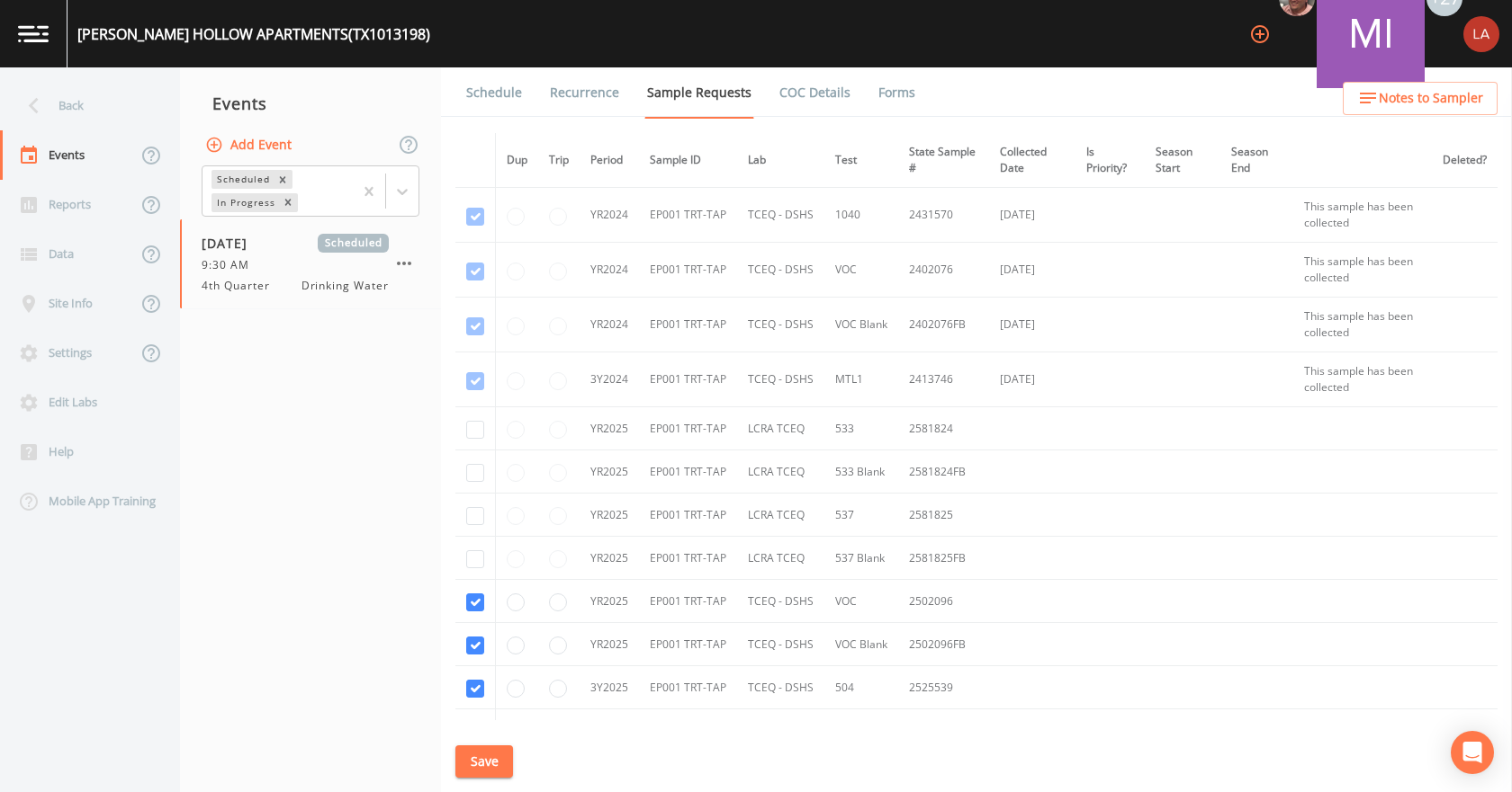
type input "[DATE]"
type input "09:30"
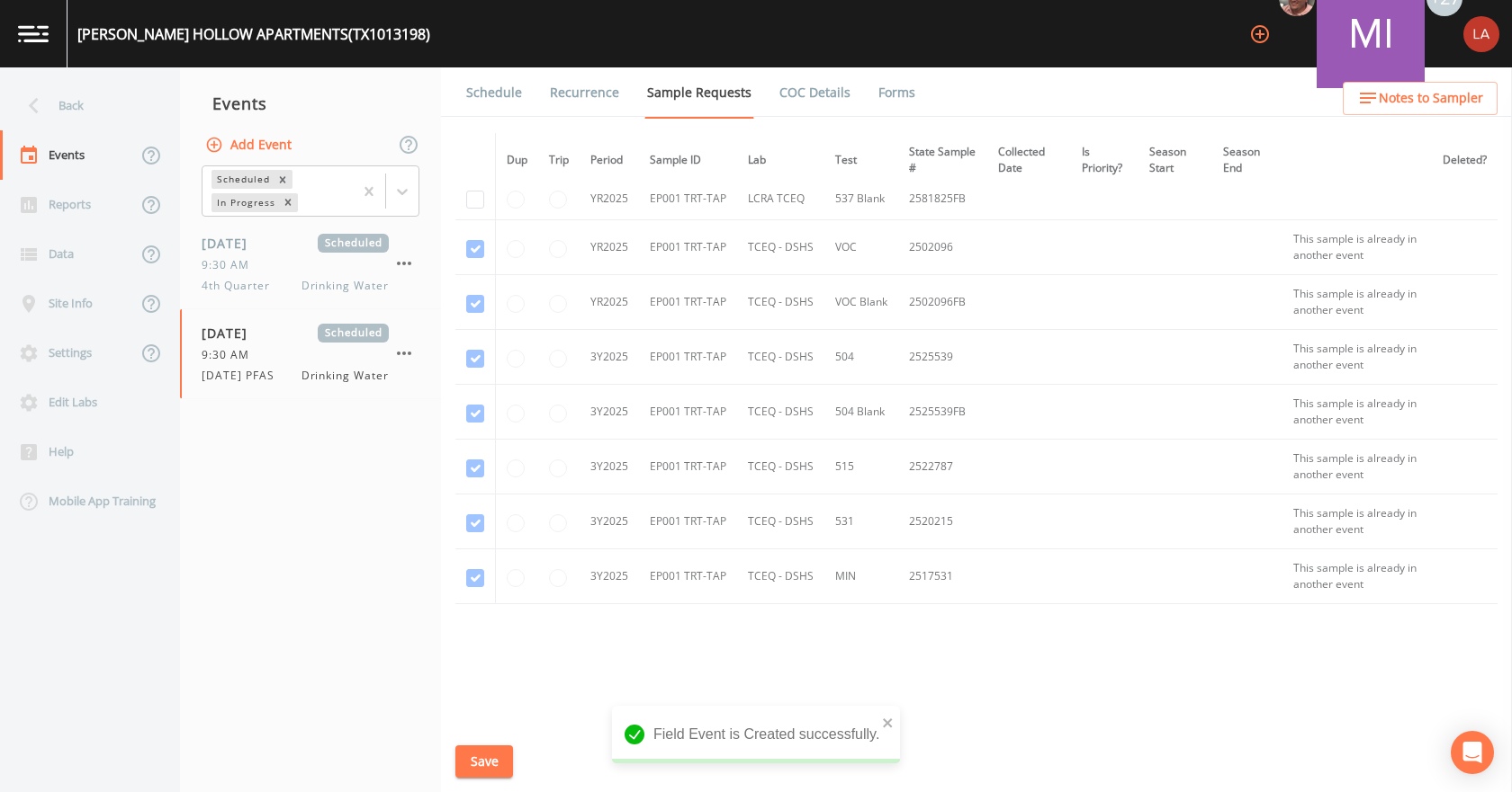
scroll to position [180, 0]
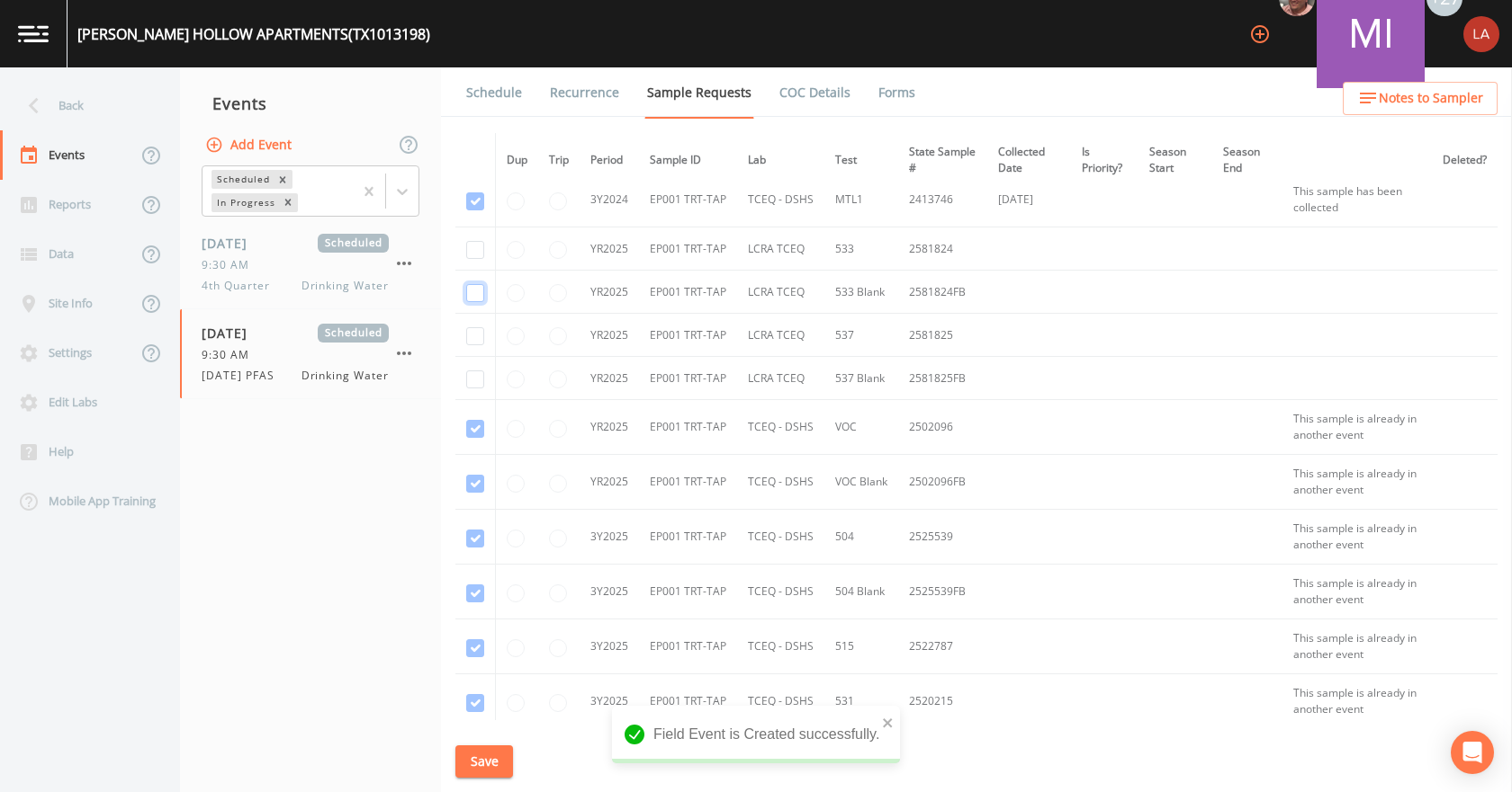
click at [475, 293] on input "checkbox" at bounding box center [474, 293] width 18 height 18
checkbox input "true"
click at [472, 253] on input "checkbox" at bounding box center [474, 250] width 18 height 18
checkbox input "true"
click at [478, 337] on input "checkbox" at bounding box center [474, 336] width 18 height 18
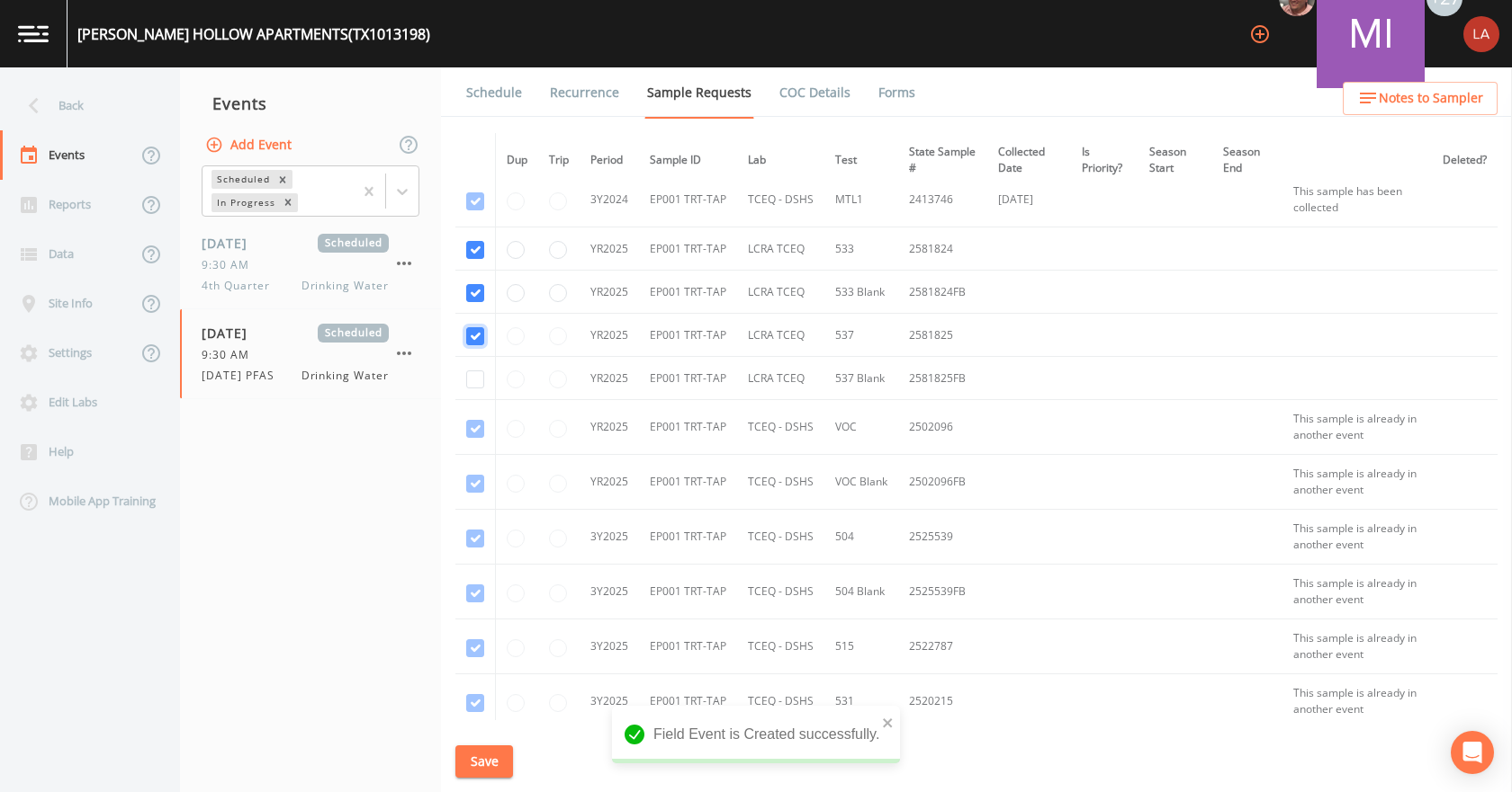
checkbox input "true"
click at [476, 372] on input "checkbox" at bounding box center [474, 379] width 18 height 18
checkbox input "true"
click at [472, 756] on button "Save" at bounding box center [484, 761] width 57 height 33
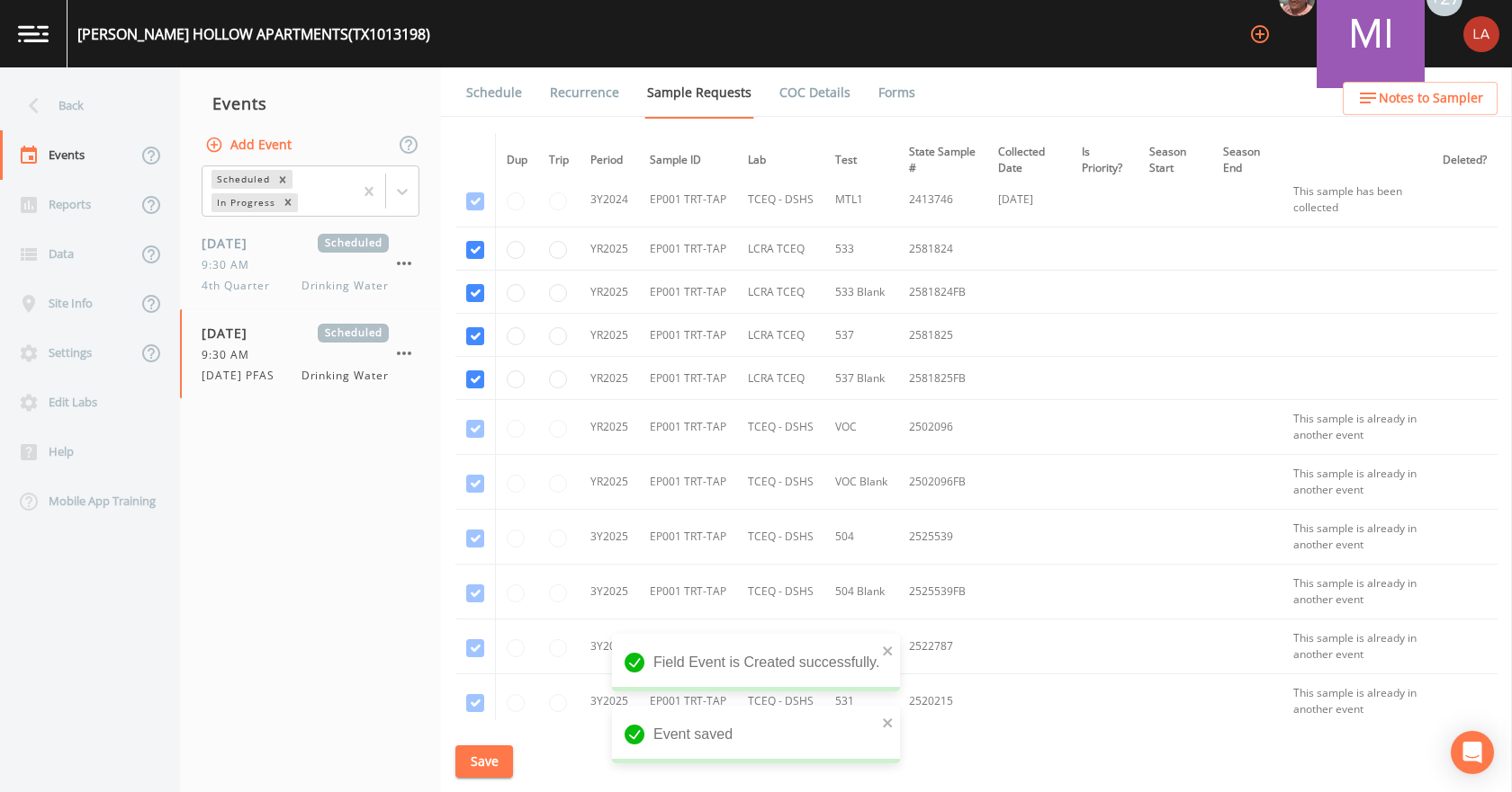
click at [491, 89] on link "Schedule" at bounding box center [494, 93] width 61 height 51
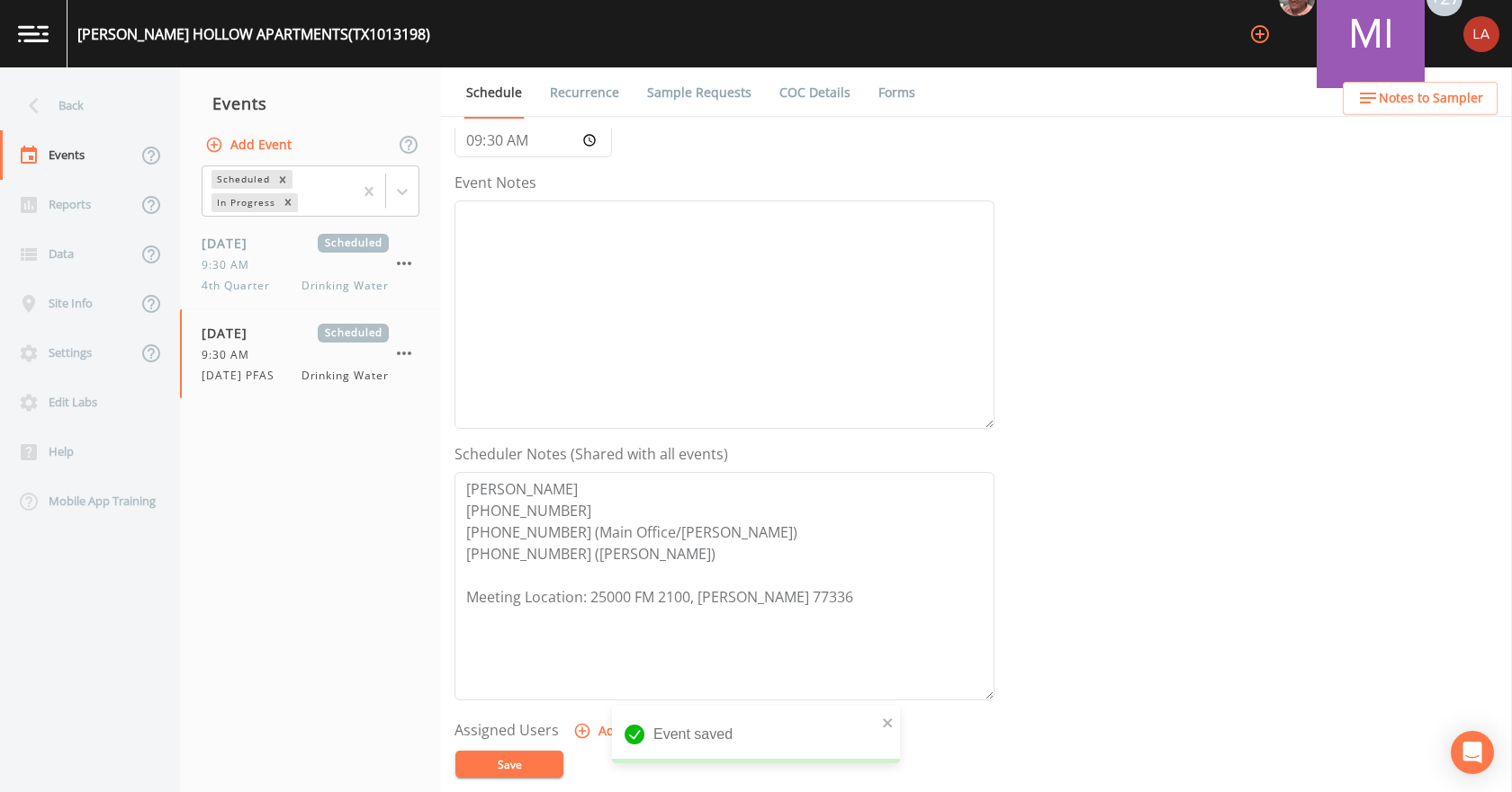
scroll to position [360, 0]
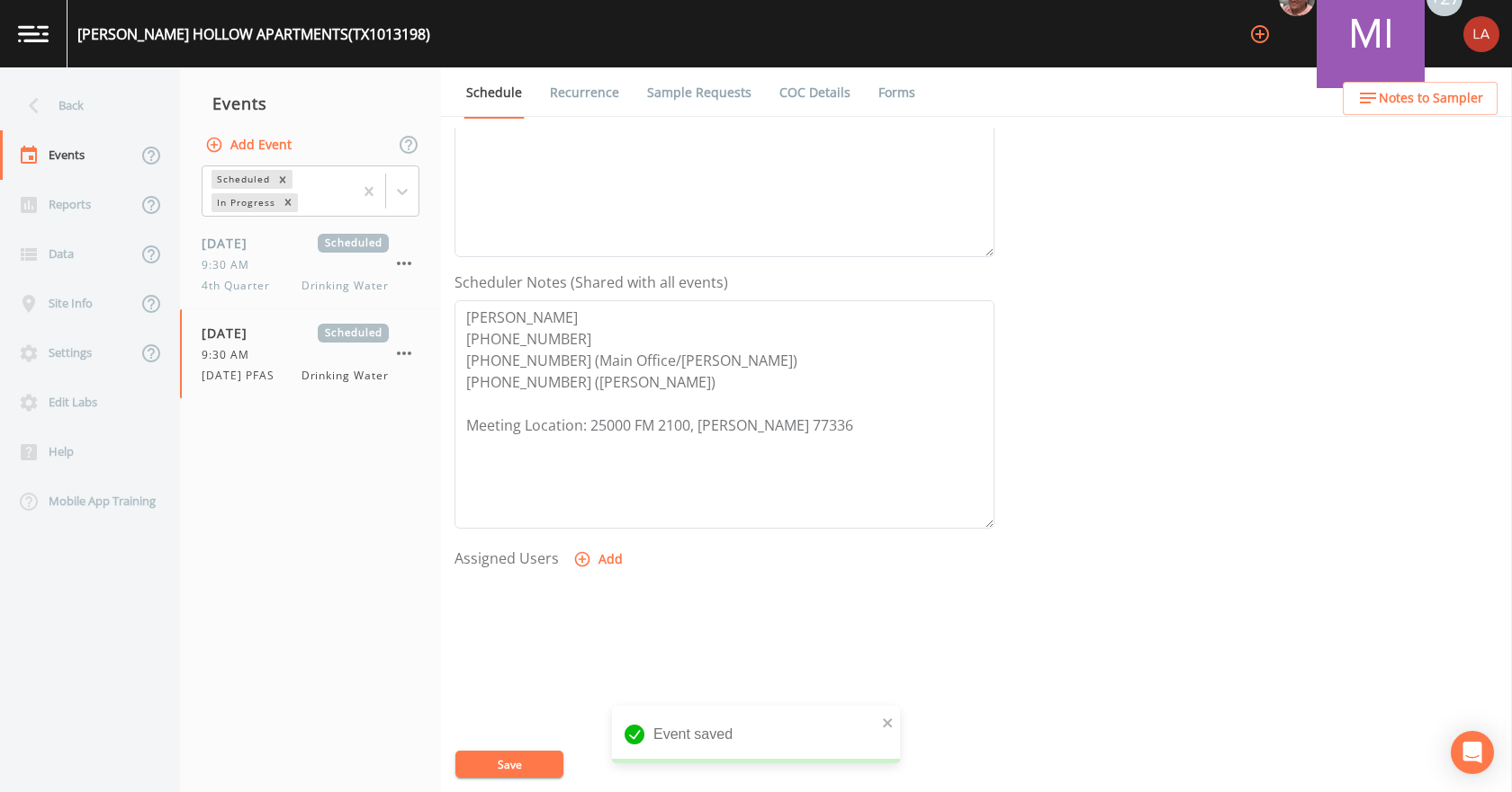
click at [625, 562] on button "Add" at bounding box center [599, 559] width 60 height 33
select select "0c4ac92a-2052-4971-af99-d49bdd27a7b1"
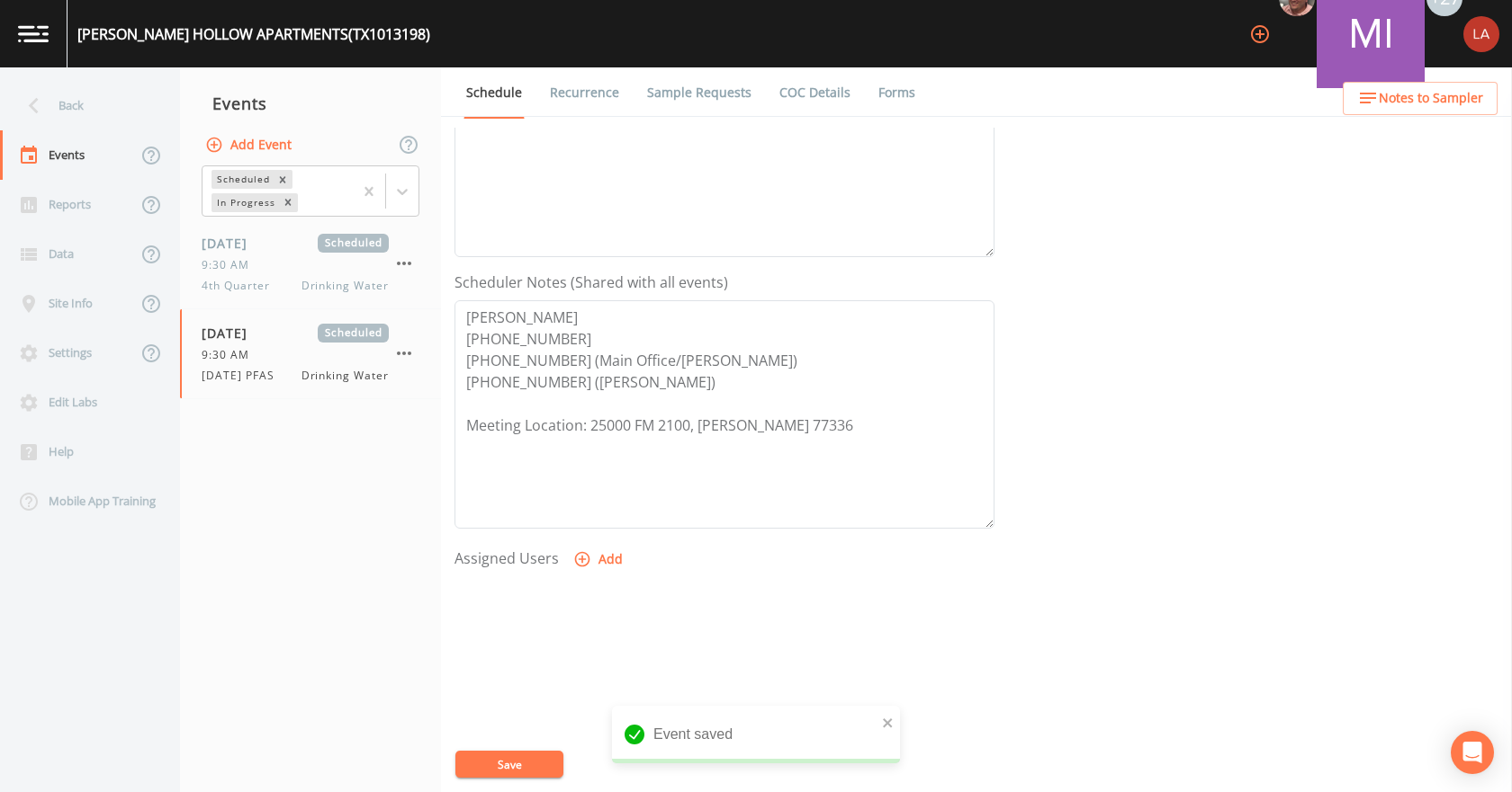
select select
click at [504, 769] on button "Save" at bounding box center [509, 764] width 108 height 27
click at [95, 97] on div "Back" at bounding box center [81, 106] width 162 height 50
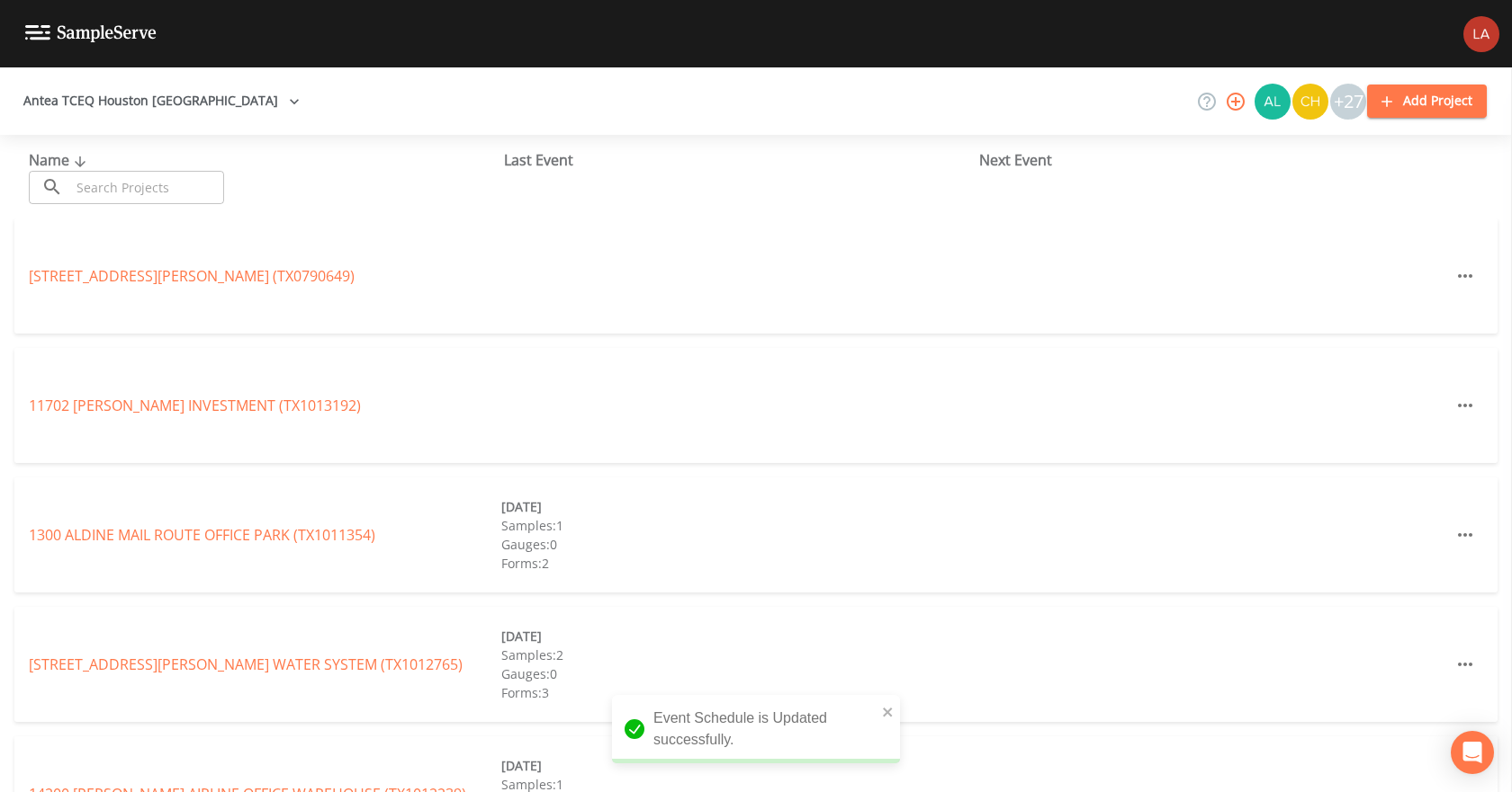
click at [159, 177] on input "text" at bounding box center [147, 187] width 154 height 33
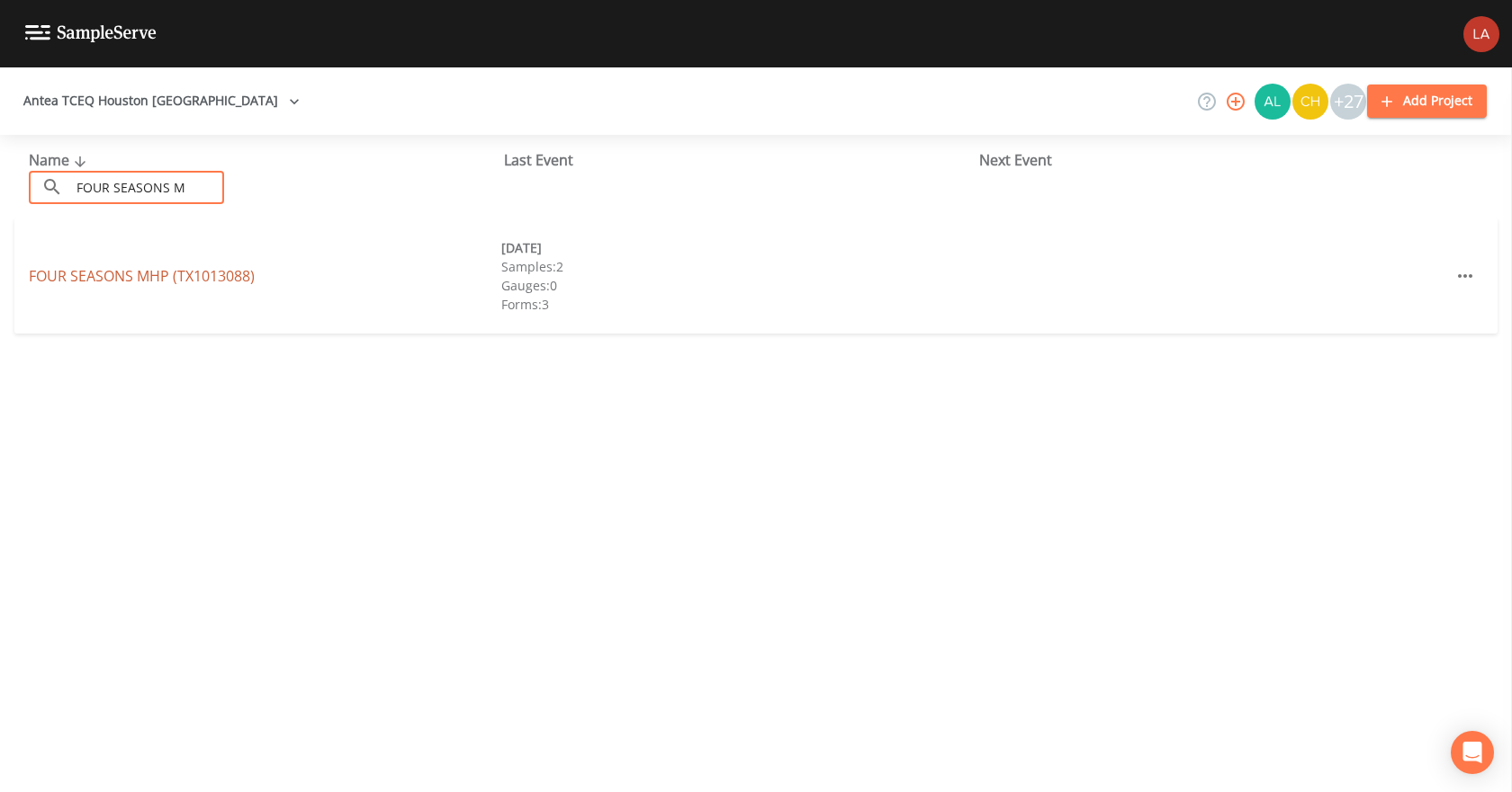
type input "FOUR SEASONS M"
click at [57, 278] on link "FOUR SEASONS MHP (TX1013088)" at bounding box center [141, 276] width 226 height 20
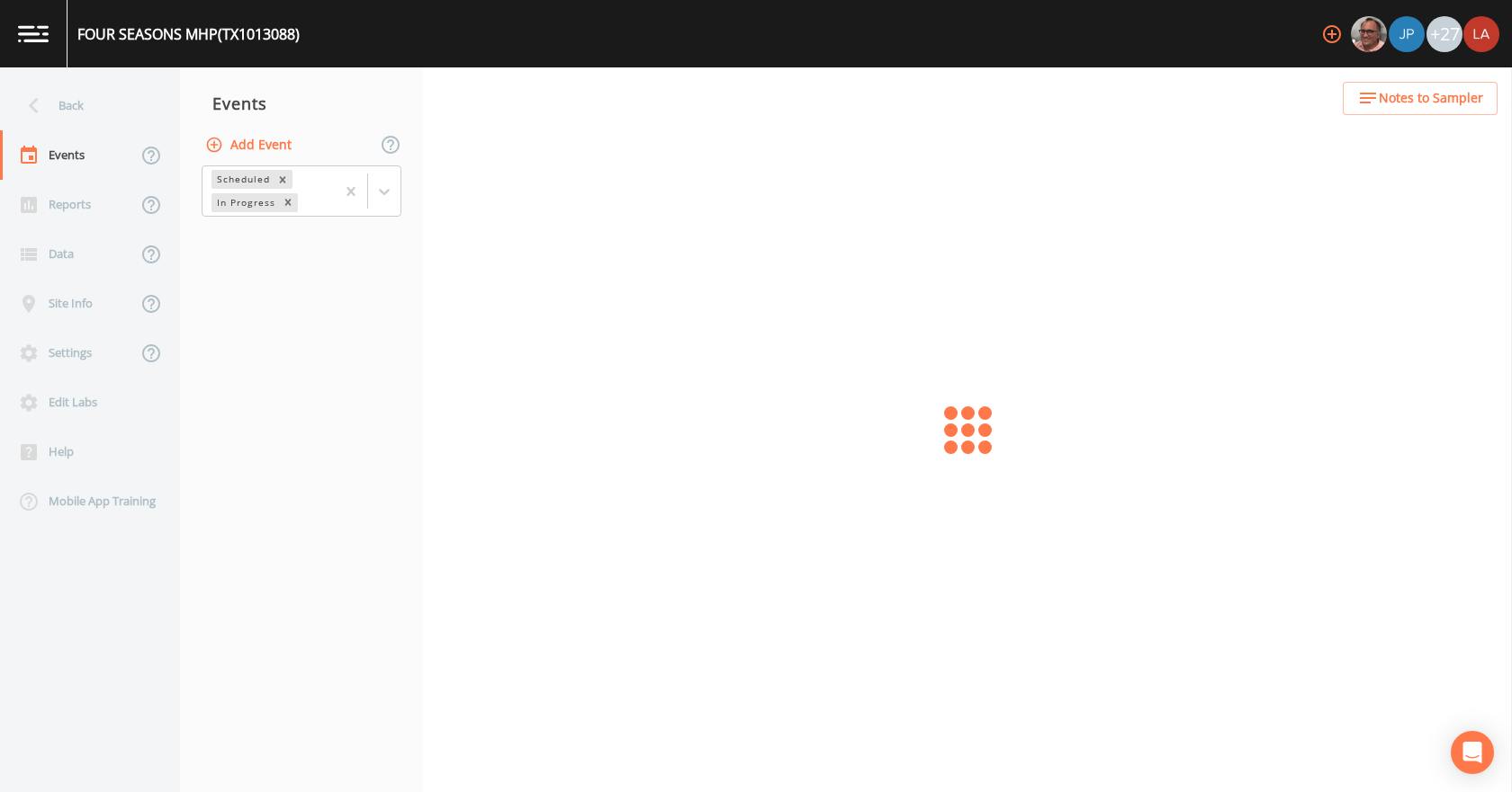
click at [230, 138] on button "Add Event" at bounding box center [250, 145] width 97 height 33
paste input "[DATE] PFAS"
type input "[DATE] PFAS"
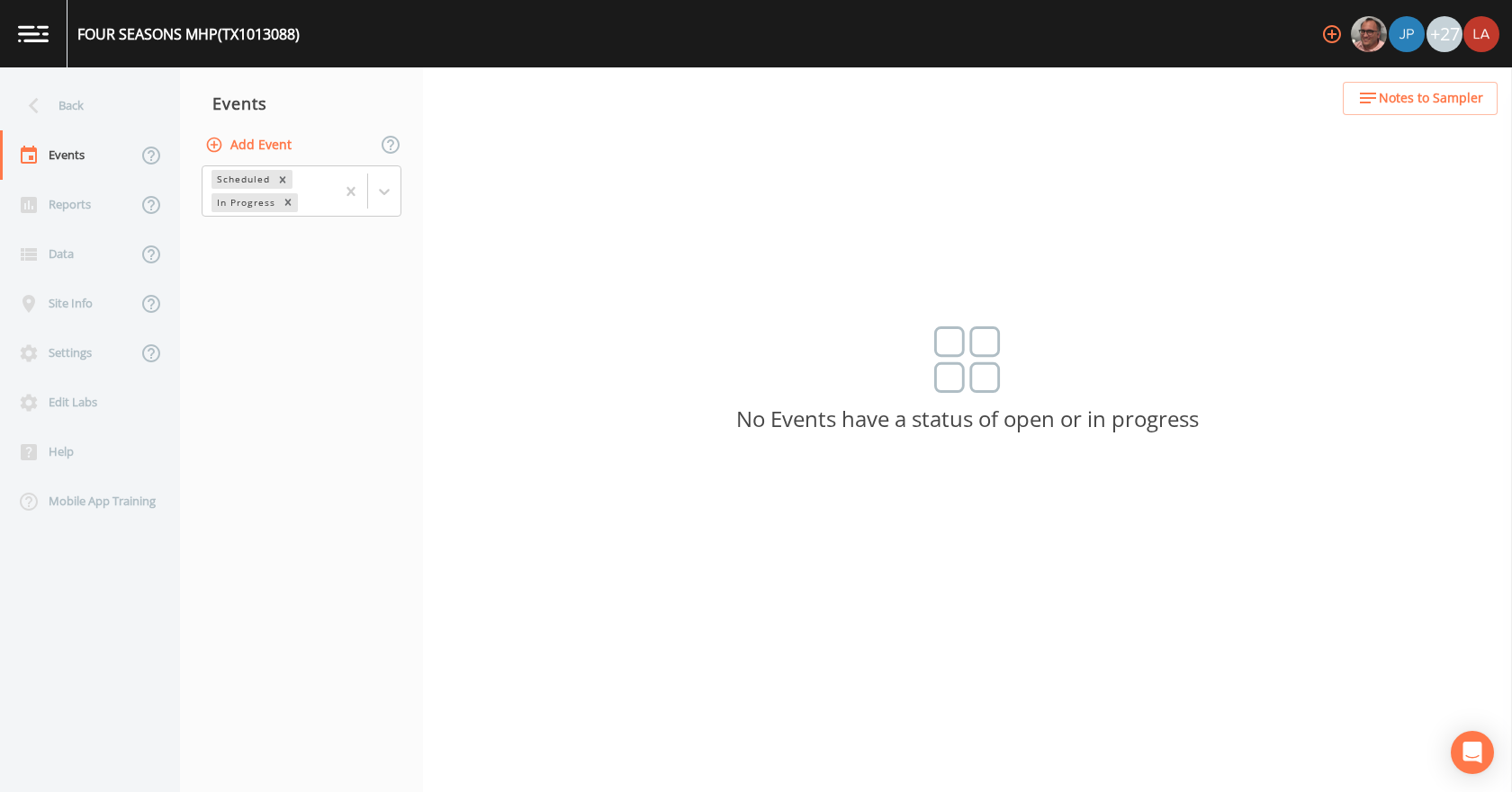
type input "[DATE]"
type input "10:00"
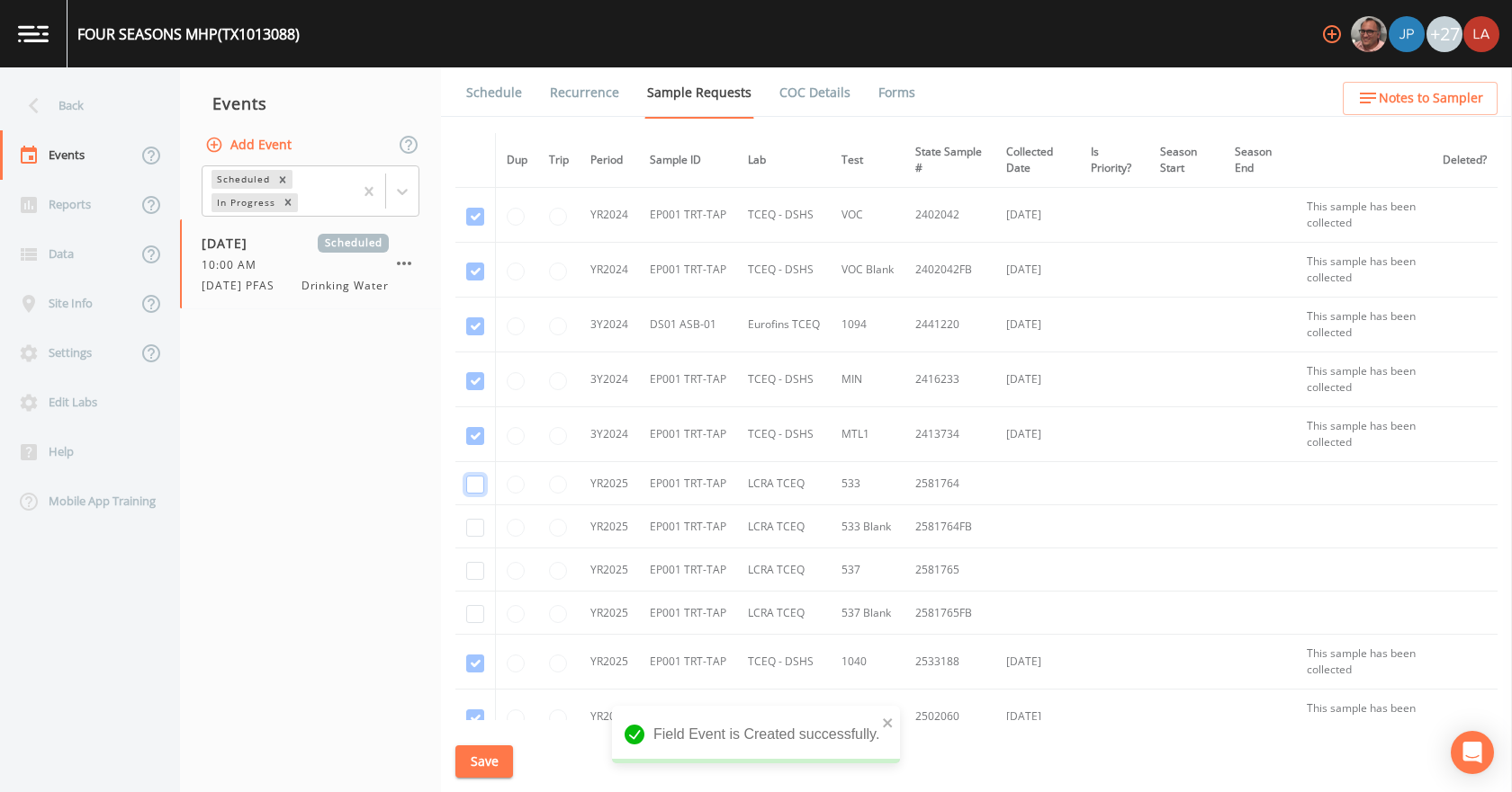
click at [480, 485] on input "checkbox" at bounding box center [474, 485] width 18 height 18
checkbox input "true"
click at [478, 520] on input "checkbox" at bounding box center [474, 528] width 18 height 18
checkbox input "true"
click at [475, 578] on input "checkbox" at bounding box center [474, 571] width 18 height 18
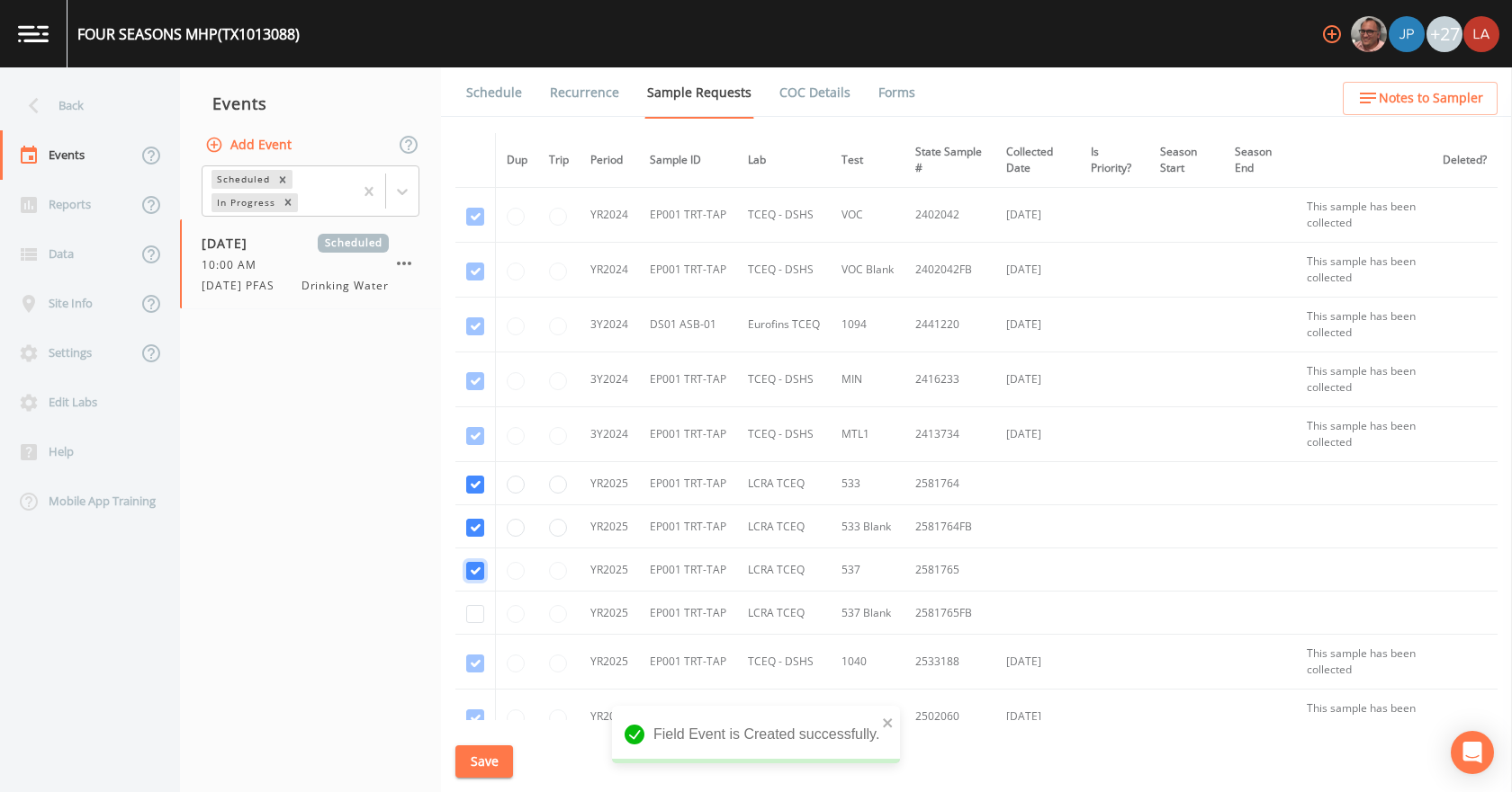
checkbox input "true"
click at [476, 615] on input "checkbox" at bounding box center [474, 614] width 18 height 18
checkbox input "true"
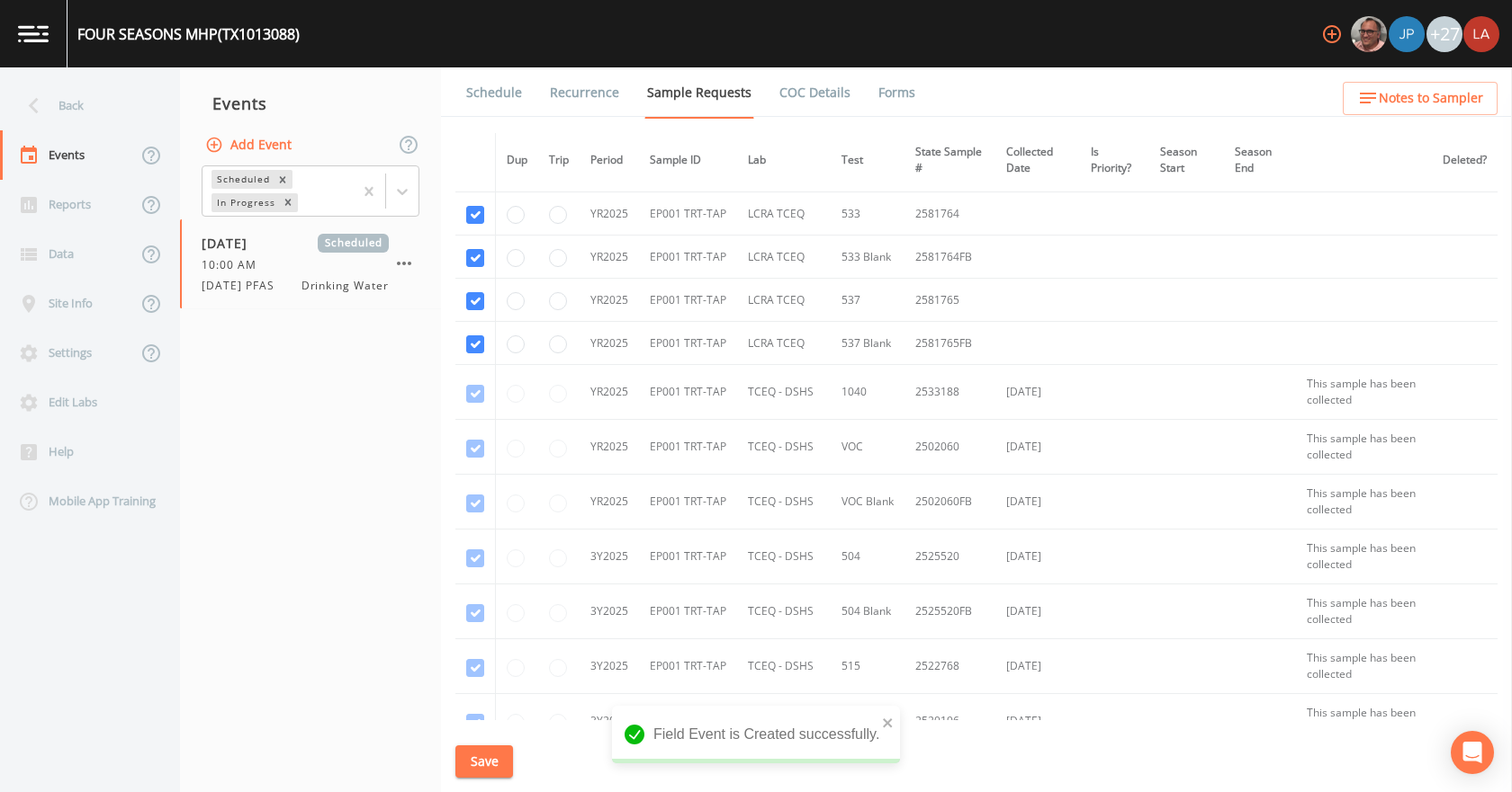
click at [483, 756] on button "Save" at bounding box center [484, 761] width 57 height 33
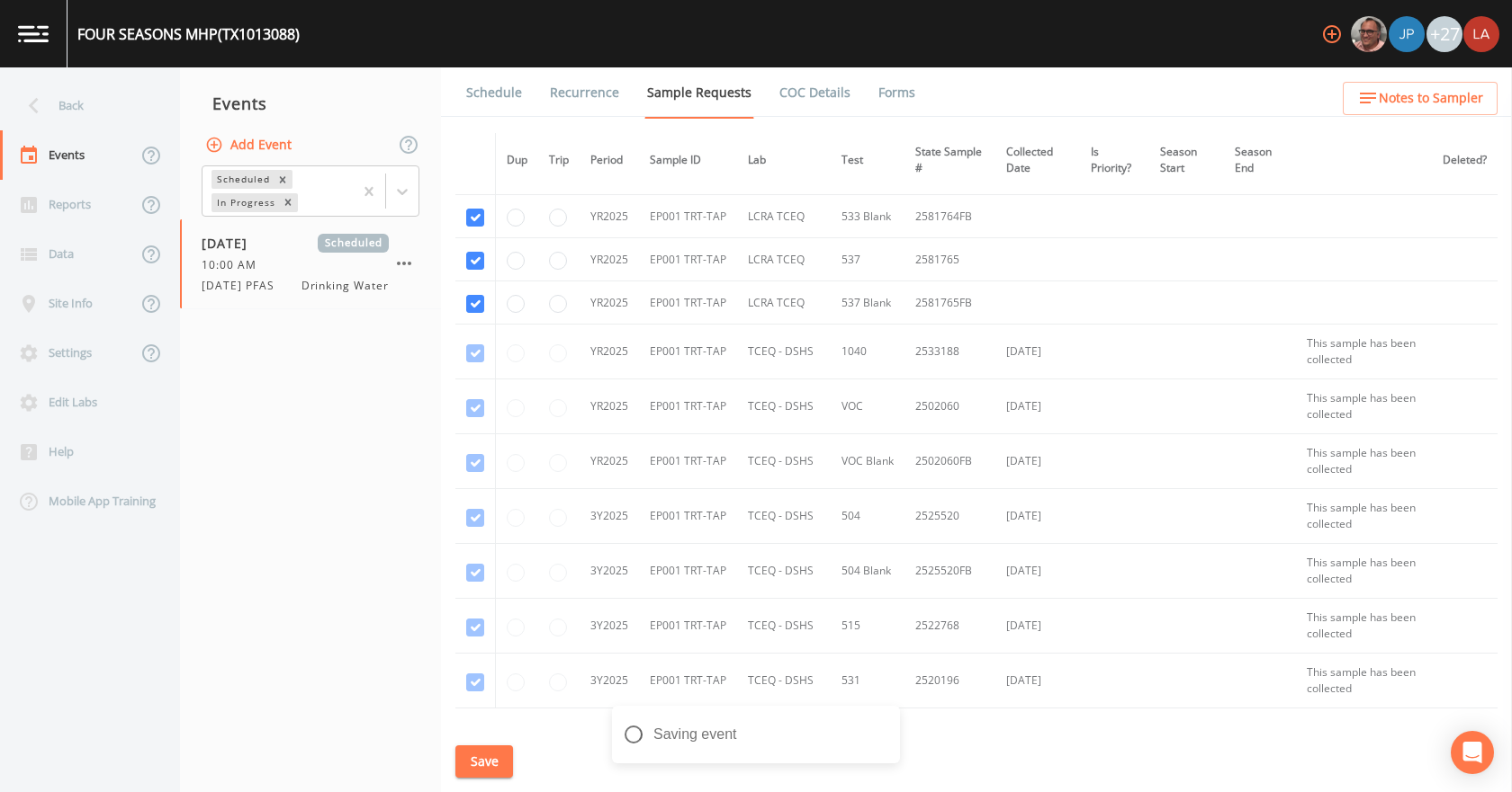
scroll to position [173, 0]
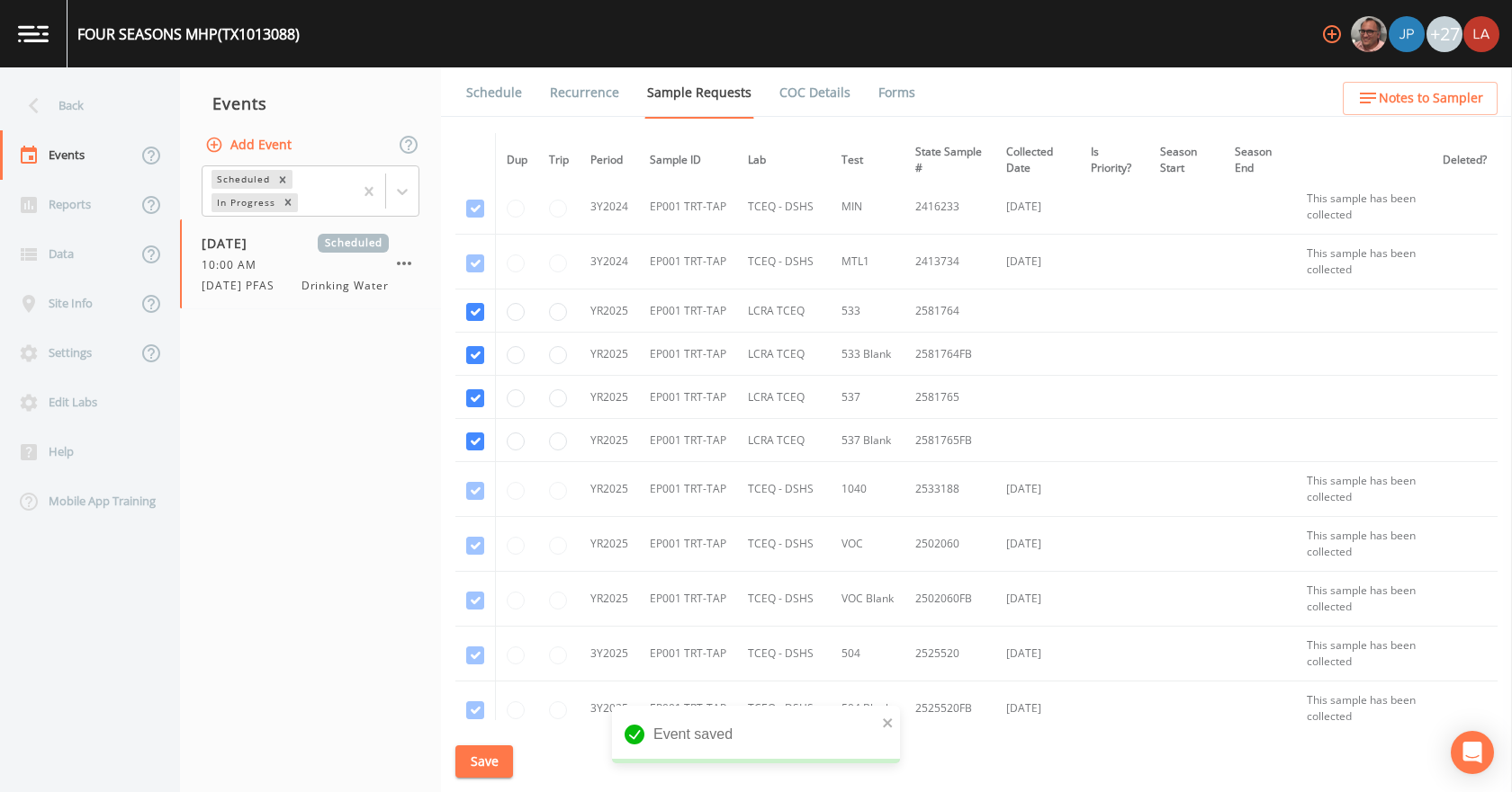
click at [488, 90] on link "Schedule" at bounding box center [494, 93] width 61 height 51
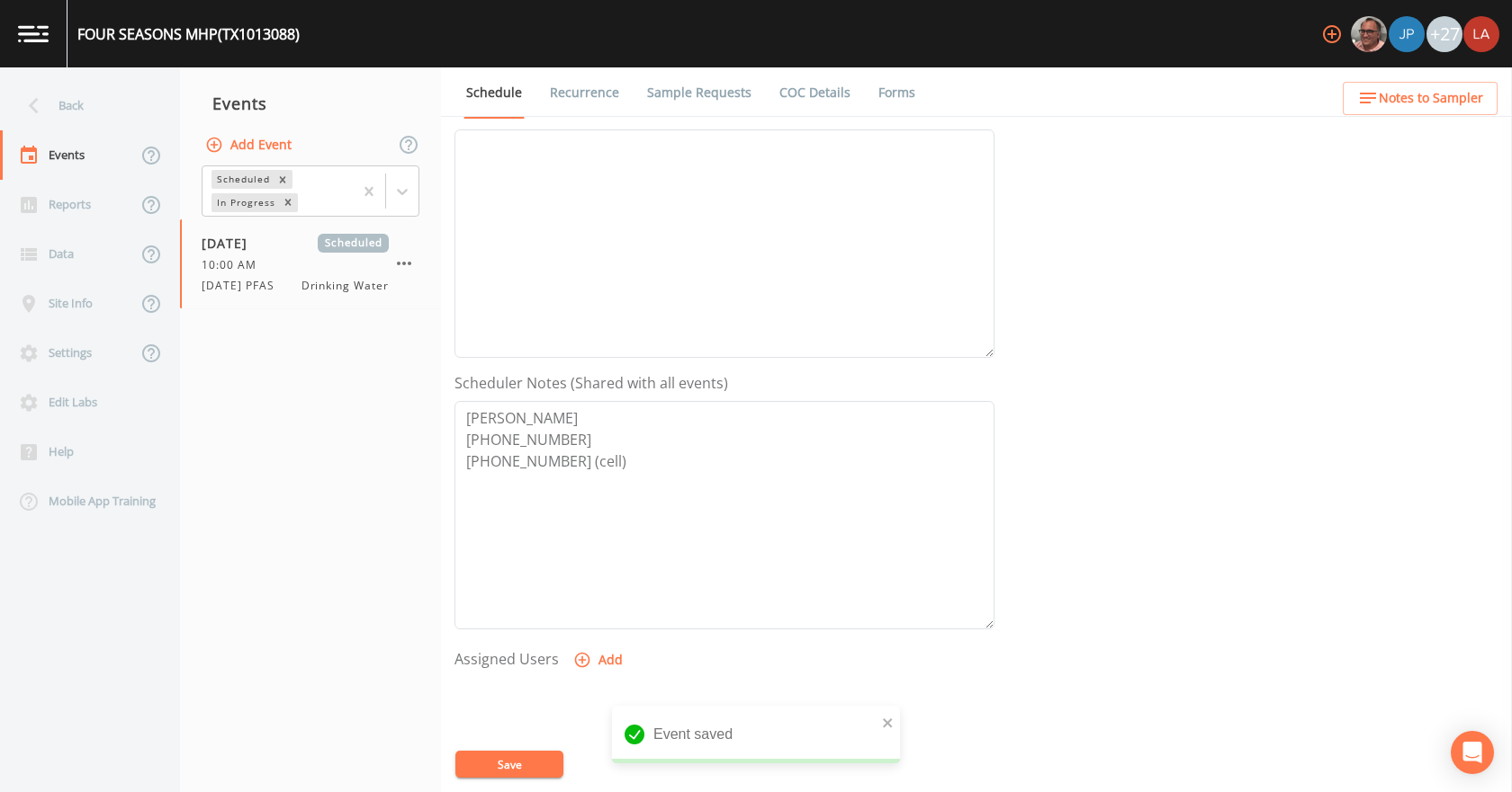
scroll to position [449, 0]
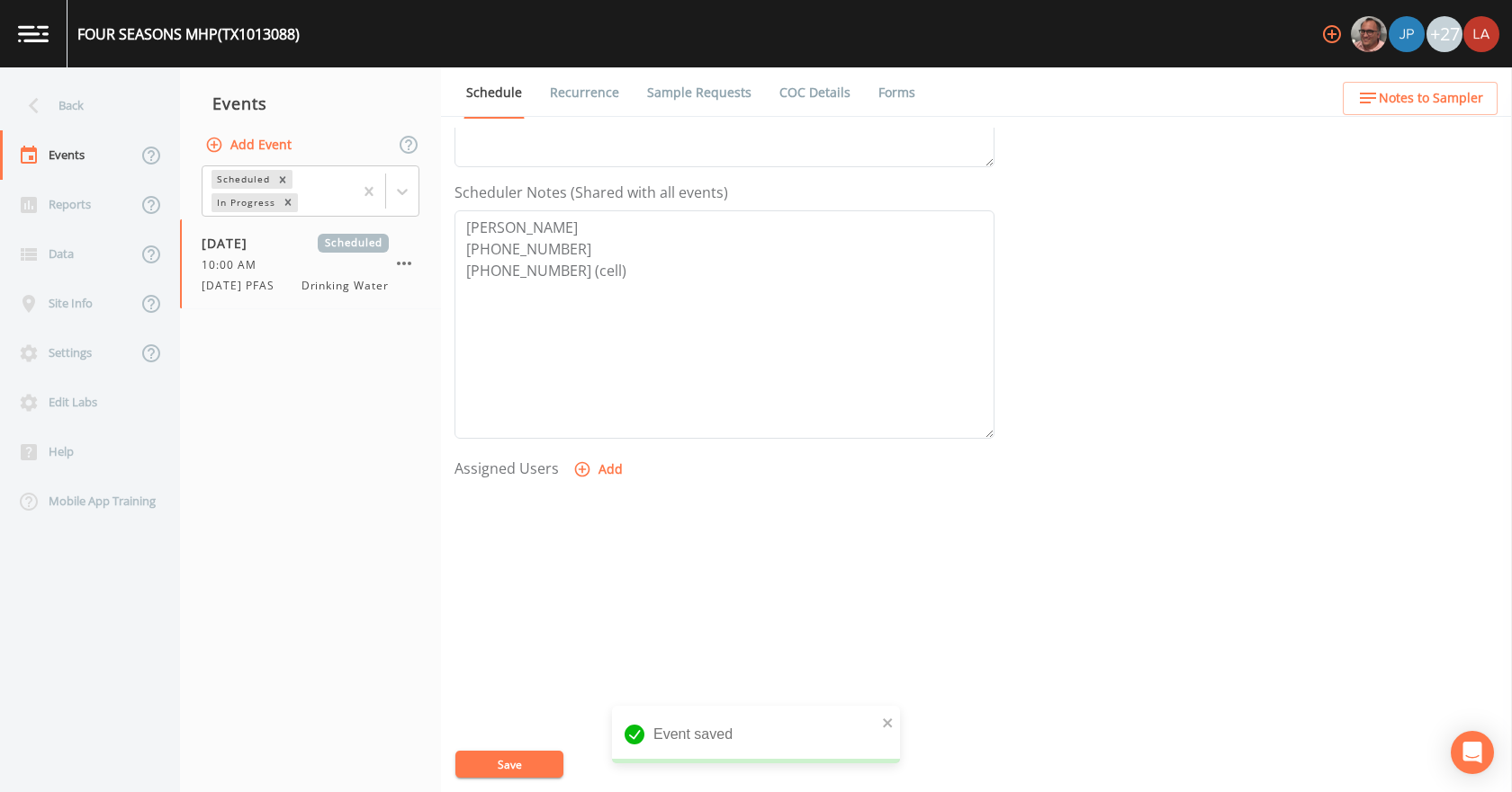
click at [588, 477] on icon "button" at bounding box center [581, 469] width 18 height 18
select select "0c4ac92a-2052-4971-af99-d49bdd27a7b1"
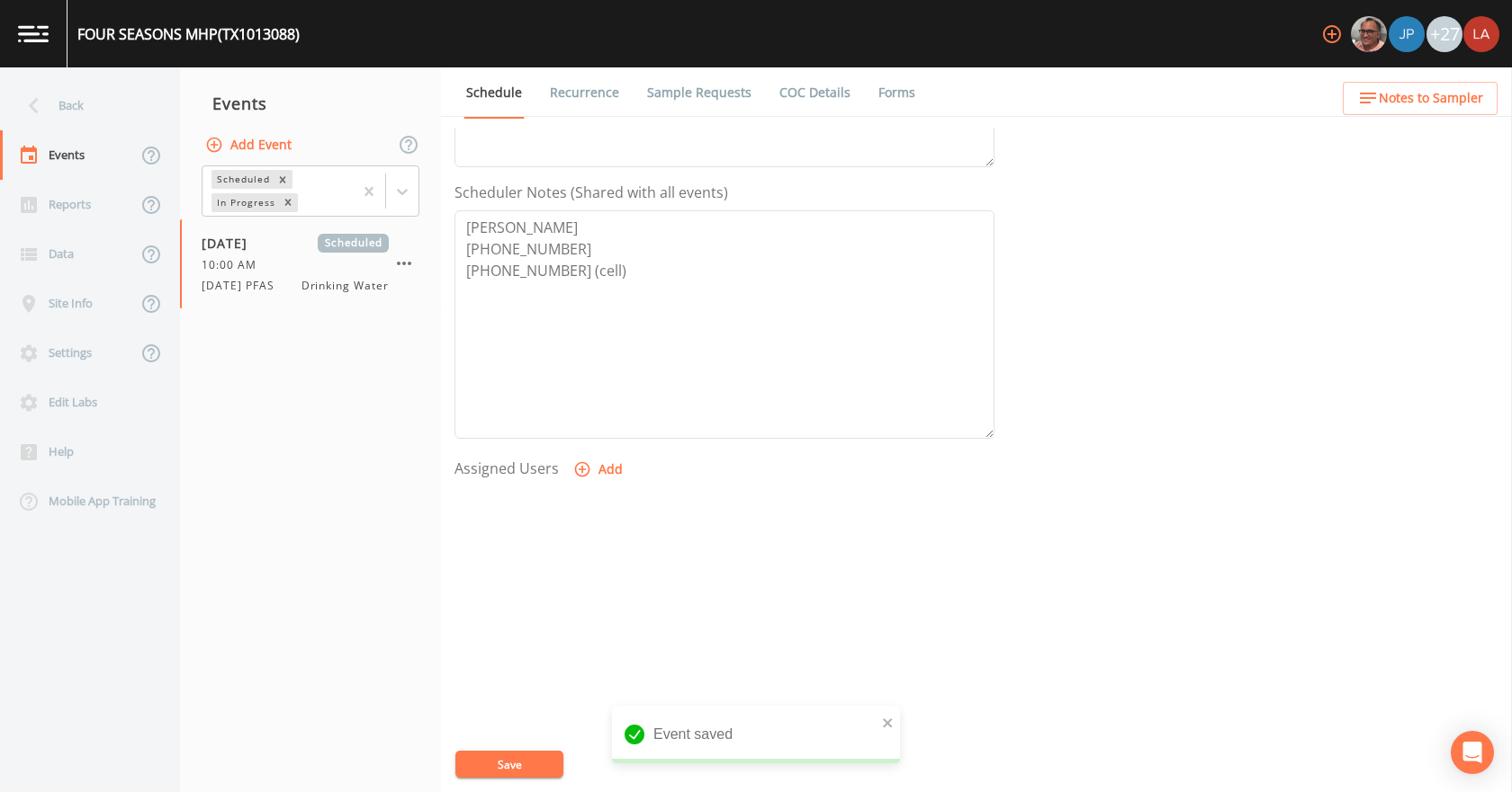
select select
click at [526, 775] on button "Save" at bounding box center [509, 764] width 108 height 27
click at [82, 93] on div "Back" at bounding box center [81, 106] width 162 height 50
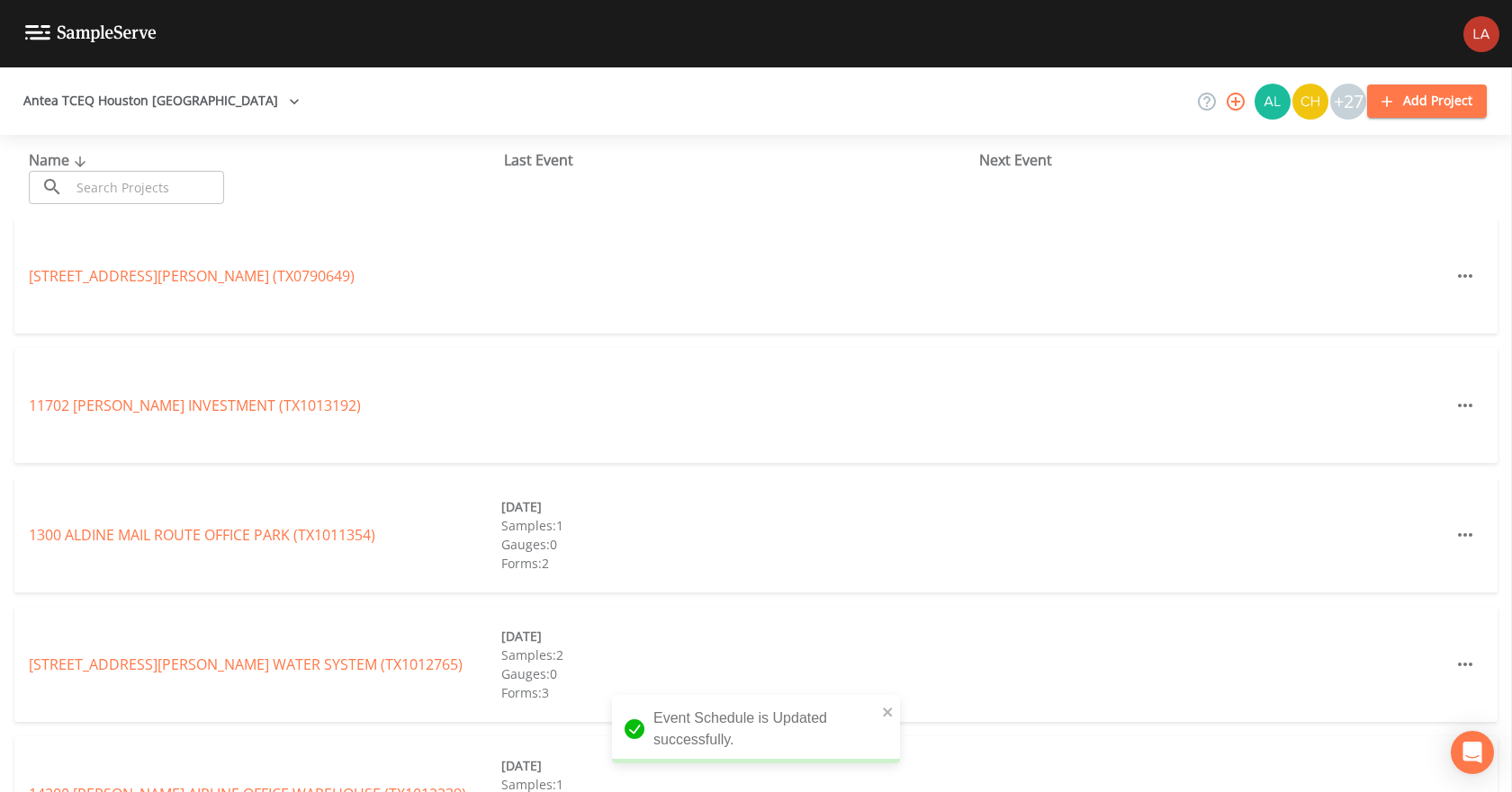
click at [164, 179] on input "text" at bounding box center [147, 187] width 154 height 33
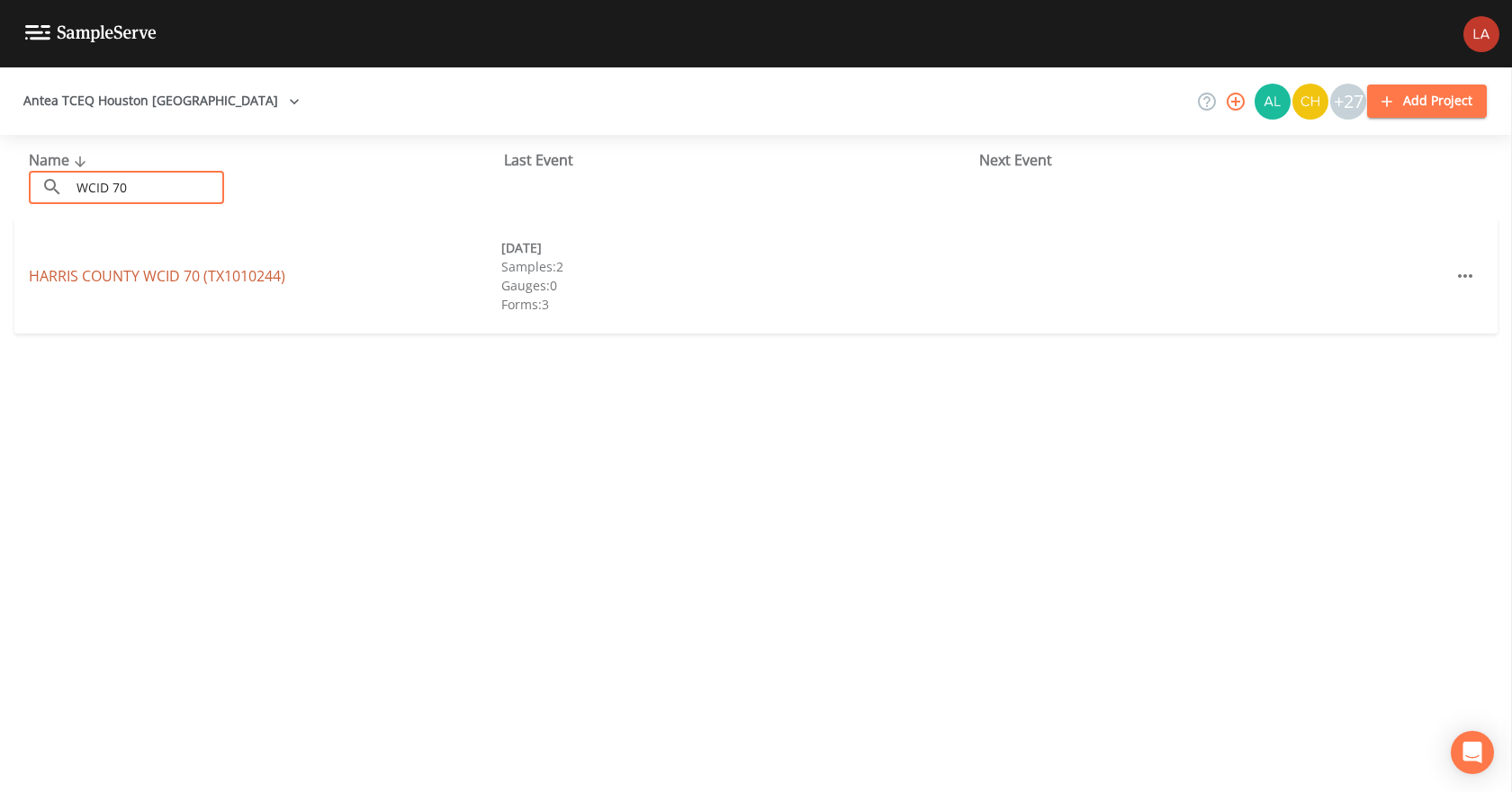
type input "WCID 70"
click at [105, 279] on link "[GEOGRAPHIC_DATA] 70 (TX1010244)" at bounding box center [157, 276] width 257 height 20
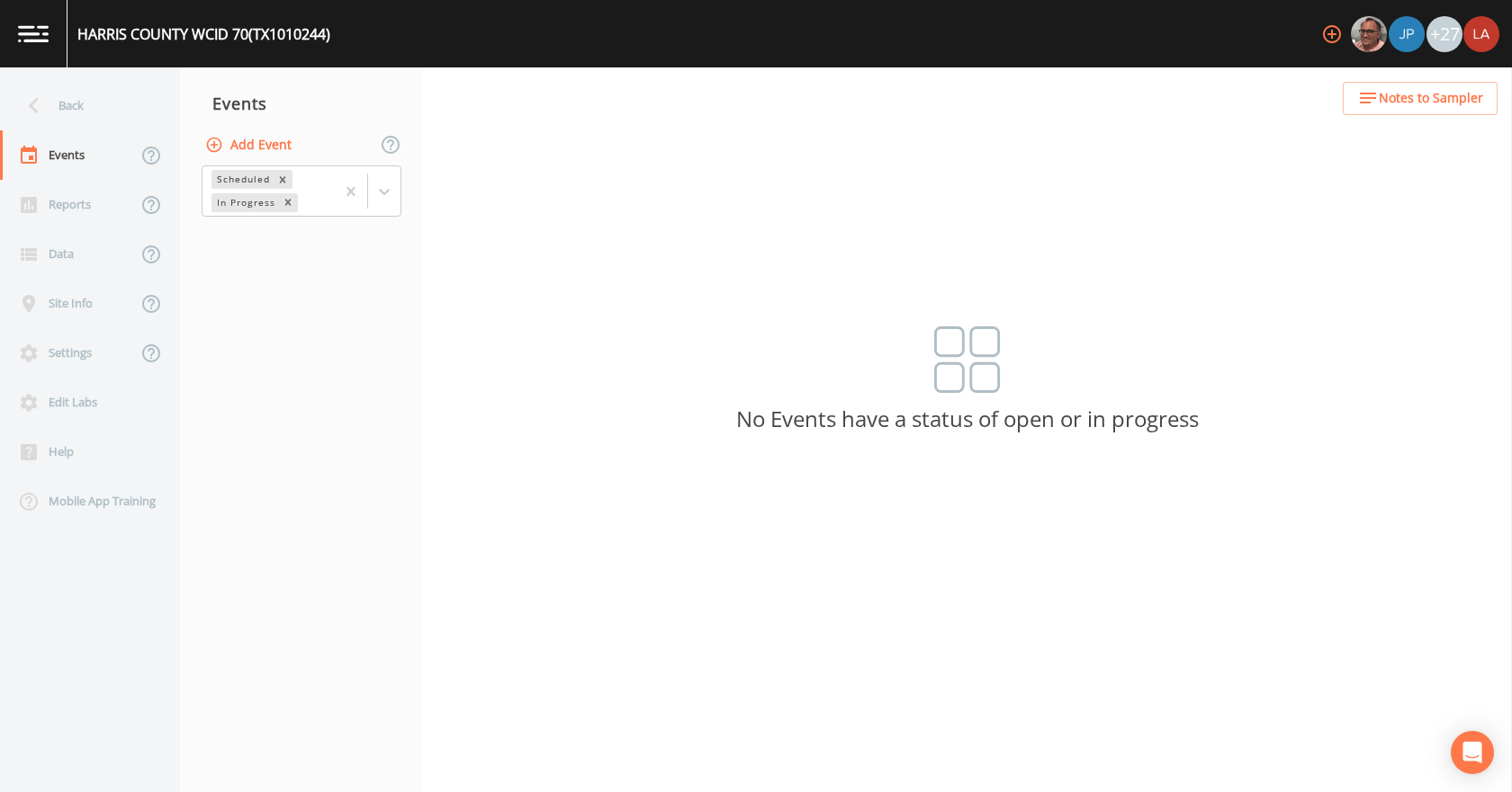
click at [220, 129] on button "Add Event" at bounding box center [250, 145] width 97 height 33
paste input "[DATE] PFAS"
type input "[DATE] PFAS"
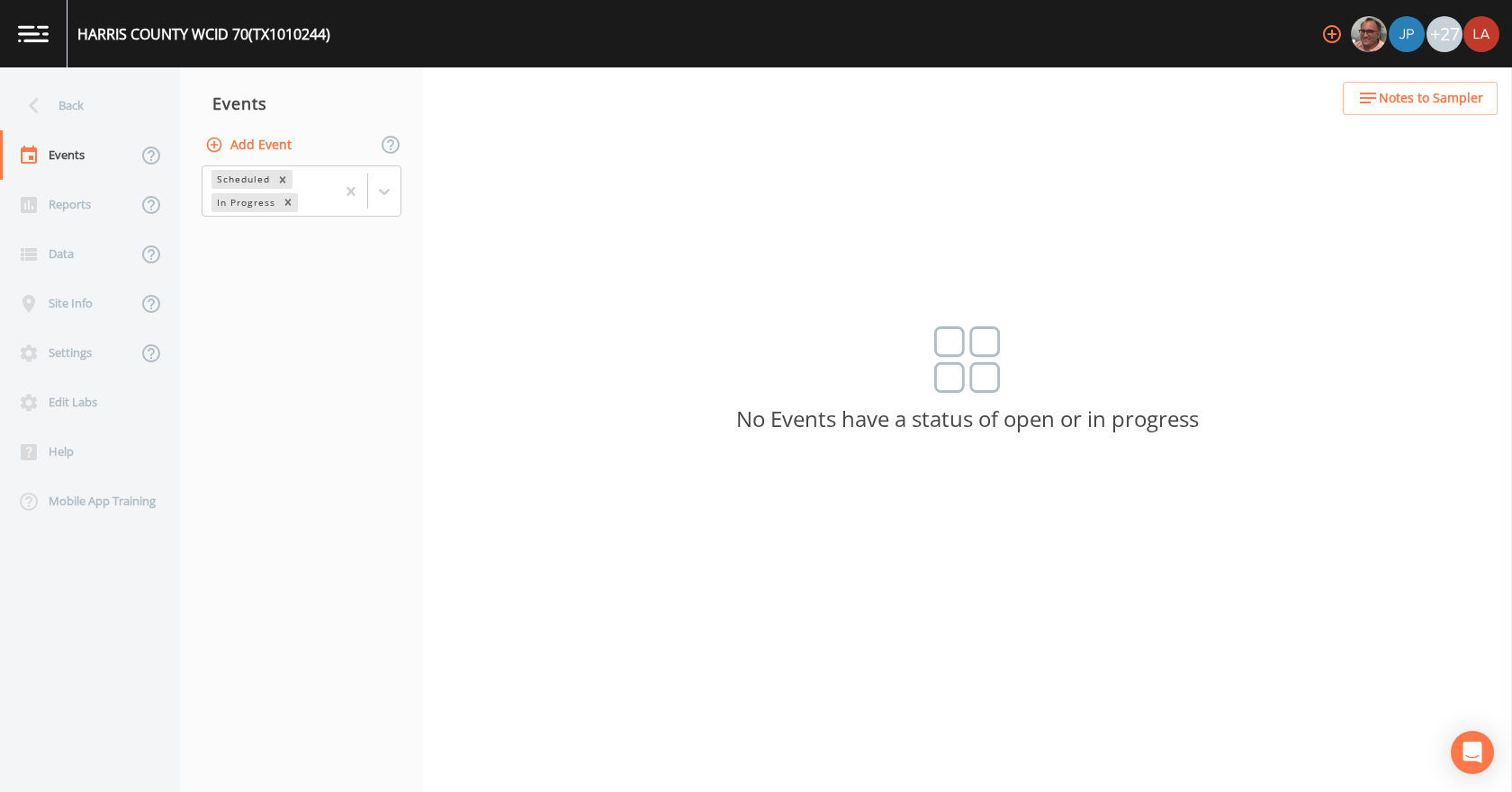
type input "[DATE]"
type input "10:30"
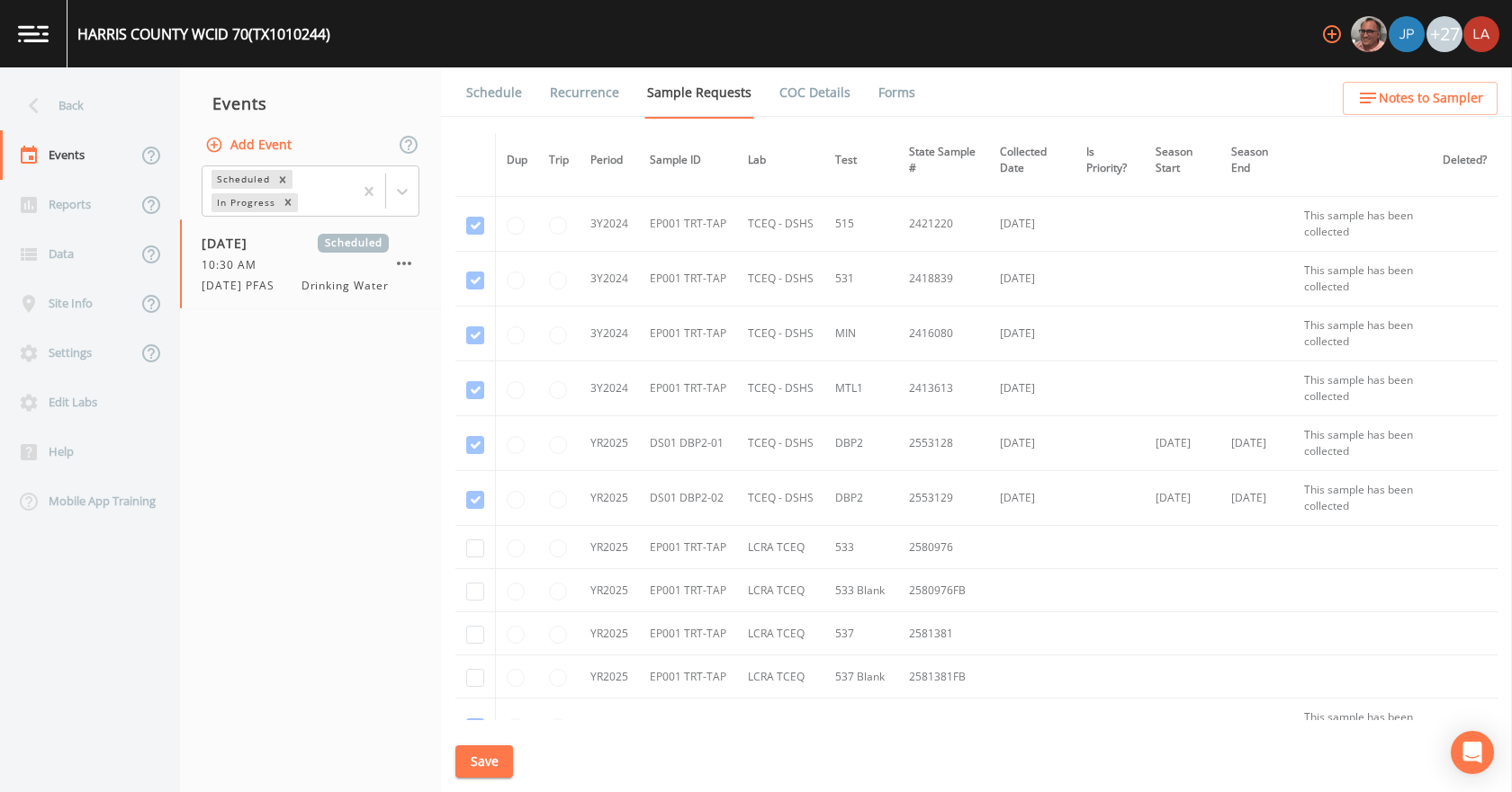
scroll to position [630, 0]
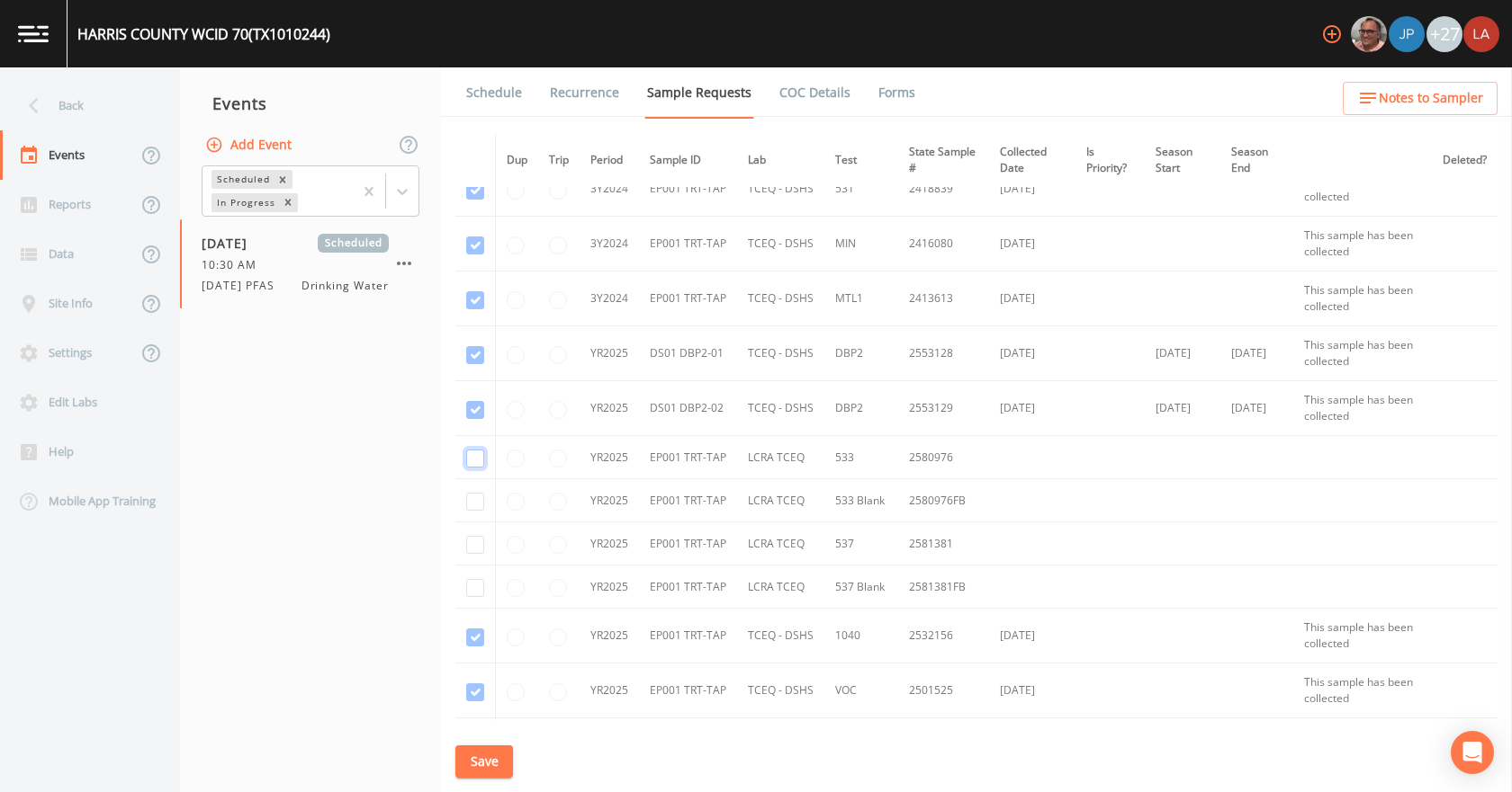
click at [473, 462] on input "checkbox" at bounding box center [474, 458] width 18 height 18
checkbox input "true"
click at [473, 504] on input "checkbox" at bounding box center [474, 502] width 18 height 18
checkbox input "true"
click at [471, 557] on td at bounding box center [475, 544] width 40 height 43
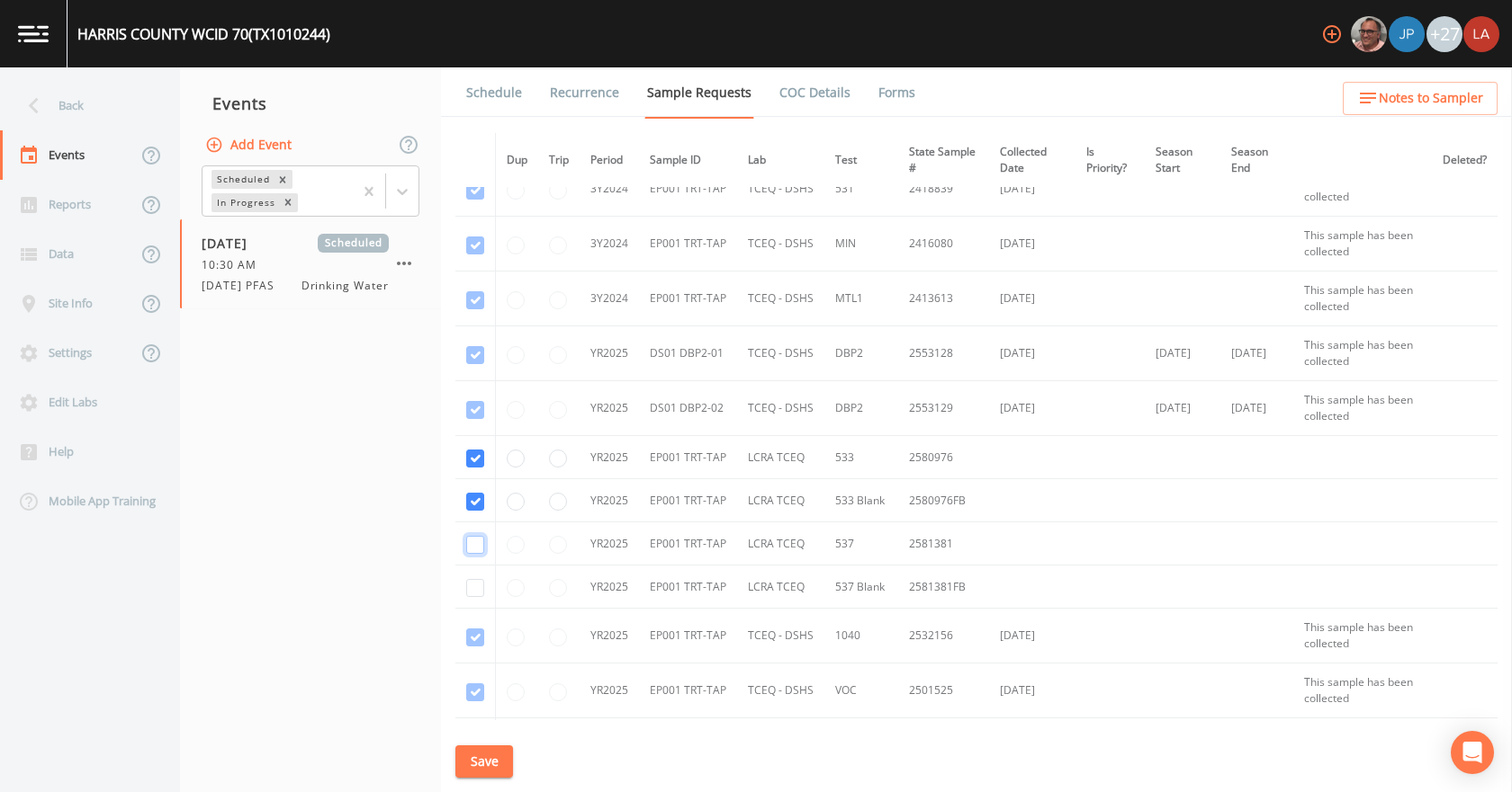
click at [474, 548] on input "checkbox" at bounding box center [474, 545] width 18 height 18
checkbox input "true"
drag, startPoint x: 474, startPoint y: 594, endPoint x: 492, endPoint y: 577, distance: 24.8
click at [475, 593] on input "checkbox" at bounding box center [474, 588] width 18 height 18
checkbox input "true"
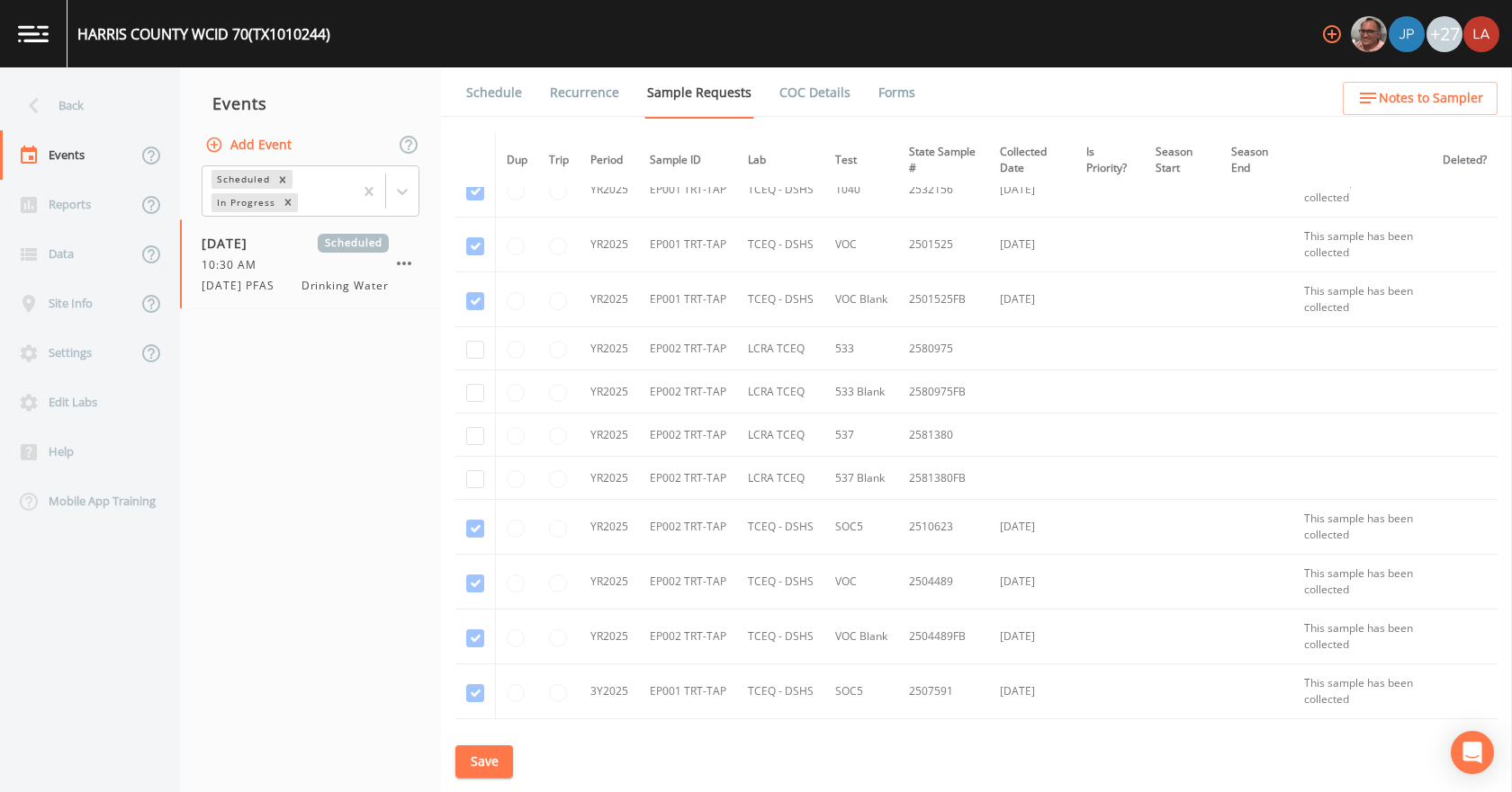
scroll to position [1079, 0]
click at [472, 470] on input "checkbox" at bounding box center [474, 475] width 18 height 18
checkbox input "true"
click at [476, 445] on td at bounding box center [475, 431] width 40 height 43
click at [474, 427] on input "checkbox" at bounding box center [474, 432] width 18 height 18
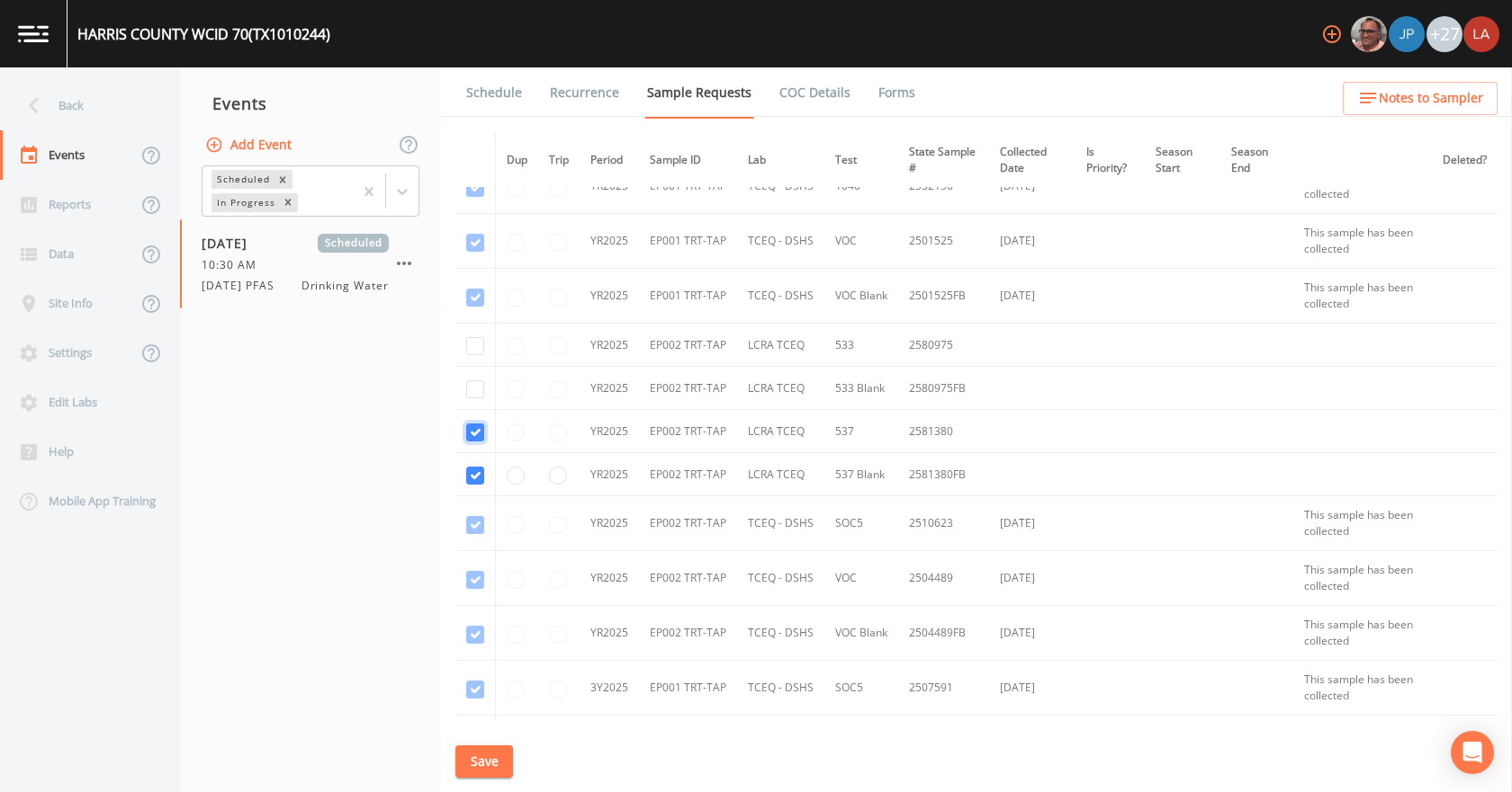
checkbox input "true"
click at [471, 382] on input "checkbox" at bounding box center [474, 389] width 18 height 18
checkbox input "true"
click at [472, 350] on input "checkbox" at bounding box center [474, 345] width 18 height 18
checkbox input "true"
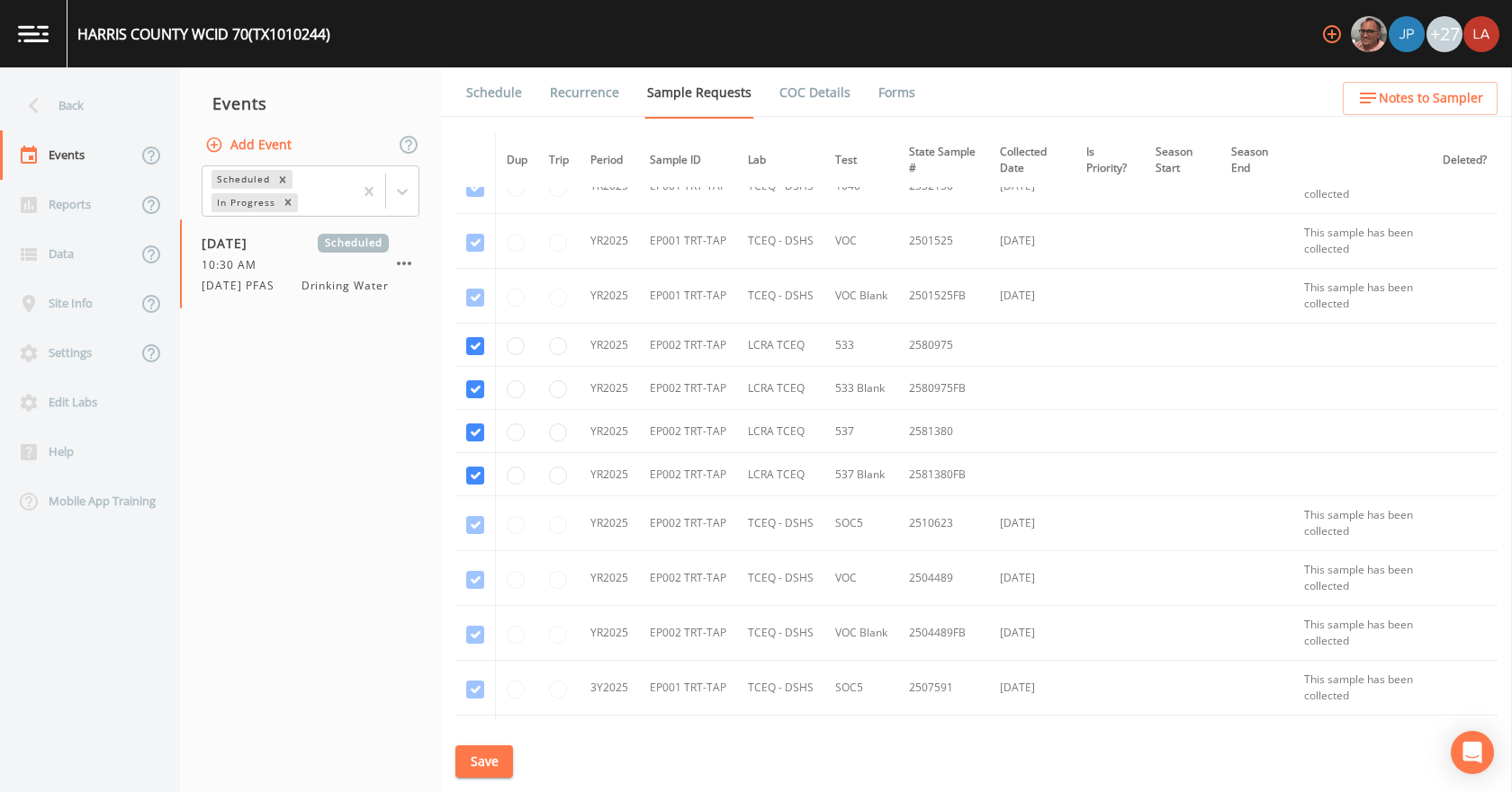
click at [486, 758] on button "Save" at bounding box center [484, 761] width 57 height 33
click at [500, 98] on link "Schedule" at bounding box center [494, 93] width 61 height 51
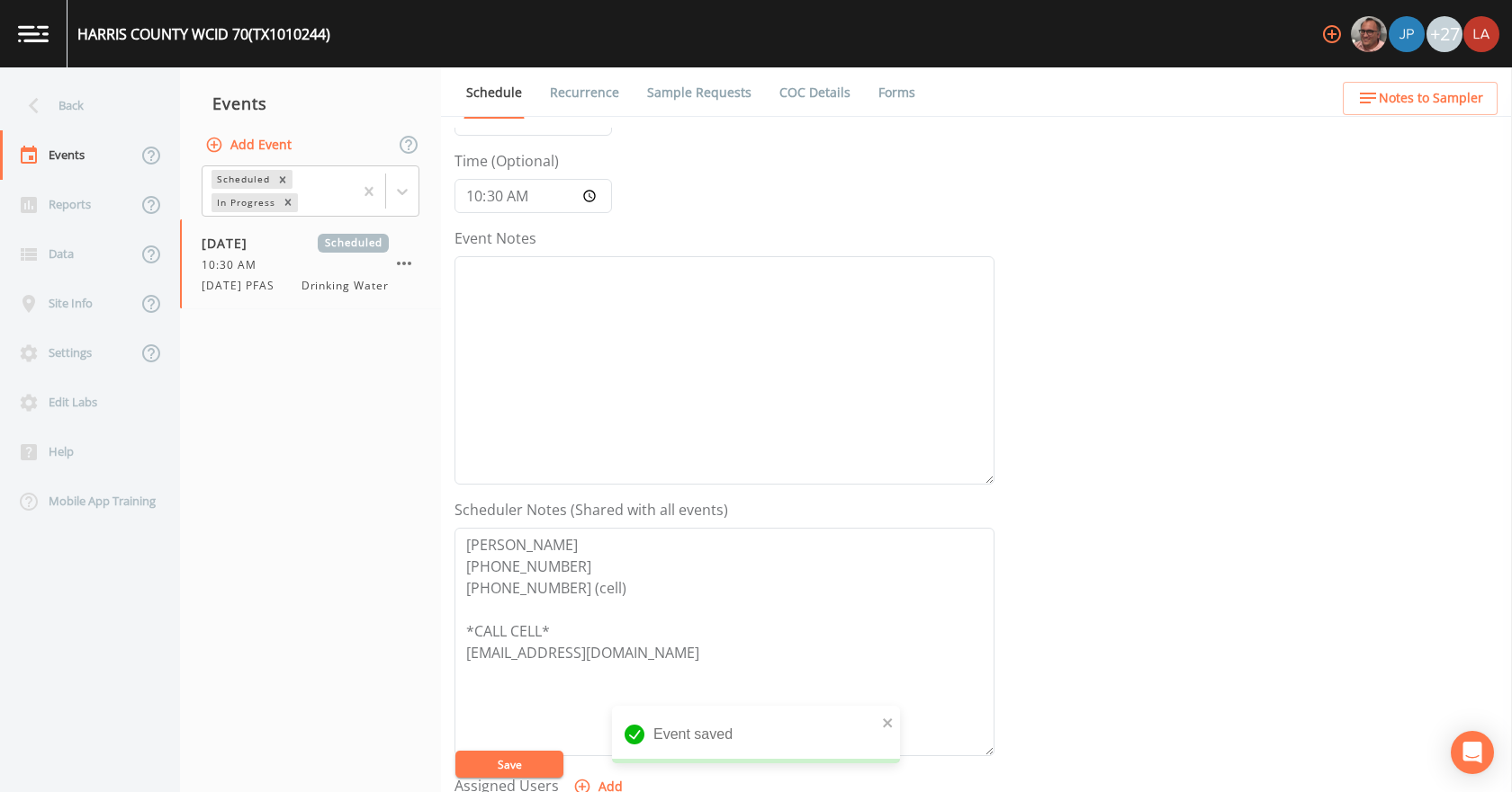
scroll to position [270, 0]
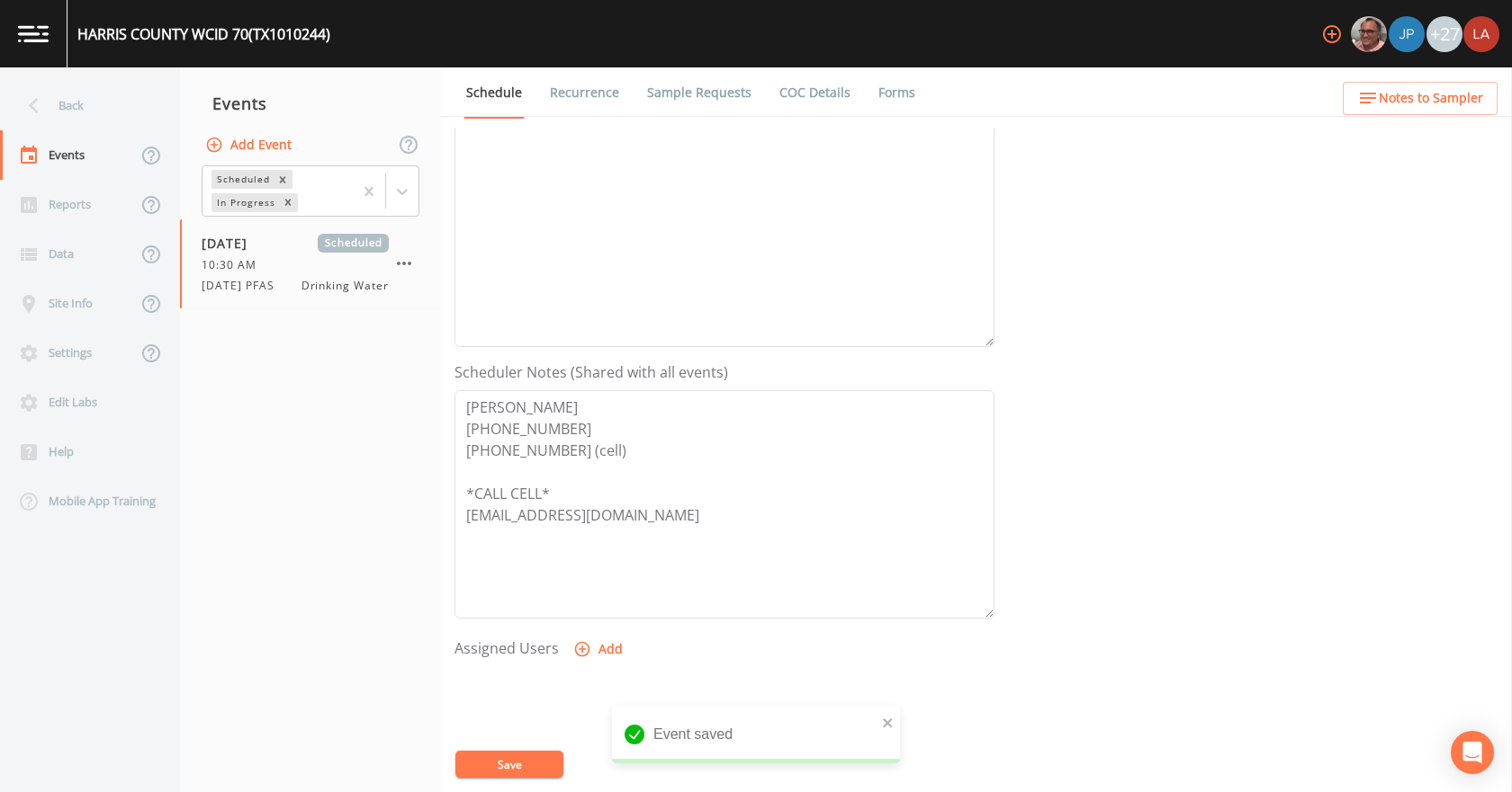
click at [599, 641] on button "Add" at bounding box center [599, 650] width 60 height 33
click at [526, 769] on button "Save" at bounding box center [509, 764] width 108 height 27
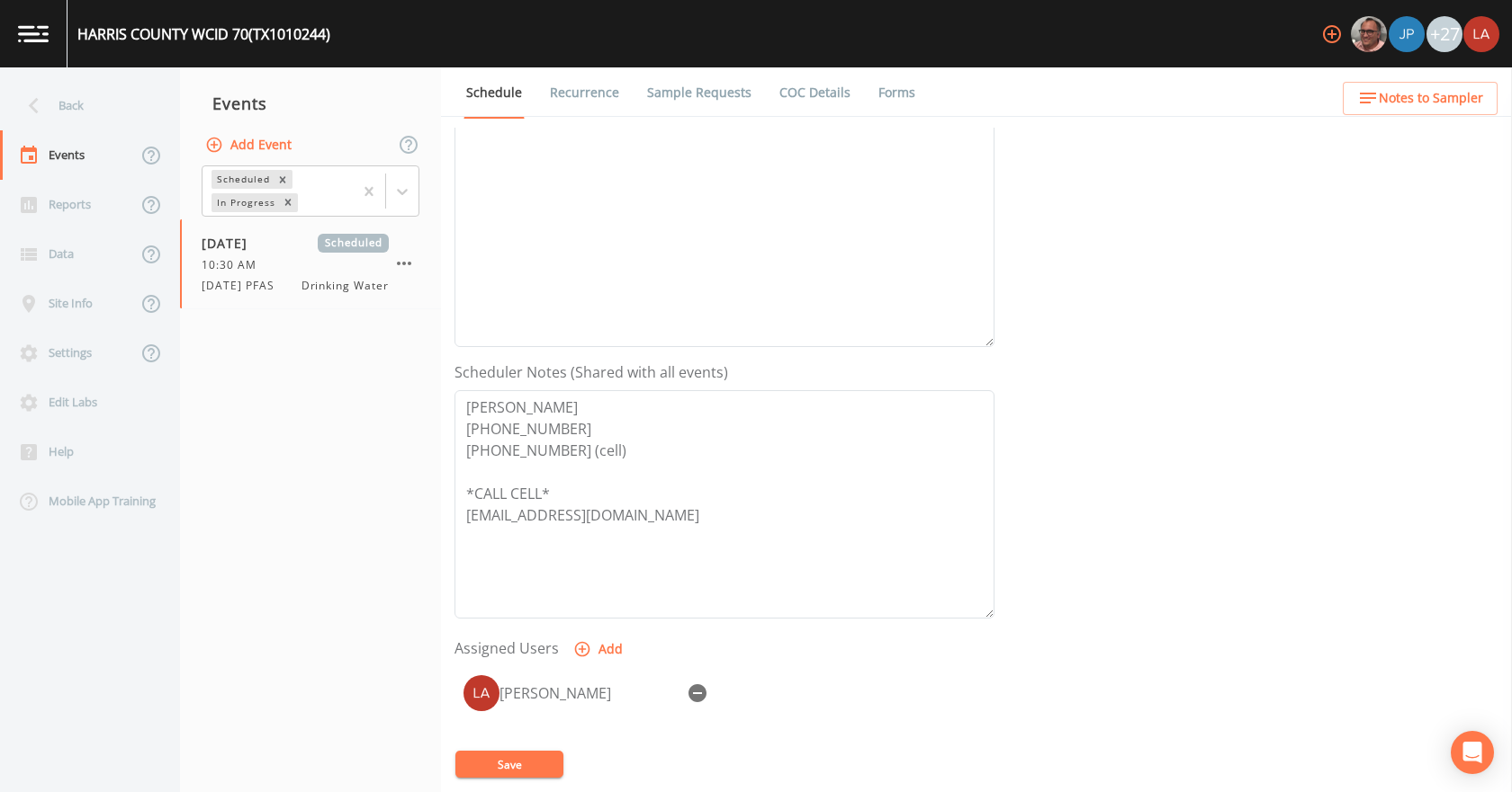
click at [501, 763] on button "Save" at bounding box center [509, 764] width 108 height 27
click at [91, 102] on div "Back" at bounding box center [81, 106] width 162 height 50
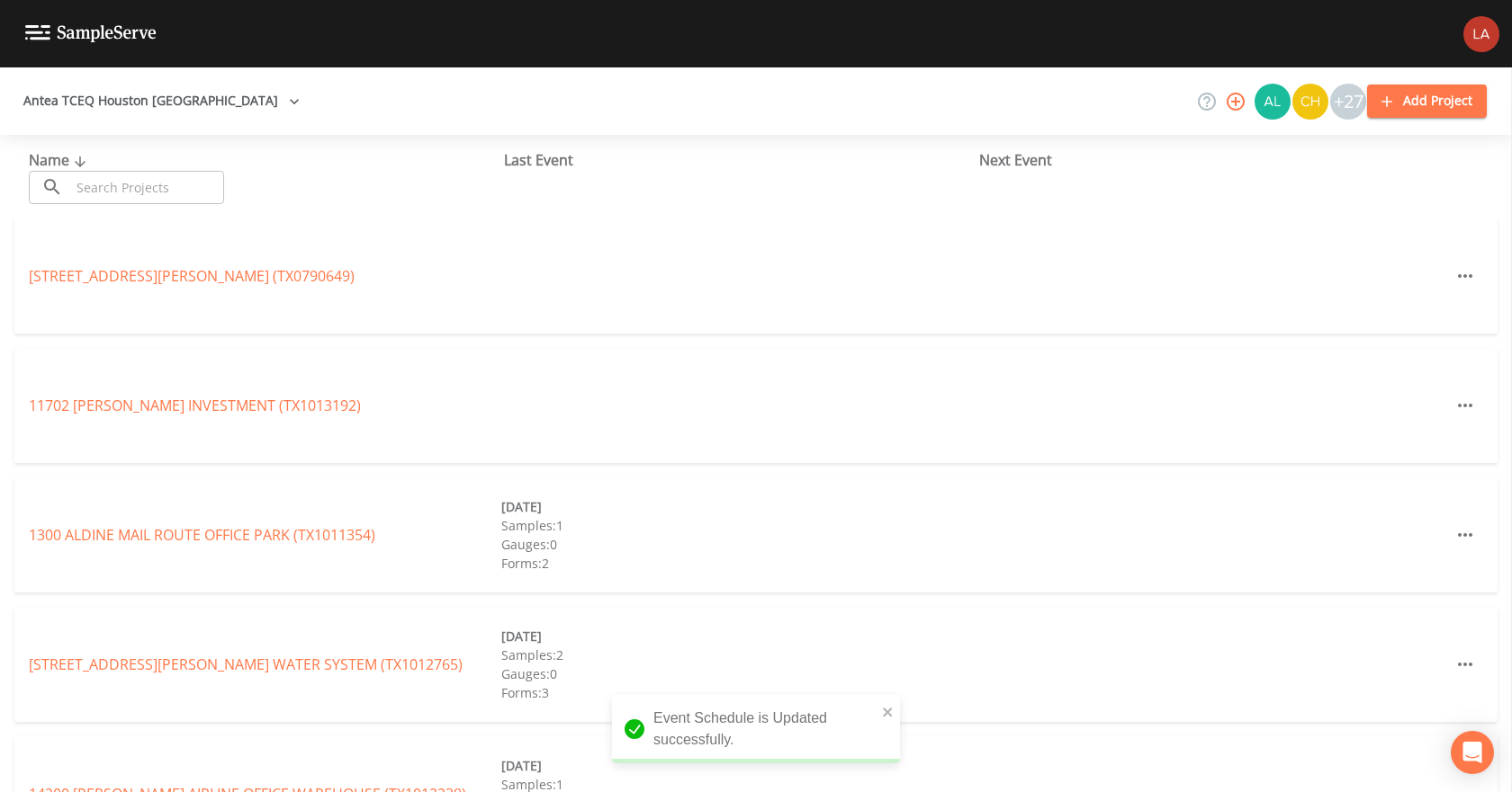
click at [181, 197] on input "text" at bounding box center [147, 187] width 154 height 33
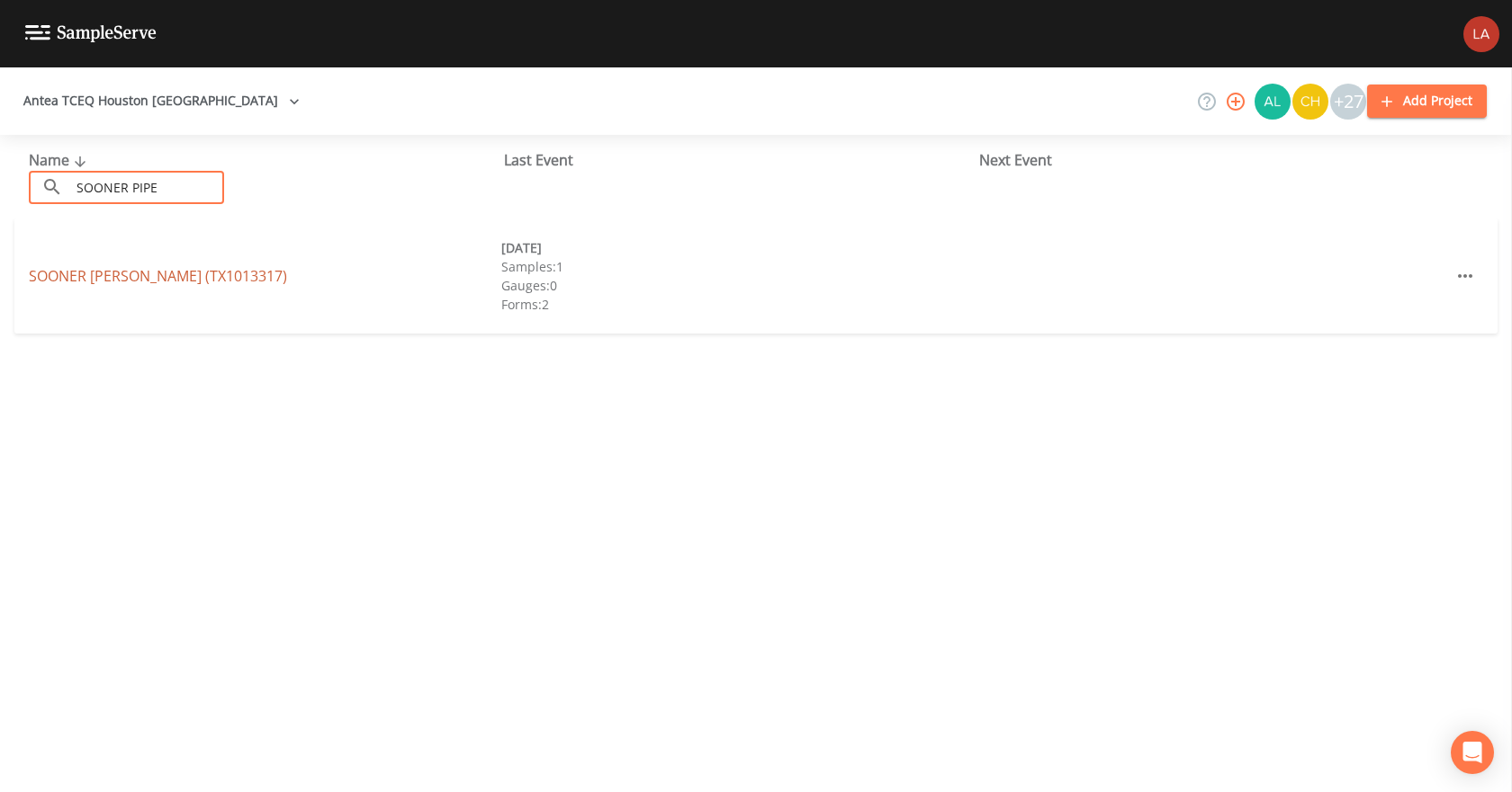
click at [82, 275] on link "SOONER PIPE [PERSON_NAME] (TX1013317)" at bounding box center [158, 276] width 259 height 20
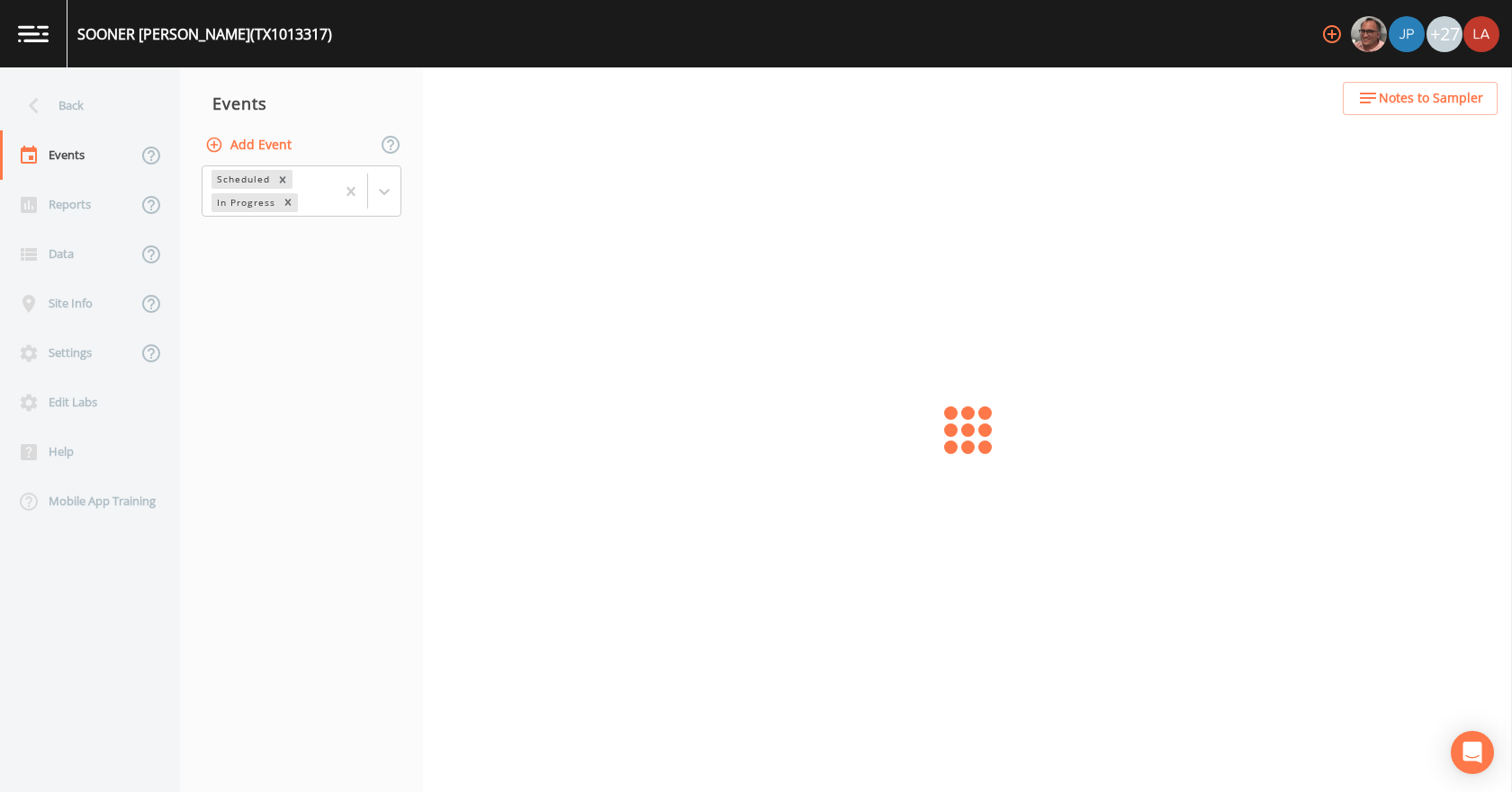
click at [248, 147] on button "Add Event" at bounding box center [250, 145] width 97 height 33
paste input "[DATE] PFAS"
drag, startPoint x: 665, startPoint y: 448, endPoint x: 673, endPoint y: 437, distance: 13.6
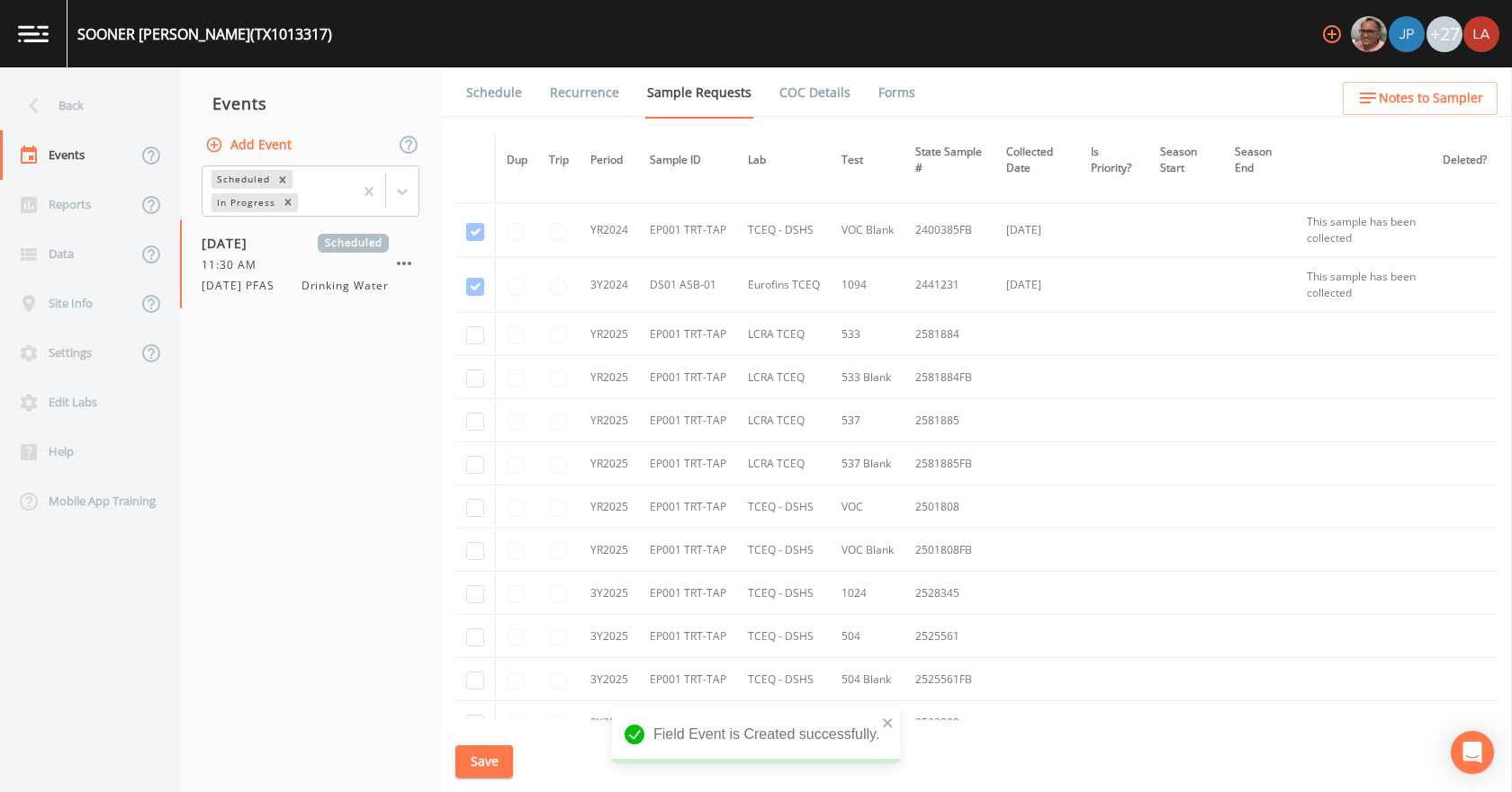
scroll to position [90, 0]
click at [473, 339] on input "checkbox" at bounding box center [474, 340] width 18 height 18
click at [467, 376] on input "checkbox" at bounding box center [474, 383] width 18 height 18
click at [483, 444] on td at bounding box center [475, 425] width 40 height 43
click at [474, 431] on input "checkbox" at bounding box center [474, 426] width 18 height 18
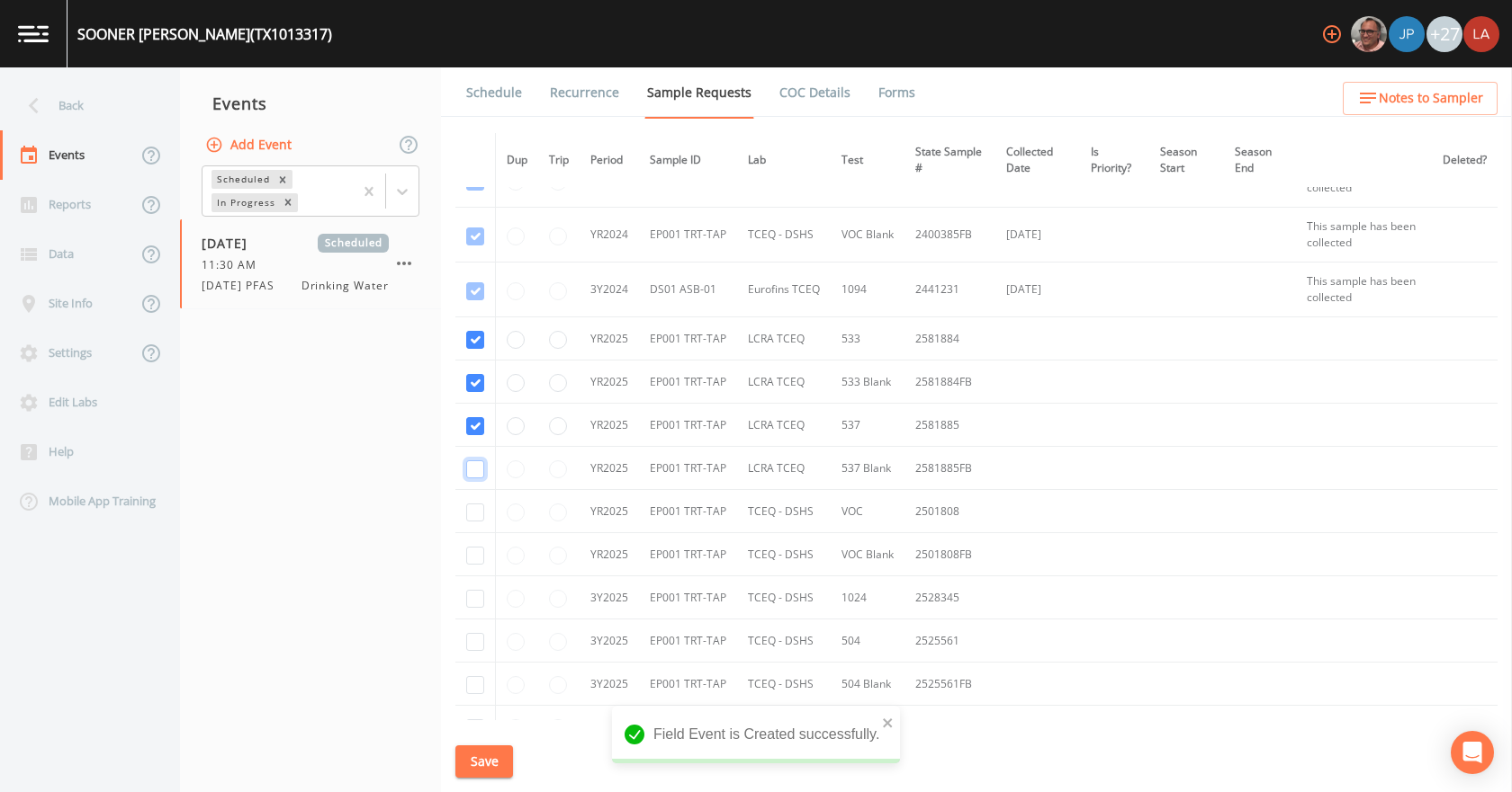
click at [476, 469] on input "checkbox" at bounding box center [474, 469] width 18 height 18
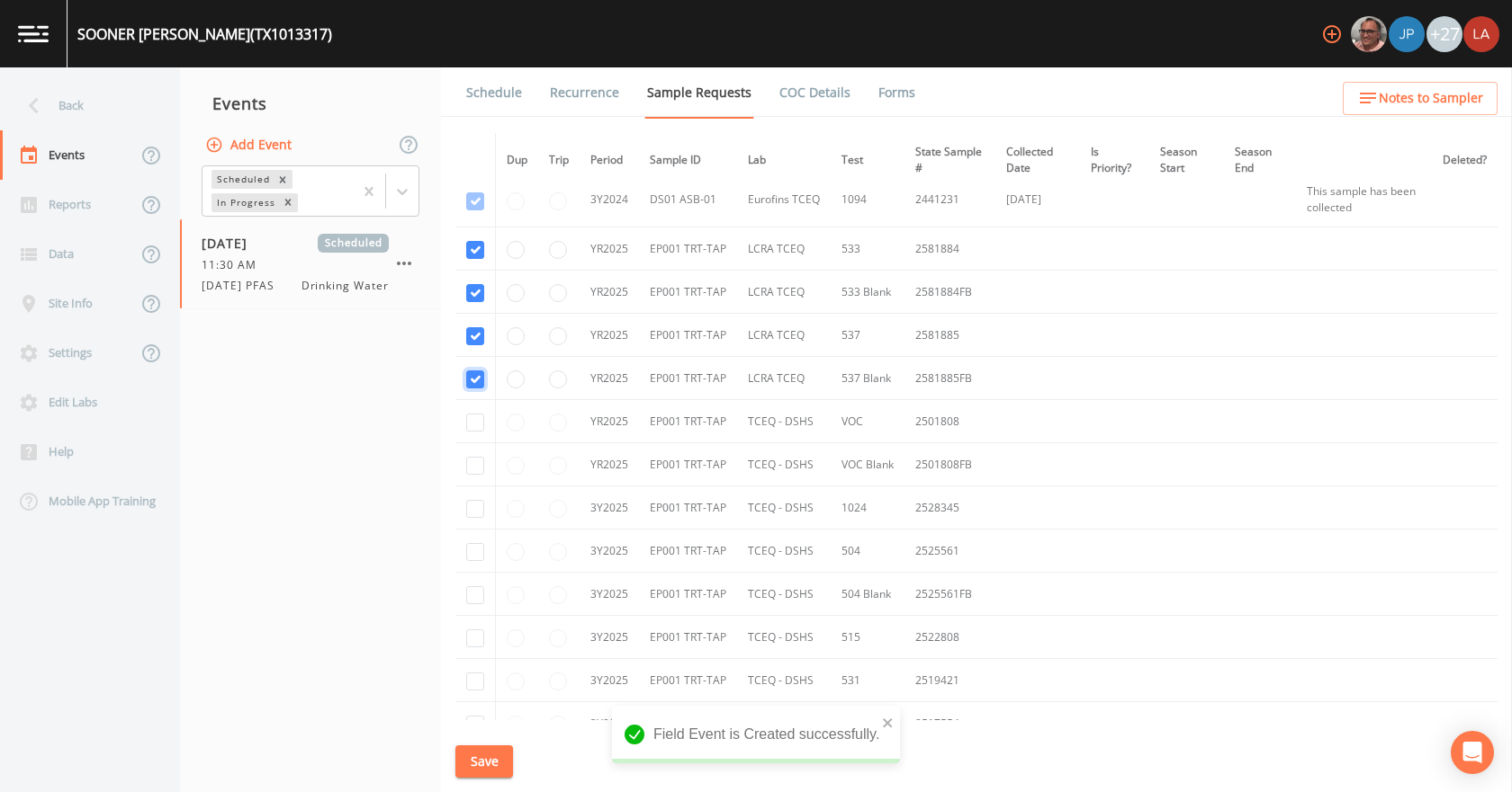
scroll to position [349, 0]
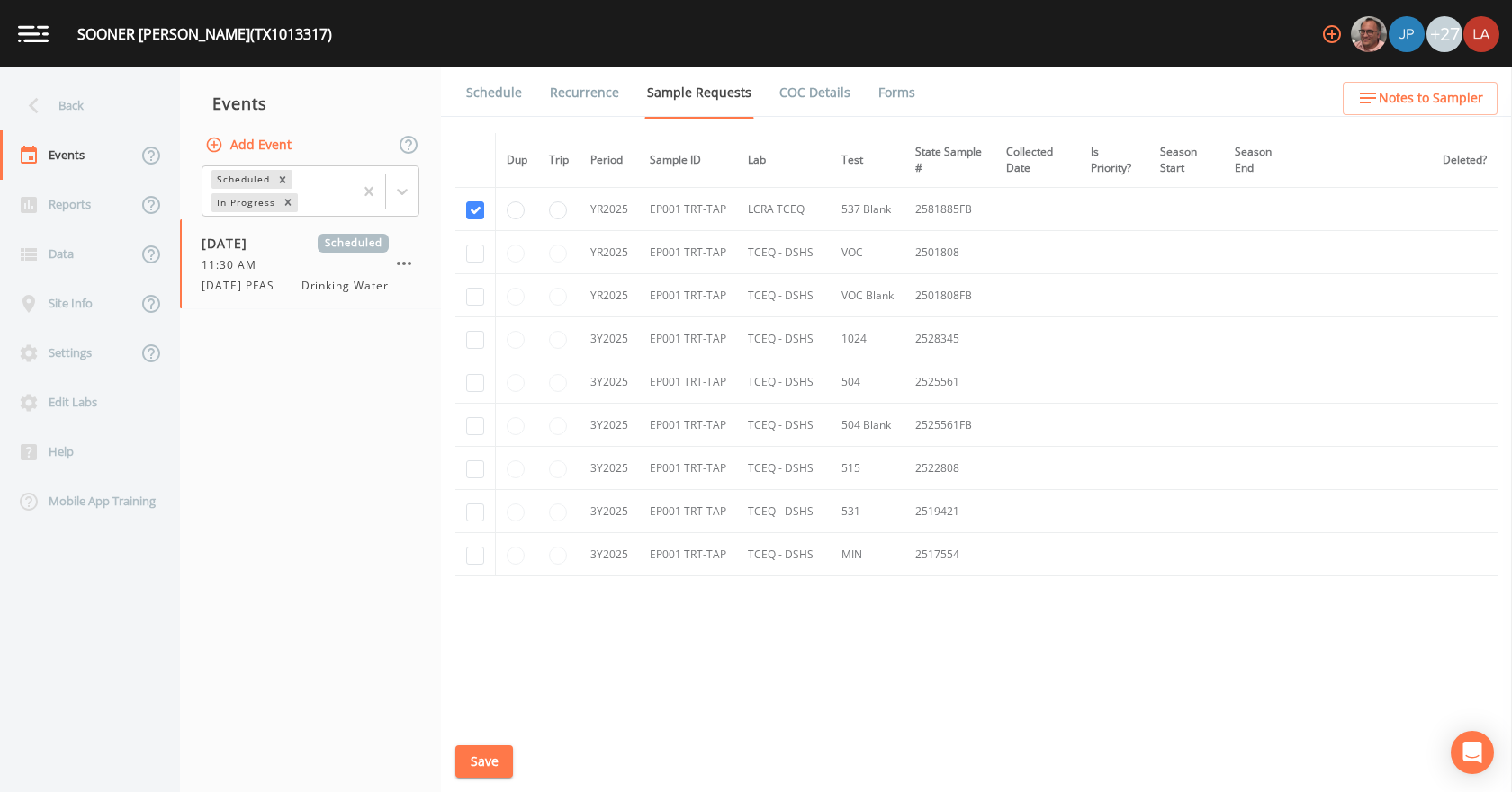
click at [482, 759] on button "Save" at bounding box center [484, 761] width 57 height 33
click at [471, 91] on link "Schedule" at bounding box center [494, 93] width 61 height 51
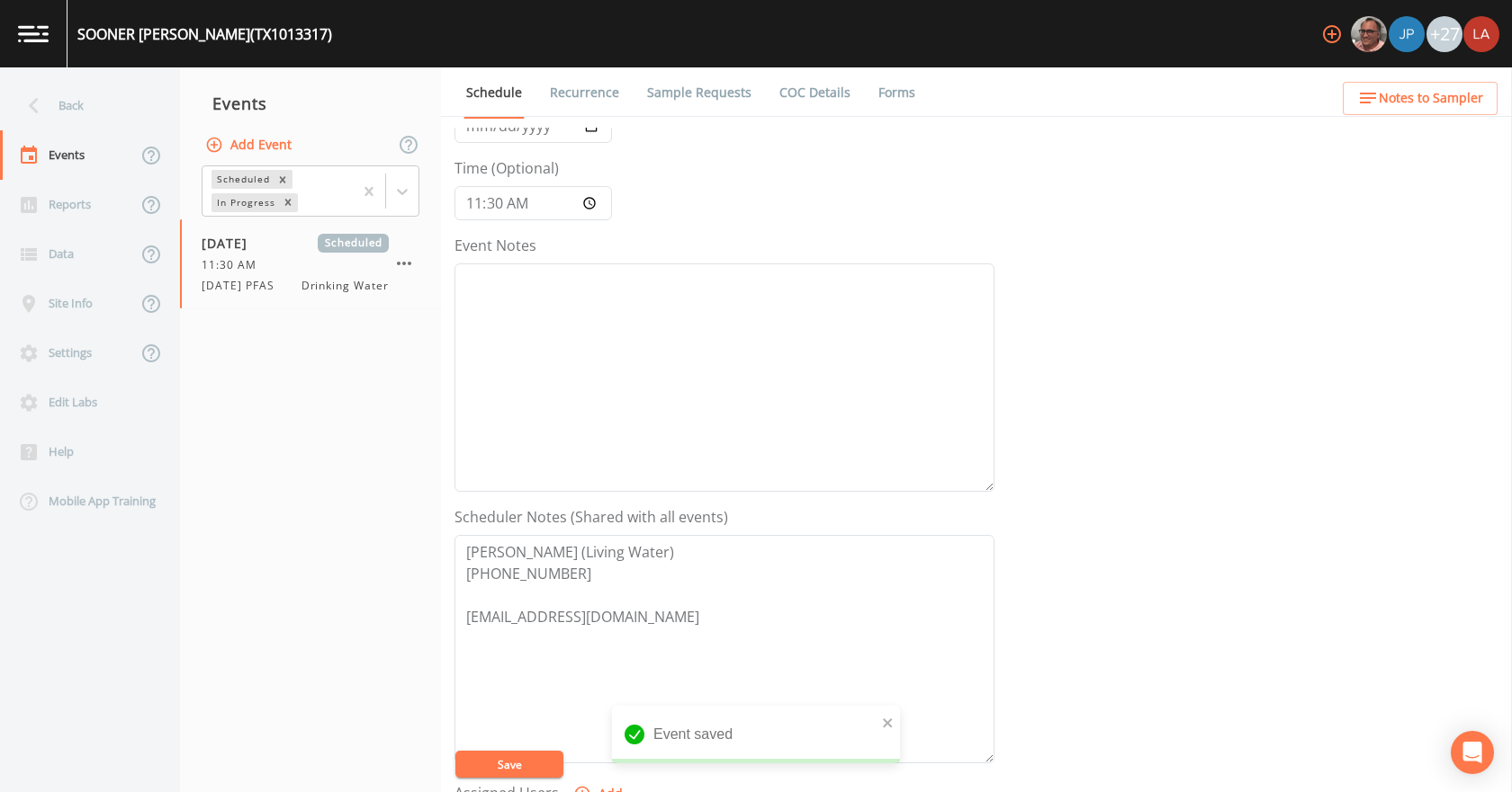
scroll to position [270, 0]
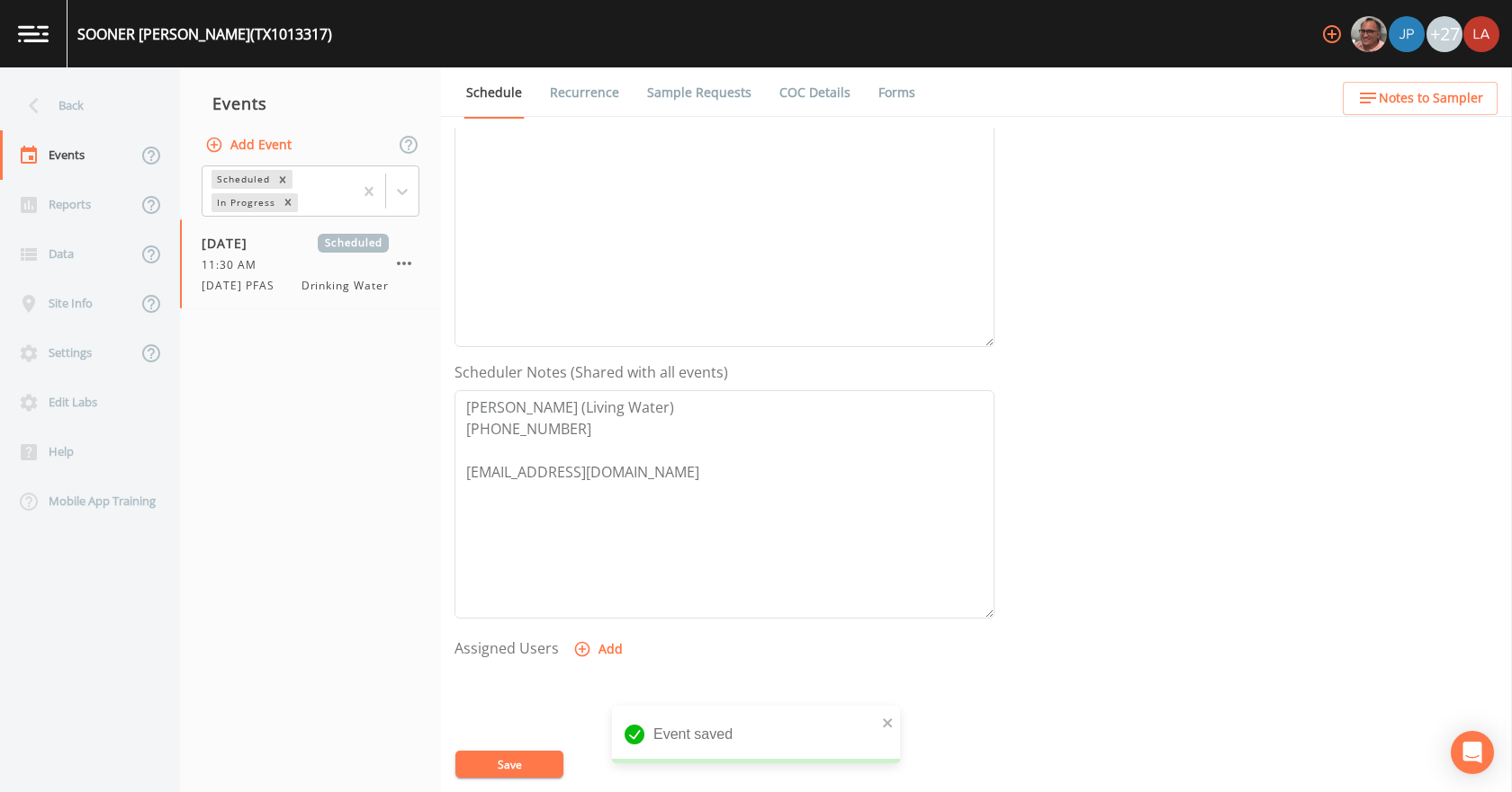
click at [620, 648] on button "Add" at bounding box center [599, 650] width 60 height 33
click at [529, 770] on button "Save" at bounding box center [509, 764] width 108 height 27
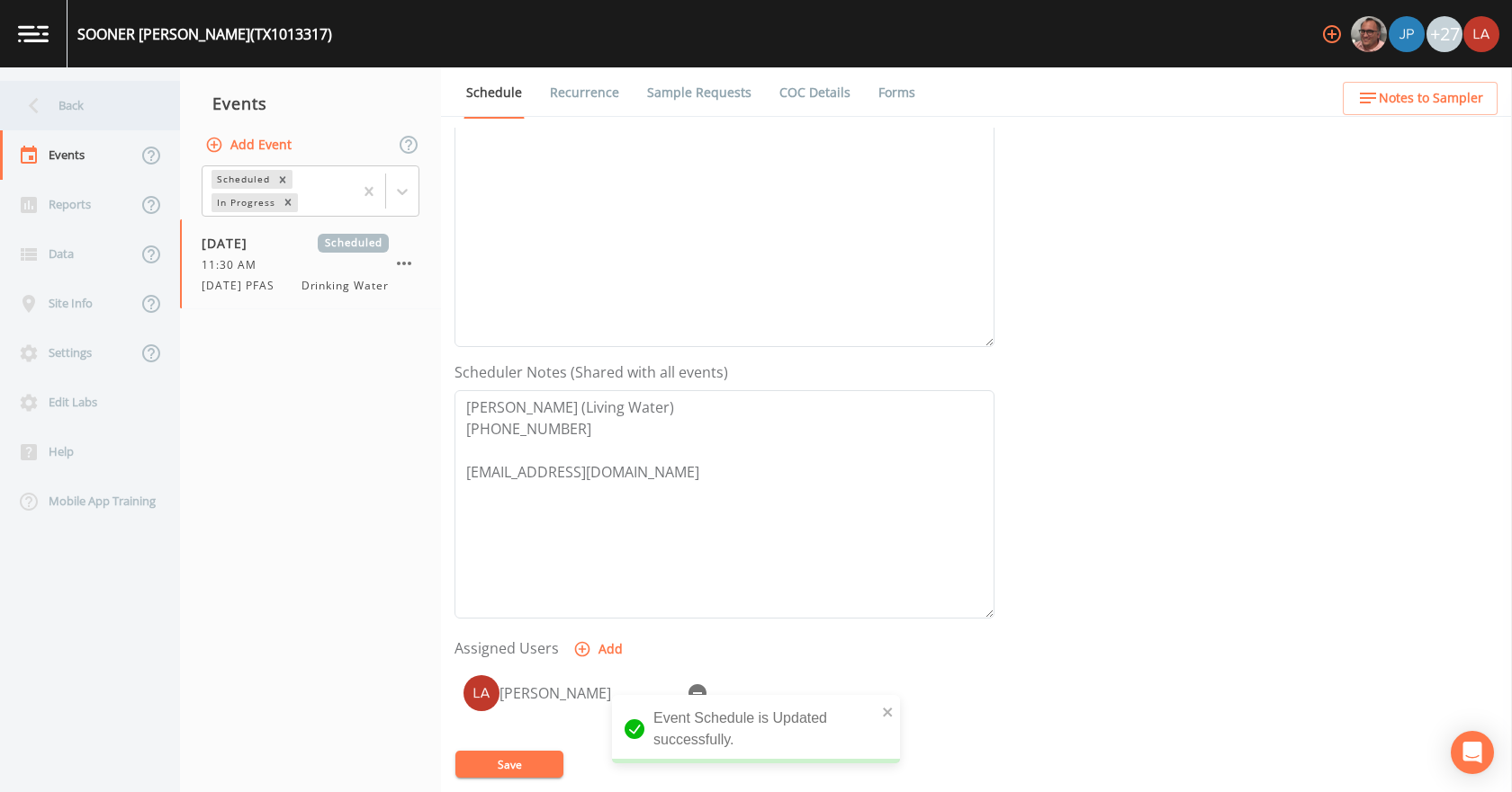
click at [102, 96] on div "Back" at bounding box center [81, 106] width 162 height 50
